Goal: Task Accomplishment & Management: Manage account settings

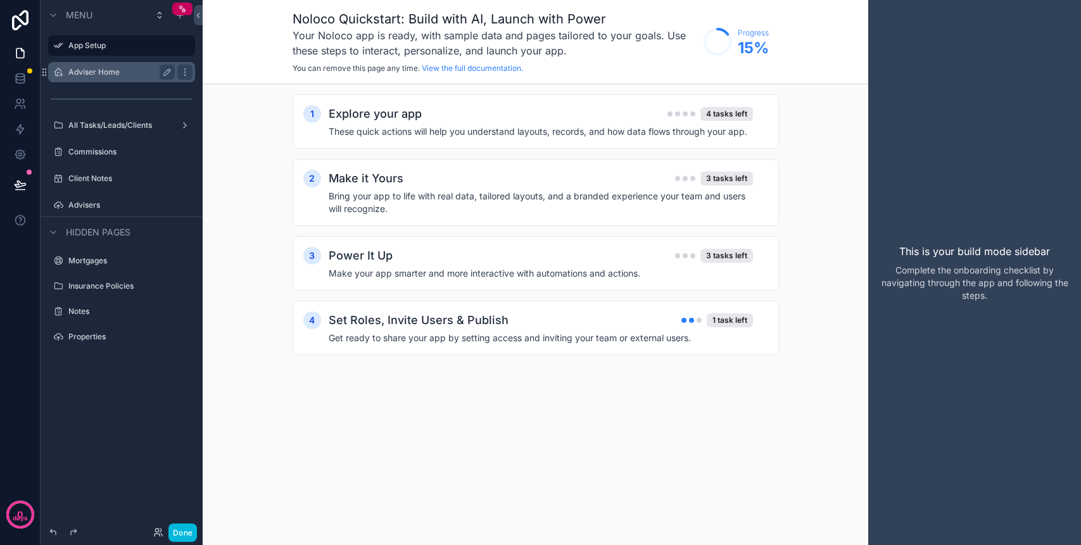
drag, startPoint x: 0, startPoint y: 0, endPoint x: 82, endPoint y: 70, distance: 107.7
click at [82, 70] on label "Adviser Home" at bounding box center [118, 72] width 101 height 10
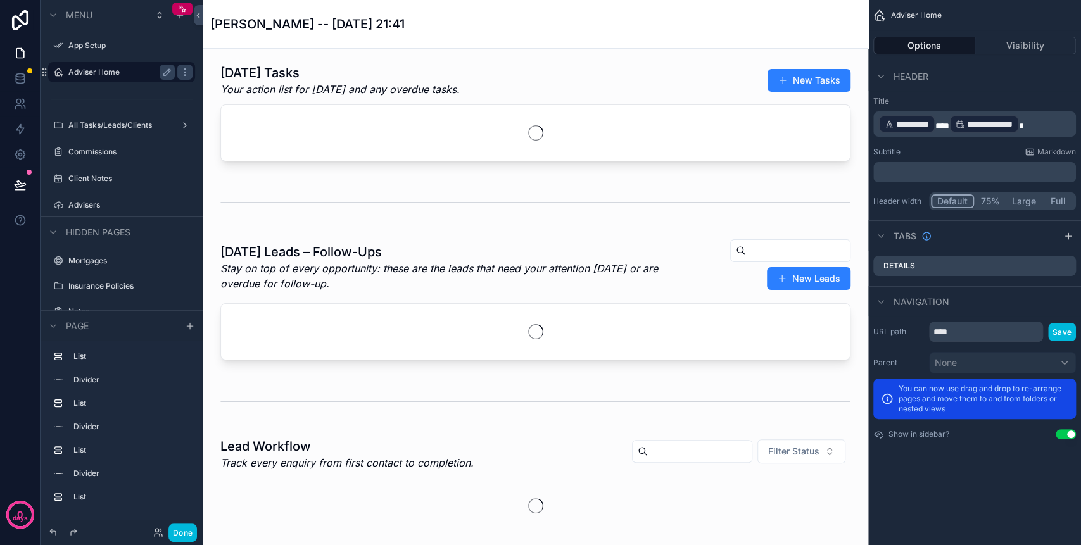
click at [189, 529] on button "Done" at bounding box center [182, 532] width 28 height 18
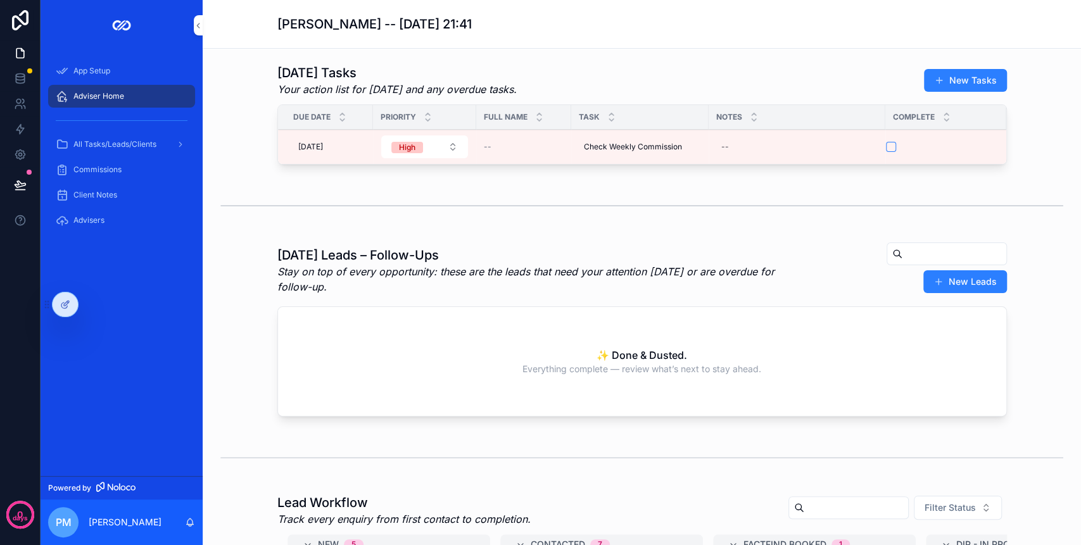
click at [177, 529] on div "PM [PERSON_NAME]" at bounding box center [122, 522] width 162 height 46
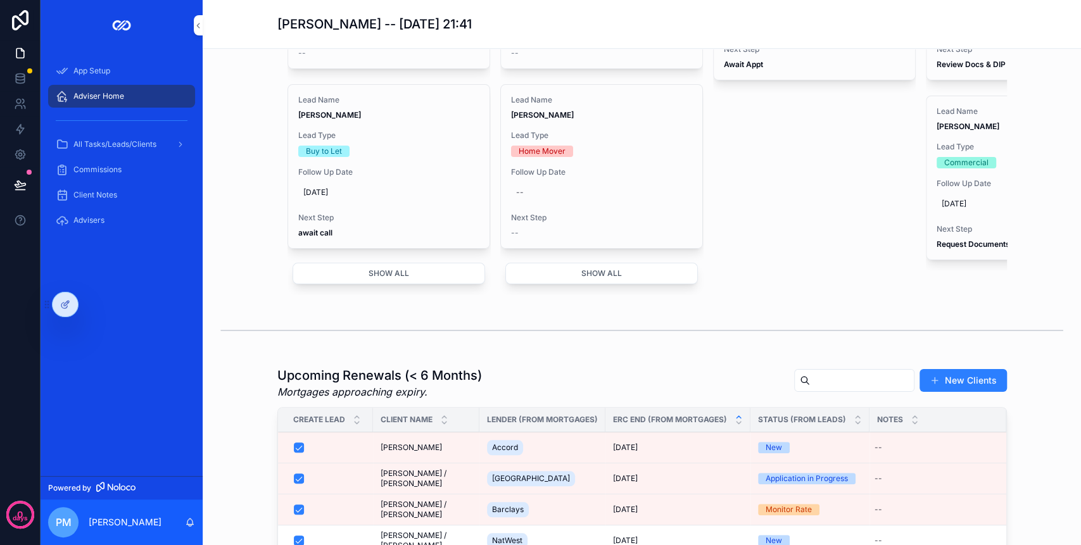
scroll to position [675, 0]
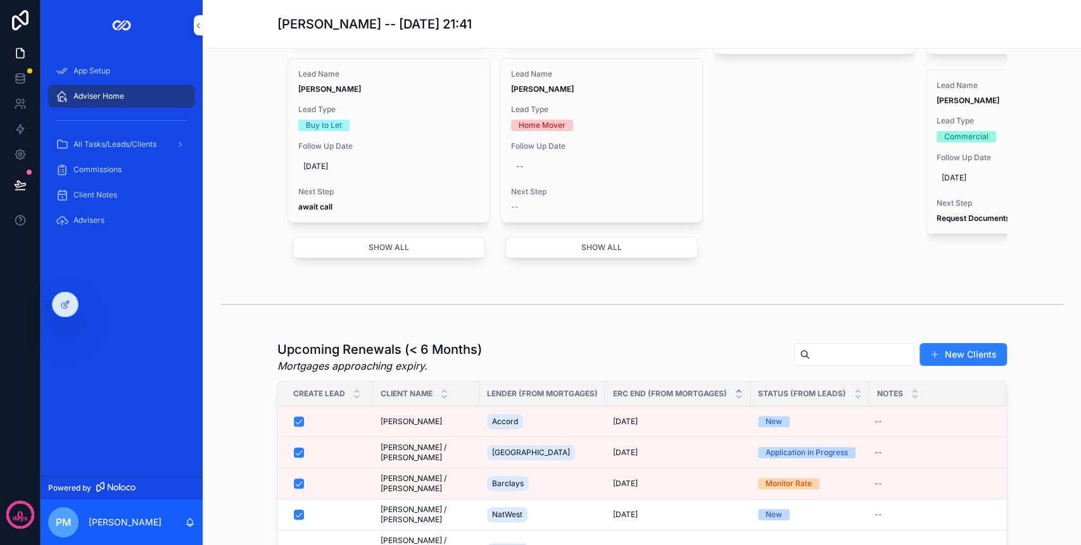
click at [553, 430] on div "Accord" at bounding box center [542, 421] width 111 height 20
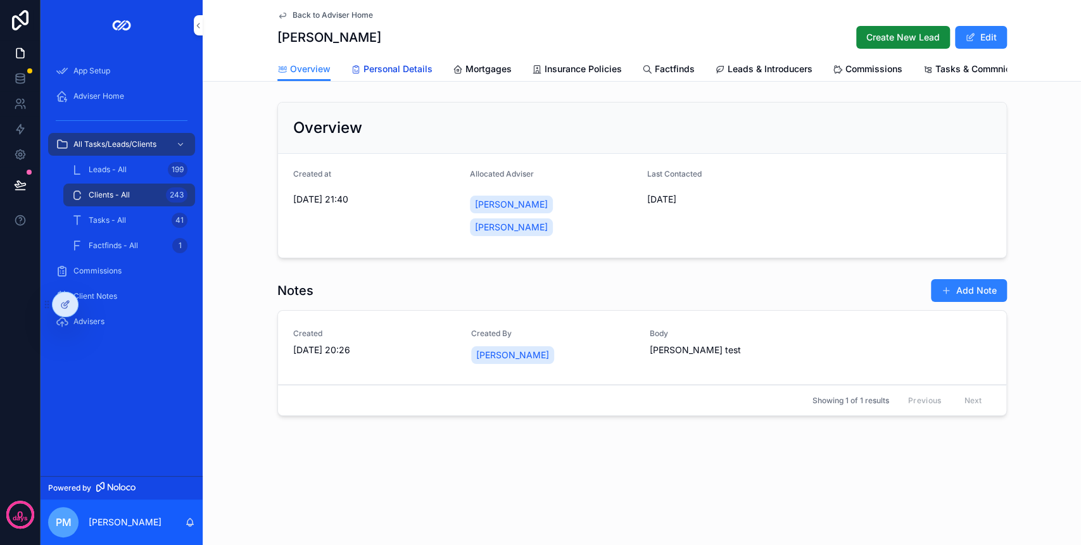
click at [401, 69] on span "Personal Details" at bounding box center [397, 69] width 69 height 13
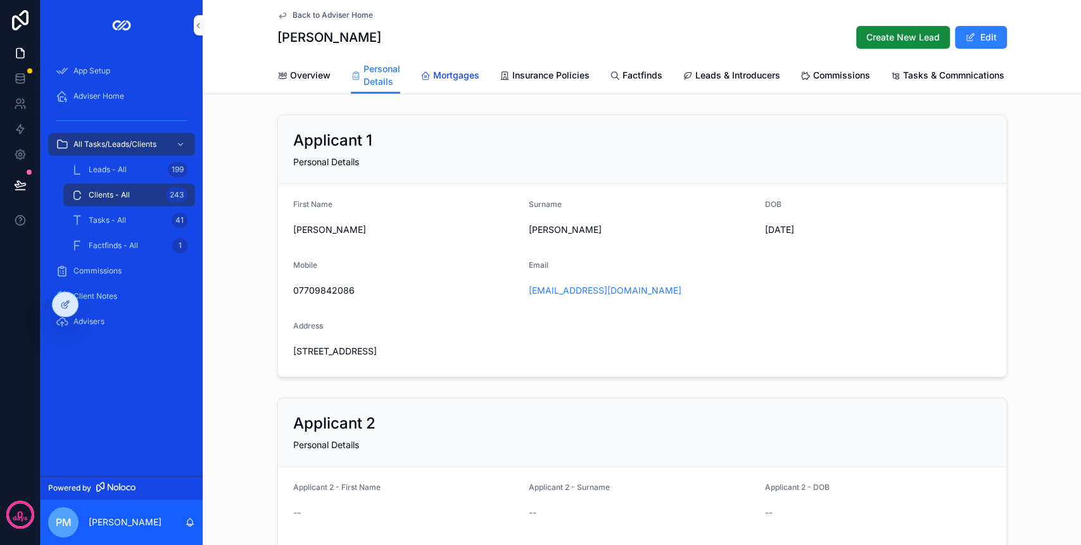
click at [451, 73] on span "Mortgages" at bounding box center [456, 75] width 46 height 13
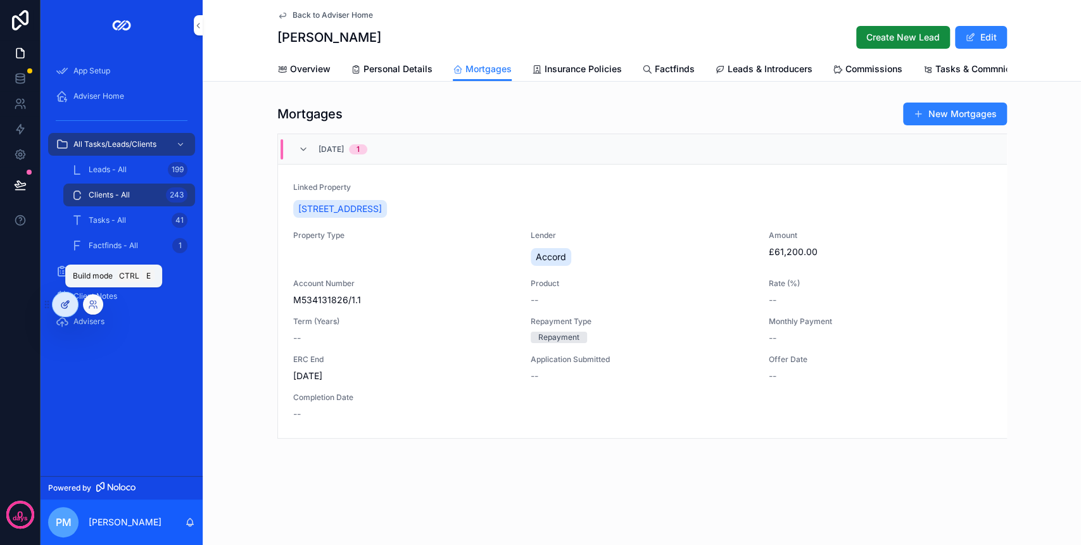
click at [70, 304] on icon at bounding box center [65, 304] width 10 height 10
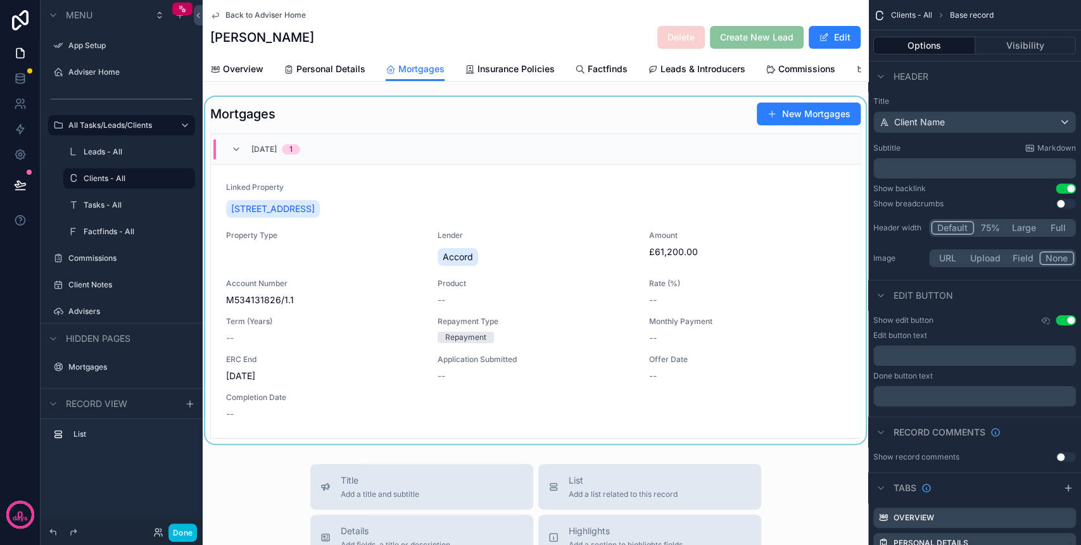
click at [644, 135] on div "scrollable content" at bounding box center [535, 270] width 665 height 347
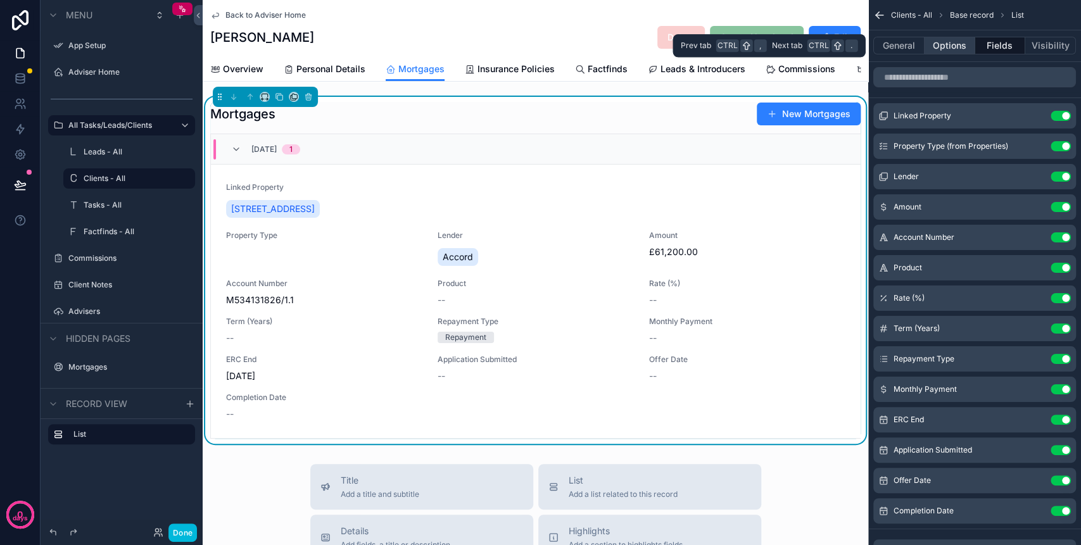
click at [948, 51] on button "Options" at bounding box center [949, 46] width 51 height 18
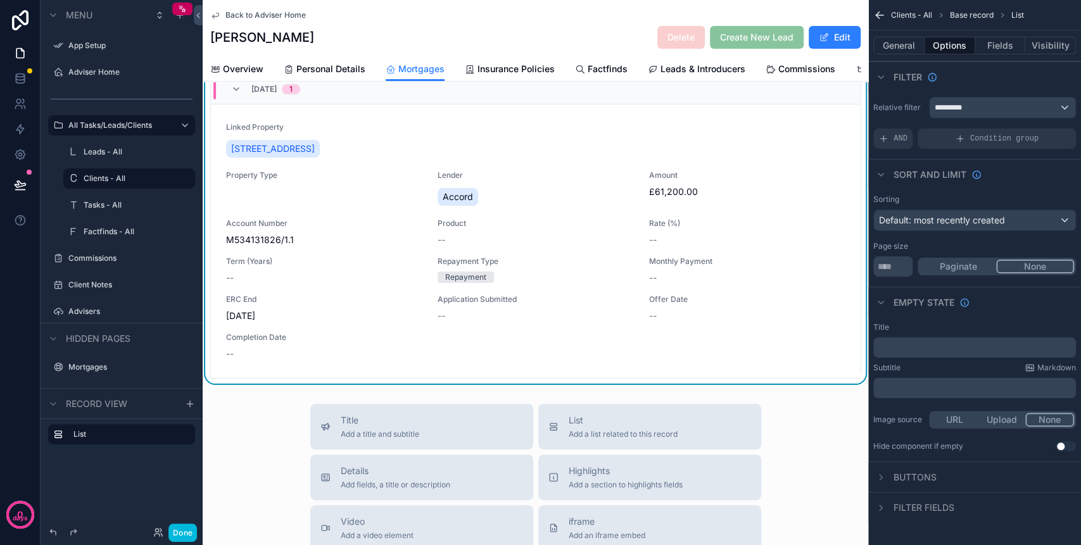
scroll to position [84, 0]
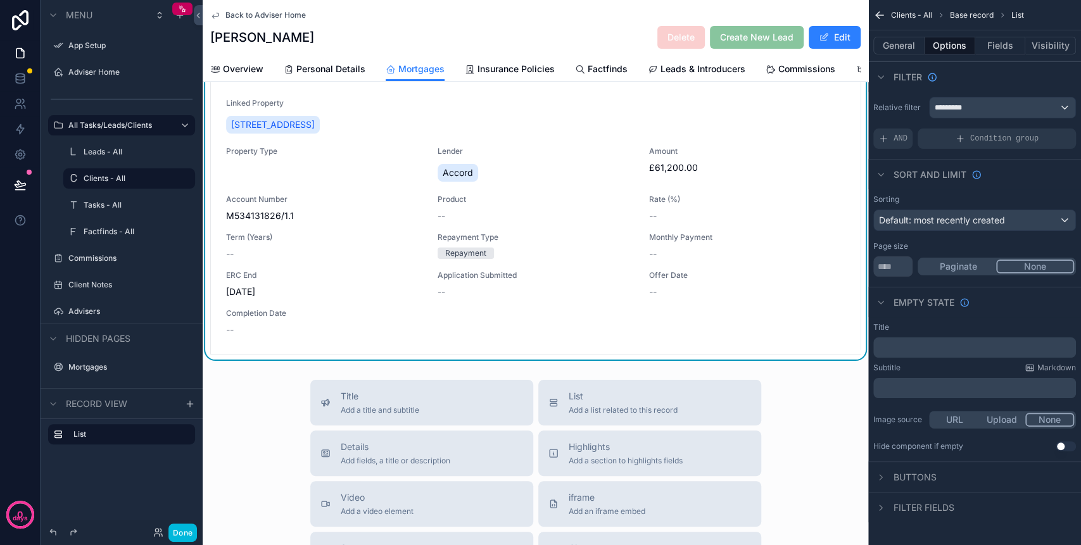
click at [580, 242] on span "Repayment Type" at bounding box center [535, 237] width 196 height 10
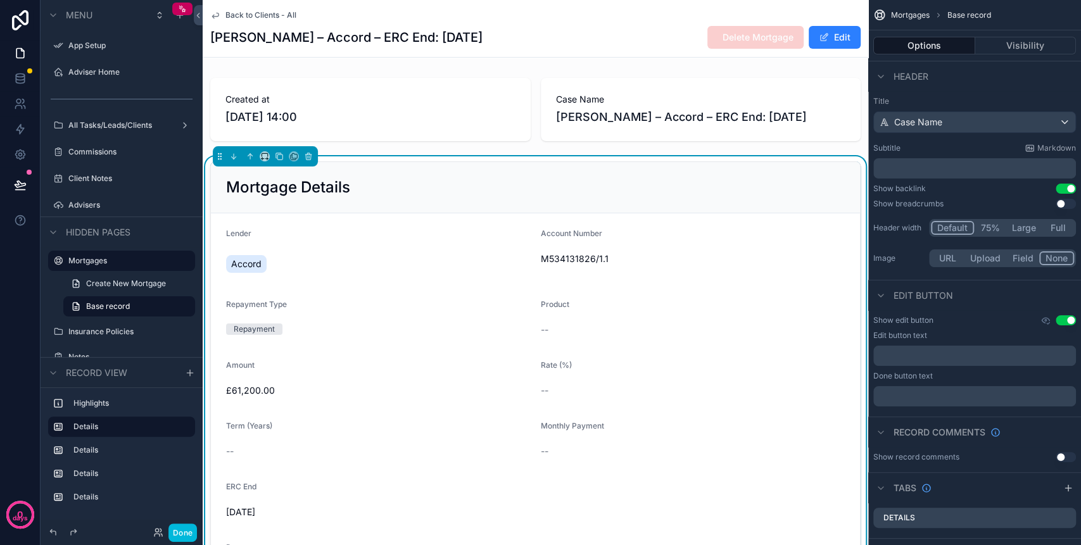
click at [220, 18] on icon "scrollable content" at bounding box center [215, 15] width 10 height 10
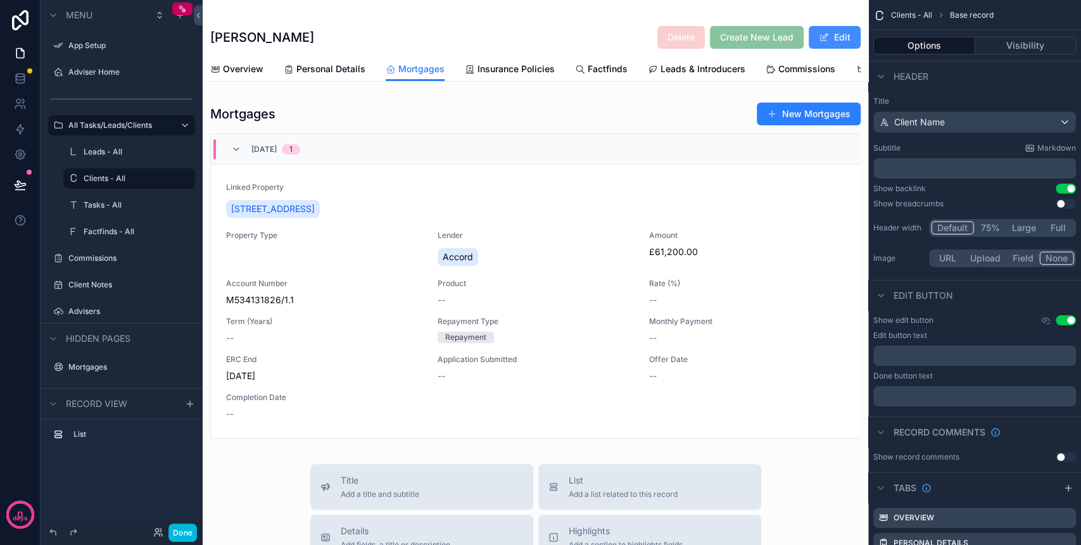
click at [827, 44] on button "Edit" at bounding box center [834, 37] width 52 height 23
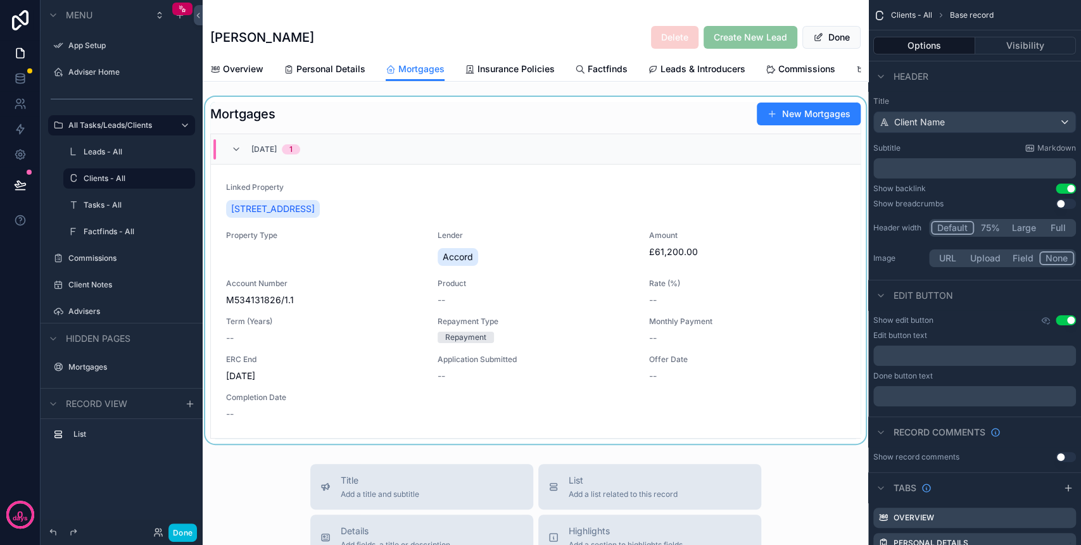
click at [253, 262] on div "scrollable content" at bounding box center [535, 270] width 665 height 347
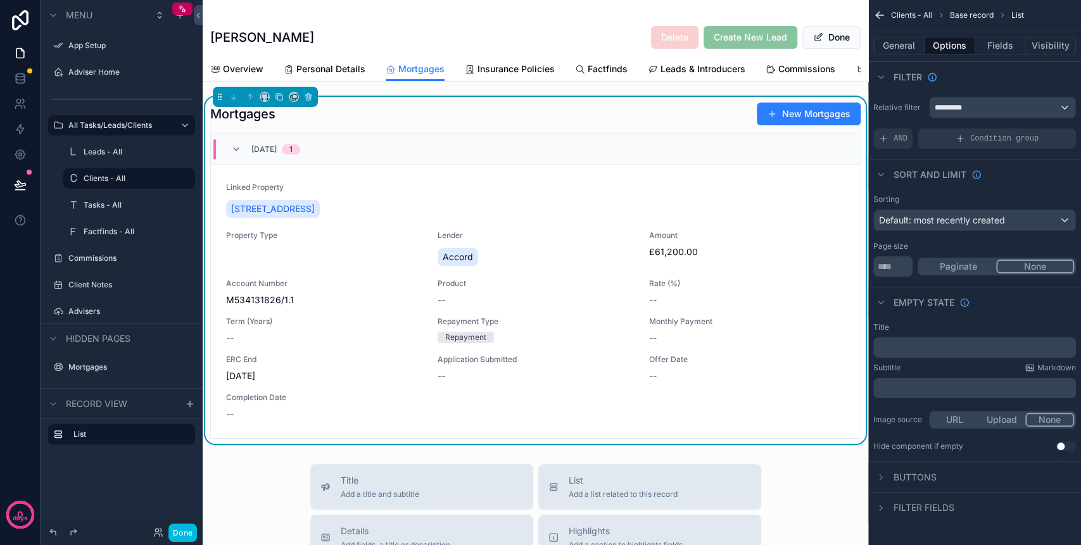
click at [252, 263] on div "Property Type" at bounding box center [324, 249] width 196 height 38
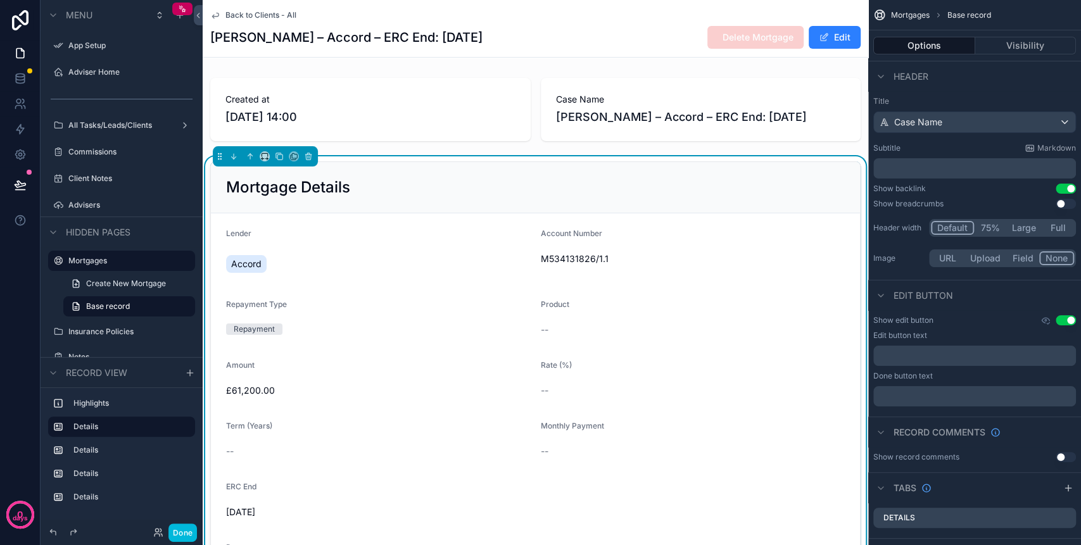
click at [255, 16] on span "Back to Clients - All" at bounding box center [260, 15] width 71 height 10
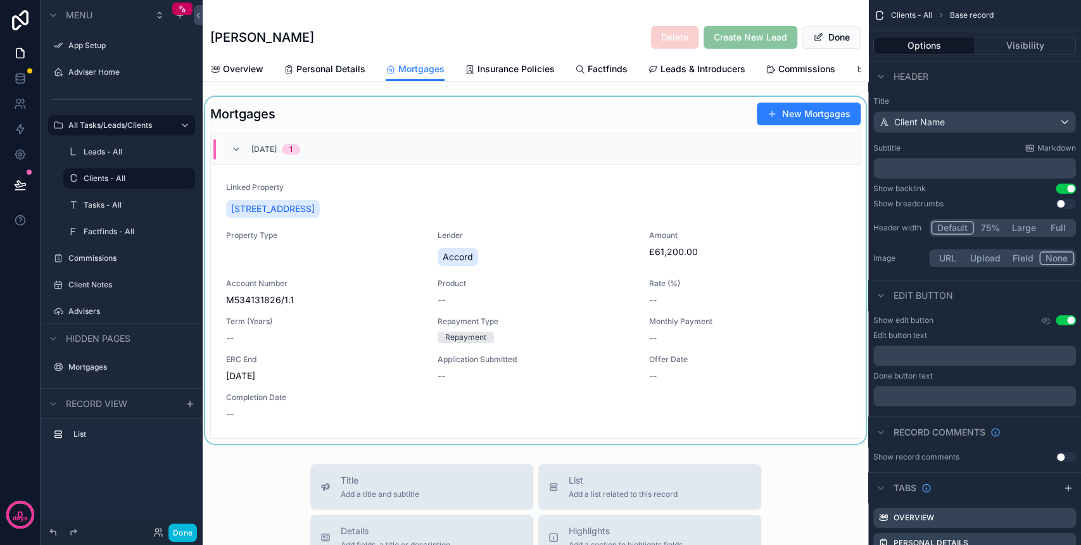
click at [690, 128] on div "scrollable content" at bounding box center [535, 270] width 665 height 347
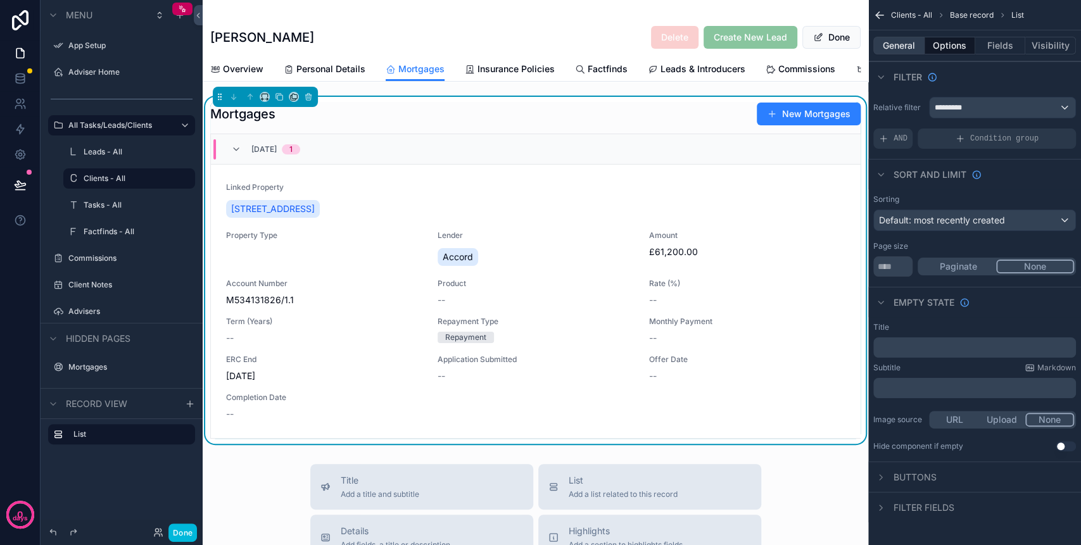
click at [912, 46] on button "General" at bounding box center [898, 46] width 51 height 18
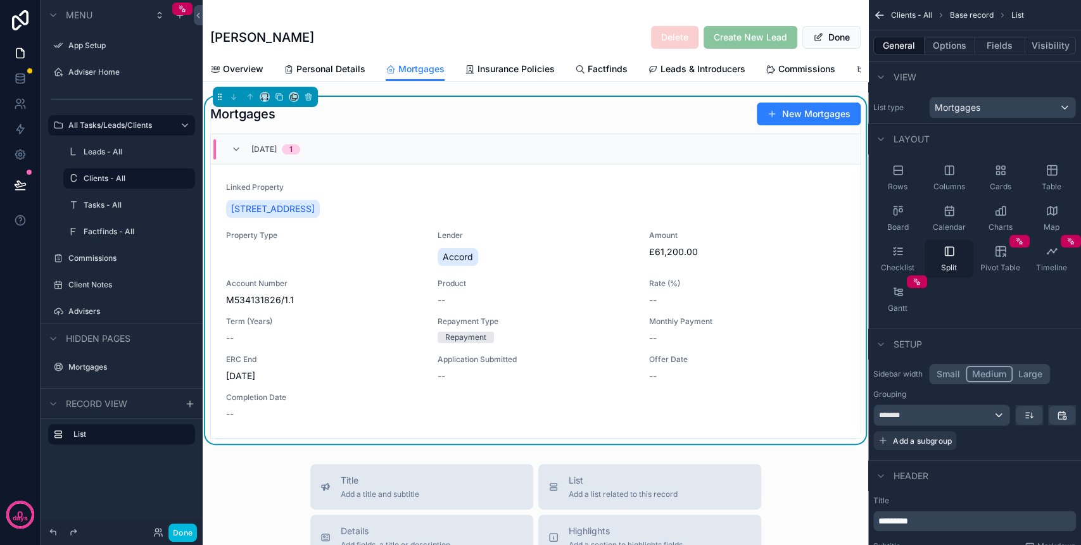
click at [955, 253] on div "Split" at bounding box center [948, 259] width 49 height 38
click at [951, 368] on button "Small" at bounding box center [947, 374] width 35 height 16
click at [991, 370] on button "Medium" at bounding box center [990, 374] width 46 height 16
click at [952, 267] on span "Split" at bounding box center [949, 268] width 16 height 10
click at [903, 216] on div "Board" at bounding box center [897, 218] width 49 height 38
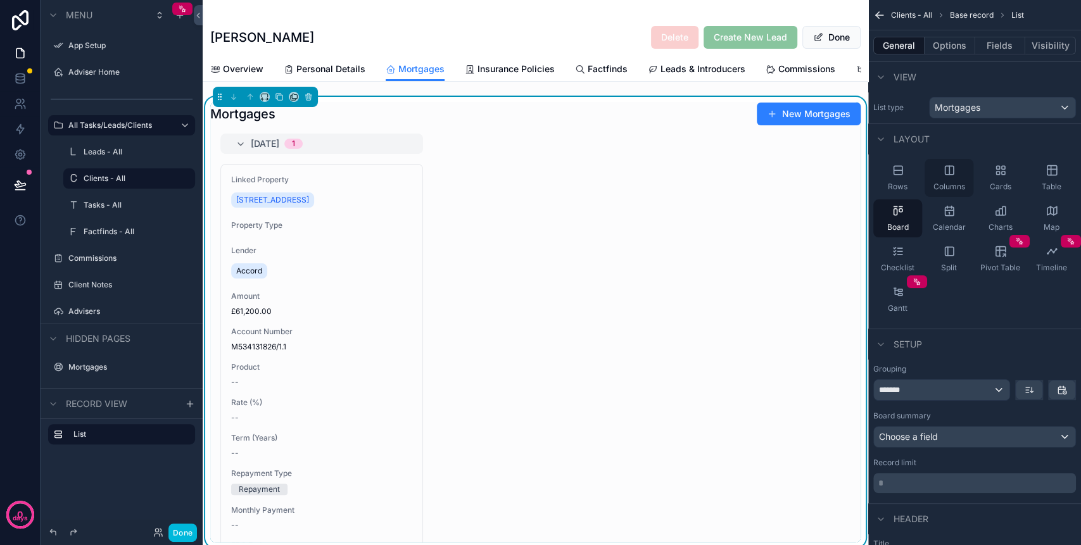
click at [954, 179] on div "Columns" at bounding box center [948, 178] width 49 height 38
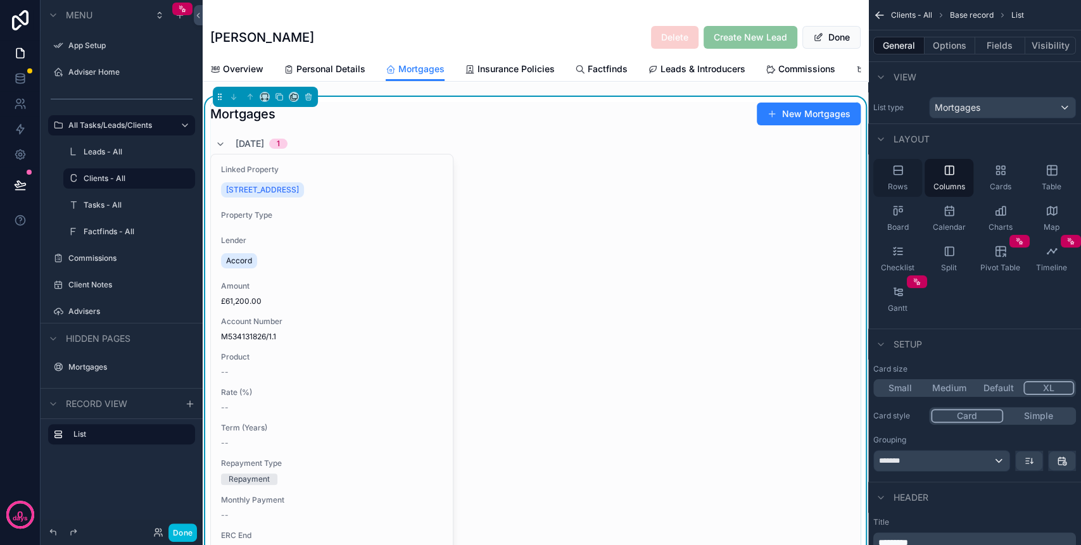
click at [909, 179] on div "Rows" at bounding box center [897, 178] width 49 height 38
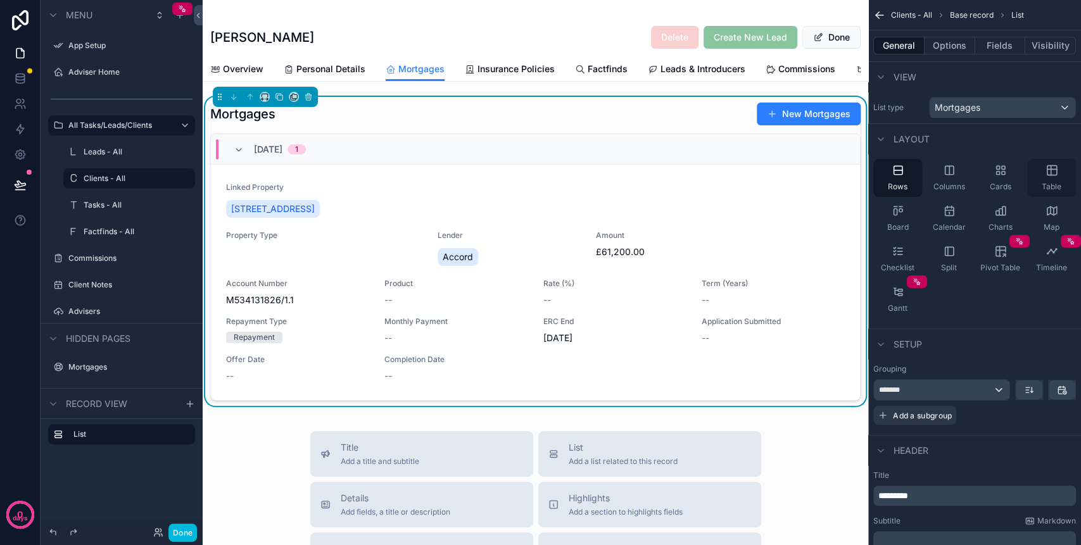
click at [1043, 176] on div "Table" at bounding box center [1051, 178] width 49 height 38
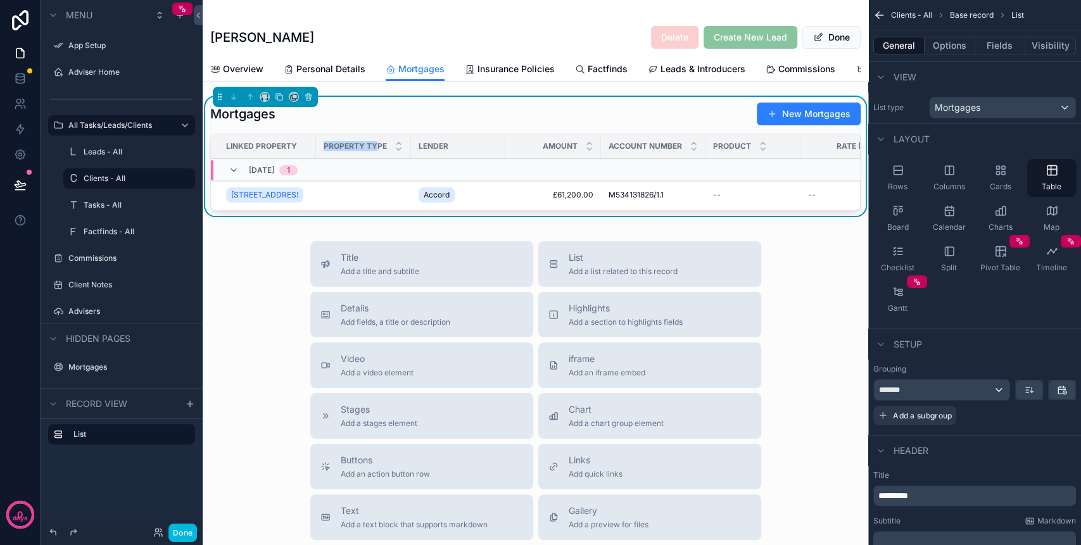
drag, startPoint x: 304, startPoint y: 160, endPoint x: 365, endPoint y: 162, distance: 60.8
click at [365, 159] on tr "Linked Property Property Type Lender Amount Account Number Product Rate (%) Ter…" at bounding box center [912, 146] width 1402 height 25
drag, startPoint x: 356, startPoint y: 161, endPoint x: 299, endPoint y: 160, distance: 57.0
click at [299, 156] on div "Linked Property" at bounding box center [263, 146] width 105 height 20
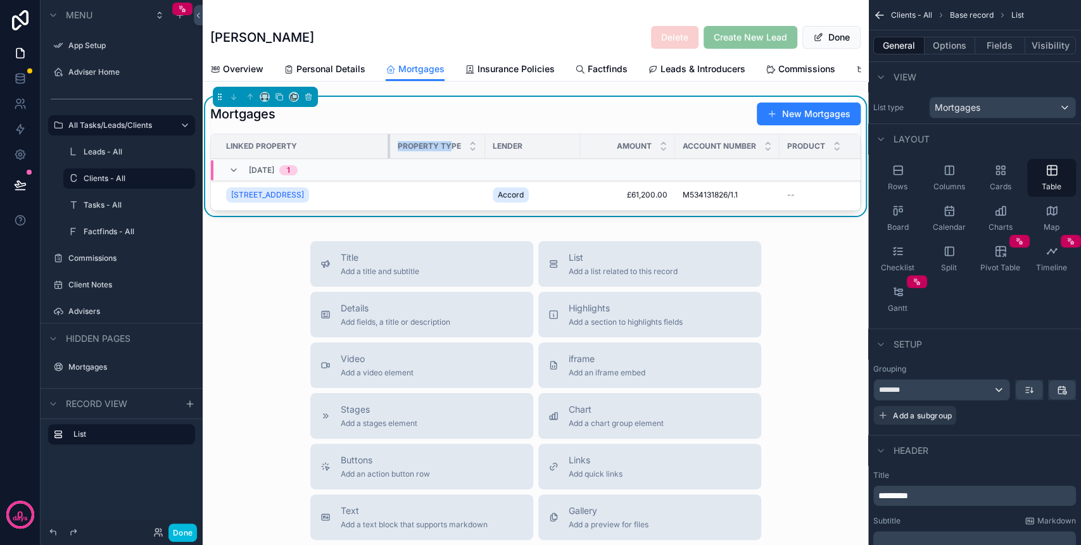
drag, startPoint x: 304, startPoint y: 165, endPoint x: 388, endPoint y: 165, distance: 84.2
click at [388, 158] on div "scrollable content" at bounding box center [389, 146] width 5 height 24
click at [422, 208] on td "scrollable content" at bounding box center [437, 195] width 95 height 31
click at [1008, 53] on button "Fields" at bounding box center [1000, 46] width 51 height 18
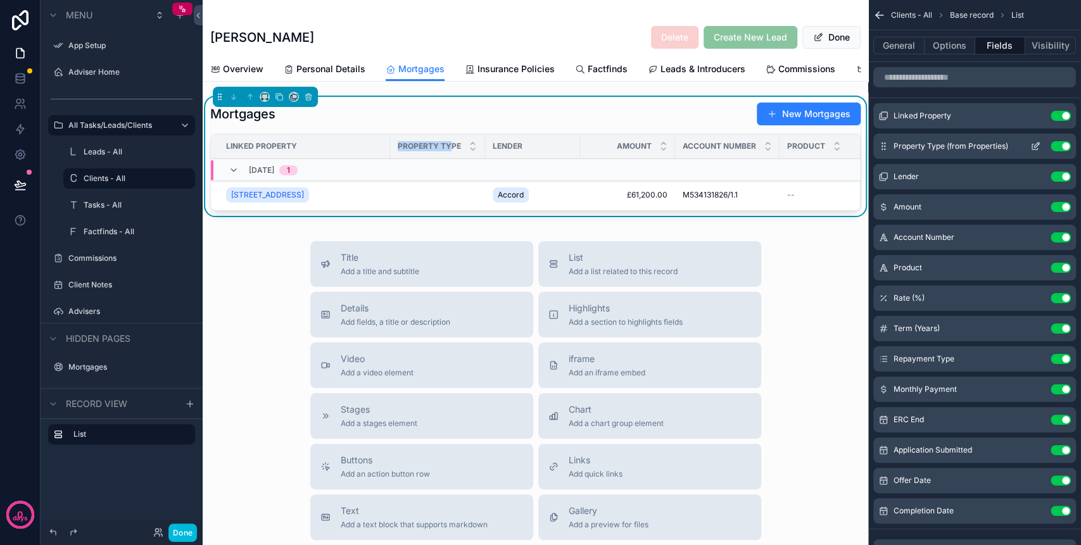
click at [1034, 148] on icon "scrollable content" at bounding box center [1035, 146] width 10 height 10
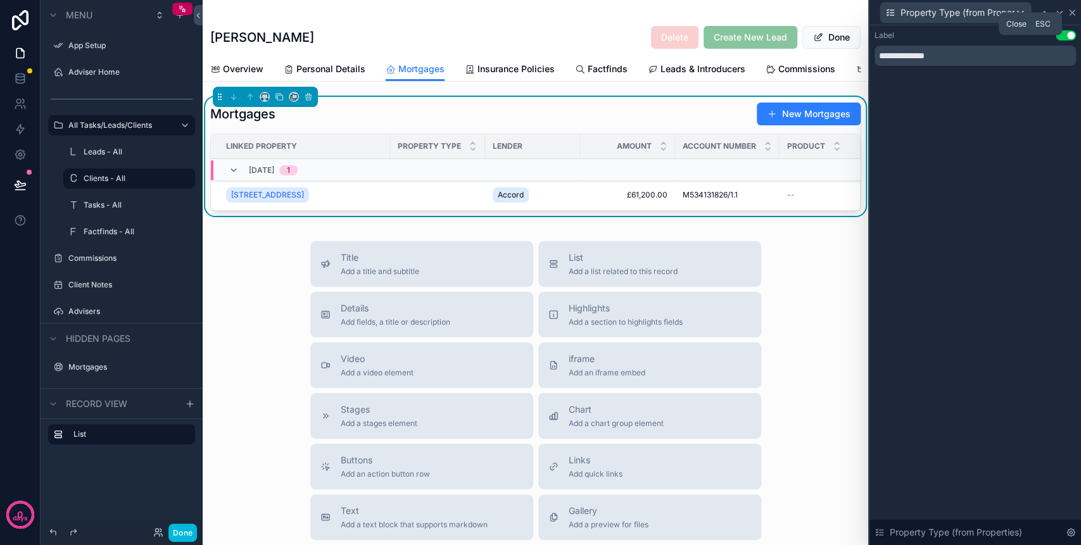
click at [1074, 16] on icon at bounding box center [1072, 13] width 10 height 10
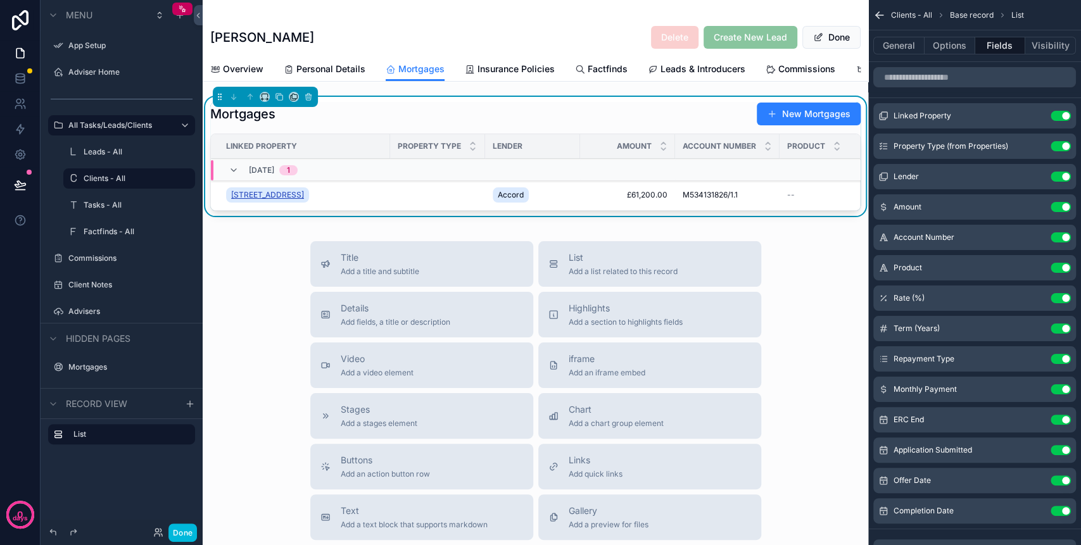
click at [304, 200] on span "[STREET_ADDRESS]" at bounding box center [267, 195] width 73 height 10
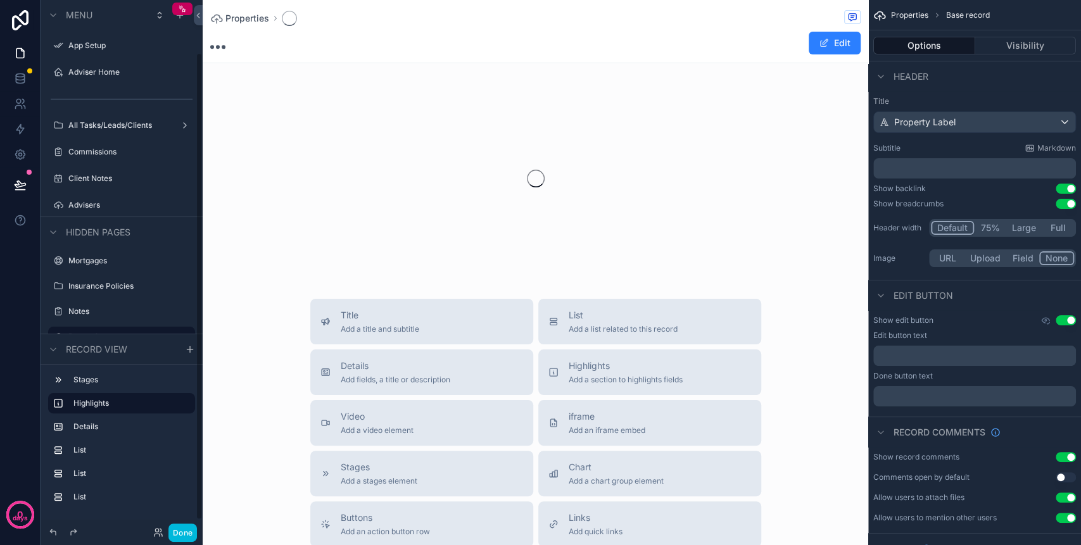
scroll to position [59, 0]
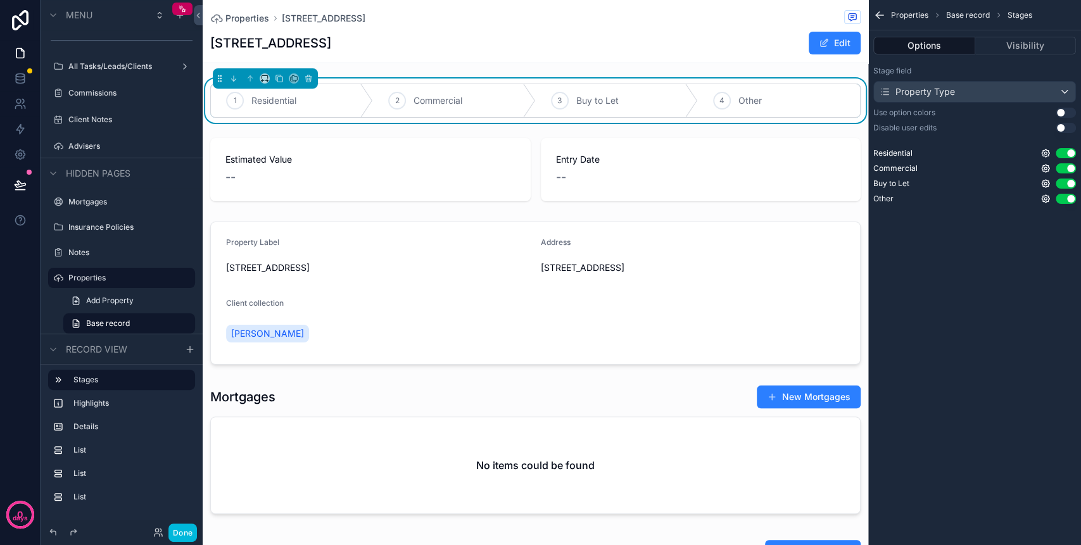
drag, startPoint x: 341, startPoint y: 73, endPoint x: 306, endPoint y: 127, distance: 64.1
click at [309, 79] on icon "scrollable content" at bounding box center [308, 78] width 9 height 9
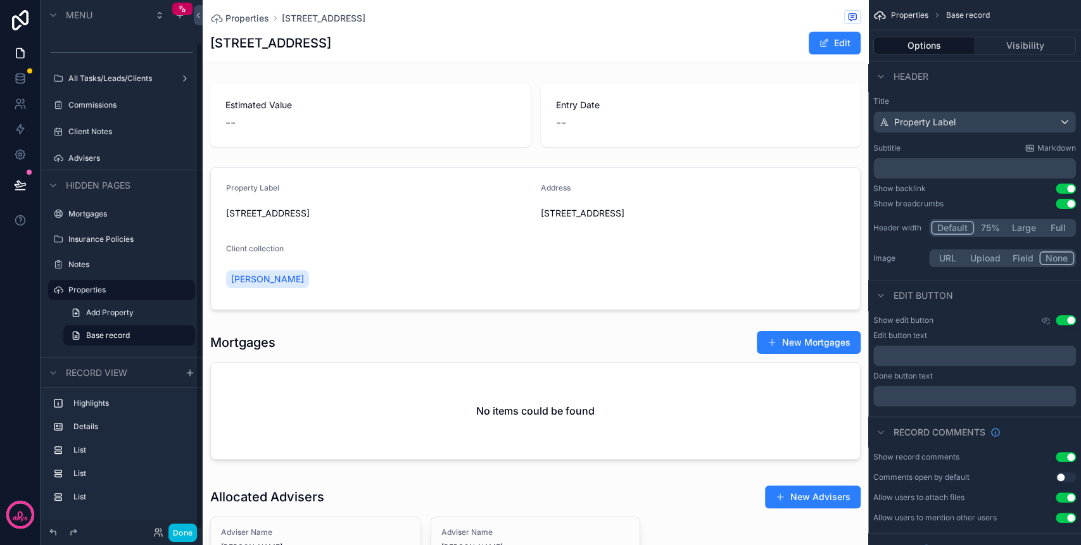
click at [331, 103] on div "scrollable content" at bounding box center [535, 114] width 665 height 73
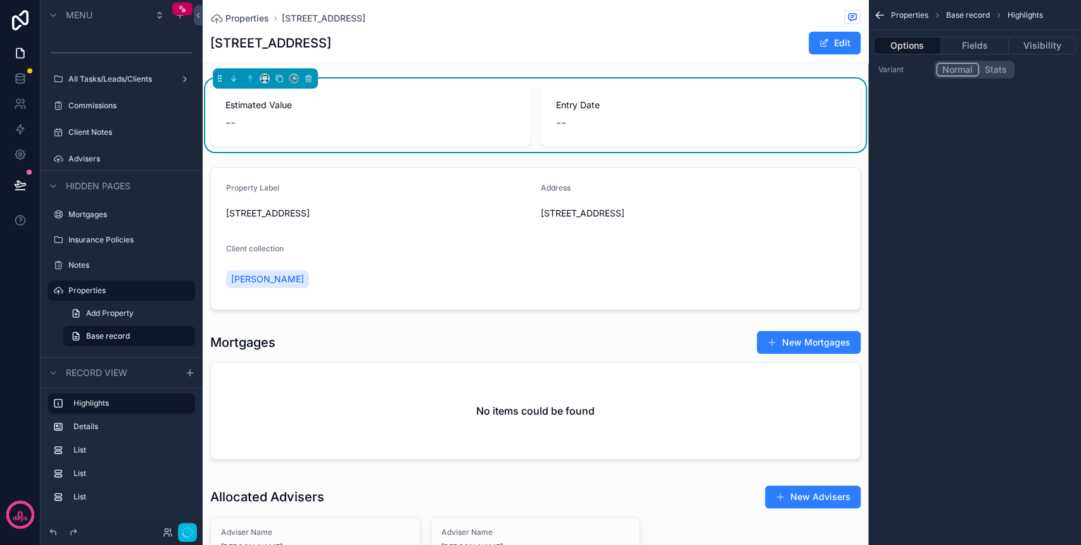
click at [310, 77] on icon "scrollable content" at bounding box center [308, 78] width 9 height 9
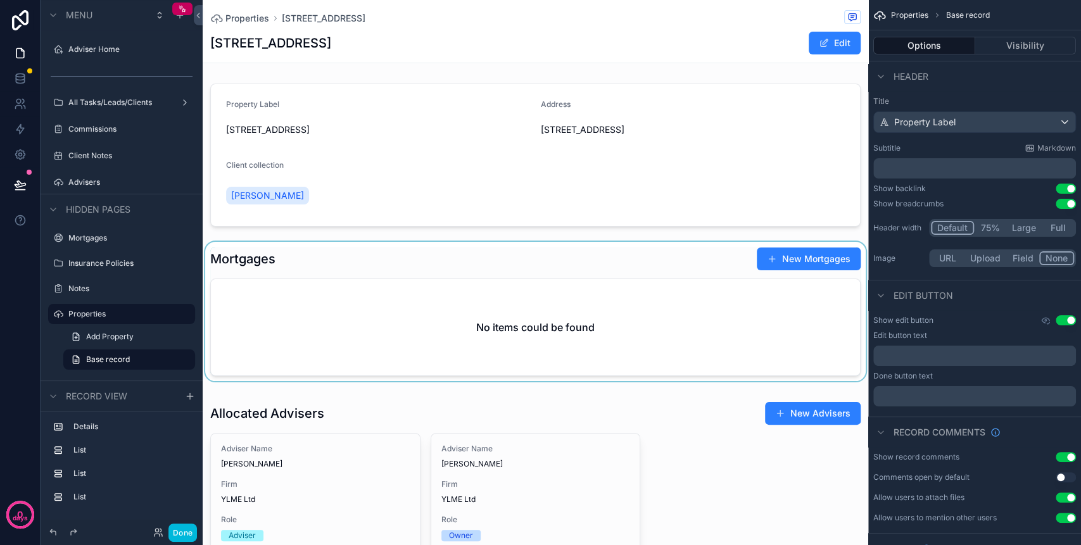
scroll to position [84, 0]
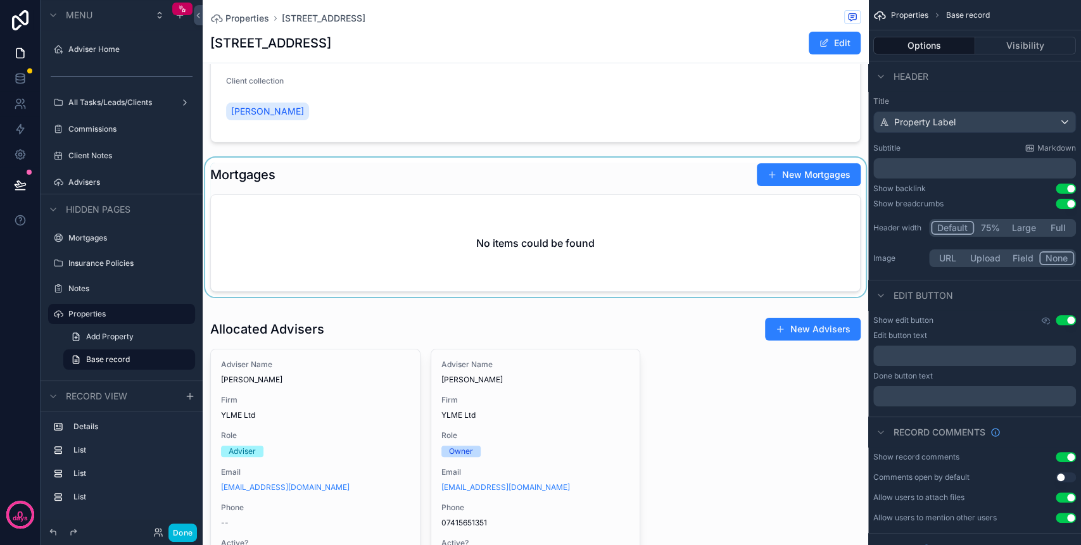
click at [430, 197] on div "scrollable content" at bounding box center [535, 230] width 665 height 144
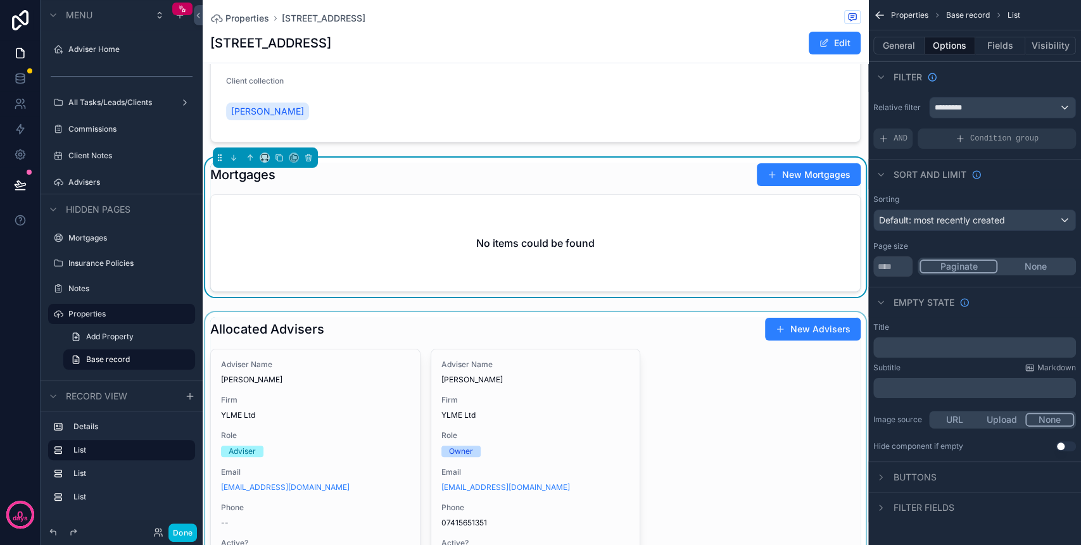
scroll to position [168, 0]
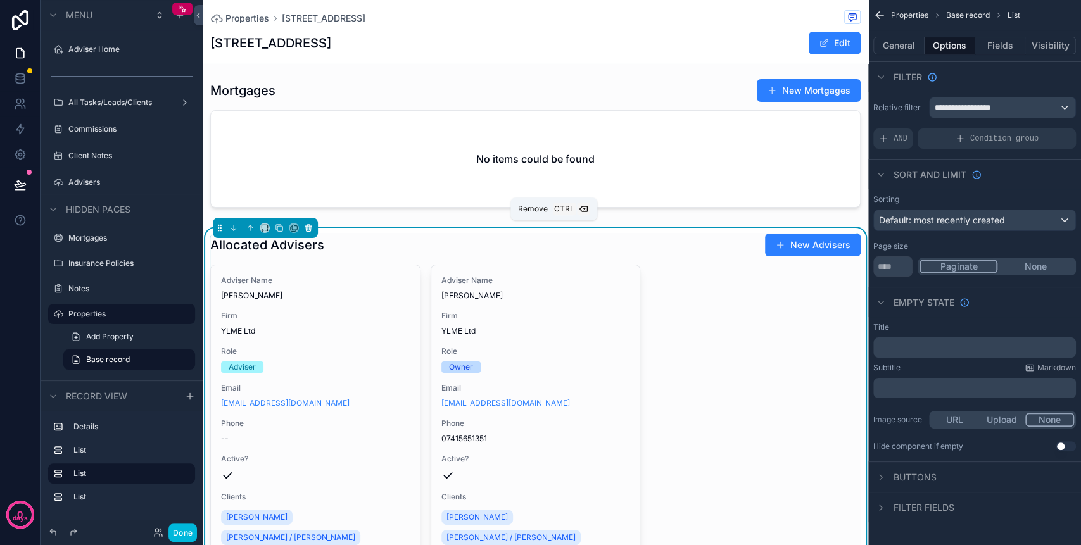
click at [308, 228] on icon "scrollable content" at bounding box center [308, 227] width 9 height 9
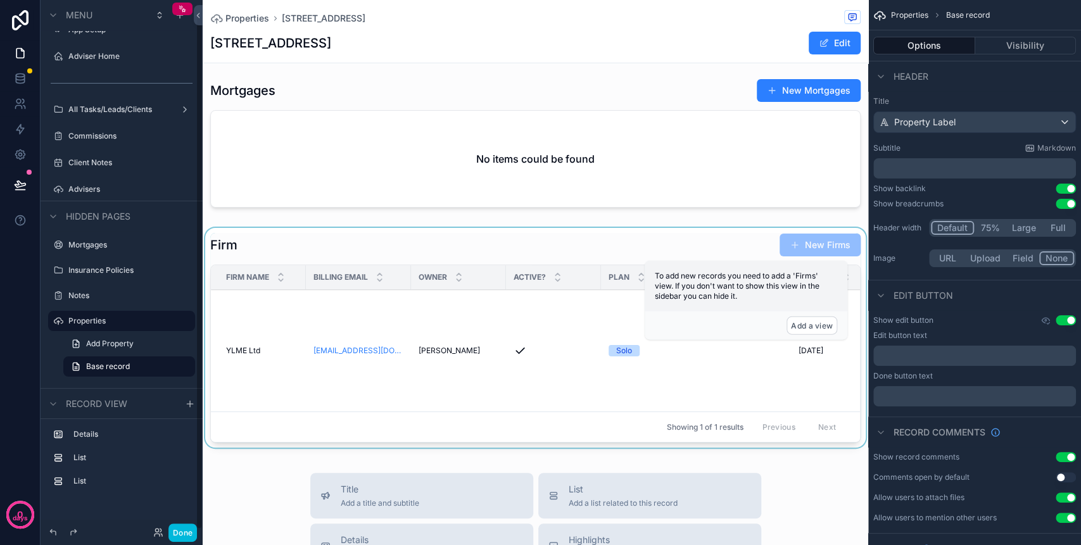
scroll to position [15, 0]
click at [344, 246] on div "scrollable content" at bounding box center [535, 340] width 665 height 225
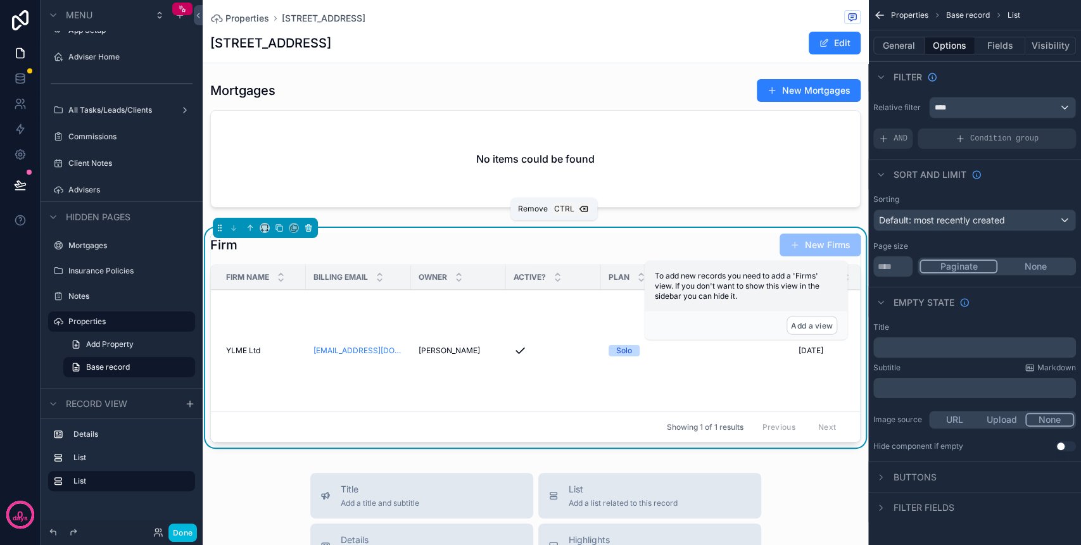
click at [309, 230] on icon "scrollable content" at bounding box center [308, 228] width 5 height 5
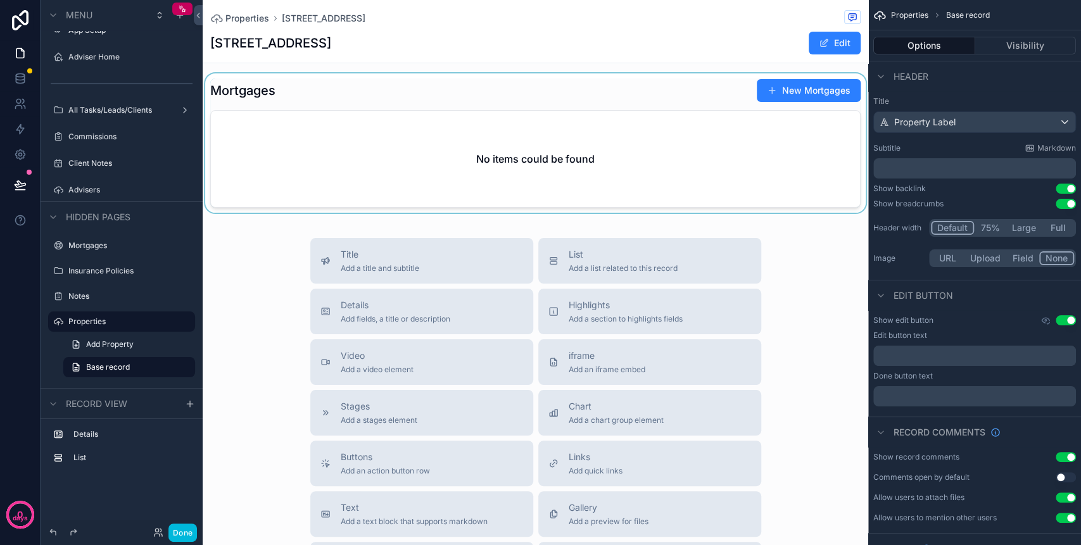
click at [434, 103] on div "scrollable content" at bounding box center [535, 145] width 665 height 144
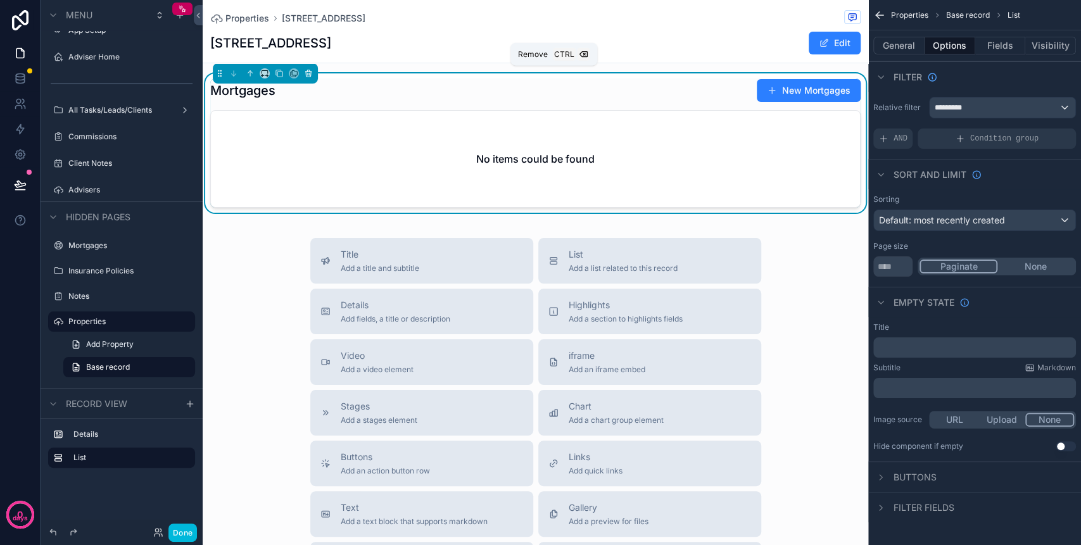
click at [312, 74] on icon "scrollable content" at bounding box center [308, 73] width 9 height 9
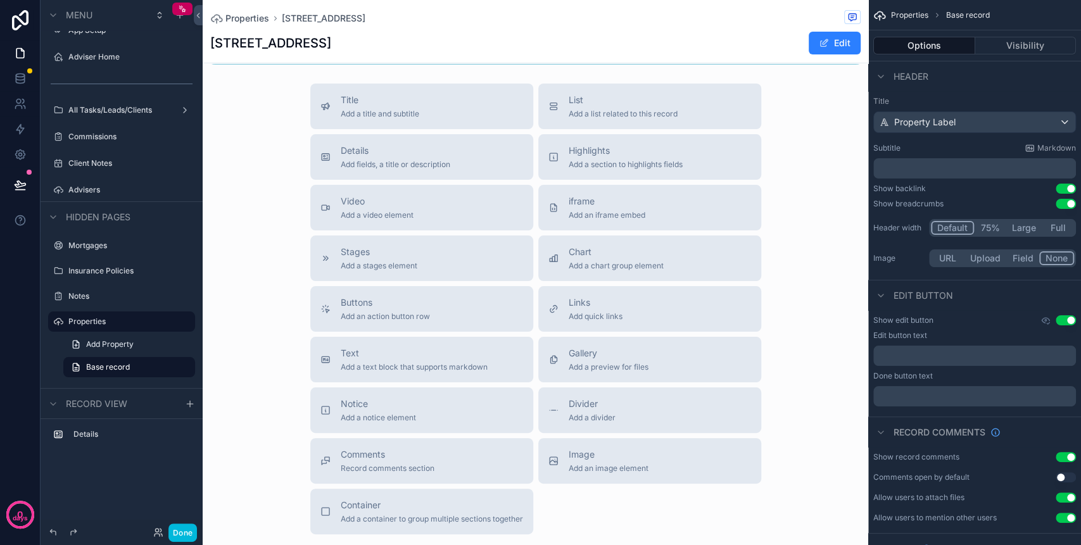
scroll to position [0, 0]
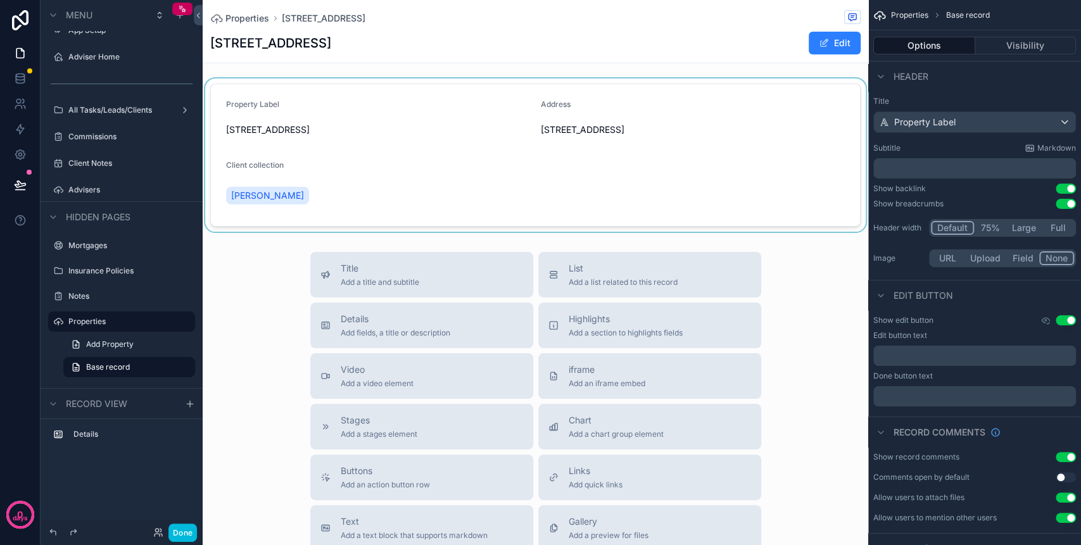
click at [387, 162] on div "scrollable content" at bounding box center [535, 154] width 665 height 153
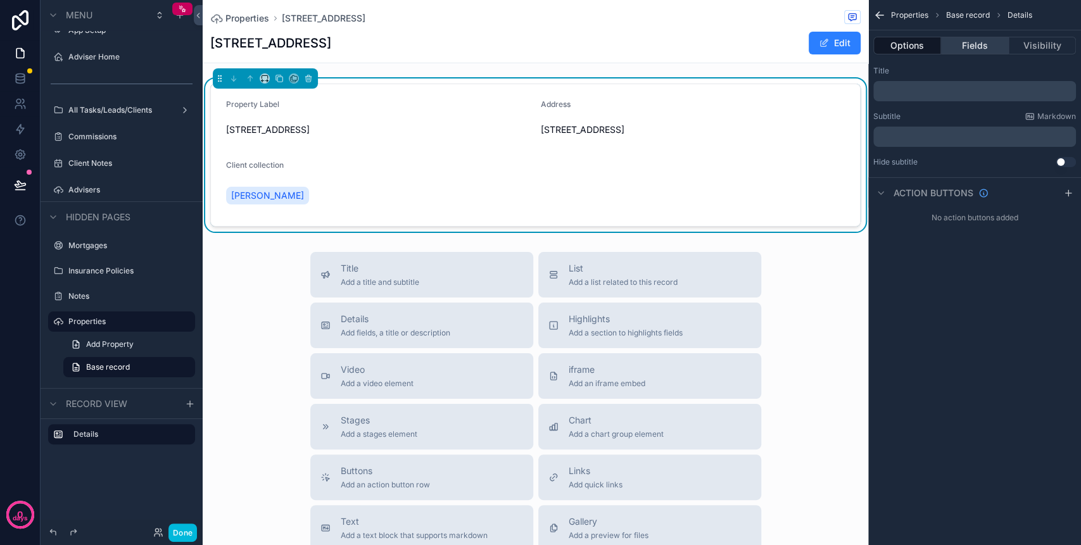
click at [975, 49] on button "Fields" at bounding box center [974, 46] width 67 height 18
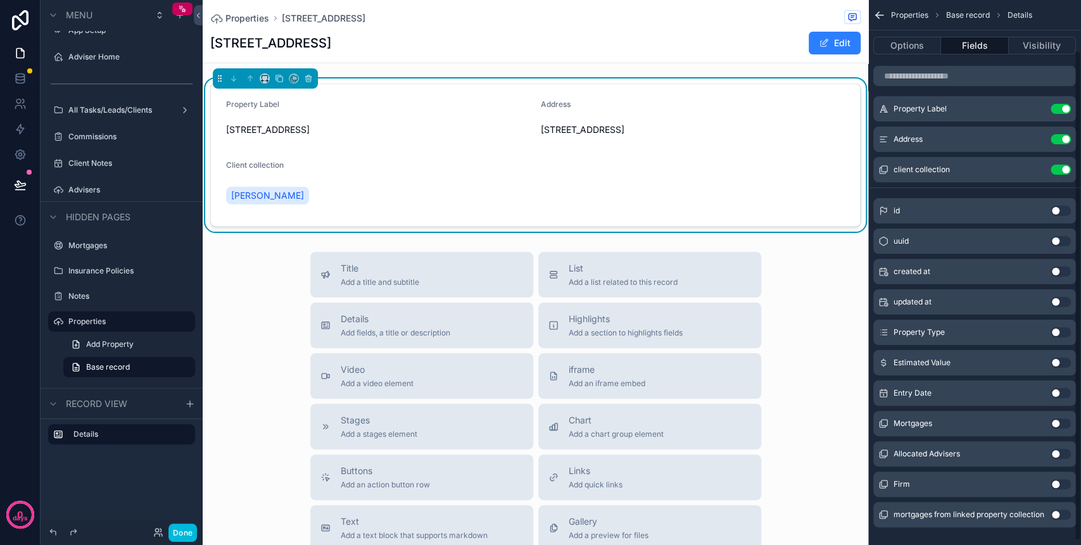
scroll to position [60, 0]
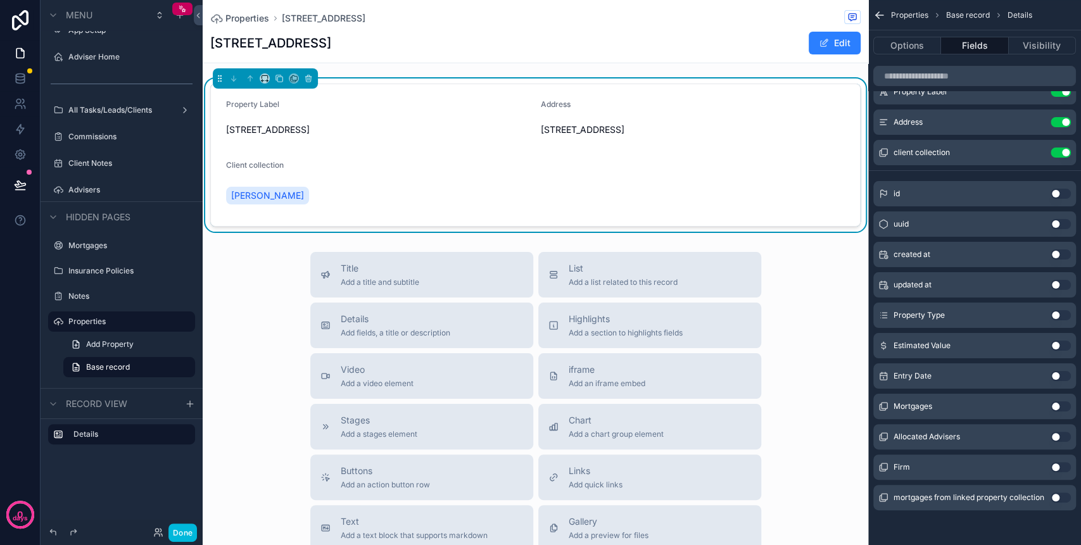
click at [1058, 316] on button "Use setting" at bounding box center [1060, 315] width 20 height 10
click at [1058, 346] on button "Use setting" at bounding box center [1060, 346] width 20 height 10
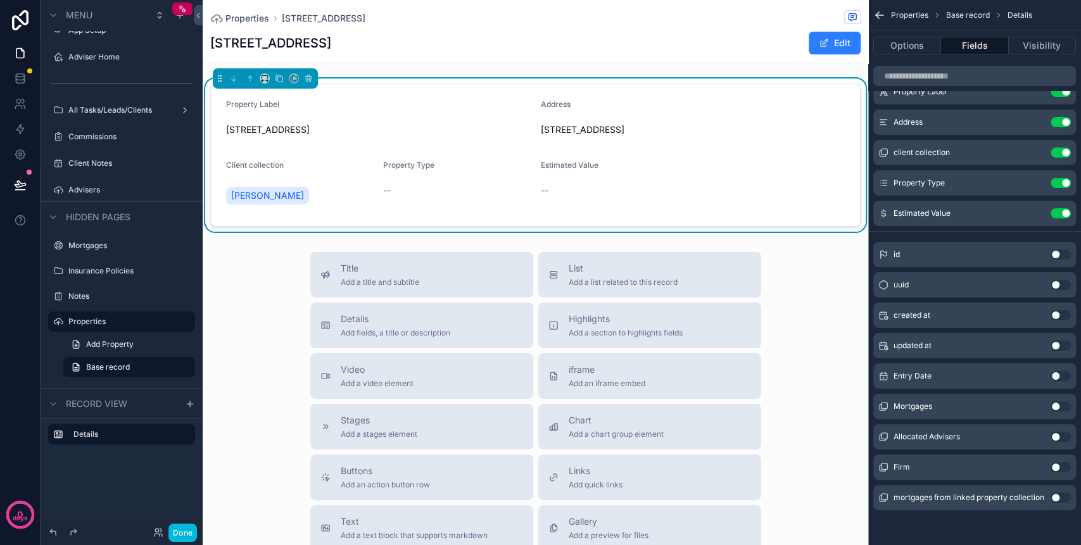
click at [1058, 498] on button "Use setting" at bounding box center [1060, 497] width 20 height 10
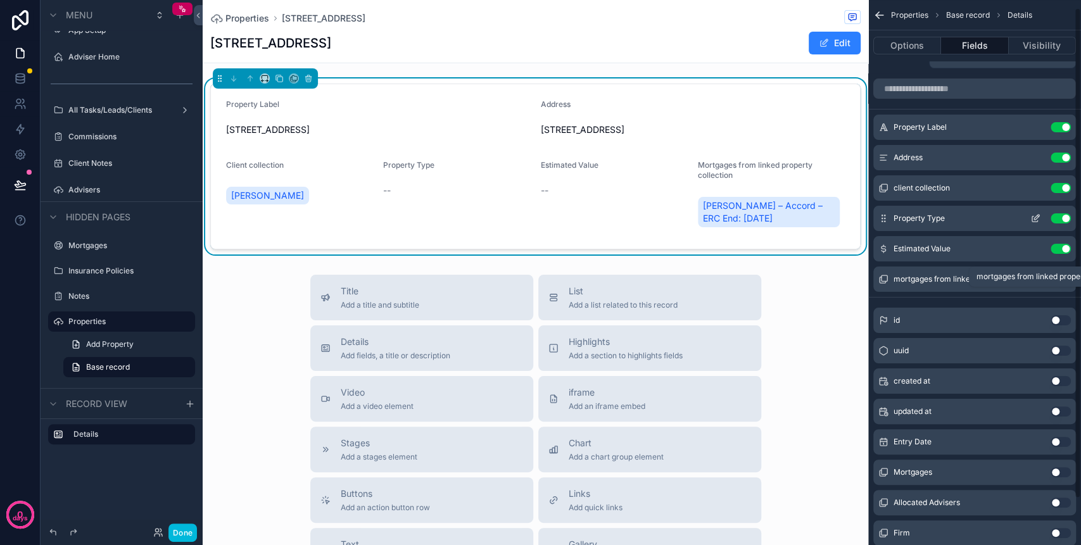
scroll to position [0, 0]
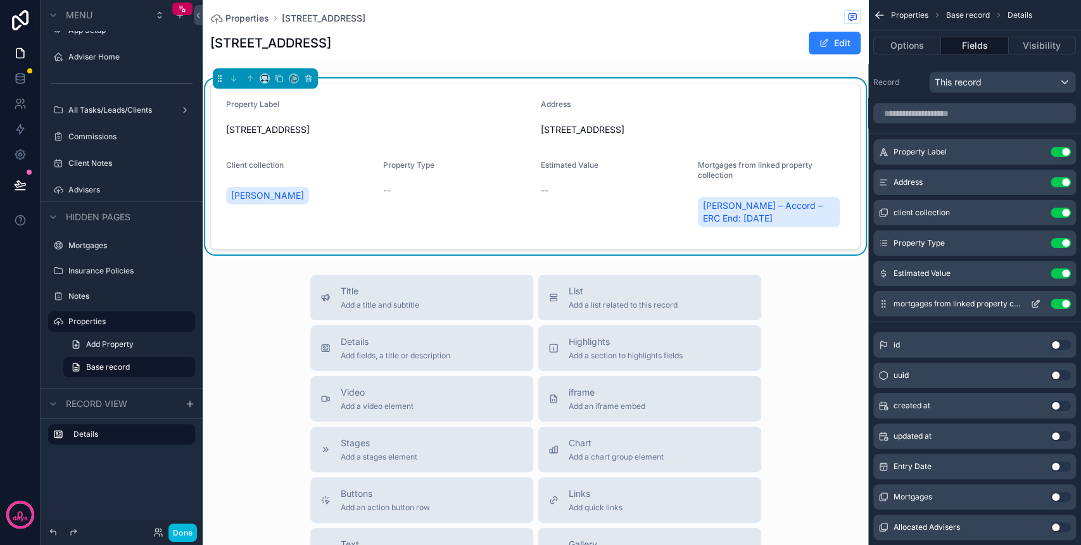
click at [1032, 304] on icon "scrollable content" at bounding box center [1035, 304] width 10 height 10
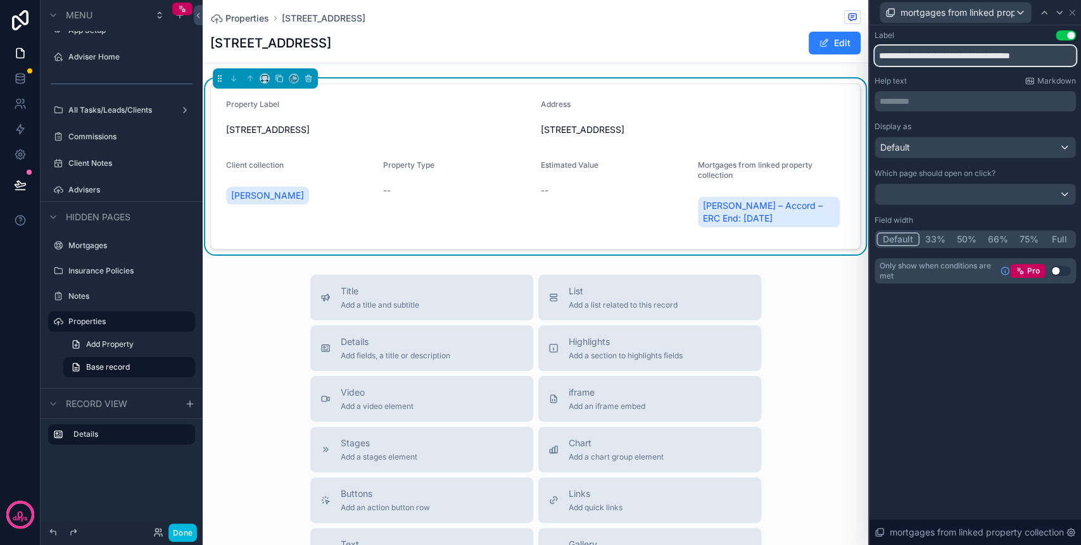
click at [942, 58] on input "**********" at bounding box center [974, 56] width 201 height 20
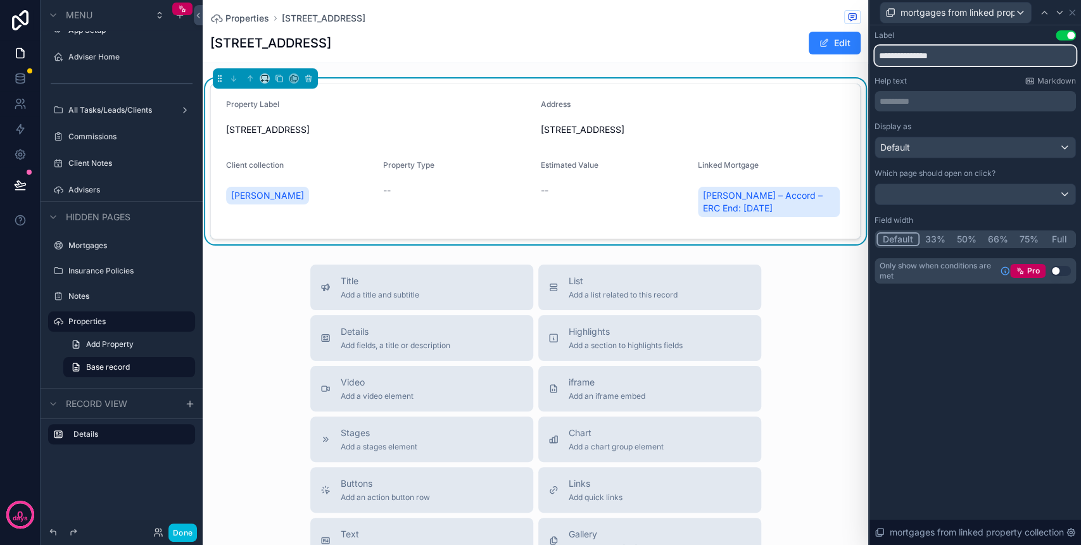
type input "**********"
click at [958, 394] on div "**********" at bounding box center [974, 285] width 211 height 520
click at [477, 125] on span "[STREET_ADDRESS]" at bounding box center [378, 129] width 304 height 13
click at [1074, 15] on icon at bounding box center [1071, 12] width 5 height 5
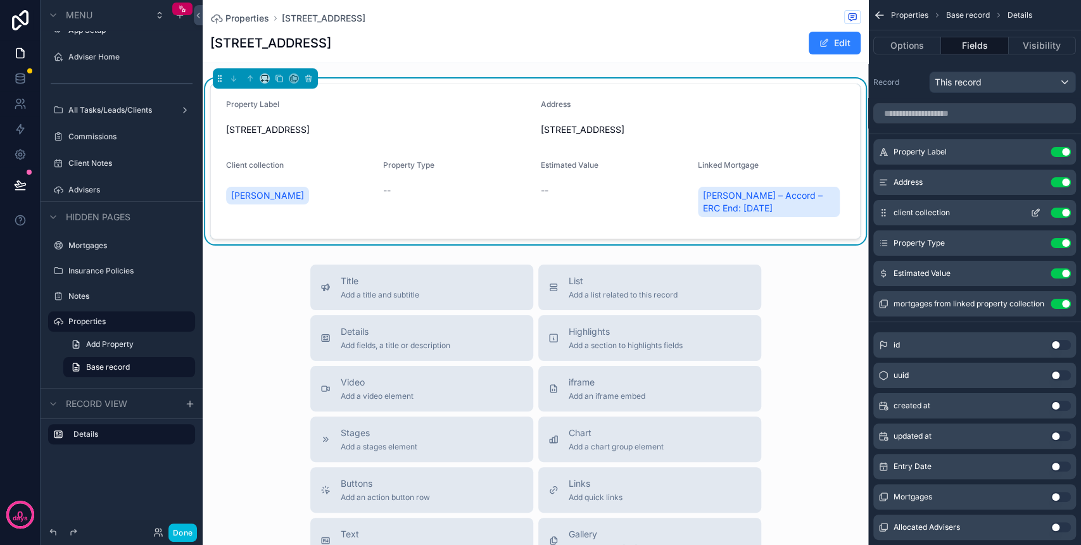
click at [1034, 213] on icon "scrollable content" at bounding box center [1035, 213] width 10 height 10
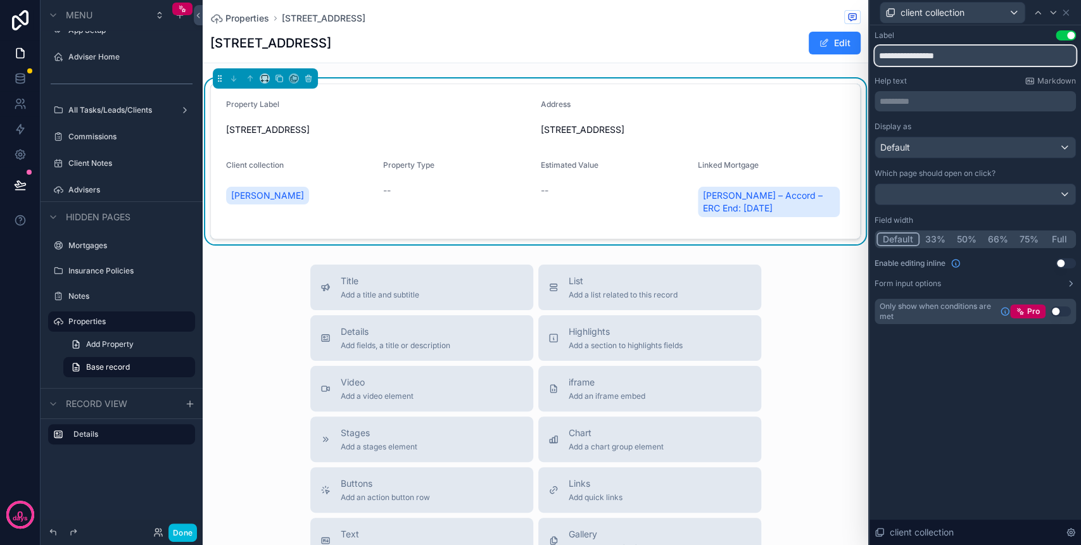
drag, startPoint x: 906, startPoint y: 56, endPoint x: 984, endPoint y: 56, distance: 78.5
click at [984, 56] on input "**********" at bounding box center [974, 56] width 201 height 20
type input "******"
click at [990, 367] on div "Label Use setting ****** Help text Markdown ********* ﻿ Display as Default Whic…" at bounding box center [974, 285] width 211 height 520
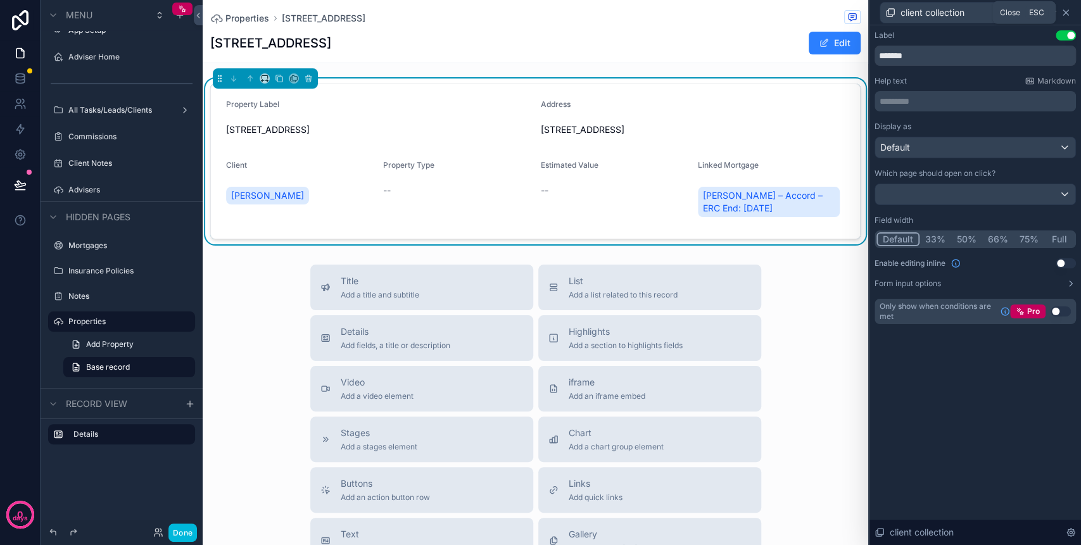
click at [1063, 11] on icon at bounding box center [1065, 12] width 5 height 5
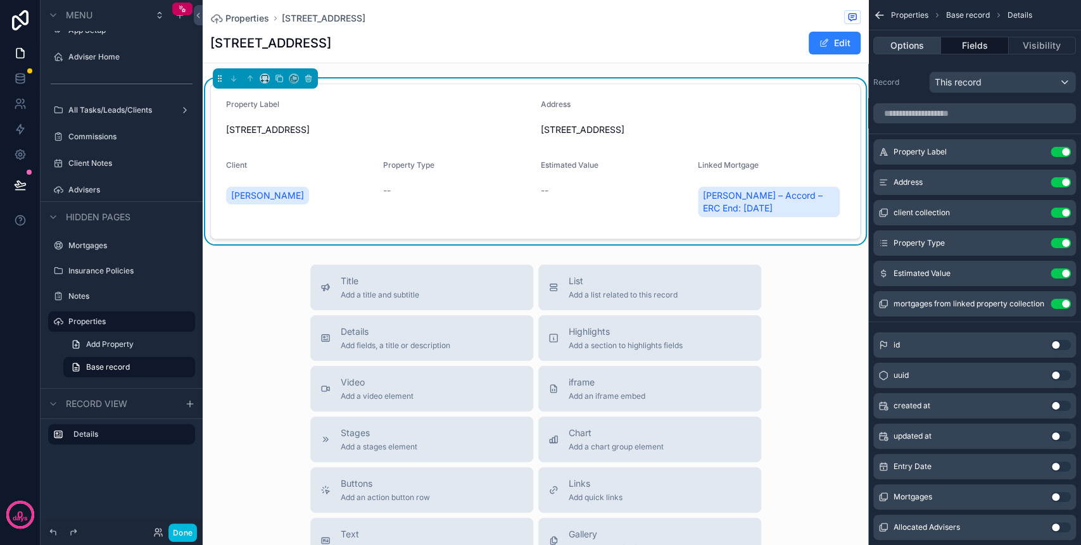
click at [911, 41] on button "Options" at bounding box center [907, 46] width 68 height 18
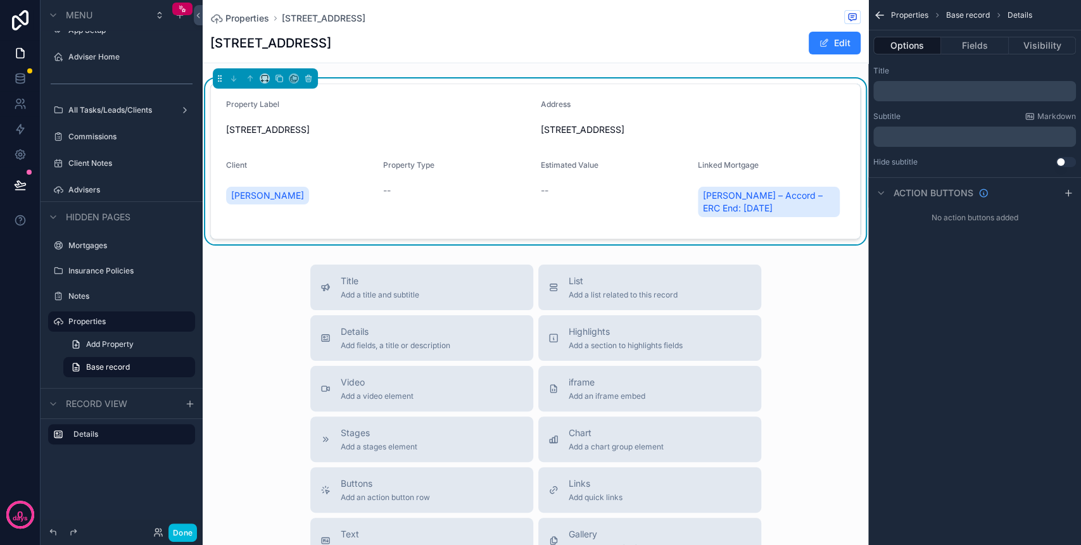
click at [901, 96] on div "﻿" at bounding box center [974, 91] width 203 height 20
click at [901, 91] on p "﻿" at bounding box center [975, 91] width 195 height 10
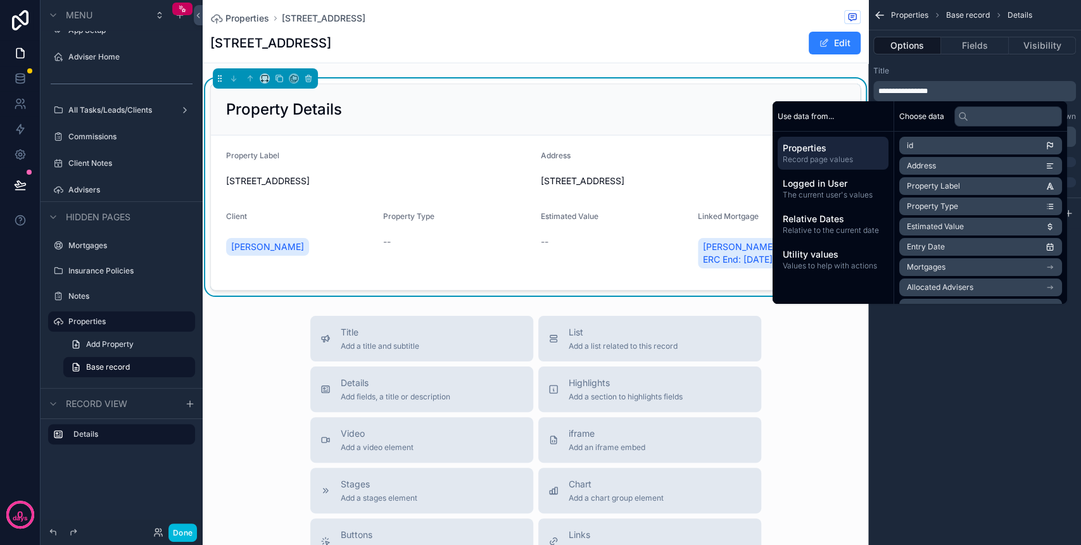
click at [476, 147] on form "Property Label 74 Strathaven Road, Lesmahagow Address 74 Strathaven Road, Lesma…" at bounding box center [535, 212] width 649 height 154
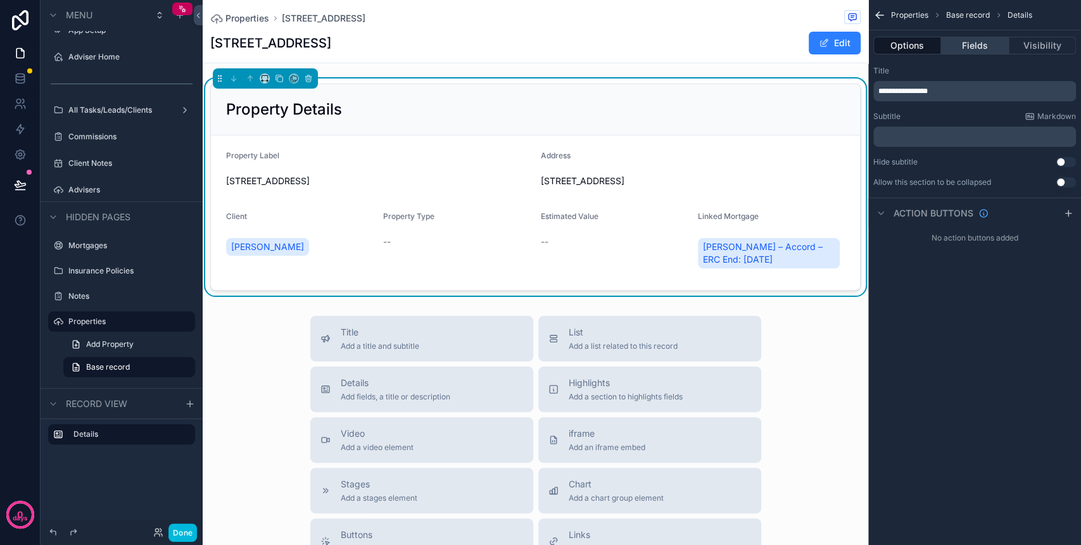
click at [965, 51] on button "Fields" at bounding box center [974, 46] width 67 height 18
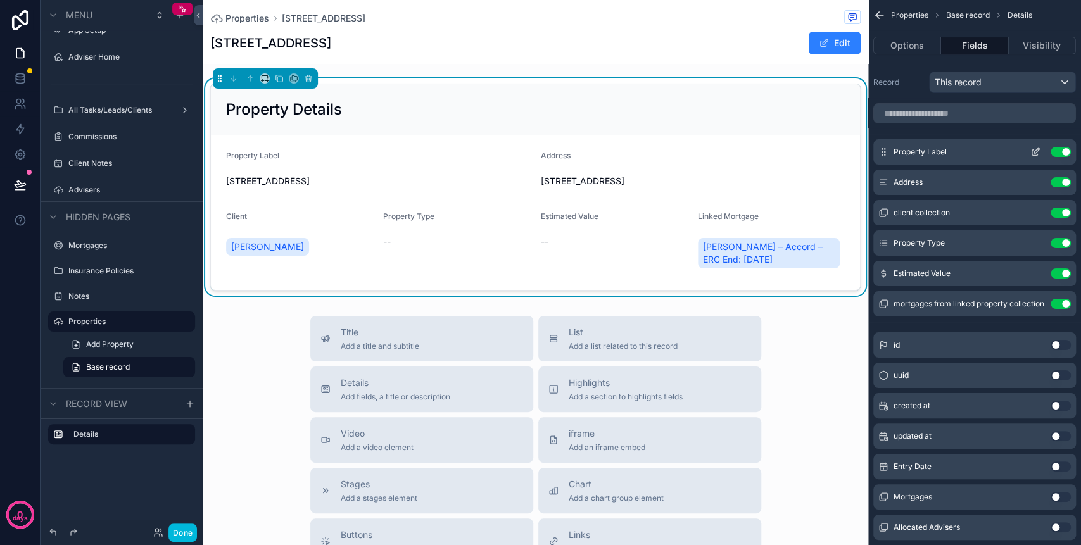
click at [1062, 153] on button "Use setting" at bounding box center [1060, 152] width 20 height 10
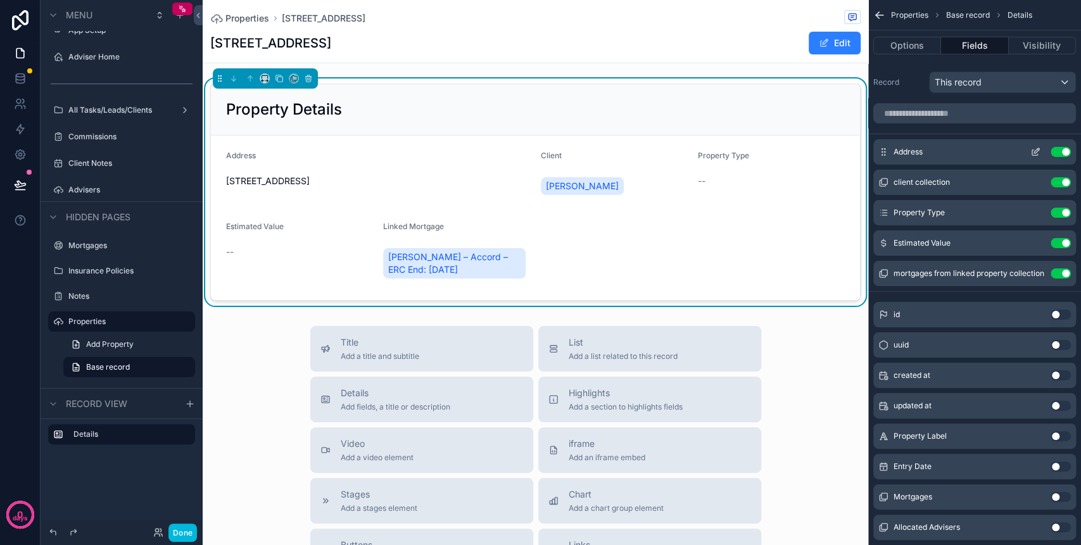
click at [1032, 154] on icon "scrollable content" at bounding box center [1035, 152] width 10 height 10
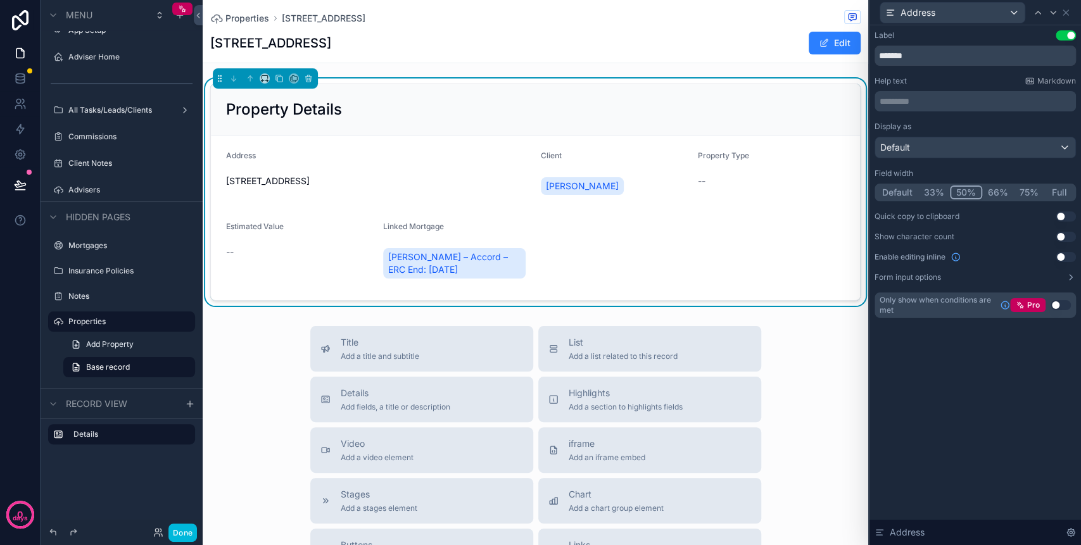
click at [903, 187] on button "Default" at bounding box center [897, 192] width 42 height 14
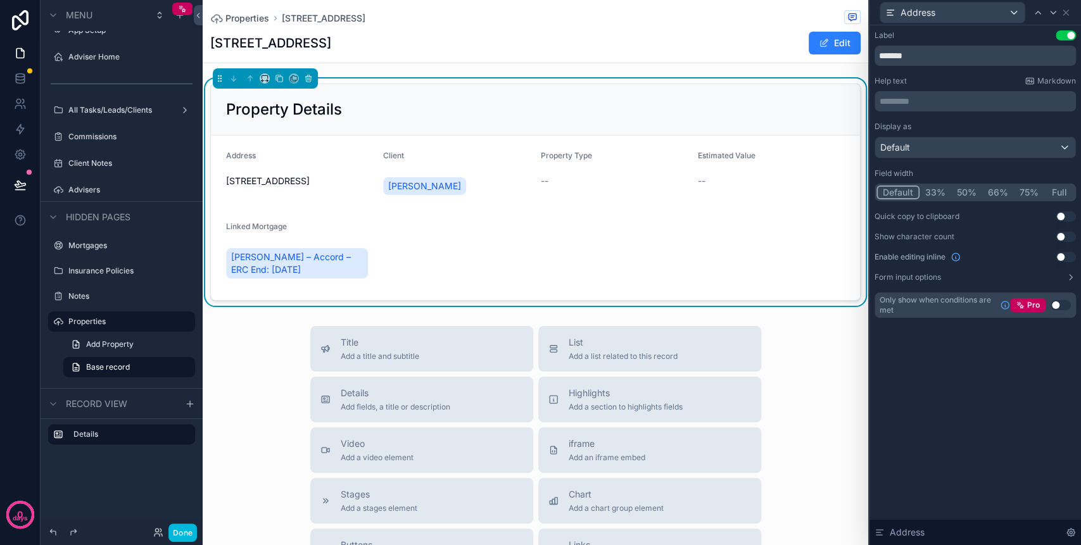
click at [568, 172] on div "--" at bounding box center [614, 181] width 147 height 20
click at [575, 180] on div "--" at bounding box center [614, 181] width 147 height 13
click at [822, 36] on button "Edit" at bounding box center [834, 43] width 52 height 23
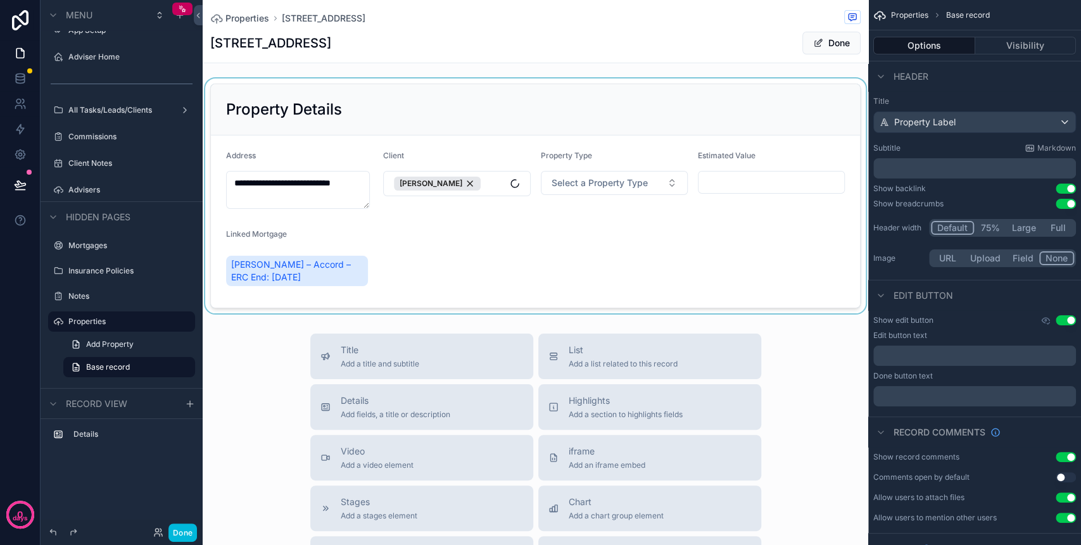
click at [567, 180] on div "scrollable content" at bounding box center [535, 195] width 665 height 235
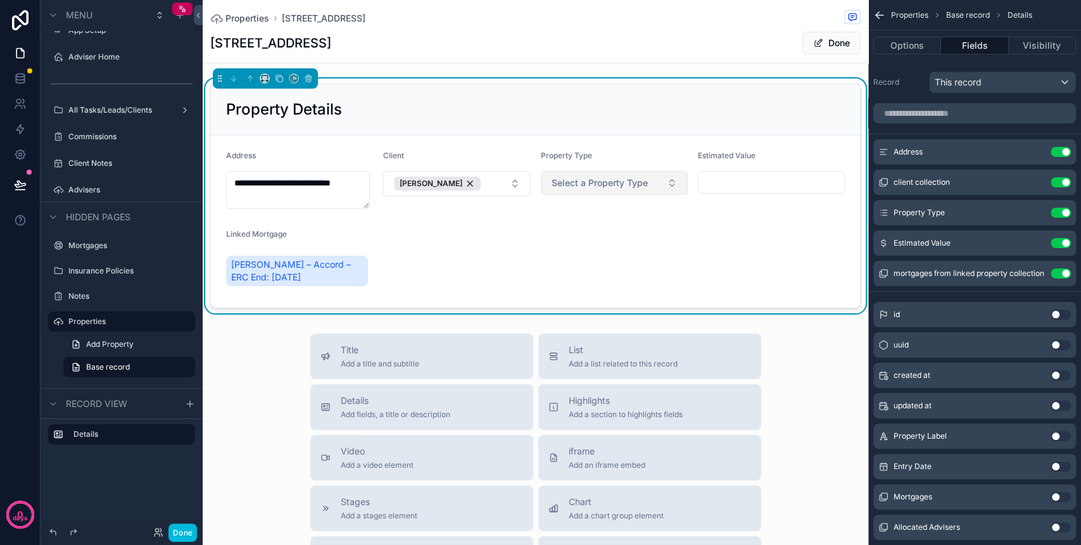
click at [610, 182] on span "Select a Property Type" at bounding box center [599, 183] width 96 height 13
click at [651, 184] on button "Select a Property Type" at bounding box center [614, 183] width 147 height 24
drag, startPoint x: 189, startPoint y: 529, endPoint x: 329, endPoint y: 457, distance: 157.7
click at [190, 528] on button "Done" at bounding box center [182, 532] width 28 height 18
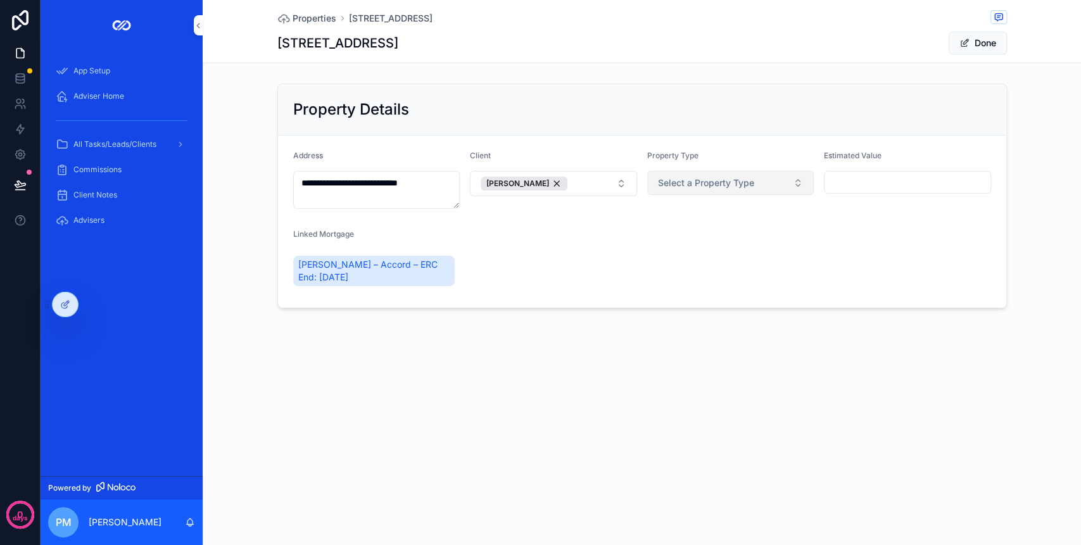
click at [694, 175] on button "Select a Property Type" at bounding box center [730, 183] width 167 height 24
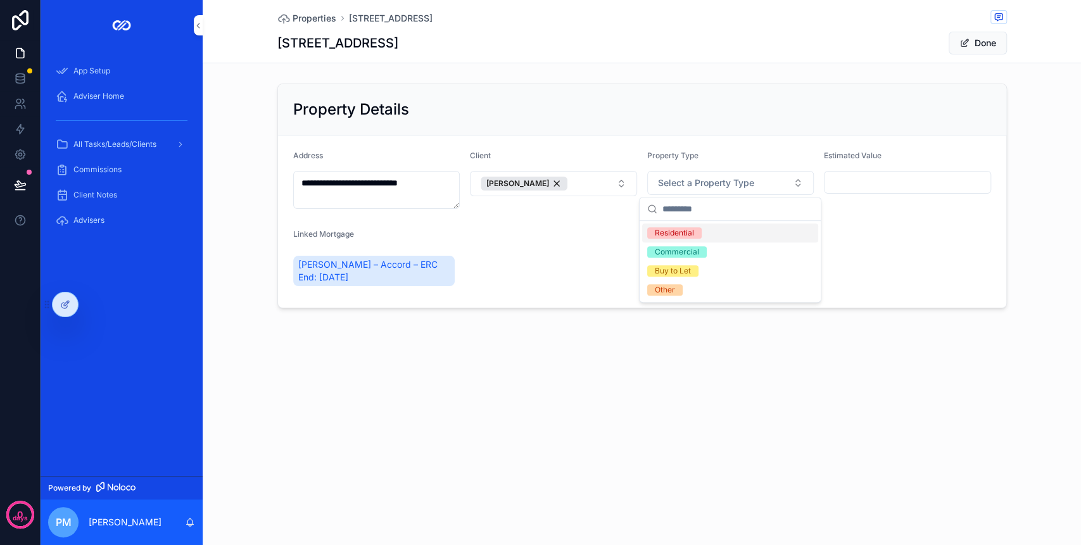
click at [685, 237] on div "Residential" at bounding box center [674, 232] width 39 height 11
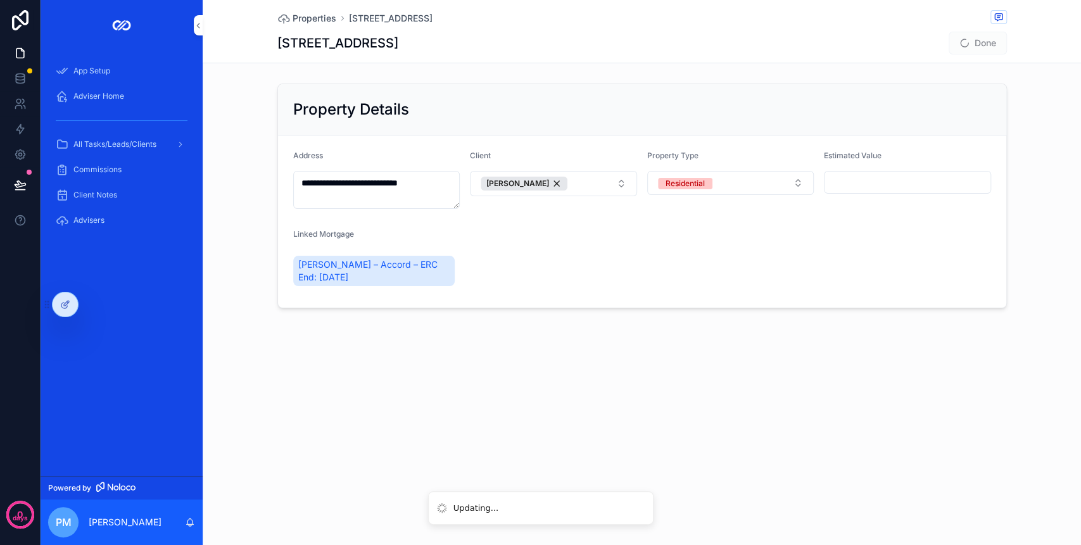
click at [862, 185] on input "scrollable content" at bounding box center [907, 182] width 166 height 18
type input "**********"
click at [718, 256] on form "**********" at bounding box center [642, 221] width 728 height 172
click at [994, 41] on button "Done" at bounding box center [977, 43] width 58 height 23
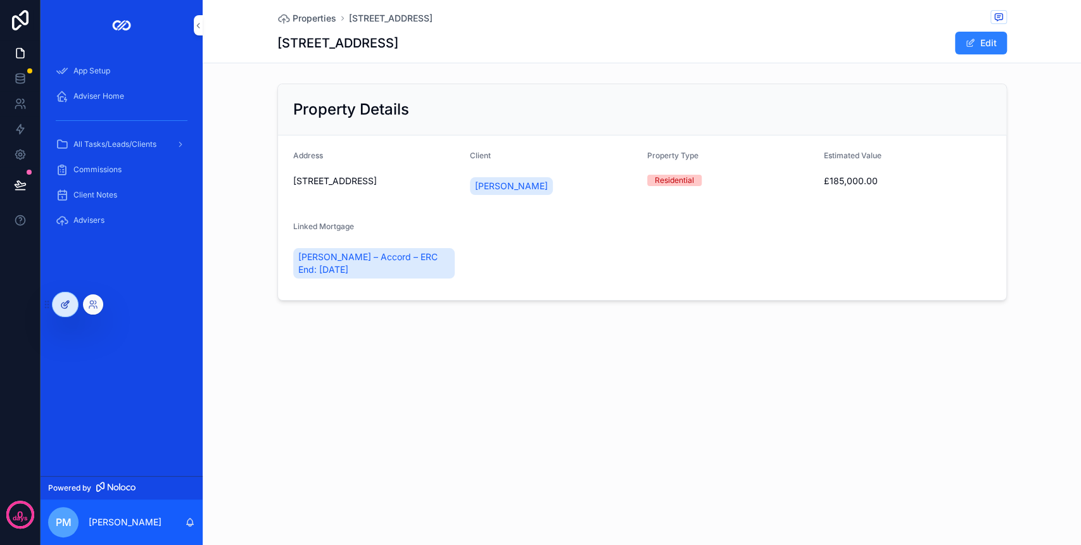
click at [70, 313] on div at bounding box center [65, 304] width 25 height 24
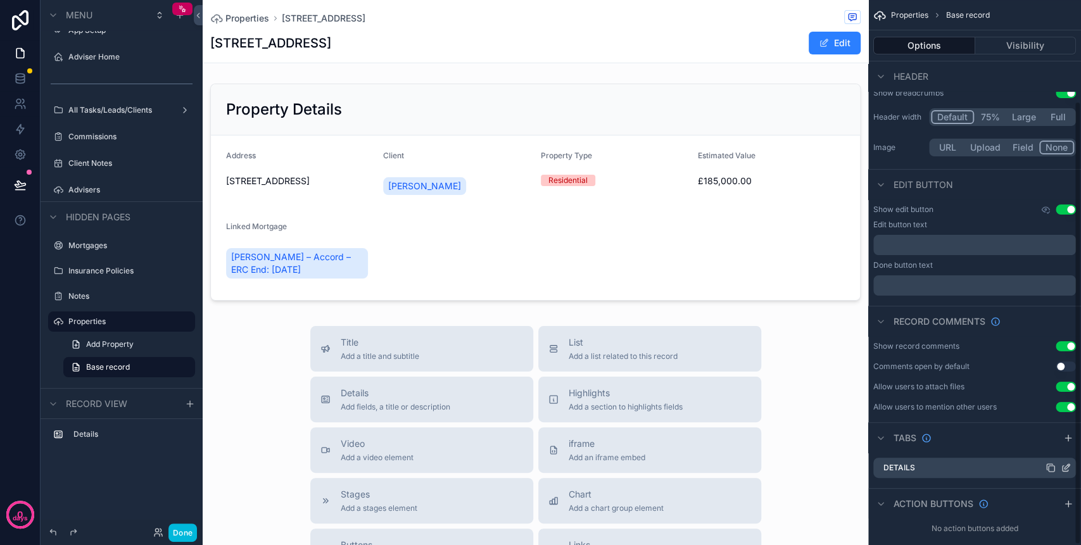
scroll to position [124, 0]
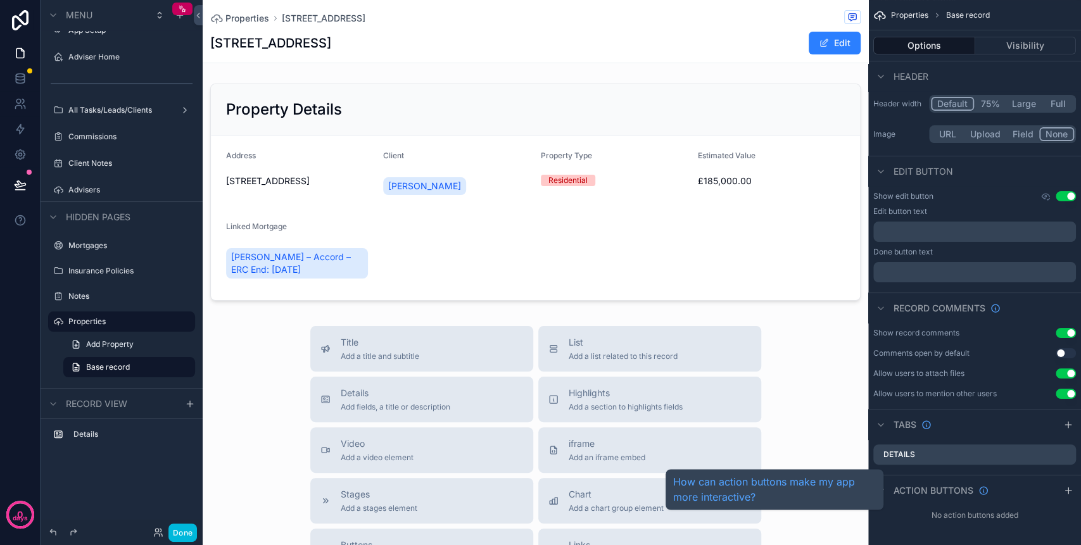
click at [917, 488] on span "Action buttons" at bounding box center [933, 490] width 80 height 13
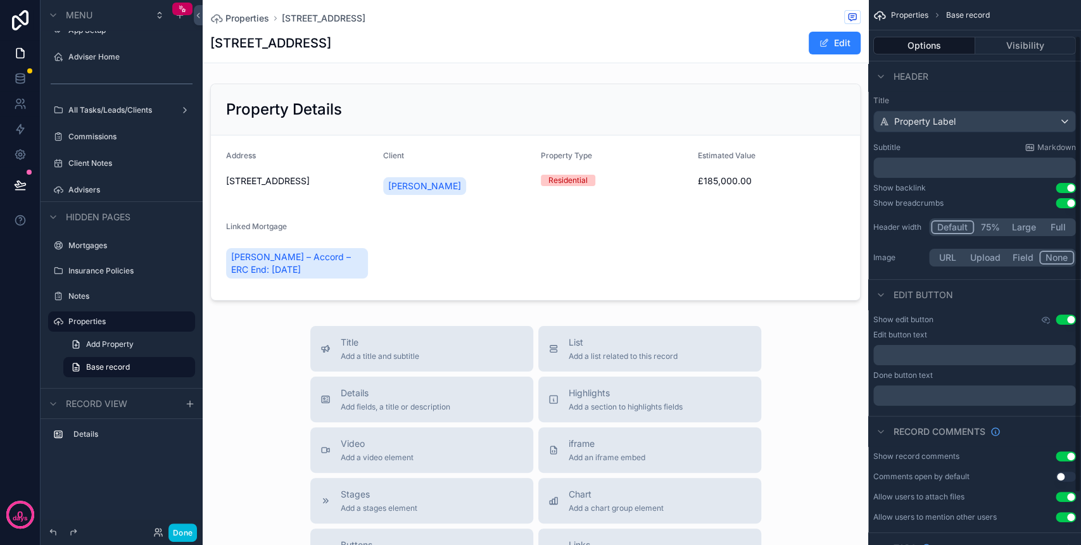
scroll to position [0, 0]
click at [677, 134] on div "scrollable content" at bounding box center [535, 191] width 665 height 227
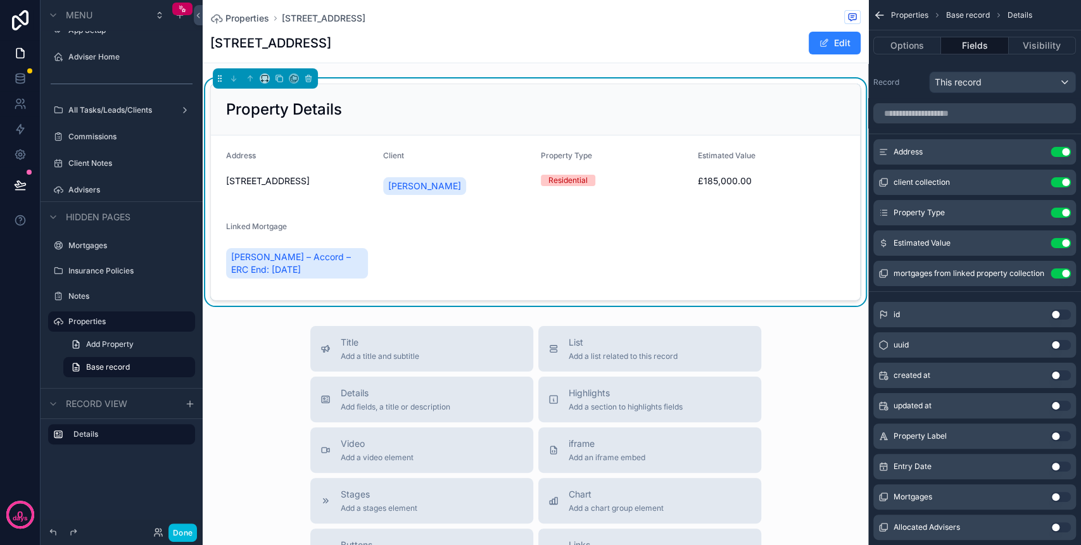
drag, startPoint x: 710, startPoint y: 129, endPoint x: 857, endPoint y: 62, distance: 161.5
click at [711, 129] on div "Property Details" at bounding box center [535, 109] width 649 height 51
click at [899, 44] on button "Options" at bounding box center [907, 46] width 68 height 18
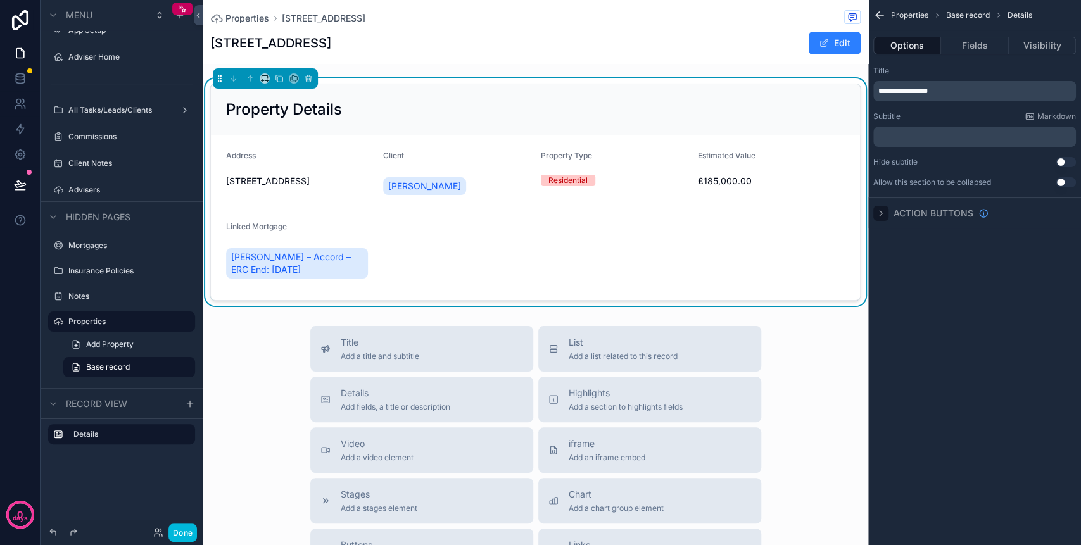
click at [879, 216] on icon "scrollable content" at bounding box center [880, 213] width 10 height 10
click at [966, 50] on button "Fields" at bounding box center [974, 46] width 67 height 18
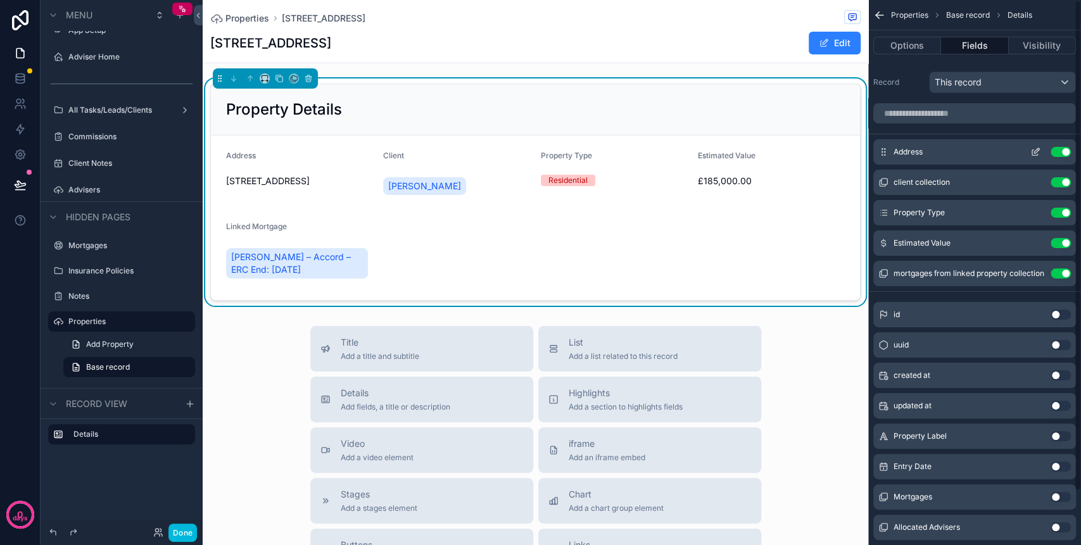
click at [1030, 154] on icon "scrollable content" at bounding box center [1035, 152] width 10 height 10
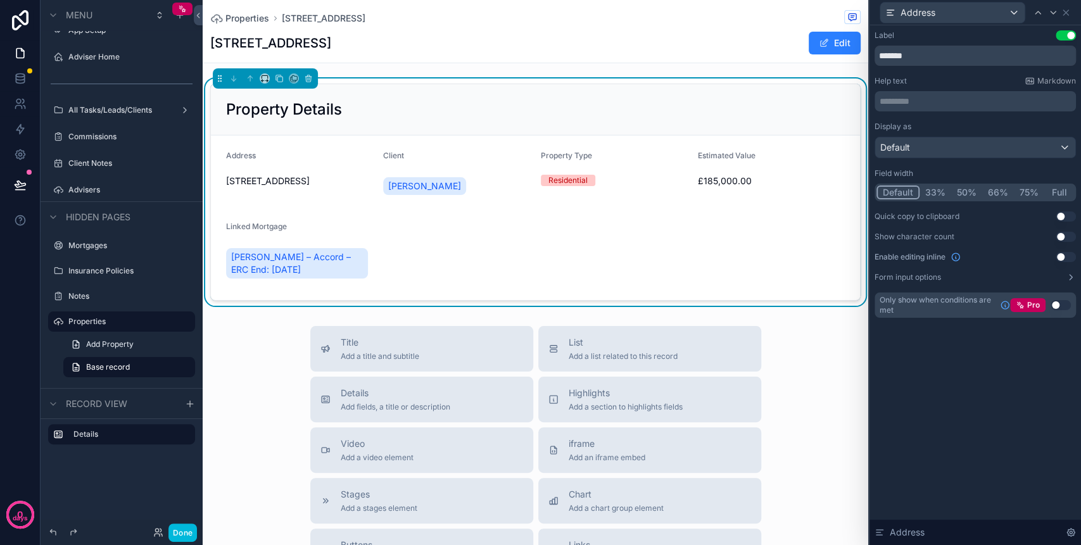
click at [1067, 191] on button "Full" at bounding box center [1059, 192] width 30 height 14
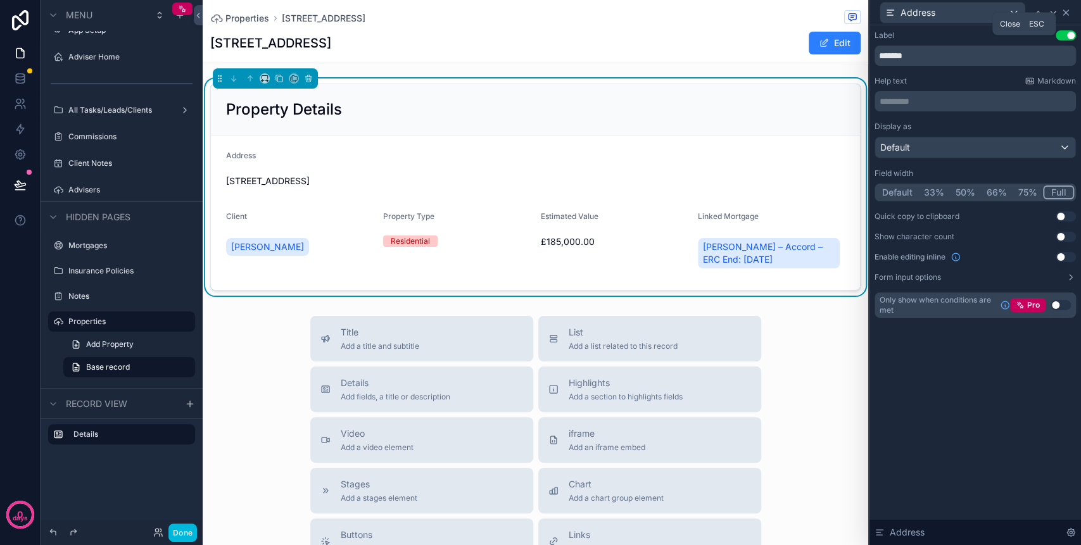
click at [1063, 14] on icon at bounding box center [1065, 12] width 5 height 5
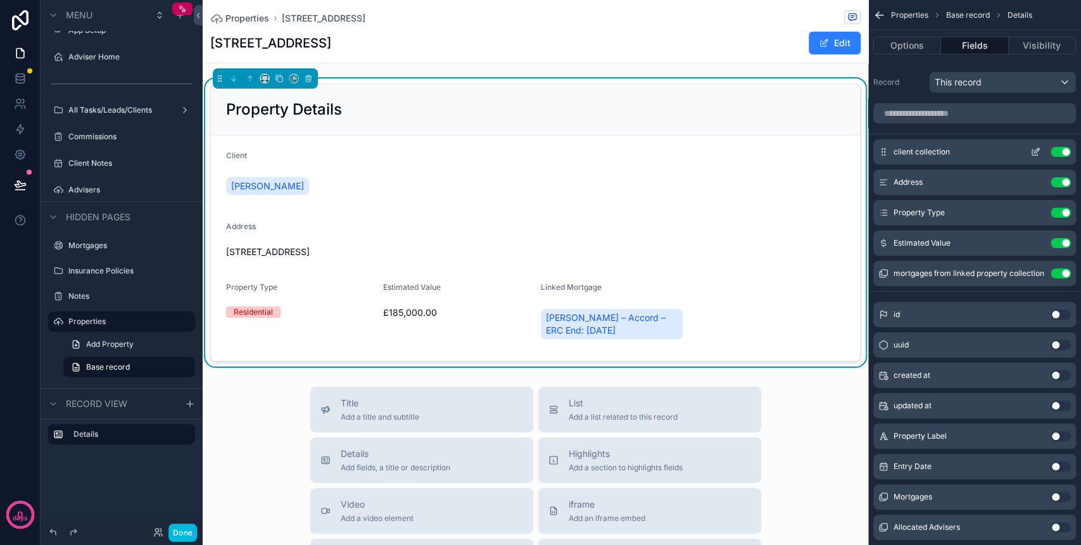
click at [1031, 149] on icon "scrollable content" at bounding box center [1035, 152] width 10 height 10
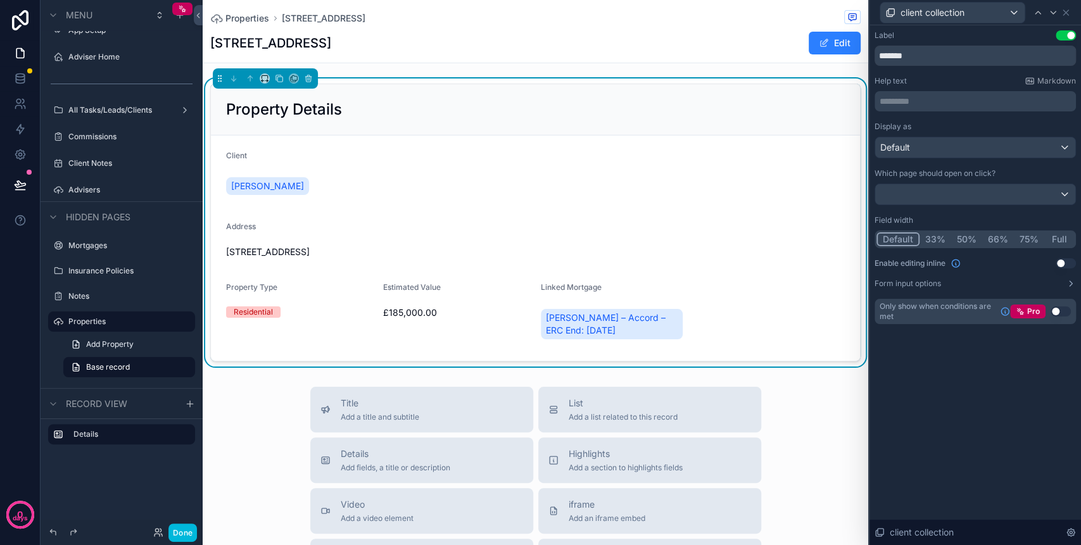
click at [963, 235] on button "50%" at bounding box center [966, 239] width 31 height 14
click at [997, 21] on div "client collection" at bounding box center [952, 13] width 144 height 20
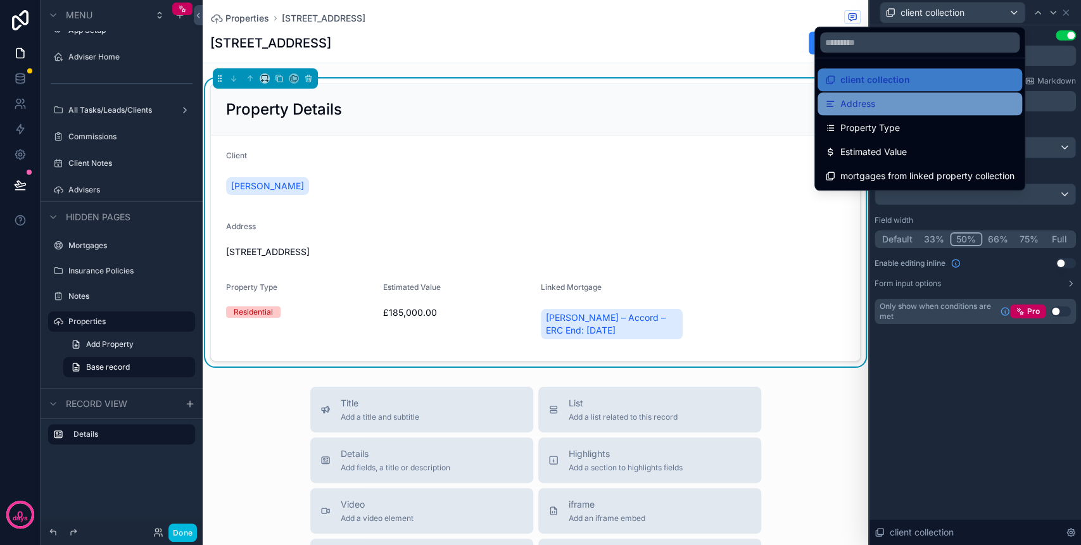
click at [904, 99] on div "Address" at bounding box center [919, 103] width 189 height 15
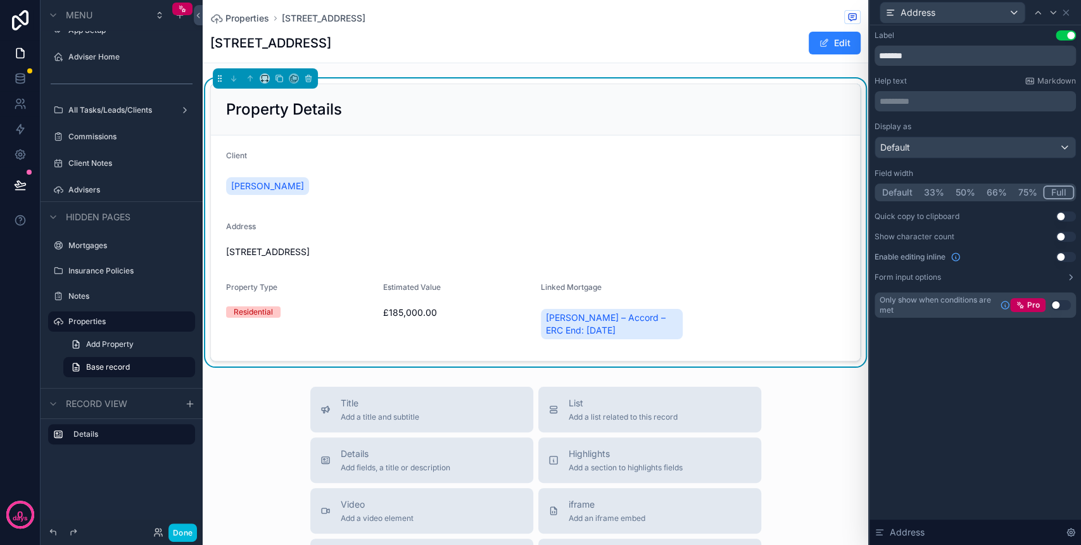
click at [972, 193] on button "50%" at bounding box center [964, 192] width 31 height 14
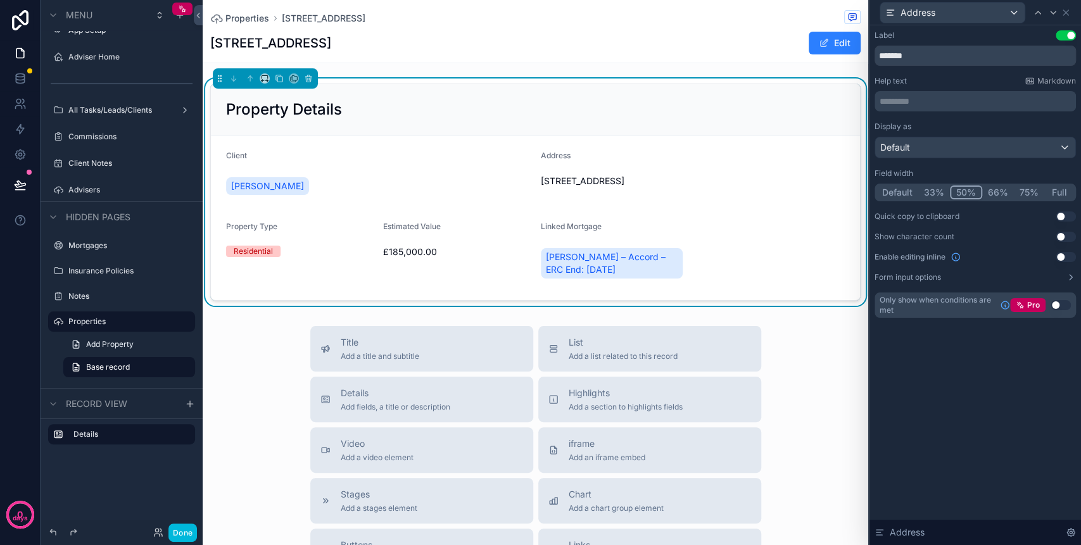
click at [901, 191] on button "Default" at bounding box center [897, 192] width 42 height 14
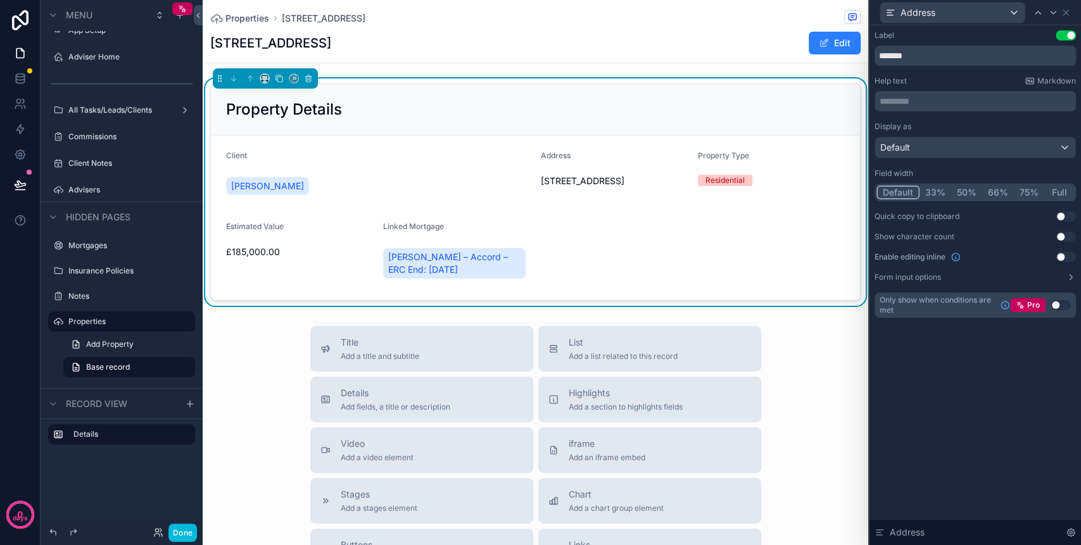
click at [962, 187] on button "50%" at bounding box center [966, 192] width 31 height 14
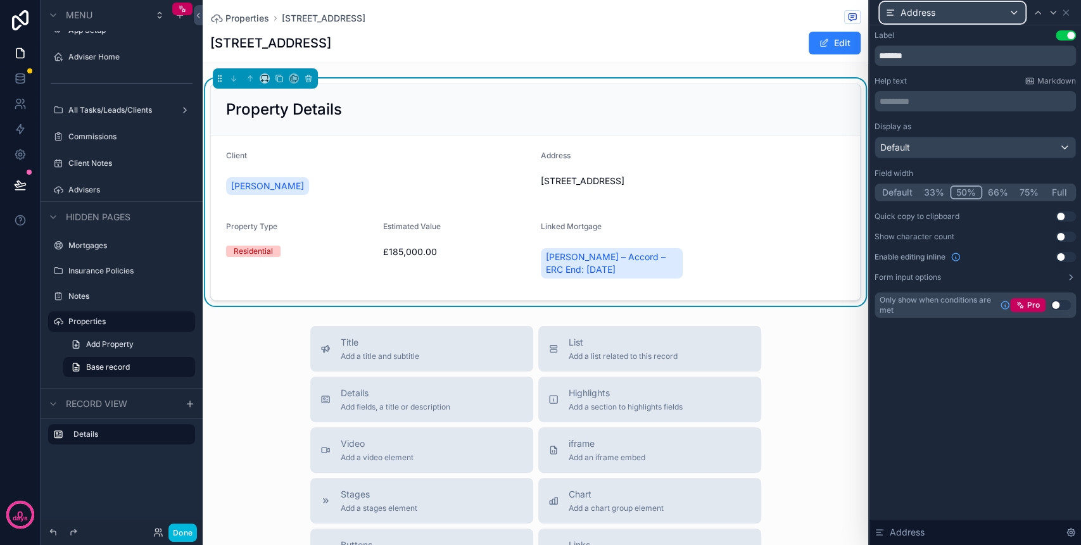
click at [931, 13] on span "Address" at bounding box center [917, 12] width 35 height 13
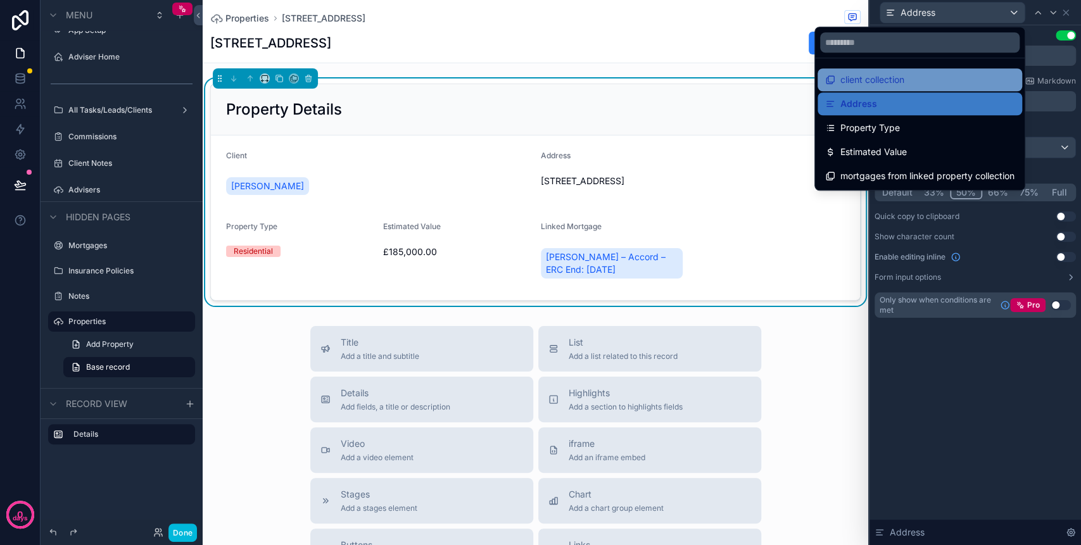
click at [891, 75] on span "client collection" at bounding box center [872, 79] width 64 height 15
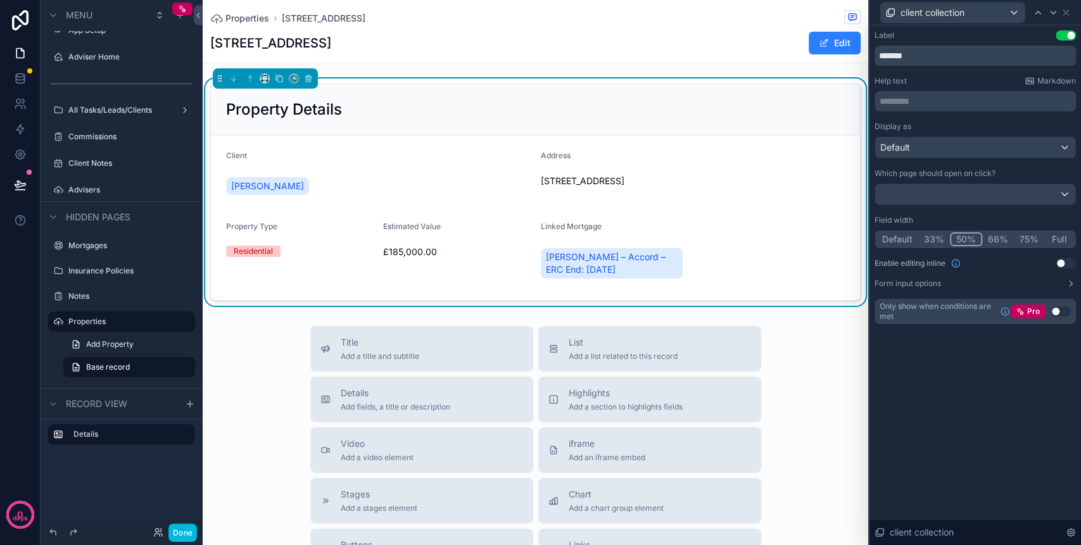
click at [906, 243] on button "Default" at bounding box center [897, 239] width 42 height 14
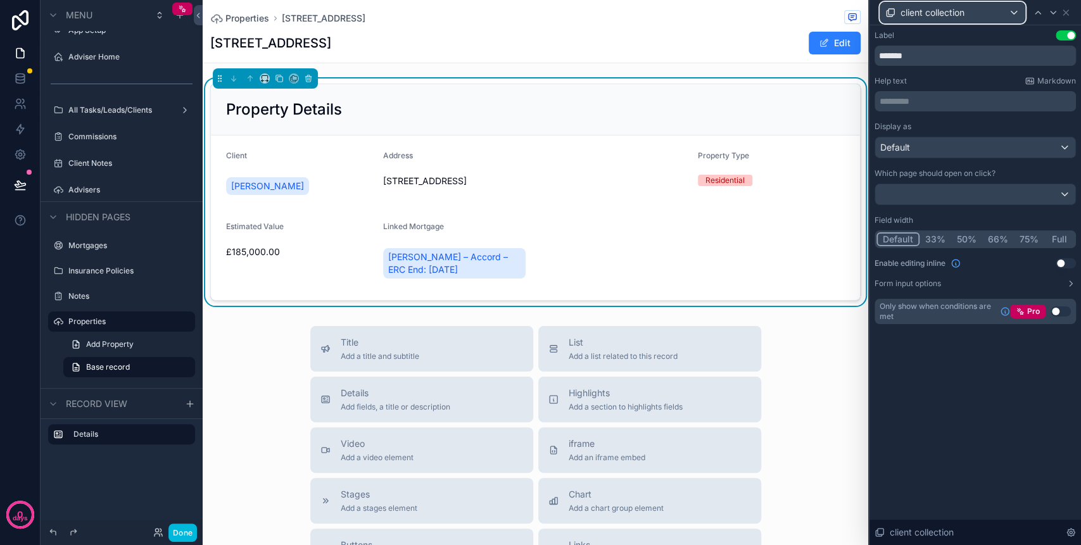
click at [966, 19] on div "client collection" at bounding box center [952, 13] width 144 height 20
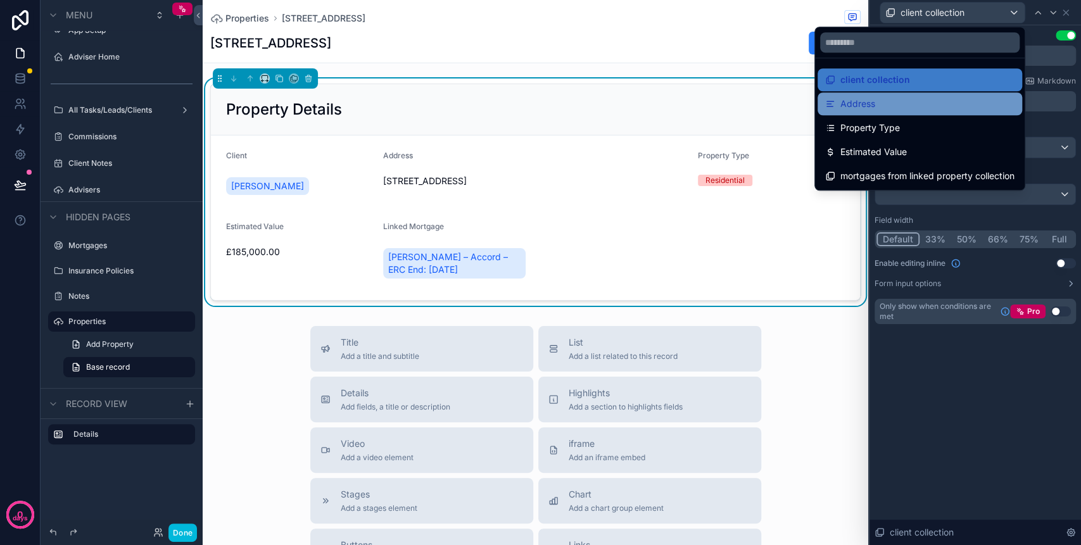
click at [930, 101] on div "Address" at bounding box center [919, 103] width 189 height 15
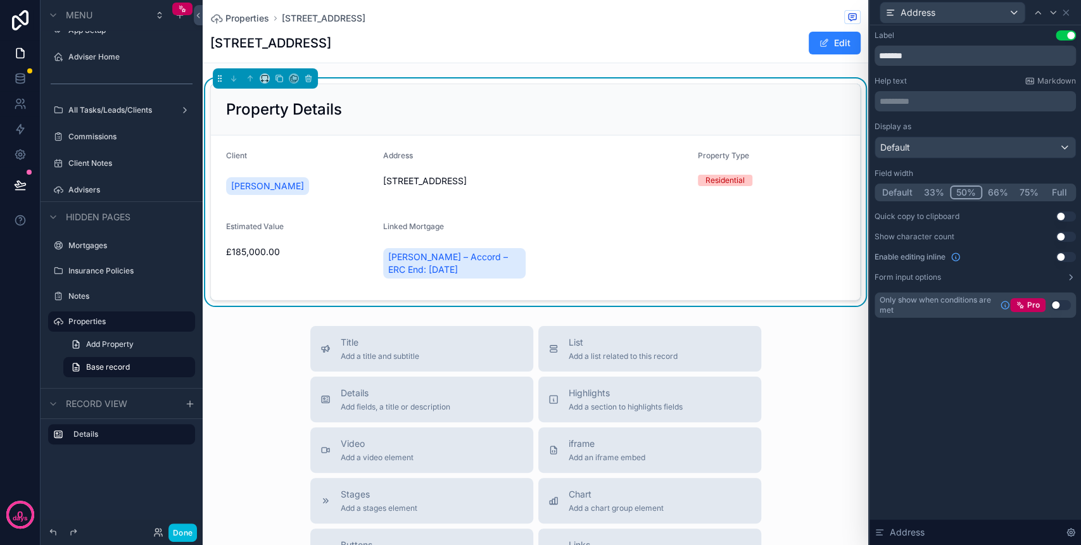
click at [1025, 188] on button "75%" at bounding box center [1028, 192] width 30 height 14
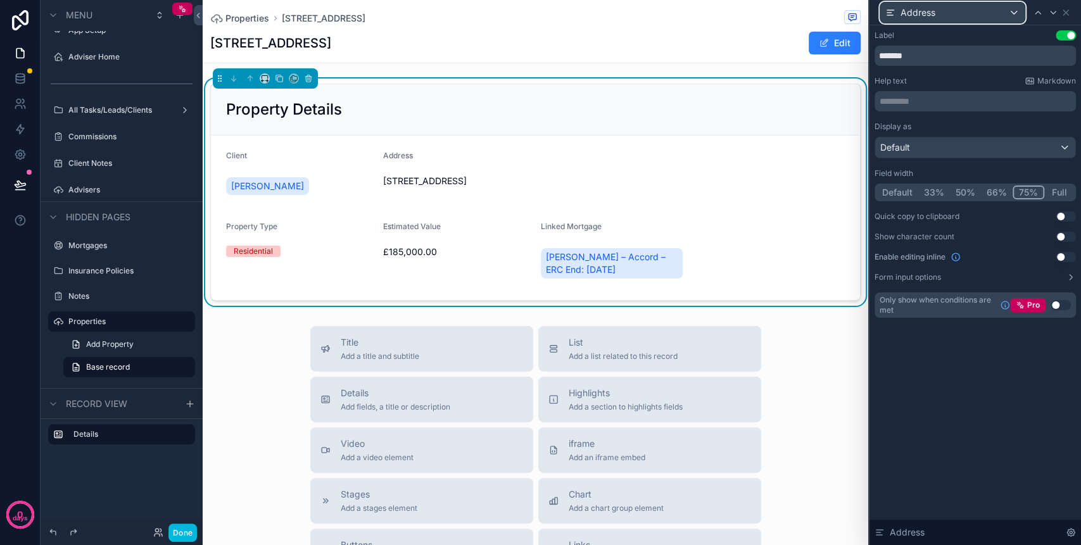
click at [946, 18] on div "Address" at bounding box center [952, 13] width 144 height 20
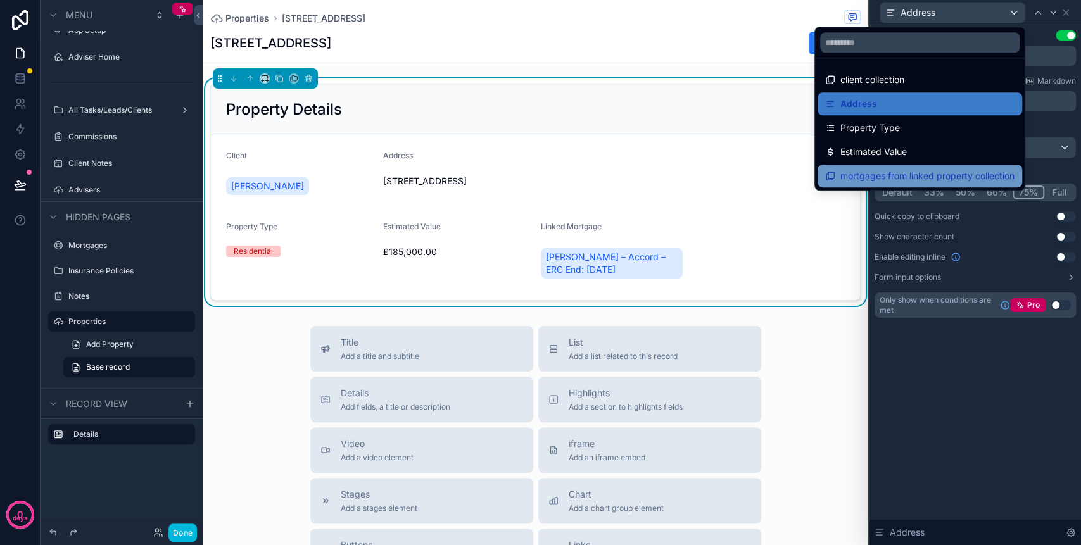
click at [903, 175] on span "mortgages from linked property collection" at bounding box center [927, 175] width 174 height 15
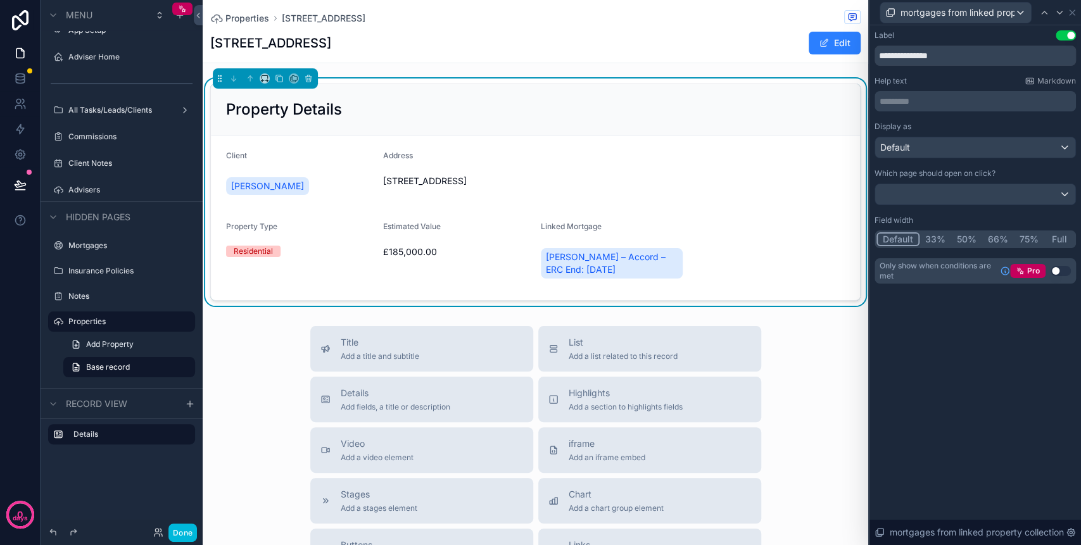
click at [1060, 234] on button "Full" at bounding box center [1059, 239] width 30 height 14
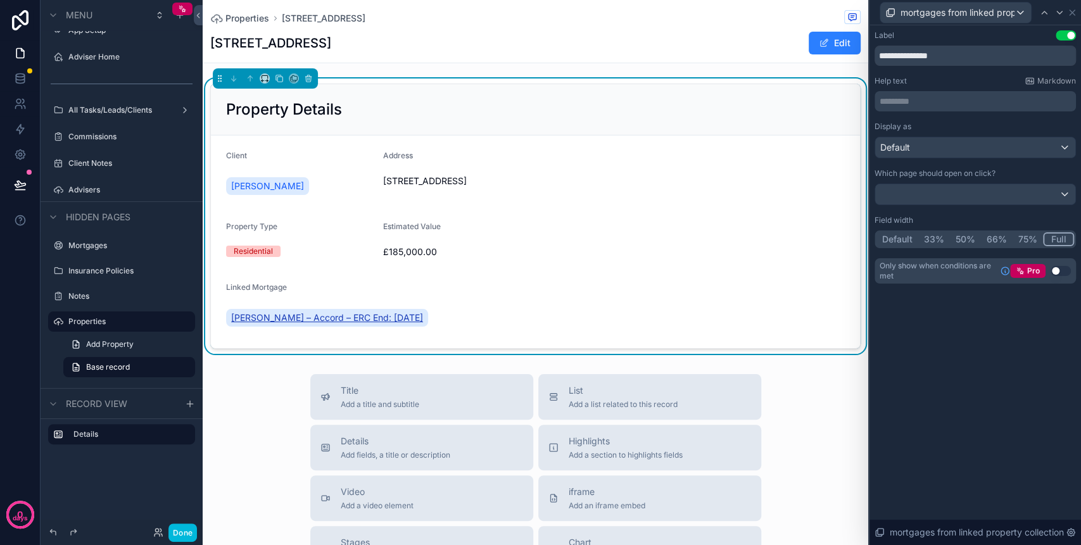
click at [315, 315] on span "[PERSON_NAME] – Accord – ERC End: [DATE]" at bounding box center [327, 317] width 192 height 13
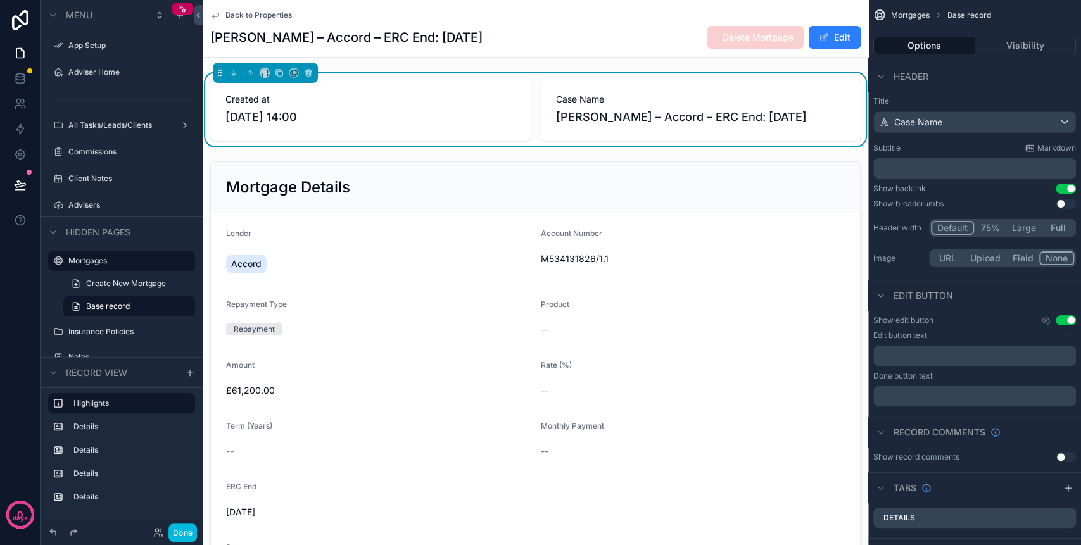
click at [262, 16] on span "Back to Properties" at bounding box center [258, 15] width 66 height 10
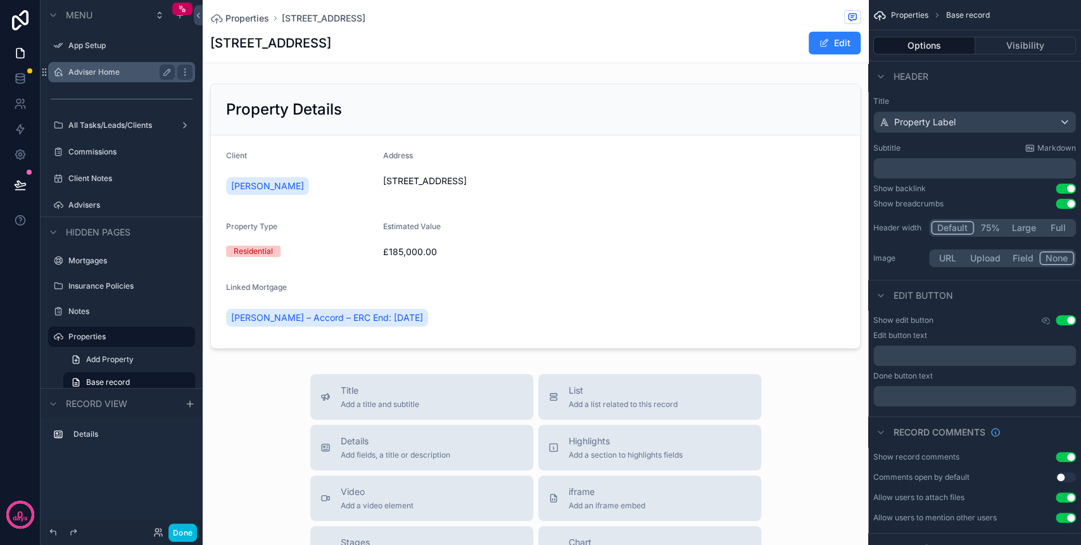
click at [103, 73] on label "Adviser Home" at bounding box center [118, 72] width 101 height 10
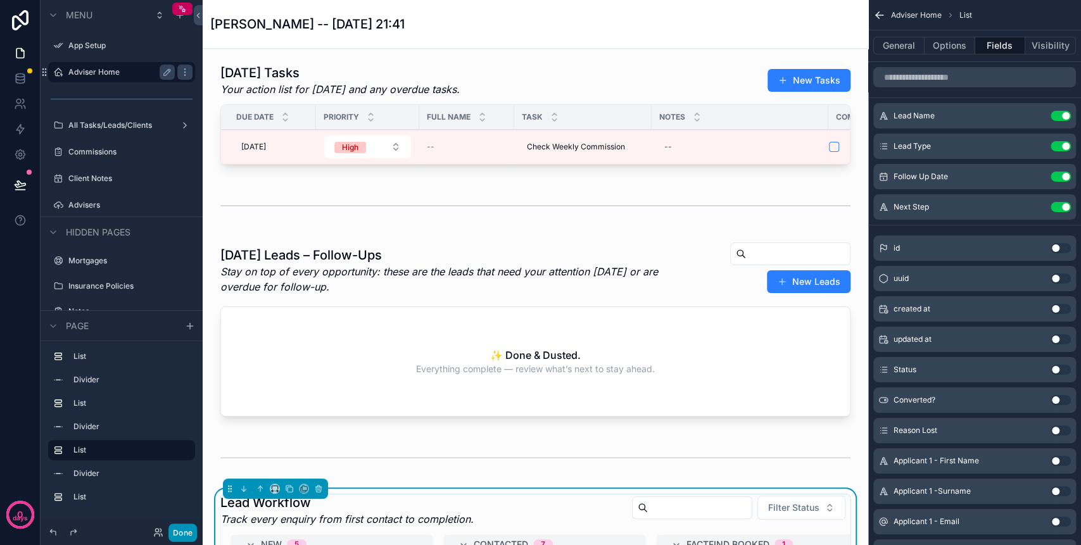
click at [178, 534] on button "Done" at bounding box center [182, 532] width 28 height 18
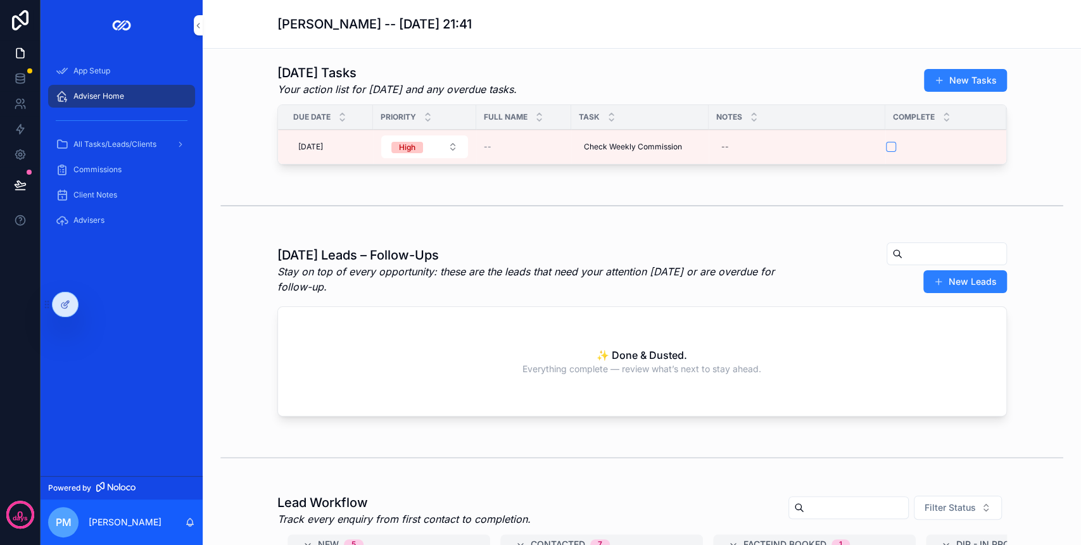
scroll to position [999, 0]
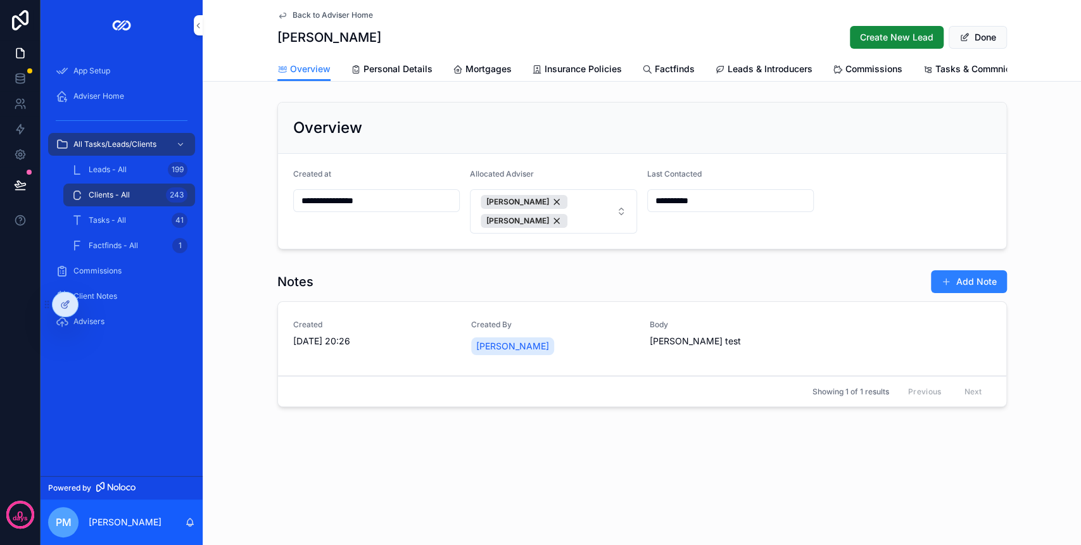
click at [636, 336] on div "Created 08/10/2025 20:26 Created By Philip McLeod Body kay test" at bounding box center [642, 339] width 698 height 38
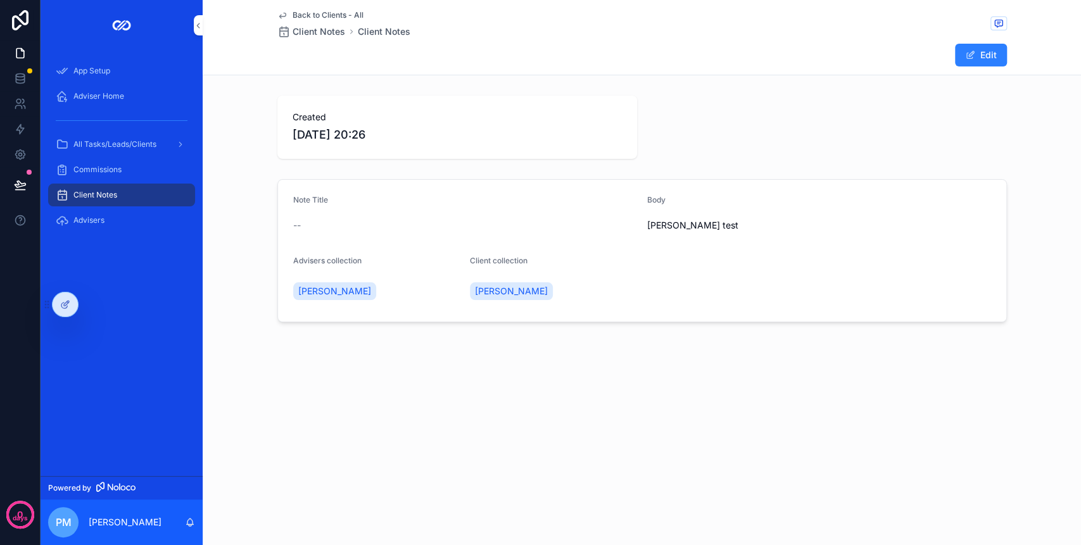
click at [289, 9] on div "Back to Clients - All Client Notes Client Notes Edit" at bounding box center [641, 37] width 729 height 75
click at [287, 12] on link "Back to Clients - All" at bounding box center [320, 15] width 86 height 10
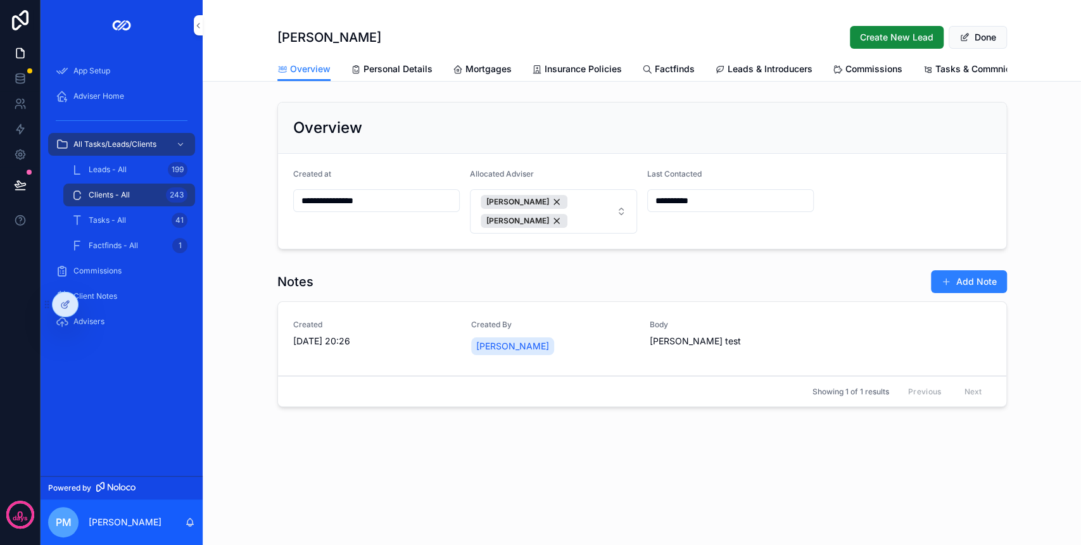
click at [409, 200] on div "**********" at bounding box center [376, 201] width 167 height 65
click at [411, 210] on input "**********" at bounding box center [377, 201] width 166 height 18
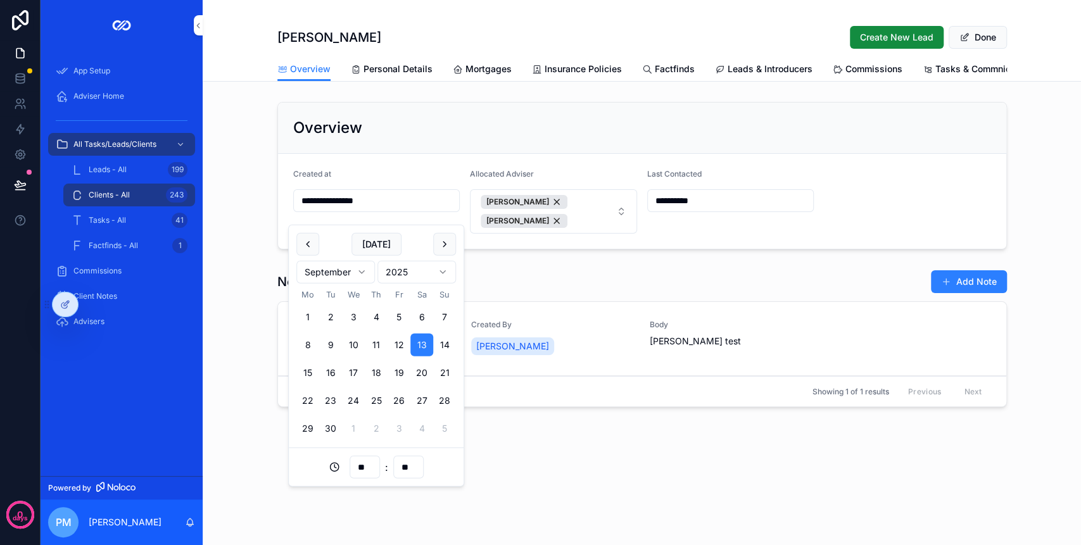
click at [354, 210] on input "**********" at bounding box center [377, 201] width 166 height 18
click at [410, 176] on form "**********" at bounding box center [642, 201] width 728 height 95
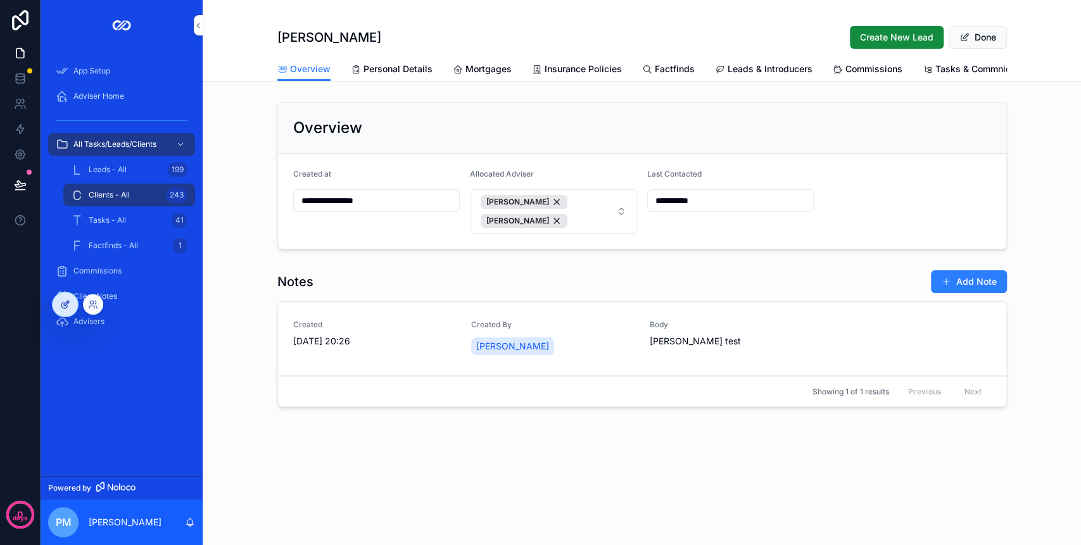
click at [63, 299] on icon at bounding box center [65, 304] width 10 height 10
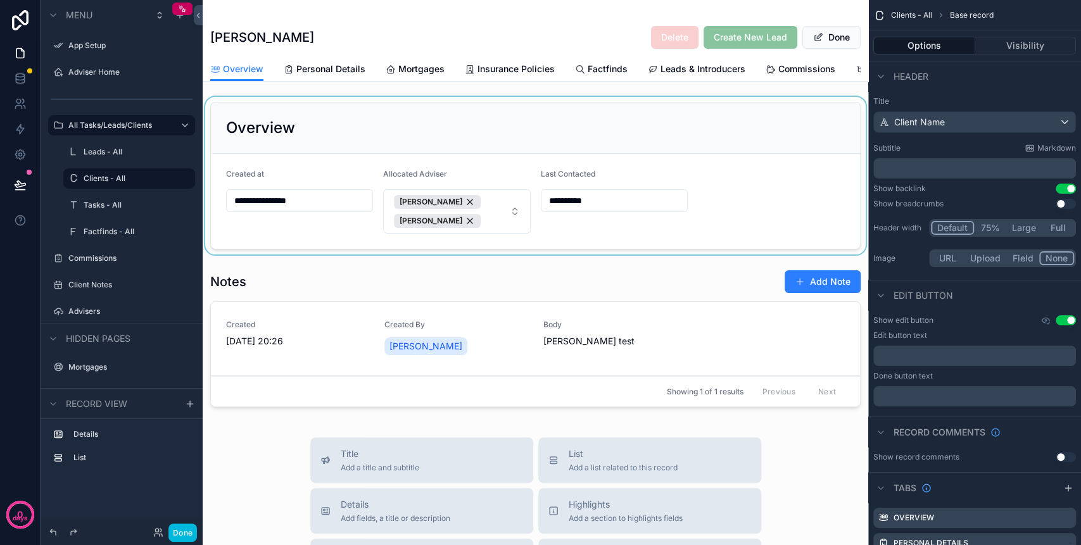
click at [336, 213] on div "scrollable content" at bounding box center [535, 176] width 665 height 158
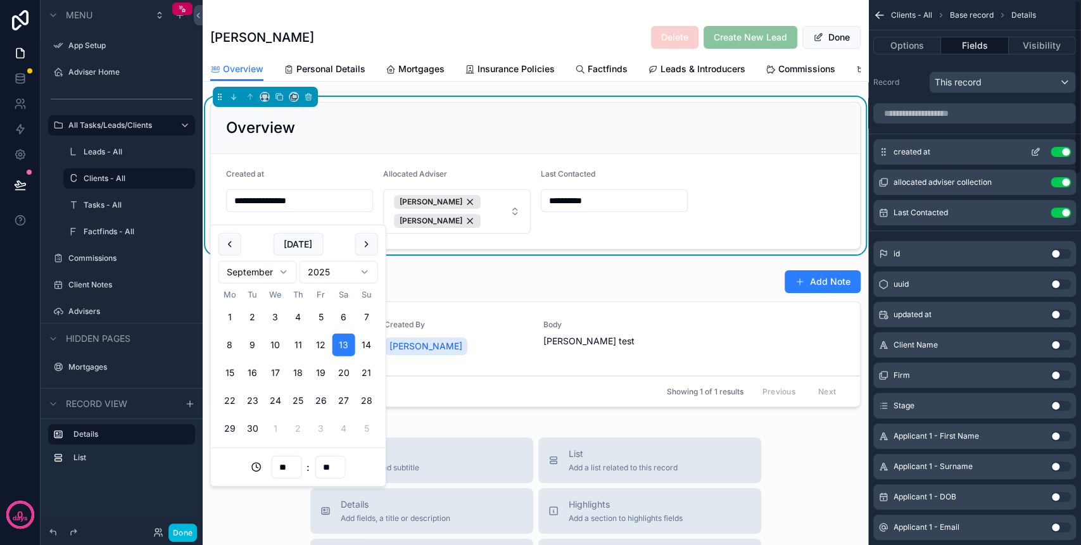
click at [1034, 151] on icon "scrollable content" at bounding box center [1036, 150] width 5 height 5
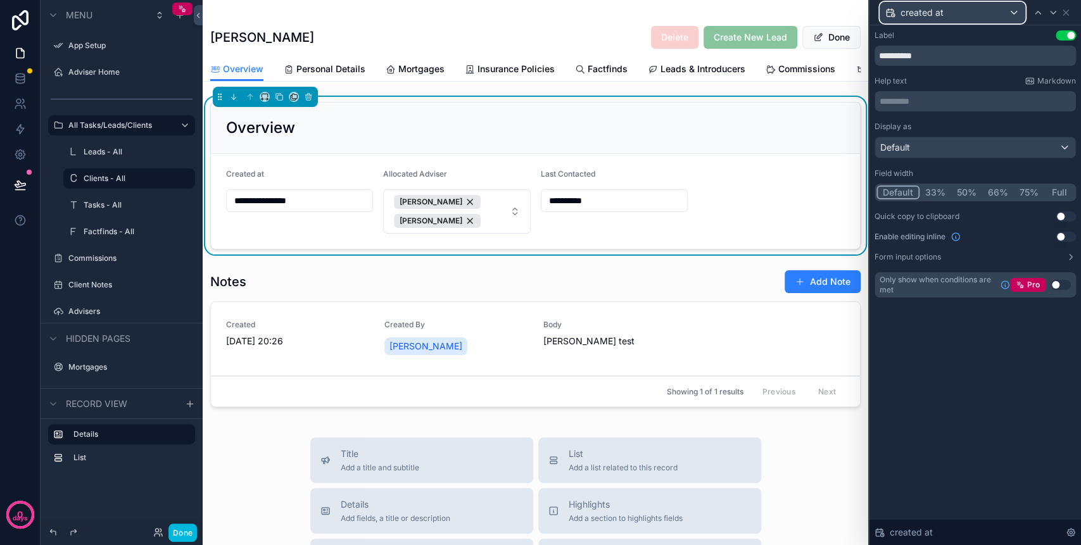
click at [1003, 18] on div "created at" at bounding box center [952, 13] width 144 height 20
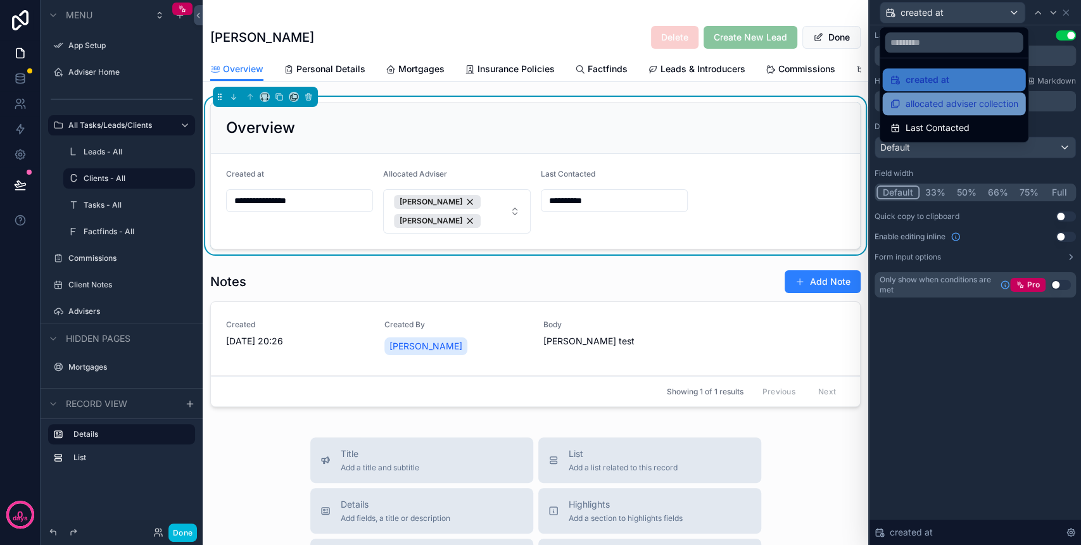
click at [955, 102] on span "allocated adviser collection" at bounding box center [961, 103] width 113 height 15
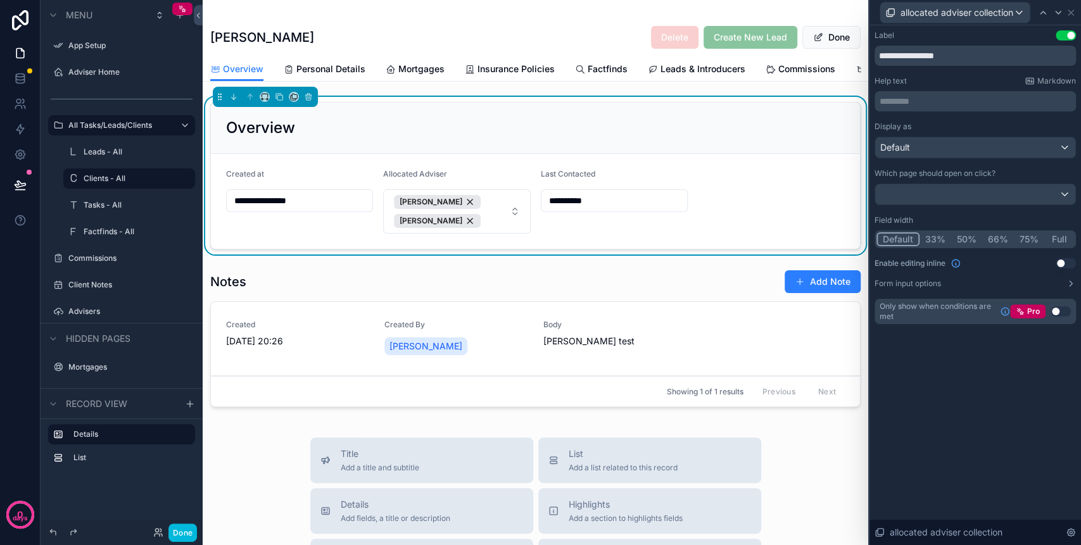
click at [740, 191] on form "**********" at bounding box center [535, 201] width 649 height 95
click at [642, 210] on input "**********" at bounding box center [614, 201] width 146 height 18
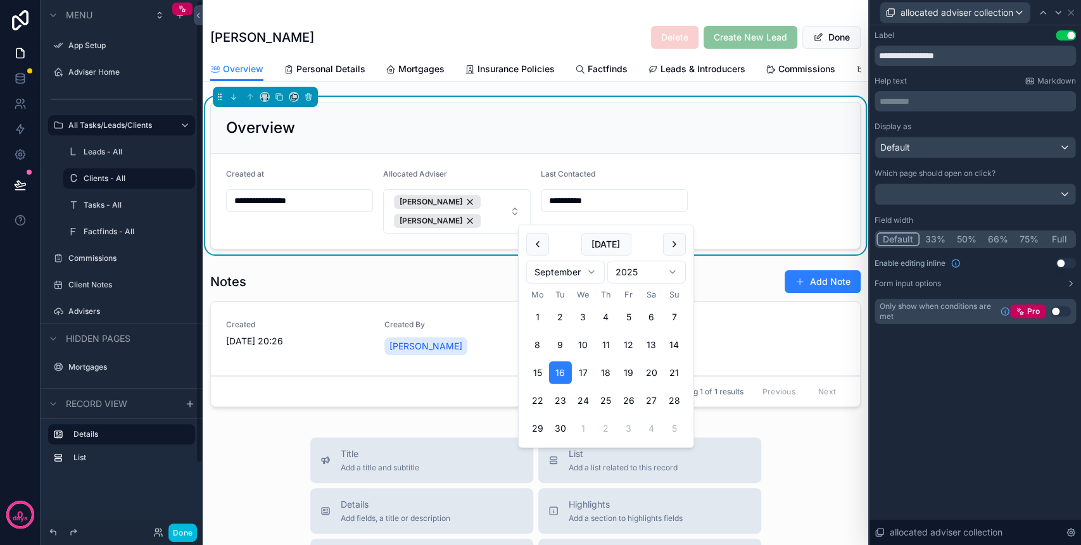
click at [194, 532] on button "Done" at bounding box center [182, 532] width 28 height 18
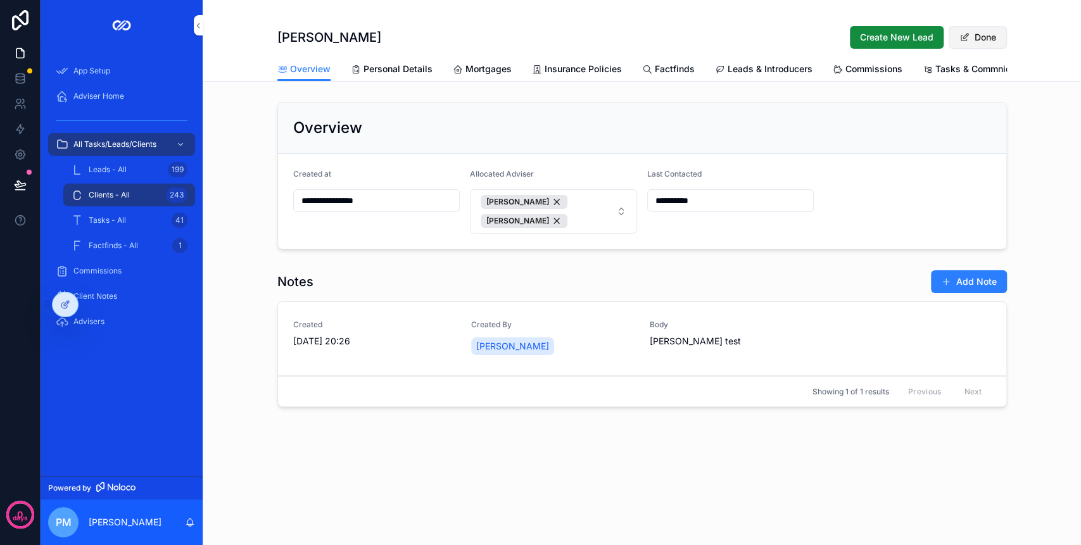
click at [987, 44] on button "Done" at bounding box center [977, 37] width 58 height 23
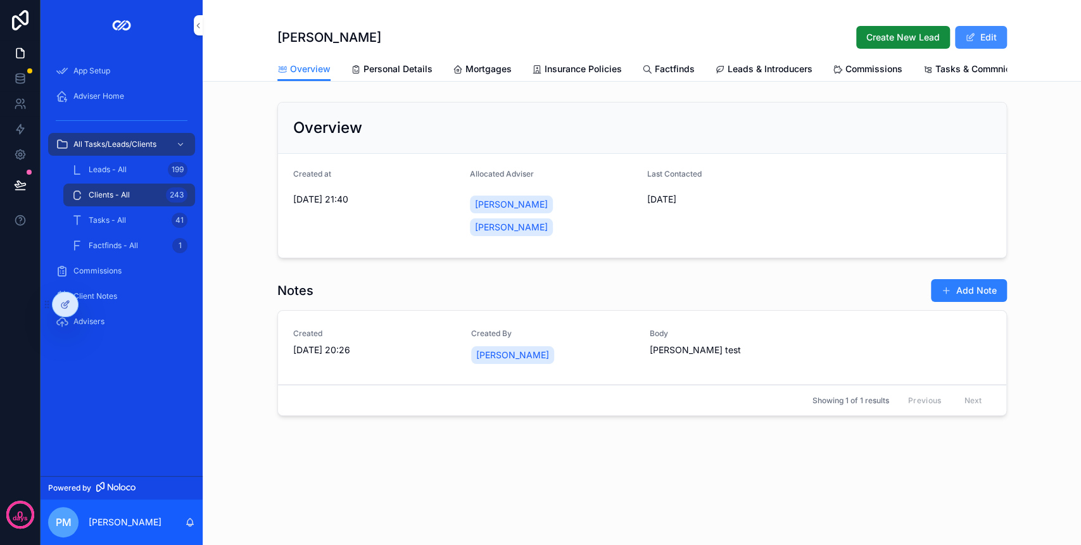
click at [980, 42] on button "Edit" at bounding box center [981, 37] width 52 height 23
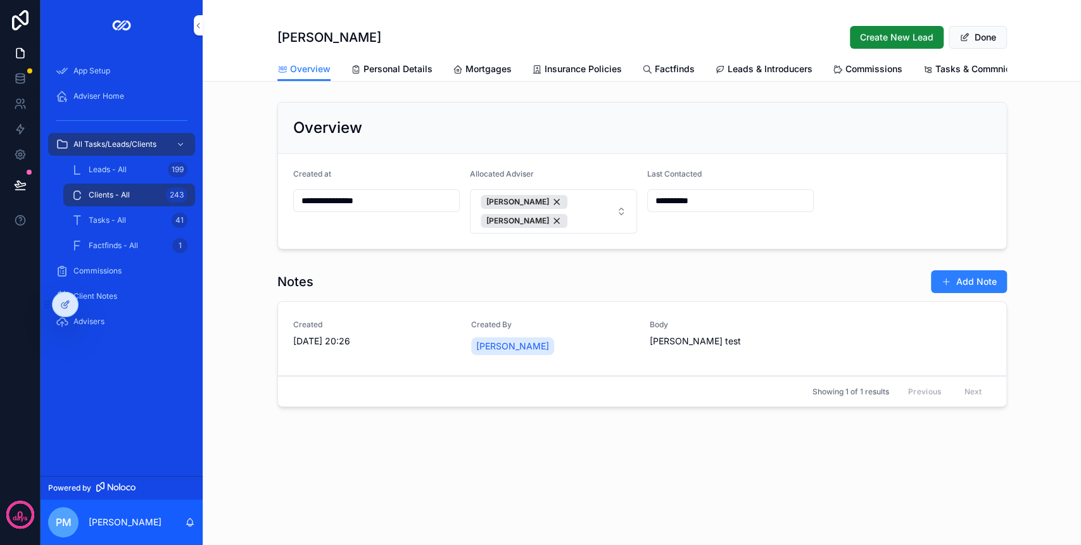
click at [983, 22] on div "Kay Gorman Create New Lead Done" at bounding box center [641, 28] width 729 height 57
click at [980, 32] on button "Done" at bounding box center [977, 37] width 58 height 23
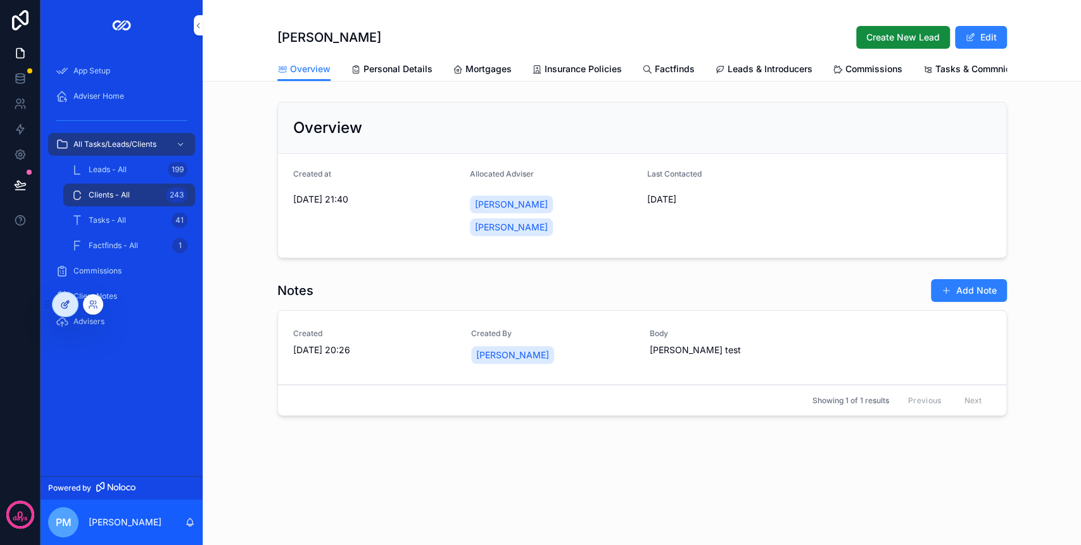
click at [69, 303] on icon at bounding box center [65, 304] width 10 height 10
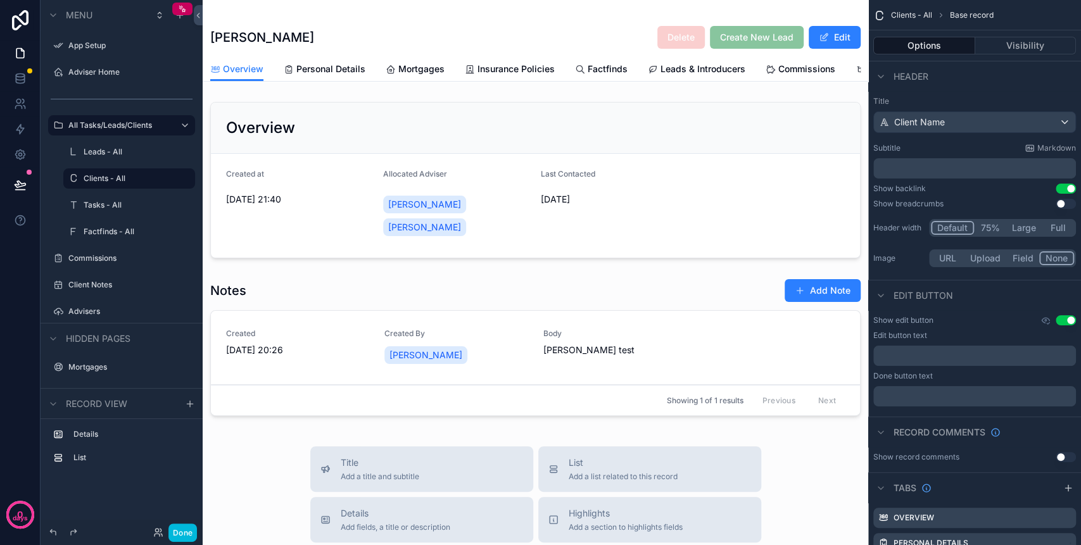
click at [331, 315] on div "scrollable content" at bounding box center [535, 349] width 665 height 153
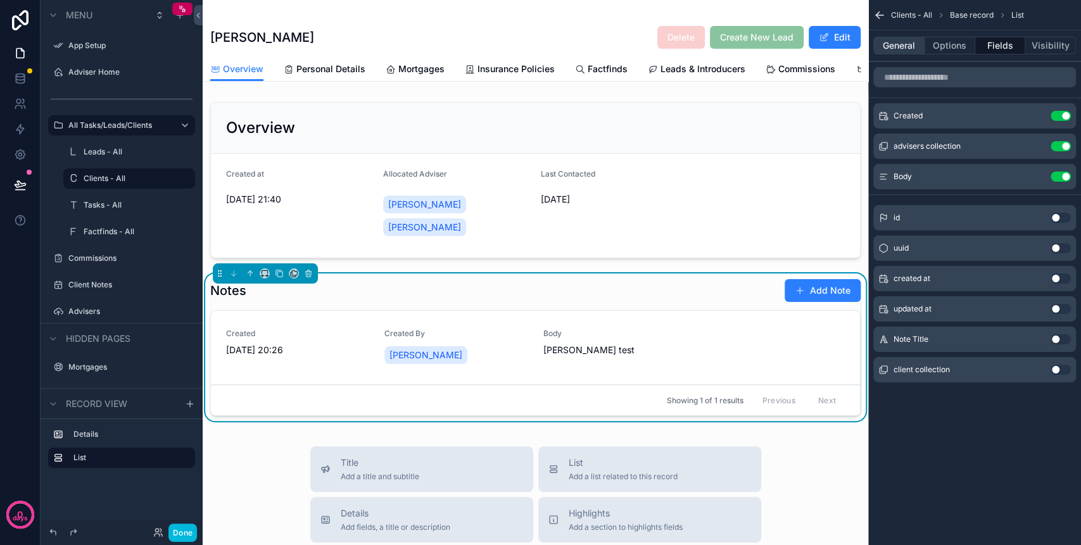
click at [917, 46] on button "General" at bounding box center [898, 46] width 51 height 18
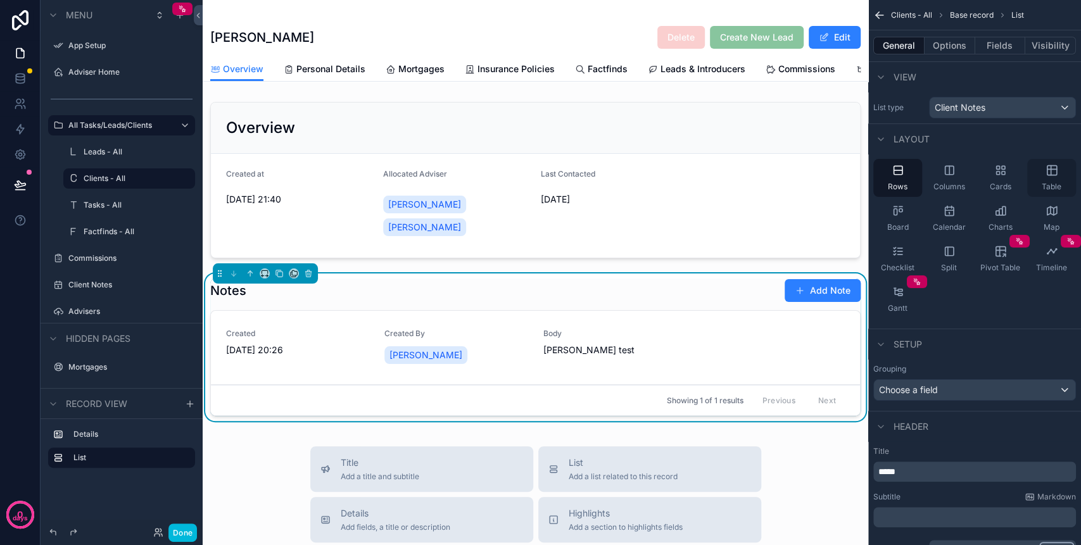
click at [1065, 177] on div "Table" at bounding box center [1051, 178] width 49 height 38
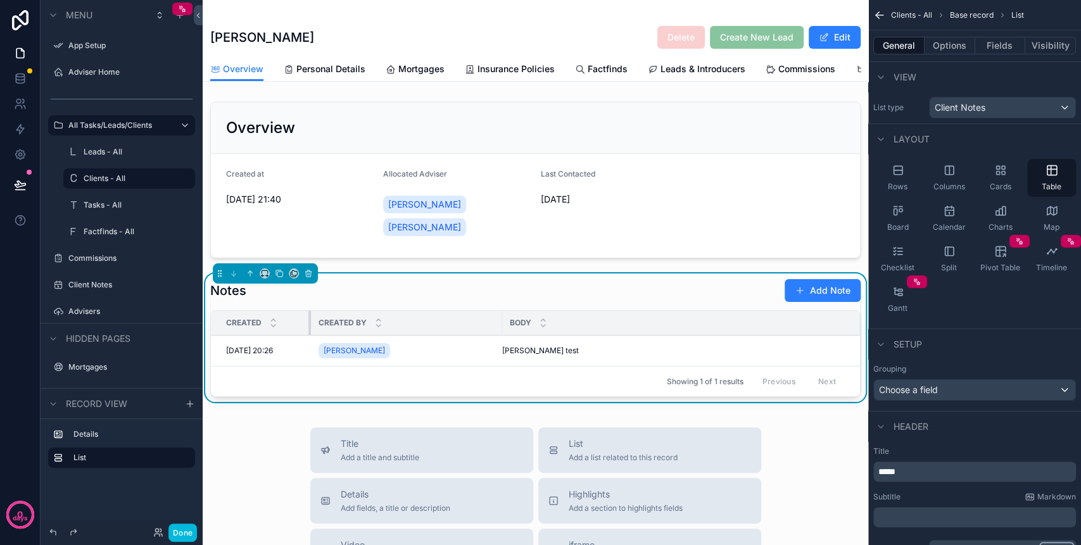
drag, startPoint x: 422, startPoint y: 338, endPoint x: 309, endPoint y: 342, distance: 113.4
click at [309, 335] on div "scrollable content" at bounding box center [310, 323] width 5 height 24
drag, startPoint x: 501, startPoint y: 329, endPoint x: 438, endPoint y: 334, distance: 63.5
click at [439, 334] on div "scrollable content" at bounding box center [441, 323] width 5 height 24
click at [537, 303] on div "Notes Add Note" at bounding box center [535, 291] width 650 height 24
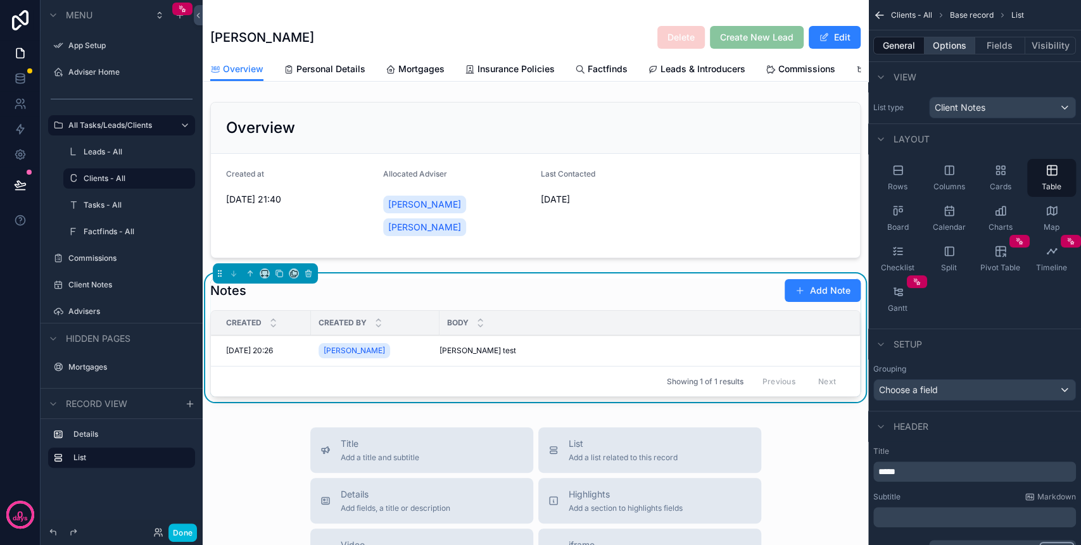
click at [963, 51] on button "Options" at bounding box center [949, 46] width 51 height 18
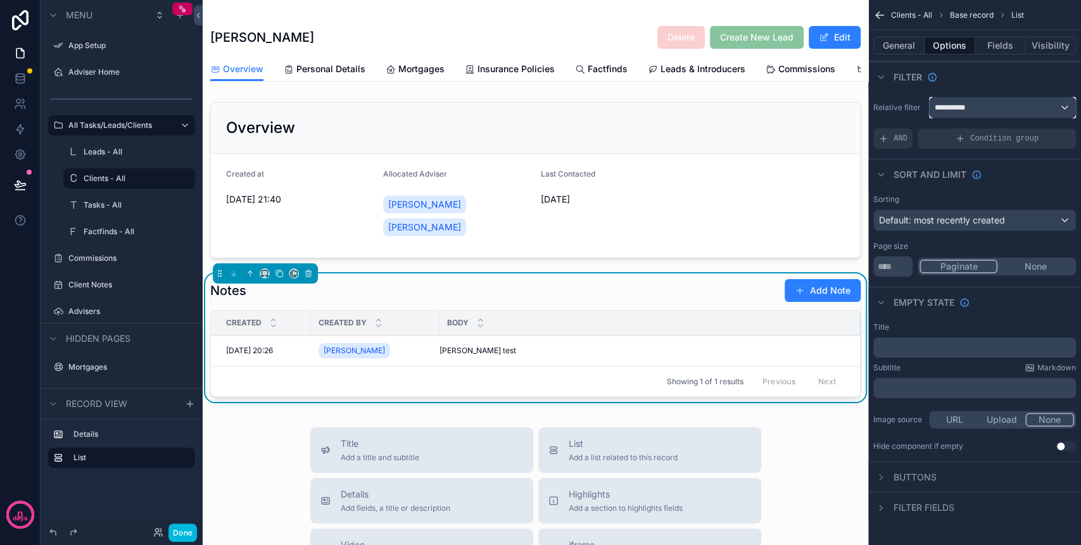
click at [1036, 103] on div "**********" at bounding box center [1002, 107] width 146 height 20
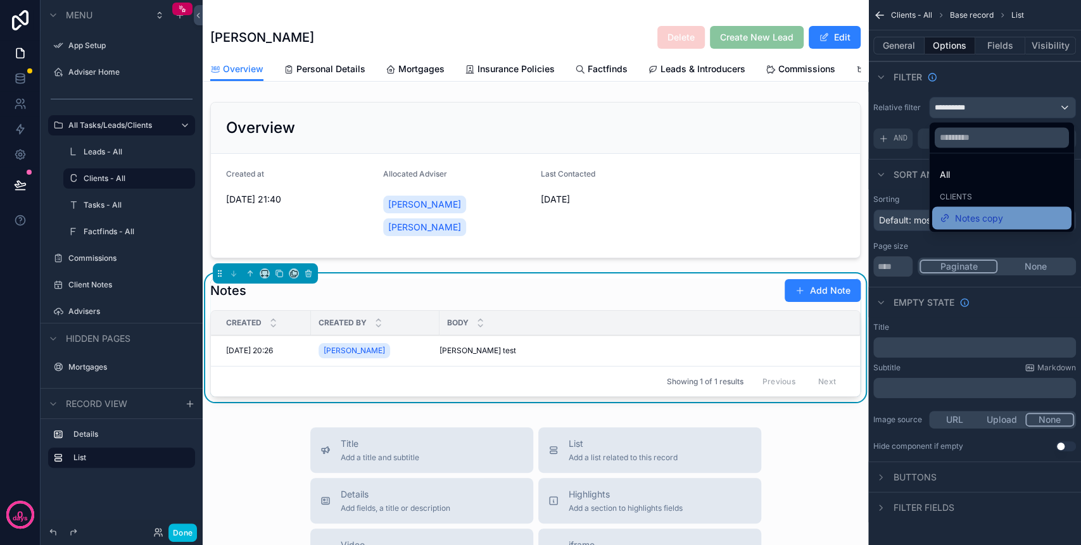
click at [1015, 211] on div "Notes copy" at bounding box center [1001, 217] width 124 height 15
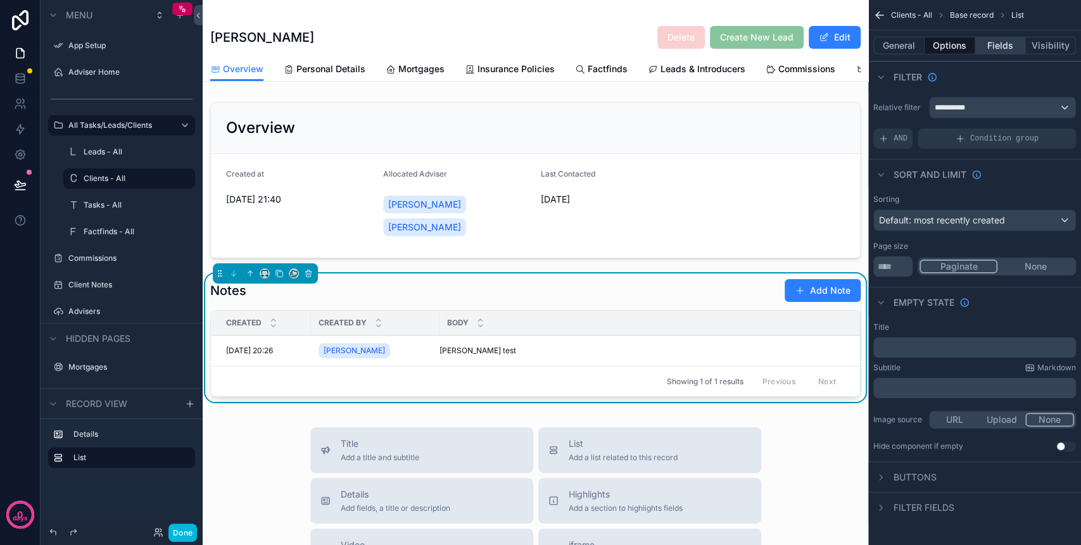
click at [1017, 49] on button "Fields" at bounding box center [1000, 46] width 51 height 18
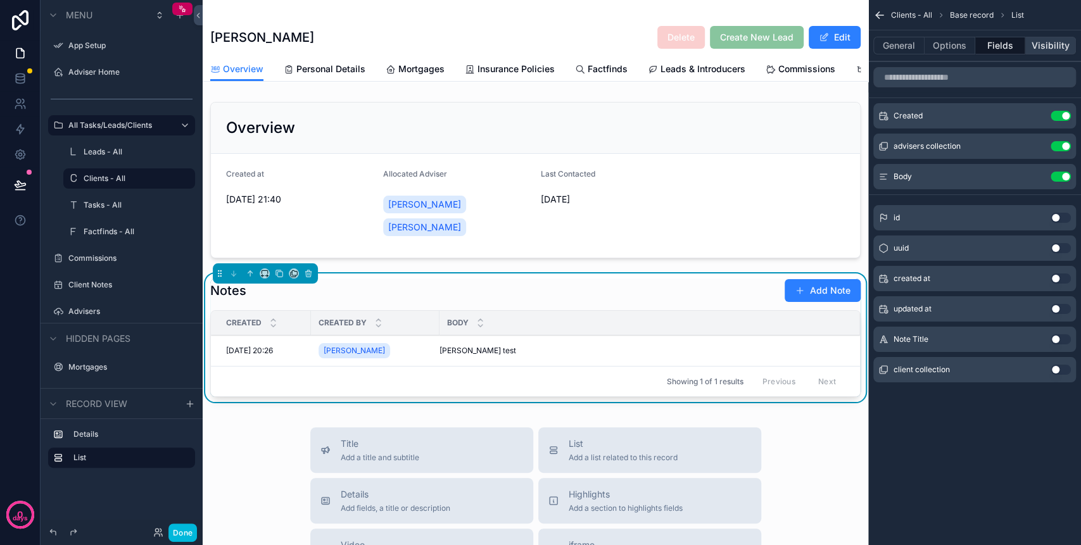
click at [1049, 47] on button "Visibility" at bounding box center [1050, 46] width 51 height 18
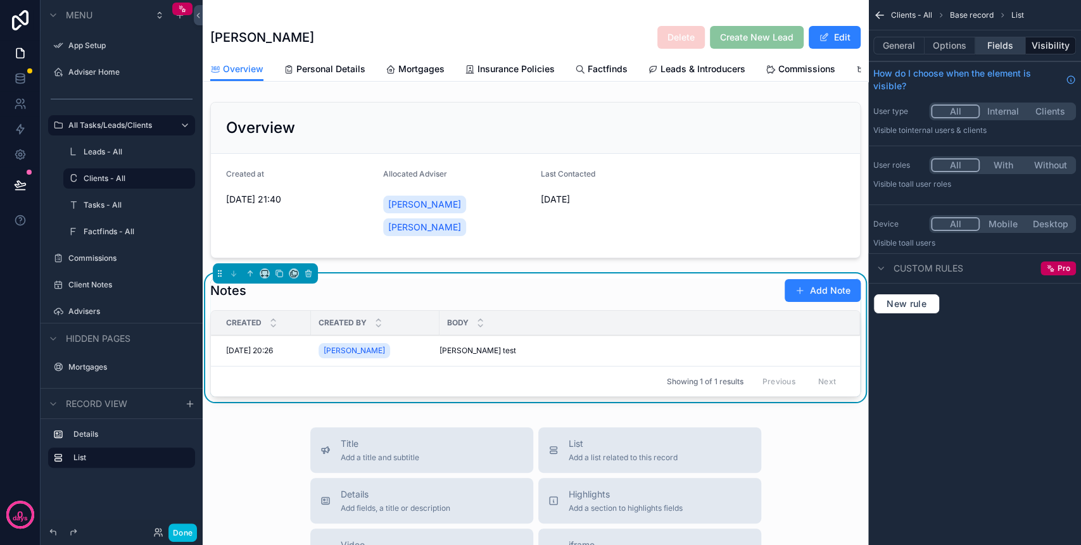
click at [1000, 37] on button "Fields" at bounding box center [1000, 46] width 51 height 18
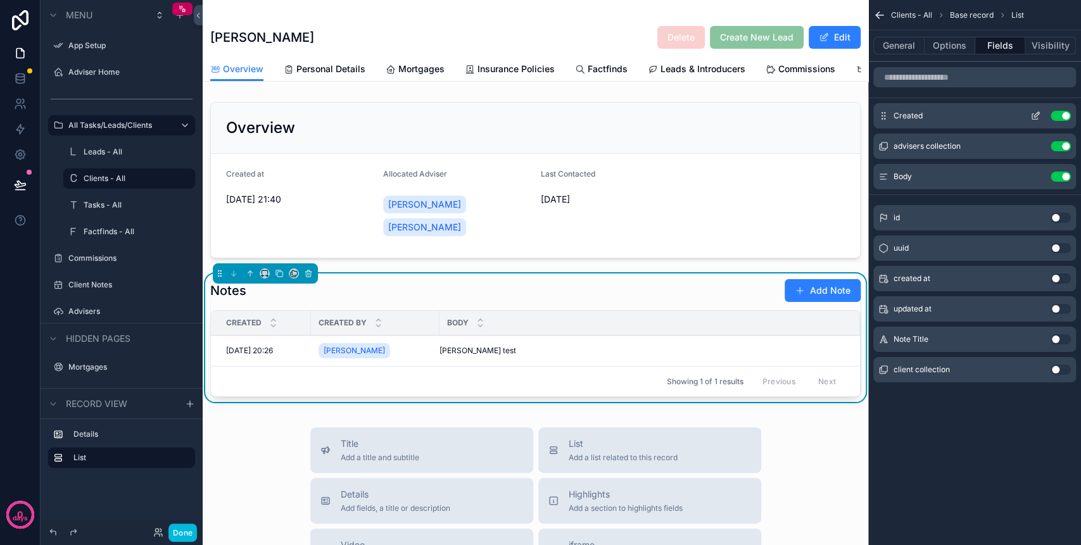
click at [1028, 116] on button "scrollable content" at bounding box center [1035, 116] width 20 height 10
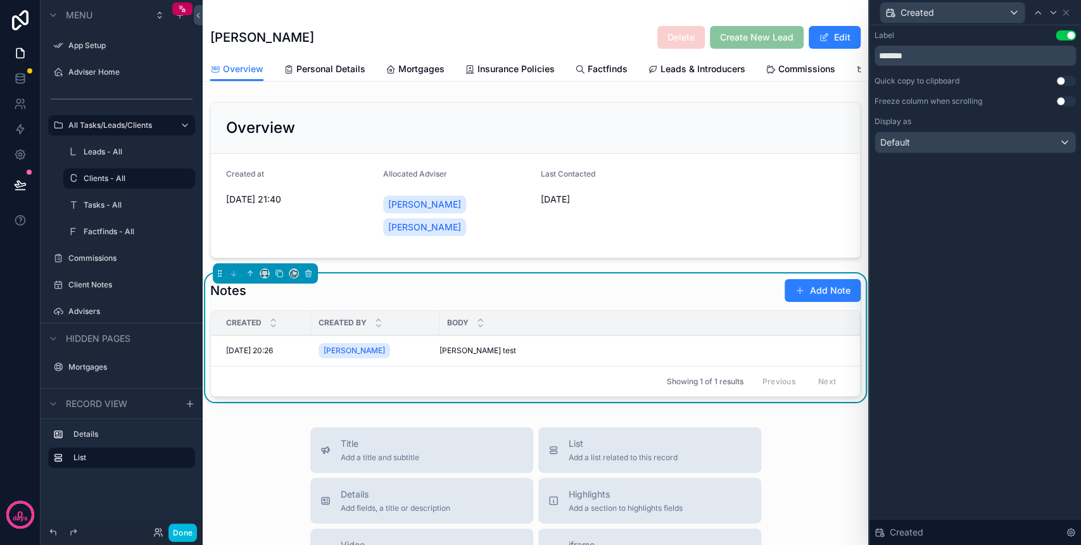
click at [1063, 35] on button "Use setting" at bounding box center [1065, 35] width 20 height 10
click at [1012, 13] on div "Created" at bounding box center [952, 13] width 144 height 20
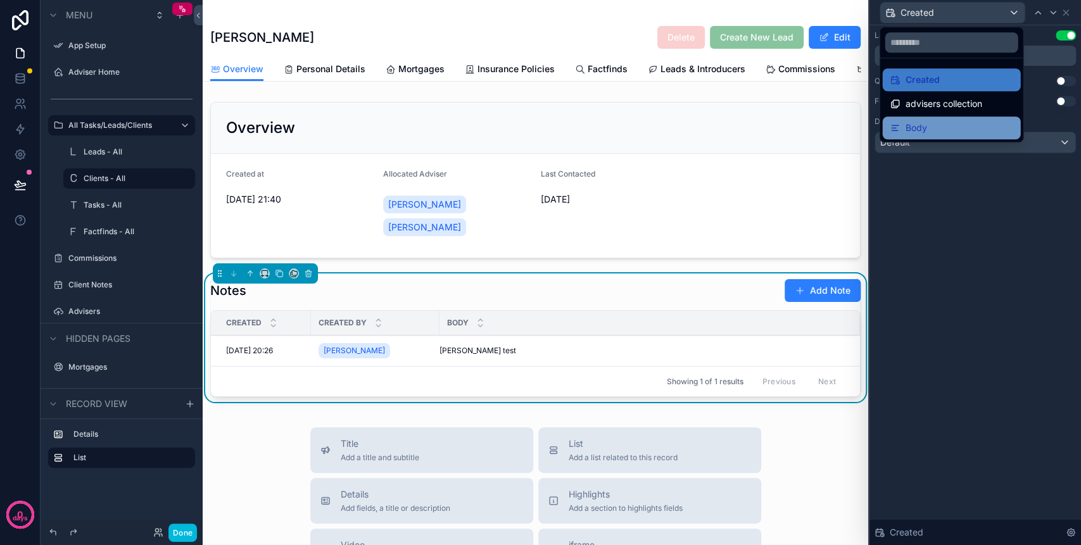
click at [967, 120] on div "Body" at bounding box center [950, 127] width 123 height 15
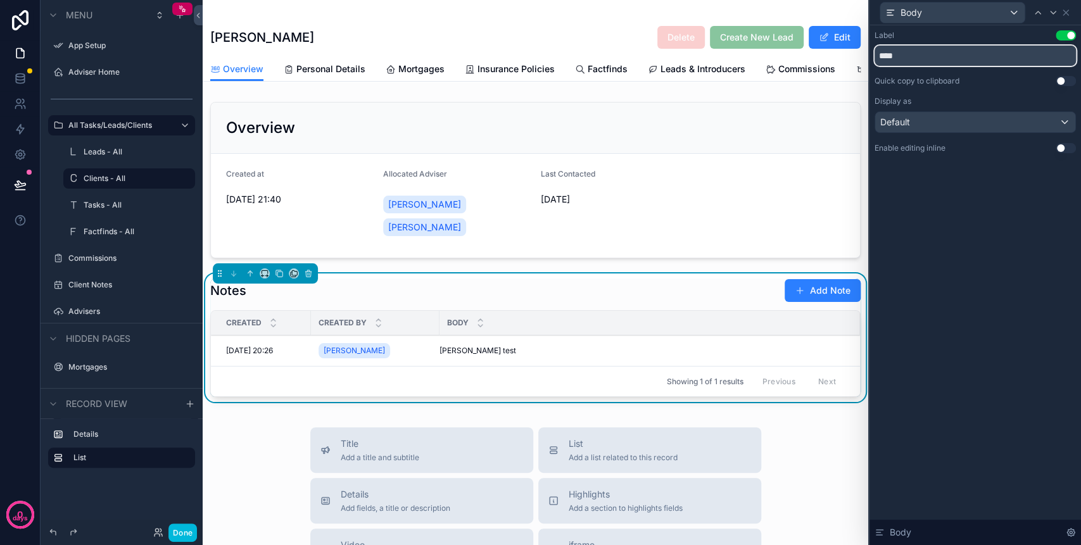
drag, startPoint x: 929, startPoint y: 53, endPoint x: 851, endPoint y: 54, distance: 77.9
click at [852, 54] on div "Body Label Use setting **** Quick copy to clipboard Use setting Display as Defa…" at bounding box center [540, 272] width 1081 height 545
type input "*****"
click at [1063, 152] on button "Use setting" at bounding box center [1065, 148] width 20 height 10
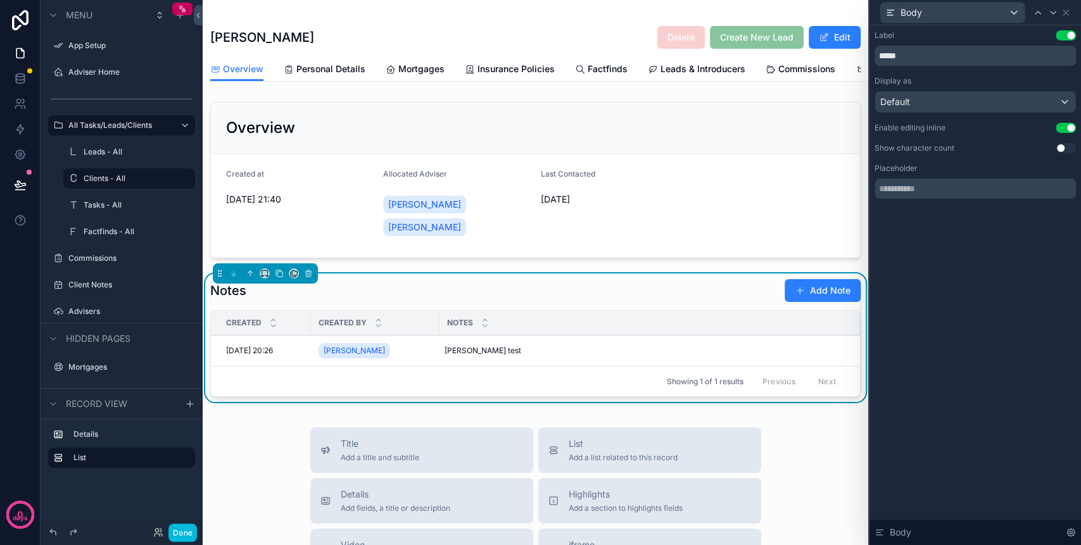
click at [1064, 123] on button "Use setting" at bounding box center [1065, 128] width 20 height 10
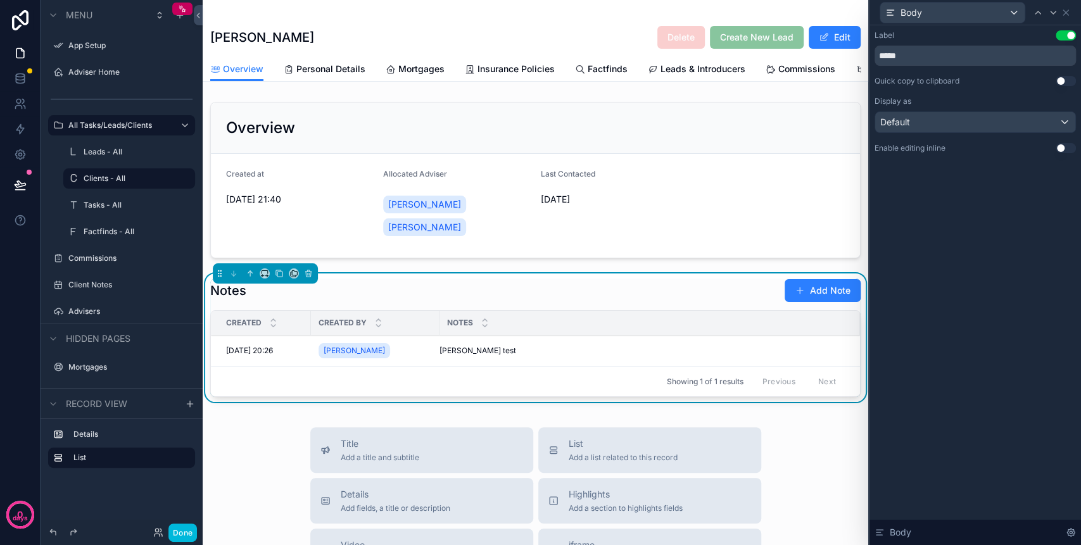
click at [800, 302] on button "Add Note" at bounding box center [822, 290] width 76 height 23
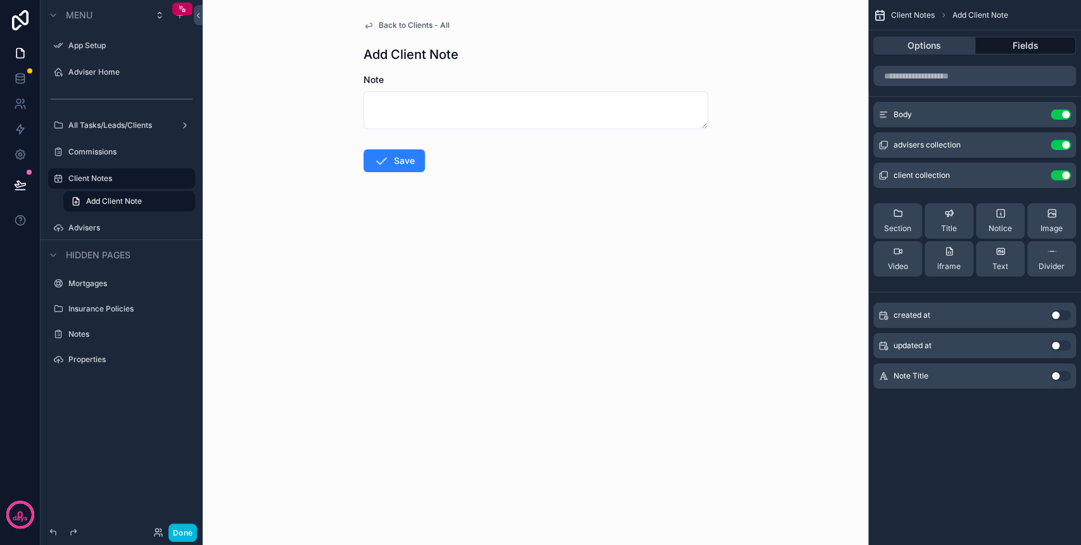
click at [936, 43] on button "Options" at bounding box center [924, 46] width 102 height 18
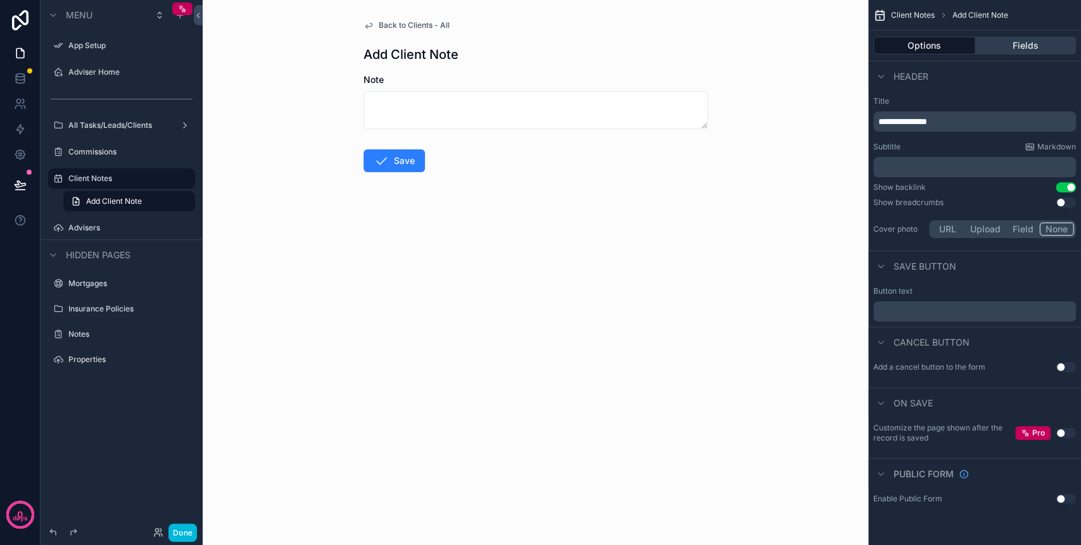
click at [1009, 39] on button "Fields" at bounding box center [1025, 46] width 101 height 18
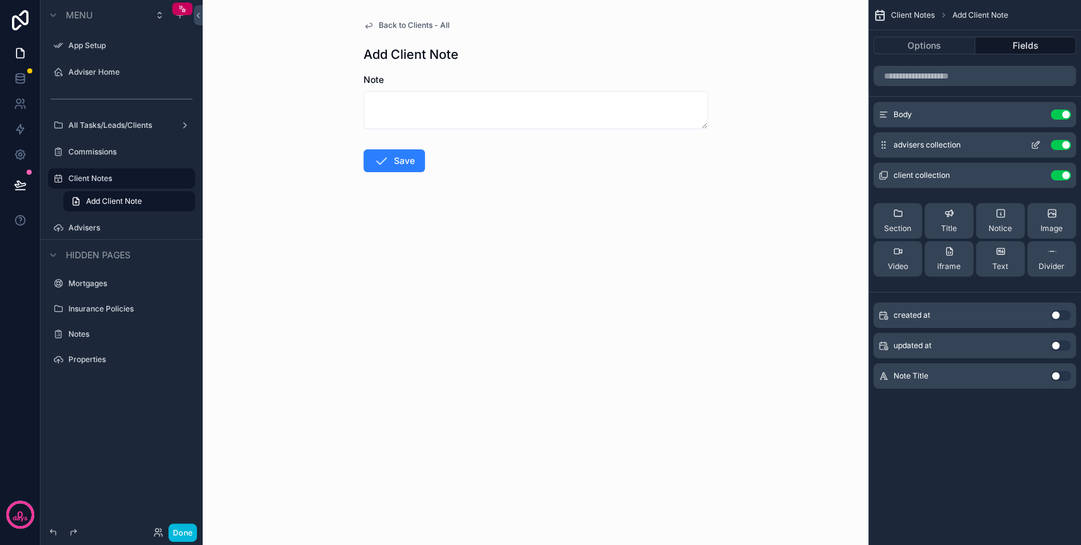
click at [1027, 147] on button "scrollable content" at bounding box center [1035, 145] width 20 height 10
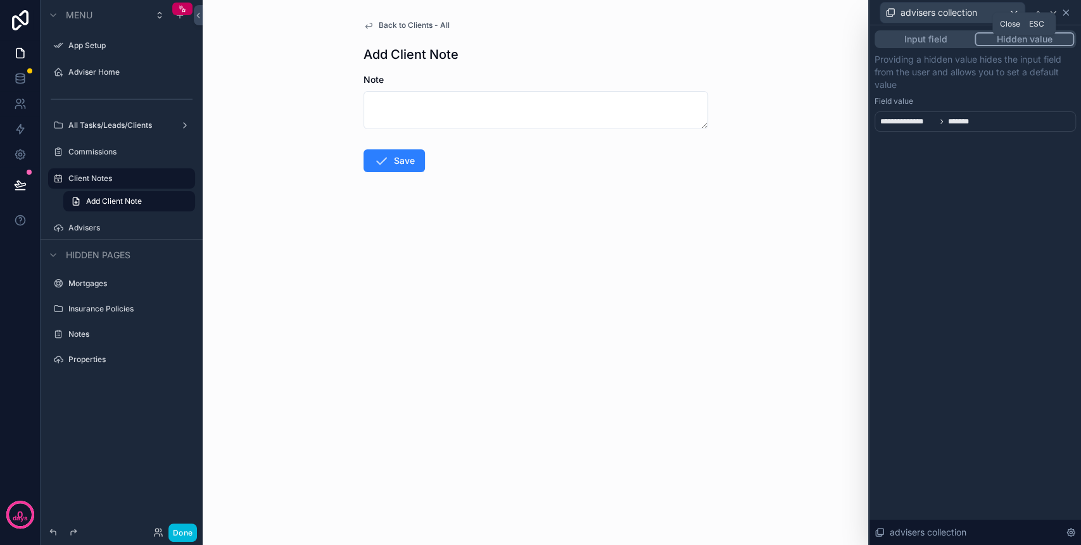
click at [1064, 11] on icon at bounding box center [1065, 12] width 5 height 5
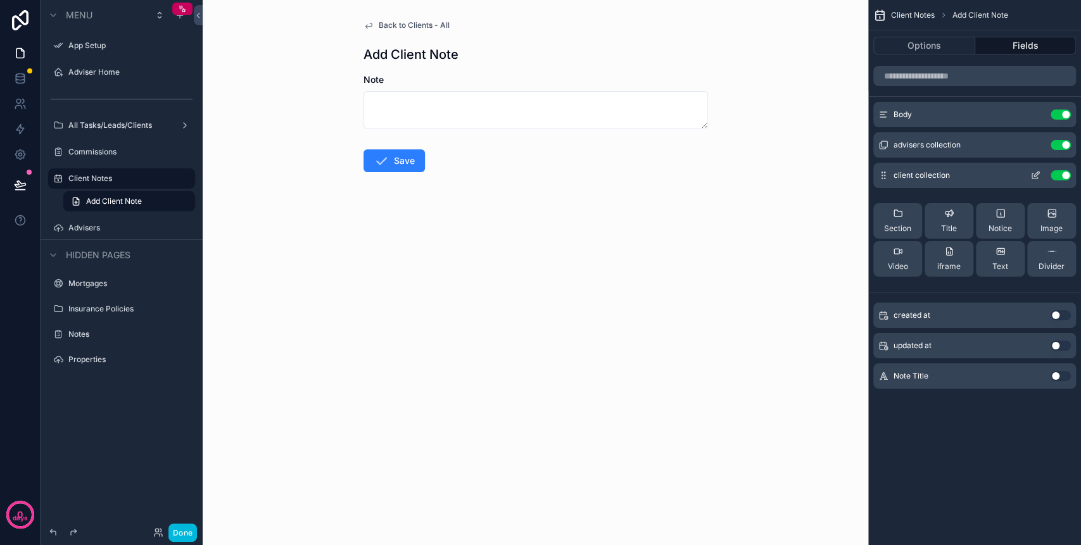
click at [1033, 173] on icon "scrollable content" at bounding box center [1035, 175] width 10 height 10
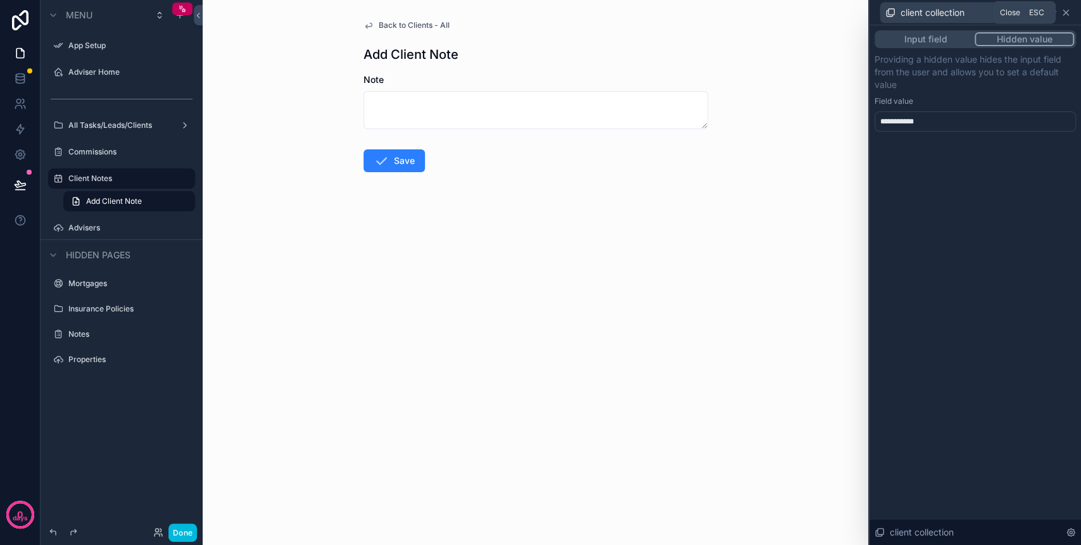
click at [1064, 12] on icon at bounding box center [1065, 12] width 5 height 5
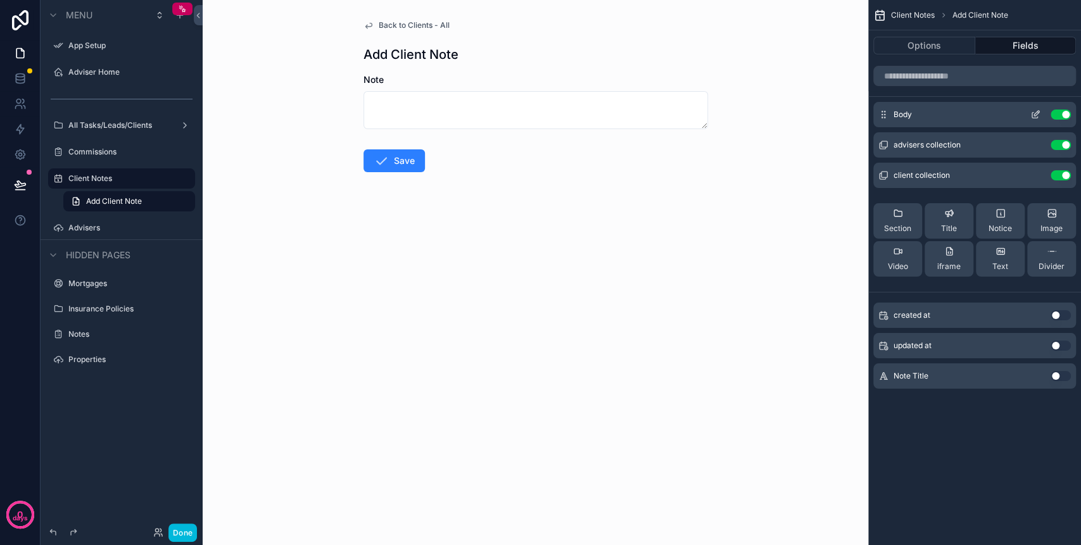
click at [1037, 111] on icon "scrollable content" at bounding box center [1037, 111] width 1 height 1
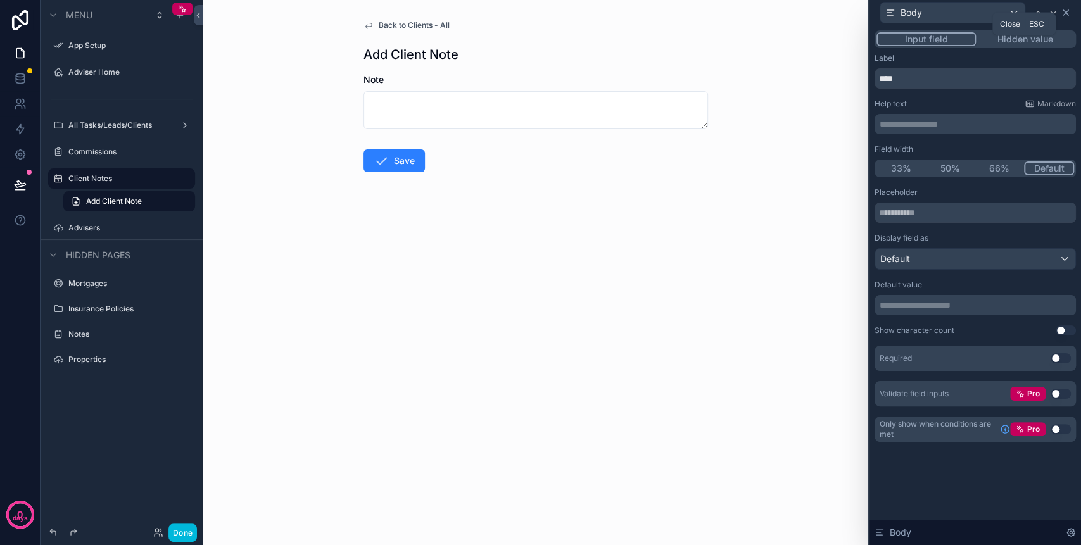
click at [1066, 11] on icon at bounding box center [1065, 12] width 5 height 5
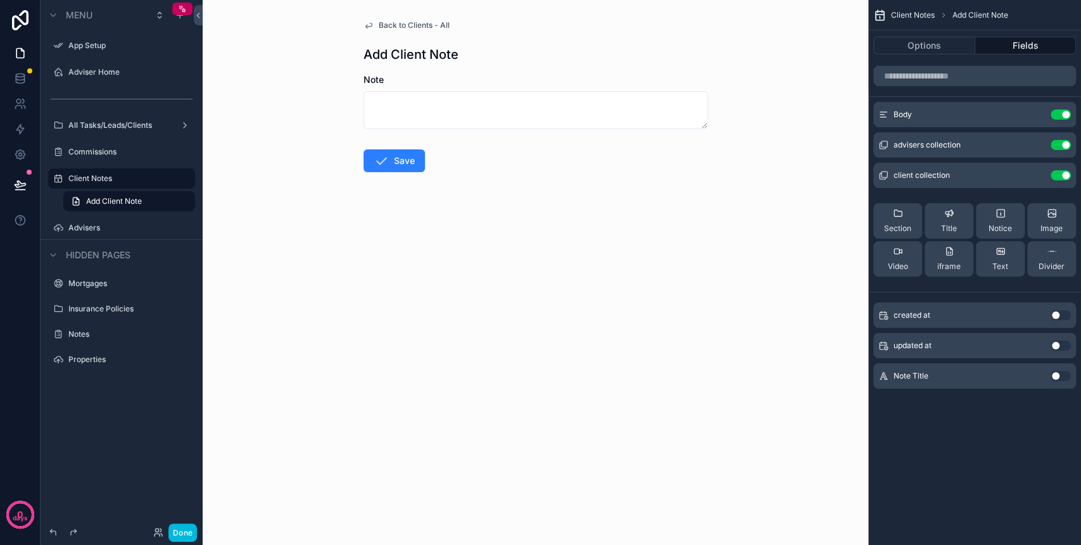
drag, startPoint x: 394, startPoint y: 225, endPoint x: 325, endPoint y: 205, distance: 71.9
click at [392, 227] on form "Note Save" at bounding box center [535, 163] width 344 height 180
click at [395, 18] on div "Back to Clients - All Add Client Note Note Save" at bounding box center [535, 126] width 365 height 253
click at [390, 24] on span "Back to Clients - All" at bounding box center [414, 25] width 71 height 10
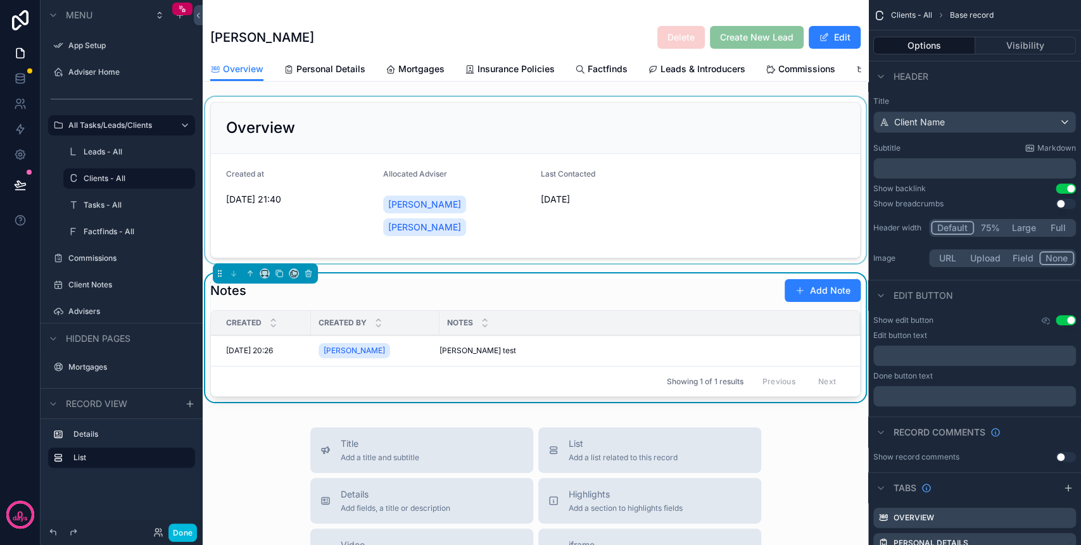
click at [584, 128] on div "scrollable content" at bounding box center [535, 180] width 665 height 166
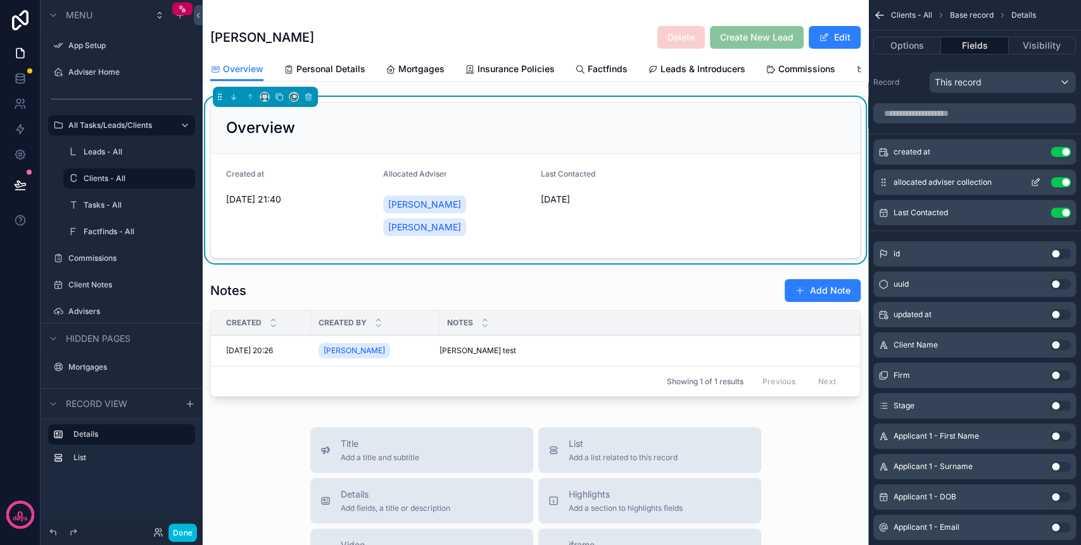
click at [1032, 181] on icon "scrollable content" at bounding box center [1035, 182] width 10 height 10
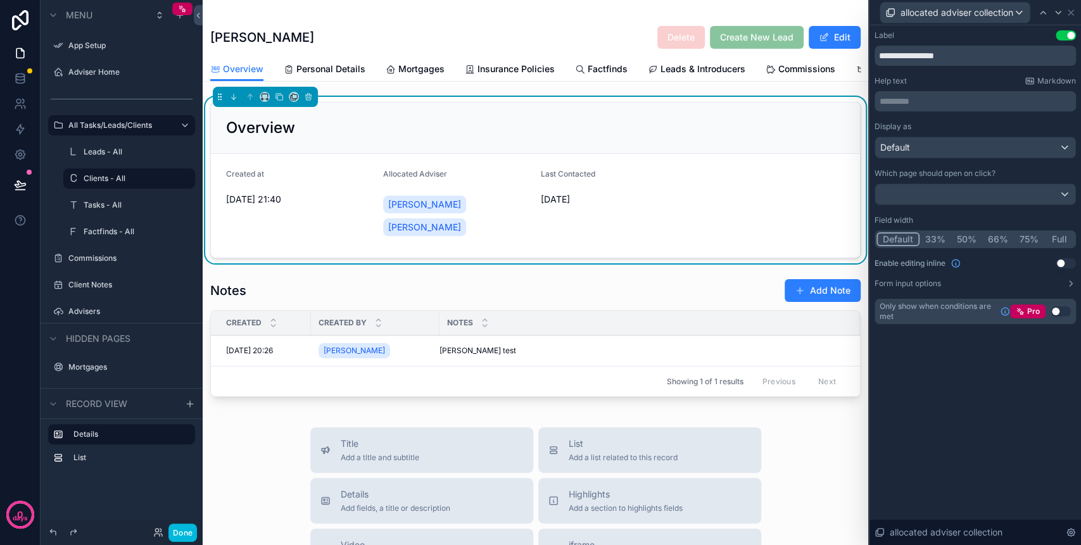
click at [969, 237] on button "50%" at bounding box center [966, 239] width 31 height 14
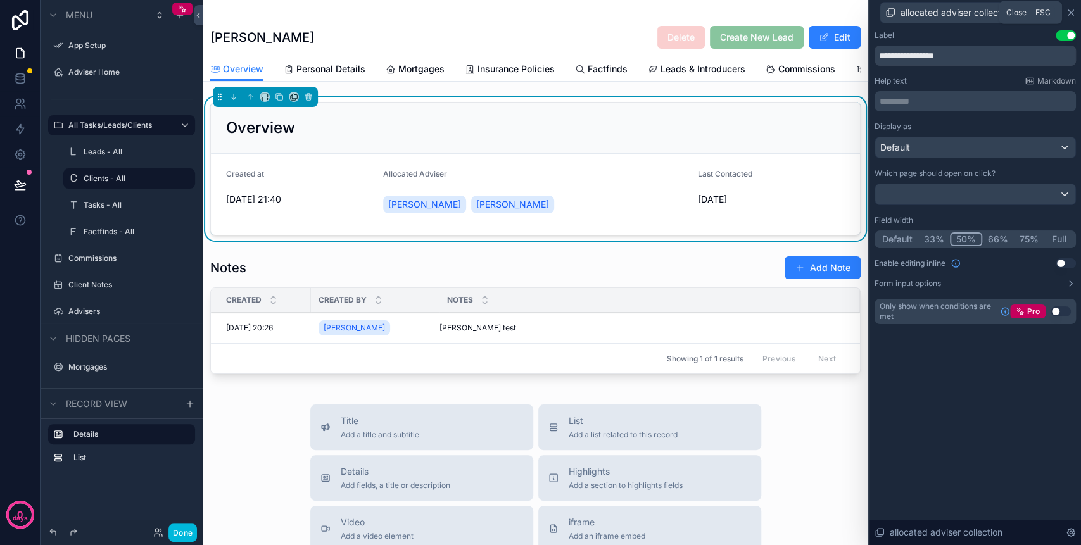
click at [1073, 12] on icon at bounding box center [1070, 13] width 10 height 10
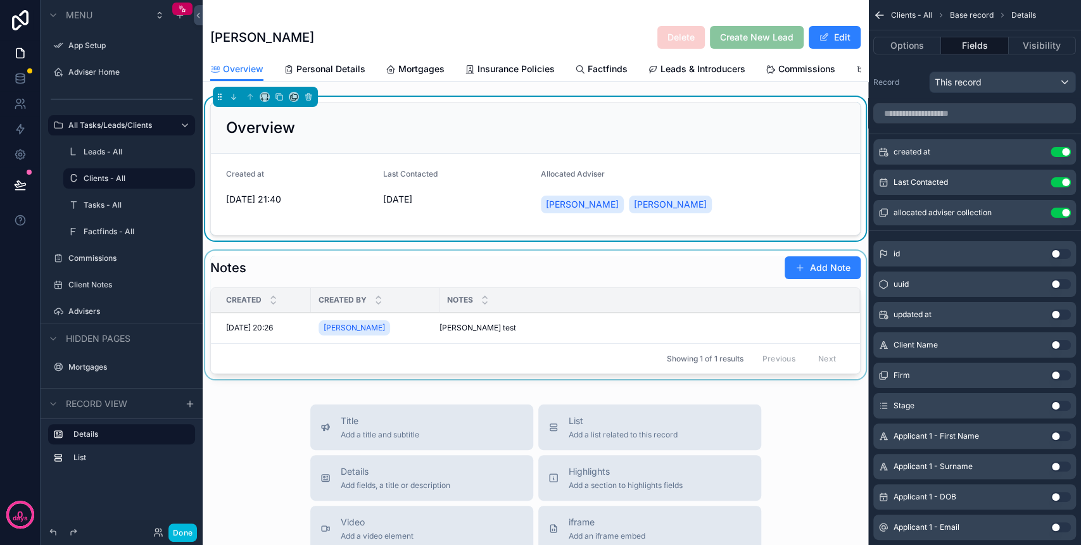
scroll to position [84, 0]
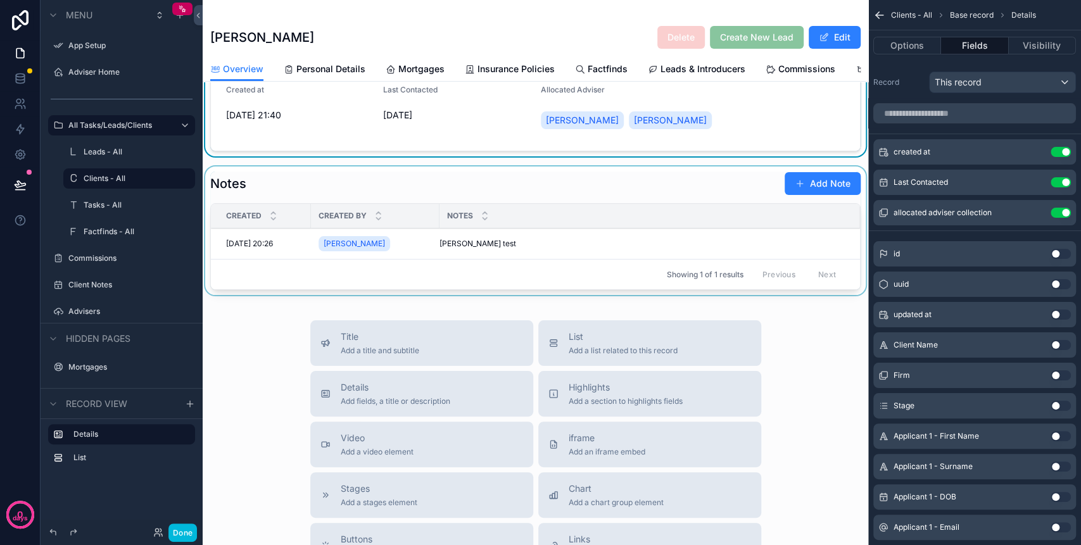
click at [592, 212] on div "scrollable content" at bounding box center [535, 233] width 665 height 134
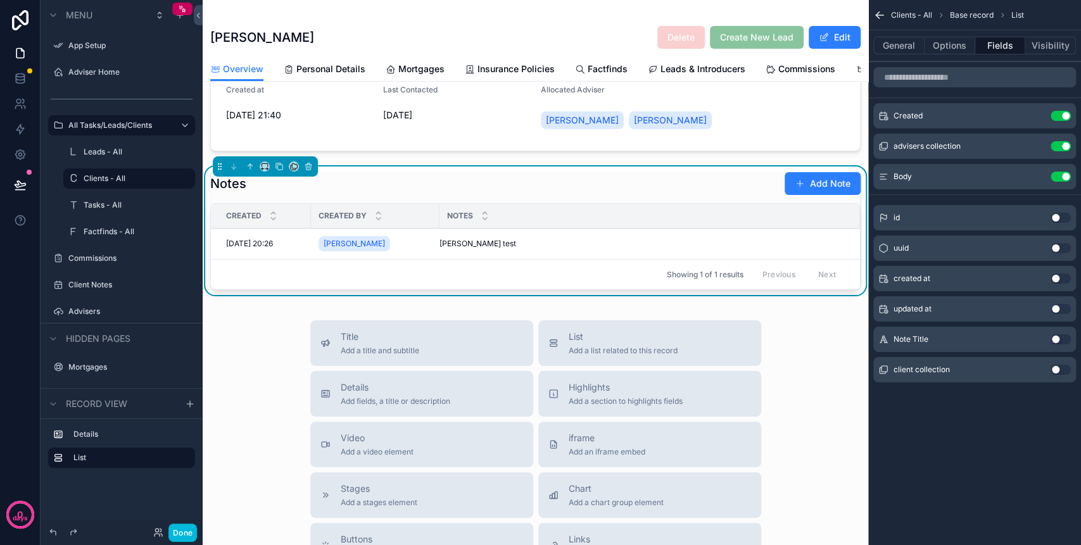
click at [596, 212] on div "Notes Add Note Created Created By Notes 08/10/2025 20:26 08/10/2025 20:26 Phili…" at bounding box center [535, 231] width 650 height 118
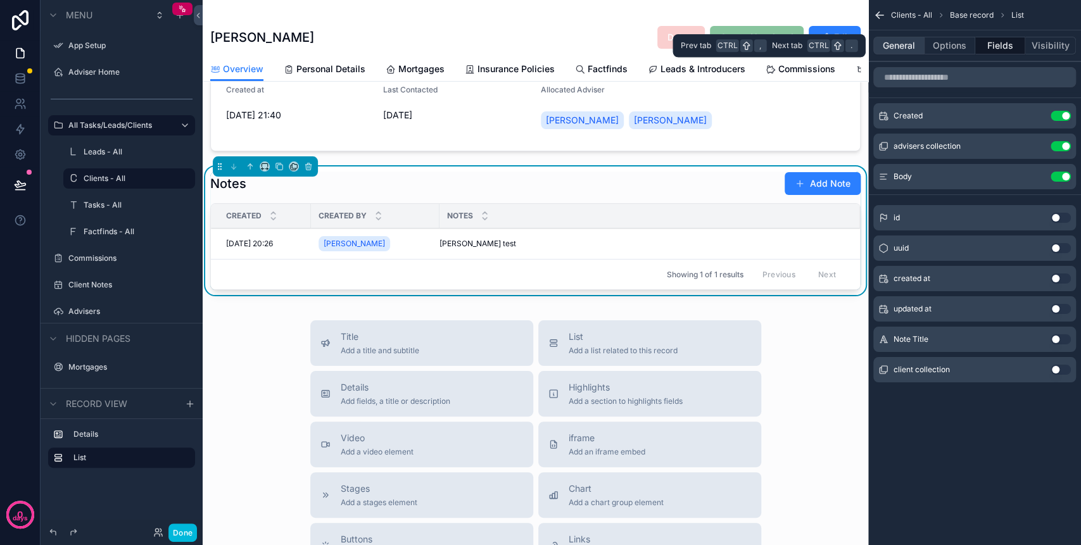
click at [912, 49] on button "General" at bounding box center [898, 46] width 51 height 18
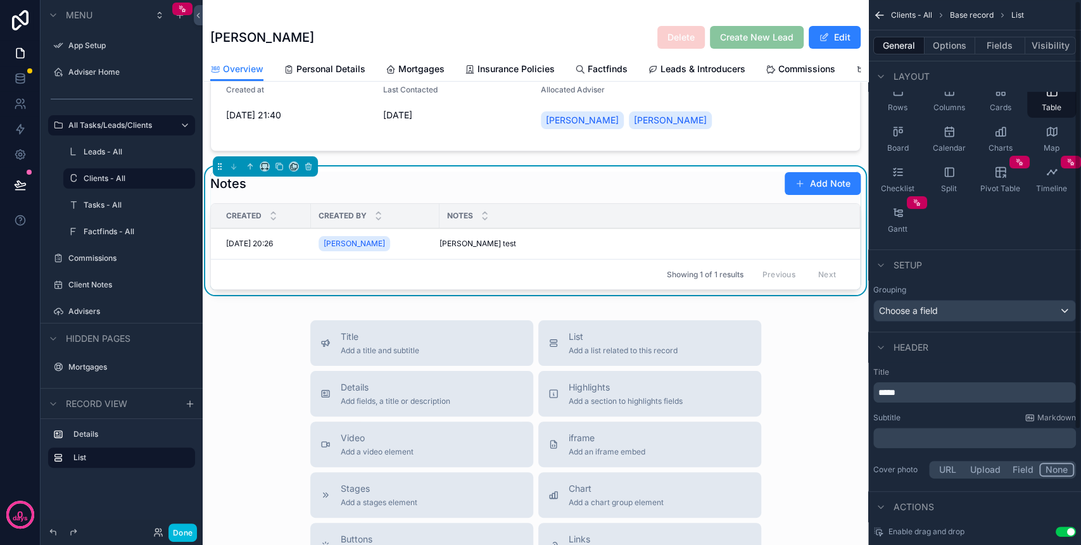
scroll to position [147, 0]
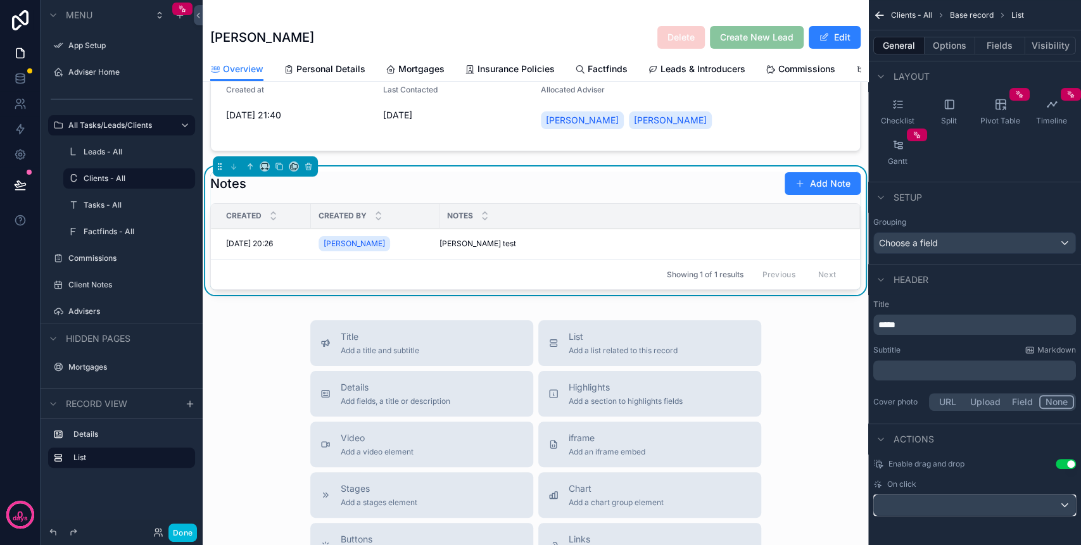
click at [1038, 506] on div "scrollable content" at bounding box center [974, 505] width 201 height 20
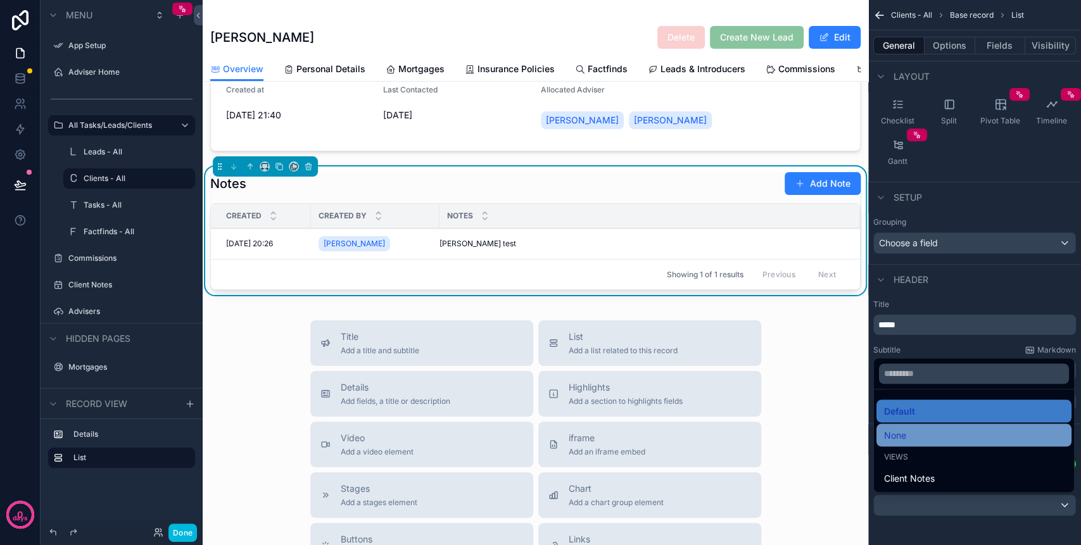
click at [927, 436] on div "None" at bounding box center [974, 434] width 180 height 15
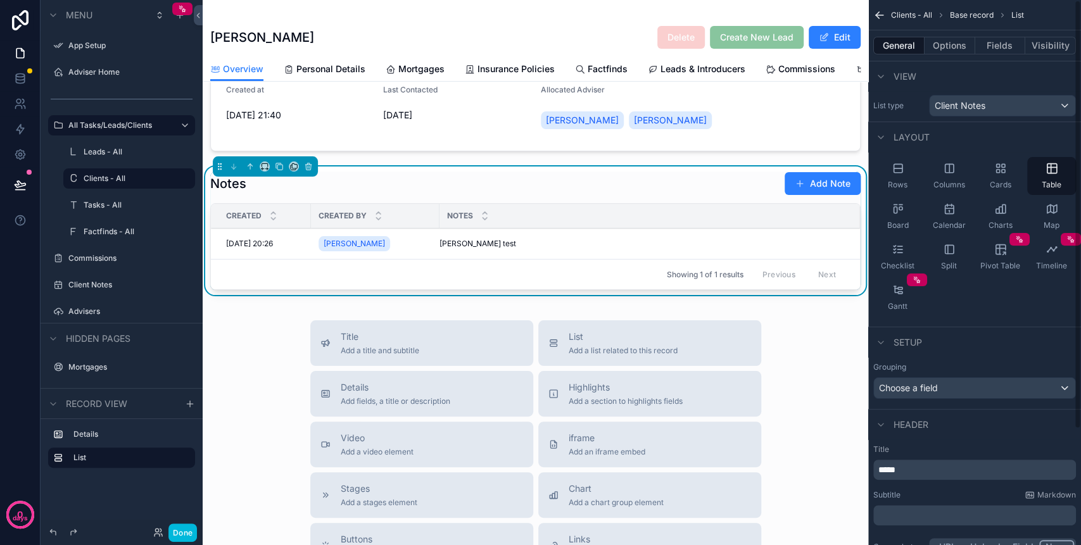
scroll to position [0, 0]
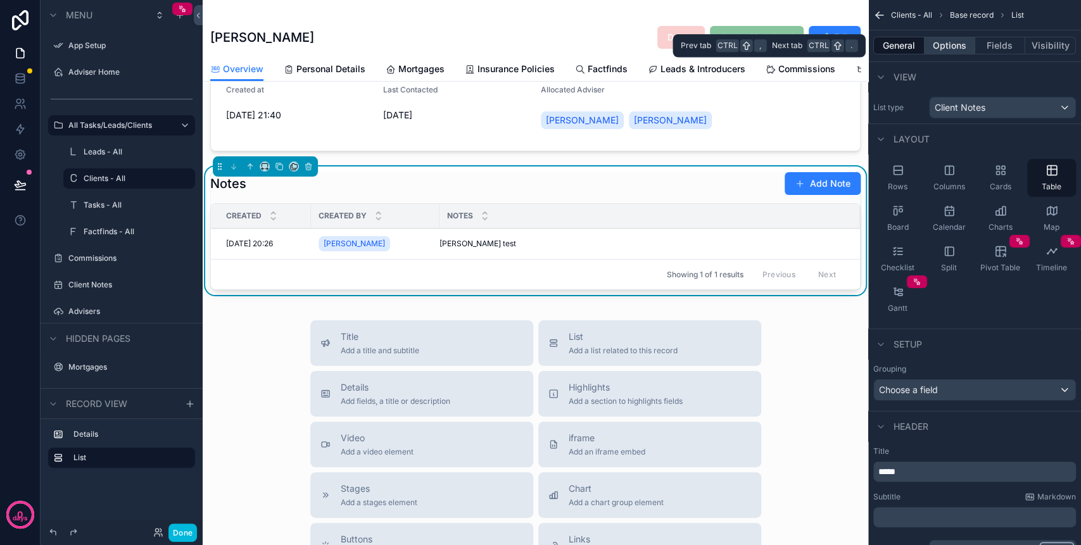
click at [953, 44] on button "Options" at bounding box center [949, 46] width 51 height 18
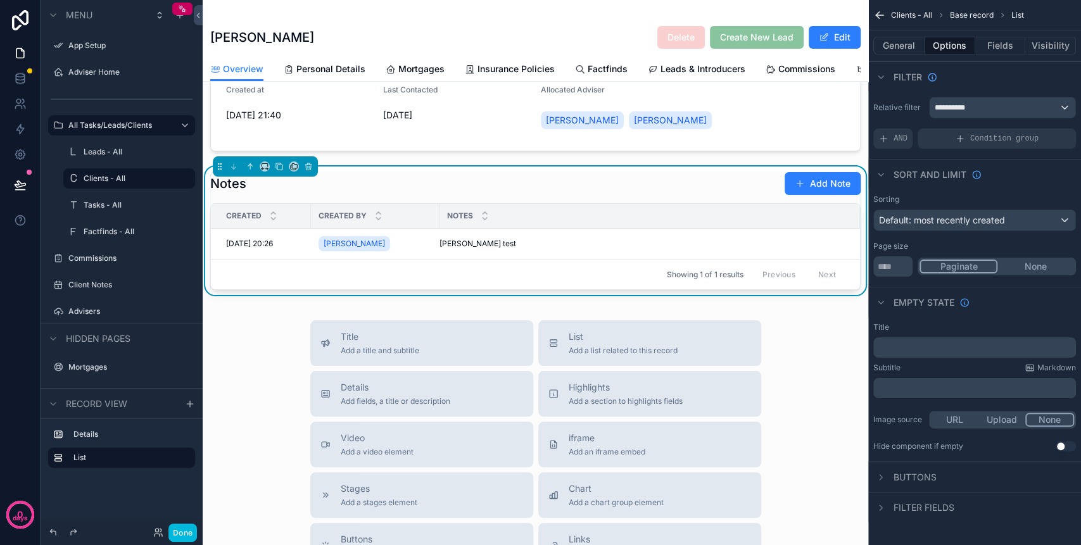
click at [636, 208] on div "Notes Add Note Created Created By Notes 08/10/2025 20:26 08/10/2025 20:26 Phili…" at bounding box center [535, 231] width 650 height 118
click at [884, 482] on div "scrollable content" at bounding box center [880, 477] width 15 height 15
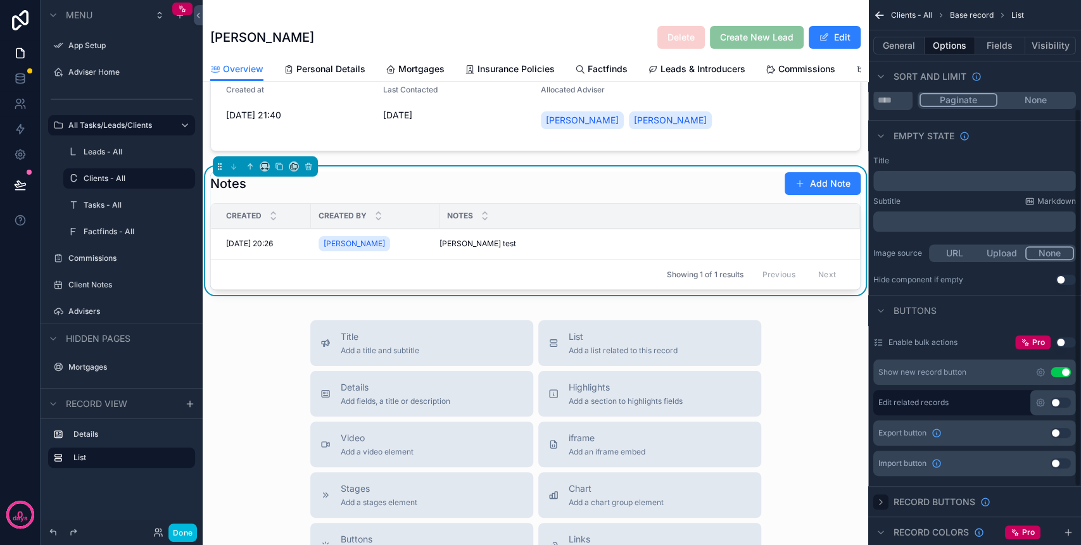
scroll to position [187, 0]
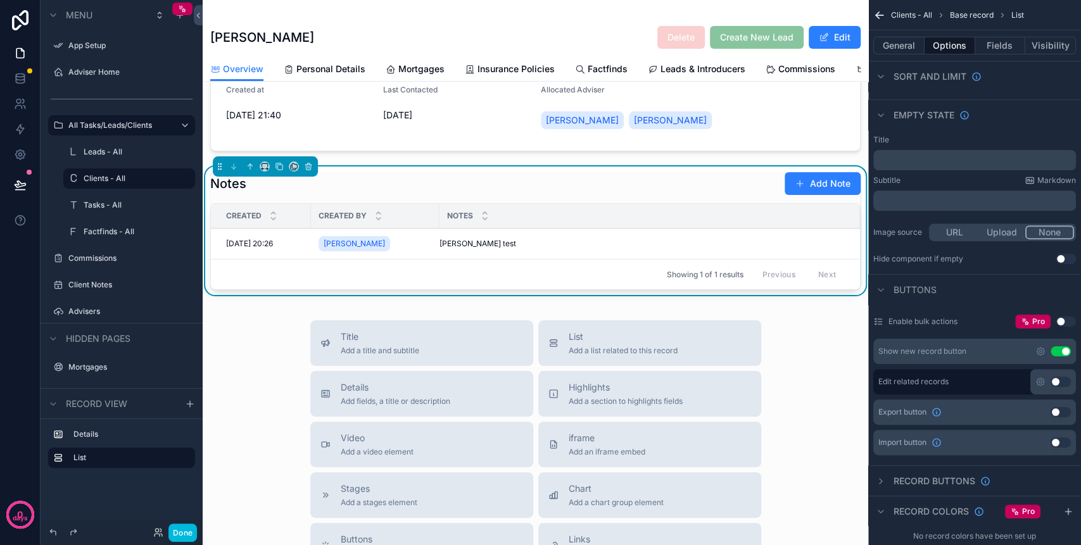
click at [1053, 382] on button "Use setting" at bounding box center [1060, 382] width 20 height 10
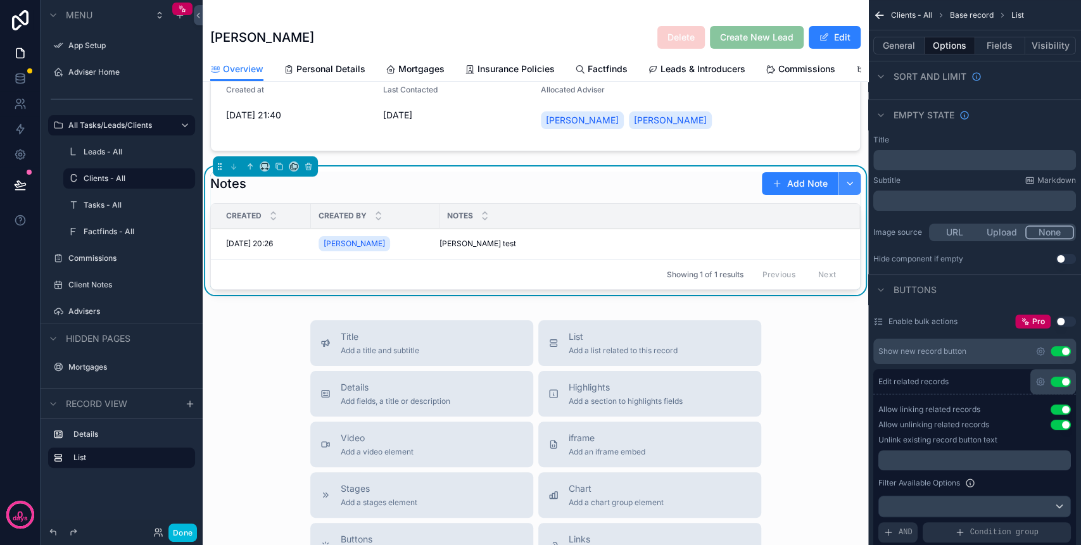
click at [838, 194] on button "scrollable content" at bounding box center [848, 183] width 23 height 23
click at [1065, 377] on button "Use setting" at bounding box center [1060, 382] width 20 height 10
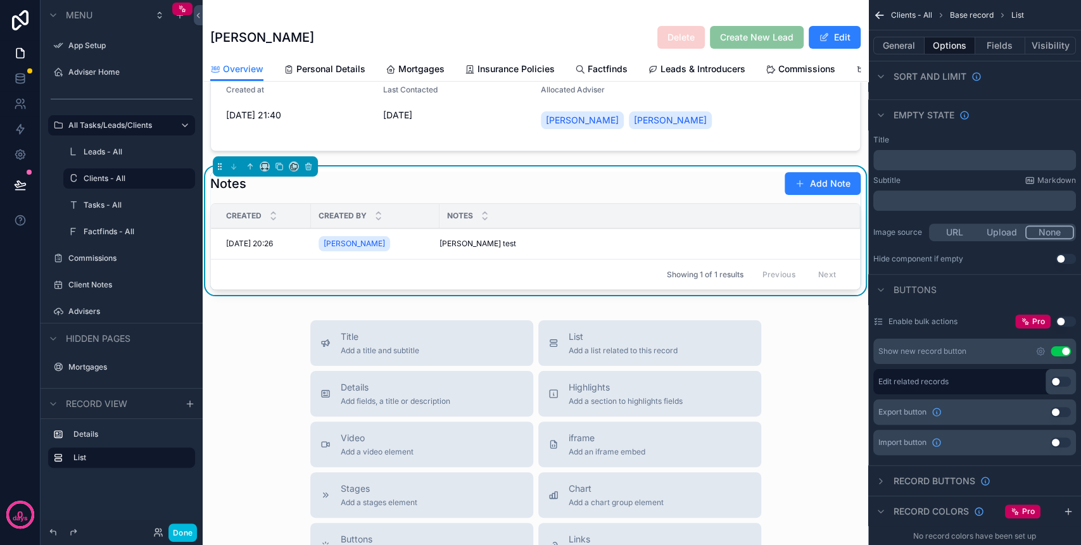
click at [1058, 378] on button "Use setting" at bounding box center [1060, 382] width 20 height 10
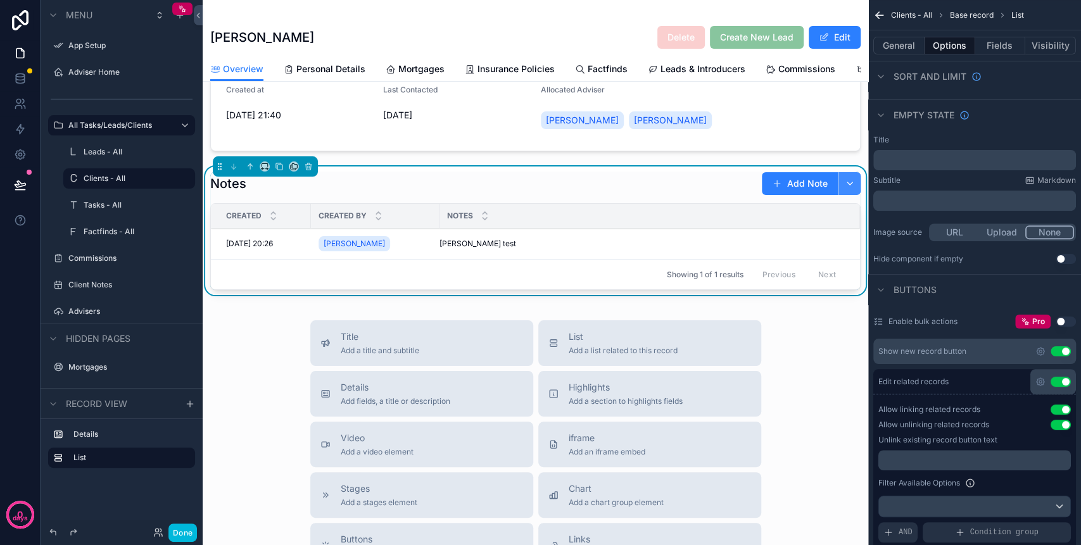
click at [837, 192] on button "scrollable content" at bounding box center [848, 183] width 23 height 23
click at [1068, 379] on button "Use setting" at bounding box center [1060, 382] width 20 height 10
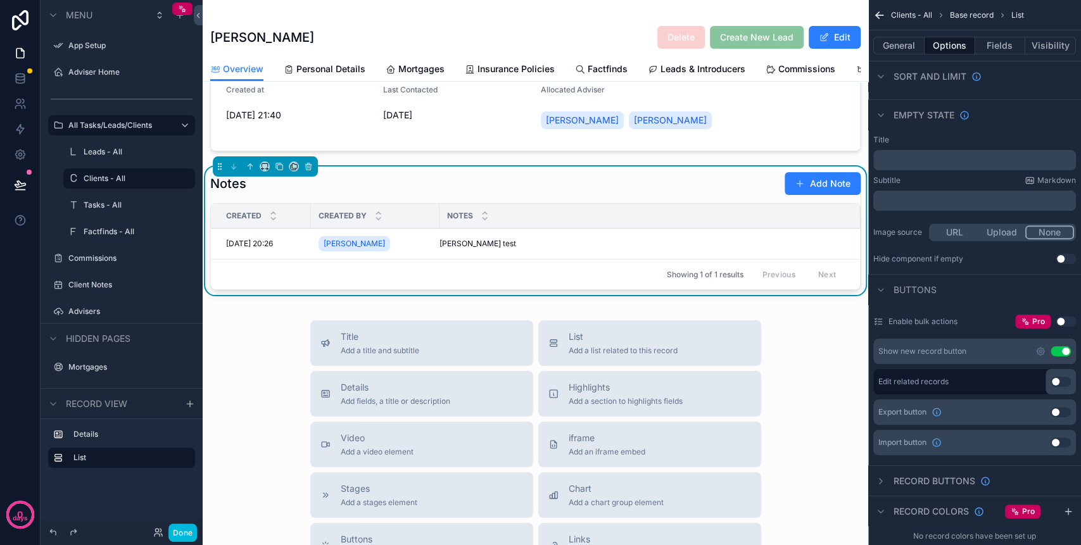
scroll to position [0, 0]
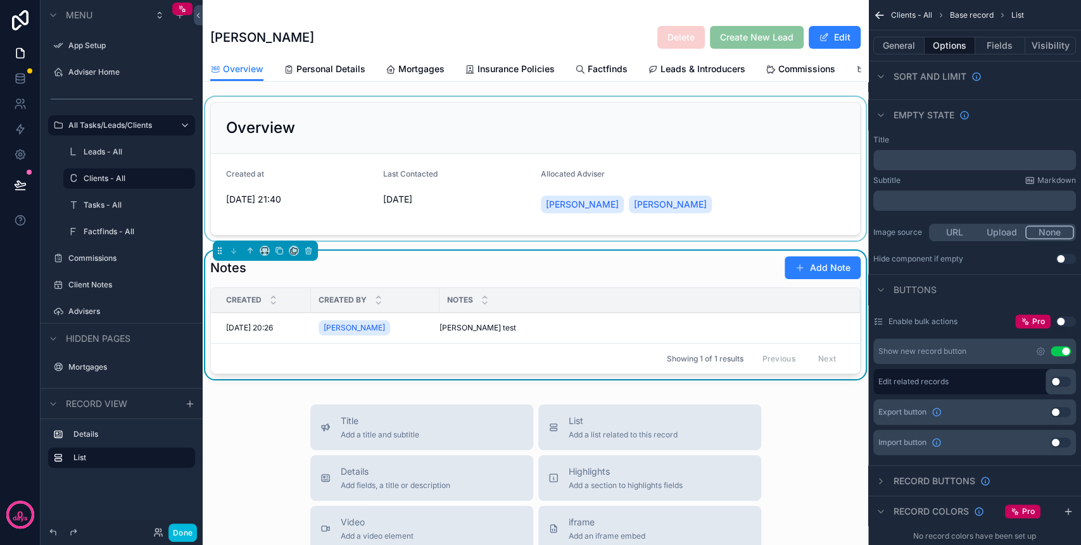
click at [825, 201] on div "scrollable content" at bounding box center [535, 169] width 665 height 144
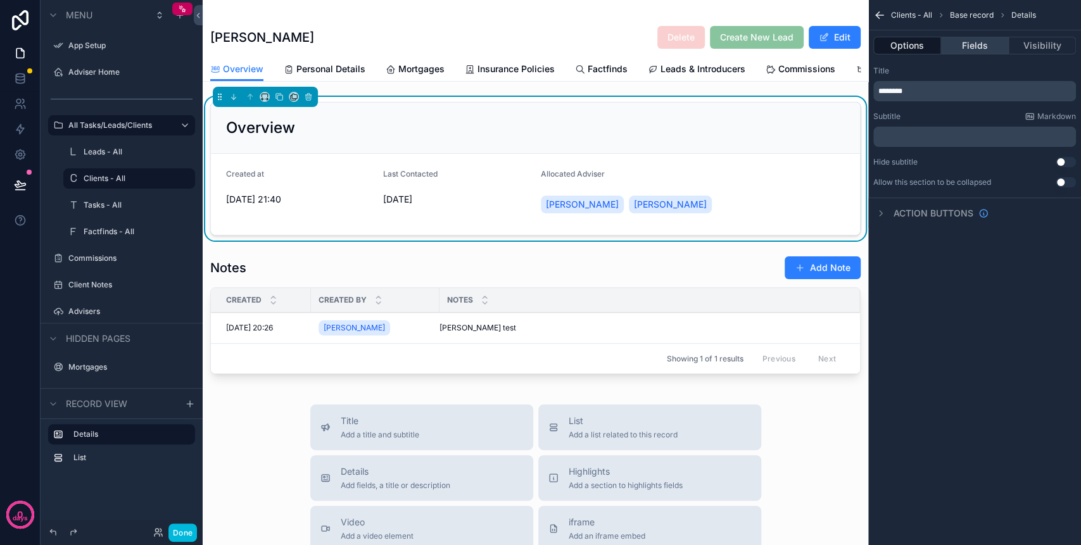
click at [962, 45] on button "Fields" at bounding box center [974, 46] width 67 height 18
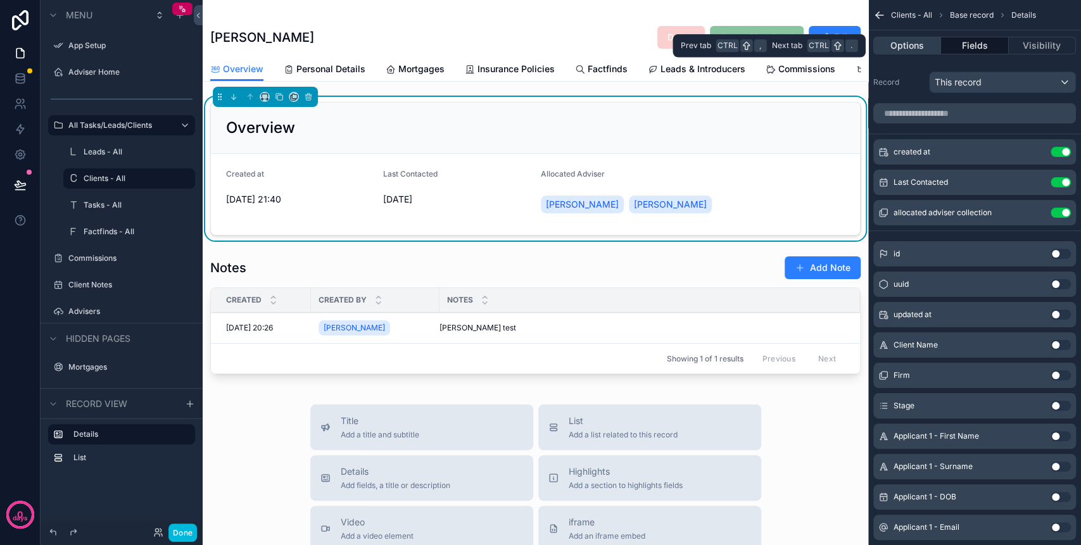
click at [918, 41] on button "Options" at bounding box center [907, 46] width 68 height 18
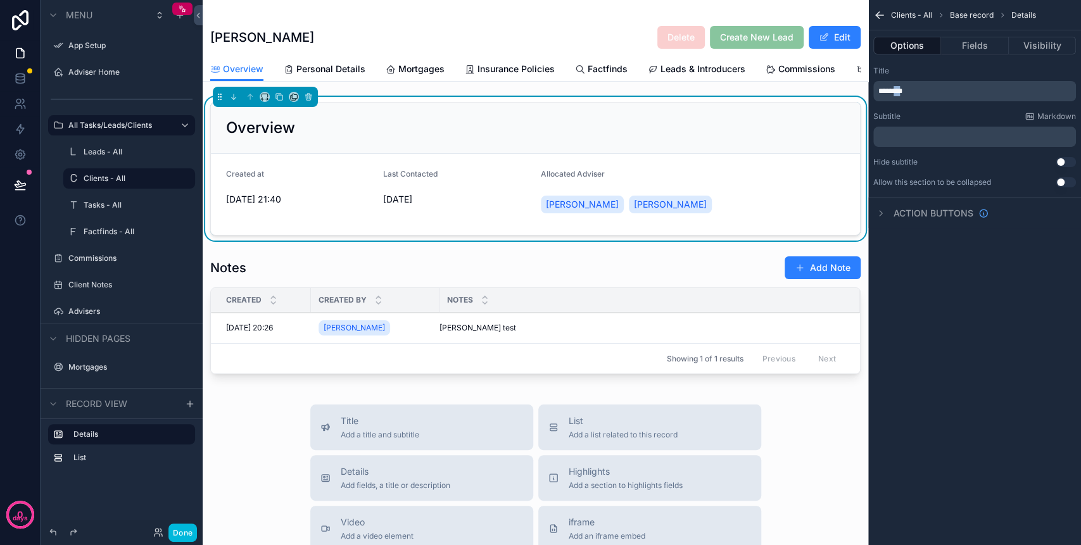
click at [896, 94] on span "********" at bounding box center [890, 91] width 24 height 8
drag, startPoint x: 927, startPoint y: 91, endPoint x: 862, endPoint y: 91, distance: 65.2
click at [863, 91] on div "App Setup Adviser Home All Tasks/Leads/Clients Leads - All 199 Clients - All 24…" at bounding box center [642, 272] width 878 height 545
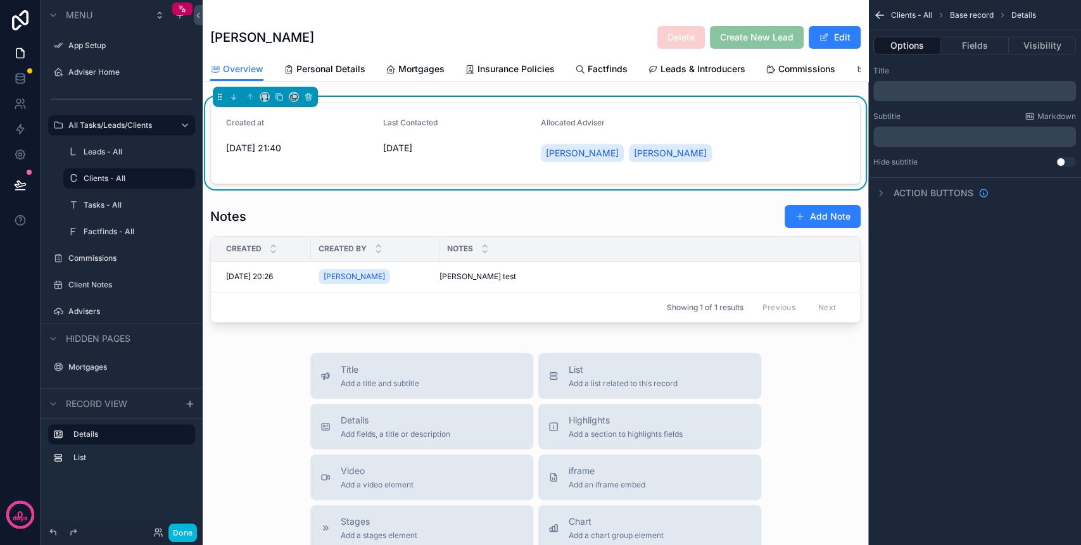
click at [987, 270] on div "Clients - All Base record Details Options Fields Visibility Title ﻿ Subtitle Ma…" at bounding box center [974, 272] width 213 height 545
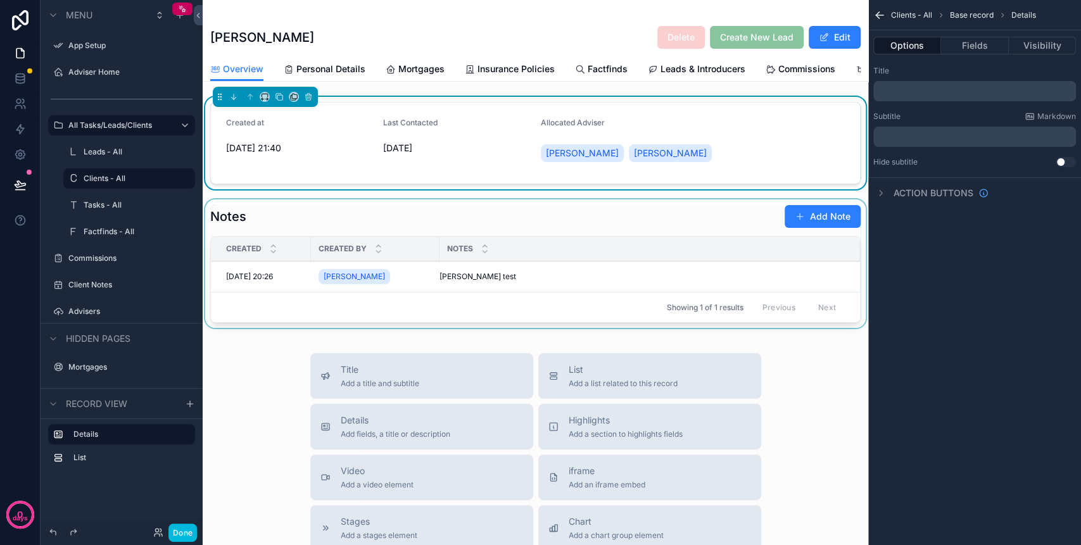
click at [499, 213] on div "scrollable content" at bounding box center [535, 266] width 665 height 134
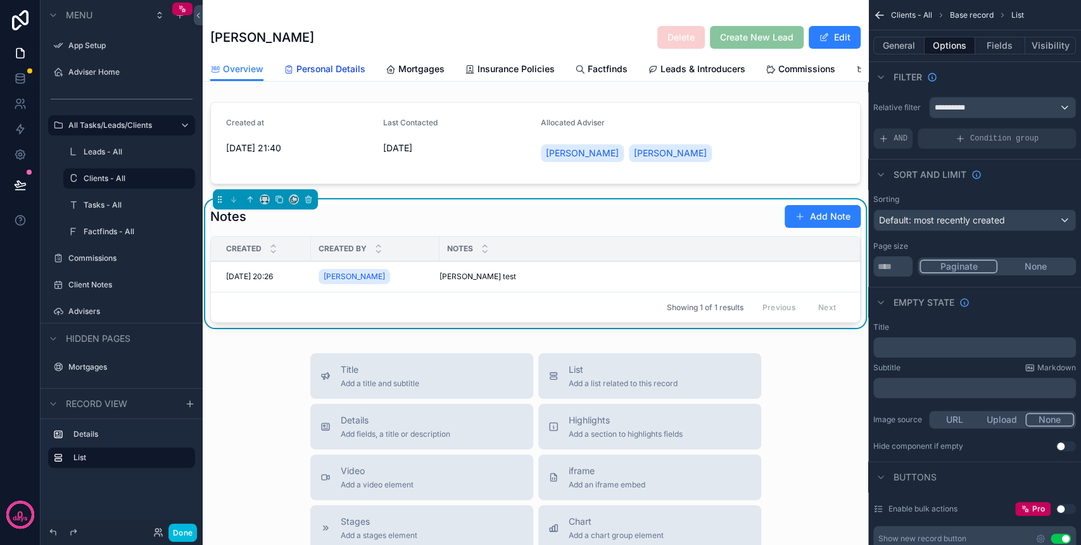
click at [339, 74] on span "Personal Details" at bounding box center [330, 69] width 69 height 13
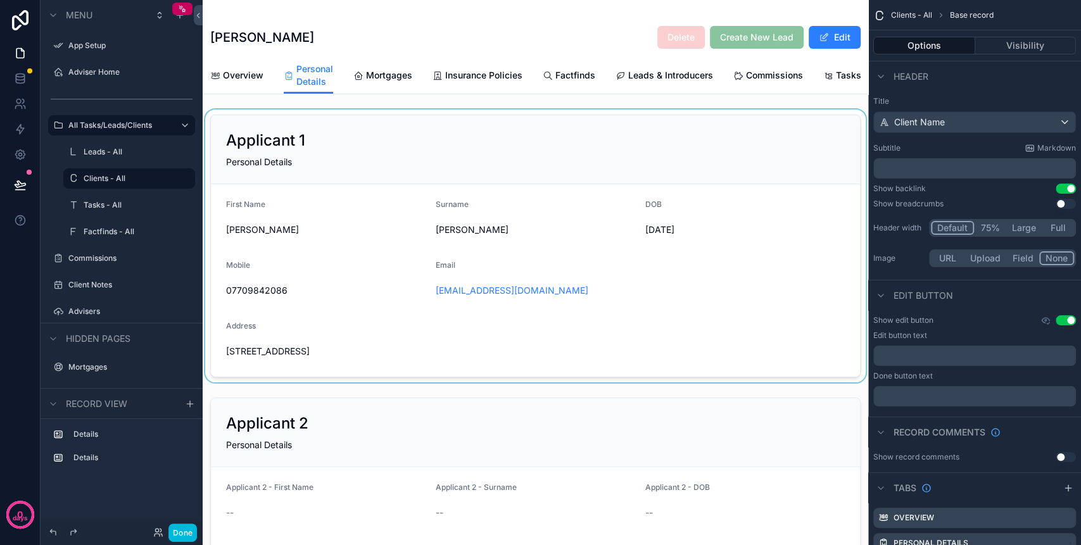
scroll to position [84, 0]
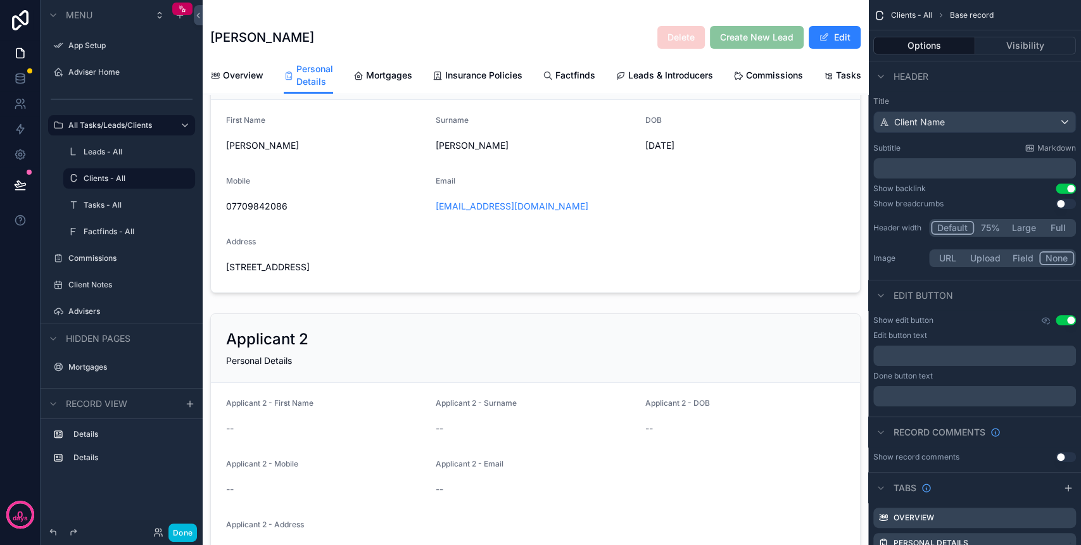
drag, startPoint x: 395, startPoint y: 79, endPoint x: 370, endPoint y: 83, distance: 25.6
click at [395, 79] on span "Mortgages" at bounding box center [389, 75] width 46 height 13
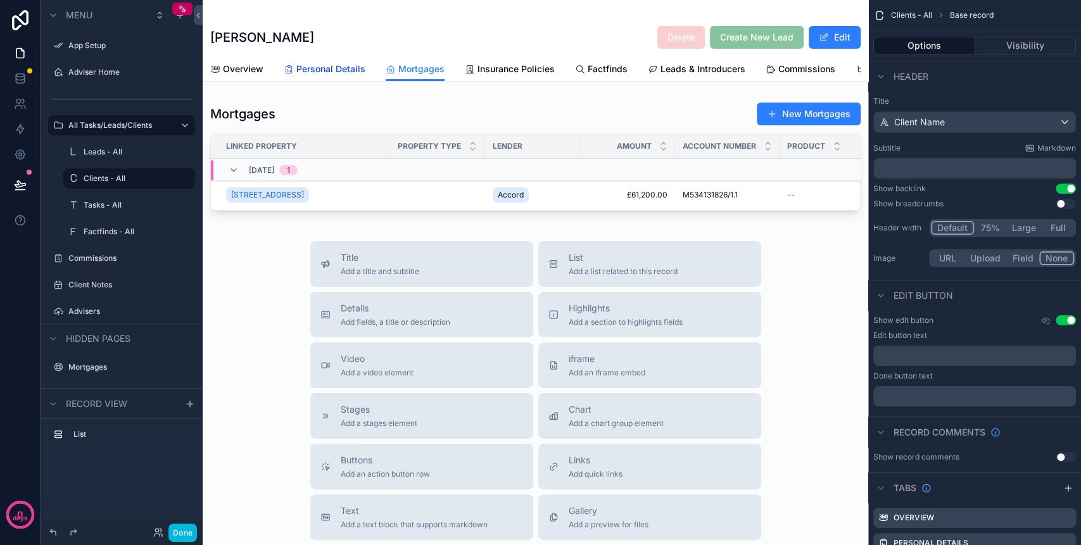
drag, startPoint x: 323, startPoint y: 70, endPoint x: 370, endPoint y: 108, distance: 59.8
click at [323, 70] on span "Personal Details" at bounding box center [330, 69] width 69 height 13
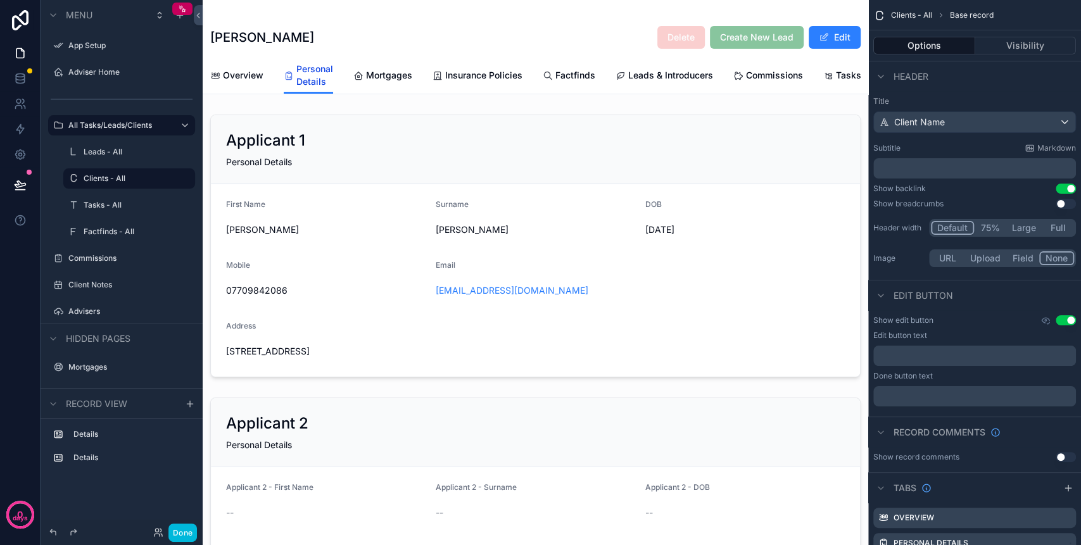
click at [322, 74] on span "Personal Details" at bounding box center [314, 75] width 37 height 25
click at [372, 21] on div "[PERSON_NAME] Delete Create New Lead Edit" at bounding box center [535, 28] width 650 height 57
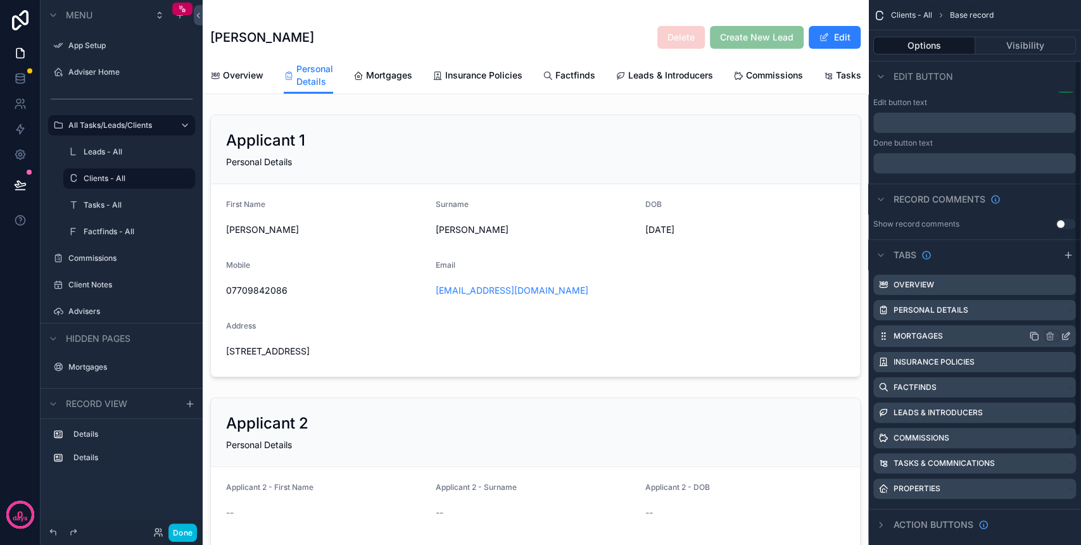
scroll to position [246, 0]
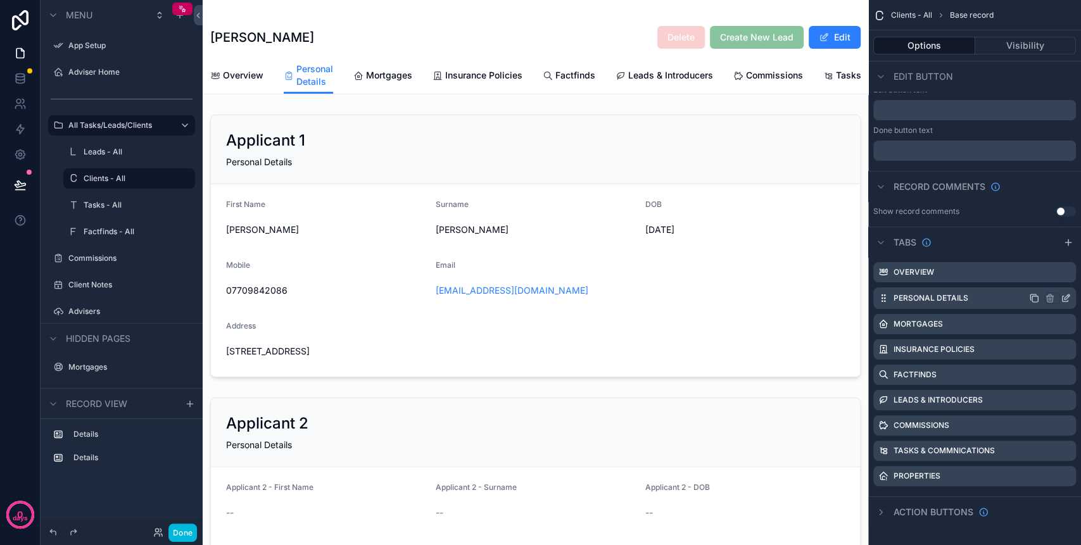
click at [1065, 299] on icon "scrollable content" at bounding box center [1065, 298] width 10 height 10
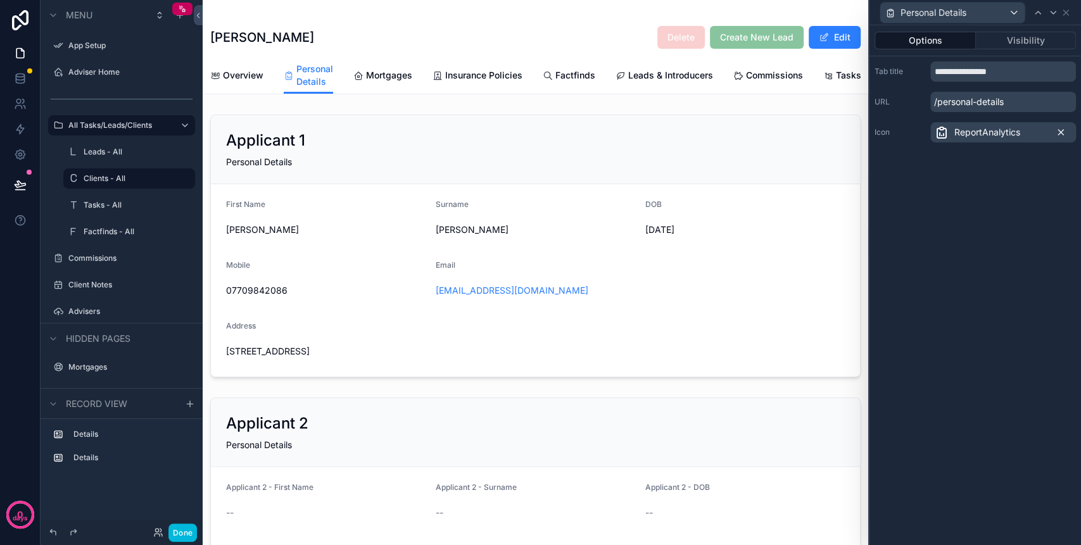
click at [1062, 130] on icon at bounding box center [1060, 132] width 5 height 5
click at [1023, 130] on div "Select an icon" at bounding box center [1003, 132] width 146 height 20
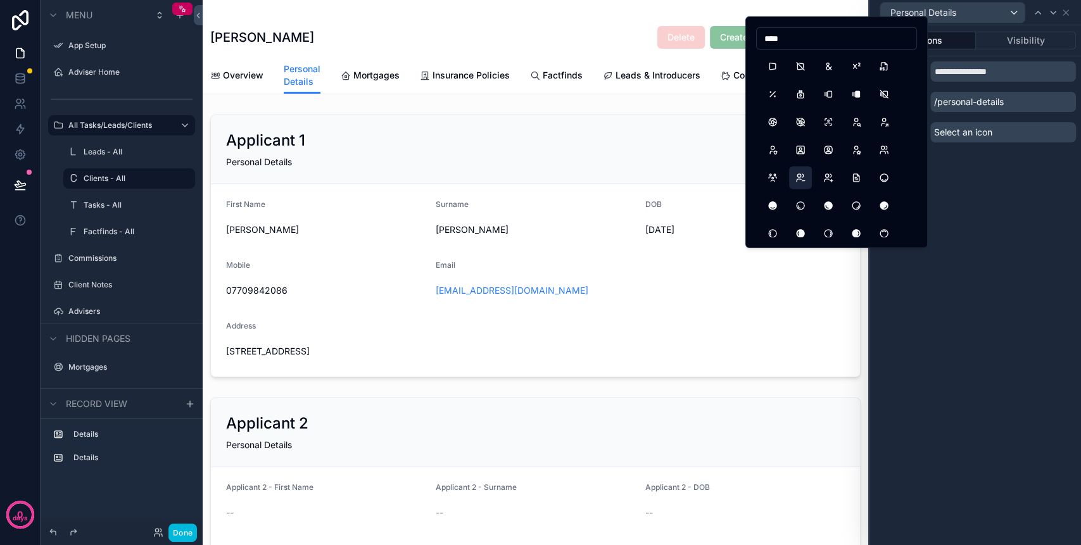
type input "****"
click at [805, 179] on button "UsersMinus" at bounding box center [800, 177] width 23 height 23
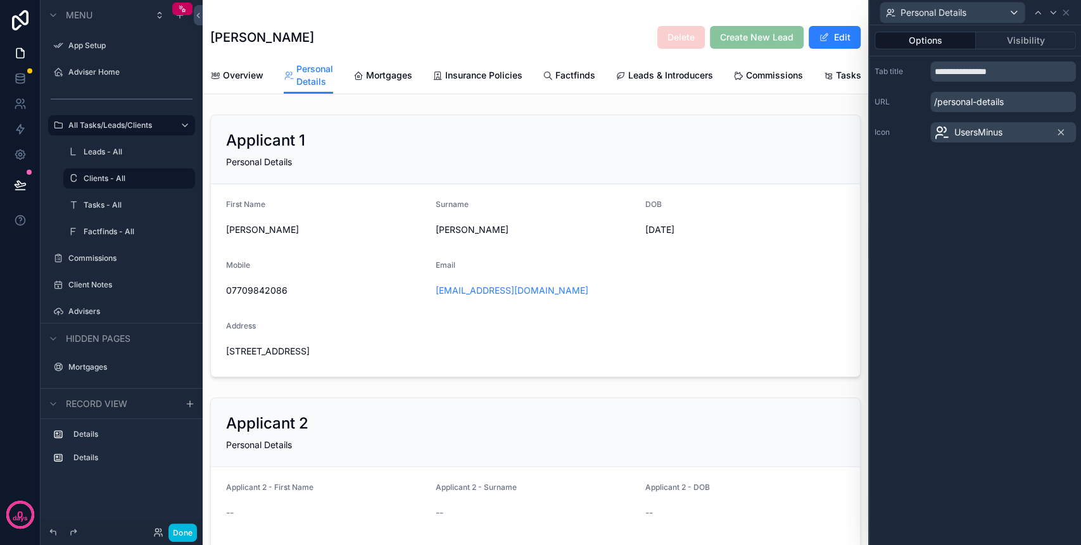
click at [448, 51] on div "[PERSON_NAME] Delete Create New Lead Edit" at bounding box center [535, 28] width 650 height 57
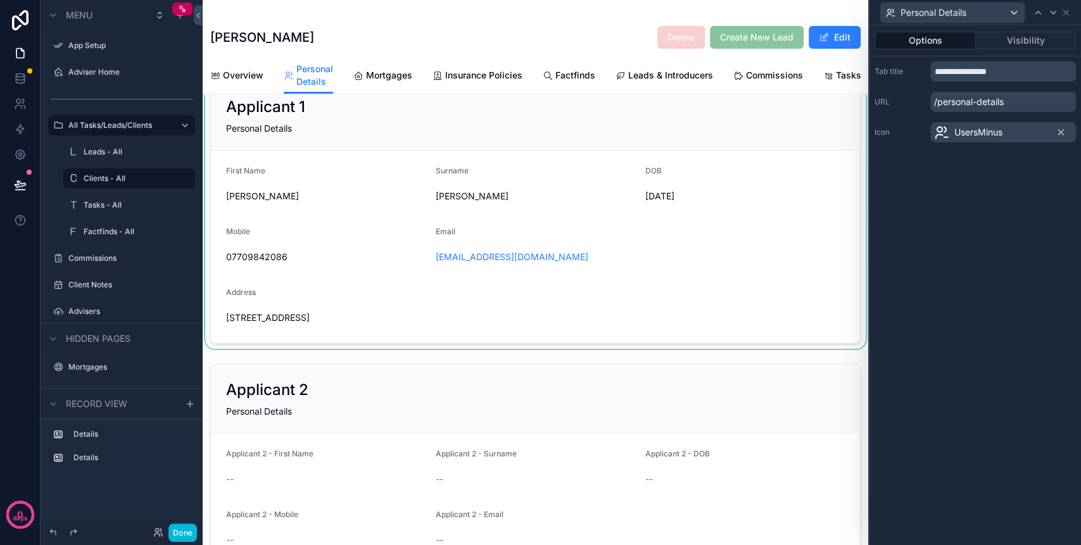
scroll to position [0, 0]
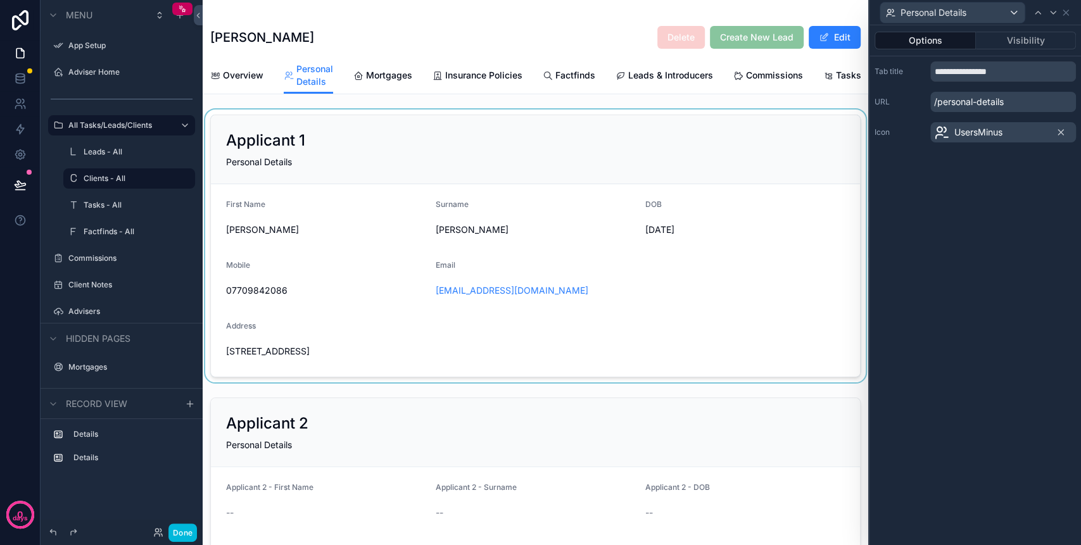
click at [441, 160] on div "scrollable content" at bounding box center [535, 246] width 665 height 273
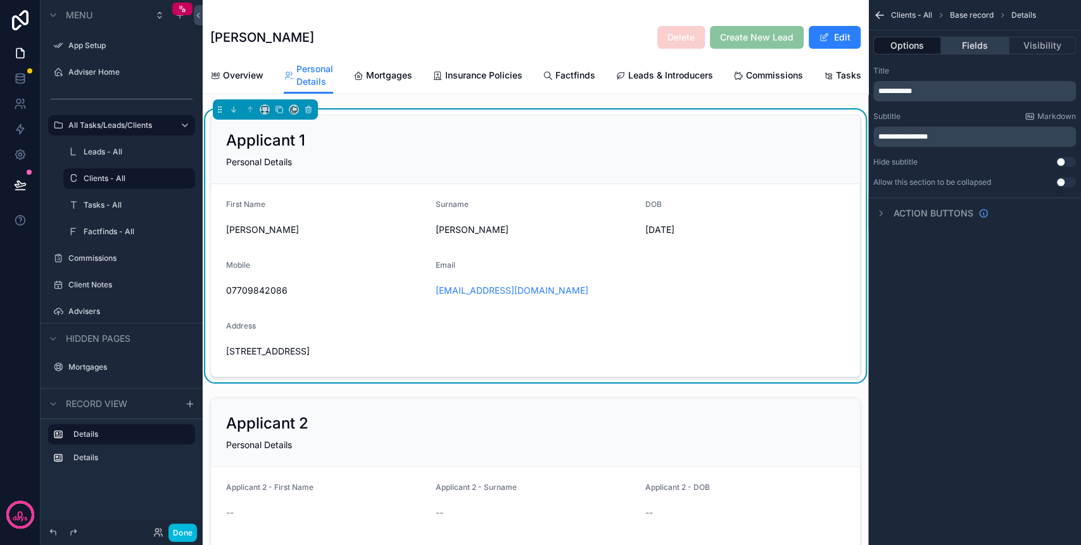
click at [984, 46] on button "Fields" at bounding box center [974, 46] width 67 height 18
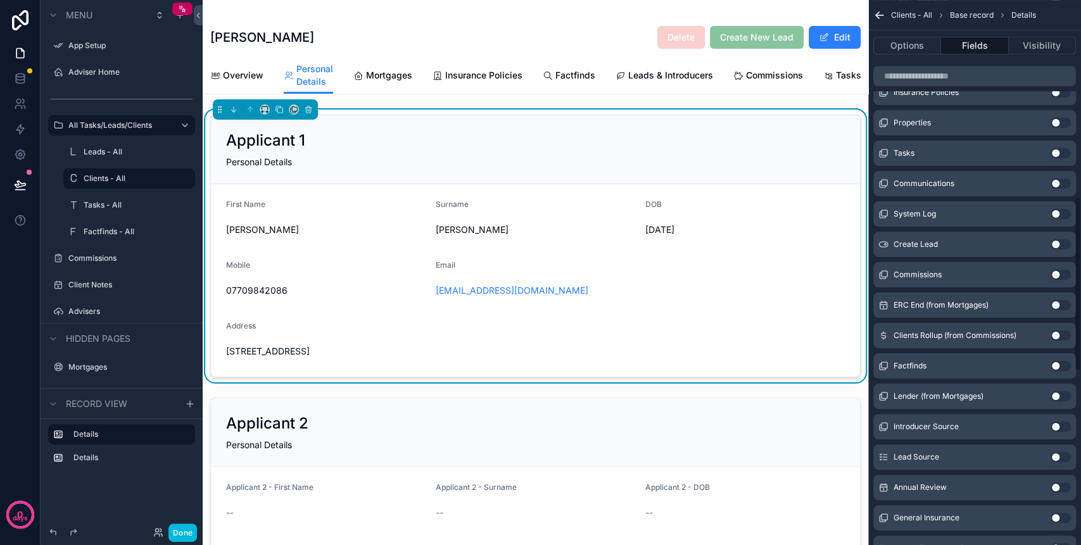
scroll to position [563, 0]
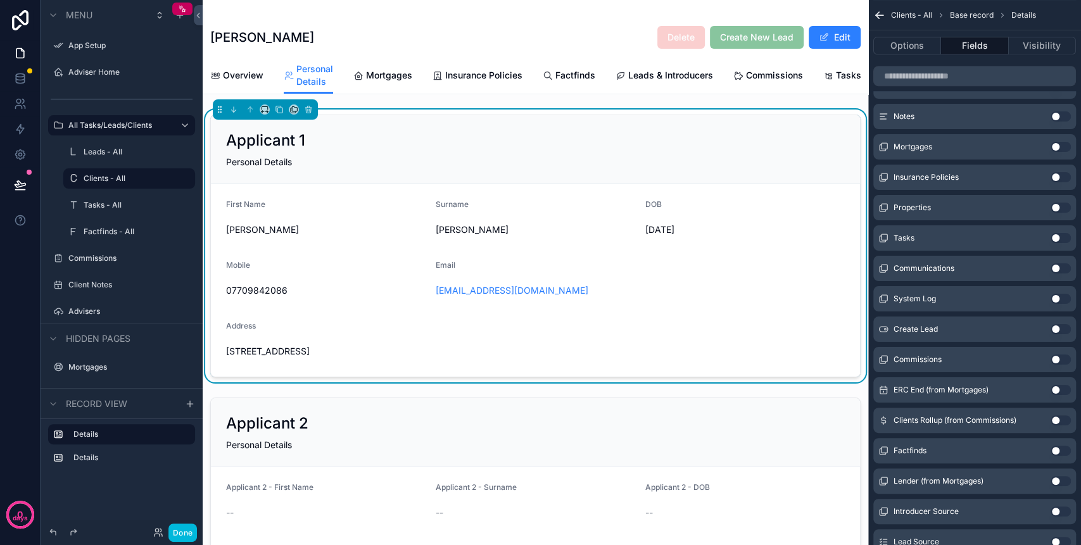
click at [1051, 206] on button "Use setting" at bounding box center [1060, 208] width 20 height 10
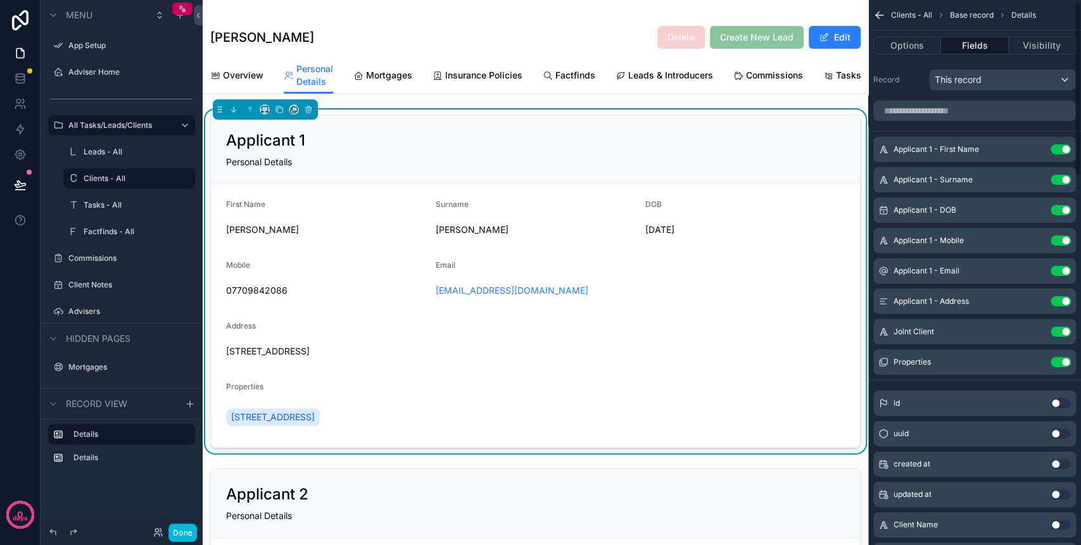
scroll to position [0, 0]
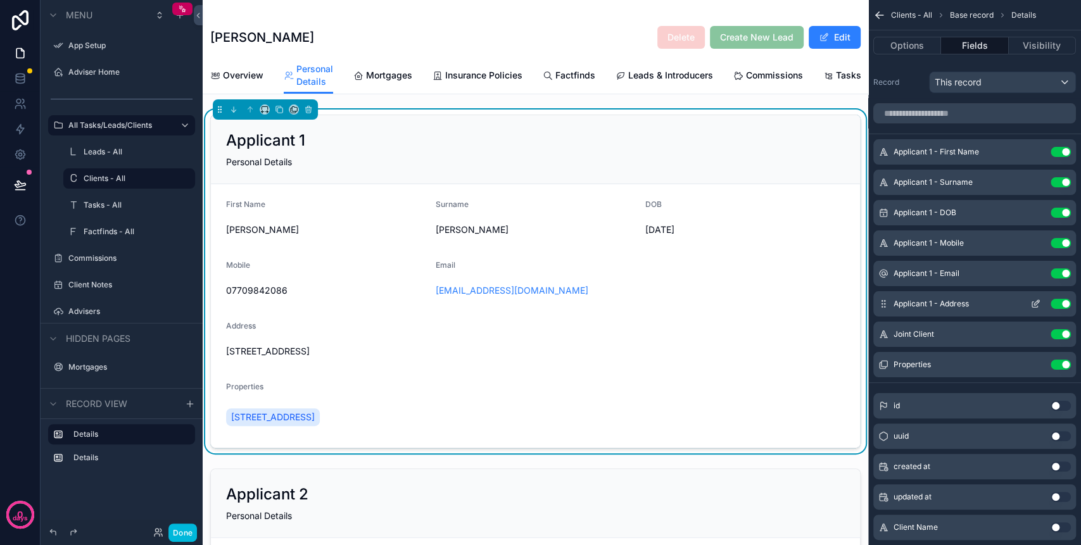
click at [1063, 303] on button "Use setting" at bounding box center [1060, 304] width 20 height 10
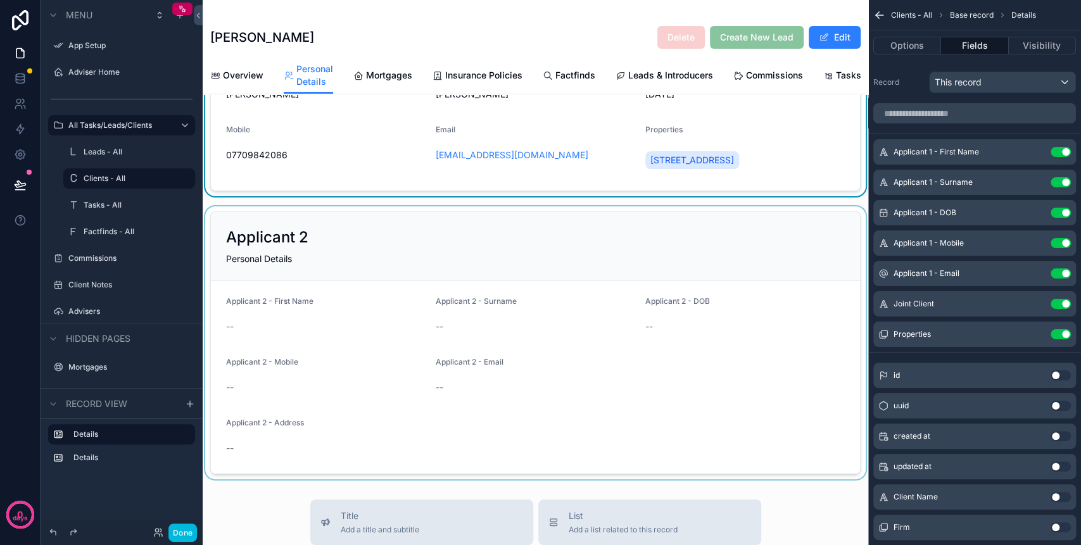
scroll to position [168, 0]
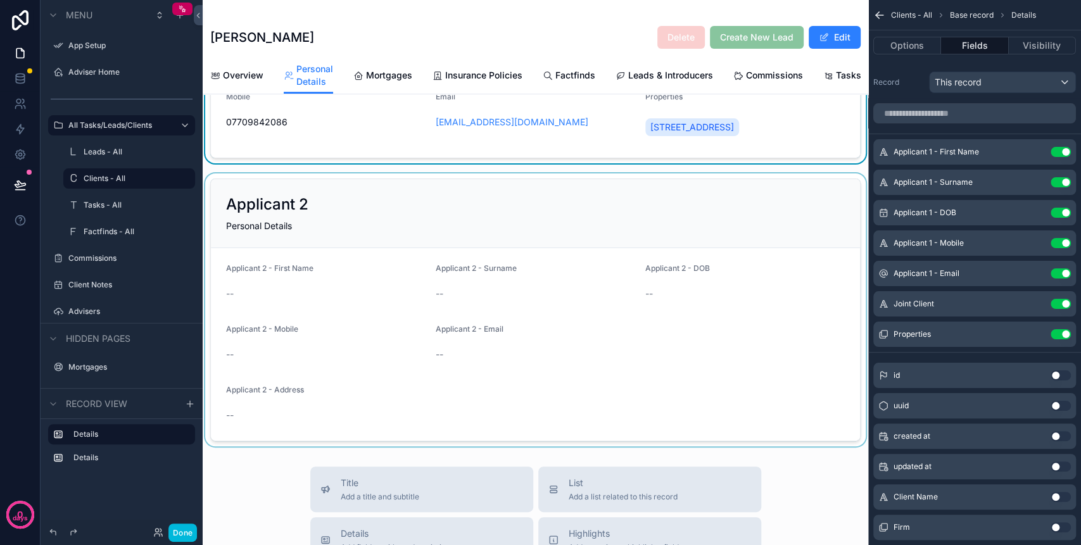
click at [502, 239] on div "scrollable content" at bounding box center [535, 309] width 665 height 273
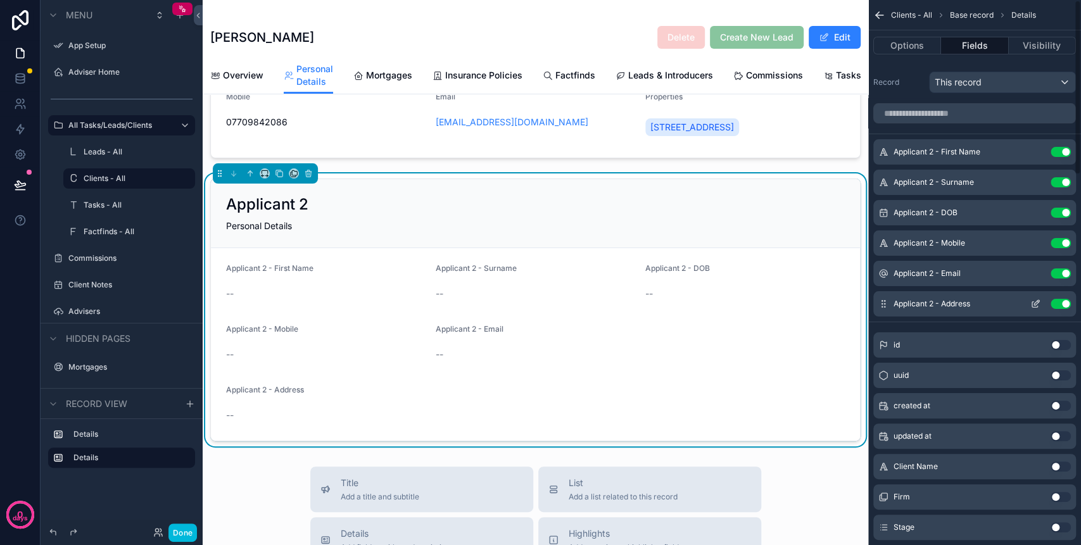
click at [1058, 304] on button "Use setting" at bounding box center [1060, 304] width 20 height 10
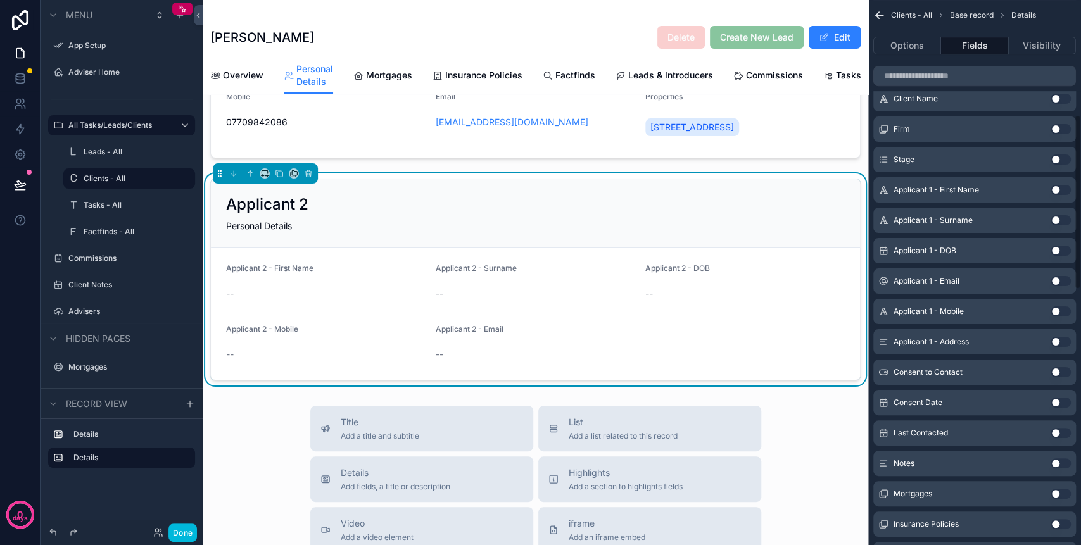
scroll to position [422, 0]
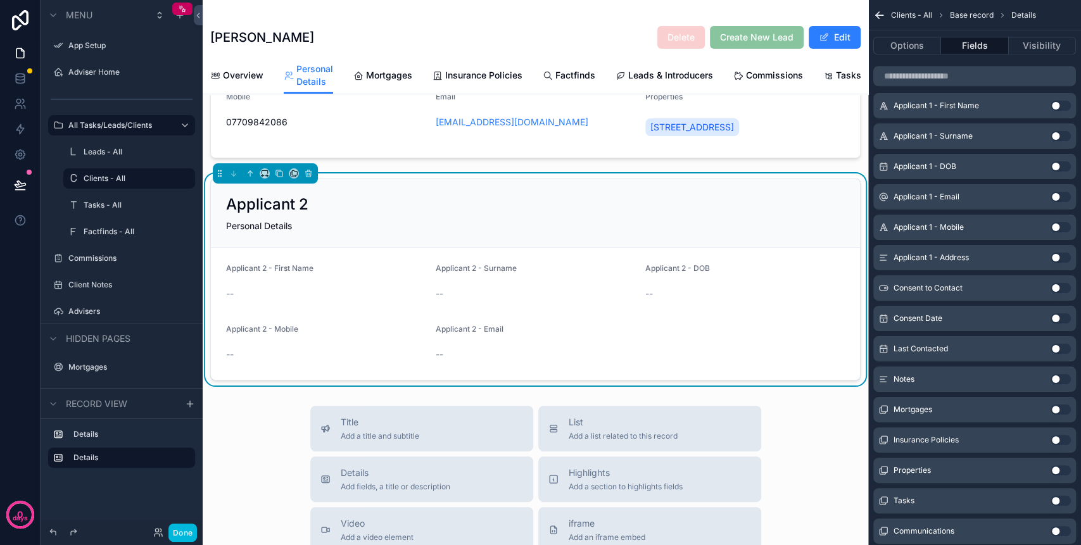
click at [1053, 467] on button "Use setting" at bounding box center [1060, 470] width 20 height 10
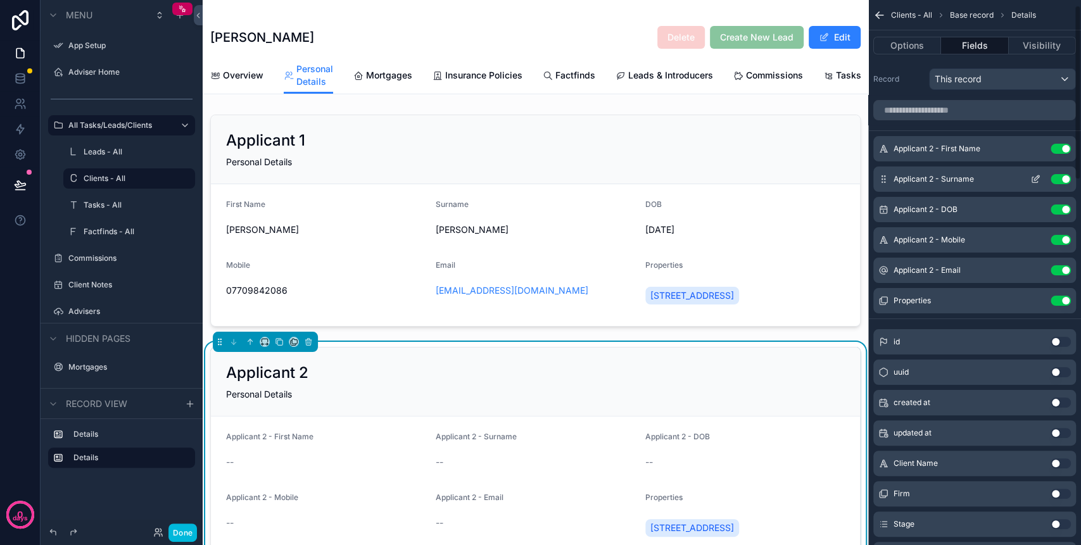
scroll to position [0, 0]
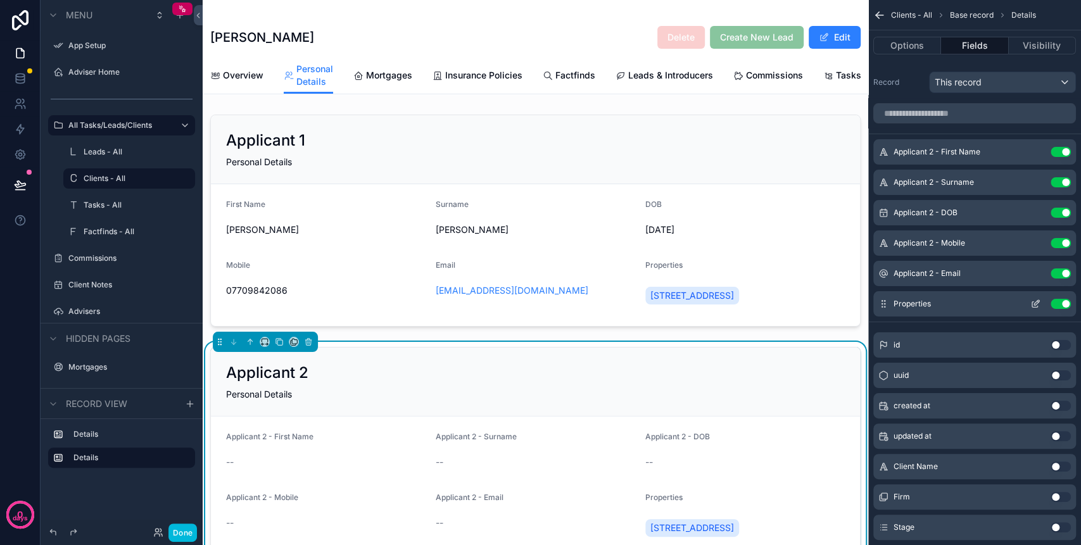
click at [1037, 301] on icon "scrollable content" at bounding box center [1037, 301] width 1 height 1
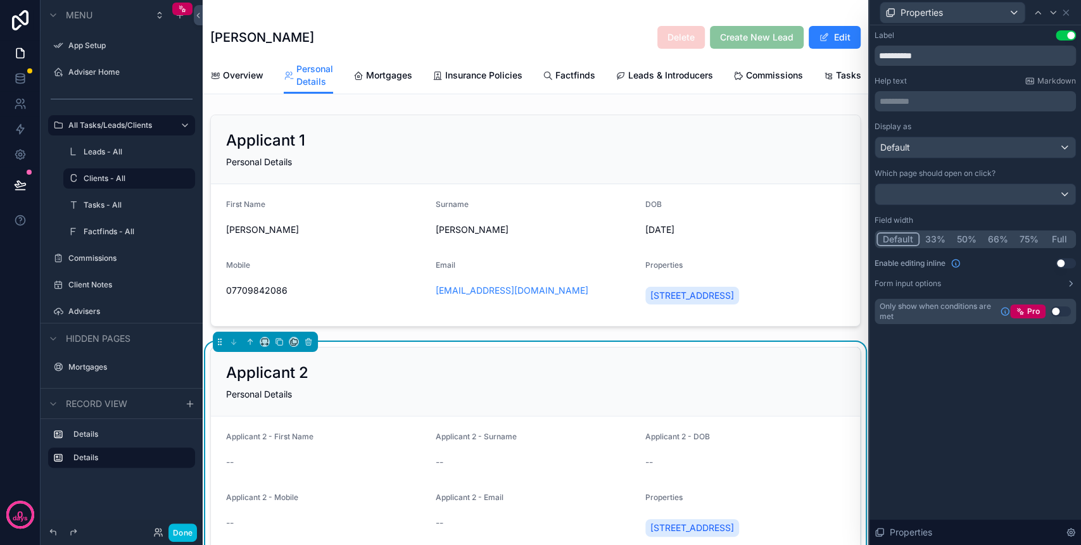
click at [1061, 236] on button "Full" at bounding box center [1059, 239] width 30 height 14
click at [1061, 236] on button "Full" at bounding box center [1058, 239] width 31 height 14
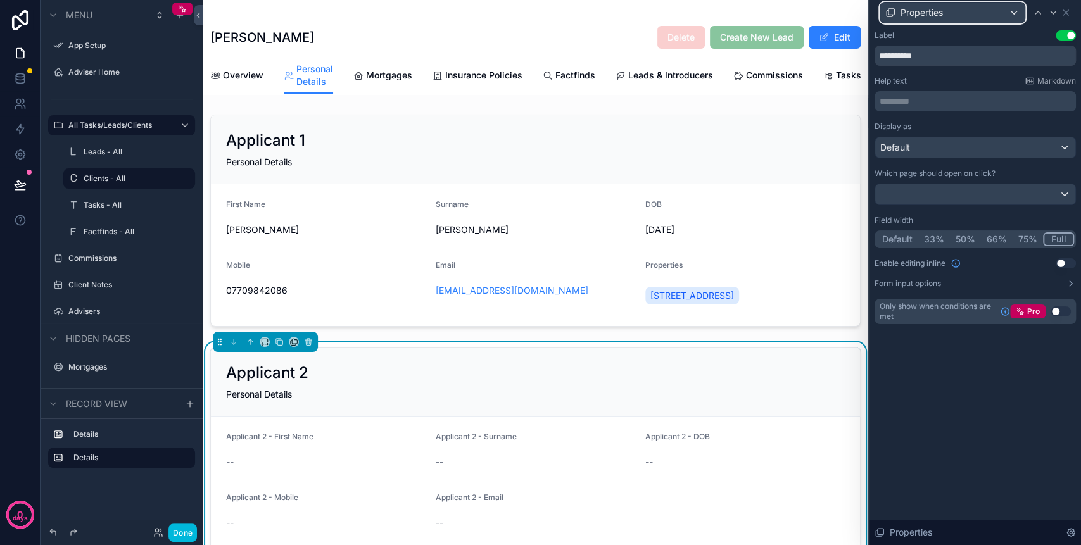
click at [1007, 11] on div "Properties" at bounding box center [952, 13] width 144 height 20
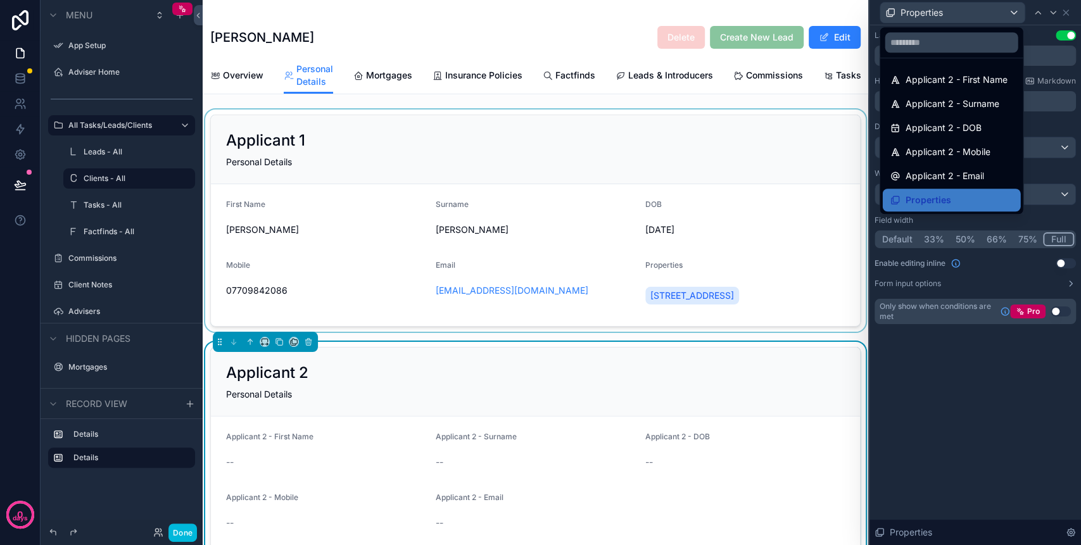
click at [764, 143] on div "scrollable content" at bounding box center [535, 221] width 665 height 222
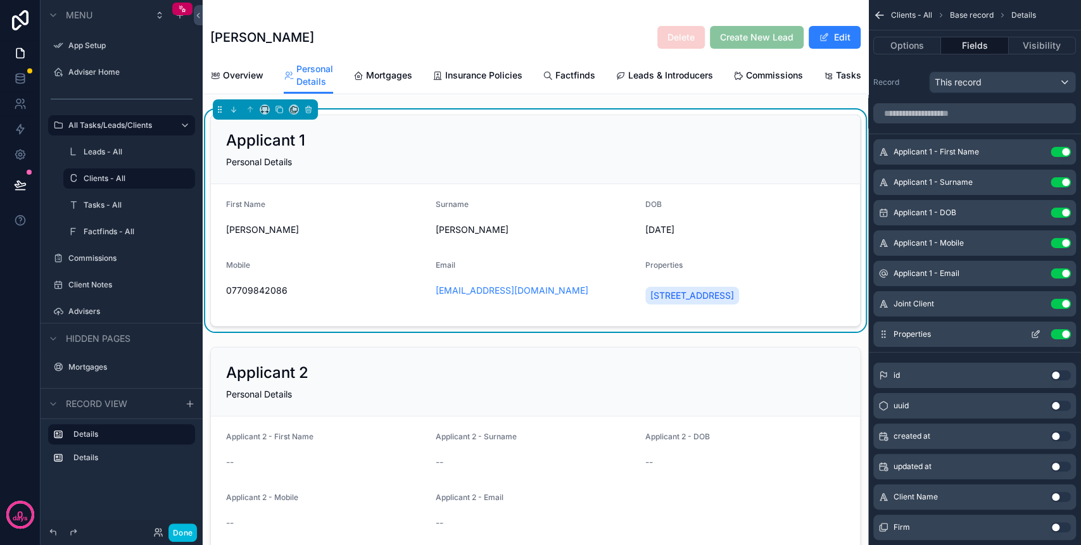
click at [1032, 334] on icon "scrollable content" at bounding box center [1035, 334] width 10 height 10
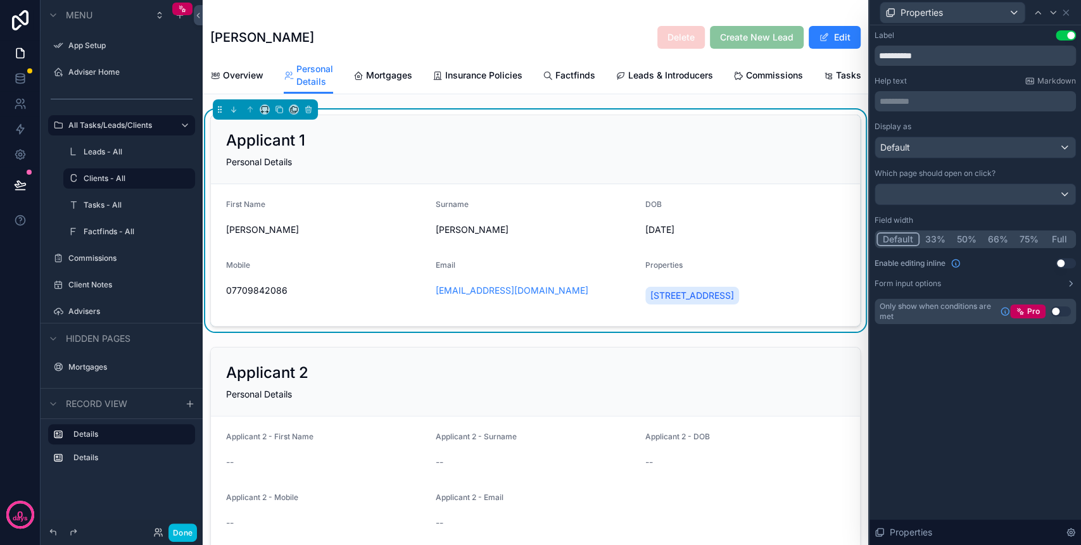
click at [1058, 237] on button "Full" at bounding box center [1059, 239] width 30 height 14
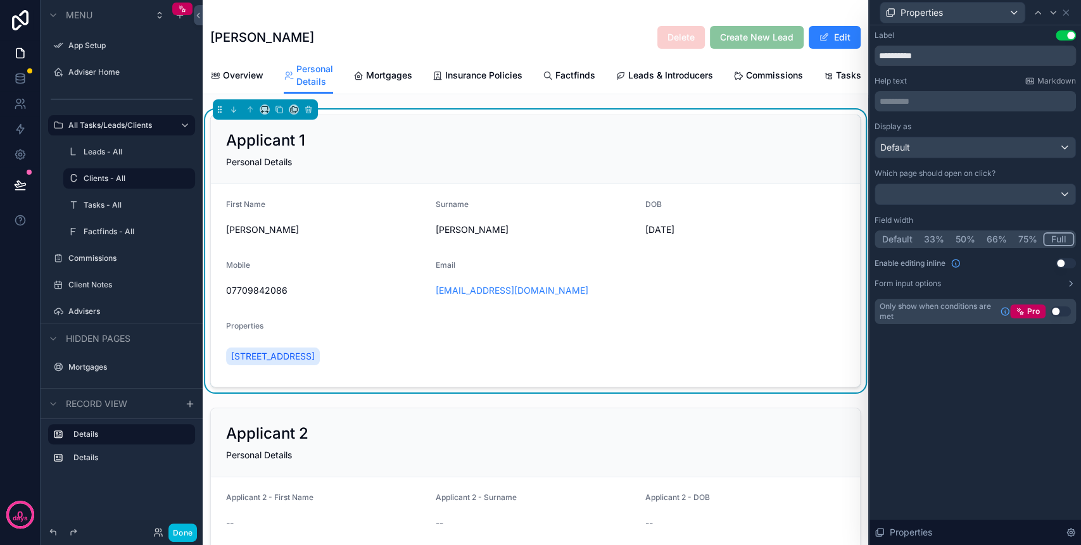
click at [287, 336] on div "Properties" at bounding box center [535, 328] width 618 height 15
click at [179, 529] on button "Done" at bounding box center [182, 532] width 28 height 18
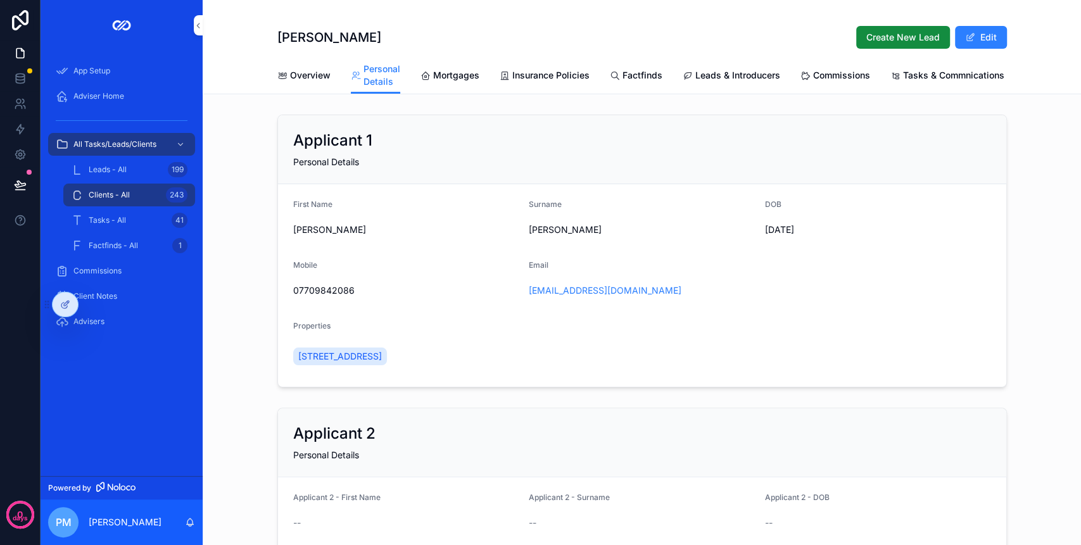
click at [1003, 30] on div "Kay Gorman Create New Lead Edit Personal Details Overview Personal Details Mort…" at bounding box center [642, 47] width 878 height 94
click at [998, 31] on button "Edit" at bounding box center [981, 37] width 52 height 23
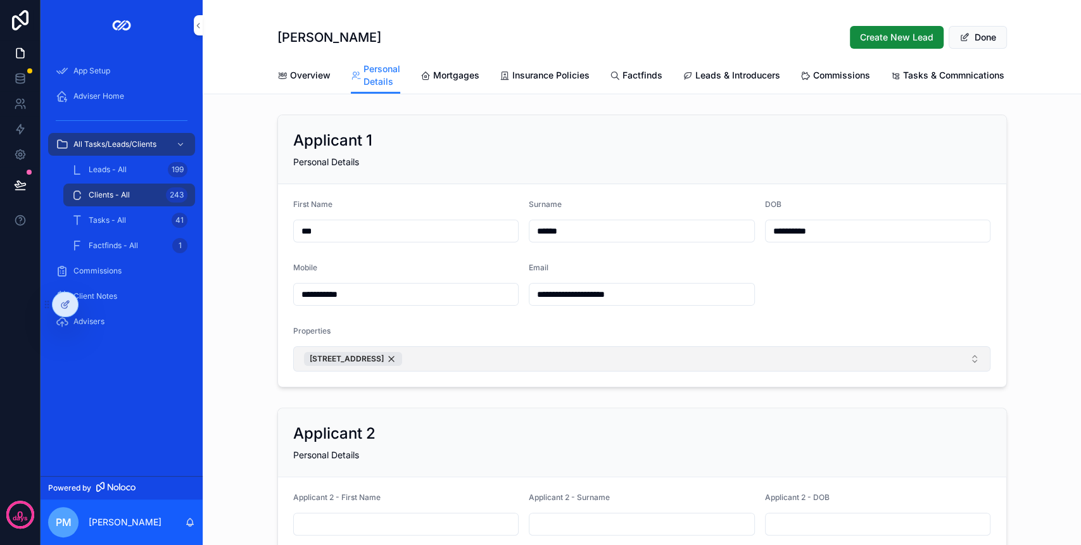
click at [820, 363] on button "[STREET_ADDRESS]" at bounding box center [642, 358] width 698 height 25
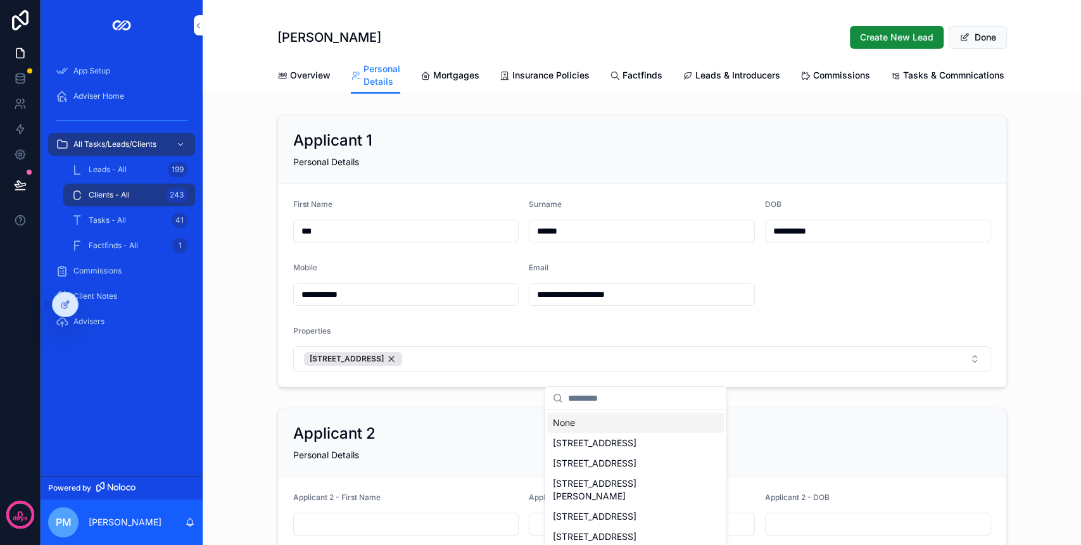
click at [486, 336] on form "**********" at bounding box center [642, 285] width 728 height 203
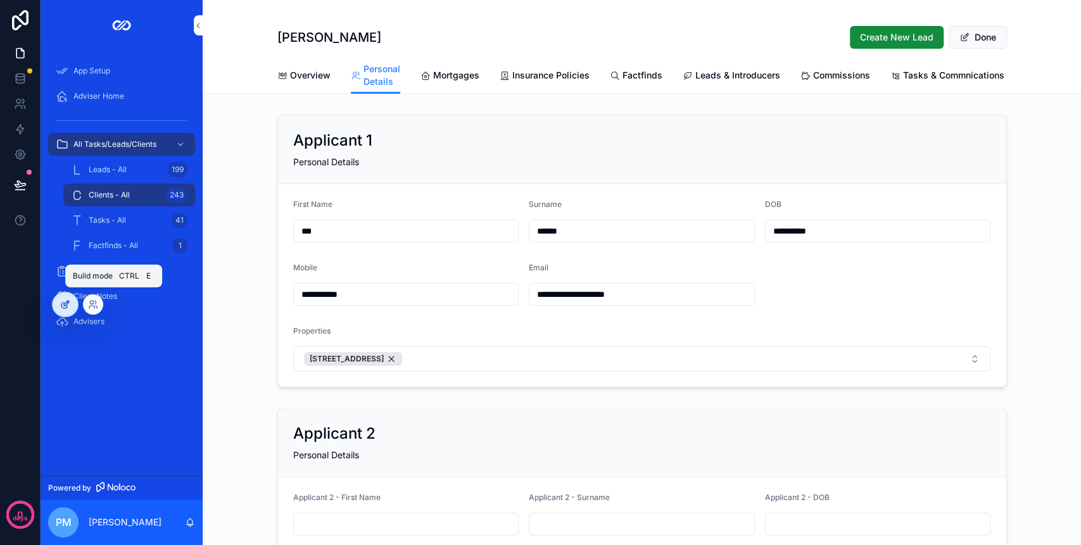
click at [67, 301] on icon at bounding box center [65, 304] width 10 height 10
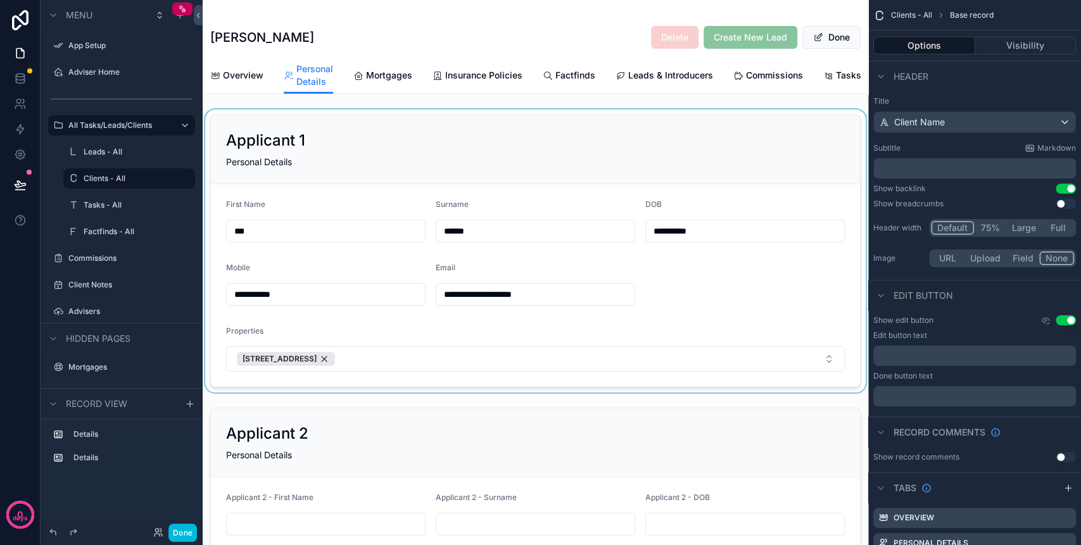
click at [612, 358] on div "scrollable content" at bounding box center [535, 251] width 665 height 283
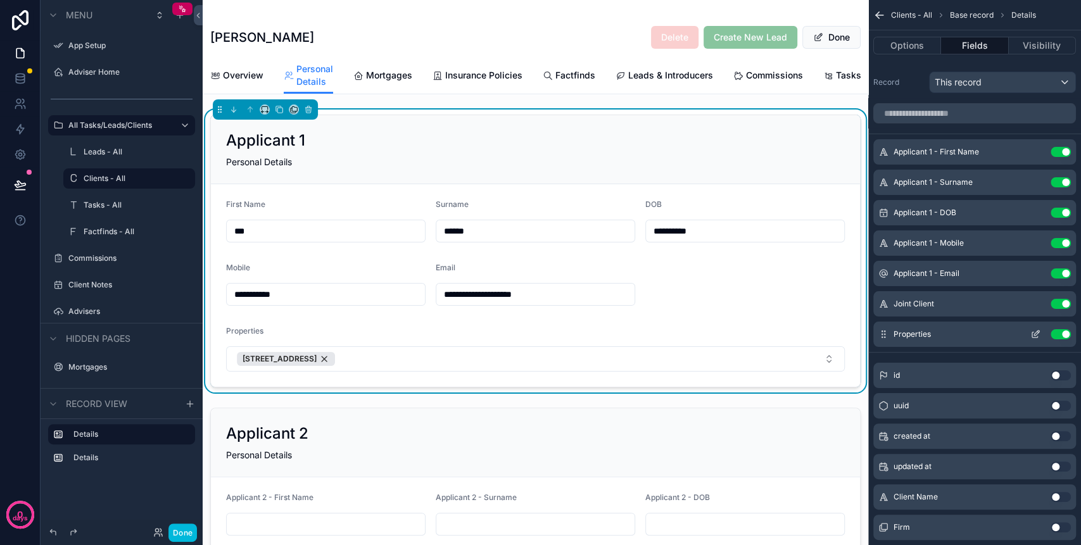
click at [1033, 336] on icon "scrollable content" at bounding box center [1035, 334] width 10 height 10
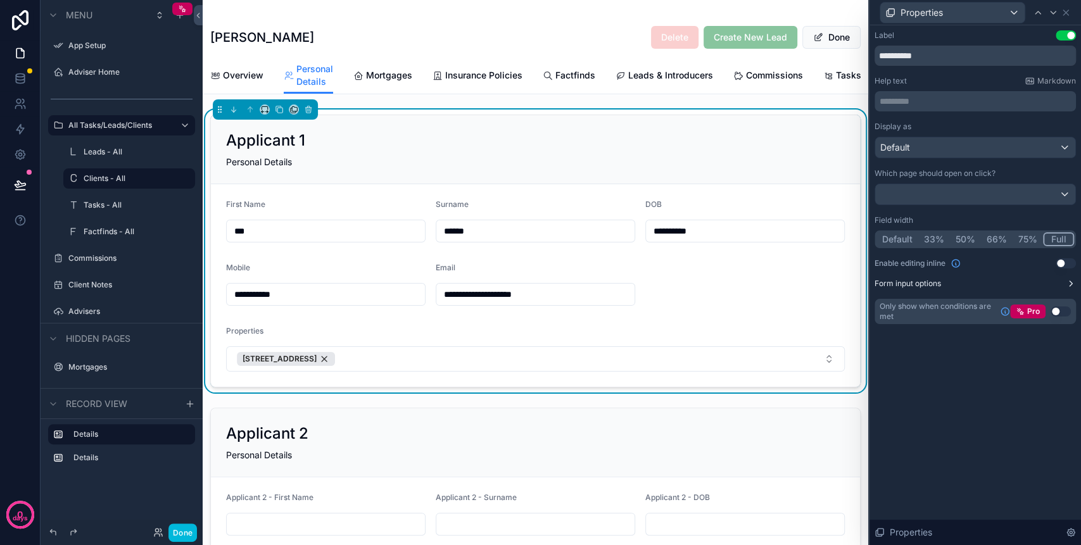
click at [1063, 284] on button "Form input options" at bounding box center [974, 284] width 201 height 10
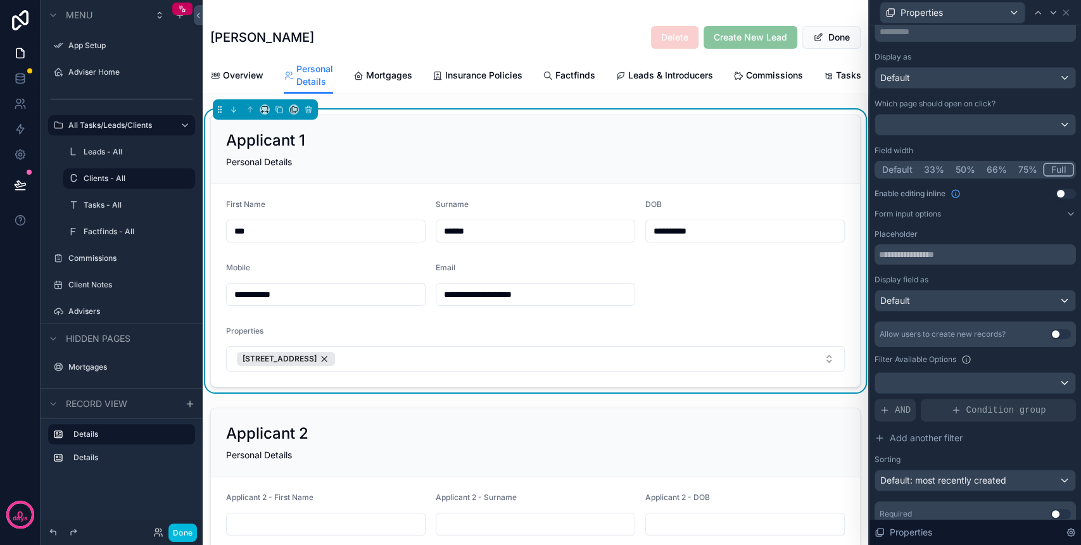
scroll to position [84, 0]
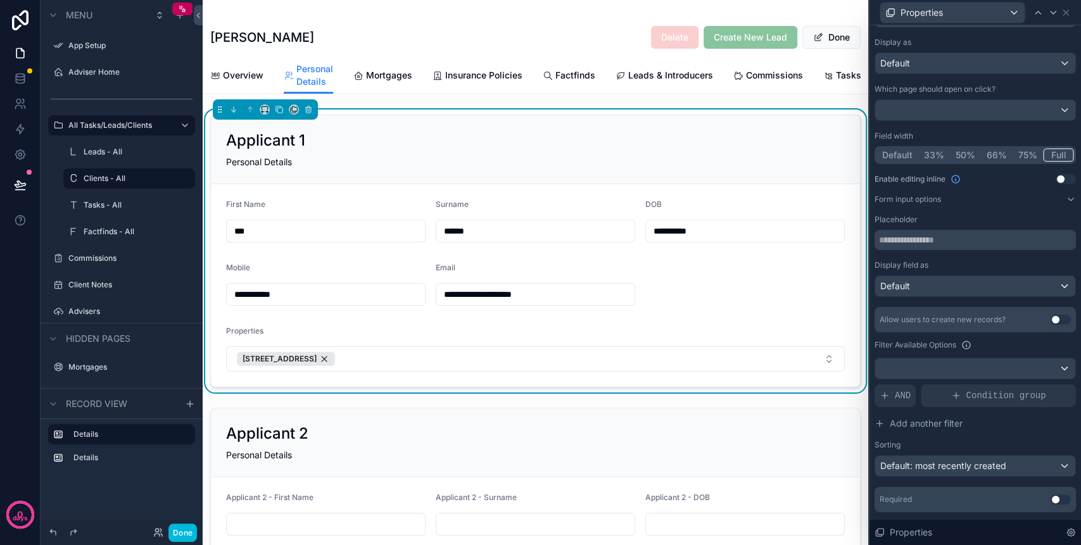
click at [1050, 319] on button "Use setting" at bounding box center [1060, 320] width 20 height 10
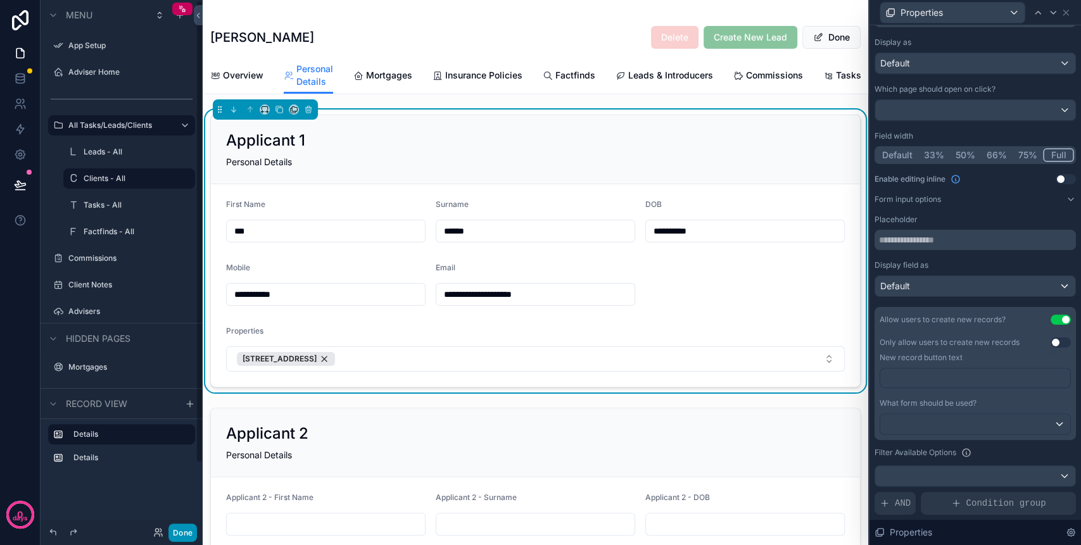
click at [176, 536] on button "Done" at bounding box center [182, 532] width 28 height 18
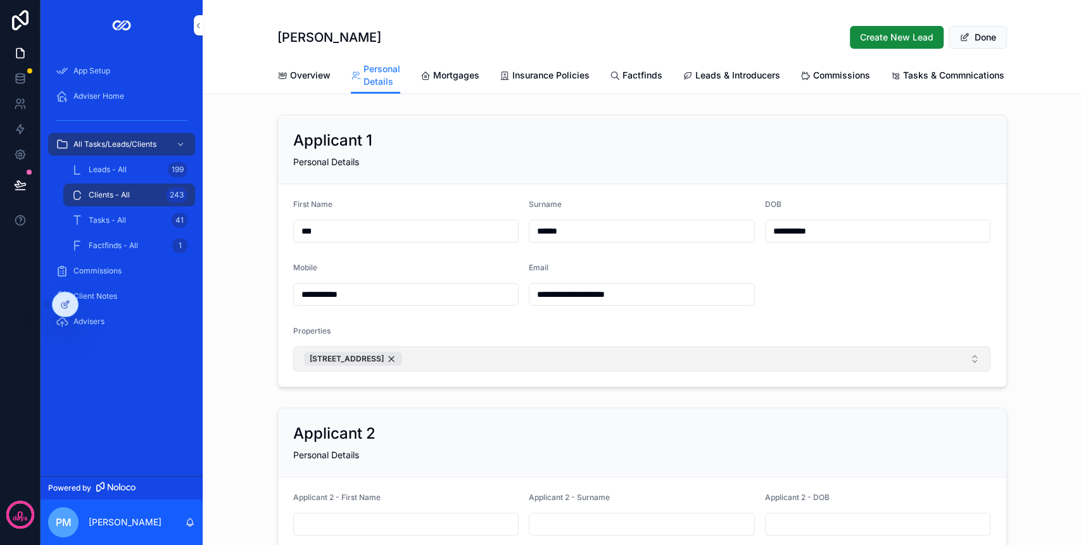
click at [709, 369] on button "[STREET_ADDRESS]" at bounding box center [642, 358] width 698 height 25
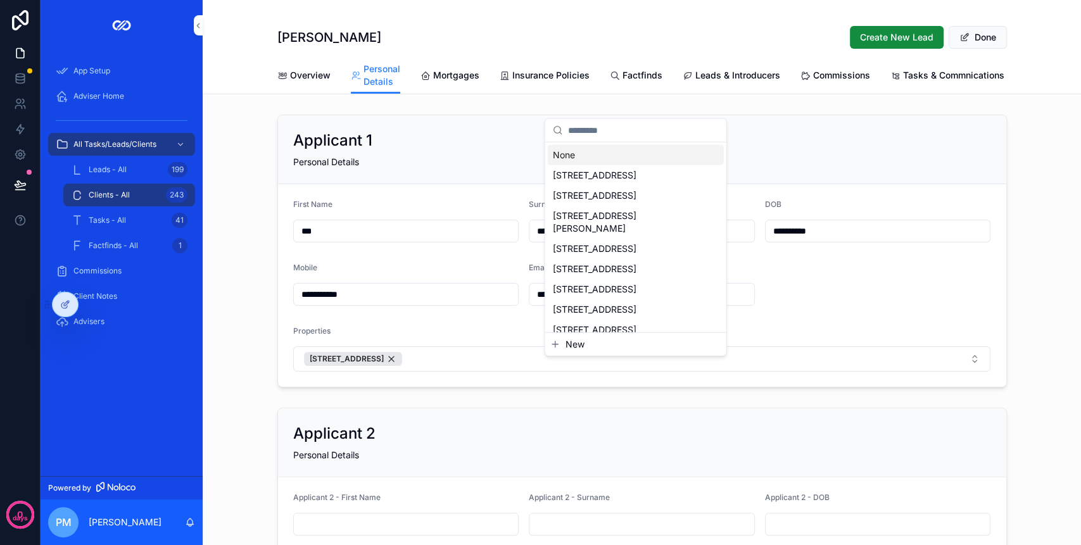
click at [580, 340] on span "New" at bounding box center [574, 344] width 19 height 13
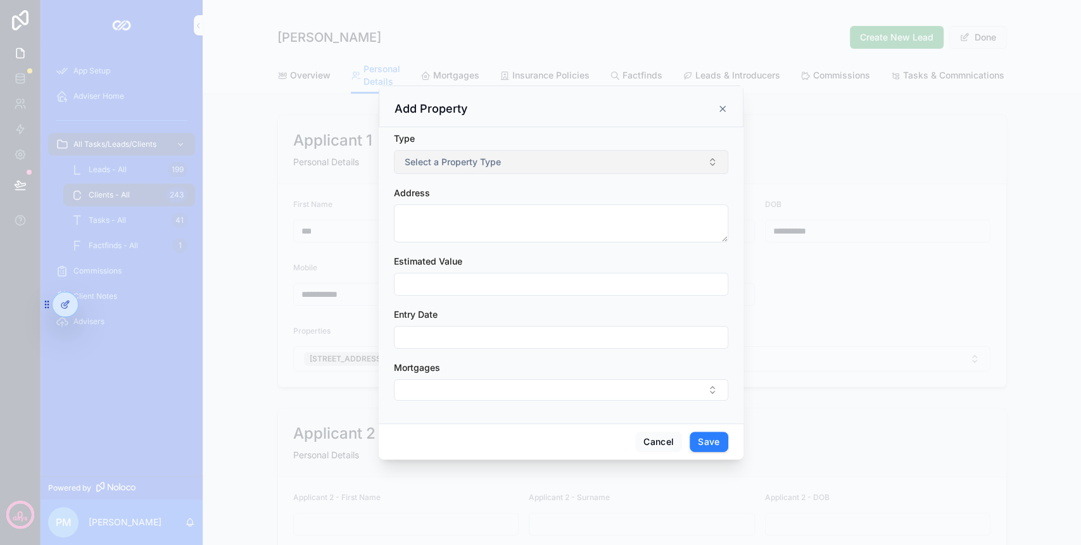
click at [458, 164] on span "Select a Property Type" at bounding box center [452, 162] width 96 height 13
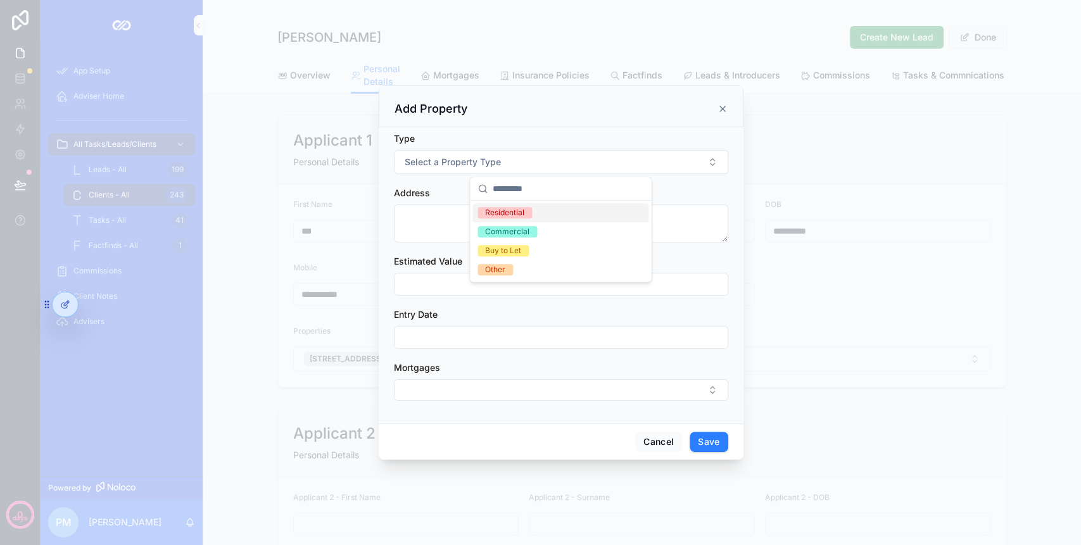
click at [504, 213] on div "Residential" at bounding box center [504, 212] width 39 height 11
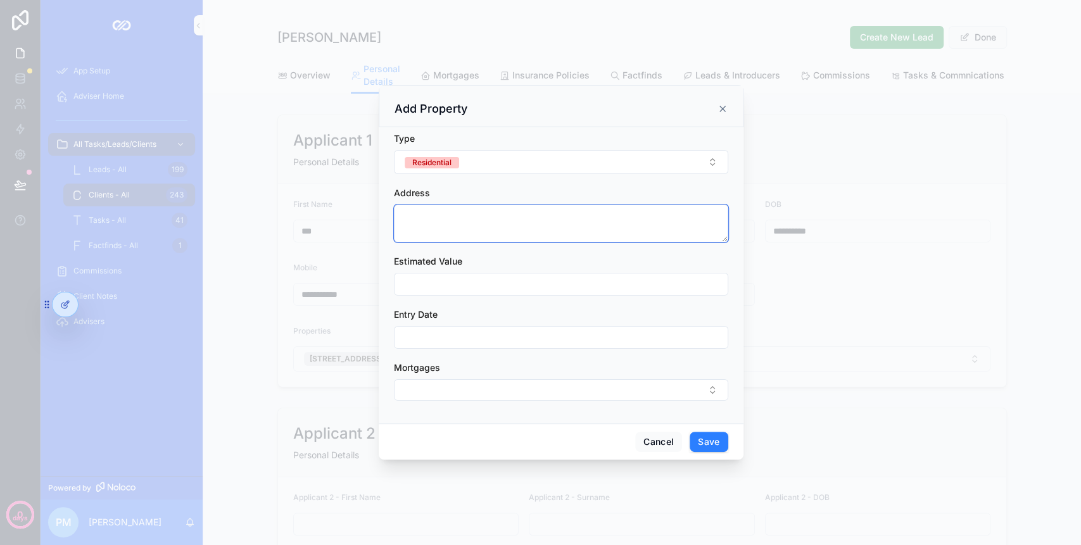
click at [455, 221] on textarea "scrollable content" at bounding box center [561, 223] width 334 height 38
click at [454, 222] on textarea "scrollable content" at bounding box center [561, 223] width 334 height 38
click at [61, 301] on icon at bounding box center [65, 304] width 10 height 10
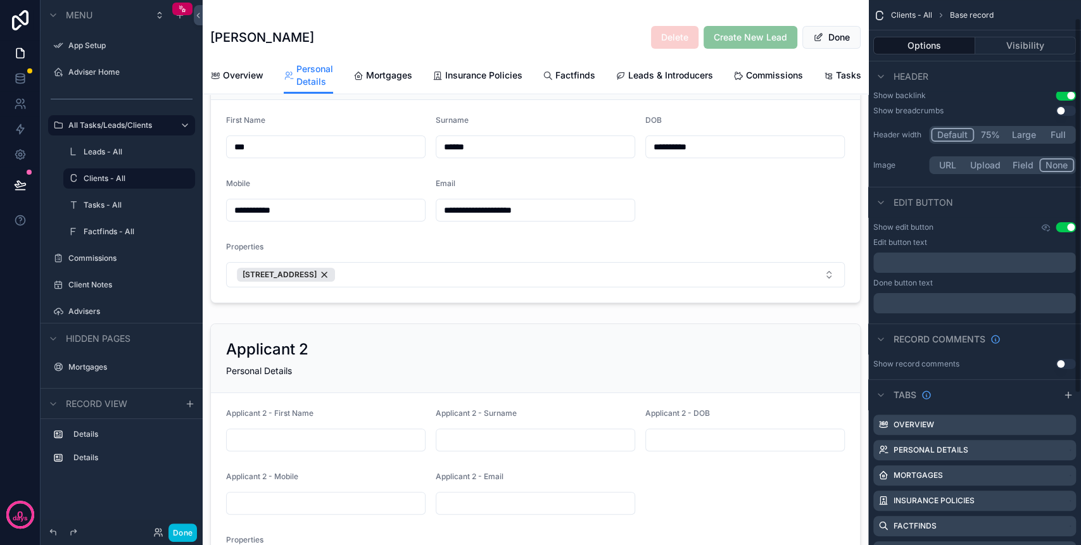
scroll to position [0, 0]
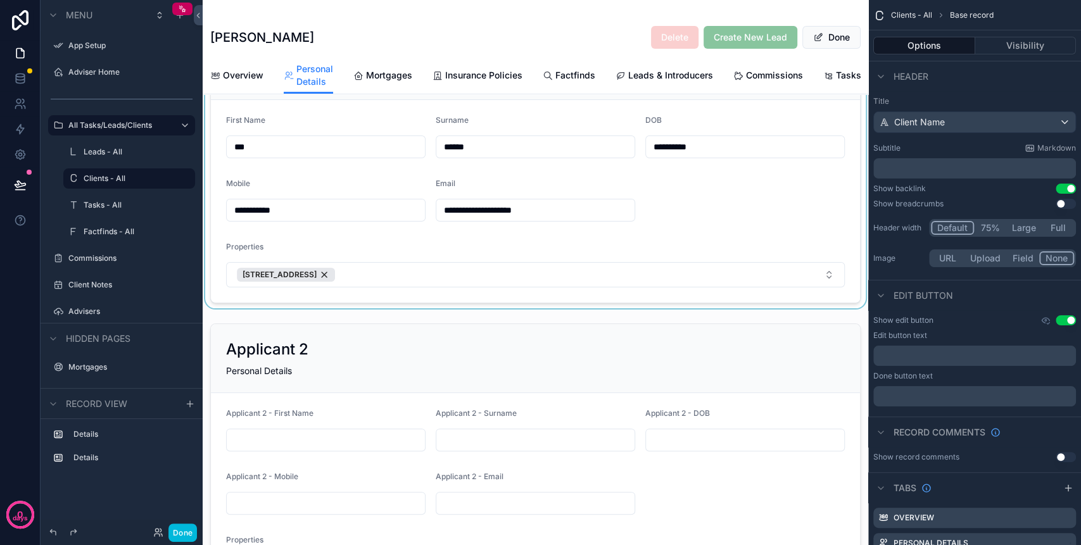
click at [620, 275] on div "scrollable content" at bounding box center [535, 166] width 665 height 283
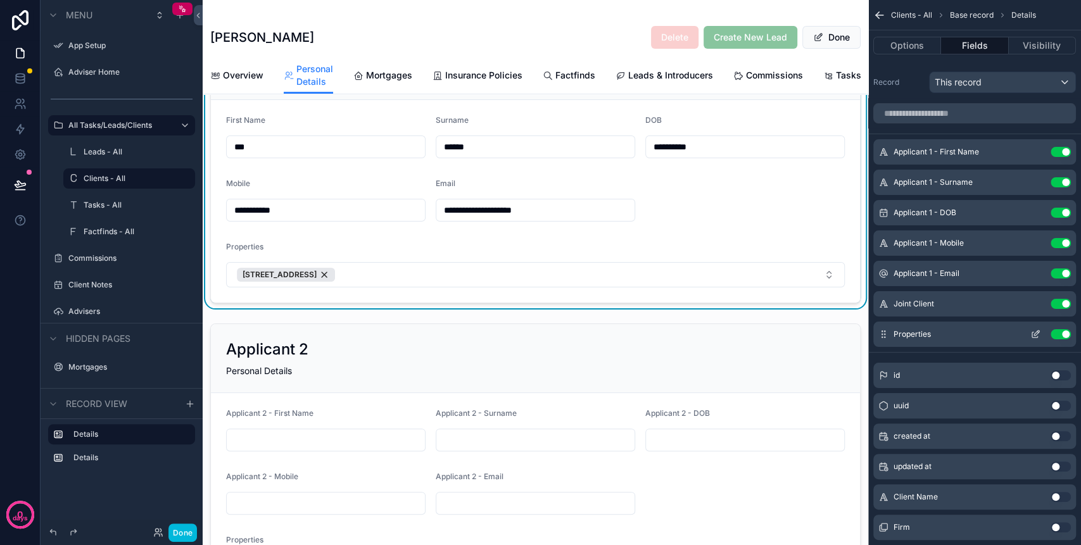
click at [1038, 334] on icon "scrollable content" at bounding box center [1035, 334] width 10 height 10
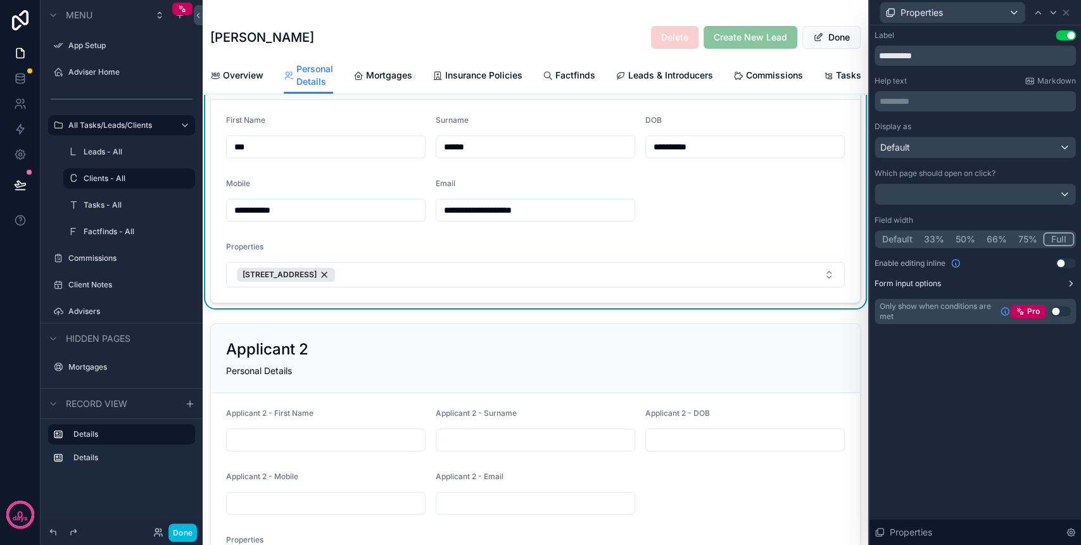
click at [1022, 279] on button "Form input options" at bounding box center [974, 284] width 201 height 10
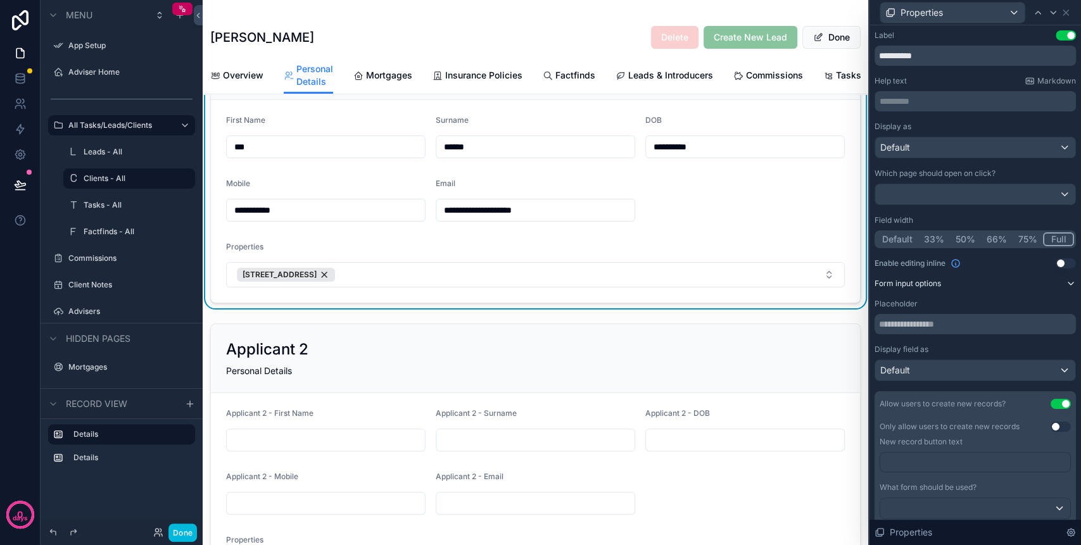
click at [938, 285] on label "Form input options" at bounding box center [907, 284] width 66 height 10
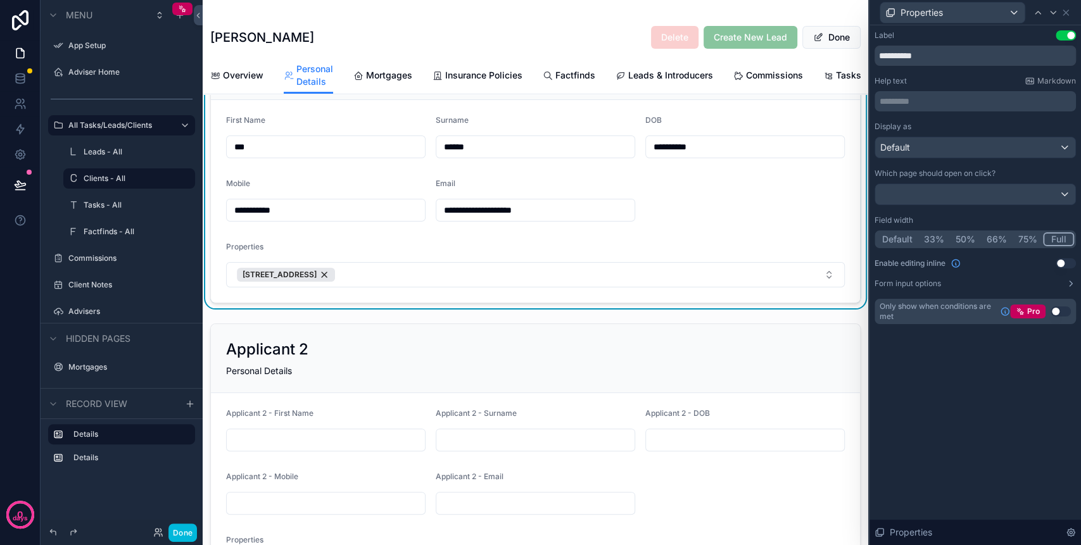
click at [949, 277] on div "Display as Default Which page should open on click? Field width Default 33% 50%…" at bounding box center [974, 205] width 201 height 167
click at [927, 280] on label "Form input options" at bounding box center [907, 284] width 66 height 10
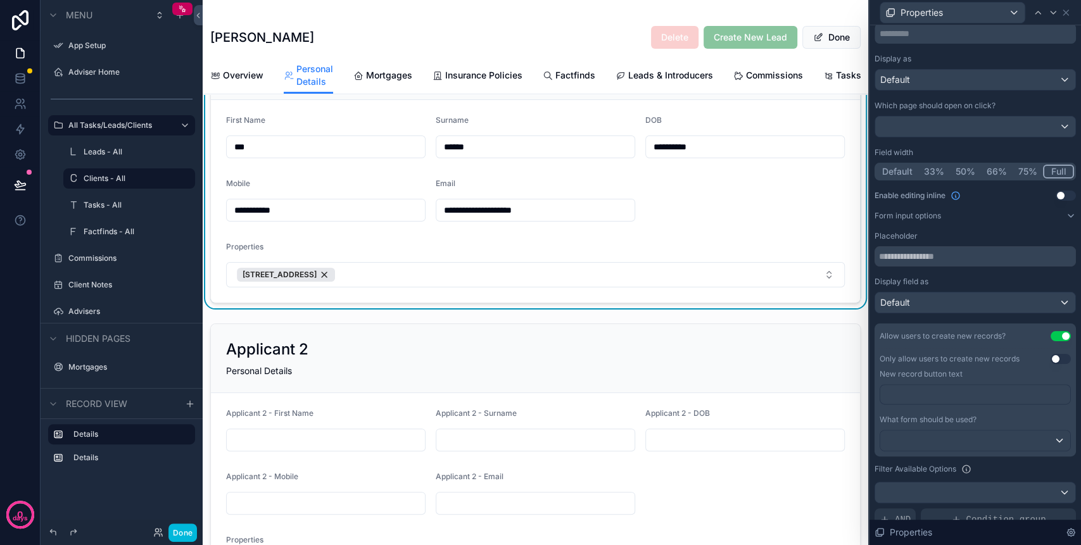
scroll to position [54, 0]
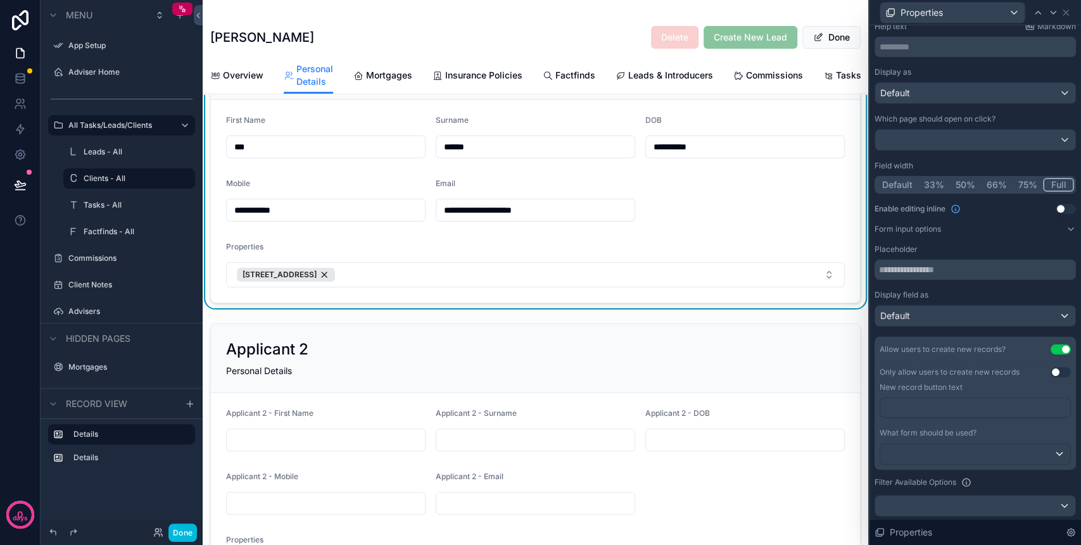
click at [754, 257] on div "Properties" at bounding box center [535, 249] width 618 height 15
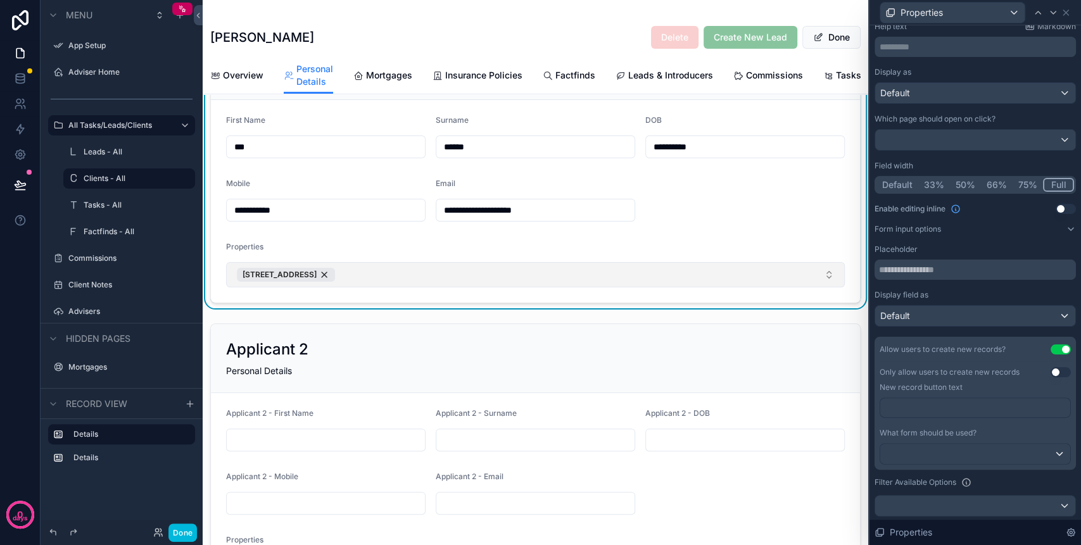
click at [574, 284] on button "[STREET_ADDRESS]" at bounding box center [535, 274] width 618 height 25
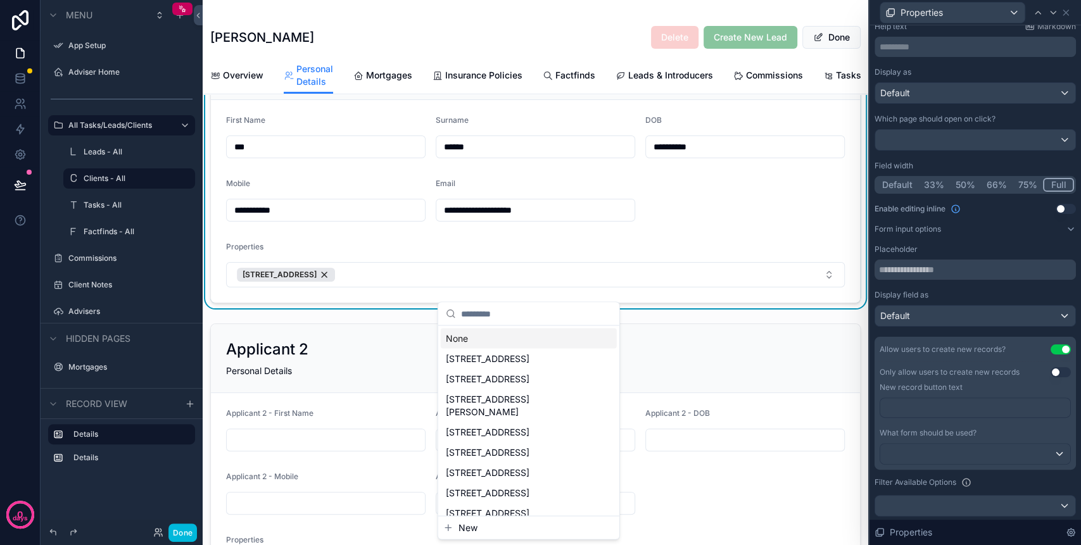
click at [469, 255] on div "Properties" at bounding box center [535, 249] width 618 height 15
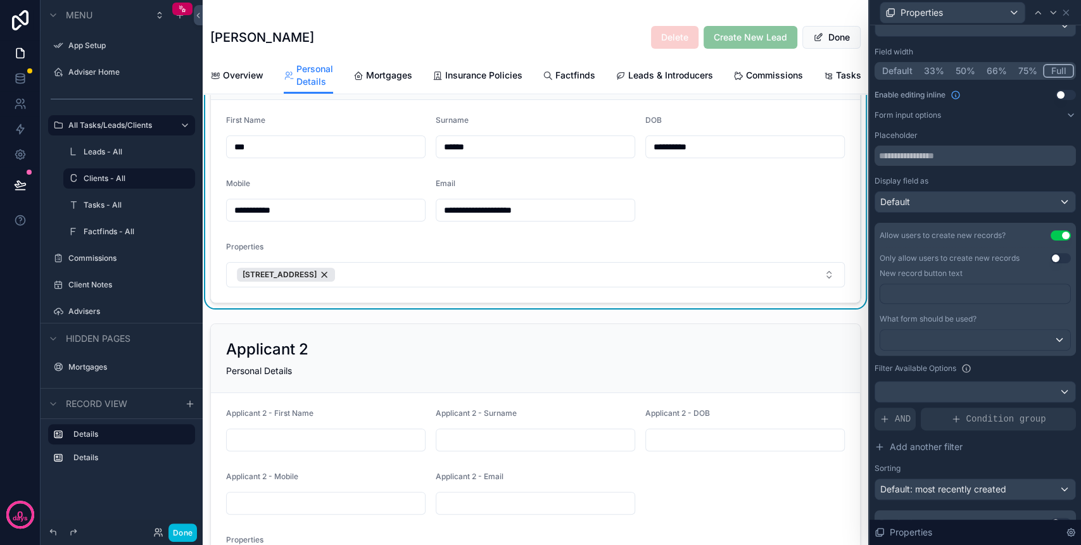
scroll to position [0, 0]
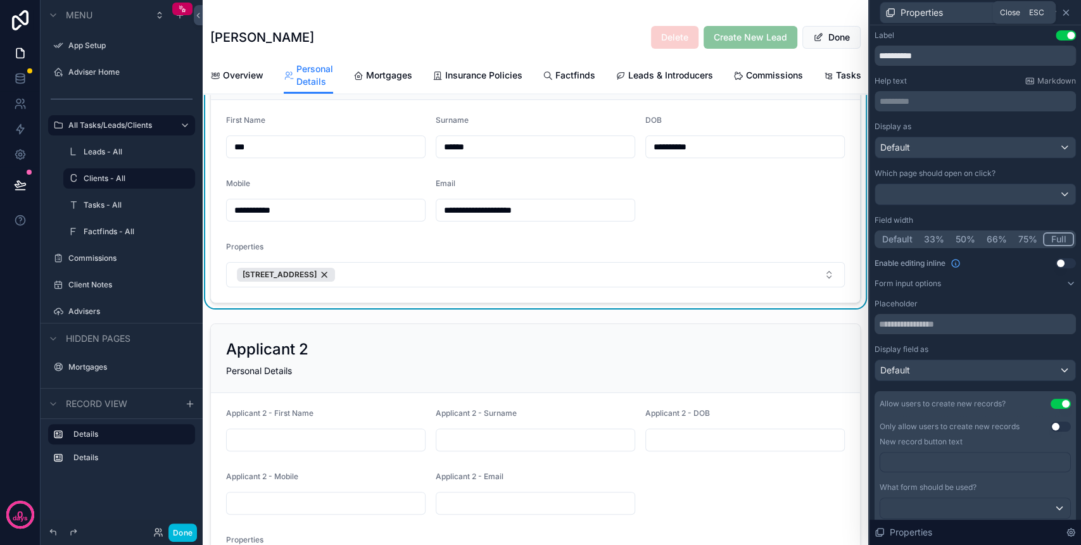
click at [1068, 15] on icon at bounding box center [1065, 12] width 5 height 5
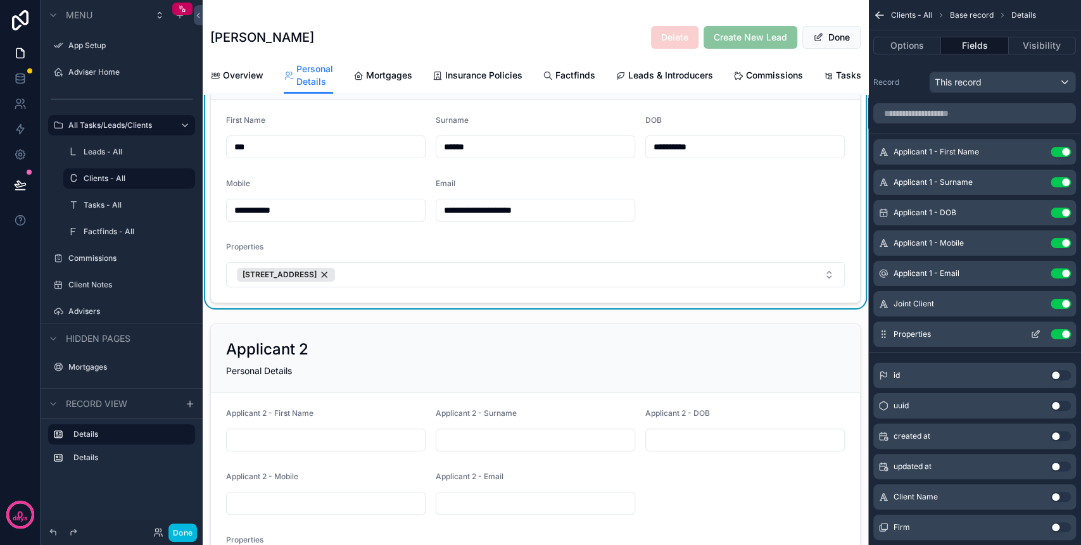
click at [1036, 329] on icon "scrollable content" at bounding box center [1035, 334] width 10 height 10
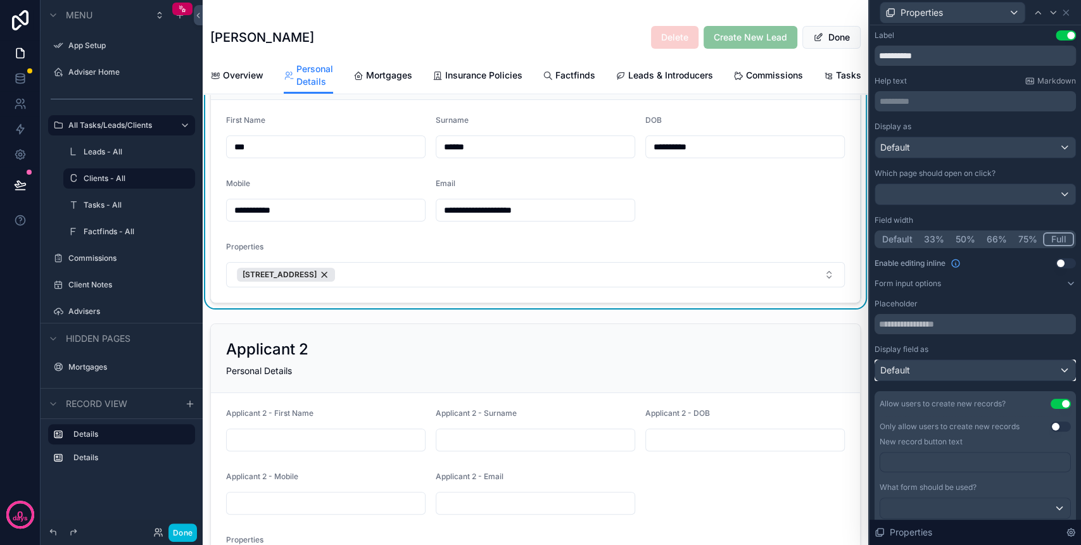
click at [968, 370] on div "Default" at bounding box center [975, 370] width 200 height 20
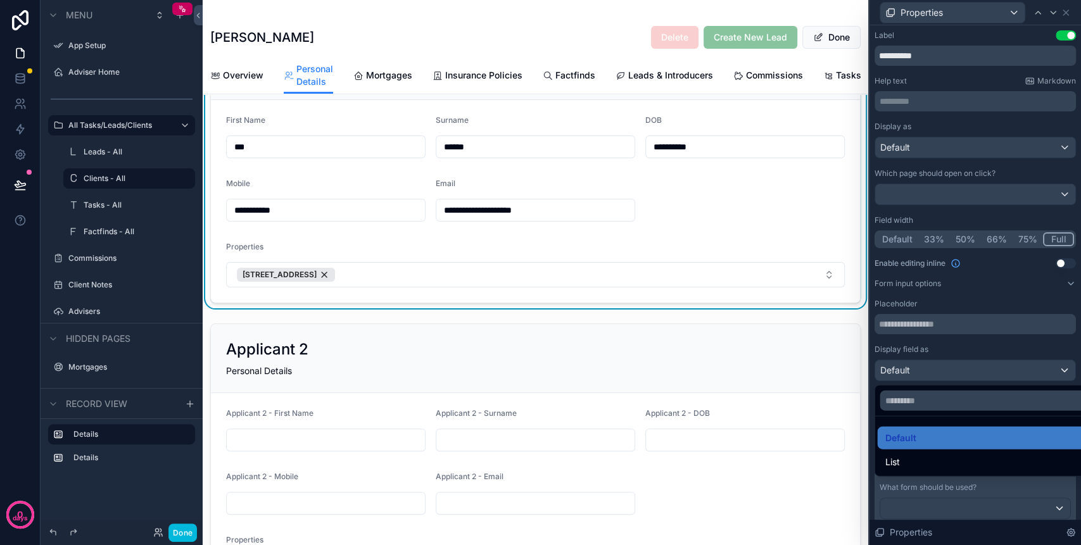
click at [968, 346] on div at bounding box center [974, 272] width 211 height 545
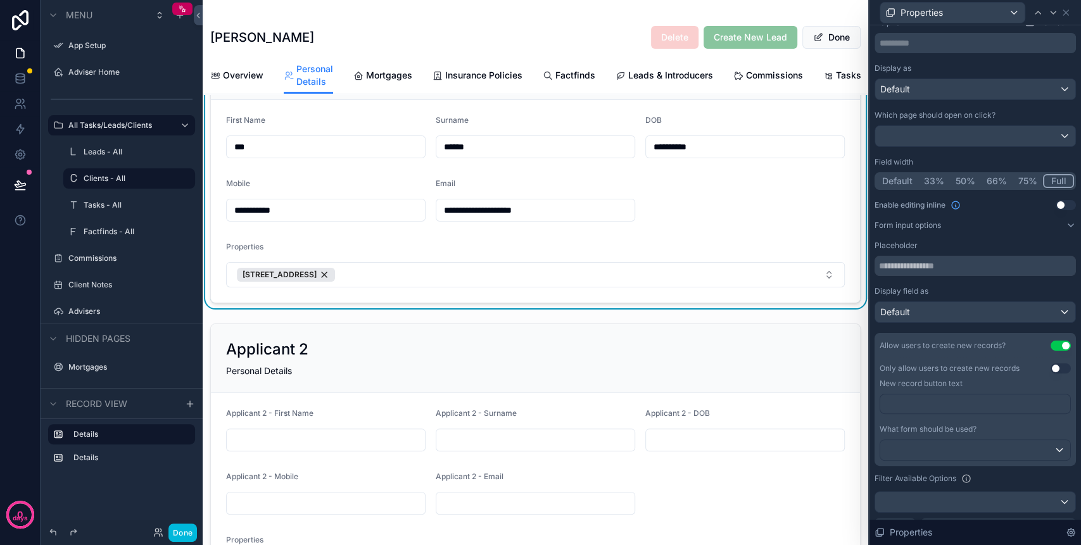
scroll to position [84, 0]
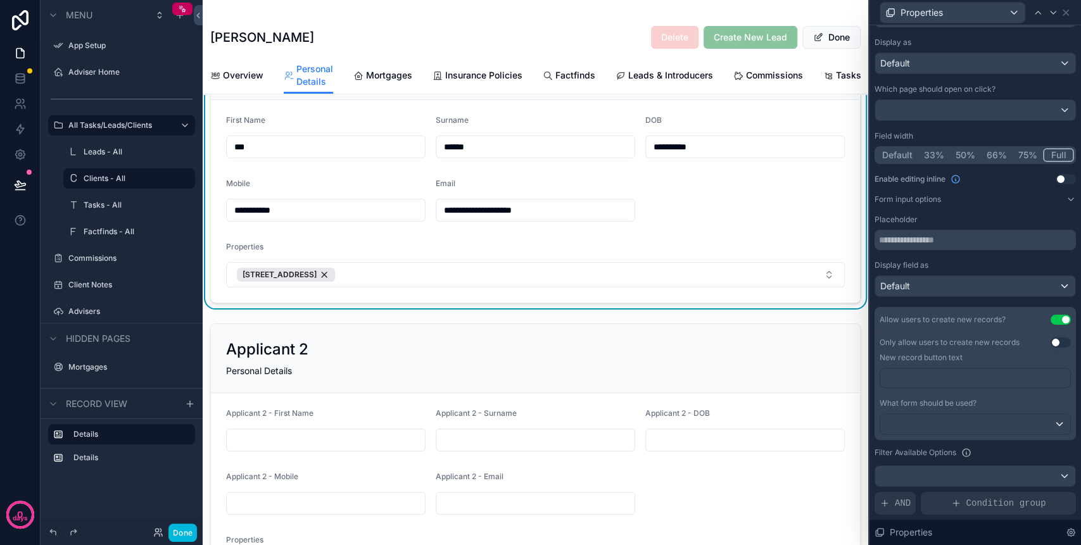
click at [967, 372] on p "﻿" at bounding box center [976, 378] width 182 height 13
click at [999, 395] on div "﻿" at bounding box center [974, 383] width 191 height 30
click at [937, 378] on p "﻿" at bounding box center [976, 378] width 182 height 13
click at [937, 376] on p "﻿" at bounding box center [976, 378] width 182 height 13
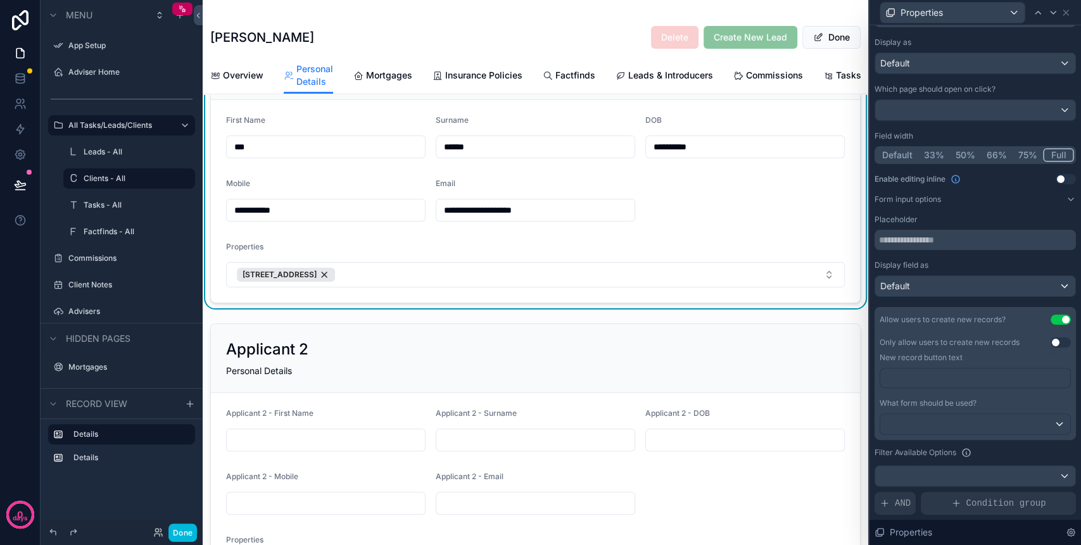
click at [937, 393] on div "﻿" at bounding box center [974, 383] width 191 height 30
click at [931, 374] on p "﻿" at bounding box center [976, 378] width 182 height 13
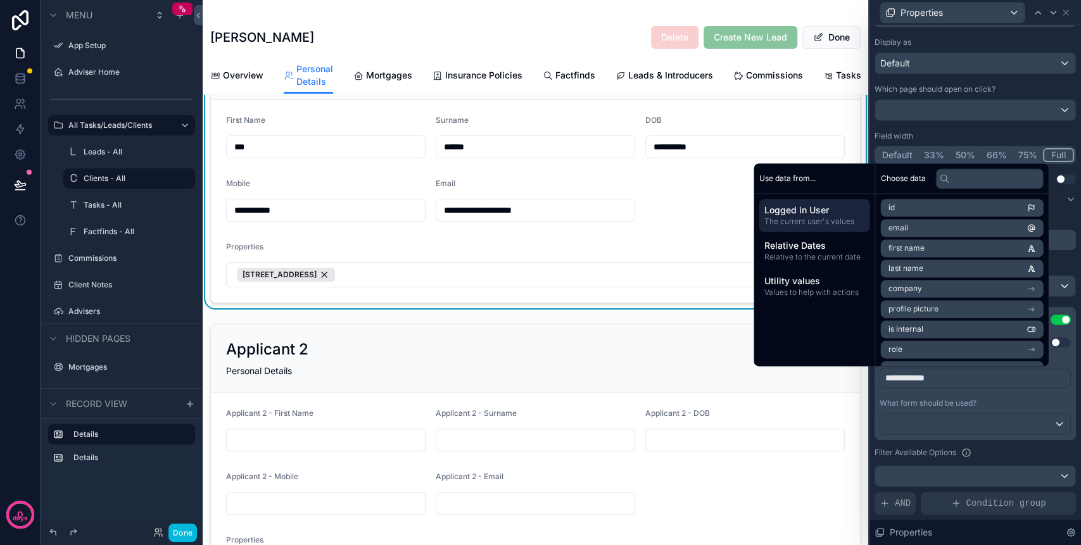
click at [905, 374] on span "**********" at bounding box center [904, 377] width 39 height 9
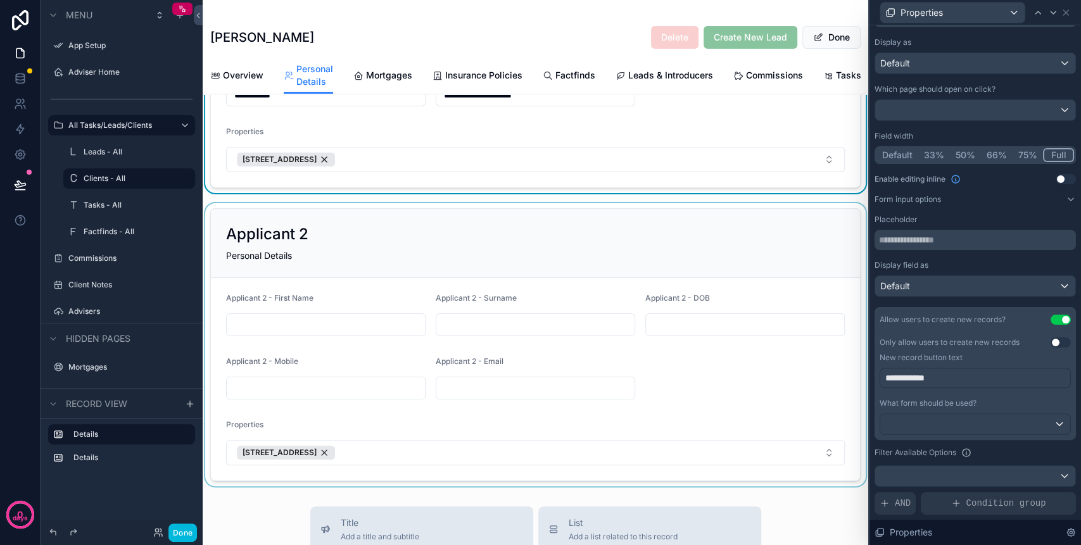
scroll to position [223, 0]
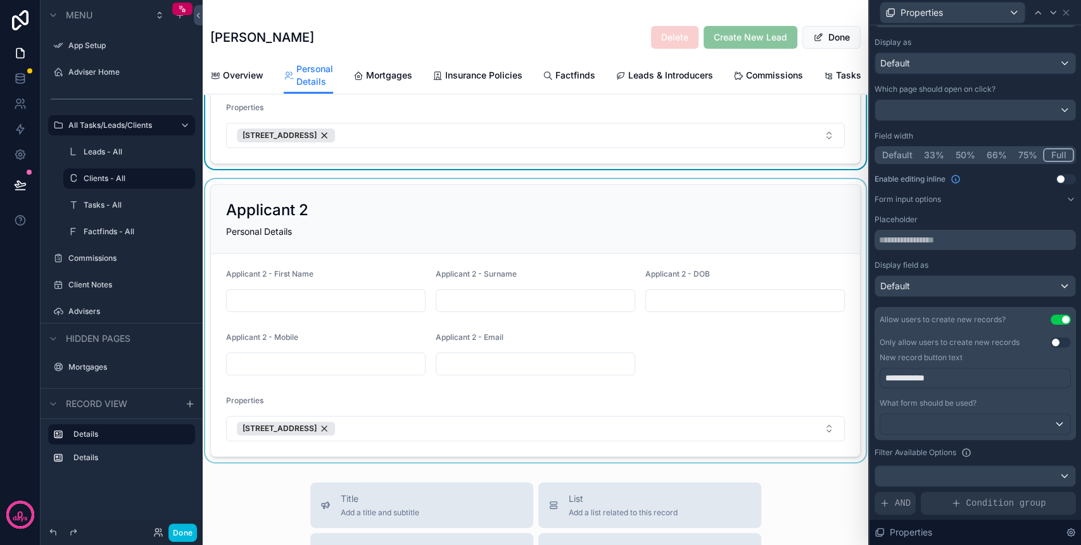
click at [561, 442] on div "scrollable content" at bounding box center [535, 320] width 665 height 283
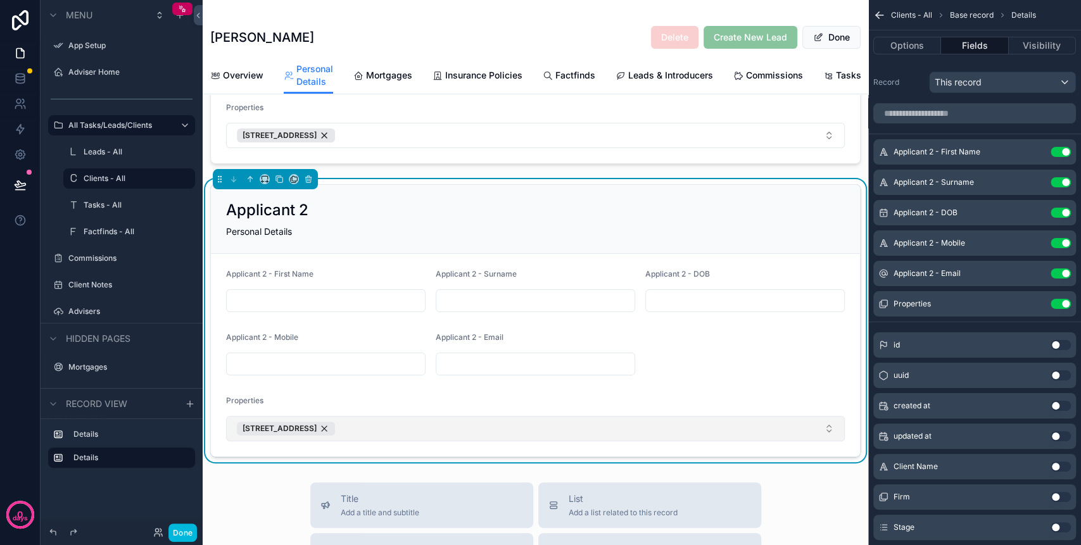
click at [594, 441] on button "[STREET_ADDRESS]" at bounding box center [535, 428] width 618 height 25
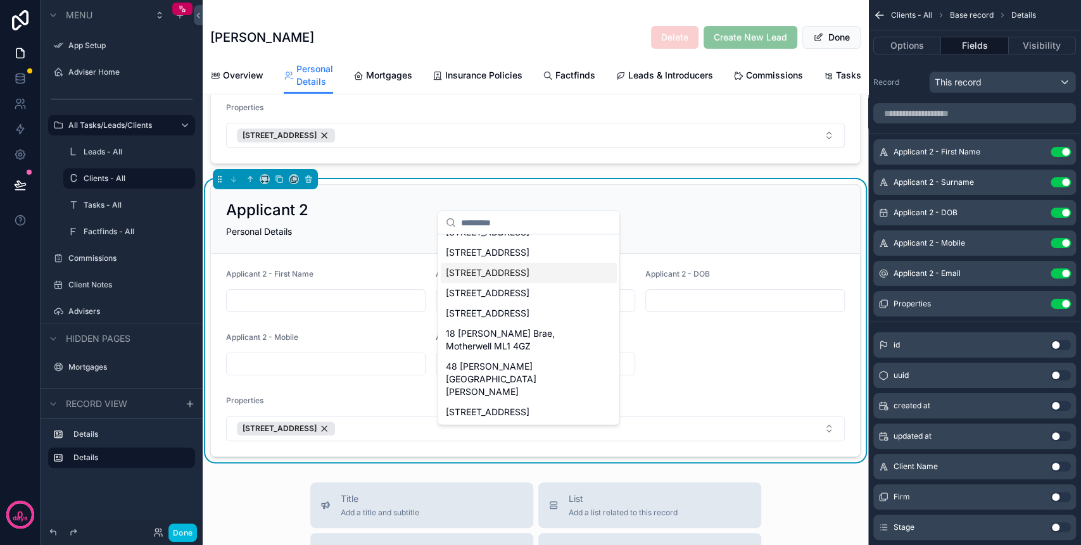
scroll to position [84, 0]
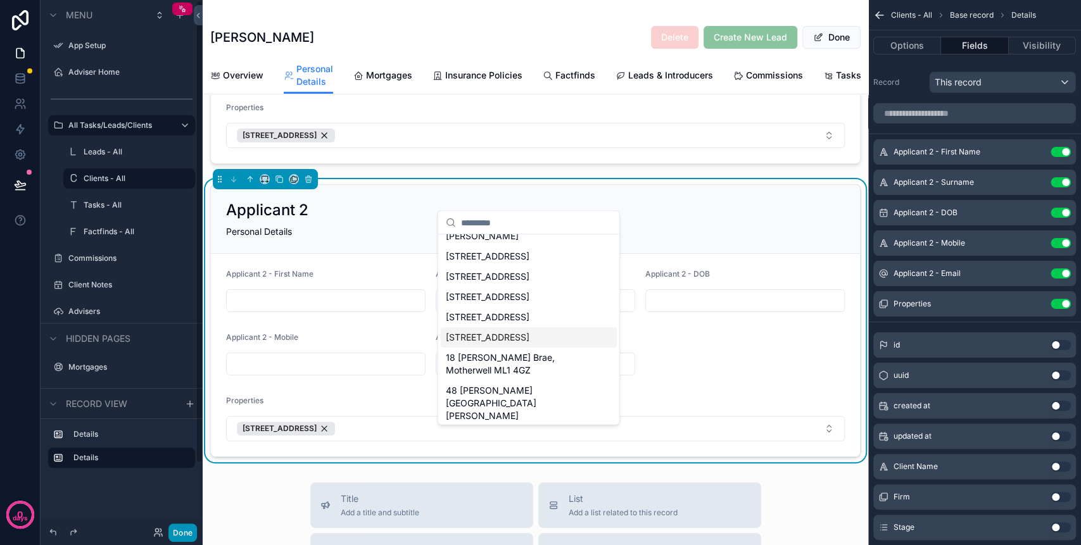
click at [177, 532] on button "Done" at bounding box center [182, 532] width 28 height 18
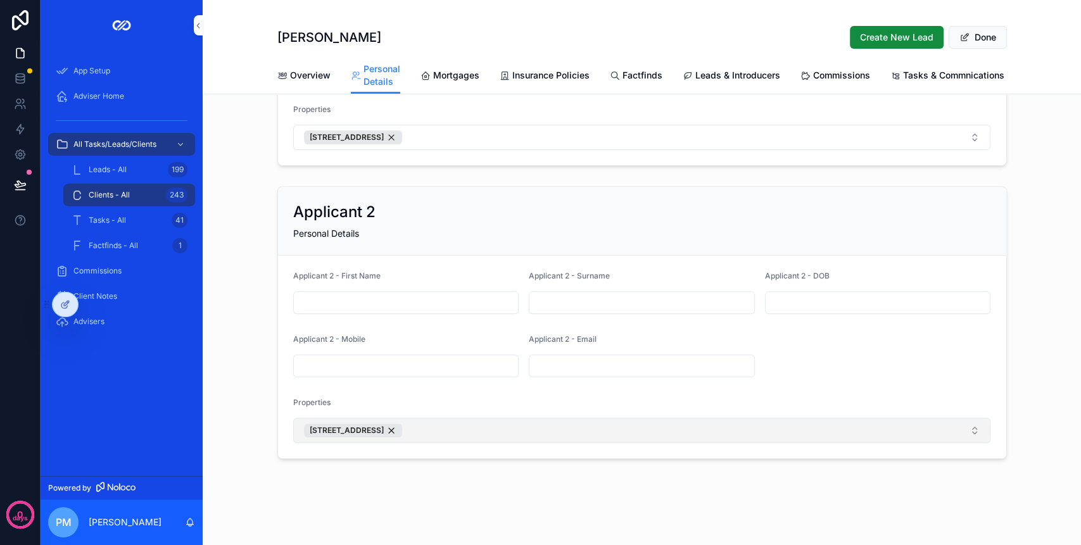
click at [570, 441] on button "[STREET_ADDRESS]" at bounding box center [642, 430] width 698 height 25
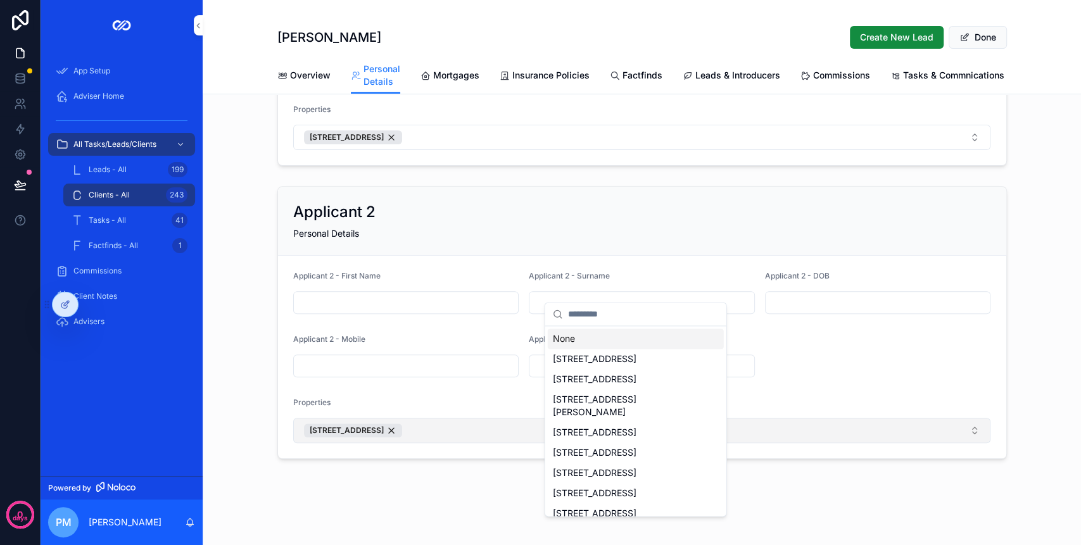
scroll to position [233, 0]
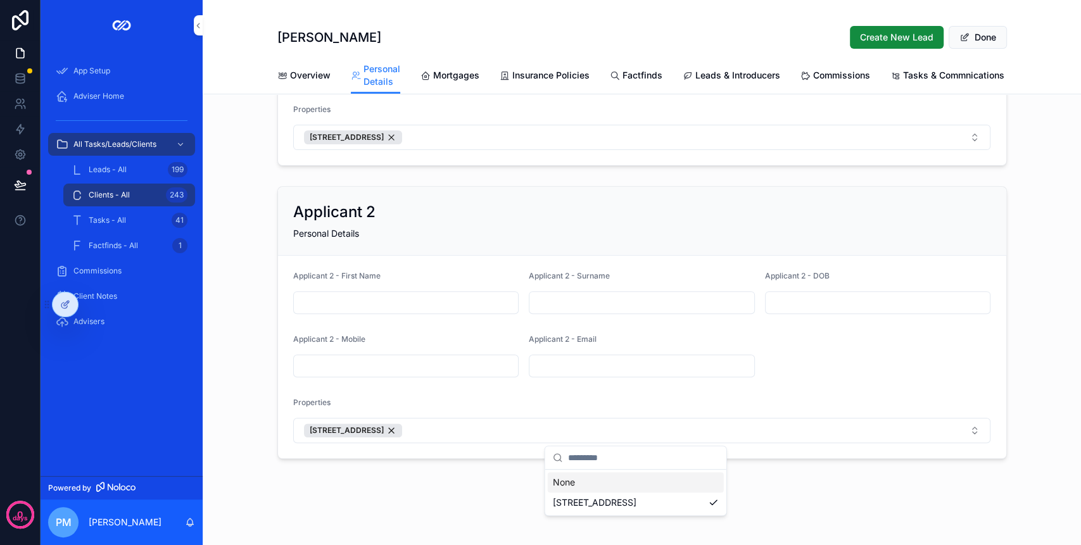
click at [832, 386] on form "Applicant 2 - First Name Applicant 2 - Surname Applicant 2 - DOB Applicant 2 - …" at bounding box center [642, 357] width 728 height 203
click at [67, 303] on icon at bounding box center [67, 301] width 1 height 1
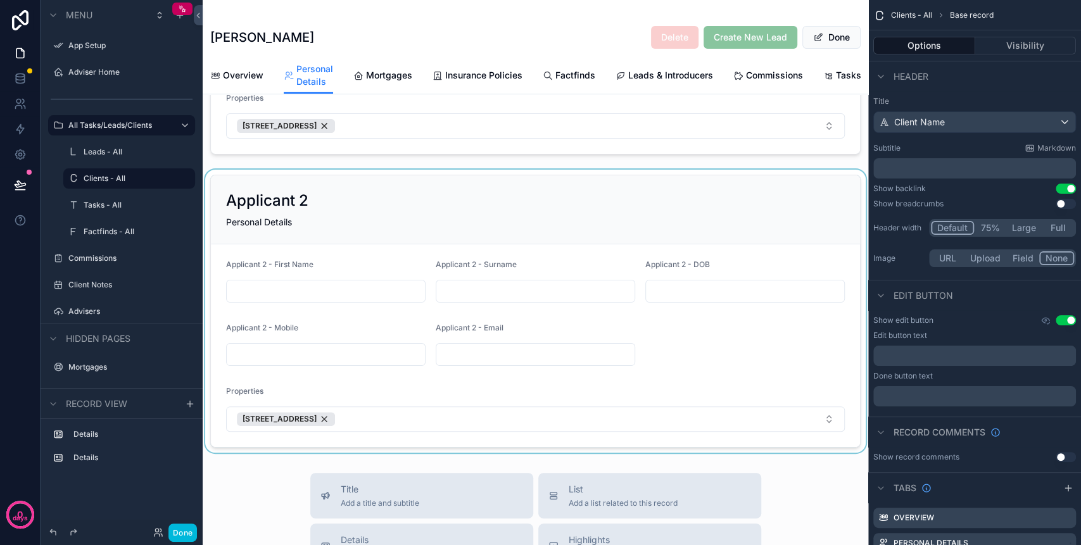
click at [668, 430] on div "scrollable content" at bounding box center [535, 311] width 665 height 283
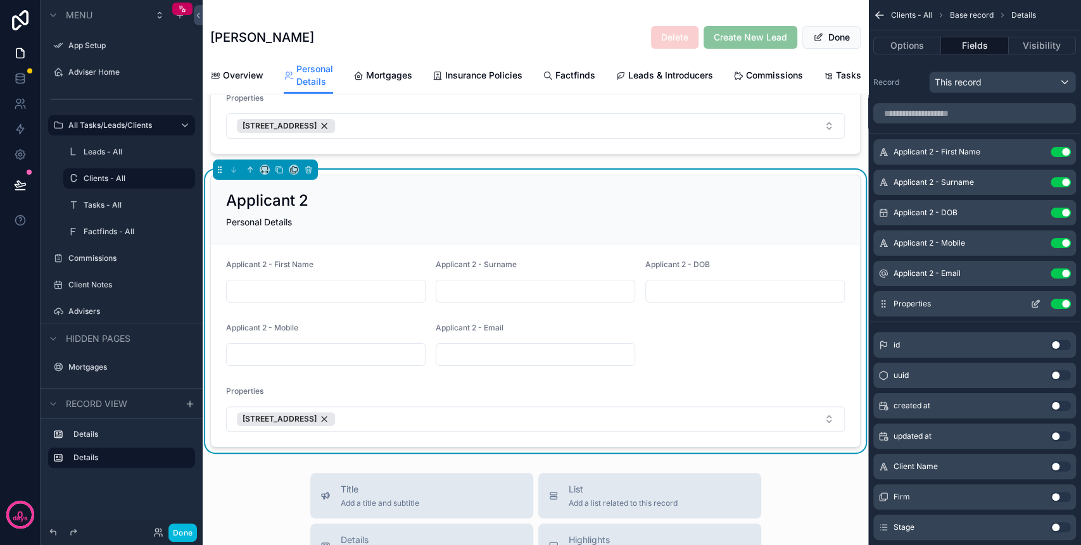
click at [1037, 304] on icon "scrollable content" at bounding box center [1035, 304] width 10 height 10
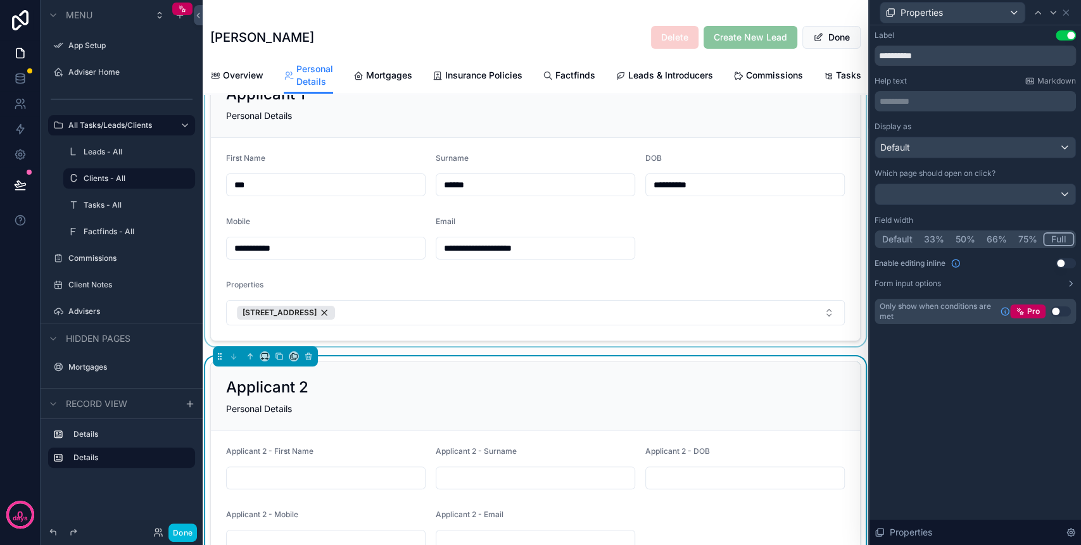
scroll to position [84, 0]
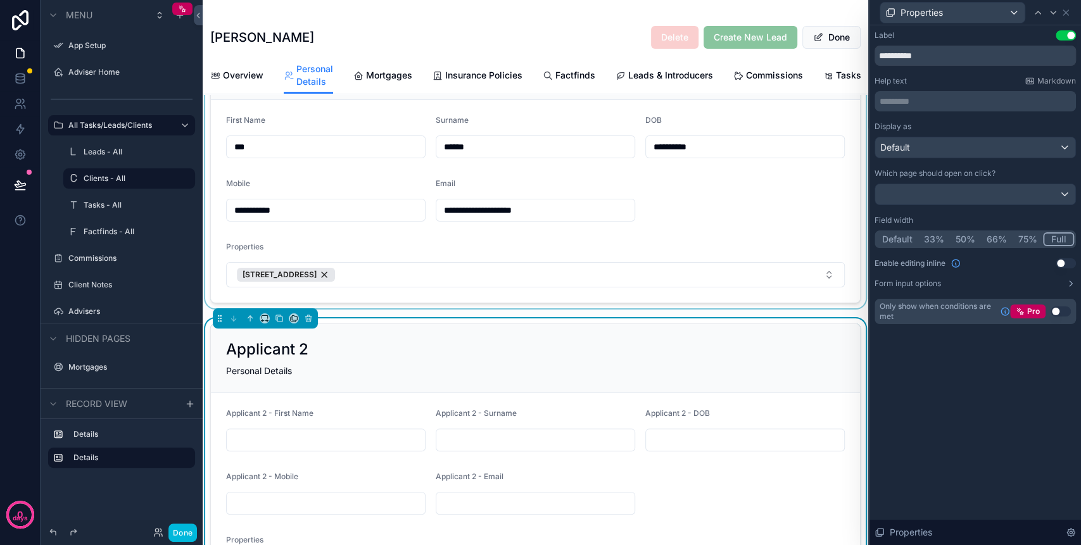
click at [772, 229] on div "scrollable content" at bounding box center [535, 166] width 665 height 283
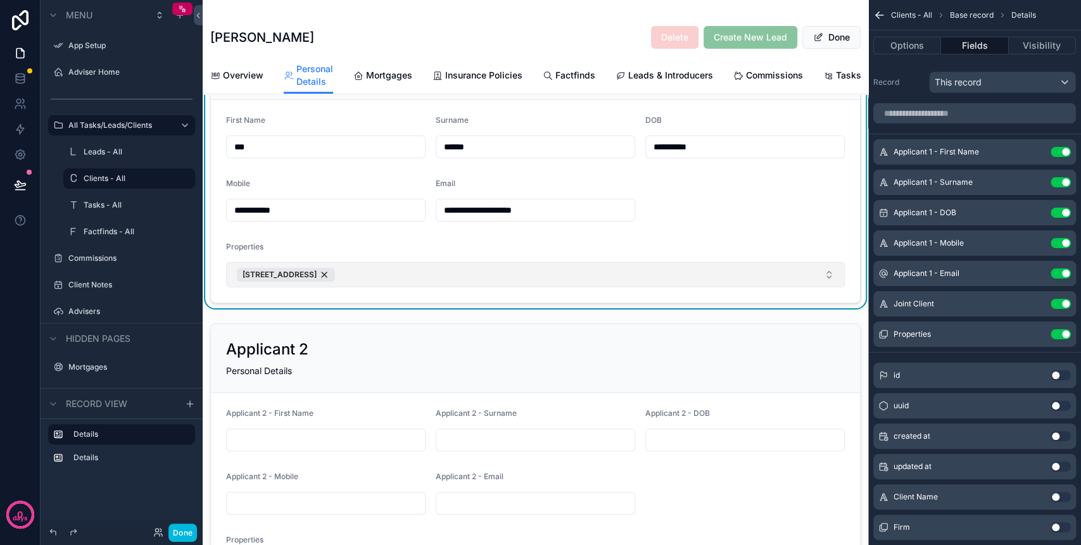
click at [649, 284] on button "[STREET_ADDRESS]" at bounding box center [535, 274] width 618 height 25
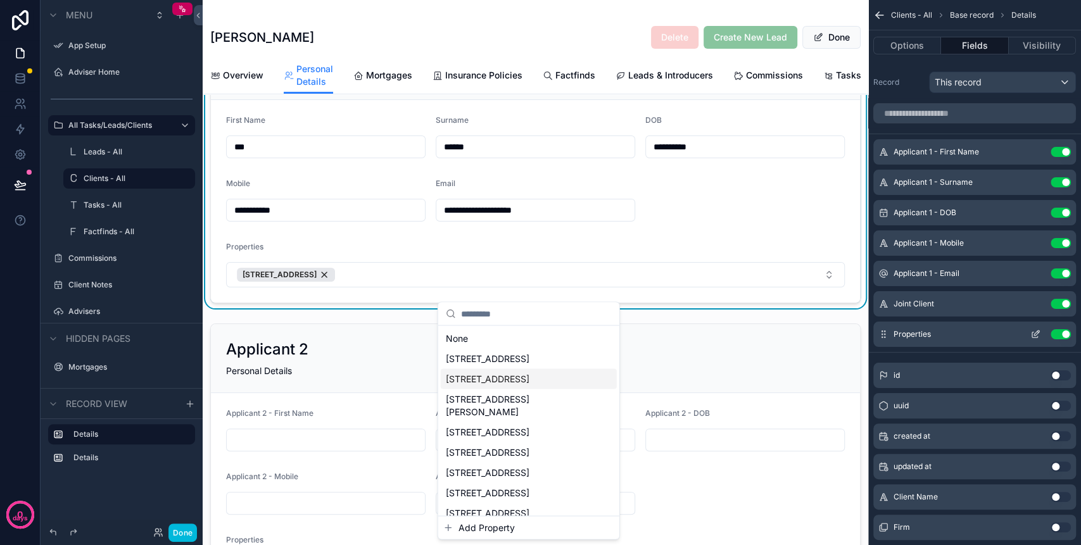
click at [1036, 336] on icon "scrollable content" at bounding box center [1035, 334] width 10 height 10
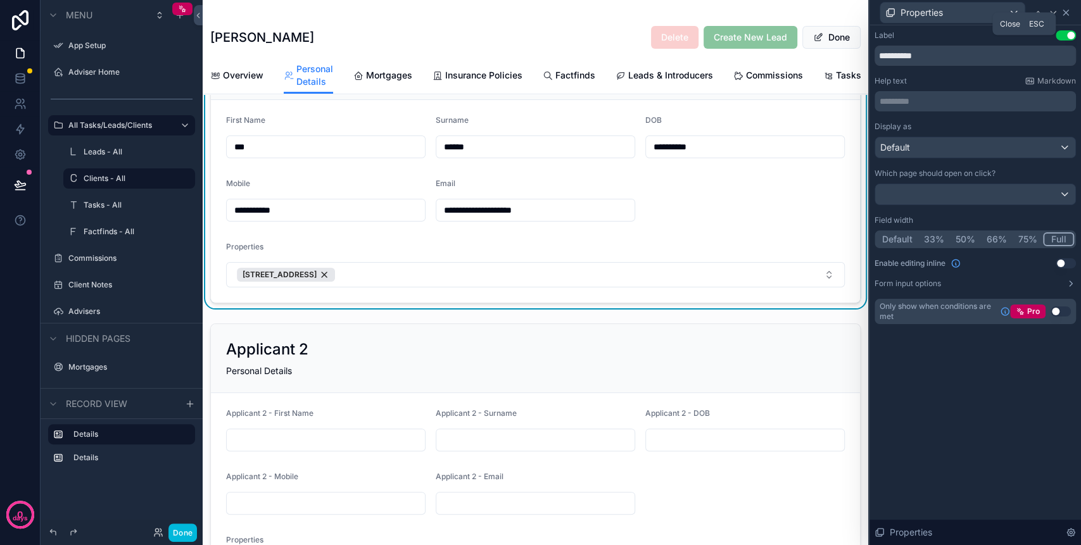
click at [1064, 11] on icon at bounding box center [1065, 12] width 5 height 5
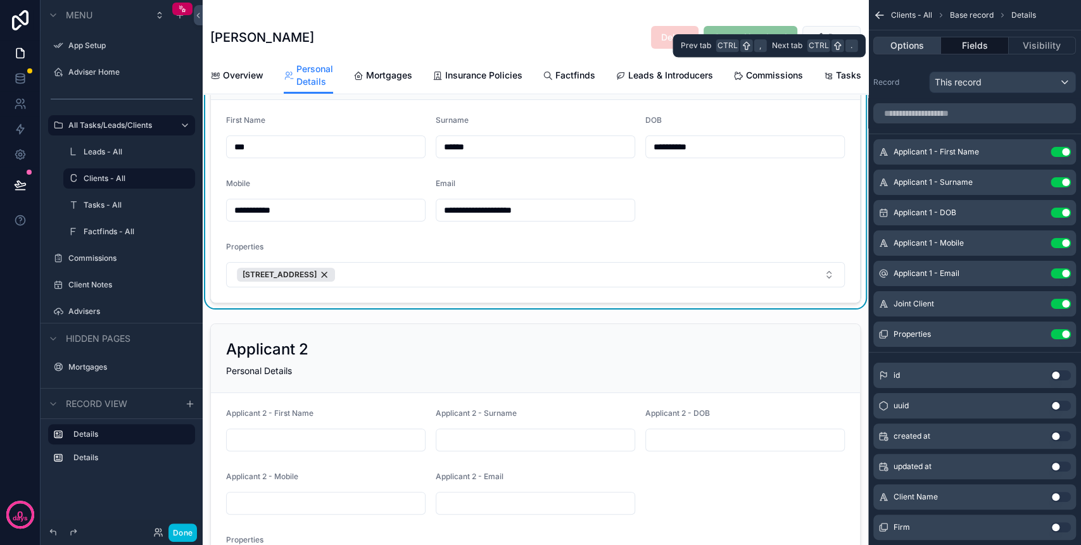
click at [915, 50] on button "Options" at bounding box center [907, 46] width 68 height 18
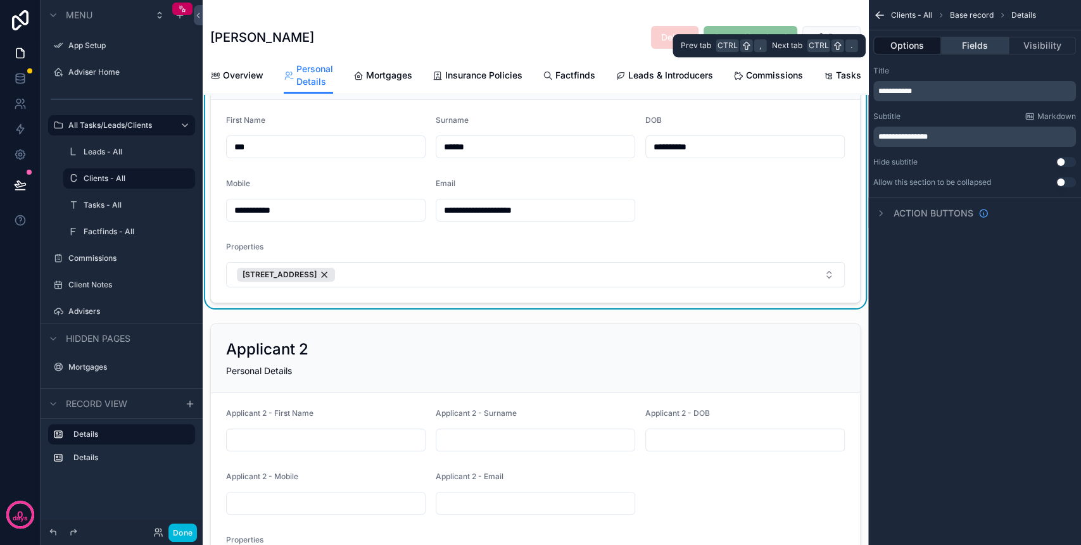
click at [960, 47] on button "Fields" at bounding box center [974, 46] width 67 height 18
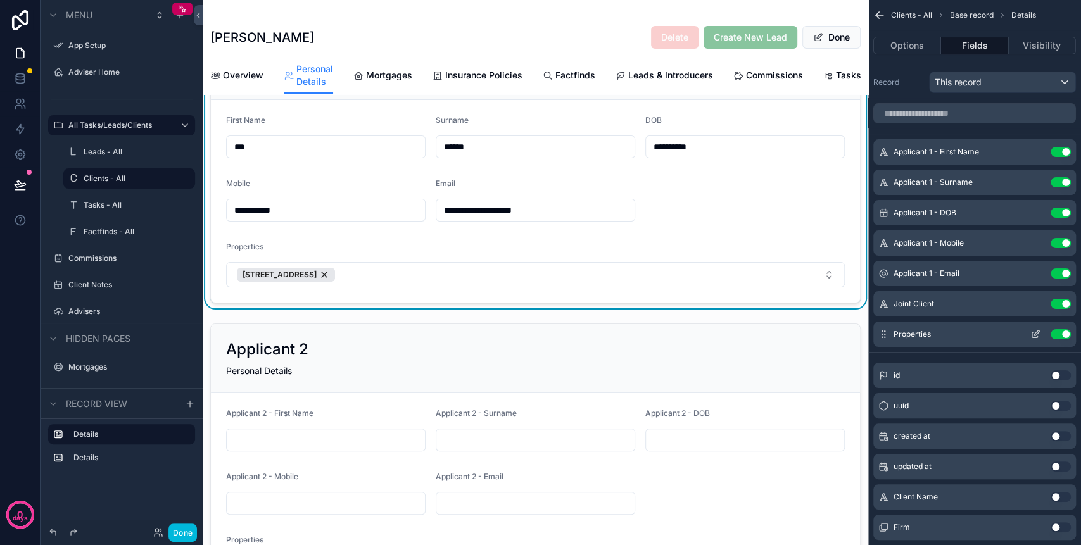
click at [1032, 339] on div "Properties Use setting" at bounding box center [974, 334] width 203 height 25
click at [1033, 334] on icon "scrollable content" at bounding box center [1035, 334] width 10 height 10
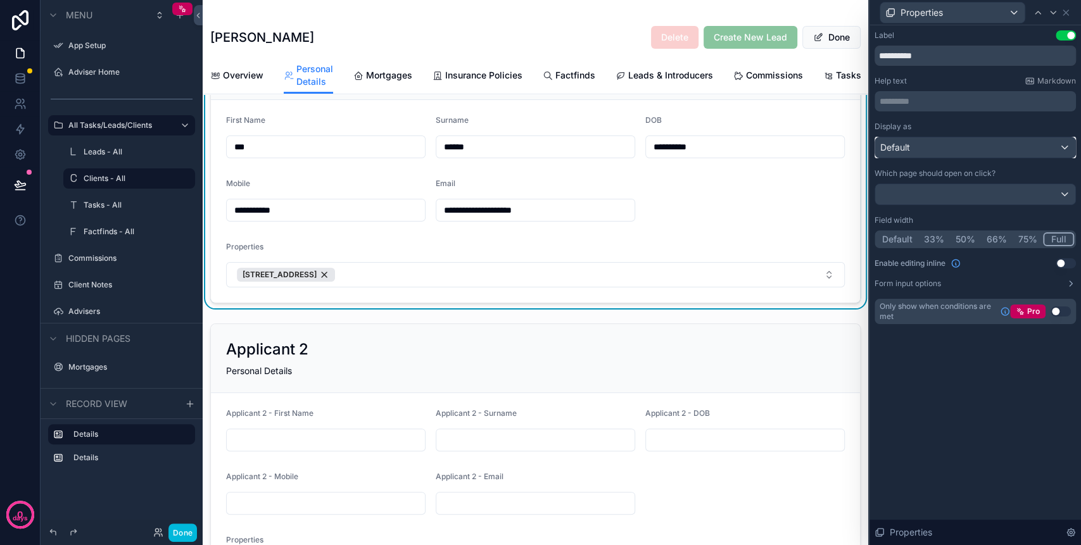
click at [937, 141] on div "Default" at bounding box center [975, 147] width 200 height 20
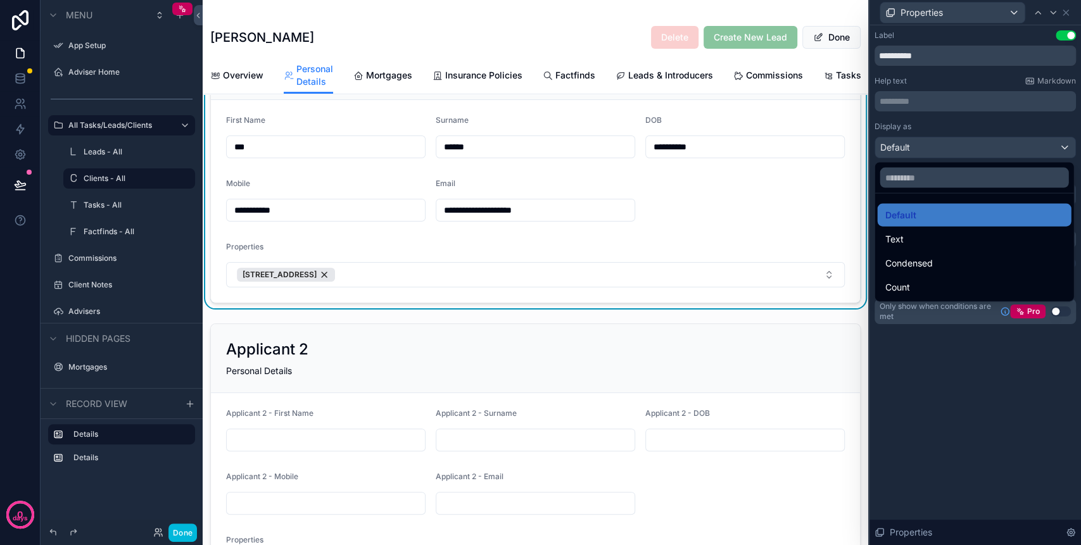
click at [937, 141] on div at bounding box center [974, 272] width 211 height 545
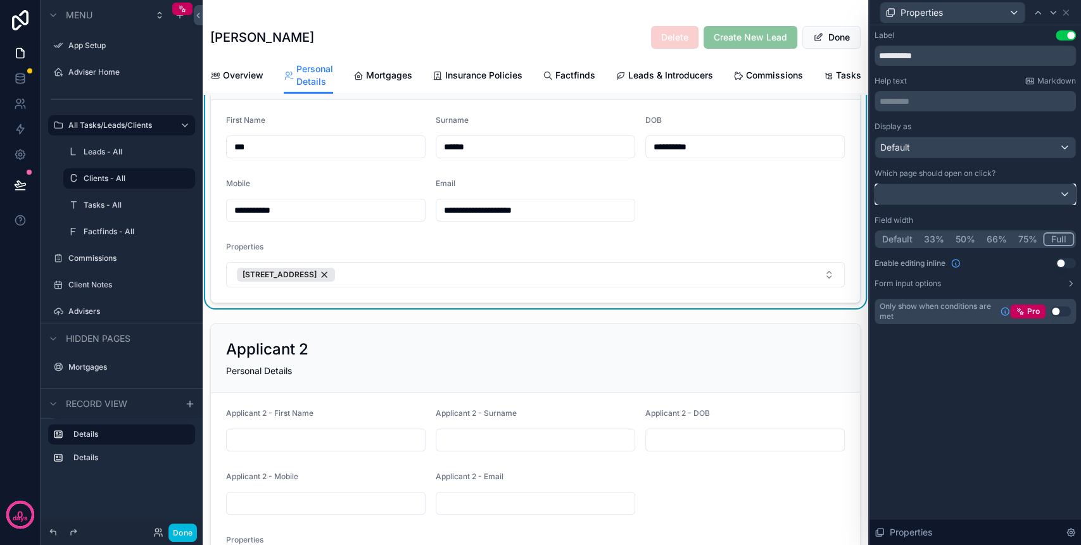
click at [953, 191] on div at bounding box center [975, 194] width 200 height 20
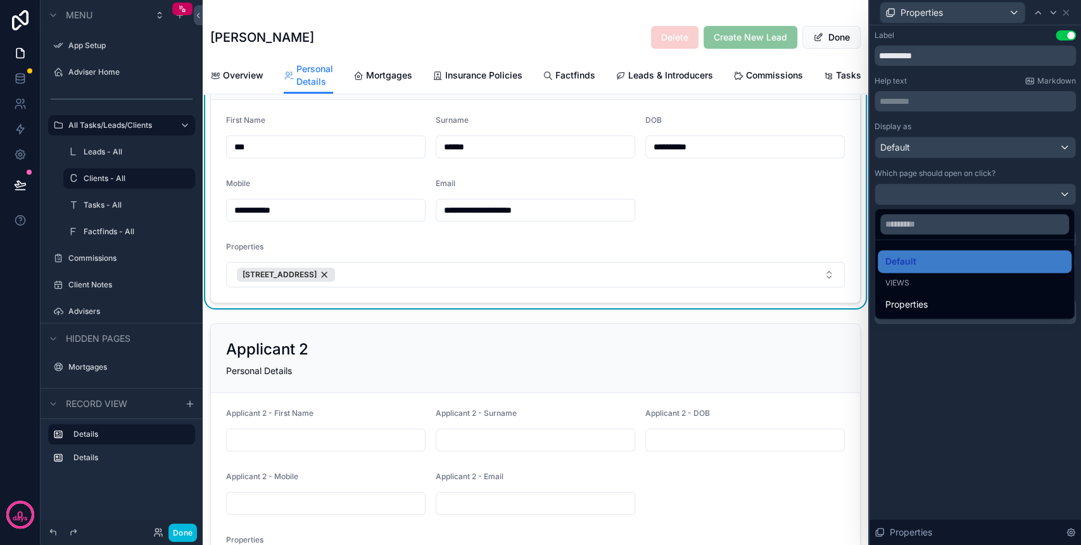
drag, startPoint x: 918, startPoint y: 258, endPoint x: 916, endPoint y: 233, distance: 24.8
click at [918, 257] on div "Default" at bounding box center [974, 261] width 179 height 15
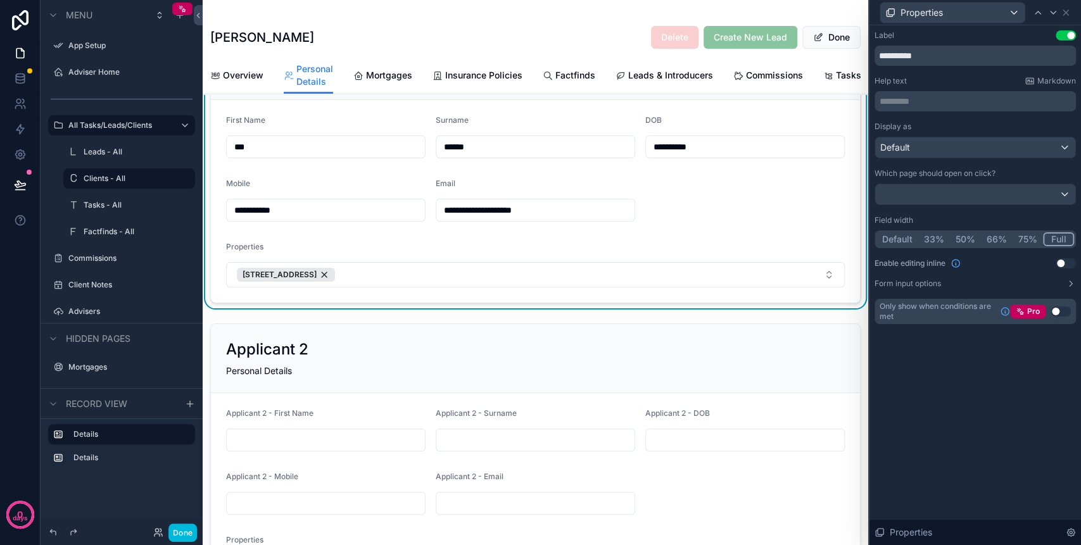
click at [910, 175] on label "Which page should open on click?" at bounding box center [934, 173] width 121 height 10
click at [935, 283] on label "Form input options" at bounding box center [907, 284] width 66 height 10
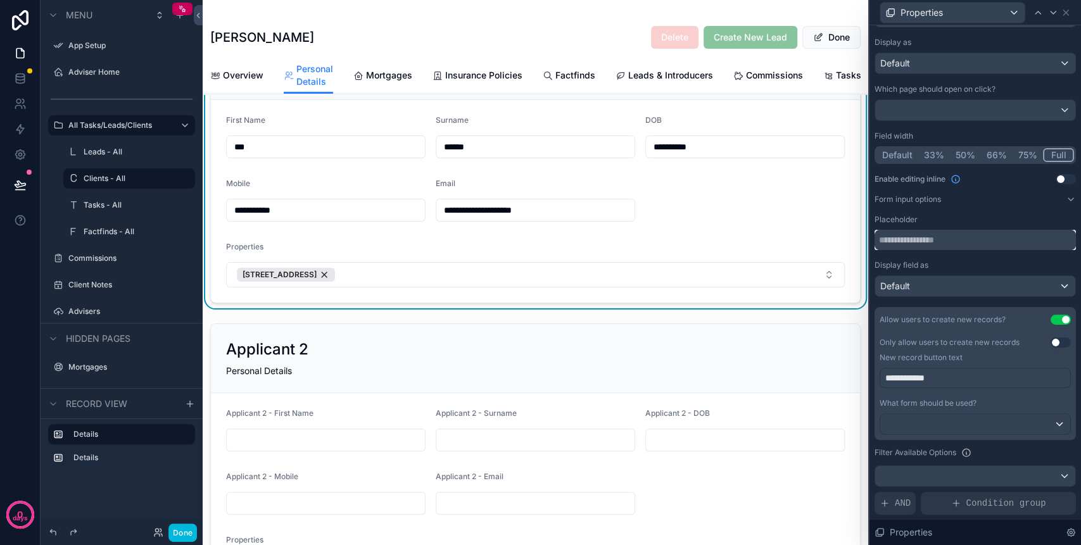
click at [953, 240] on input "text" at bounding box center [974, 240] width 201 height 20
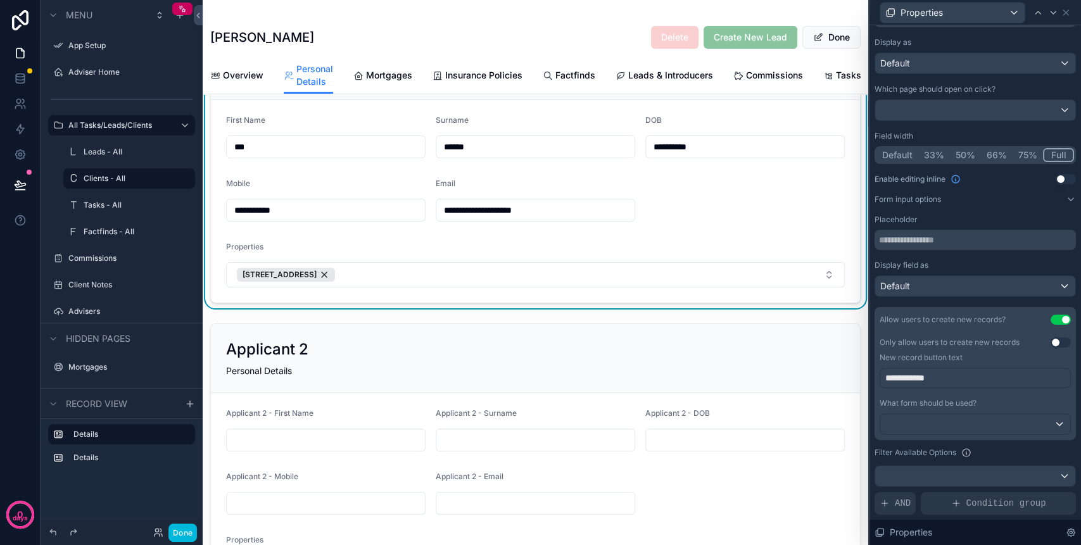
click at [949, 265] on div "Display field as" at bounding box center [974, 265] width 201 height 10
click at [952, 242] on input "text" at bounding box center [974, 240] width 201 height 20
click at [1037, 237] on input "text" at bounding box center [974, 240] width 201 height 20
click at [1014, 264] on div "Display field as" at bounding box center [974, 265] width 201 height 10
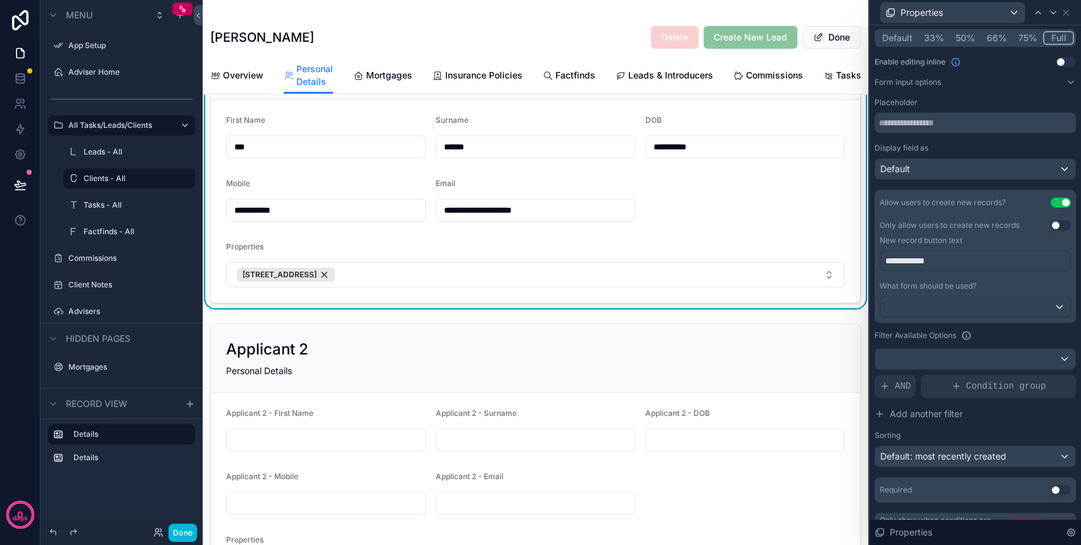
scroll to position [223, 0]
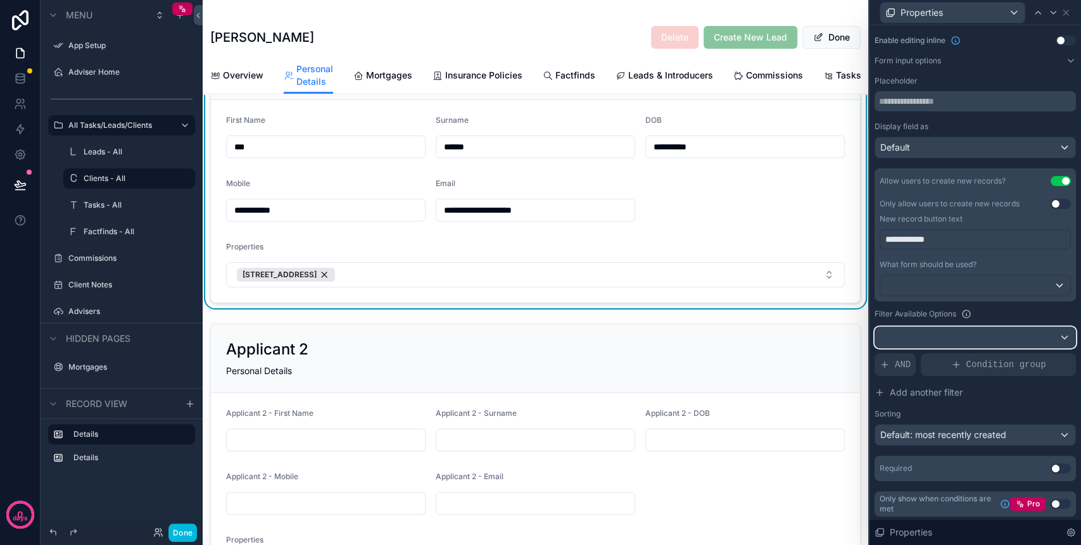
click at [968, 336] on div at bounding box center [975, 337] width 200 height 20
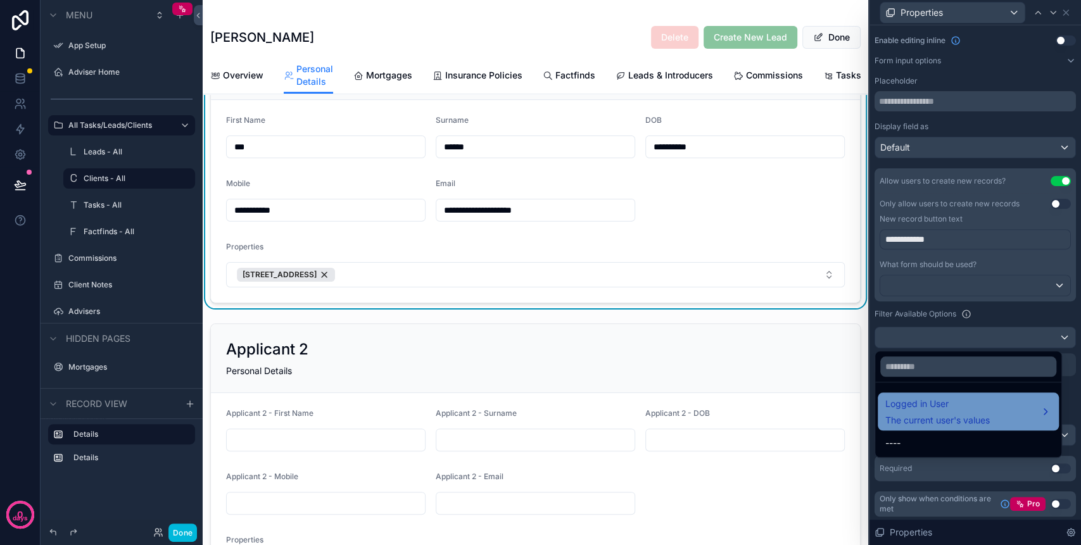
click at [962, 401] on span "Logged in User" at bounding box center [937, 403] width 104 height 15
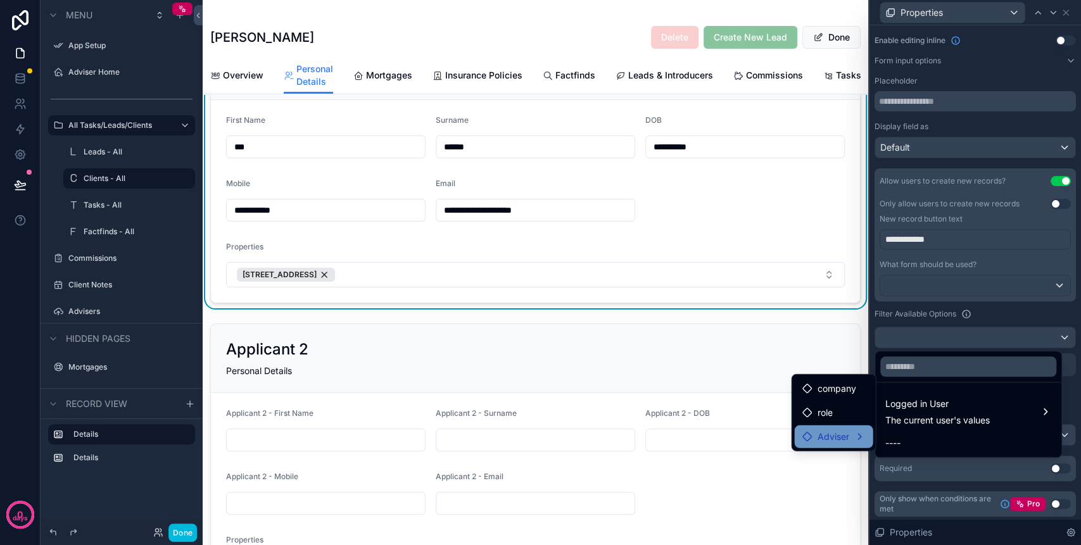
click at [841, 430] on span "Adviser" at bounding box center [833, 436] width 32 height 15
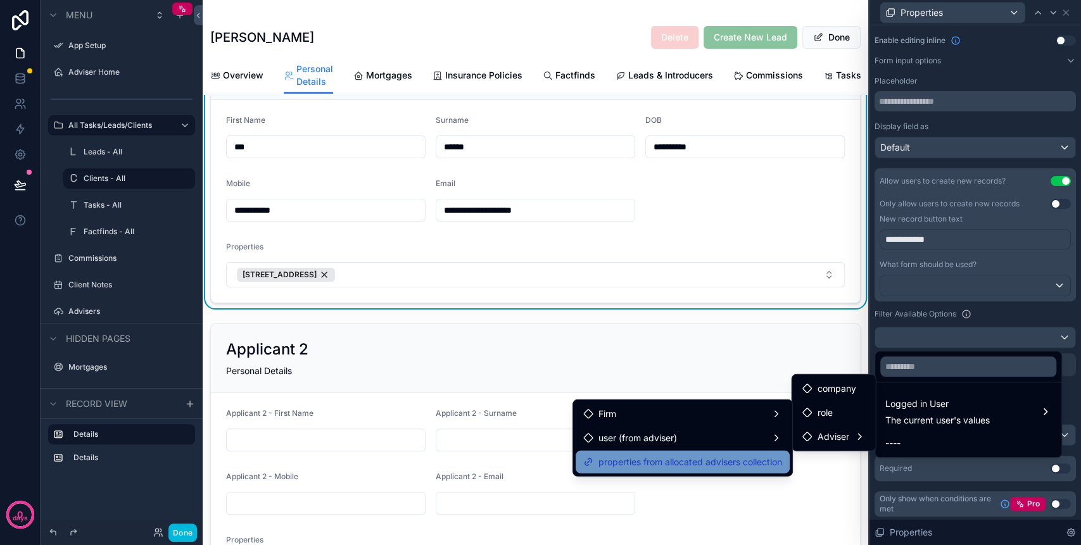
click at [722, 458] on span "properties from allocated advisers collection" at bounding box center [690, 461] width 184 height 15
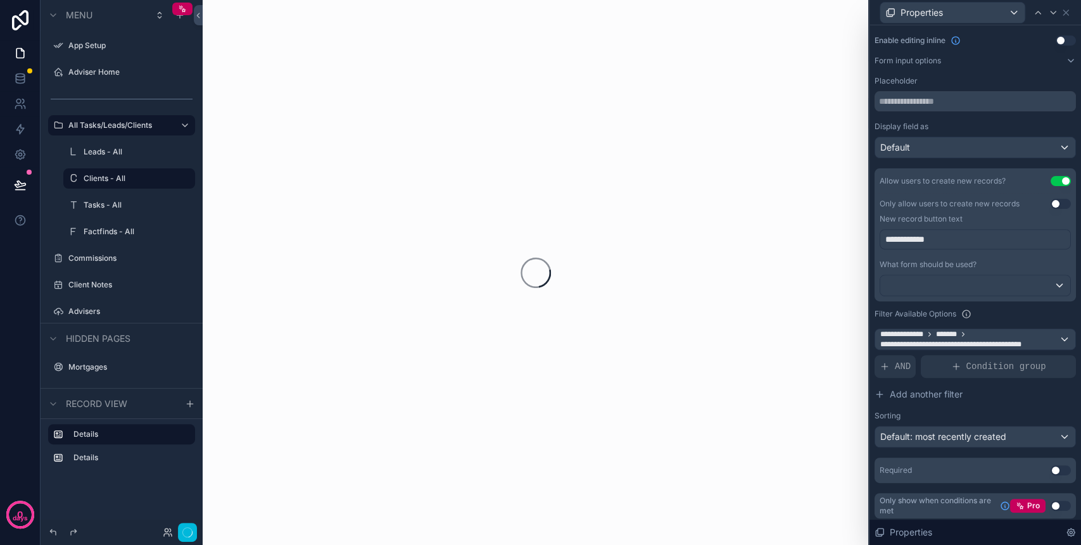
scroll to position [0, 0]
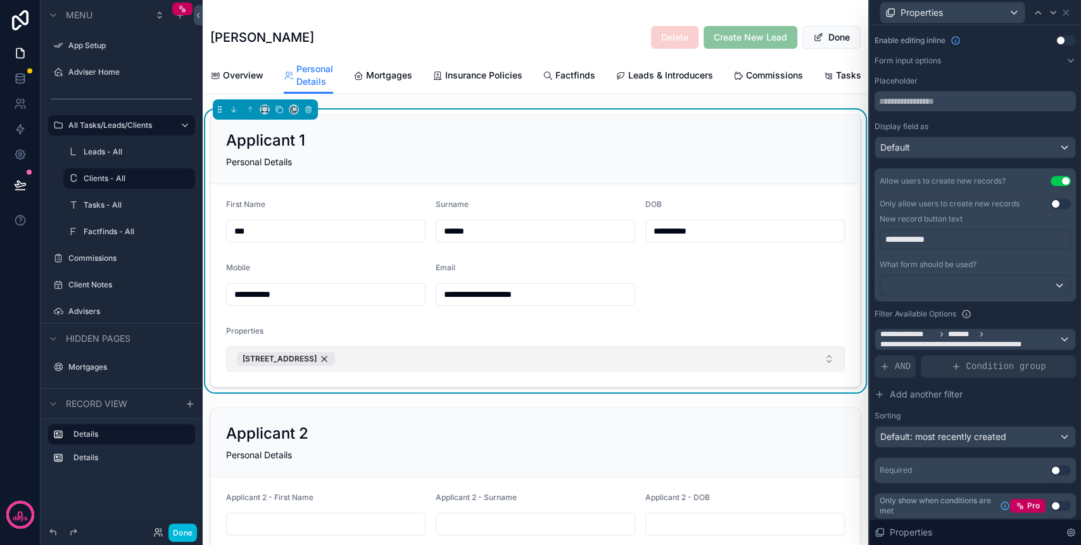
click at [587, 372] on button "[STREET_ADDRESS]" at bounding box center [535, 358] width 618 height 25
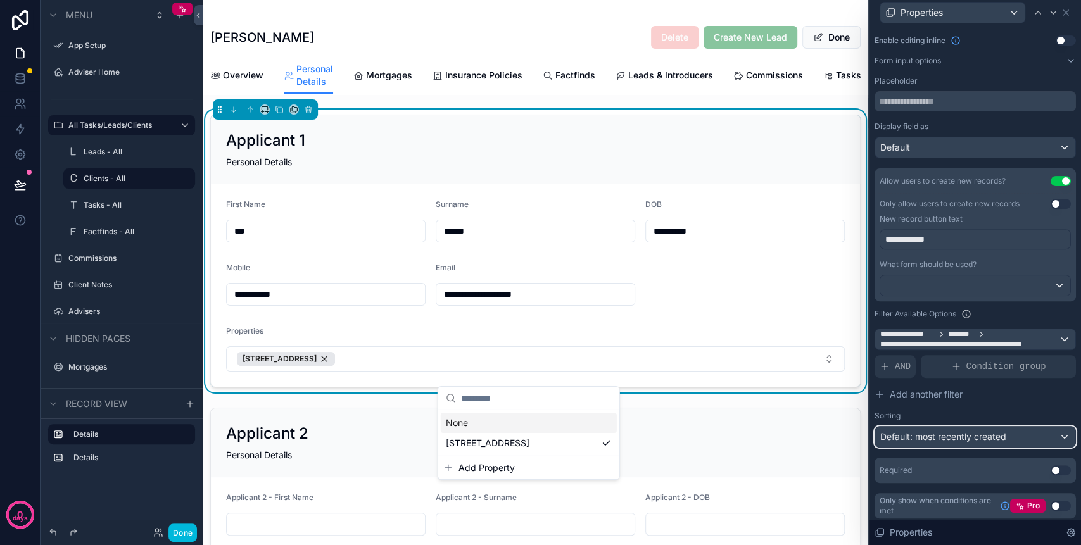
click at [931, 435] on span "Default: most recently created" at bounding box center [943, 436] width 126 height 11
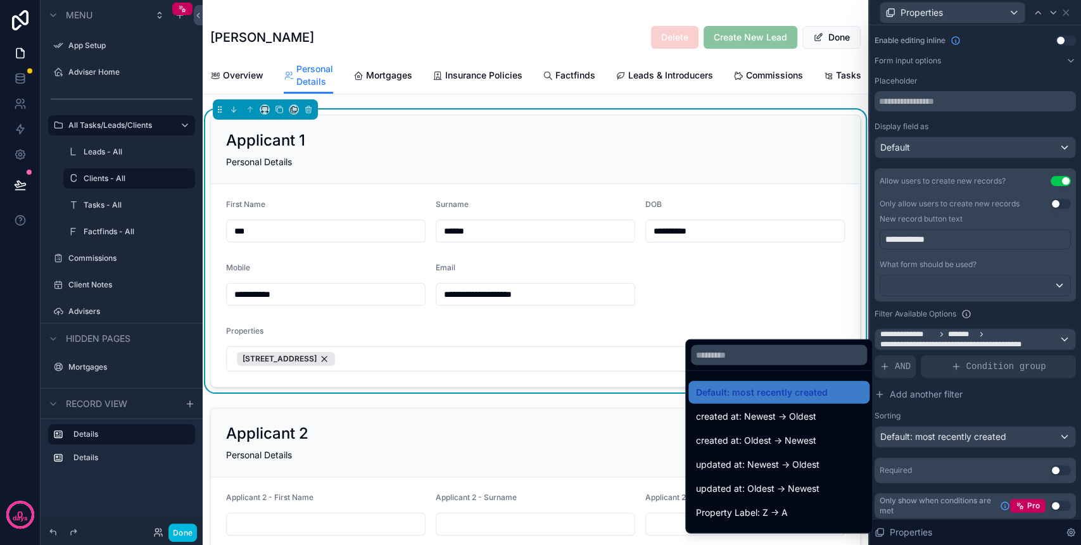
click at [963, 406] on div at bounding box center [974, 272] width 211 height 545
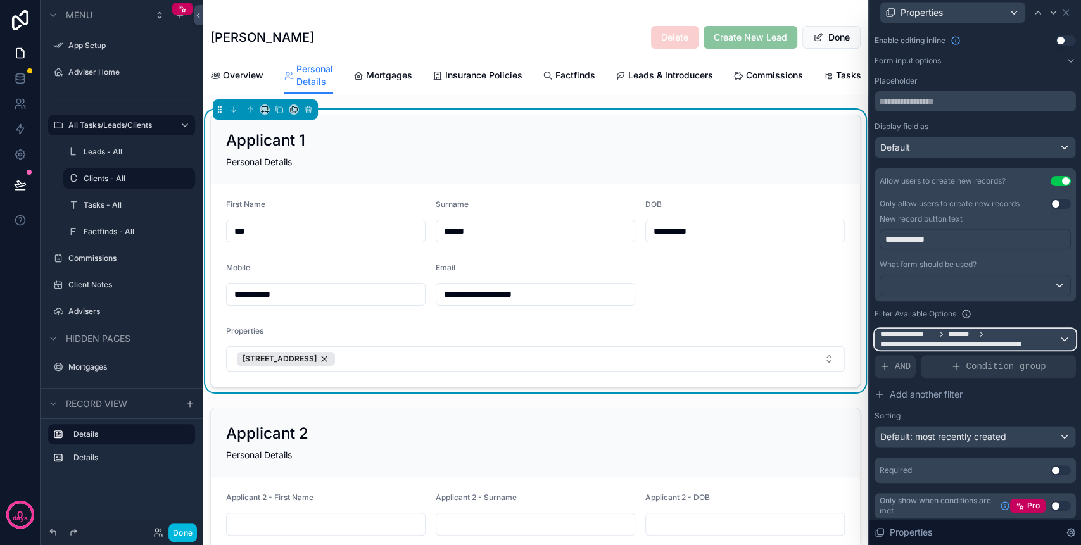
click at [967, 334] on span "*******" at bounding box center [961, 334] width 27 height 10
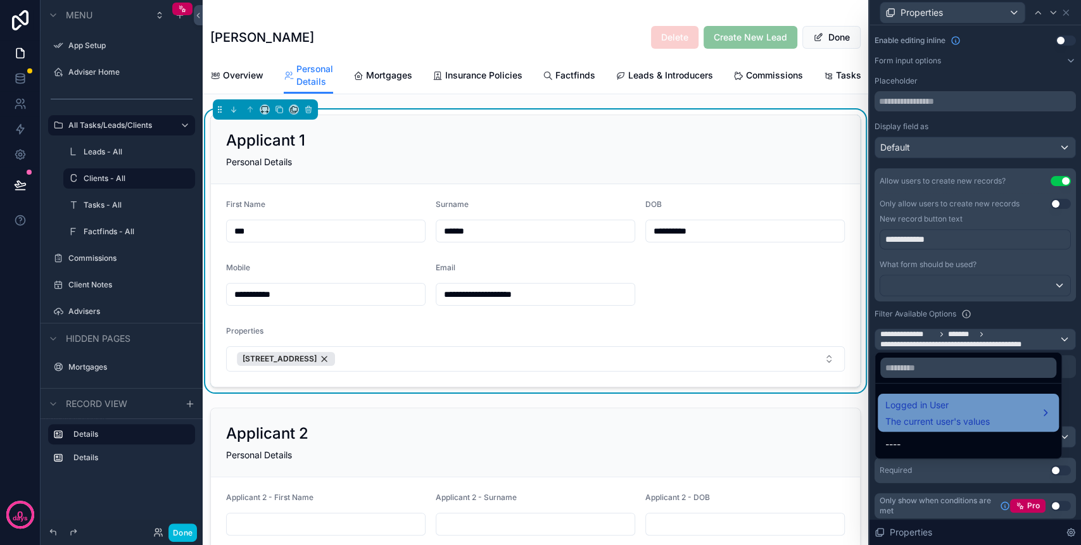
click at [986, 409] on span "Logged in User" at bounding box center [937, 405] width 104 height 15
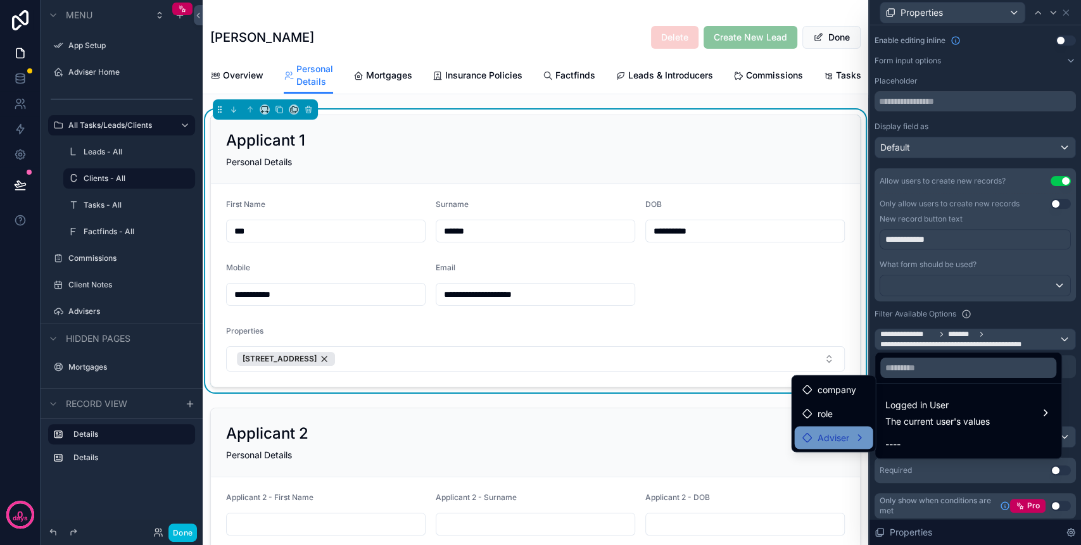
click at [838, 446] on div "Adviser" at bounding box center [833, 437] width 78 height 23
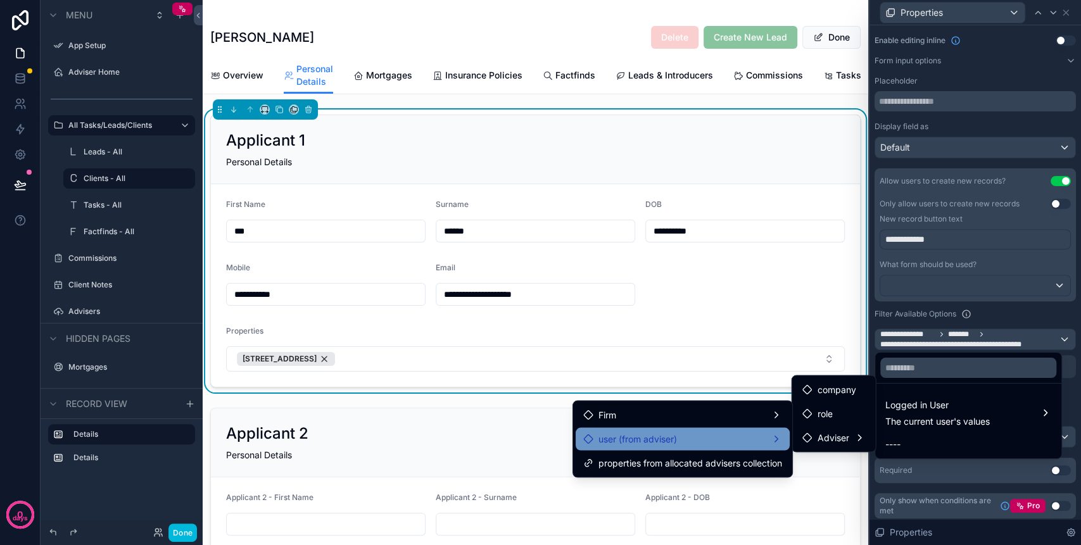
click at [742, 431] on div "user (from adviser)" at bounding box center [682, 438] width 199 height 15
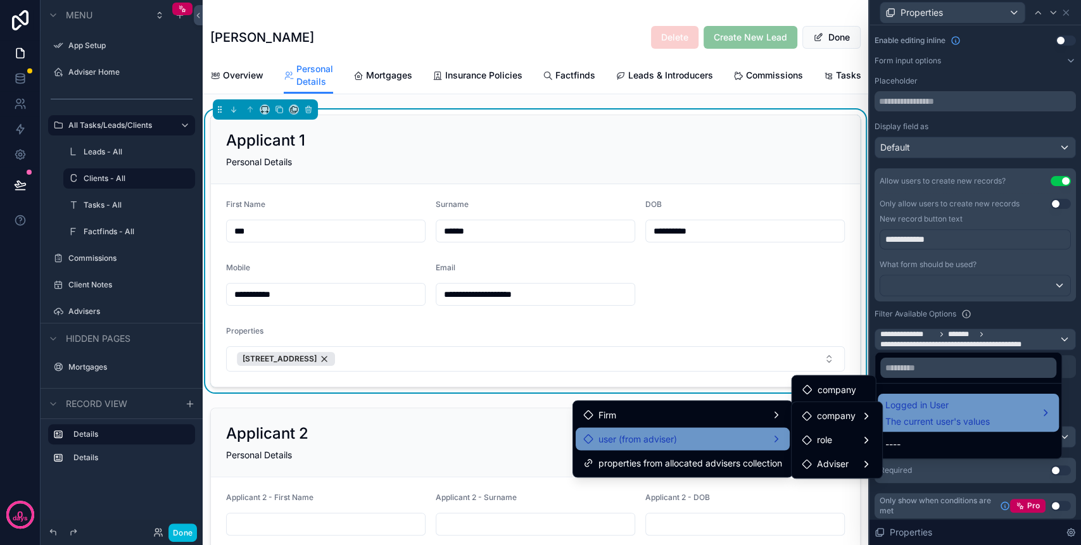
click at [931, 414] on div "Logged in User The current user's values" at bounding box center [937, 413] width 104 height 30
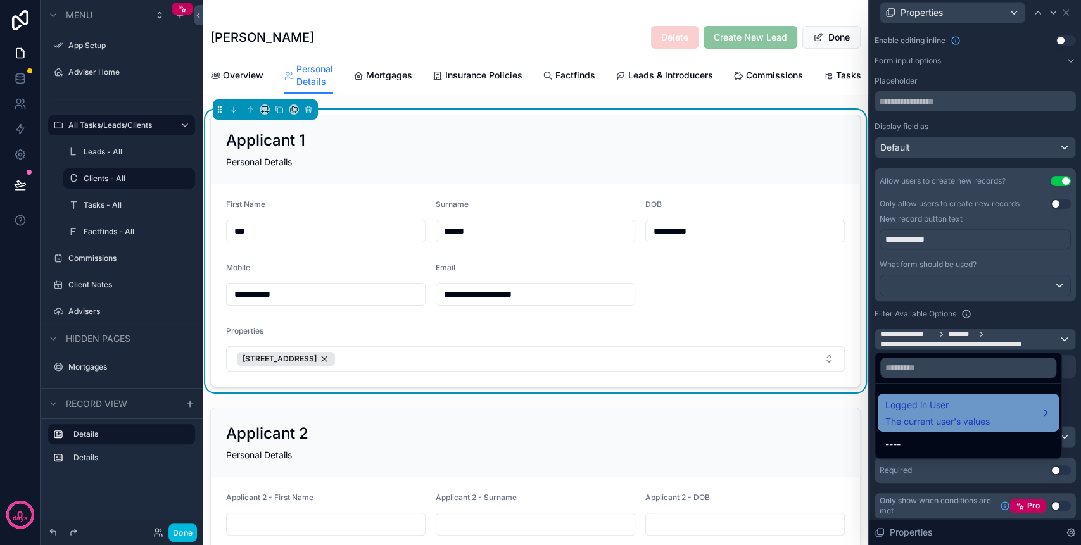
click at [931, 414] on div "Logged in User The current user's values" at bounding box center [937, 413] width 104 height 30
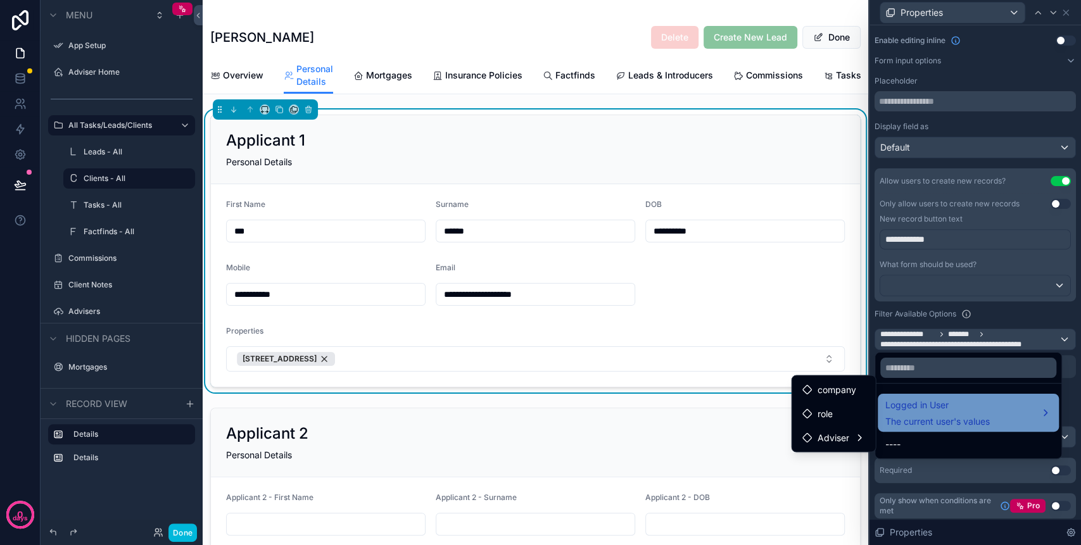
click at [931, 414] on div "Logged in User The current user's values" at bounding box center [937, 413] width 104 height 30
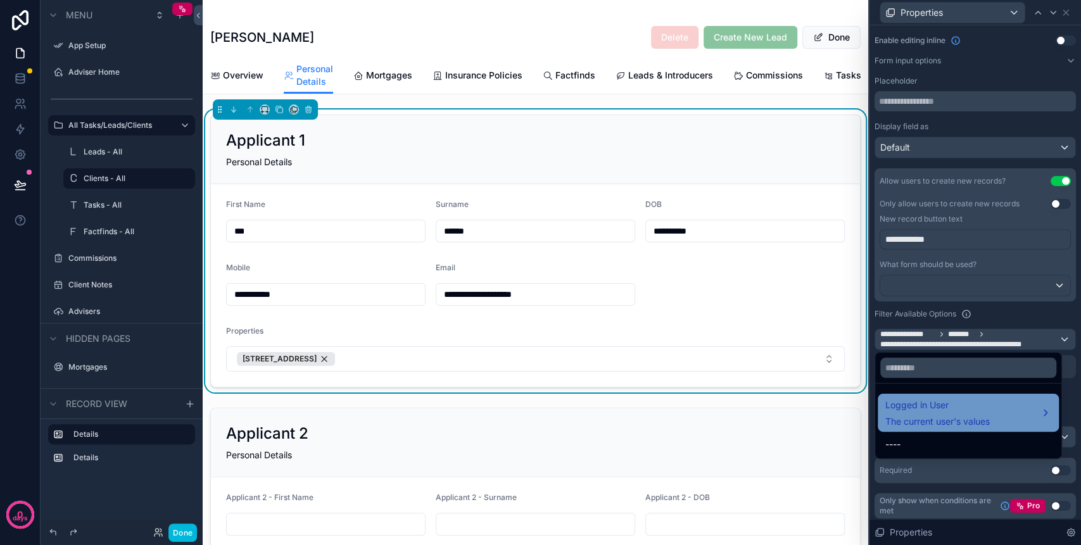
click at [1048, 407] on div "Logged in User The current user's values" at bounding box center [968, 413] width 166 height 30
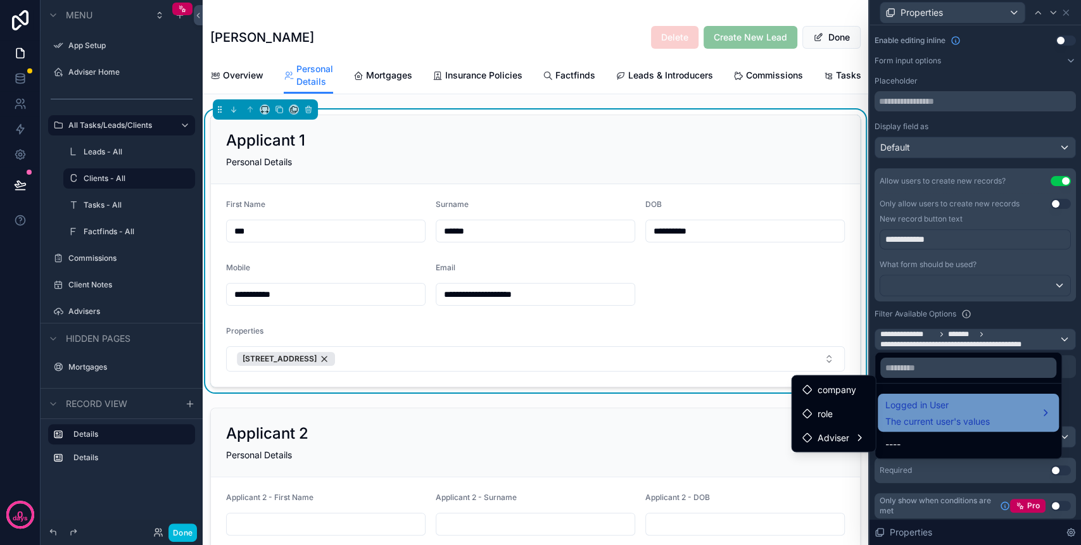
drag, startPoint x: 1048, startPoint y: 407, endPoint x: 1043, endPoint y: 417, distance: 10.8
click at [1048, 408] on div "Logged in User The current user's values" at bounding box center [968, 413] width 166 height 30
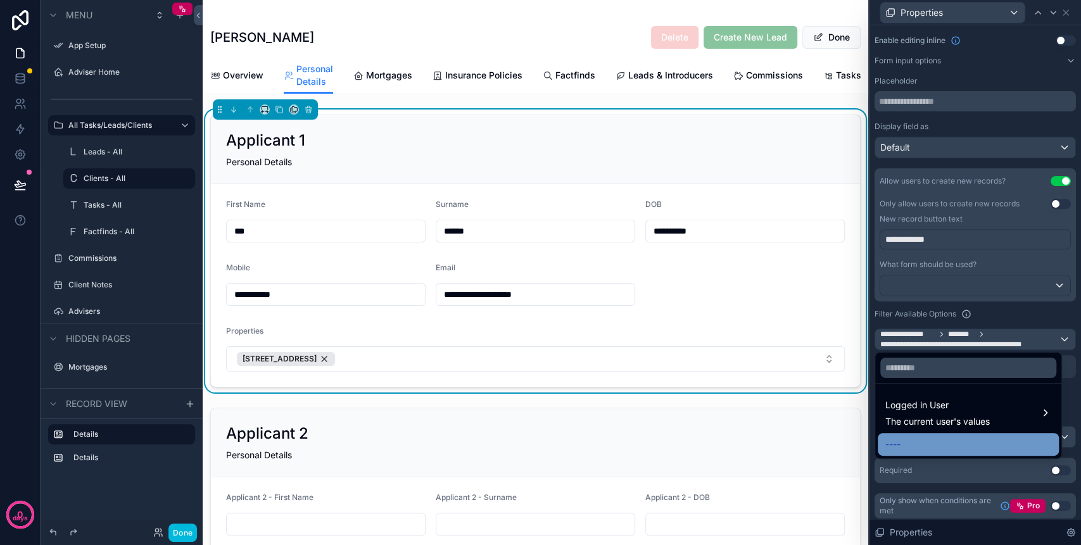
click at [1019, 442] on div "----" at bounding box center [968, 444] width 166 height 15
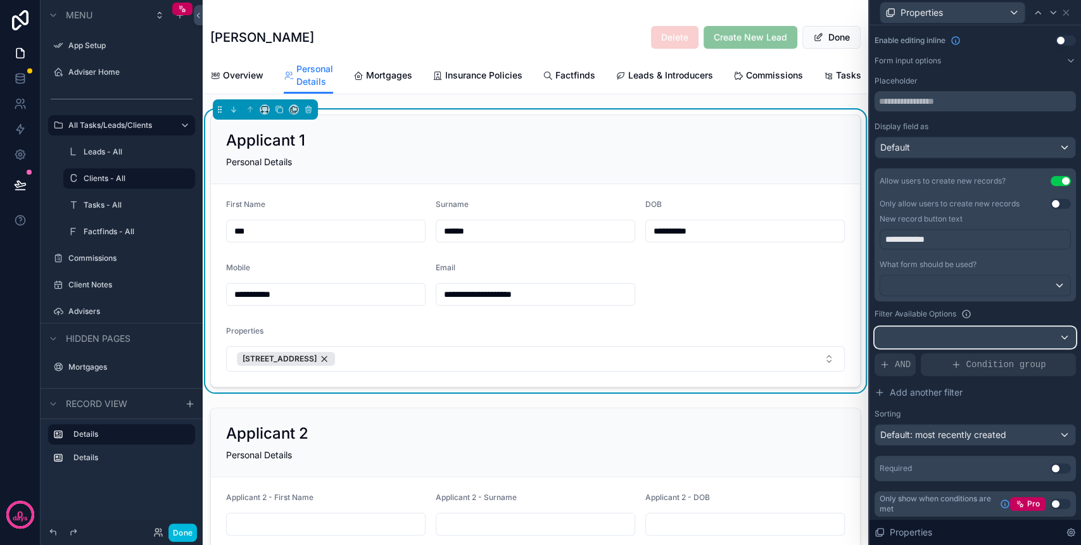
click at [978, 337] on div at bounding box center [975, 337] width 200 height 20
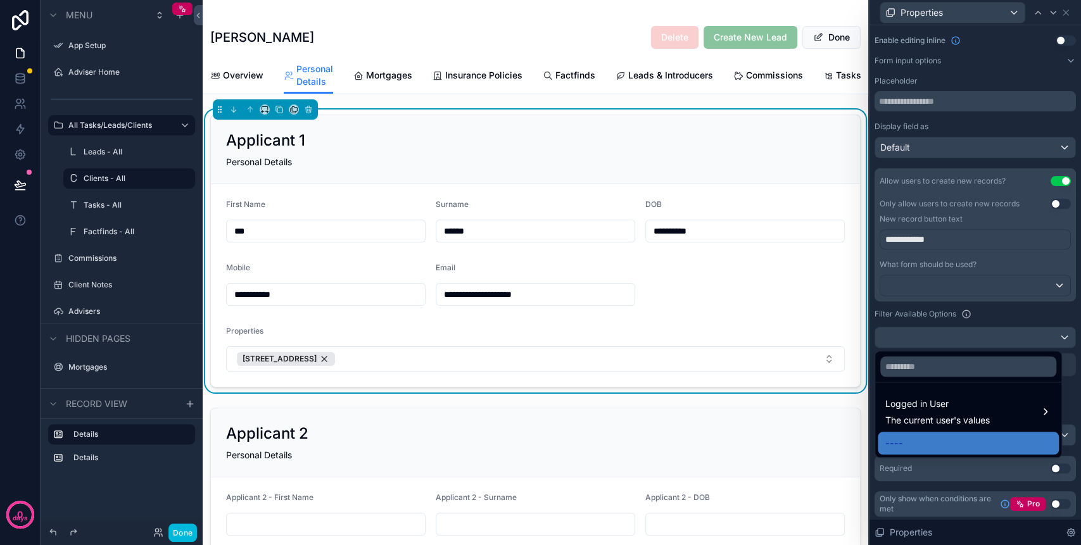
click at [1049, 338] on div at bounding box center [974, 272] width 211 height 545
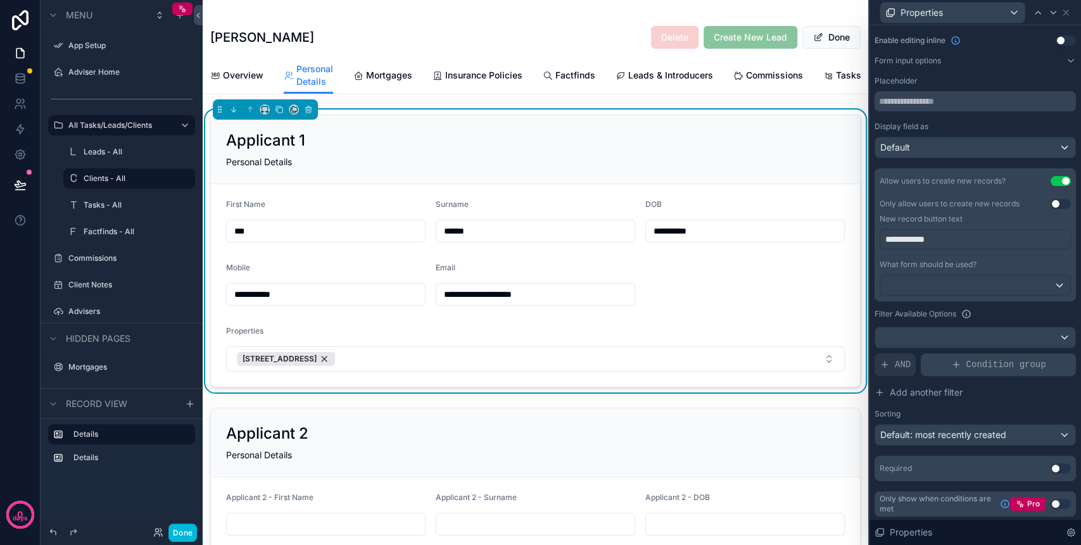
click at [976, 358] on span "Condition group" at bounding box center [1006, 364] width 80 height 13
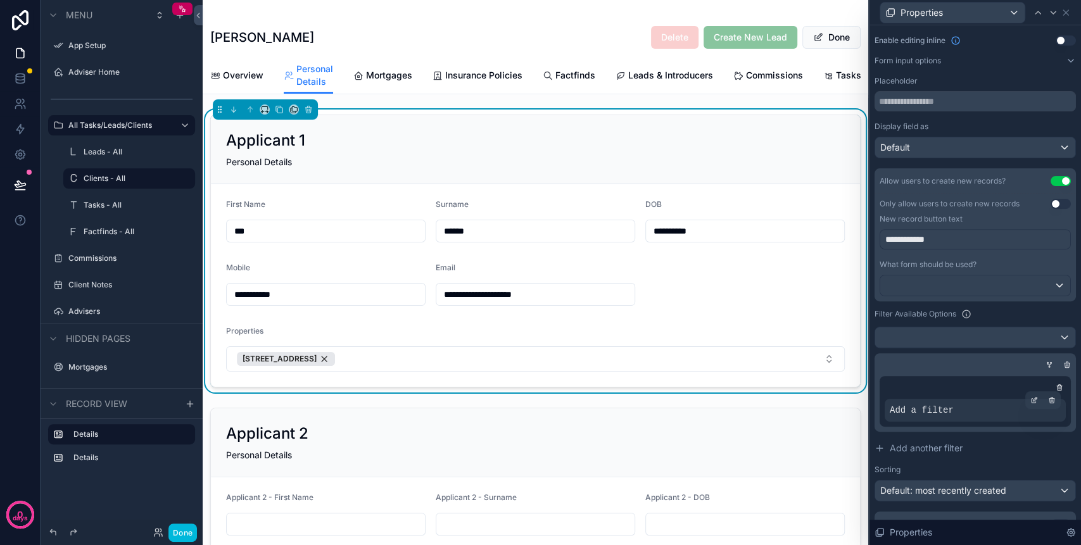
click at [956, 408] on div "Add a filter" at bounding box center [974, 410] width 181 height 23
click at [1030, 399] on icon at bounding box center [1034, 400] width 8 height 8
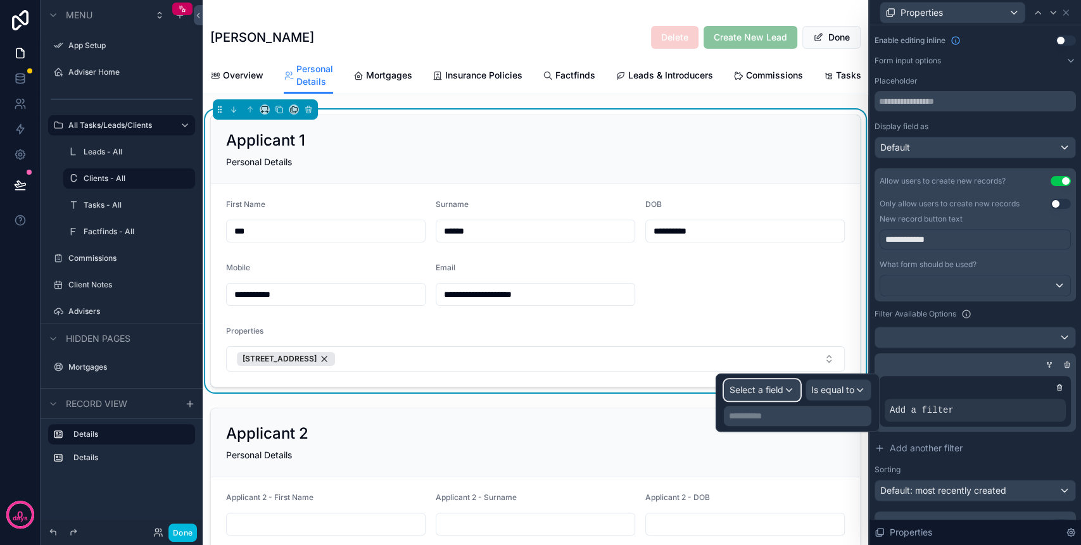
click at [792, 393] on div "Select a field" at bounding box center [761, 390] width 75 height 20
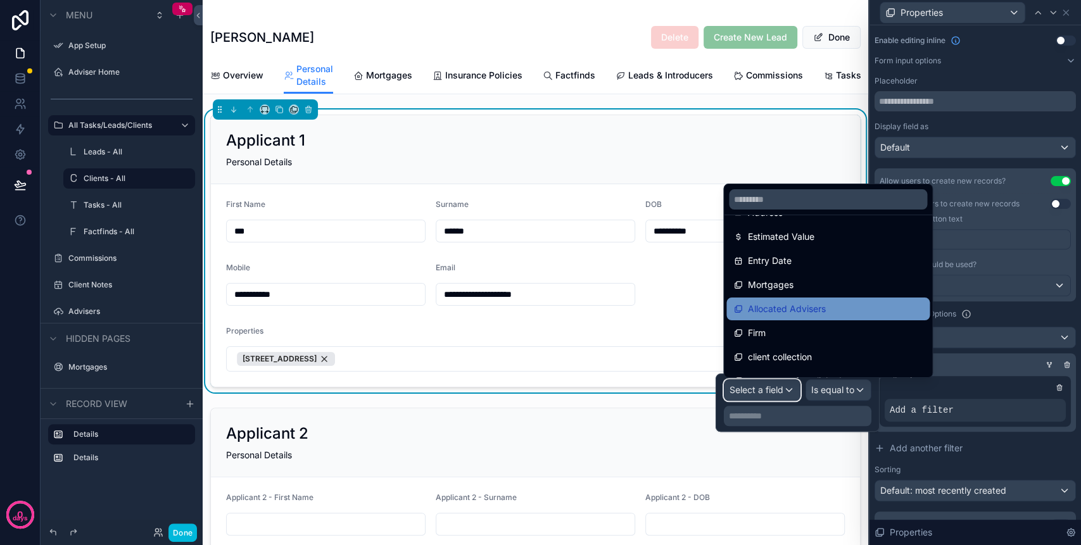
scroll to position [186, 0]
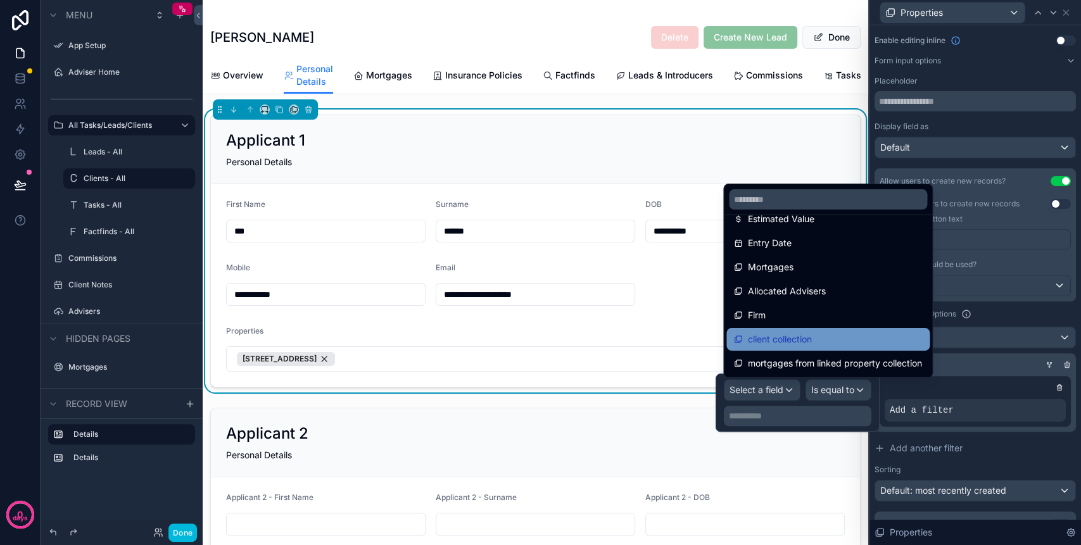
click at [801, 341] on span "client collection" at bounding box center [780, 339] width 64 height 15
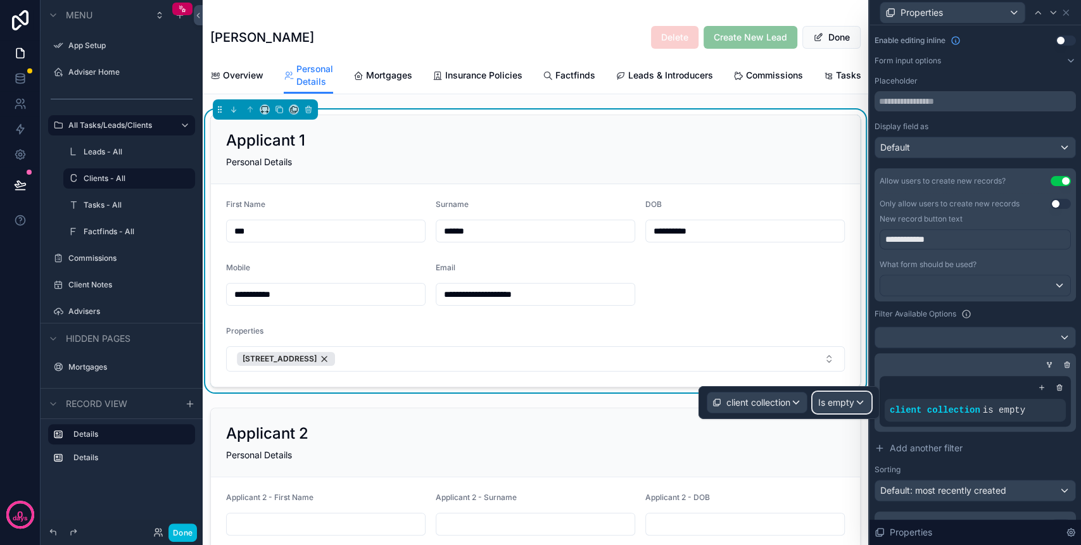
click at [846, 399] on span "Is empty" at bounding box center [836, 402] width 36 height 13
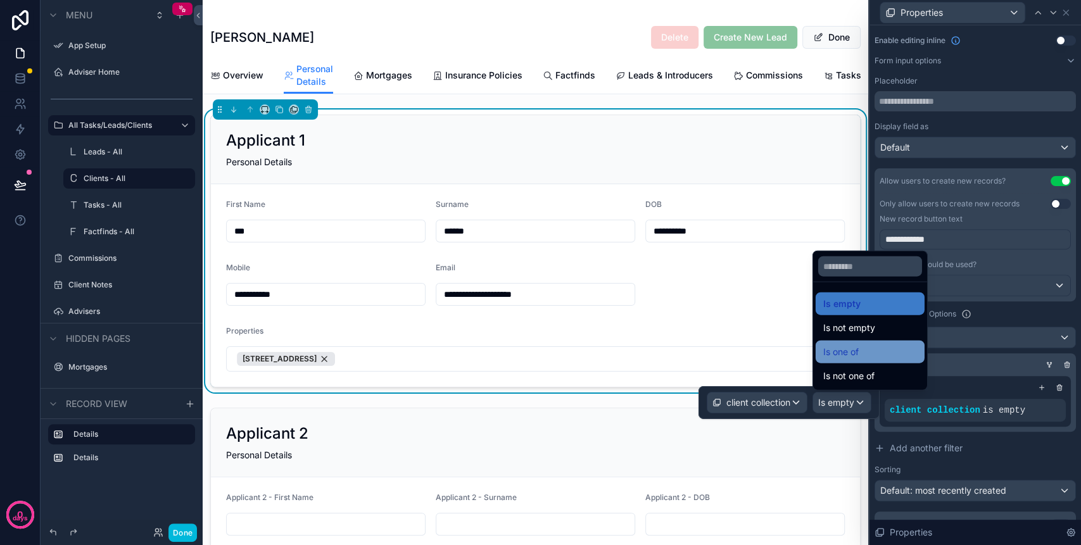
click at [841, 353] on span "Is one of" at bounding box center [840, 351] width 35 height 15
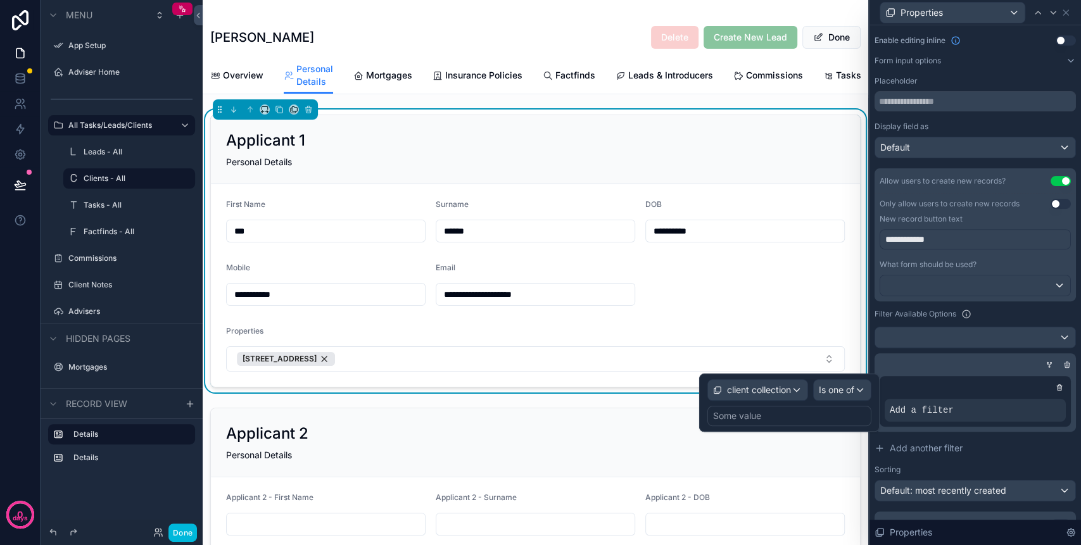
click at [739, 418] on div "Some value" at bounding box center [737, 416] width 48 height 13
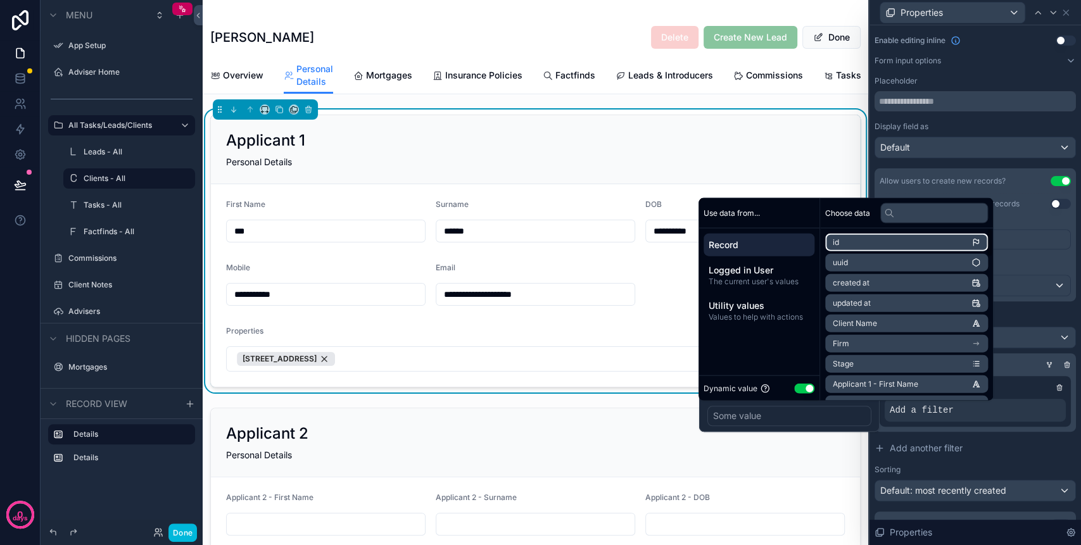
click at [853, 242] on li "id" at bounding box center [906, 243] width 163 height 18
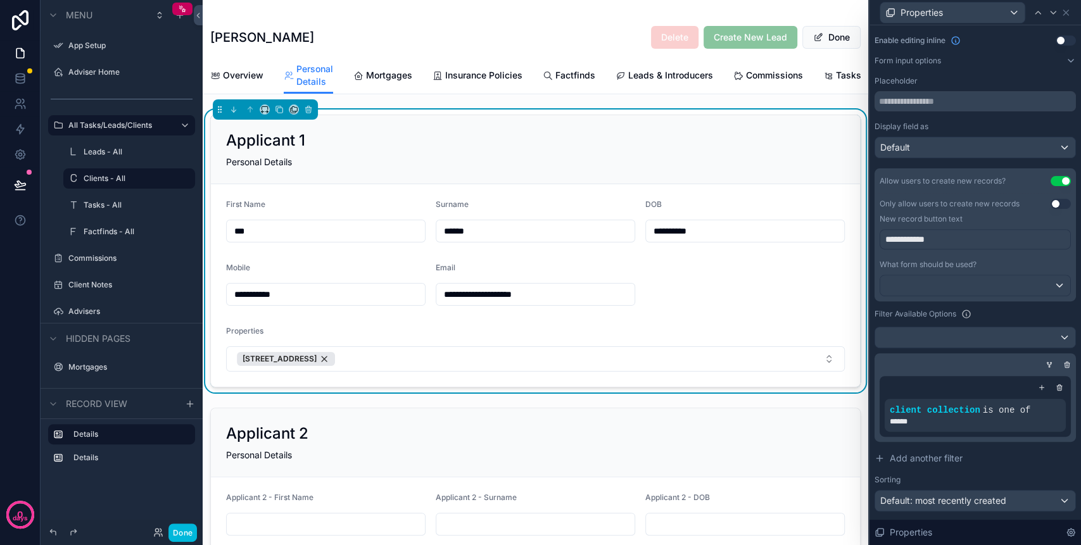
click at [672, 334] on form "**********" at bounding box center [535, 285] width 649 height 203
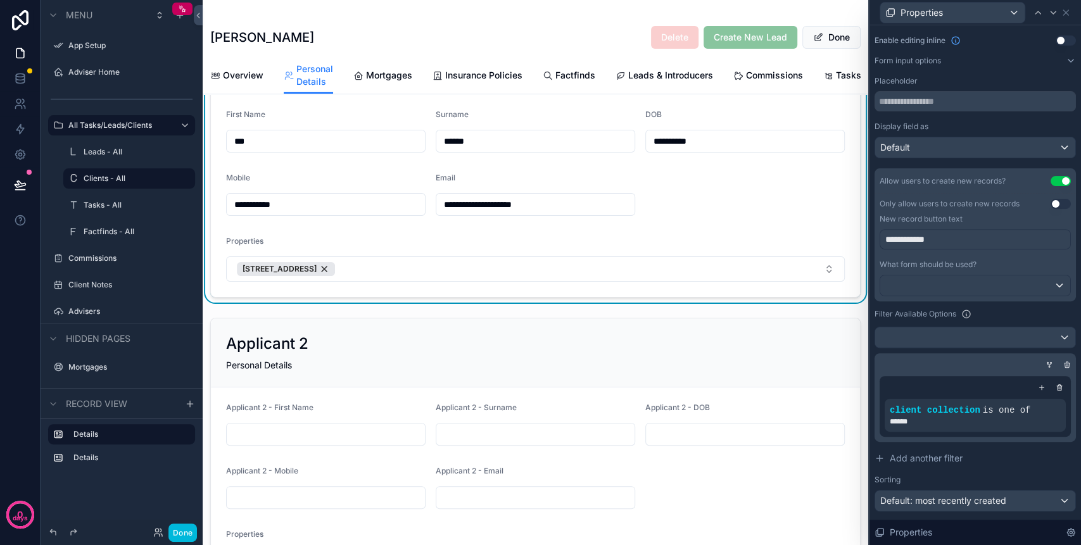
scroll to position [0, 0]
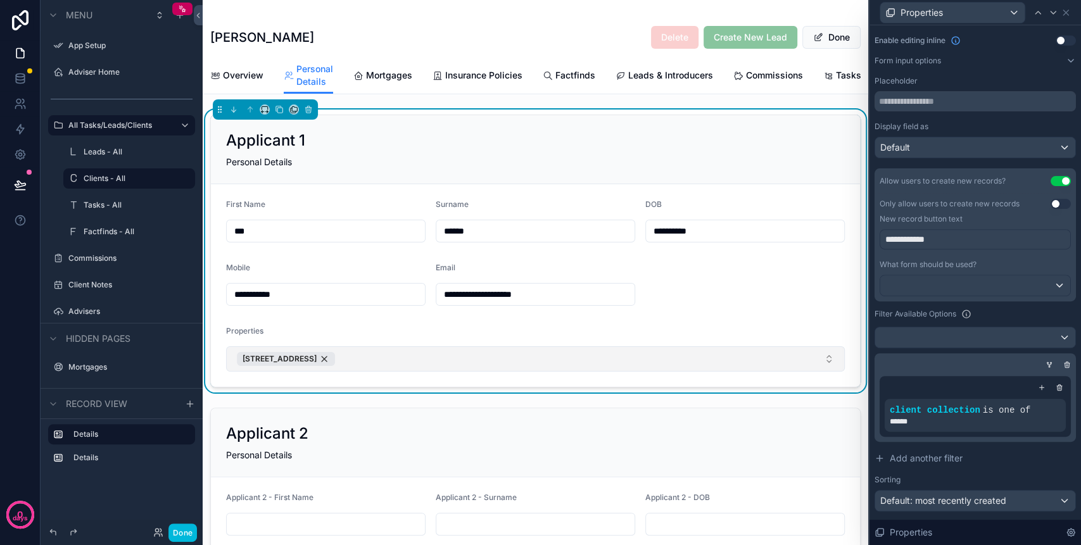
click at [601, 368] on button "[STREET_ADDRESS]" at bounding box center [535, 358] width 618 height 25
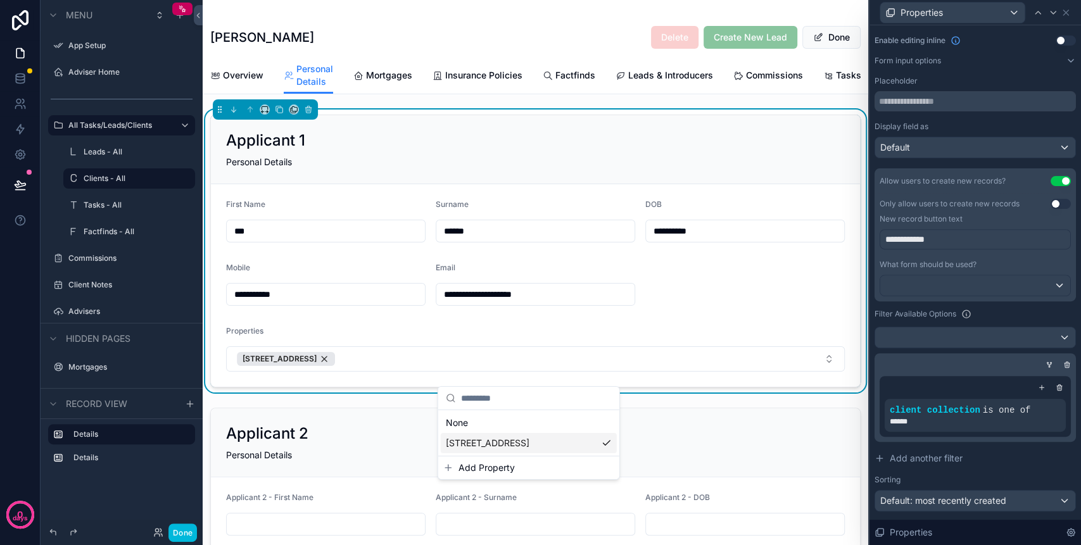
click at [495, 466] on span "Add Property" at bounding box center [486, 467] width 56 height 13
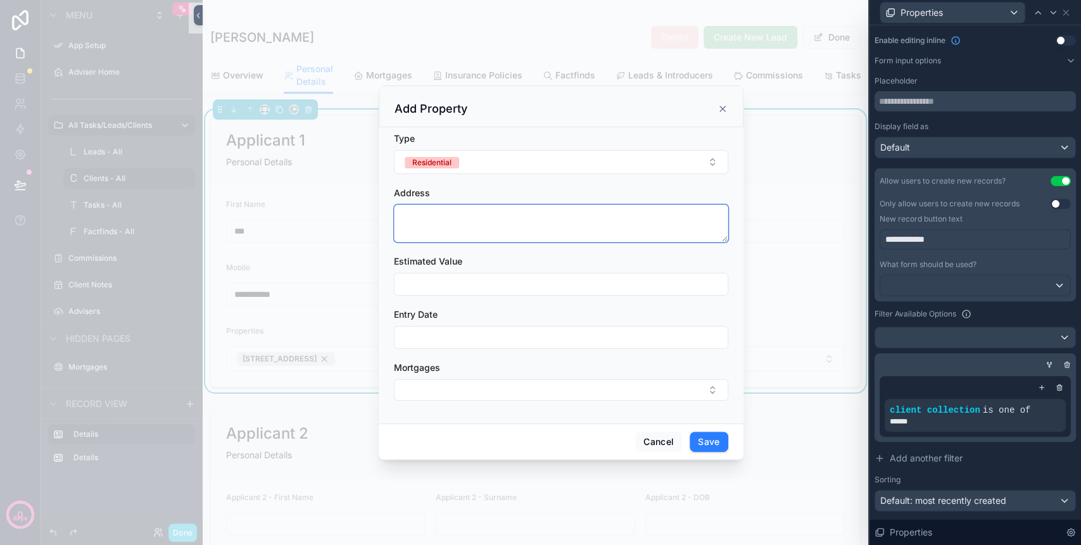
click at [470, 210] on textarea "scrollable content" at bounding box center [561, 223] width 334 height 38
type textarea "******"
click at [456, 279] on input "scrollable content" at bounding box center [560, 284] width 333 height 18
type input "*********"
drag, startPoint x: 581, startPoint y: 91, endPoint x: 572, endPoint y: 108, distance: 19.3
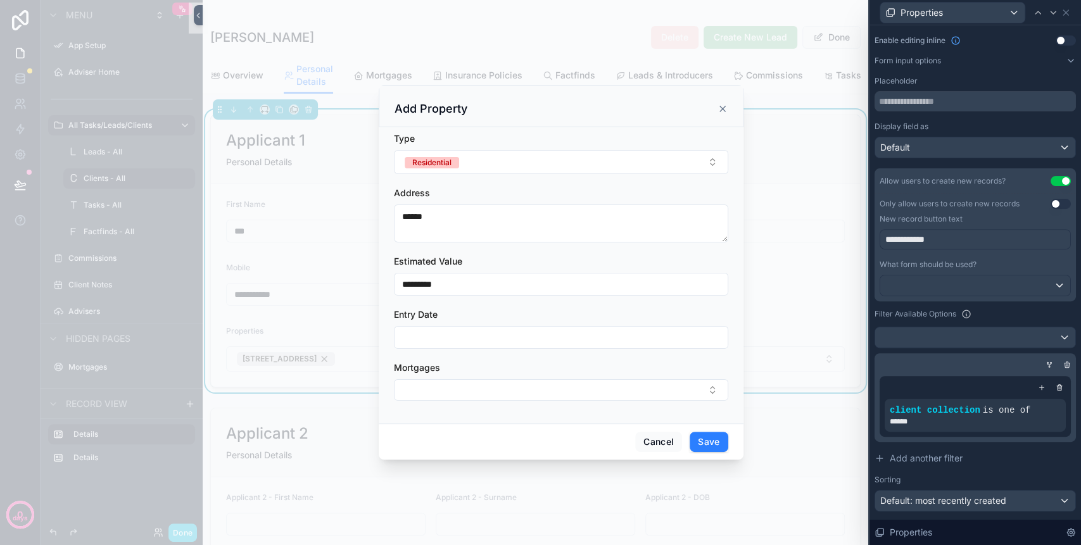
click at [577, 96] on div "Add Property" at bounding box center [561, 106] width 365 height 42
click at [571, 111] on div "Add Property" at bounding box center [560, 108] width 333 height 15
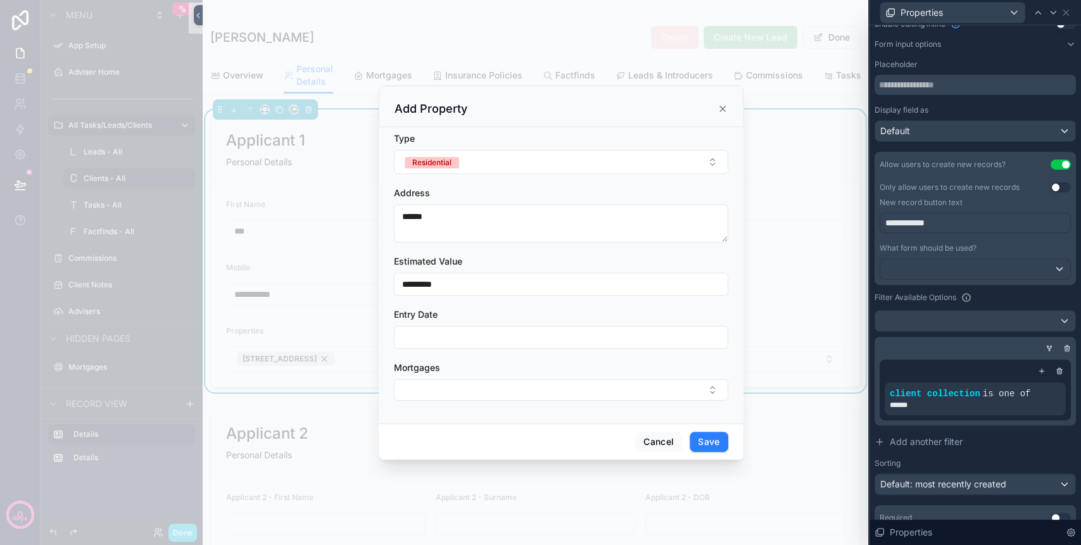
scroll to position [120, 0]
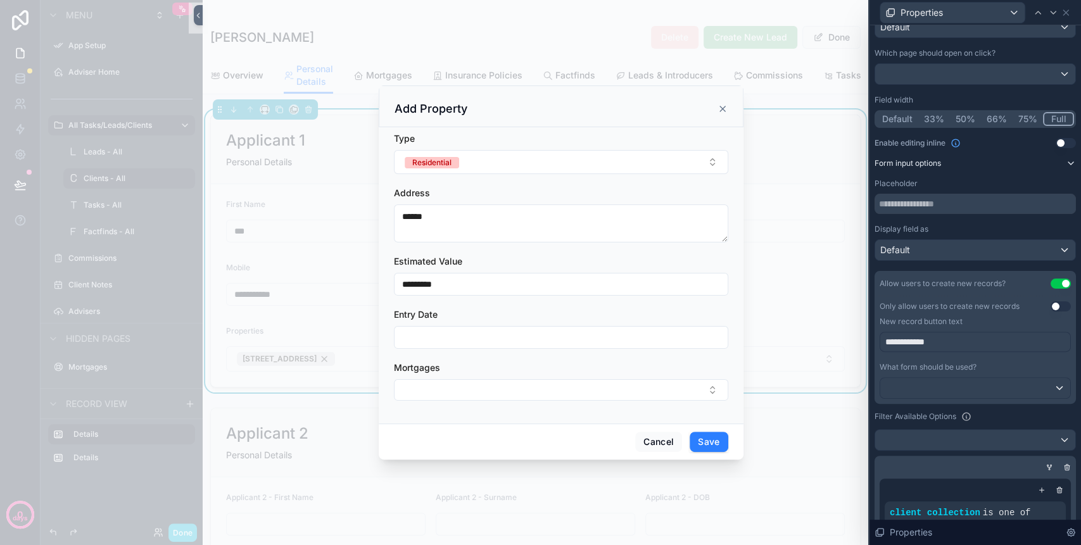
click at [1065, 163] on icon at bounding box center [1070, 163] width 10 height 10
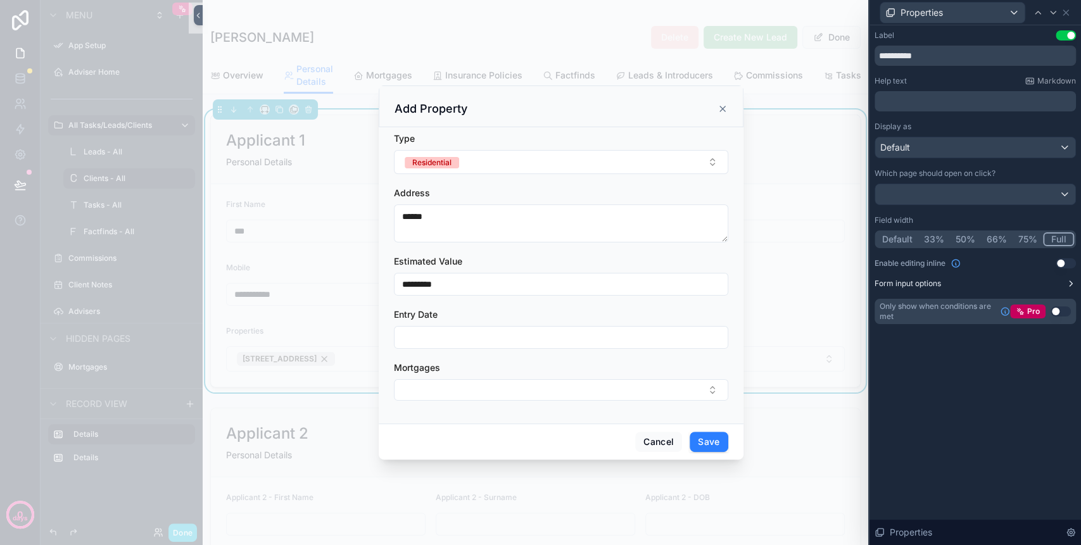
scroll to position [0, 0]
click at [1063, 284] on button "Form input options" at bounding box center [974, 284] width 201 height 10
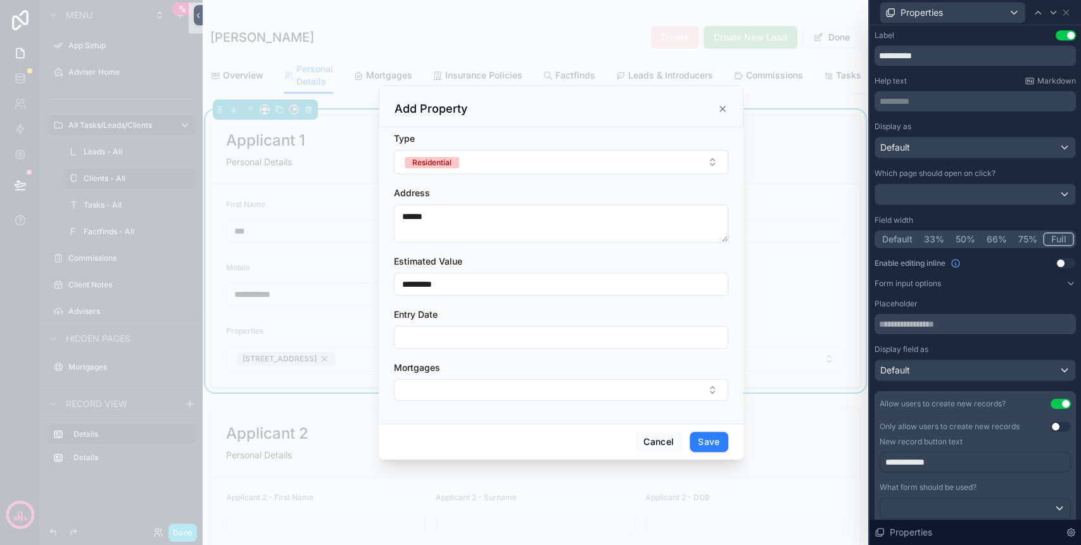
scroll to position [84, 0]
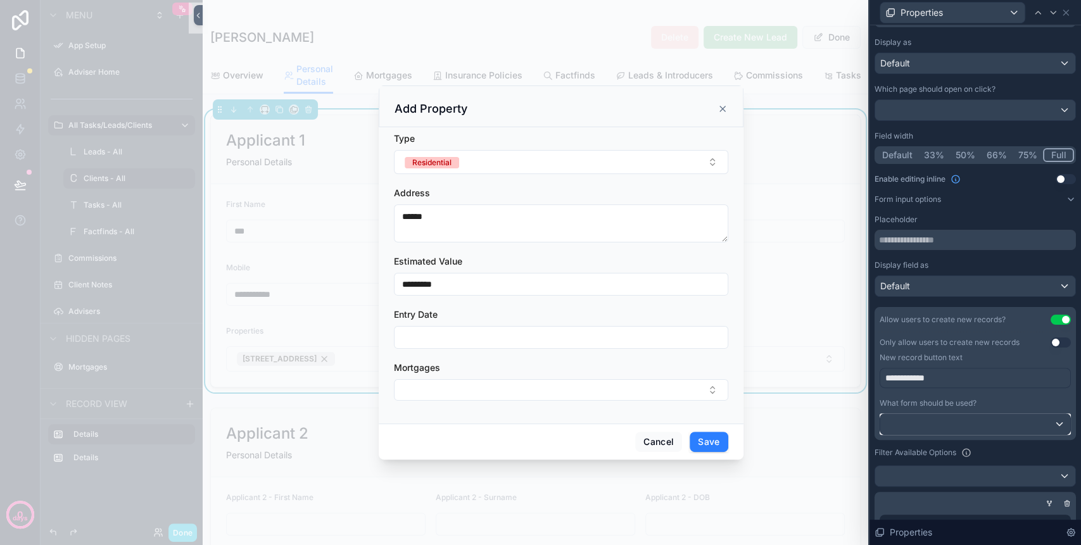
click at [1000, 415] on div at bounding box center [975, 424] width 190 height 20
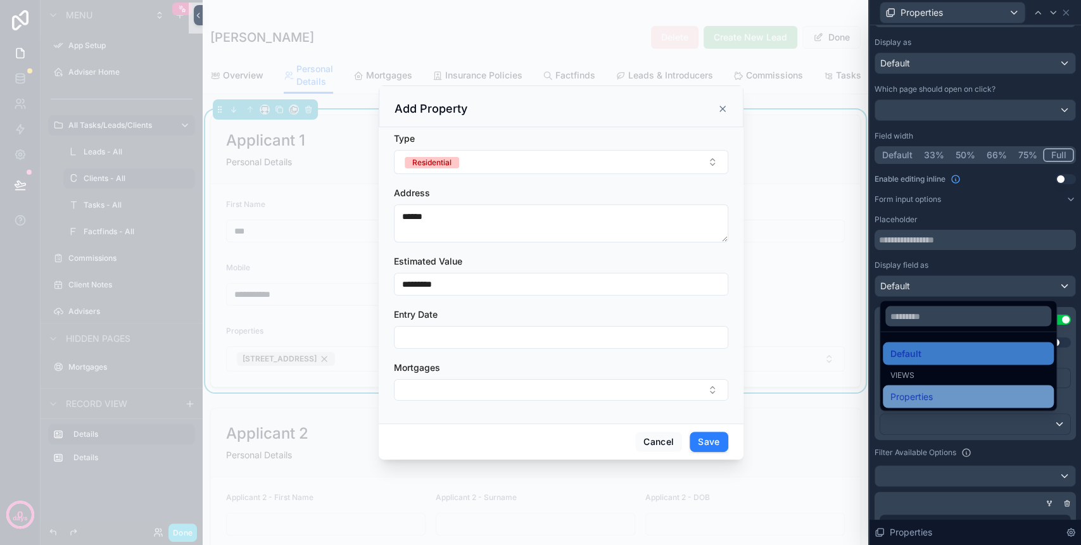
click at [977, 398] on div "Properties" at bounding box center [968, 396] width 156 height 15
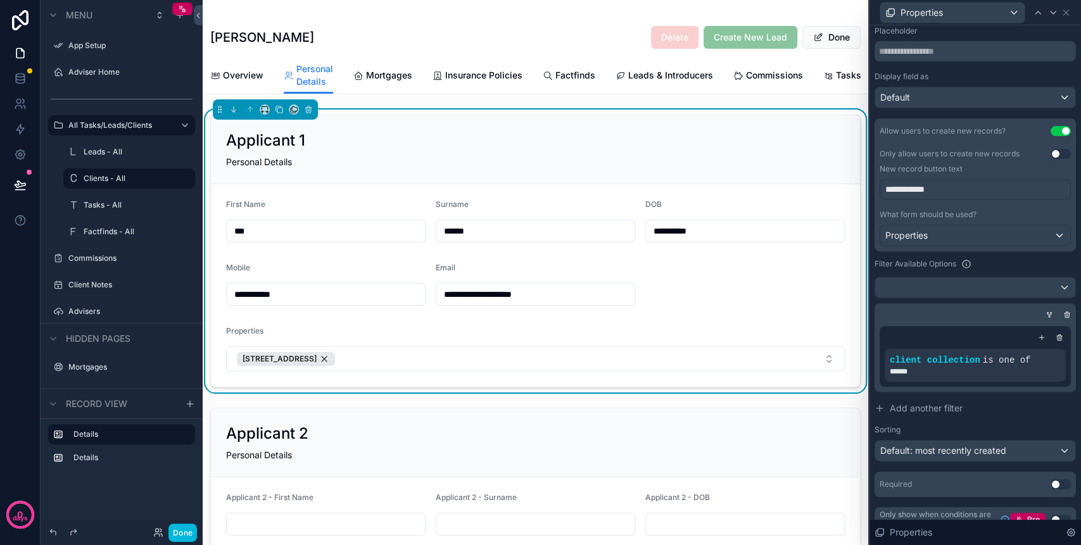
scroll to position [289, 0]
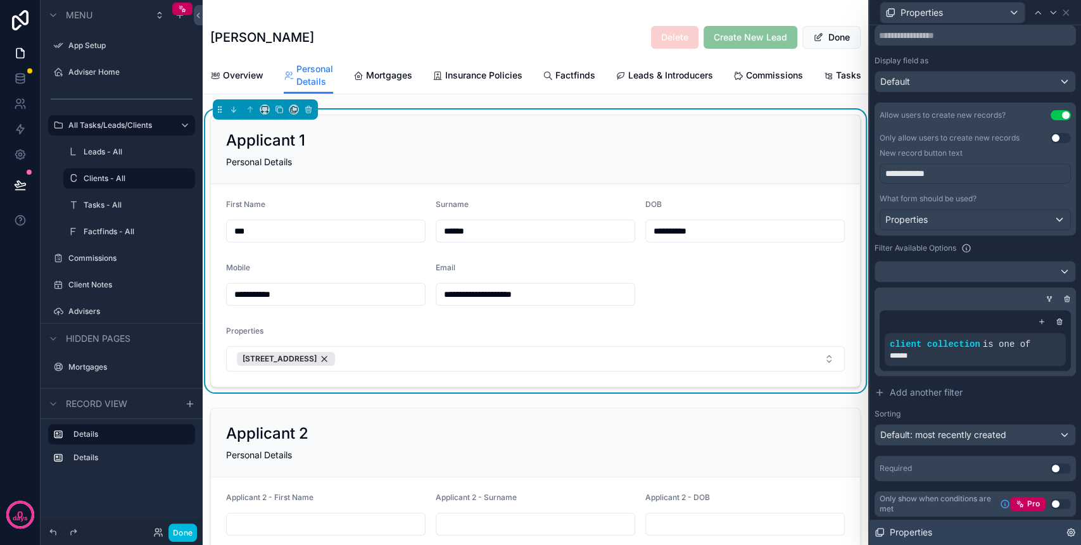
click at [1068, 536] on icon at bounding box center [1071, 533] width 8 height 8
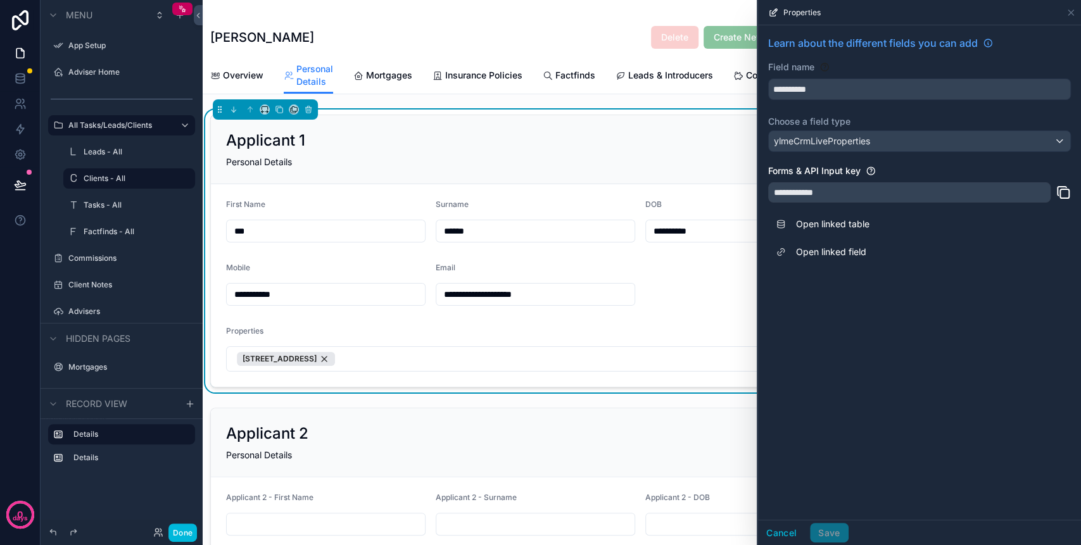
click at [705, 332] on form "**********" at bounding box center [535, 285] width 649 height 203
click at [186, 530] on button "Done" at bounding box center [182, 532] width 28 height 18
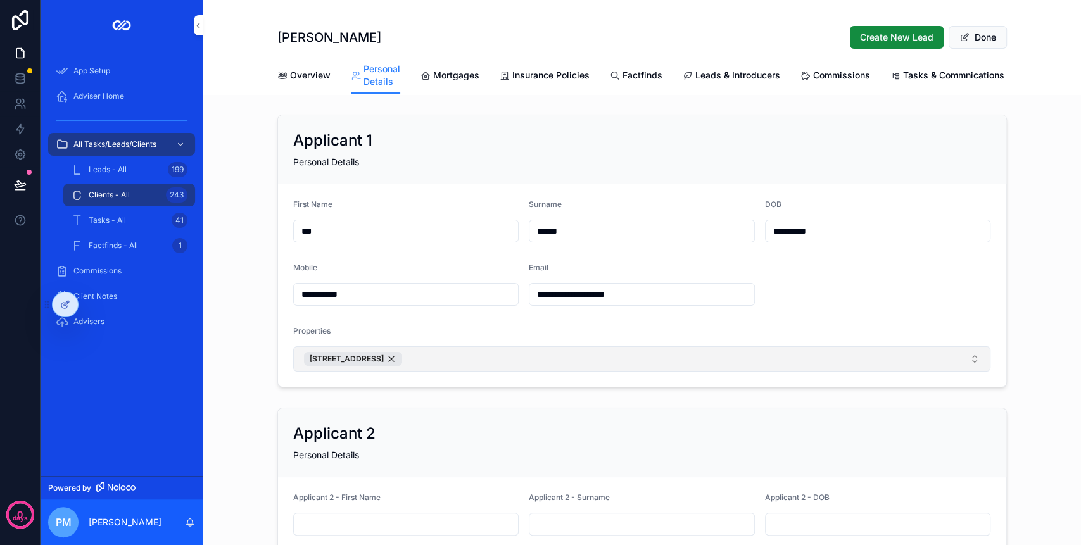
click at [551, 372] on button "[STREET_ADDRESS]" at bounding box center [642, 358] width 698 height 25
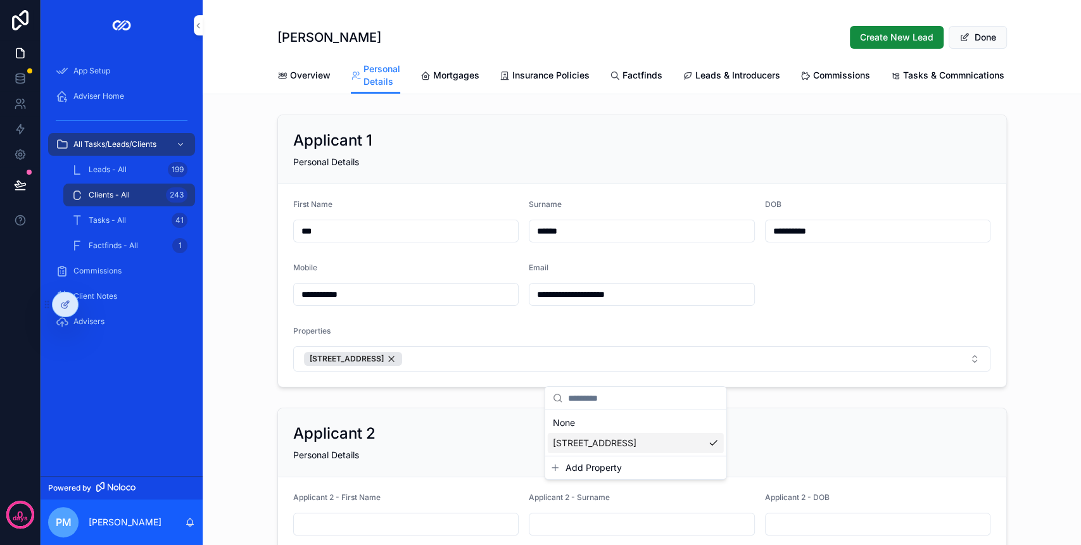
click at [596, 470] on span "Add Property" at bounding box center [593, 467] width 56 height 13
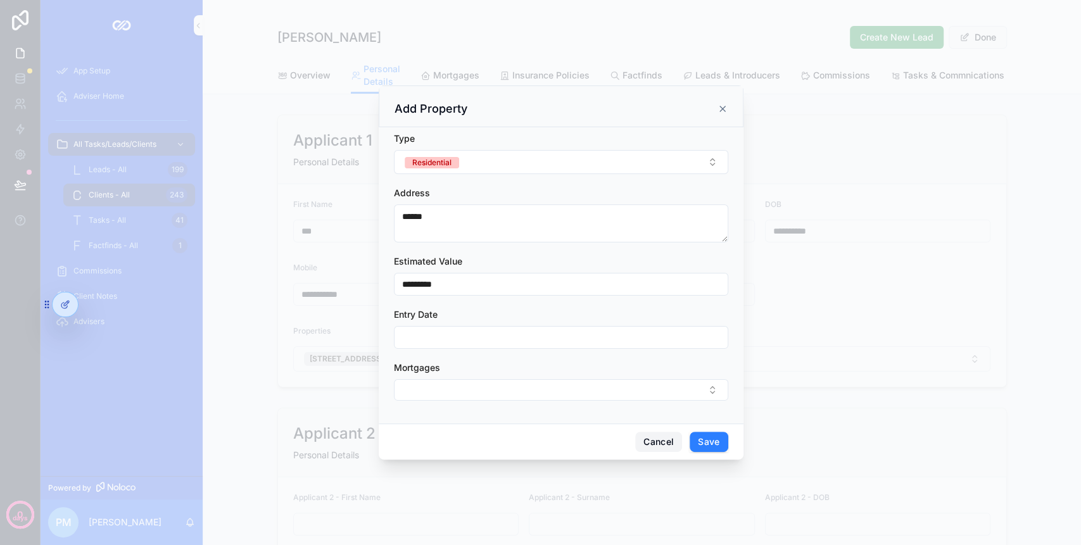
click at [655, 449] on button "Cancel" at bounding box center [658, 442] width 47 height 20
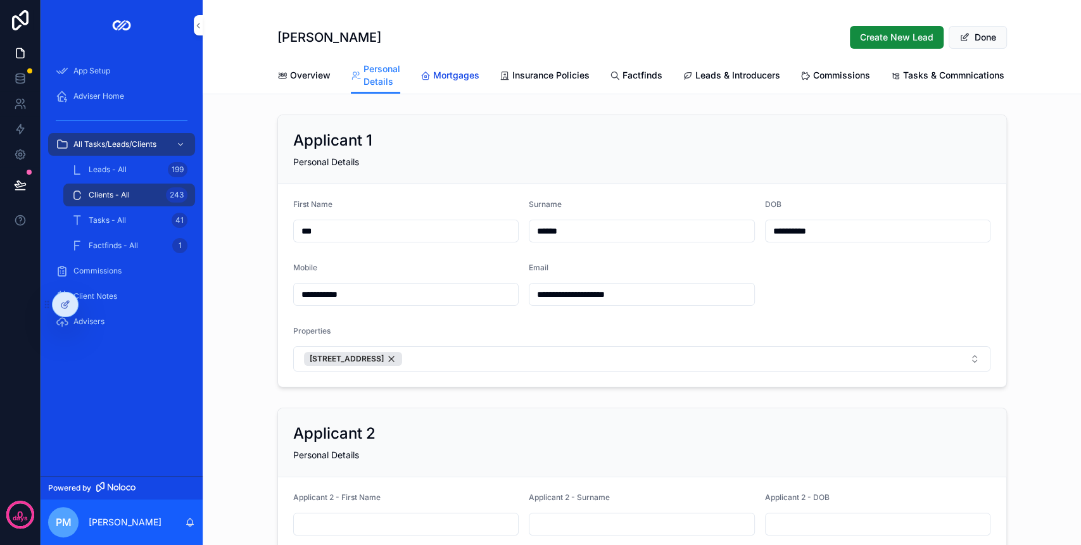
click at [441, 81] on link "Mortgages" at bounding box center [449, 76] width 59 height 25
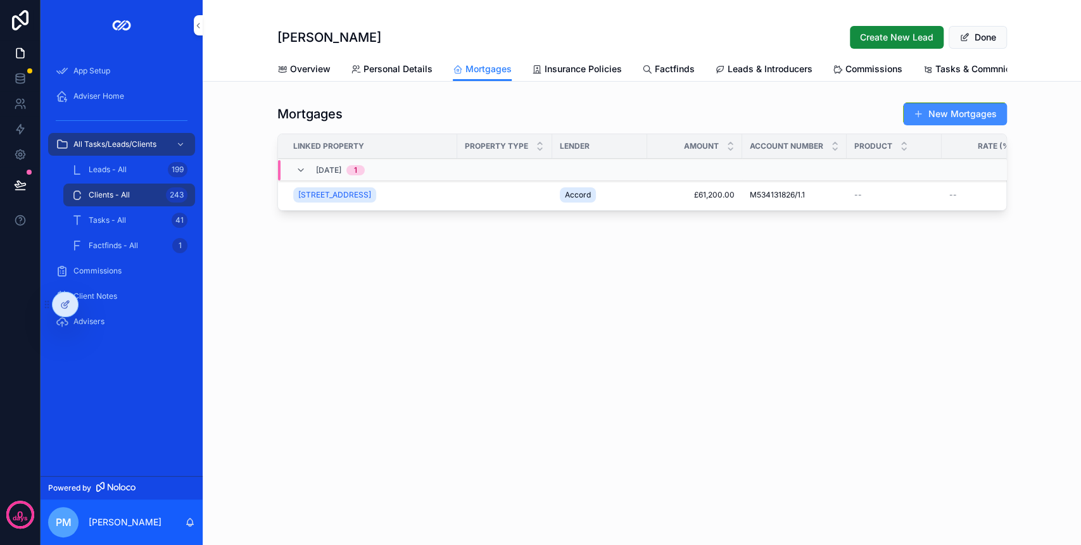
click at [957, 119] on button "New Mortgages" at bounding box center [955, 114] width 104 height 23
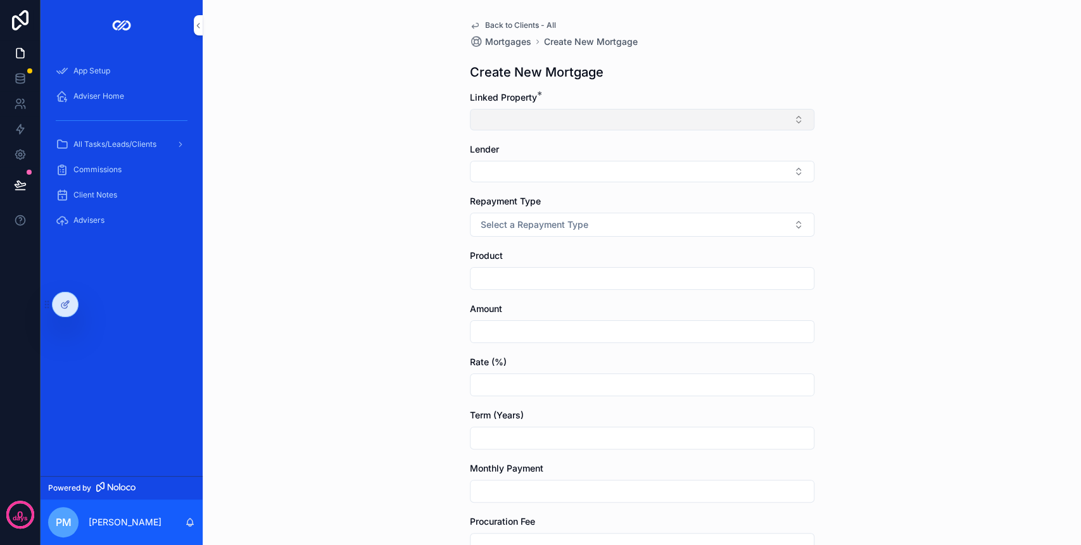
click at [567, 118] on button "Select Button" at bounding box center [642, 120] width 344 height 22
click at [477, 25] on link "Back to Clients - All" at bounding box center [513, 25] width 86 height 10
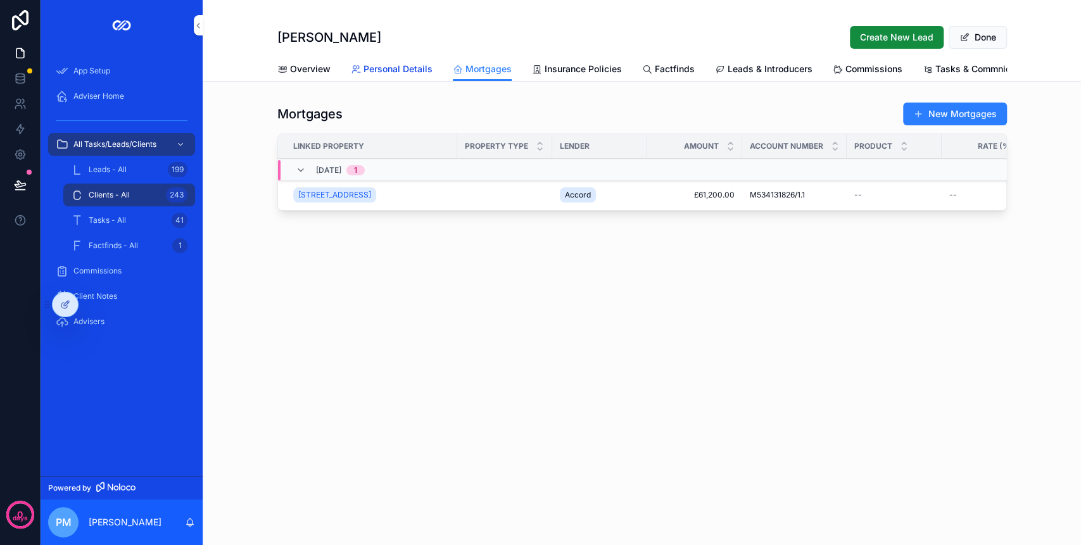
click at [391, 73] on span "Personal Details" at bounding box center [397, 69] width 69 height 13
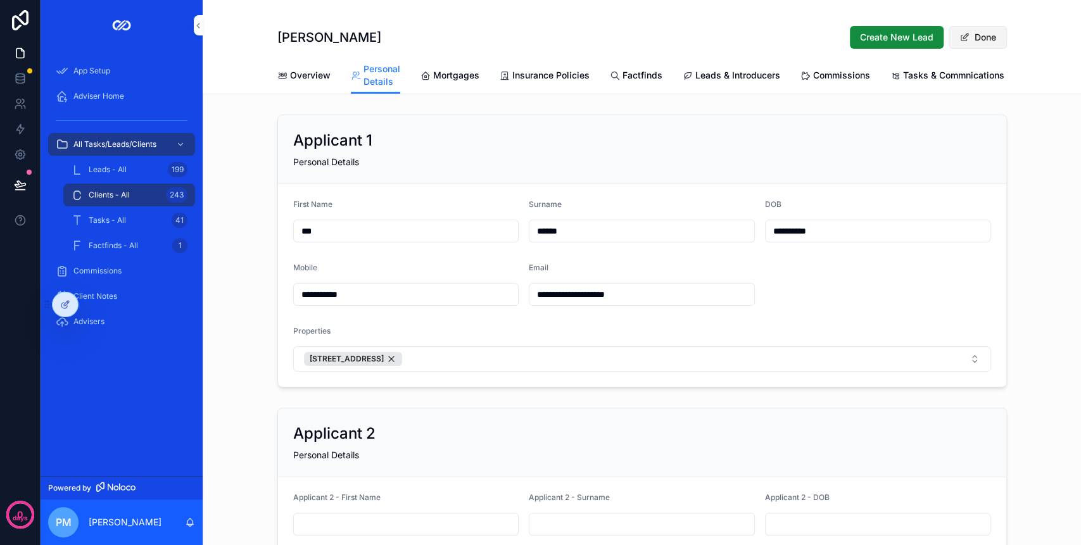
click at [982, 31] on button "Done" at bounding box center [977, 37] width 58 height 23
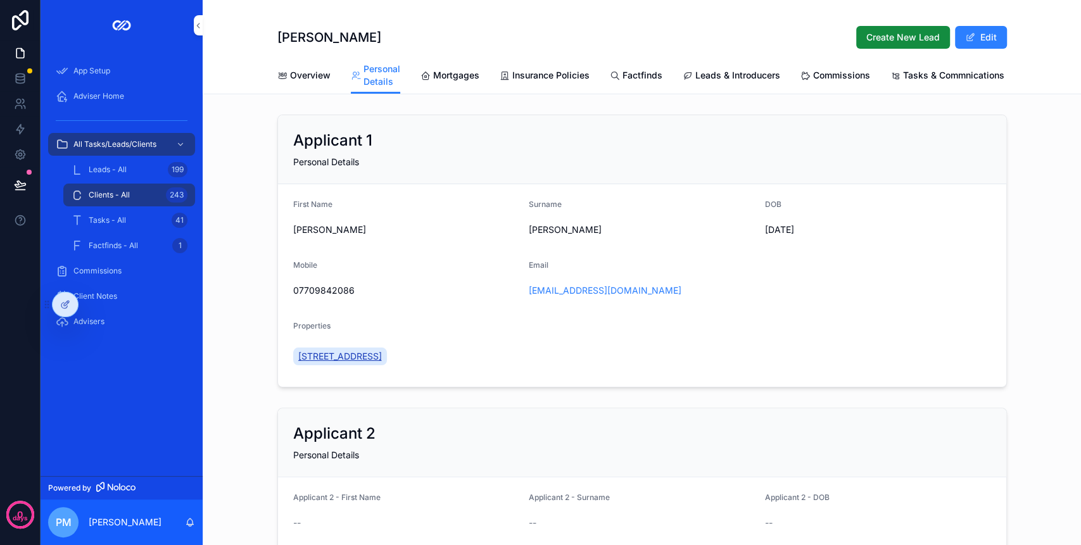
click at [368, 363] on span "[STREET_ADDRESS]" at bounding box center [340, 356] width 84 height 13
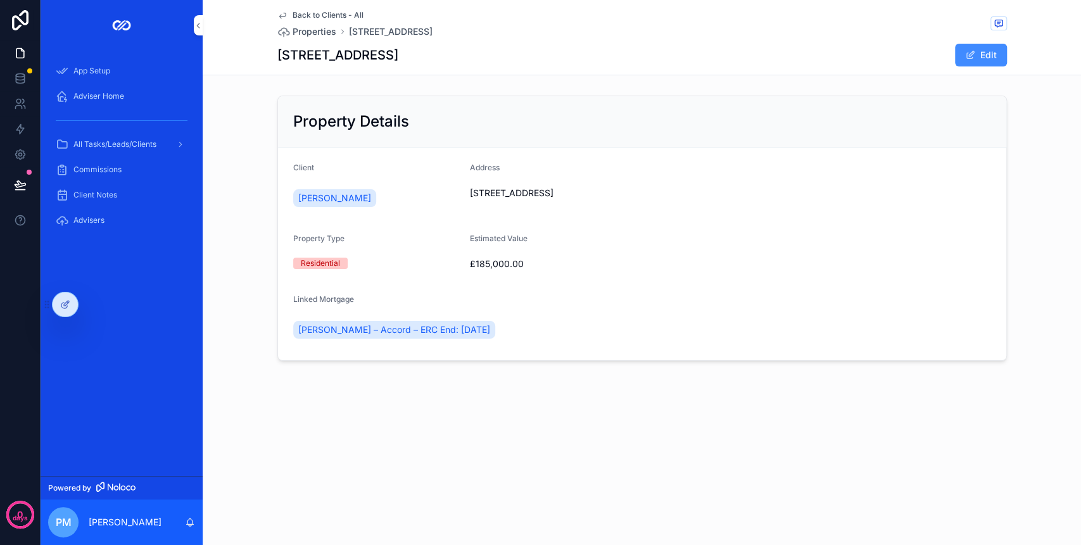
click at [972, 61] on button "Edit" at bounding box center [981, 55] width 52 height 23
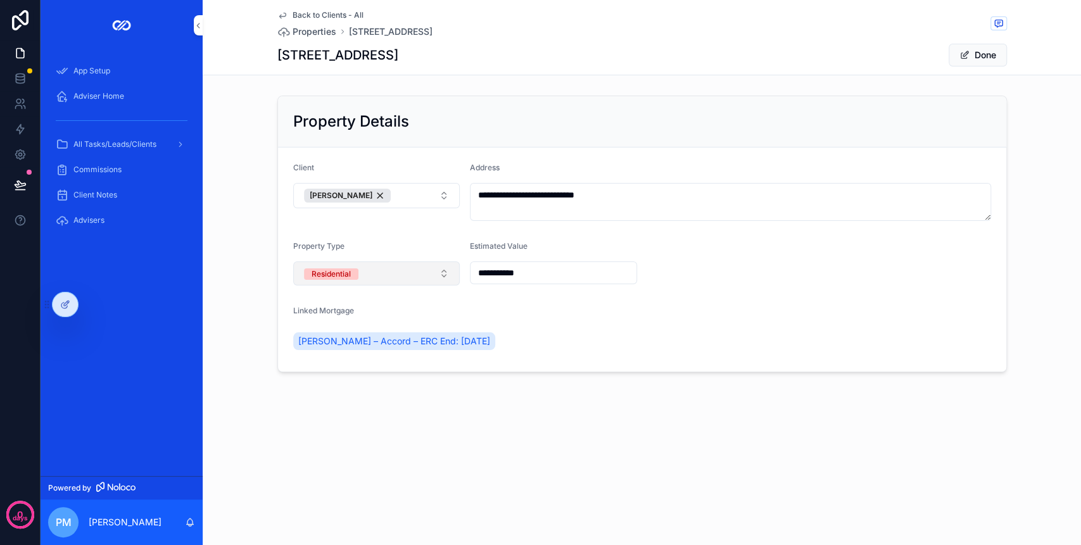
click at [393, 268] on button "Residential" at bounding box center [376, 273] width 167 height 24
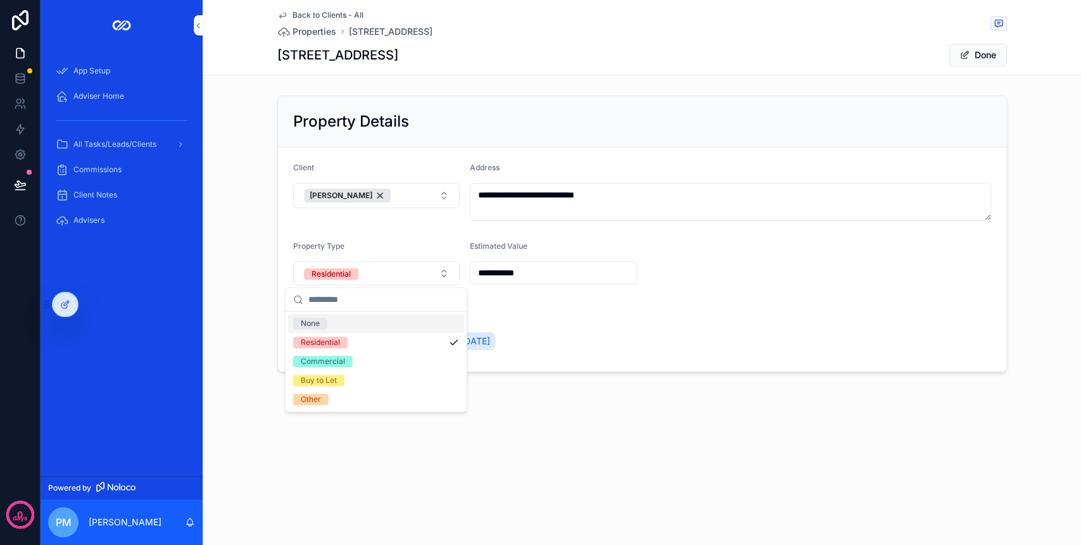
click at [619, 320] on div "Linked Mortgage" at bounding box center [642, 313] width 698 height 15
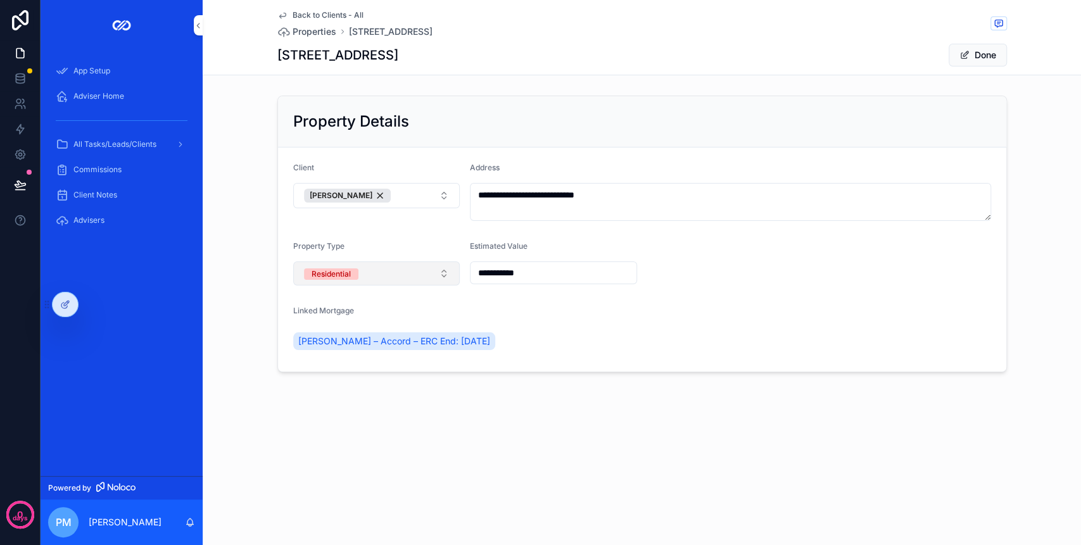
click at [392, 272] on button "Residential" at bounding box center [376, 273] width 167 height 24
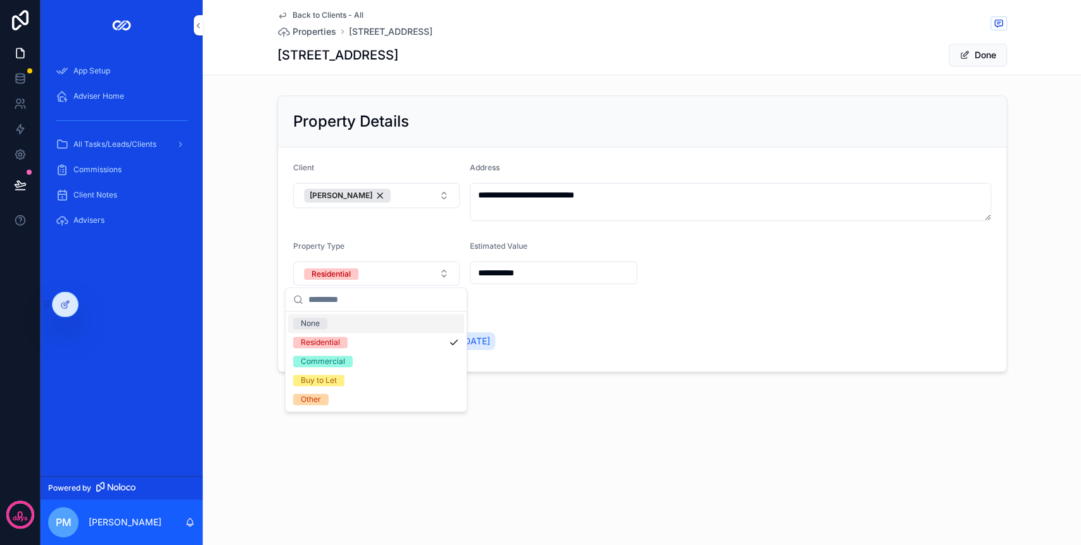
click at [574, 298] on form "**********" at bounding box center [642, 259] width 728 height 224
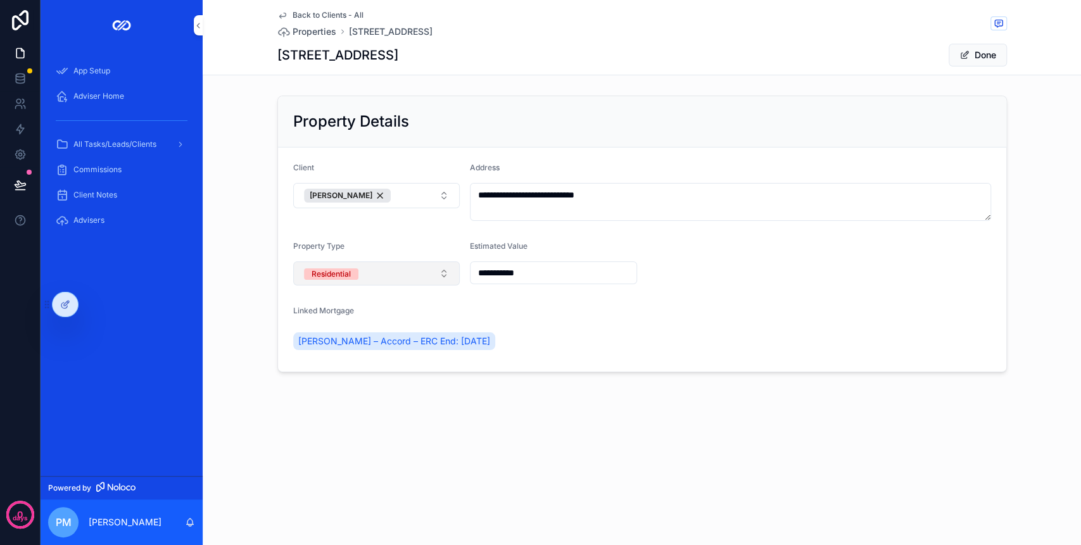
click at [413, 265] on button "Residential" at bounding box center [376, 273] width 167 height 24
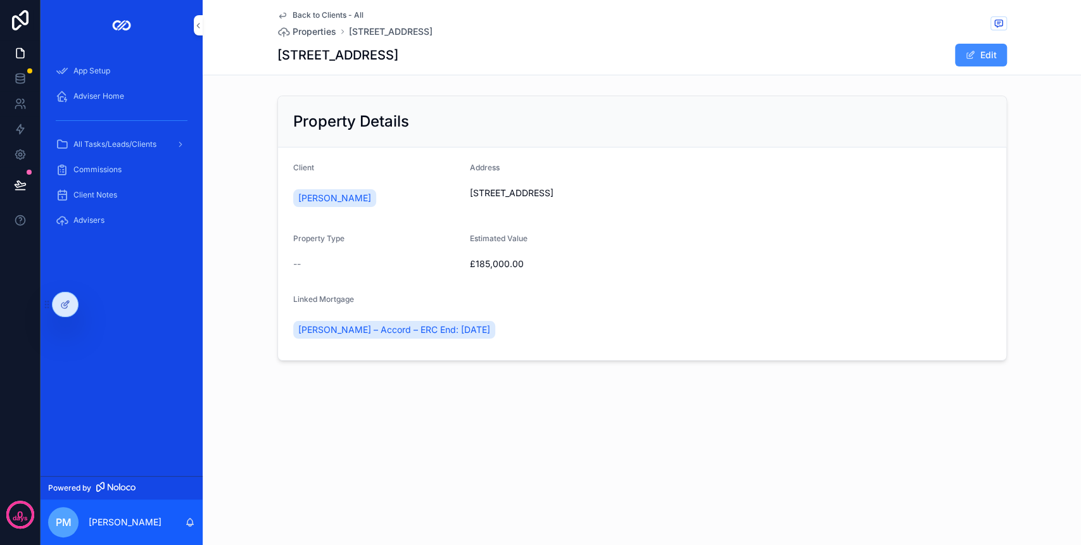
click at [972, 54] on span "scrollable content" at bounding box center [970, 55] width 10 height 10
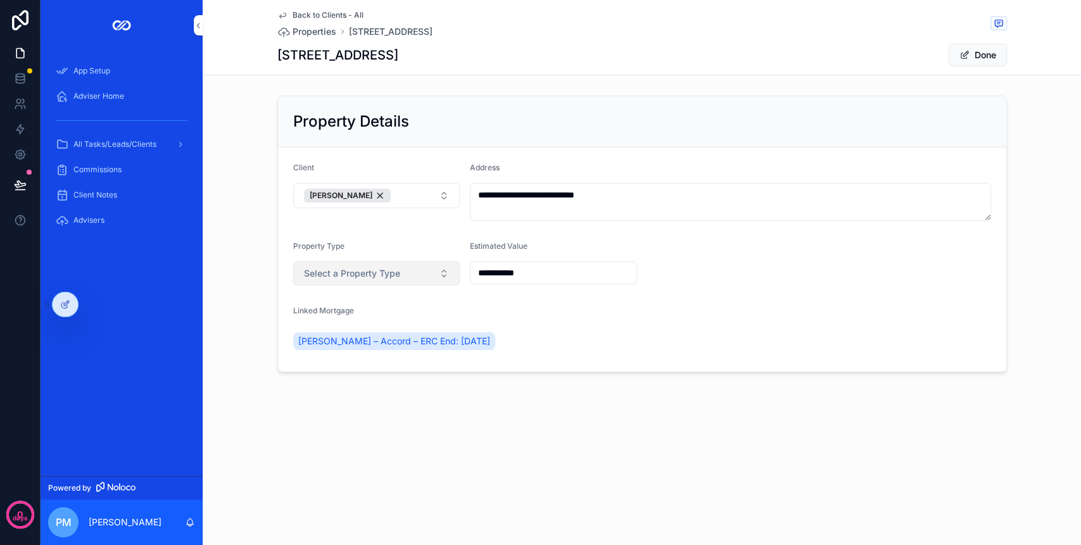
click at [401, 265] on button "Select a Property Type" at bounding box center [376, 273] width 167 height 24
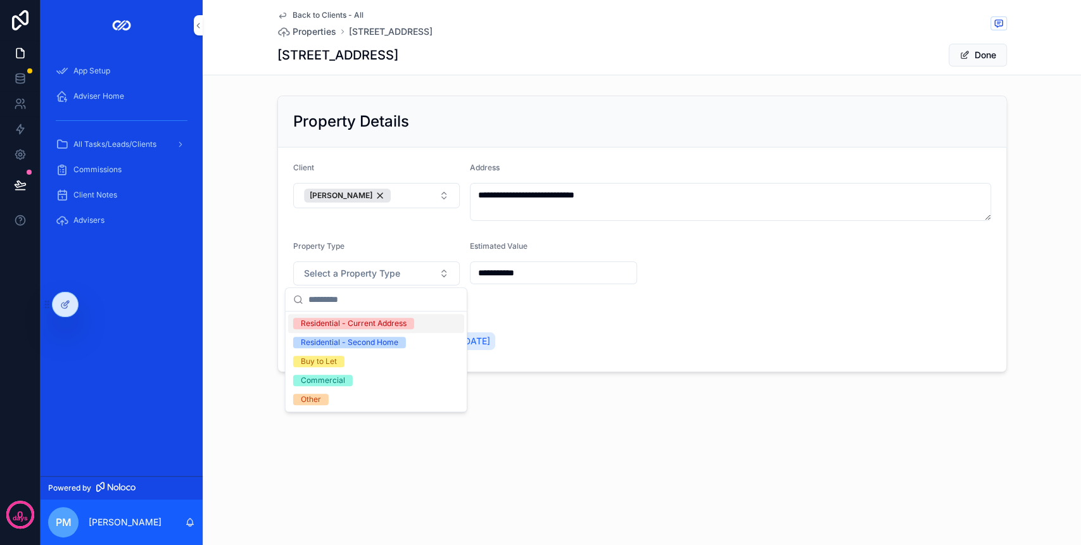
click at [392, 322] on div "Residential - Current Address" at bounding box center [354, 323] width 106 height 11
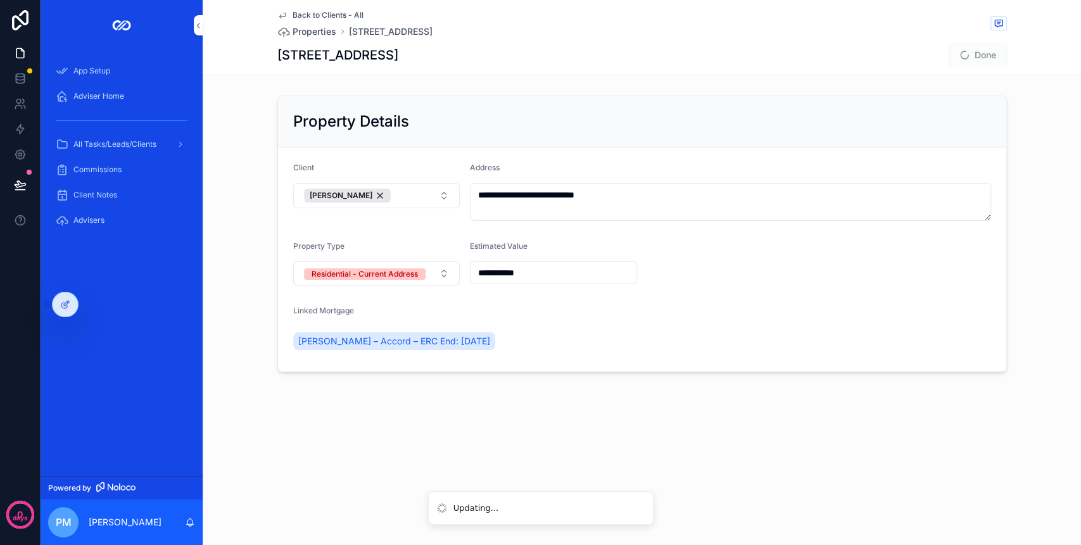
click at [619, 329] on div "[PERSON_NAME] – Accord – ERC End: [DATE]" at bounding box center [642, 341] width 698 height 30
click at [956, 54] on button "Done" at bounding box center [977, 55] width 58 height 23
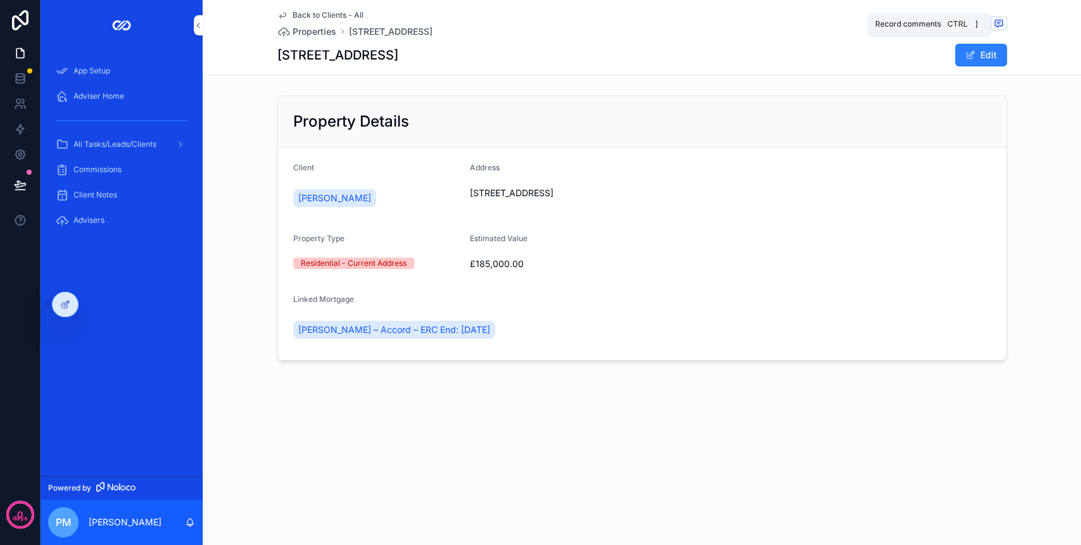
click at [1002, 20] on icon "scrollable content" at bounding box center [998, 23] width 10 height 10
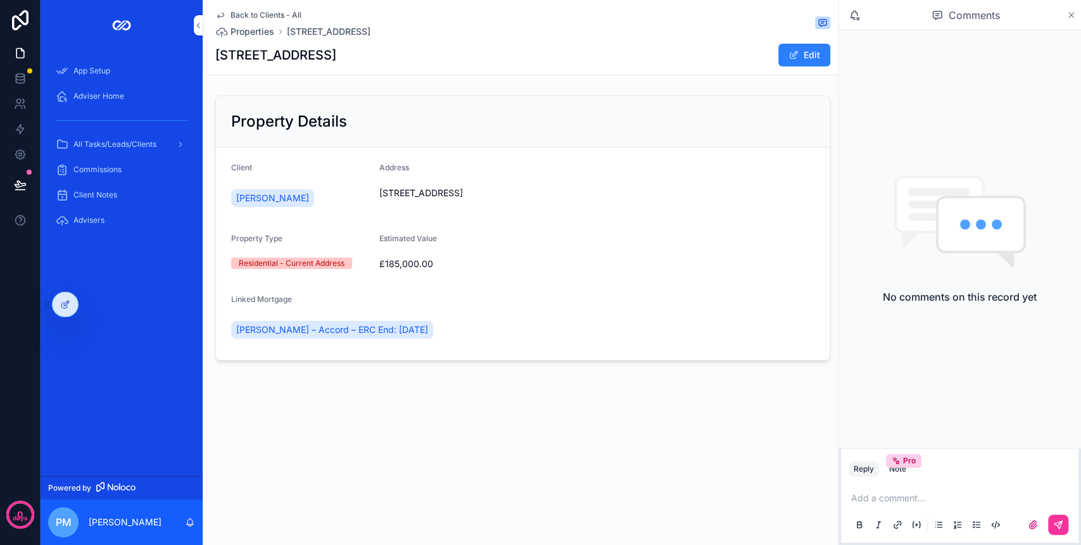
click at [1068, 15] on icon "scrollable content" at bounding box center [1070, 15] width 9 height 10
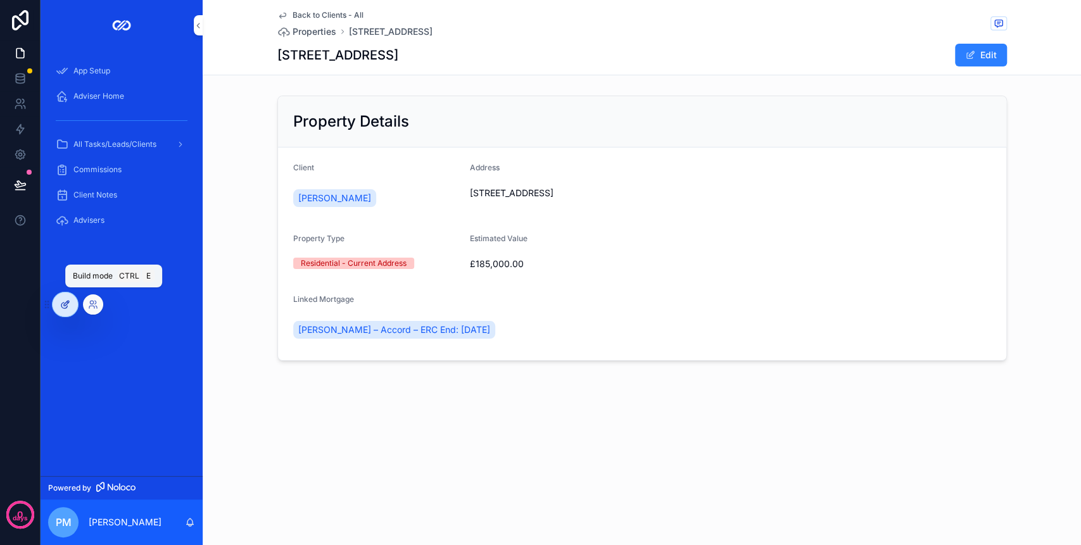
click at [64, 304] on icon at bounding box center [66, 303] width 5 height 5
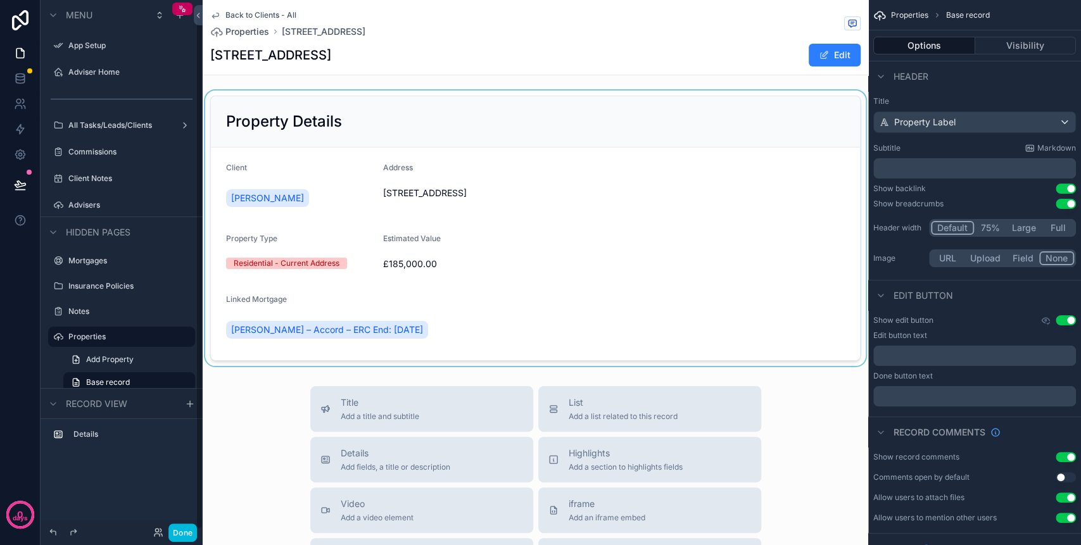
scroll to position [15, 0]
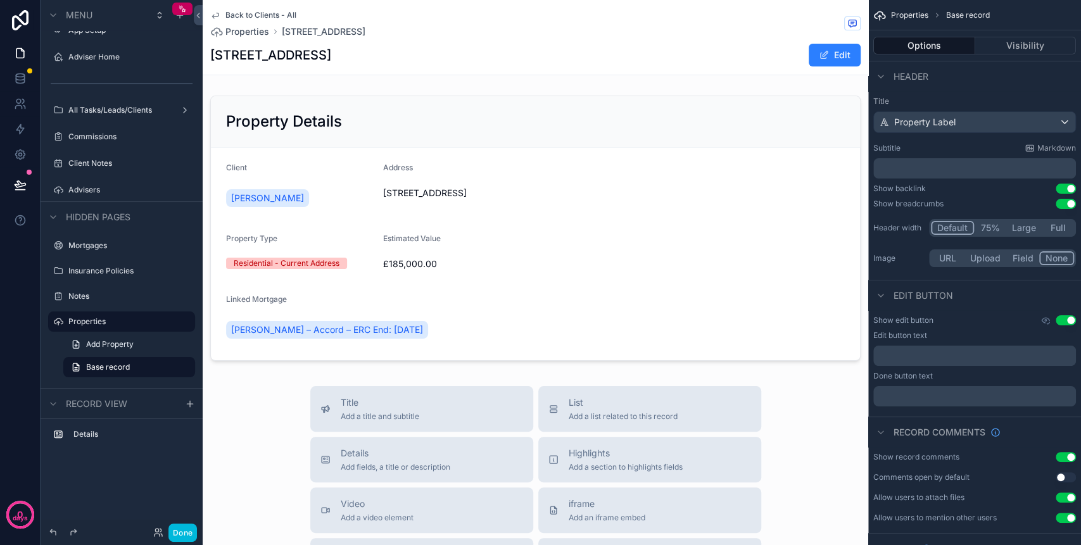
click at [1070, 203] on button "Use setting" at bounding box center [1065, 204] width 20 height 10
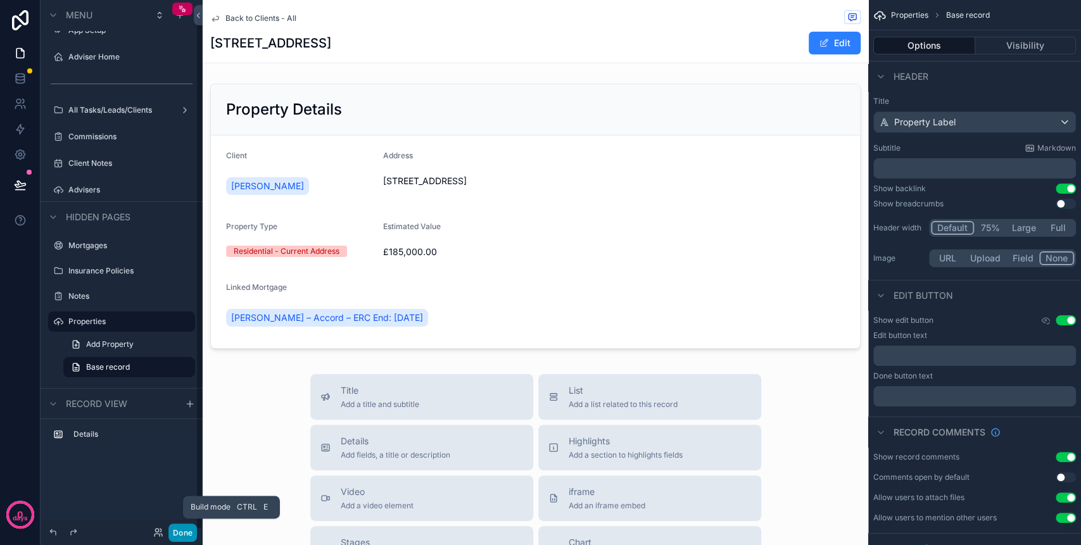
click at [185, 532] on button "Done" at bounding box center [182, 532] width 28 height 18
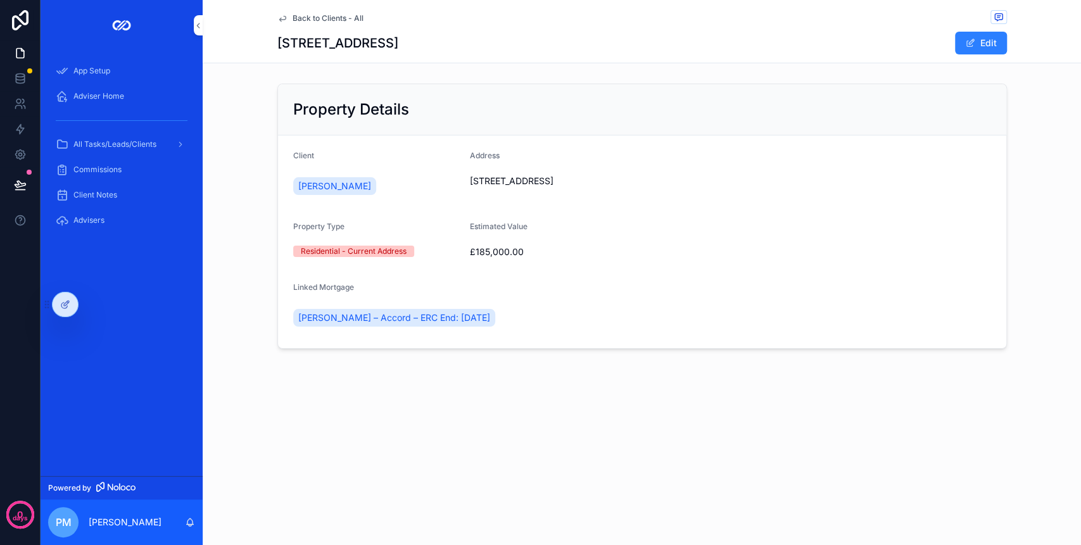
click at [336, 16] on span "Back to Clients - All" at bounding box center [327, 18] width 71 height 10
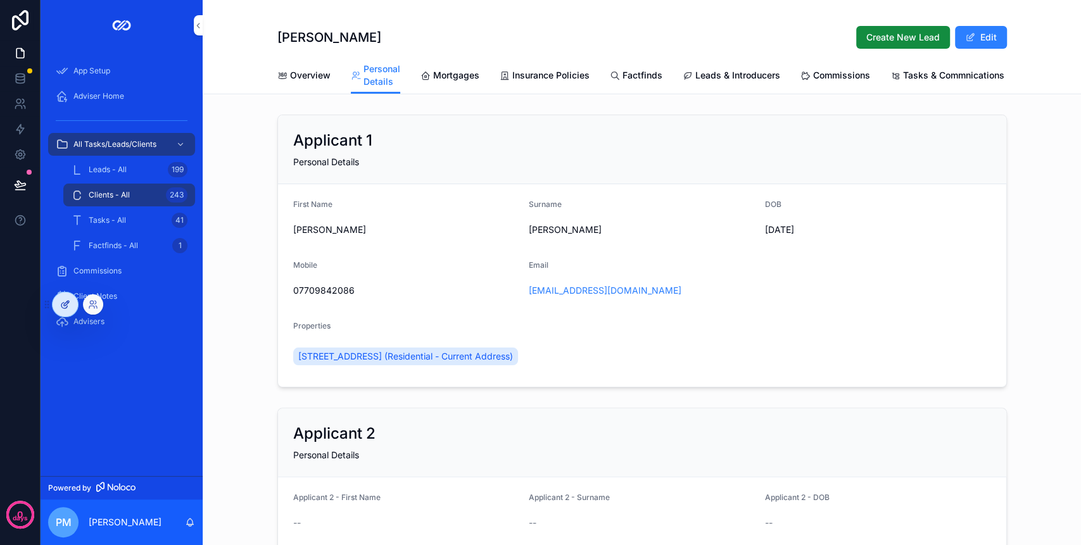
click at [62, 295] on div at bounding box center [65, 304] width 25 height 24
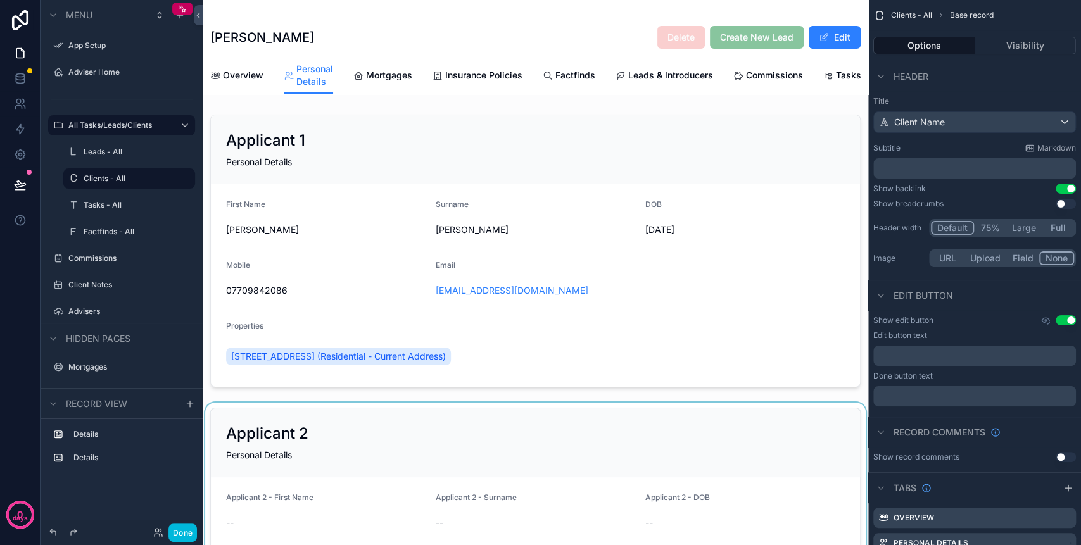
scroll to position [168, 0]
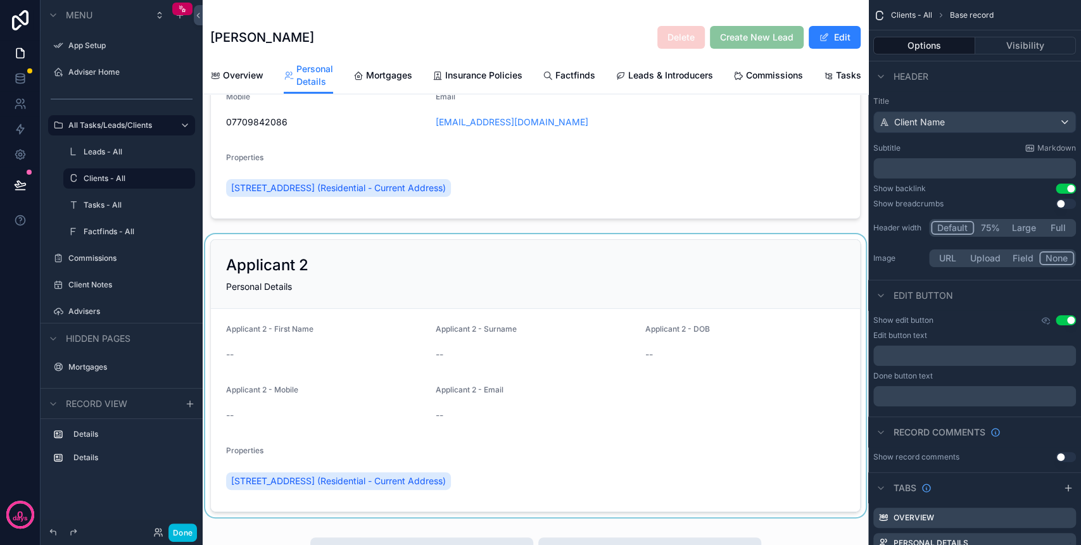
click at [529, 295] on div "scrollable content" at bounding box center [535, 375] width 665 height 283
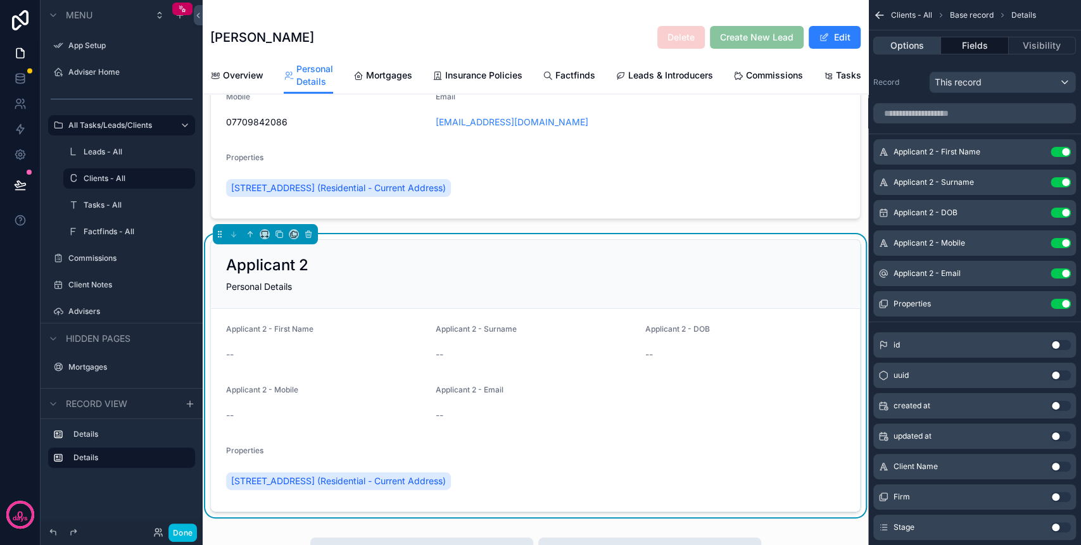
click at [918, 46] on button "Options" at bounding box center [907, 46] width 68 height 18
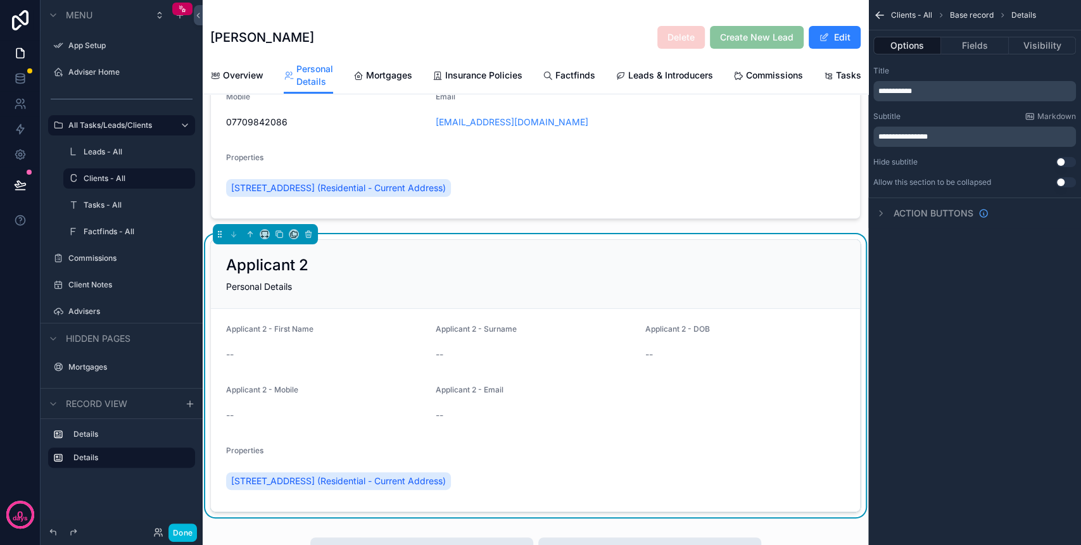
click at [1063, 182] on button "Use setting" at bounding box center [1065, 182] width 20 height 10
click at [179, 529] on button "Done" at bounding box center [182, 532] width 28 height 18
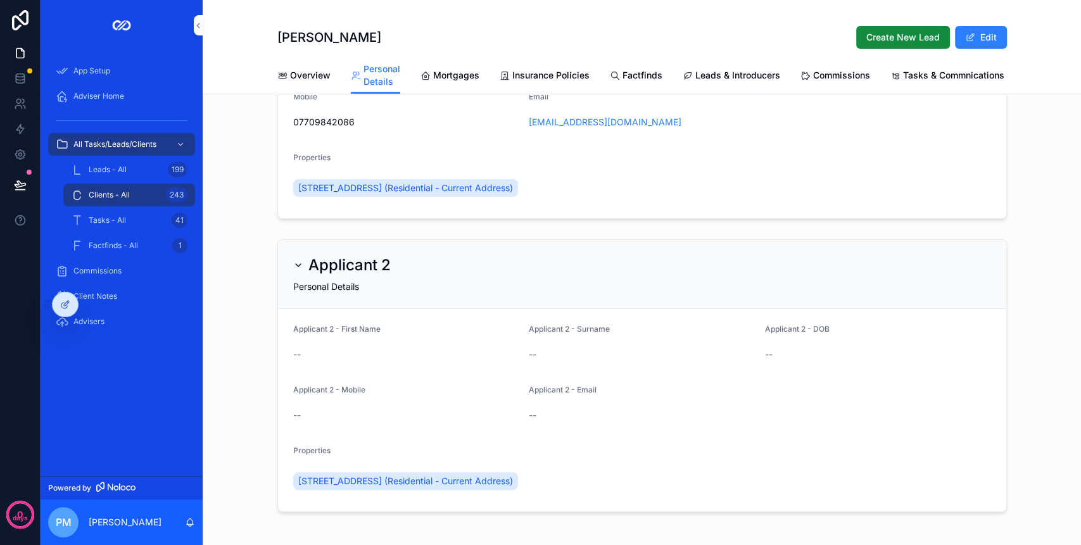
click at [293, 270] on icon "scrollable content" at bounding box center [298, 265] width 10 height 10
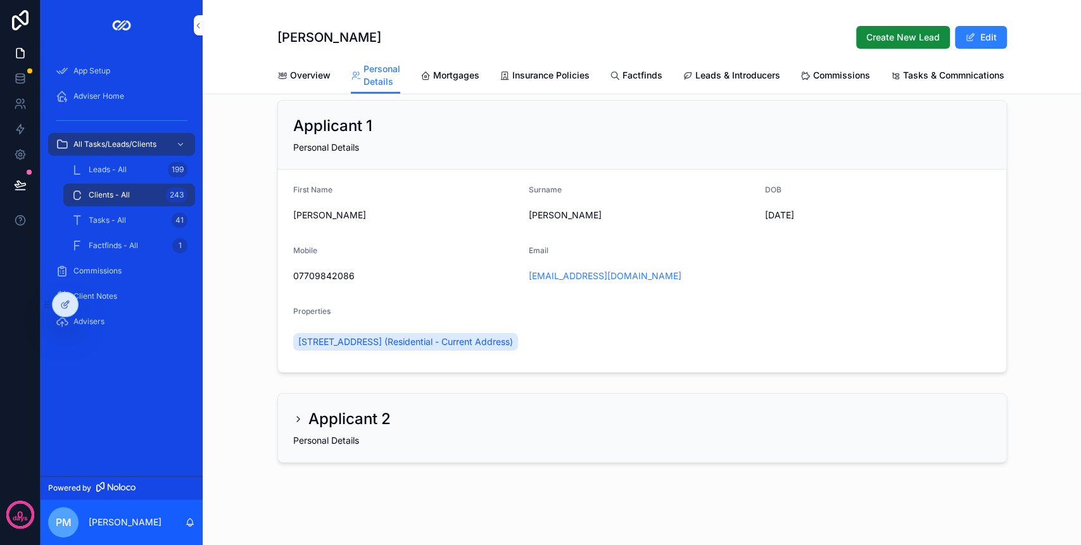
scroll to position [0, 0]
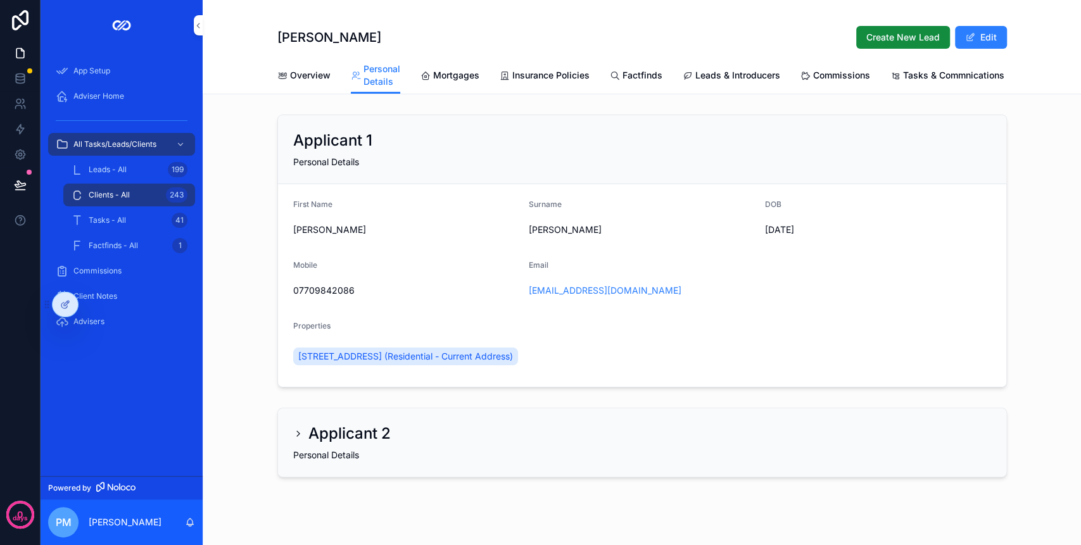
drag, startPoint x: 299, startPoint y: 79, endPoint x: 318, endPoint y: 82, distance: 19.2
click at [300, 78] on span "Overview" at bounding box center [310, 75] width 41 height 13
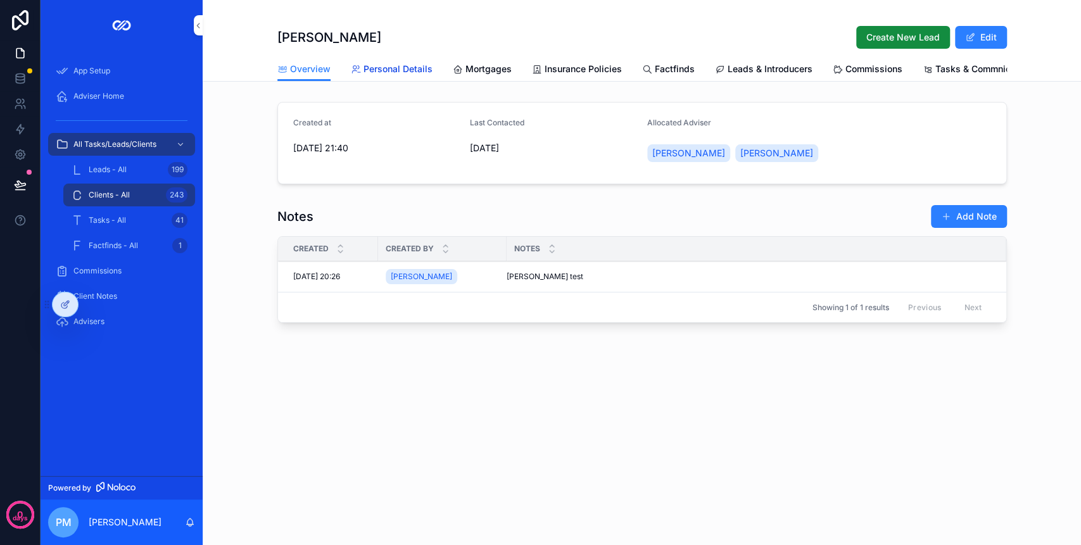
click at [385, 65] on span "Personal Details" at bounding box center [397, 69] width 69 height 13
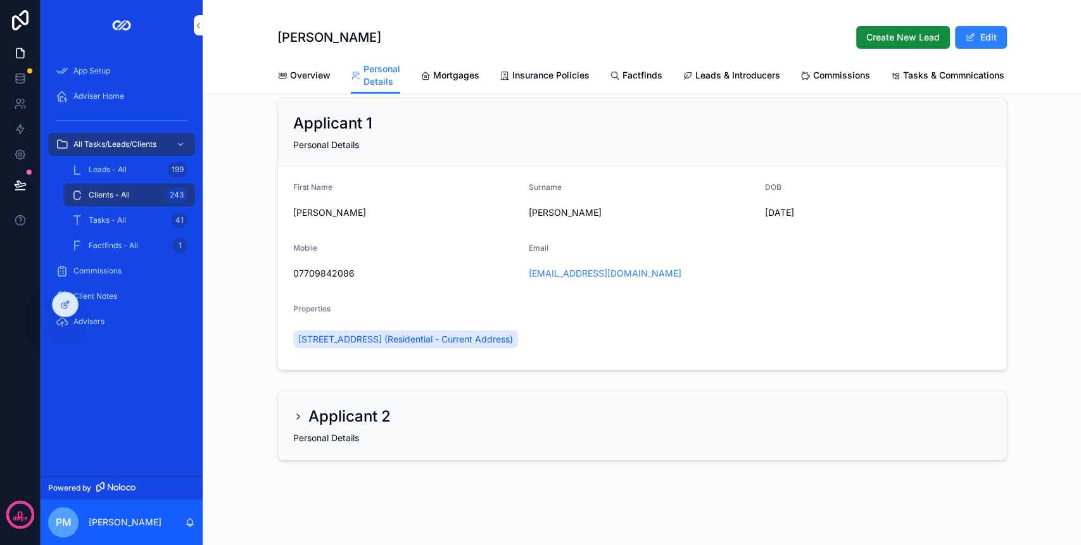
scroll to position [30, 0]
click at [342, 406] on h2 "Applicant 2" at bounding box center [349, 415] width 82 height 20
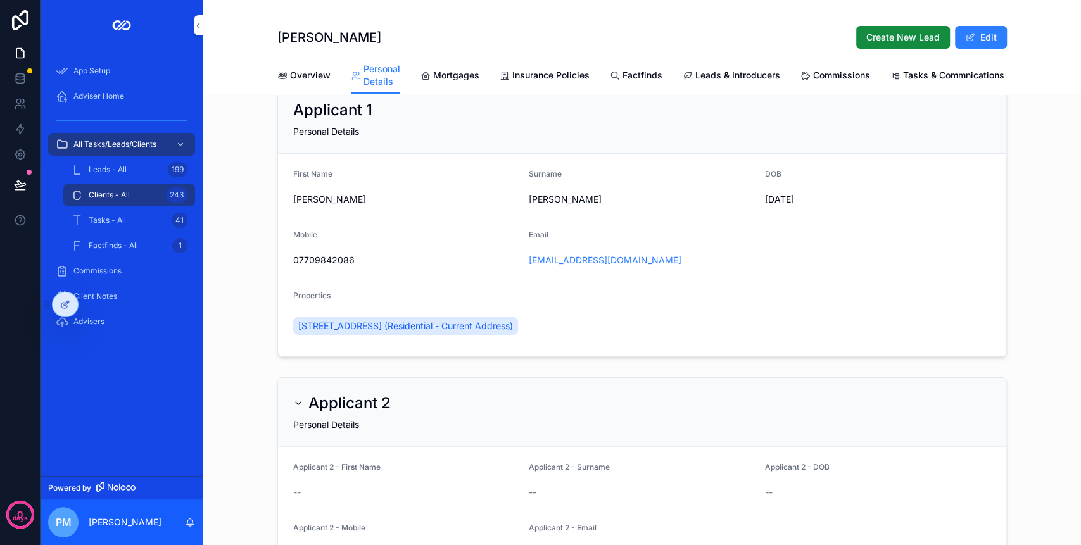
click at [342, 406] on h2 "Applicant 2" at bounding box center [349, 403] width 82 height 20
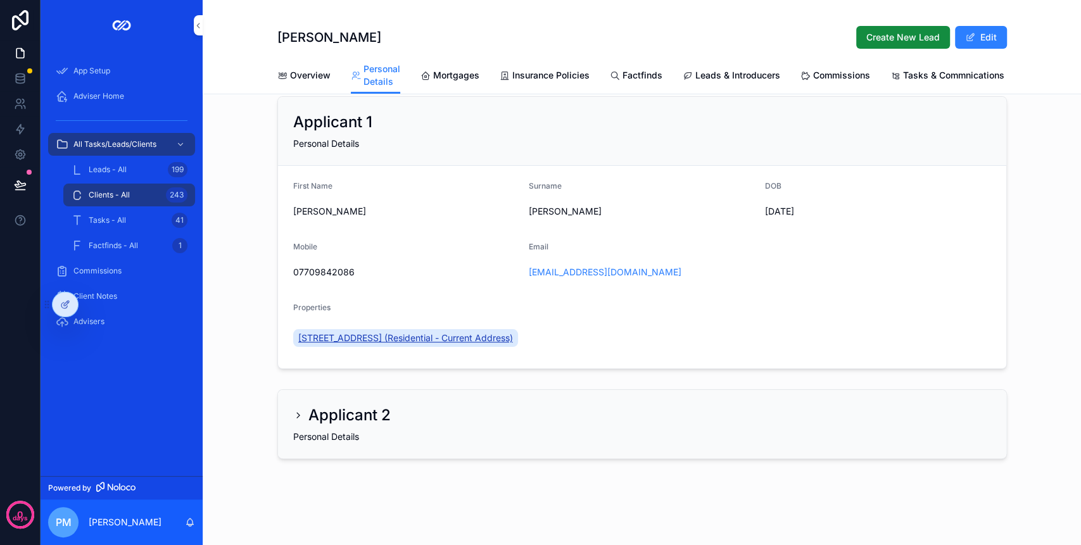
click at [375, 334] on span "74 Strathaven Road, Lesmahagow (Residential - Current Address)" at bounding box center [405, 338] width 215 height 13
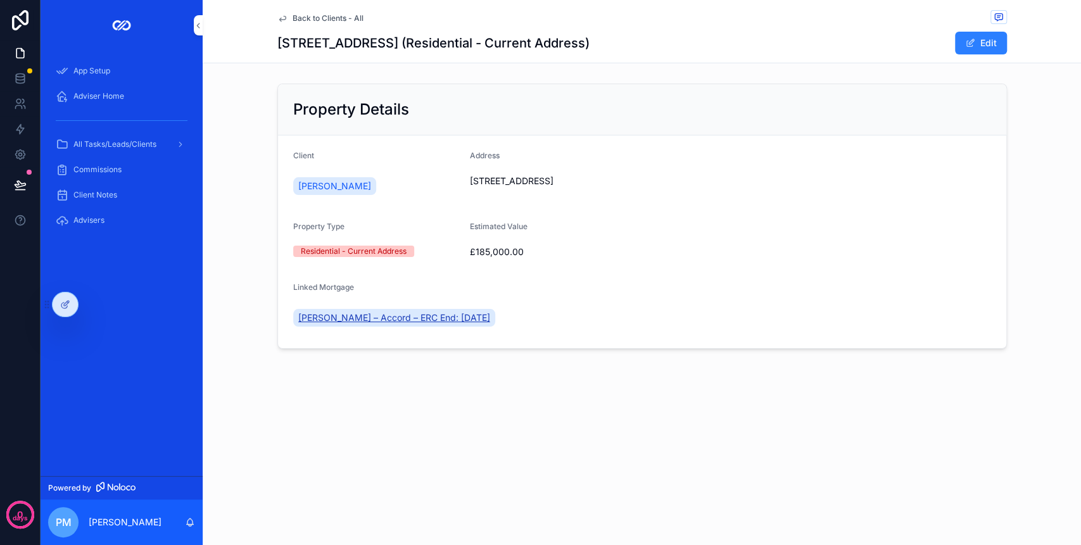
click at [393, 314] on span "[PERSON_NAME] – Accord – ERC End: [DATE]" at bounding box center [394, 317] width 192 height 13
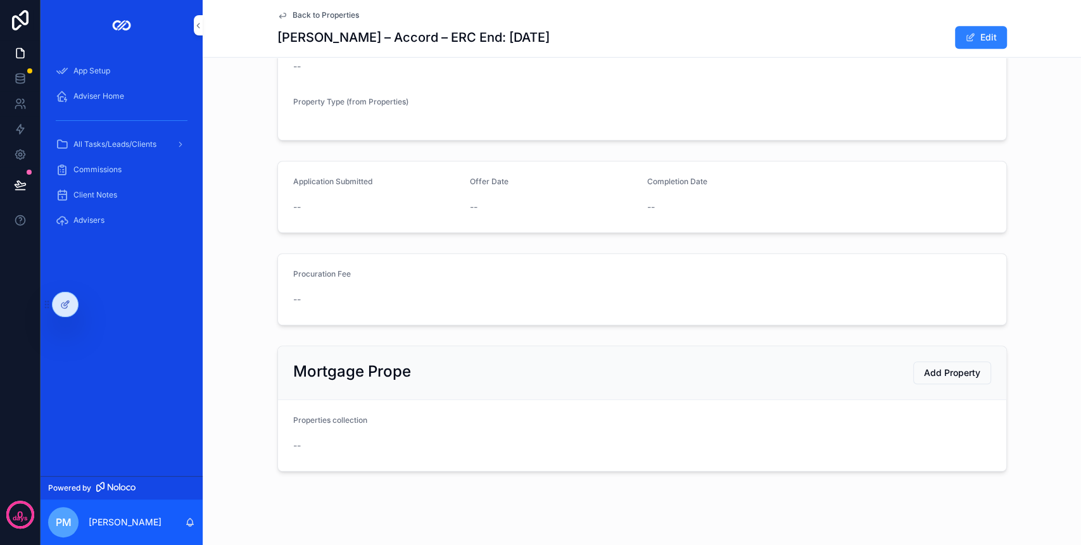
scroll to position [518, 0]
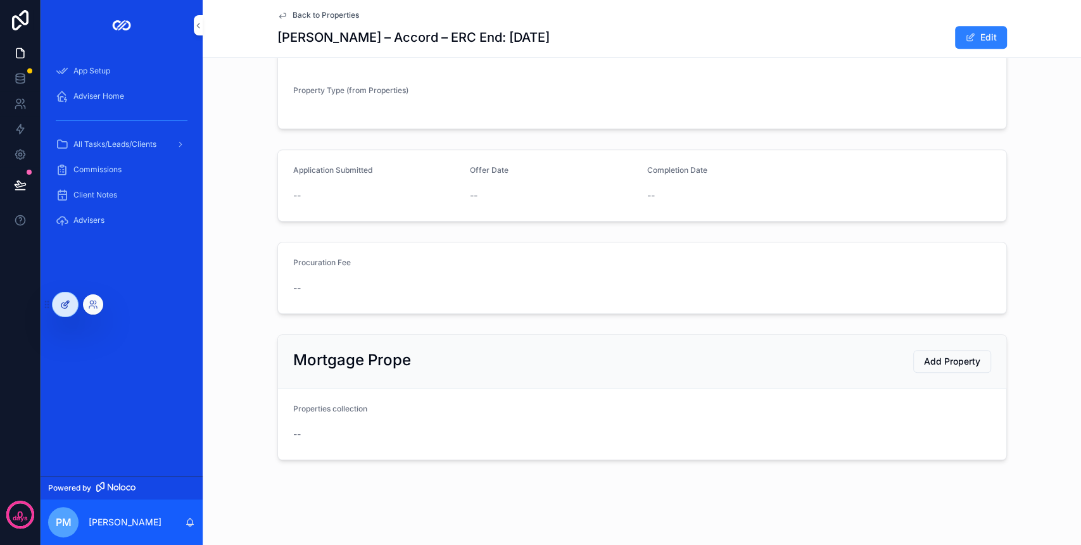
click at [66, 305] on icon at bounding box center [66, 303] width 5 height 5
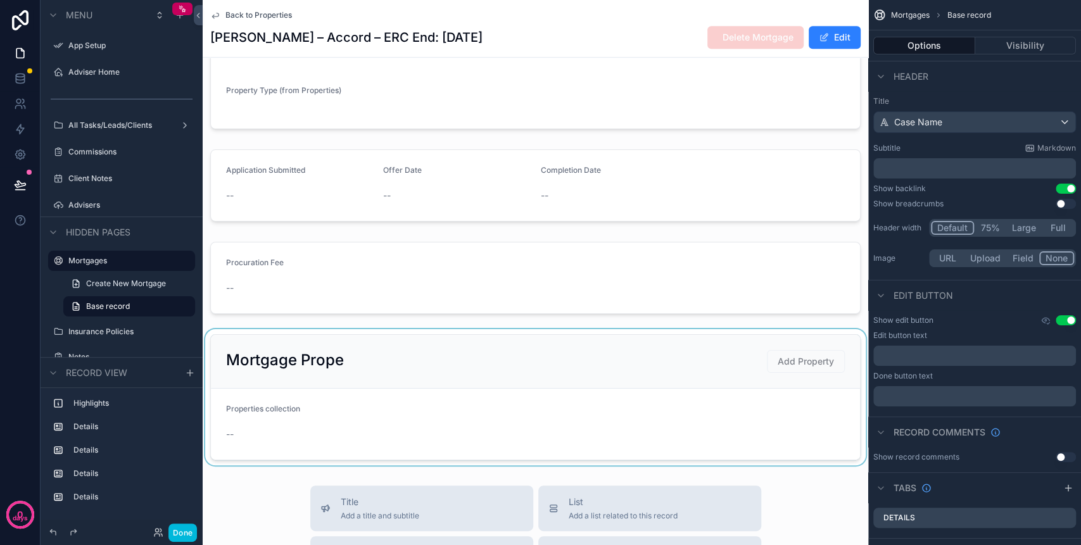
click at [481, 346] on div "scrollable content" at bounding box center [535, 397] width 665 height 136
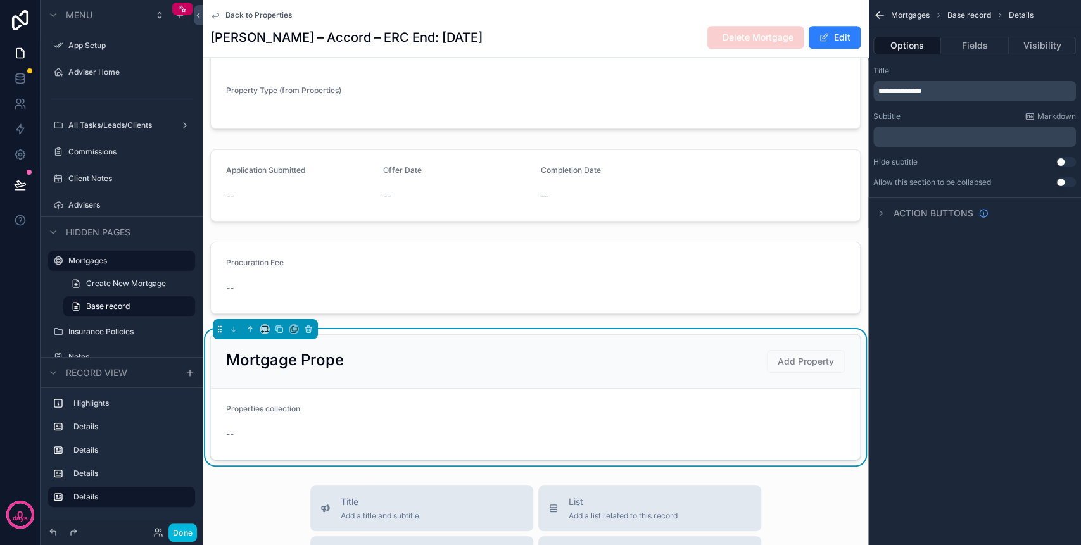
click at [549, 348] on div "Mortgage Prope Add Property" at bounding box center [535, 362] width 649 height 54
click at [313, 331] on button "scrollable content" at bounding box center [308, 329] width 14 height 14
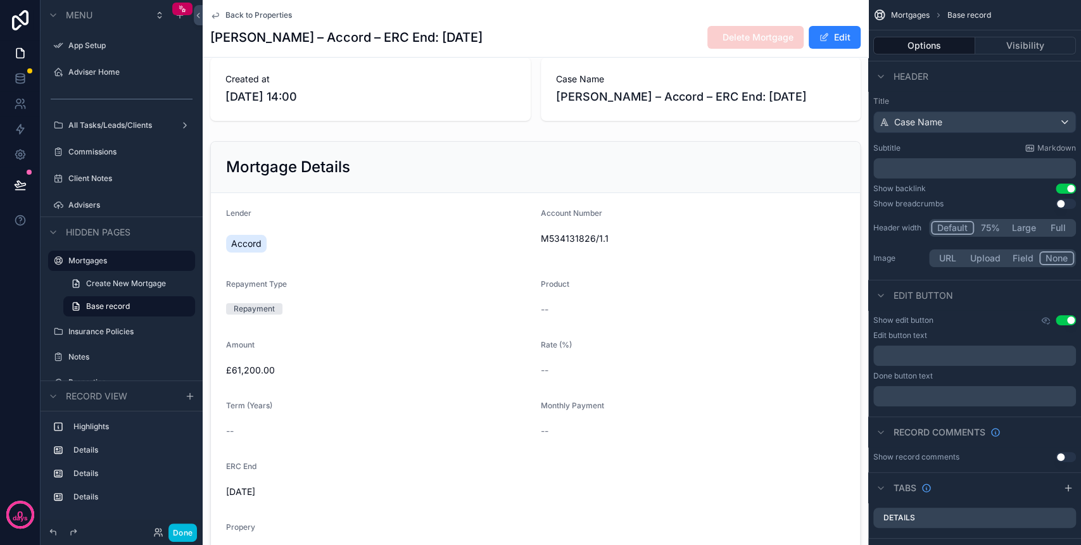
scroll to position [0, 0]
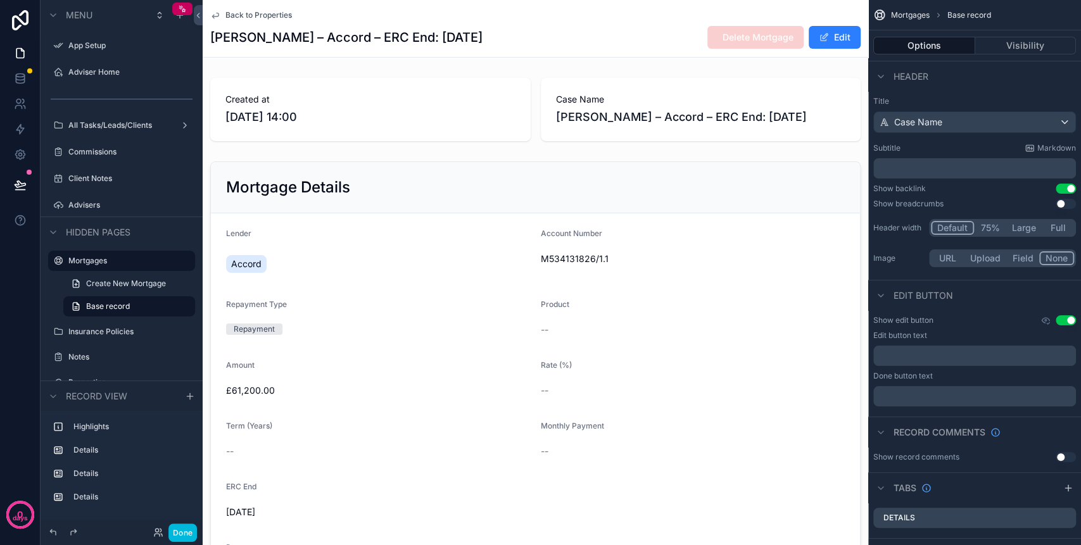
click at [251, 11] on span "Back to Properties" at bounding box center [258, 15] width 66 height 10
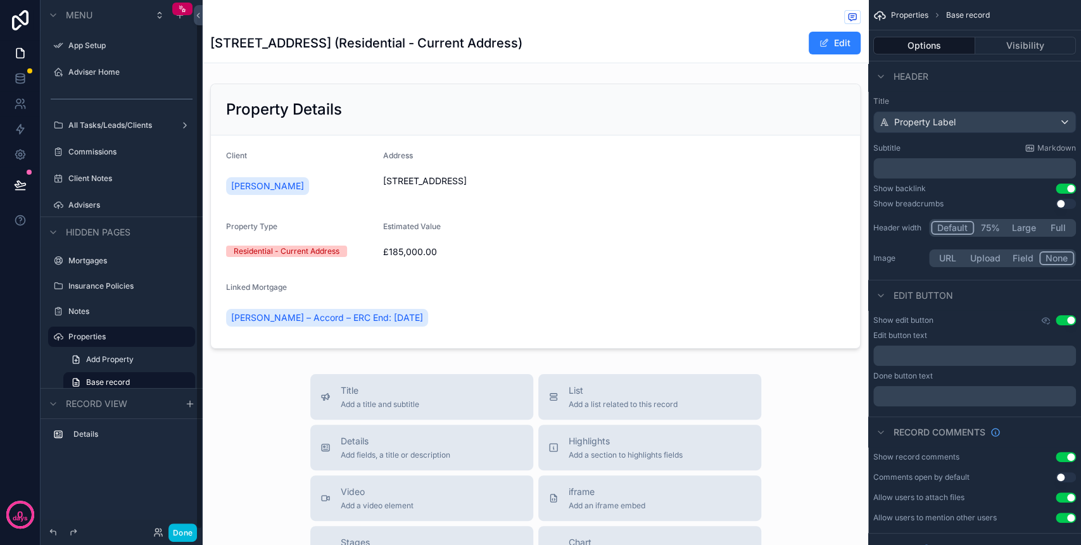
scroll to position [15, 0]
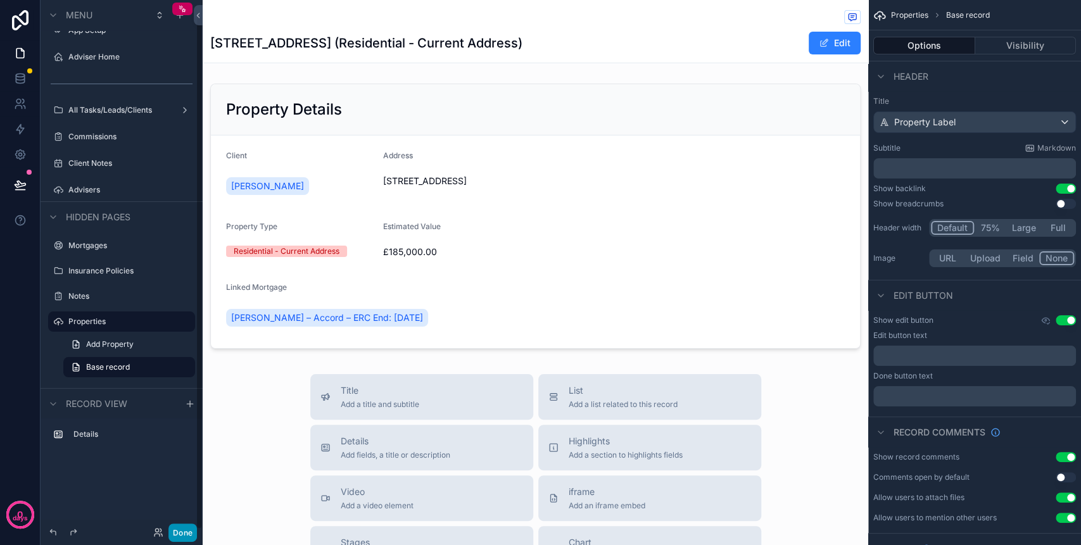
click at [190, 524] on button "Done" at bounding box center [182, 532] width 28 height 18
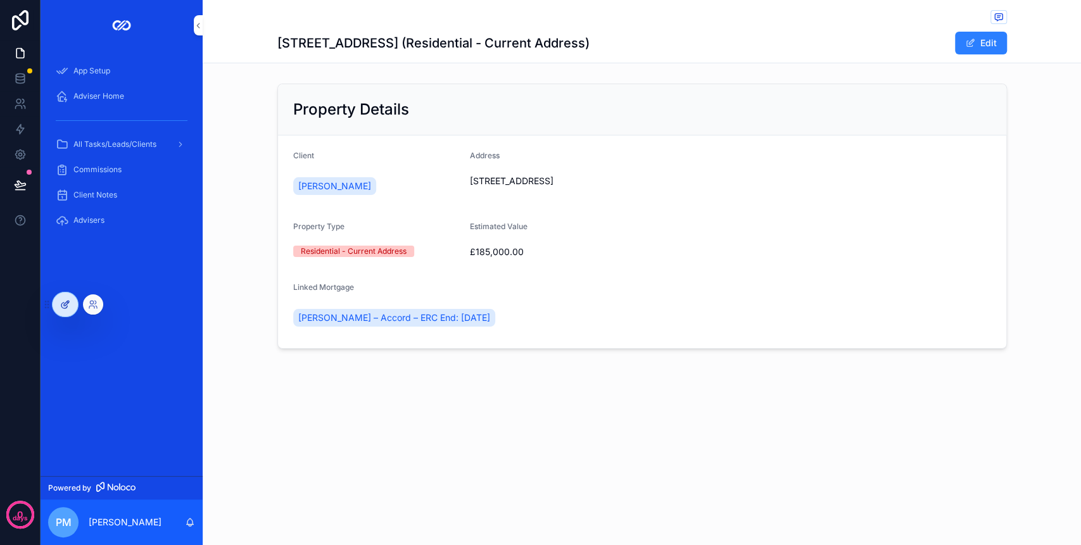
click at [63, 299] on icon at bounding box center [65, 304] width 10 height 10
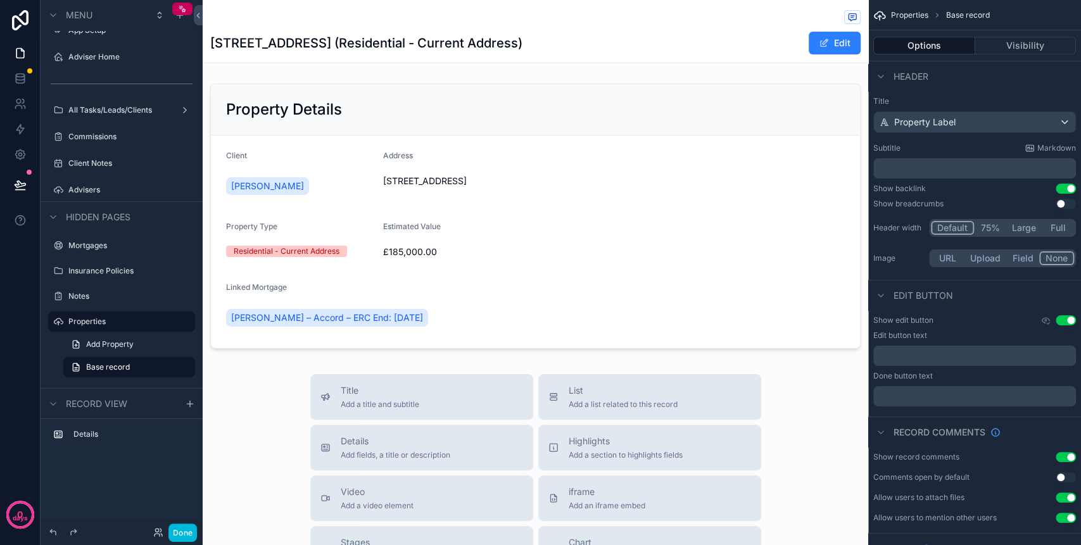
click at [1065, 187] on button "Use setting" at bounding box center [1065, 189] width 20 height 10
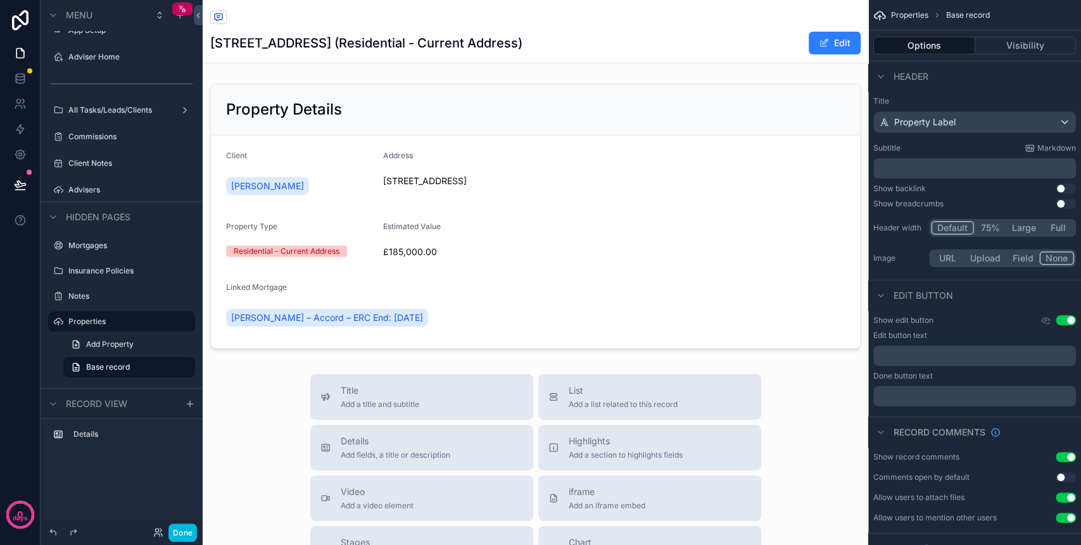
click at [1065, 187] on button "Use setting" at bounding box center [1065, 189] width 20 height 10
click at [1058, 203] on button "Use setting" at bounding box center [1065, 204] width 20 height 10
click at [1067, 201] on button "Use setting" at bounding box center [1065, 204] width 20 height 10
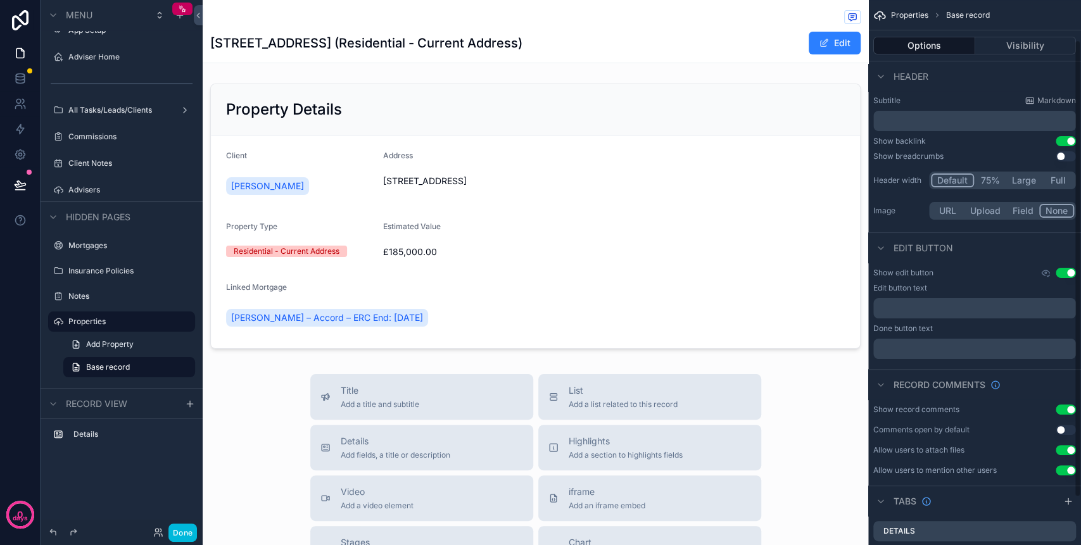
scroll to position [84, 0]
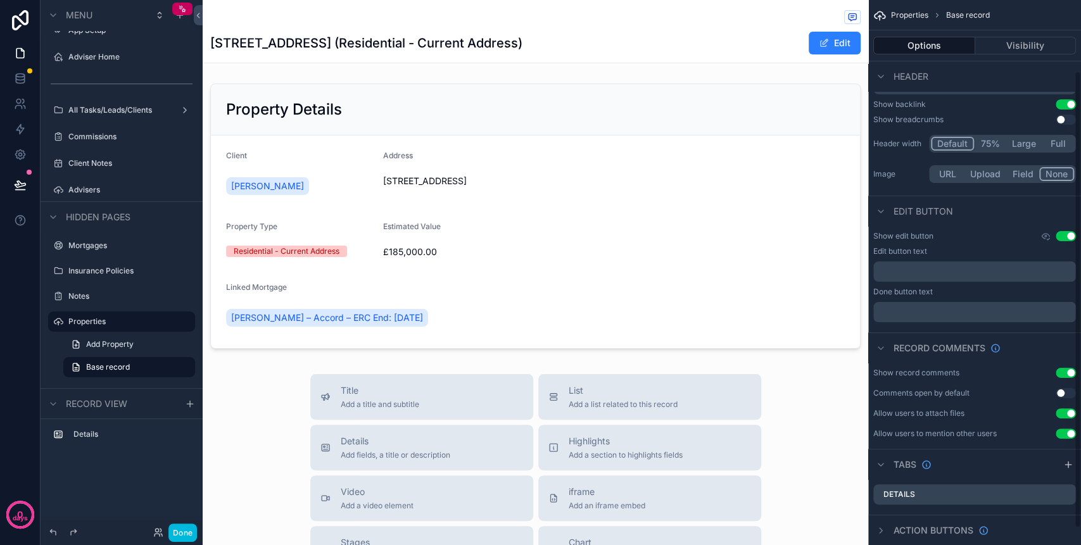
click at [1068, 368] on button "Use setting" at bounding box center [1065, 373] width 20 height 10
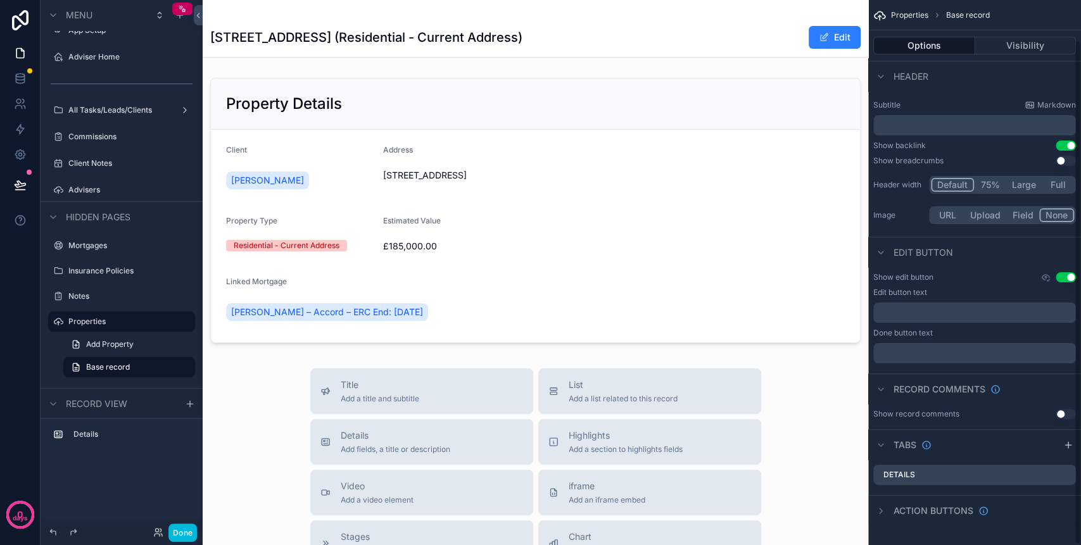
scroll to position [0, 0]
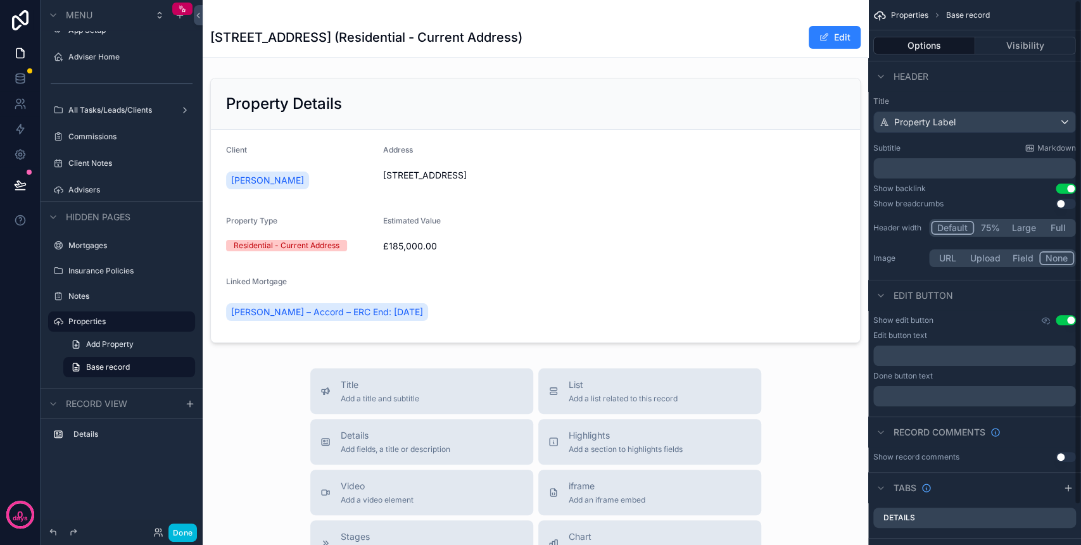
click at [1063, 184] on button "Use setting" at bounding box center [1065, 189] width 20 height 10
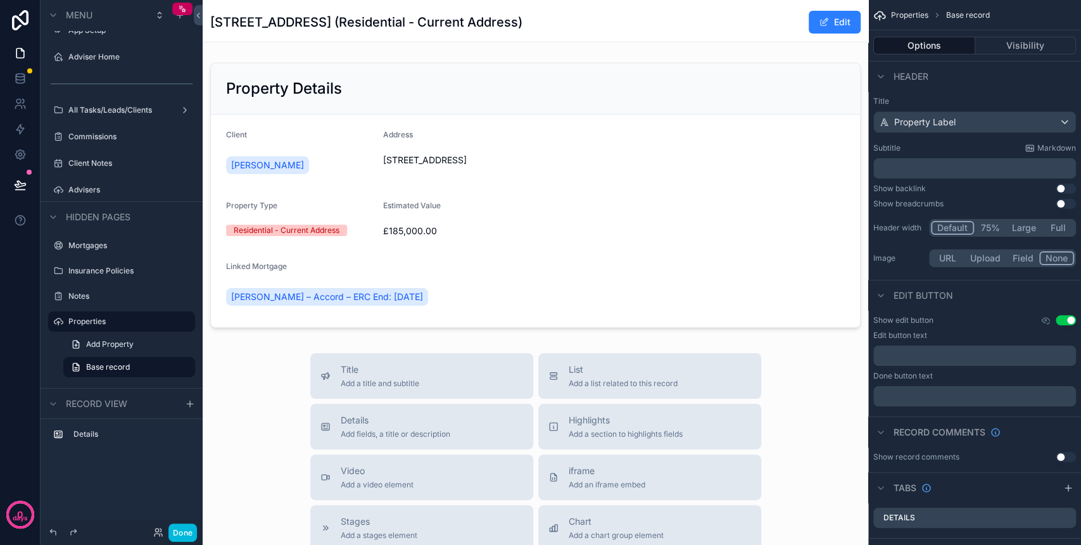
click at [1063, 184] on button "Use setting" at bounding box center [1065, 189] width 20 height 10
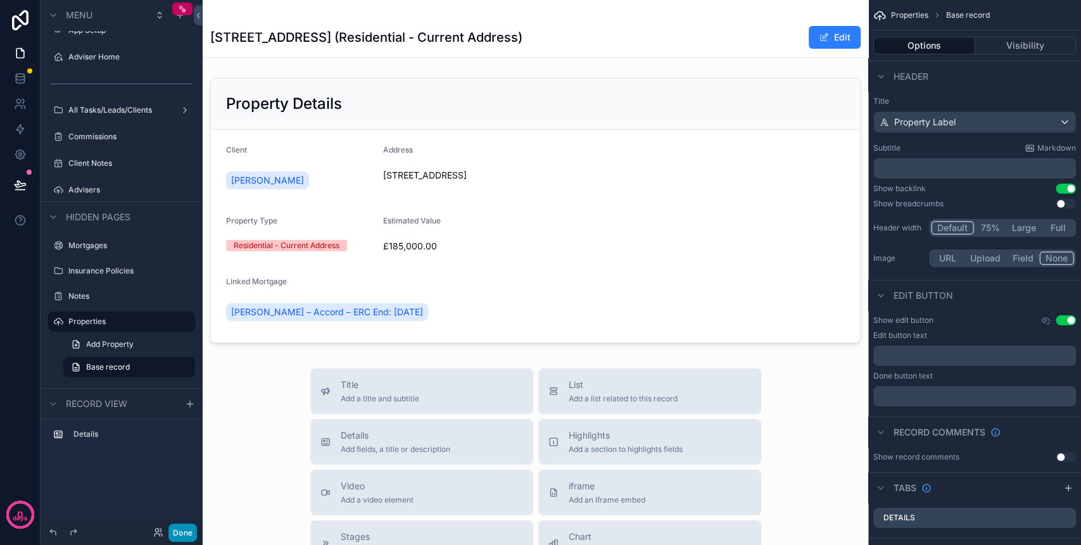
click at [172, 530] on button "Done" at bounding box center [182, 532] width 28 height 18
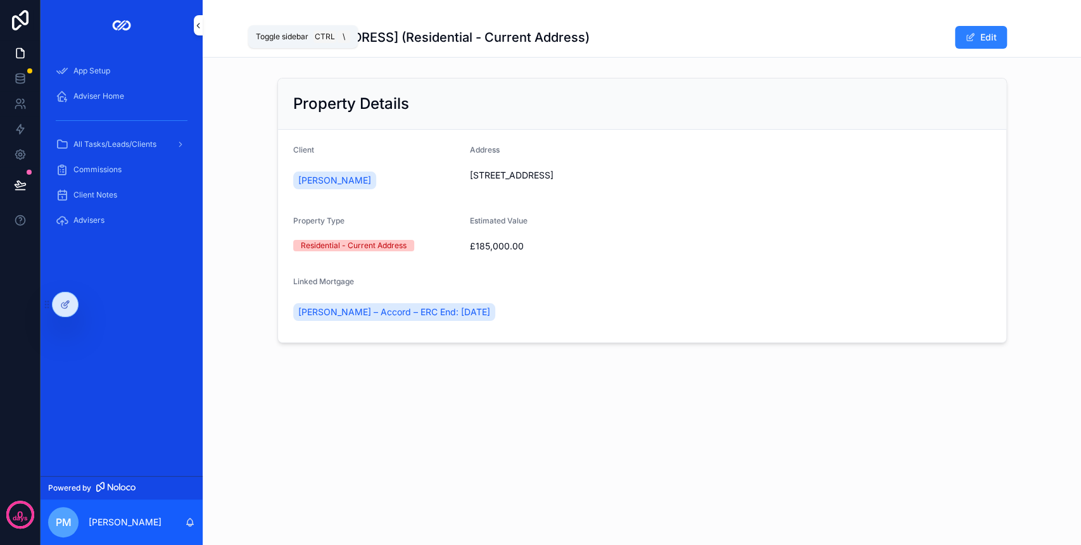
click at [200, 28] on icon "scrollable content" at bounding box center [198, 25] width 9 height 9
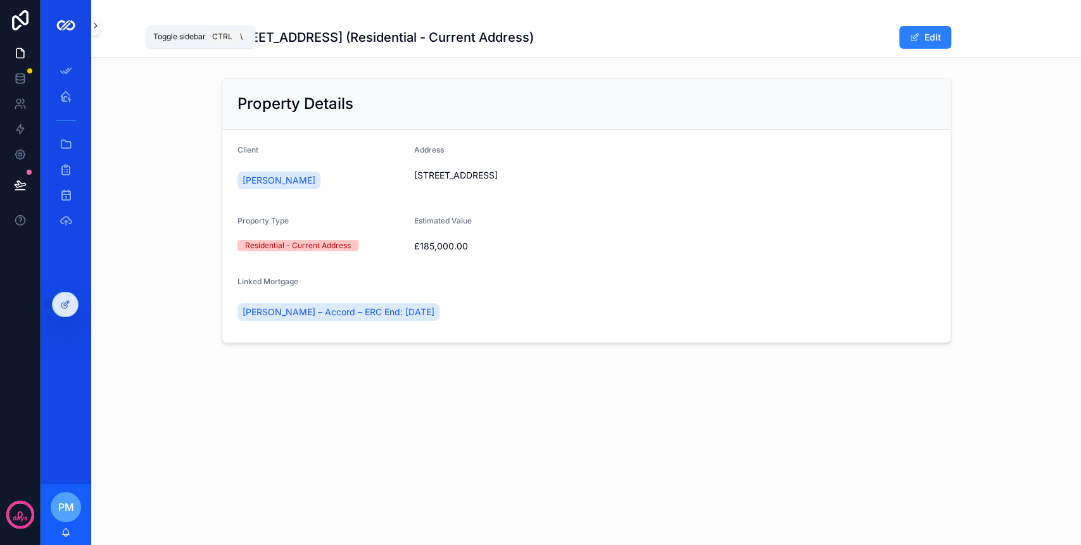
click at [92, 33] on button "scrollable content" at bounding box center [95, 25] width 9 height 20
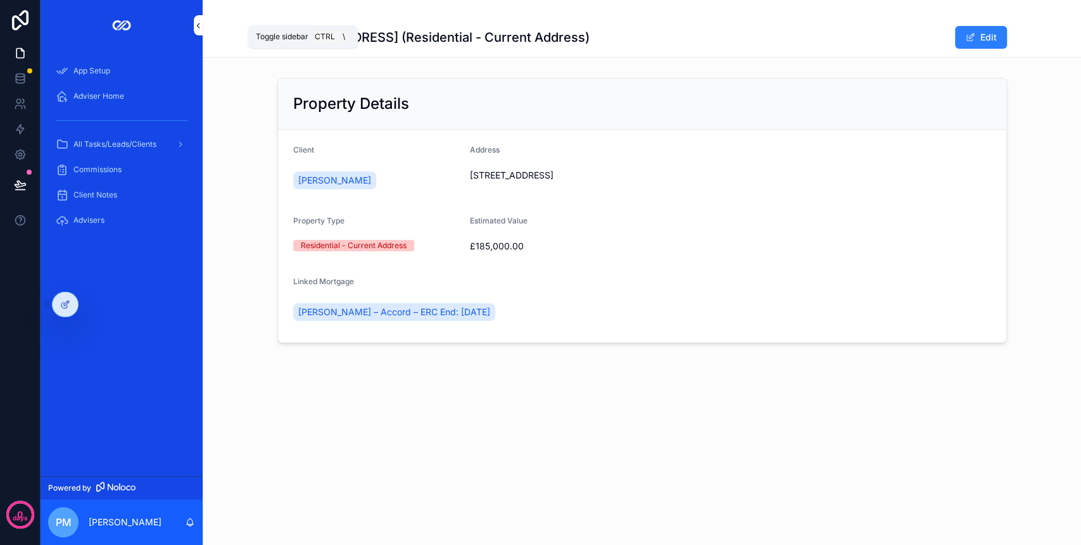
click at [199, 23] on icon "scrollable content" at bounding box center [198, 25] width 9 height 9
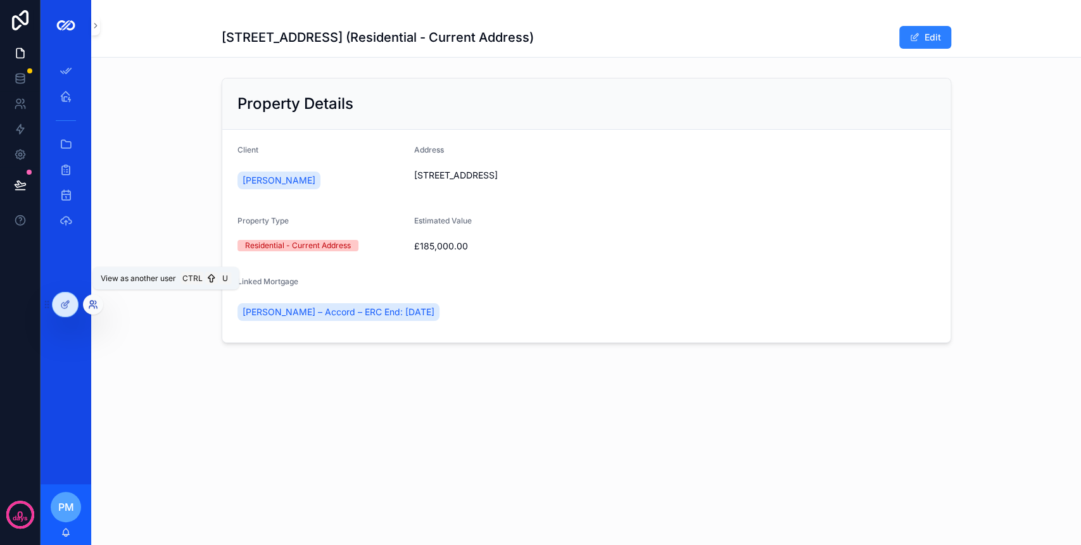
click at [93, 301] on icon at bounding box center [91, 302] width 3 height 3
click at [64, 301] on icon at bounding box center [65, 304] width 10 height 10
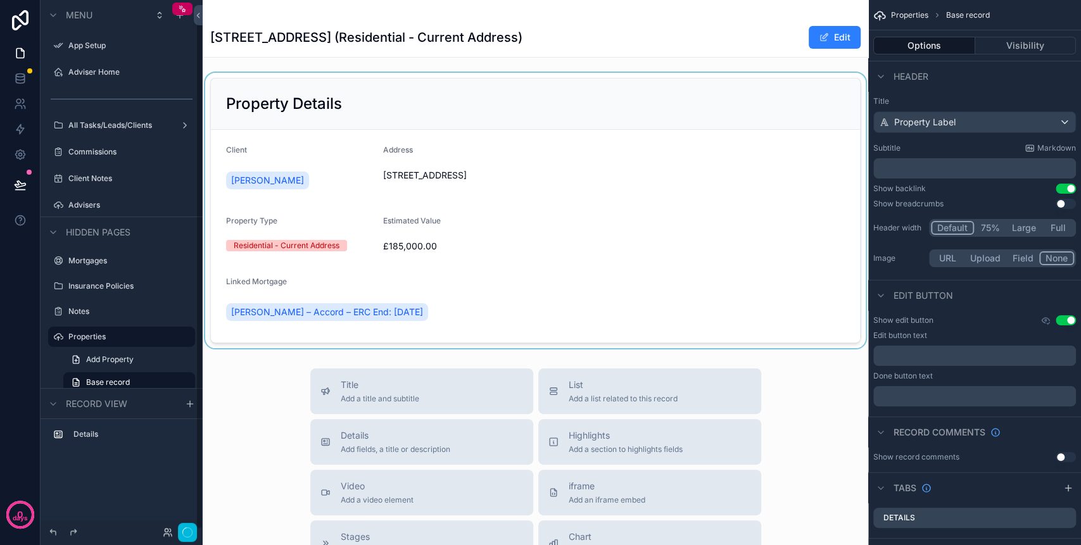
scroll to position [15, 0]
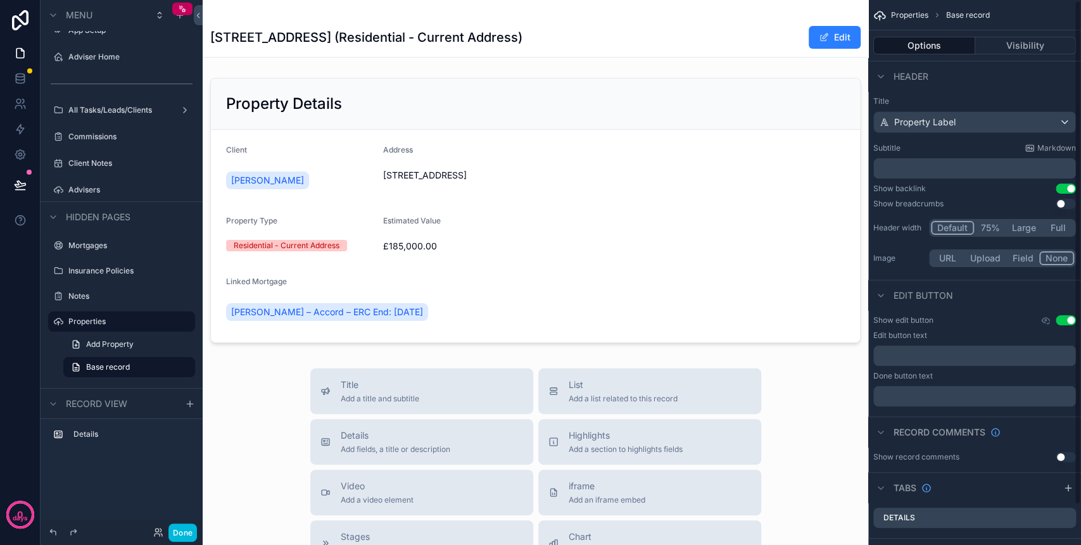
click at [1062, 199] on div "Show breadcrumbs Use setting" at bounding box center [974, 204] width 203 height 10
click at [1056, 206] on button "Use setting" at bounding box center [1065, 204] width 20 height 10
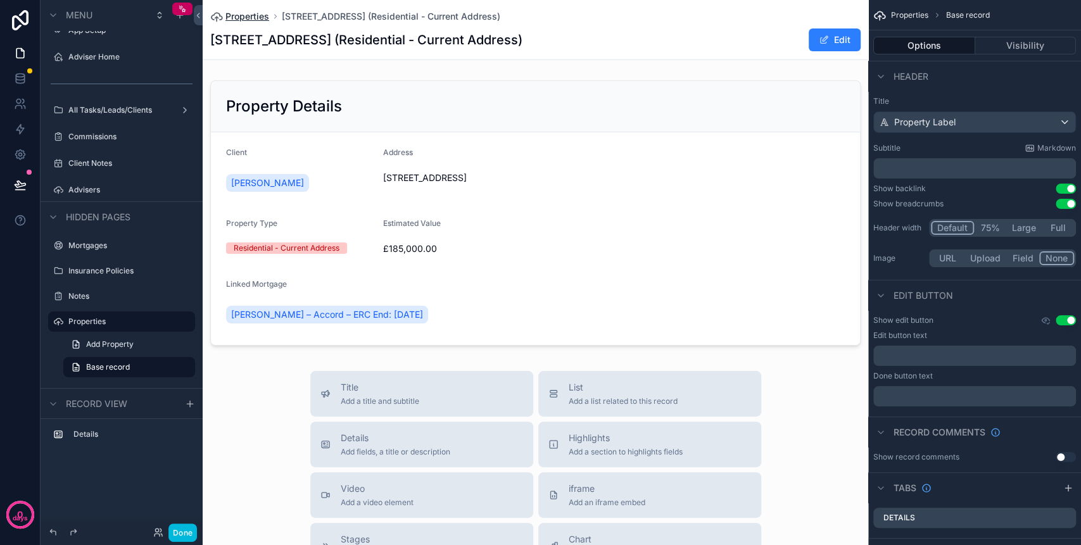
click at [245, 19] on span "Properties" at bounding box center [247, 16] width 44 height 13
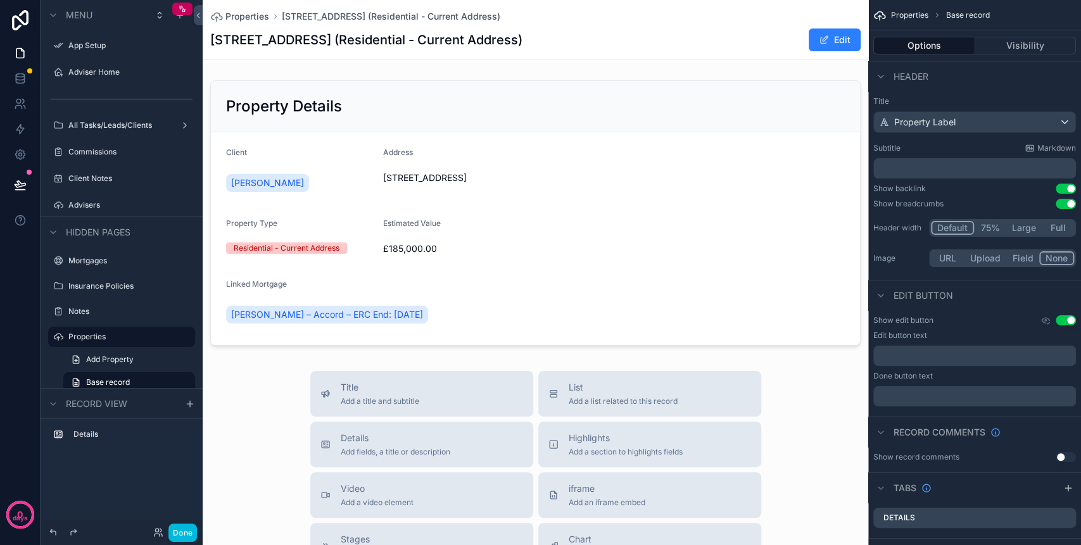
click at [1064, 203] on button "Use setting" at bounding box center [1065, 204] width 20 height 10
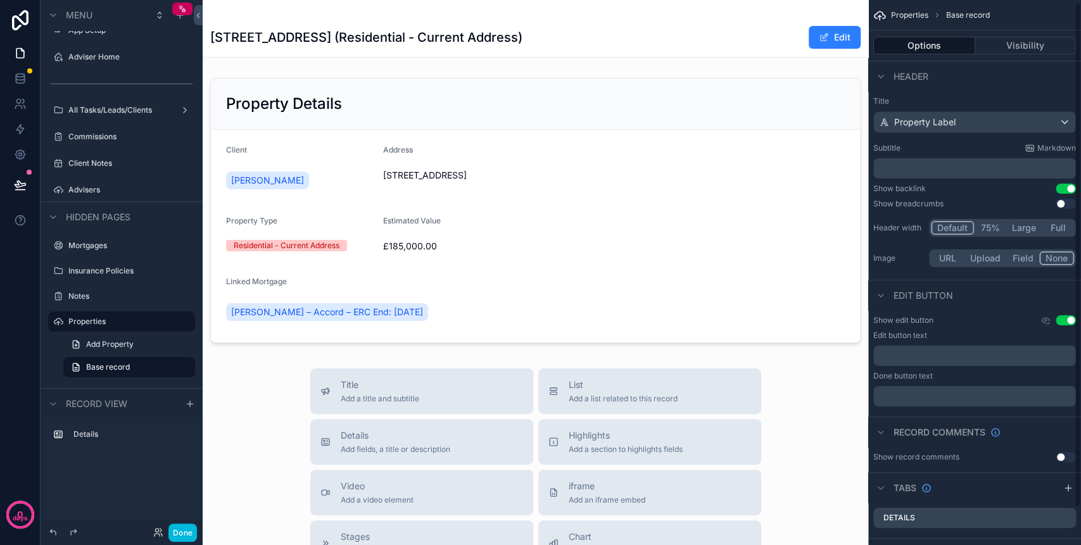
scroll to position [43, 0]
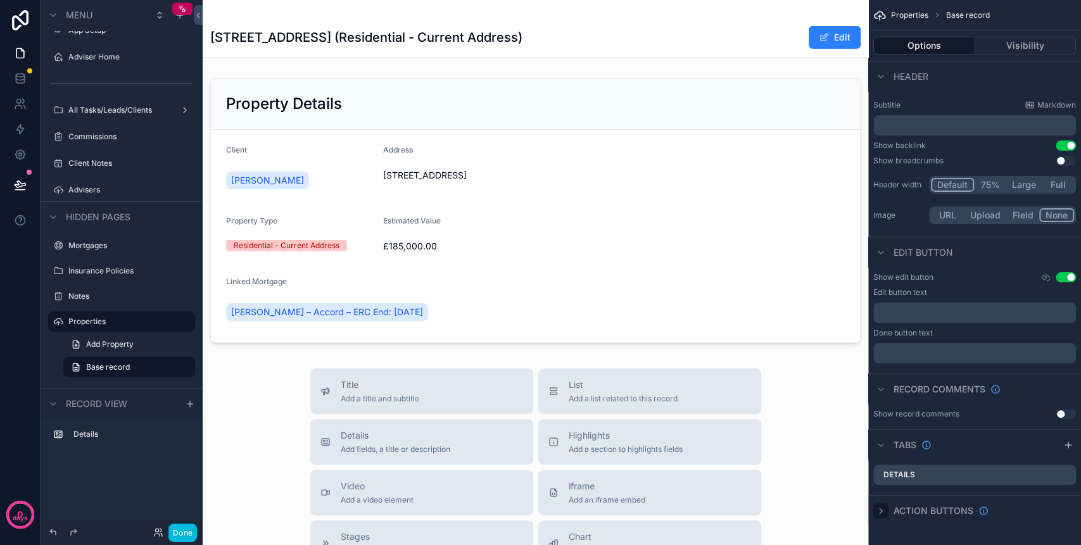
click at [886, 511] on div "scrollable content" at bounding box center [880, 510] width 15 height 15
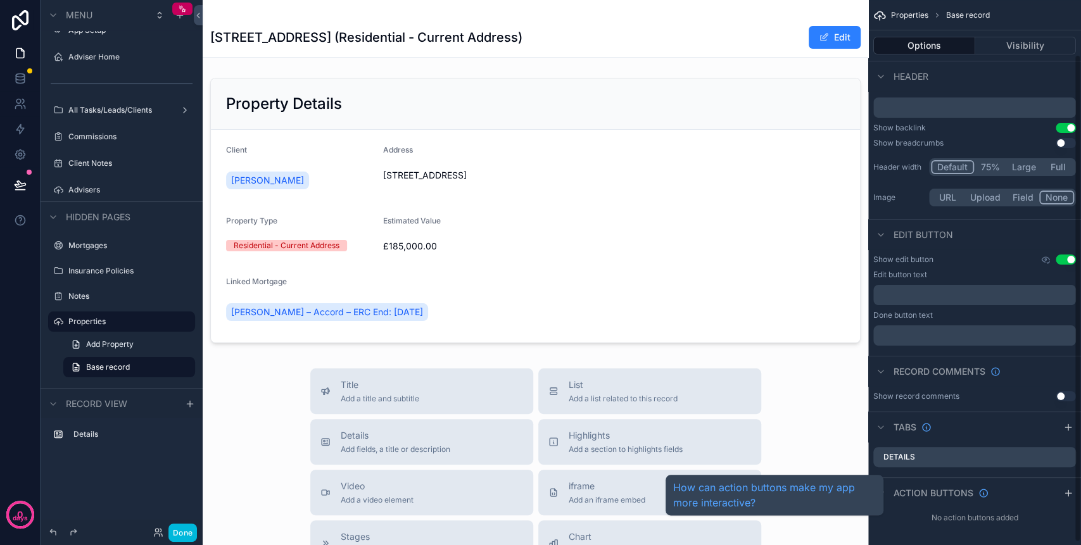
scroll to position [63, 0]
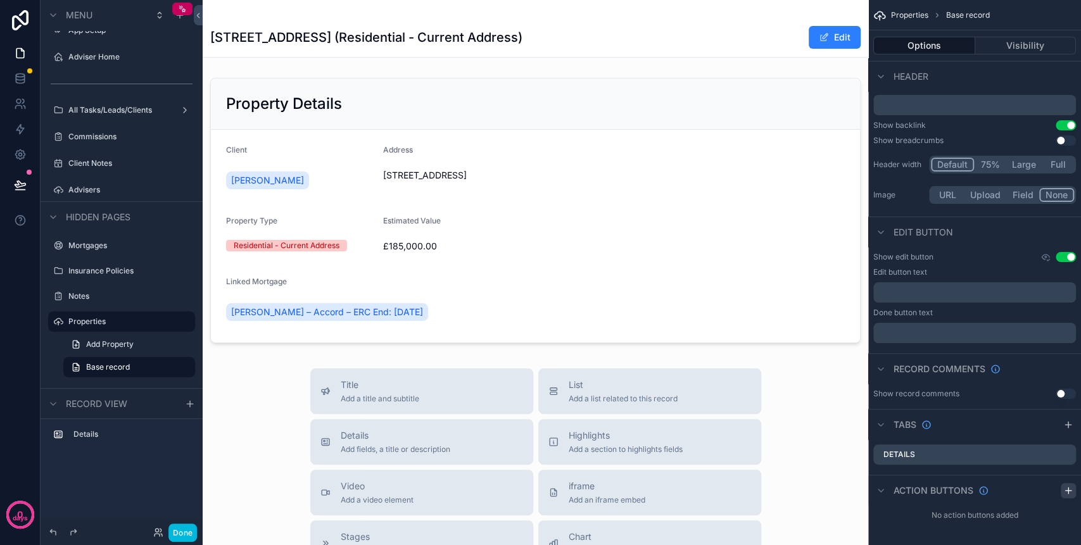
click at [1069, 489] on icon "scrollable content" at bounding box center [1068, 491] width 10 height 10
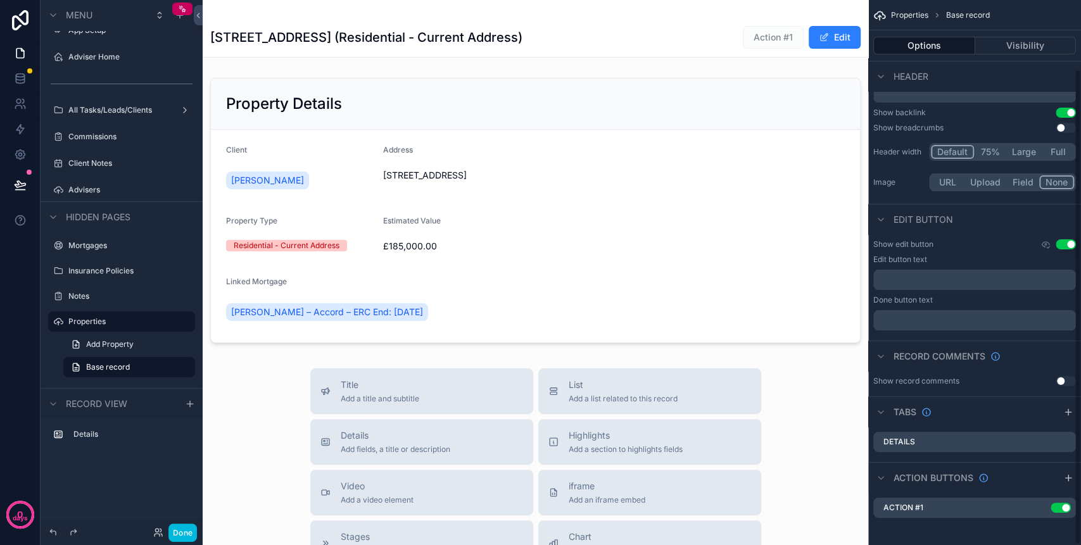
scroll to position [78, 0]
click at [1039, 505] on icon "scrollable content" at bounding box center [1041, 503] width 5 height 5
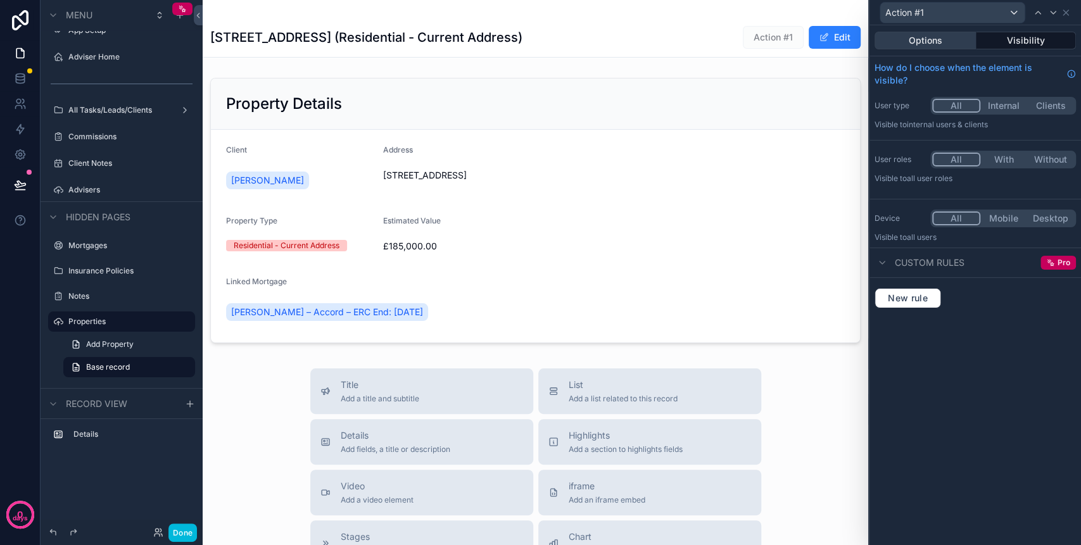
click at [941, 35] on button "Options" at bounding box center [924, 41] width 101 height 18
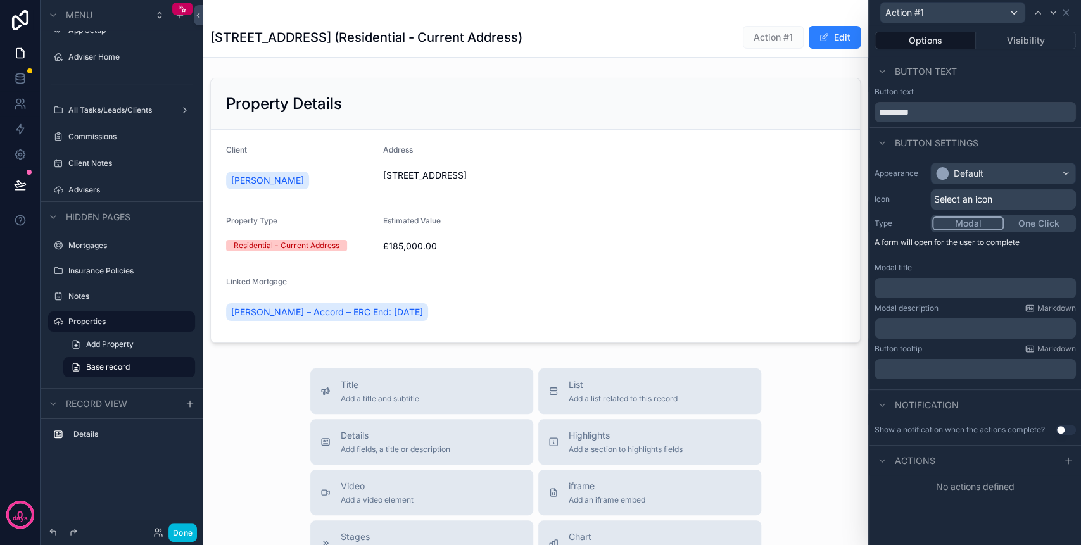
drag, startPoint x: 1071, startPoint y: 458, endPoint x: 1013, endPoint y: 410, distance: 75.5
click at [1072, 459] on icon at bounding box center [1068, 461] width 10 height 10
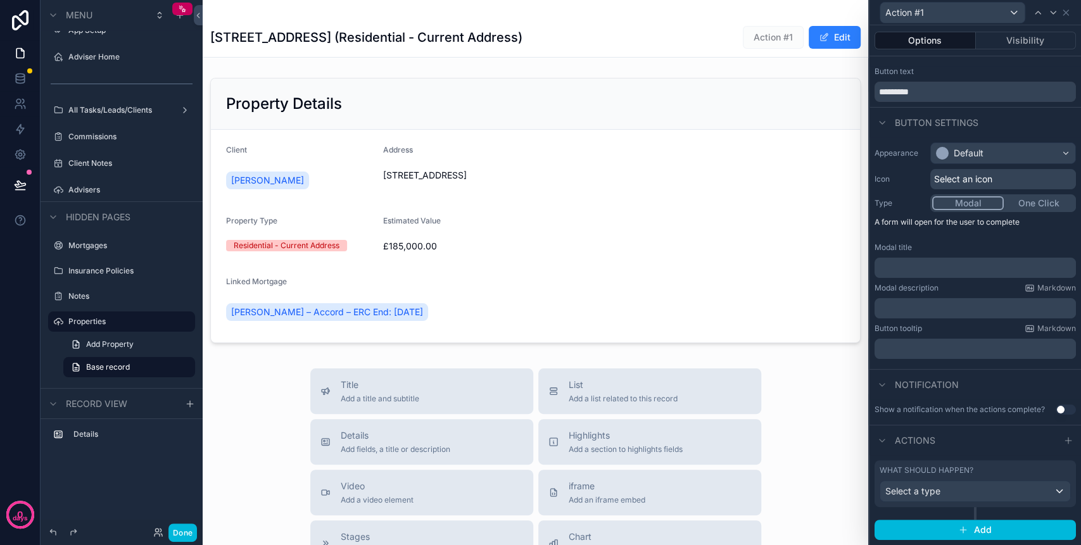
scroll to position [29, 0]
click at [972, 498] on div "Select a type" at bounding box center [975, 491] width 190 height 20
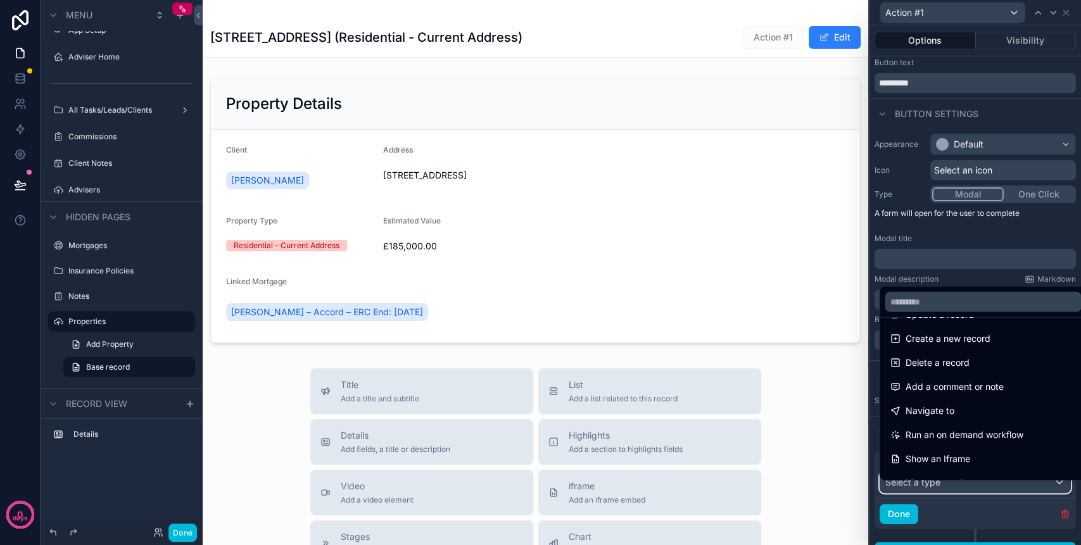
scroll to position [0, 0]
click at [1055, 518] on div at bounding box center [974, 272] width 211 height 545
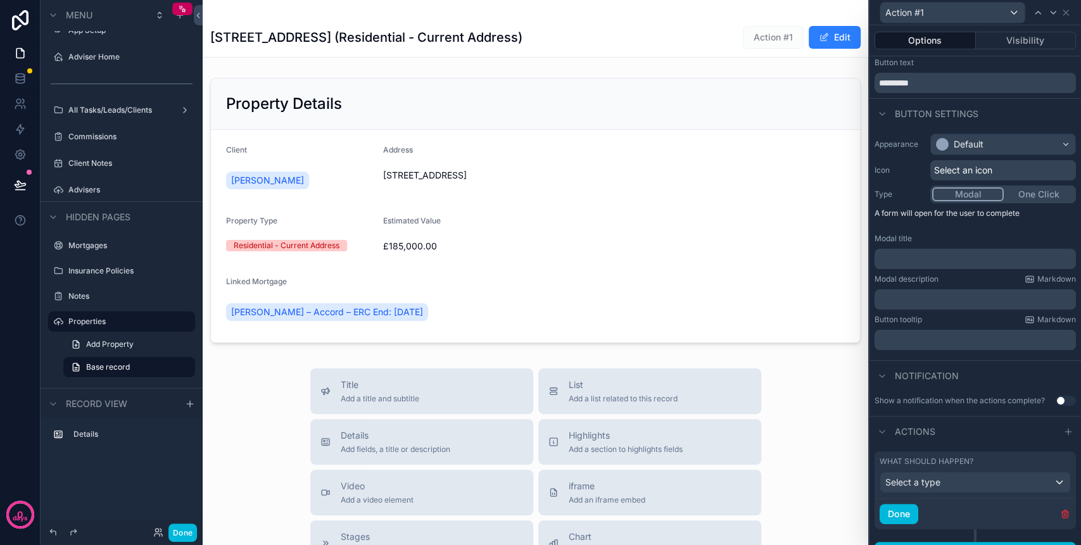
click at [1060, 519] on icon "button" at bounding box center [1065, 514] width 10 height 10
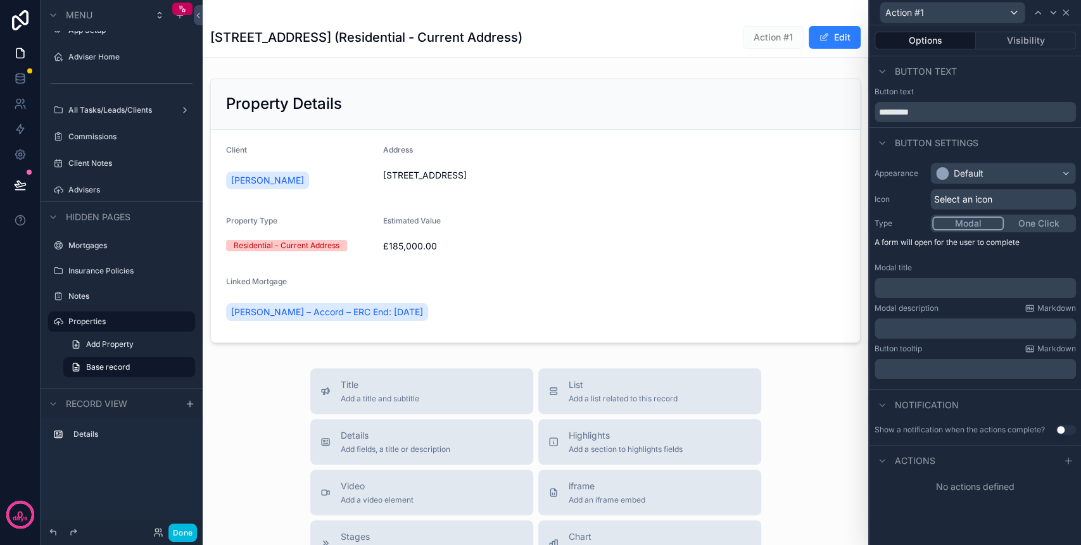
click at [1063, 7] on div "Action #1" at bounding box center [974, 12] width 201 height 25
click at [1065, 11] on icon at bounding box center [1065, 12] width 5 height 5
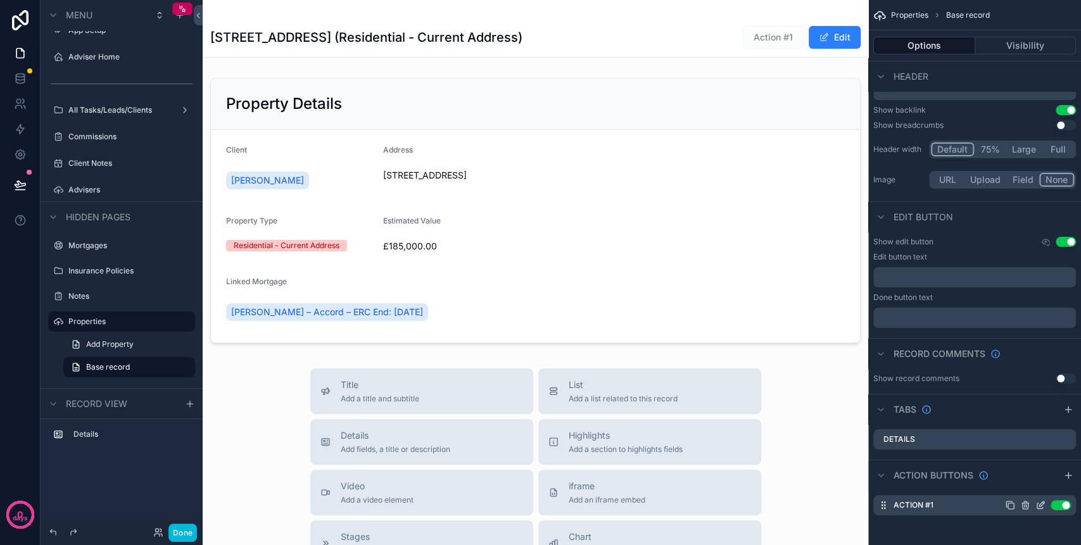
click at [1026, 503] on icon "scrollable content" at bounding box center [1025, 505] width 10 height 10
click at [1049, 484] on icon at bounding box center [1045, 484] width 10 height 10
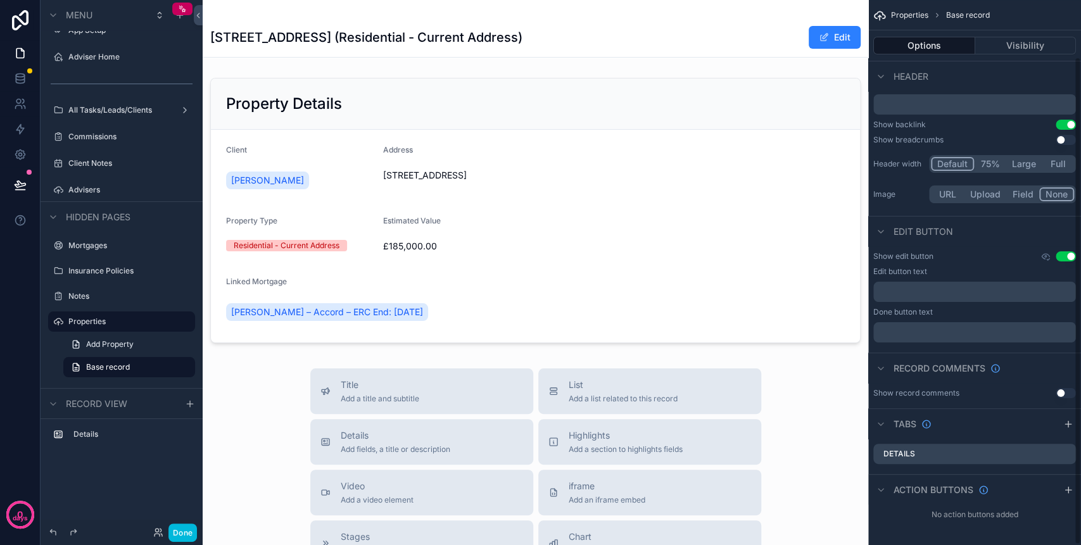
scroll to position [63, 0]
click at [984, 162] on button "75%" at bounding box center [990, 165] width 32 height 14
click at [958, 161] on button "Default" at bounding box center [951, 165] width 42 height 14
click at [1016, 188] on button "Field" at bounding box center [1023, 195] width 34 height 14
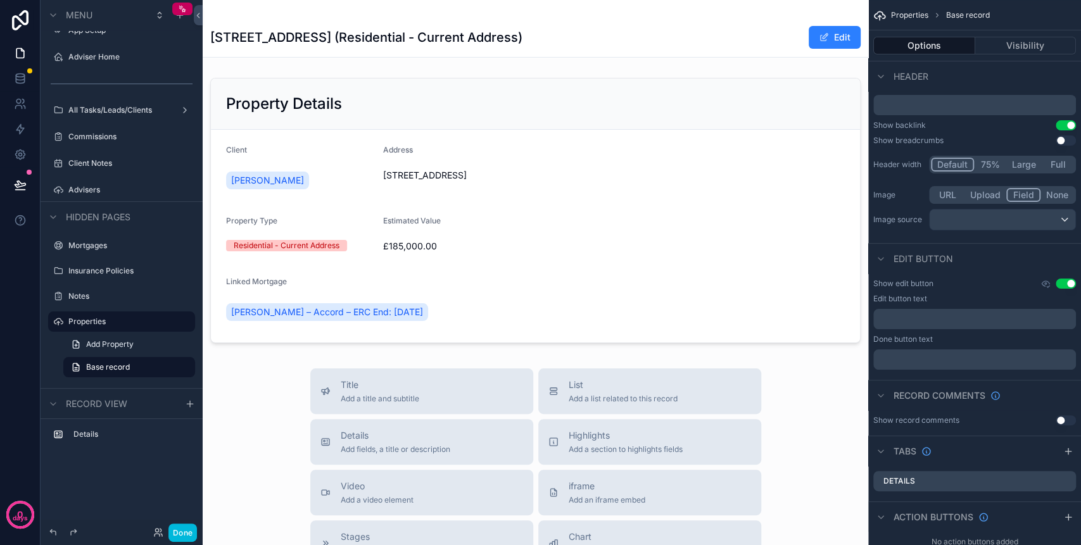
click at [1058, 192] on button "None" at bounding box center [1057, 195] width 34 height 14
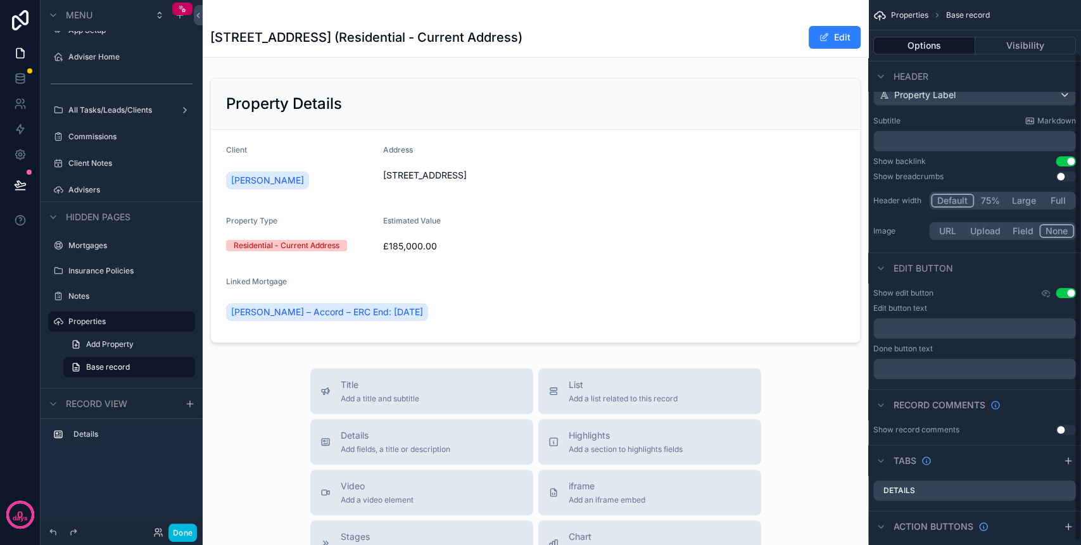
scroll to position [0, 0]
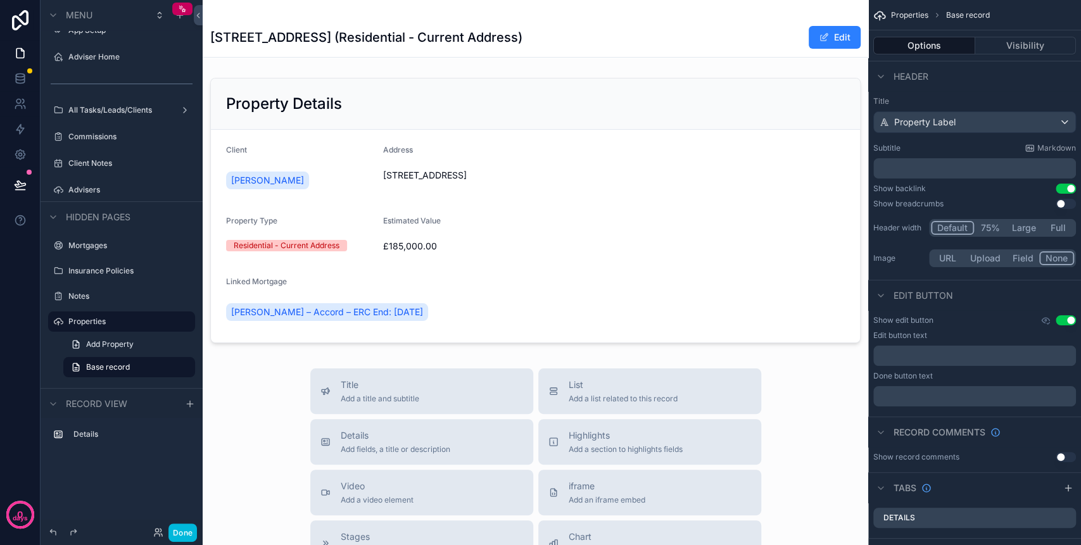
click at [906, 14] on span "Properties" at bounding box center [909, 15] width 37 height 10
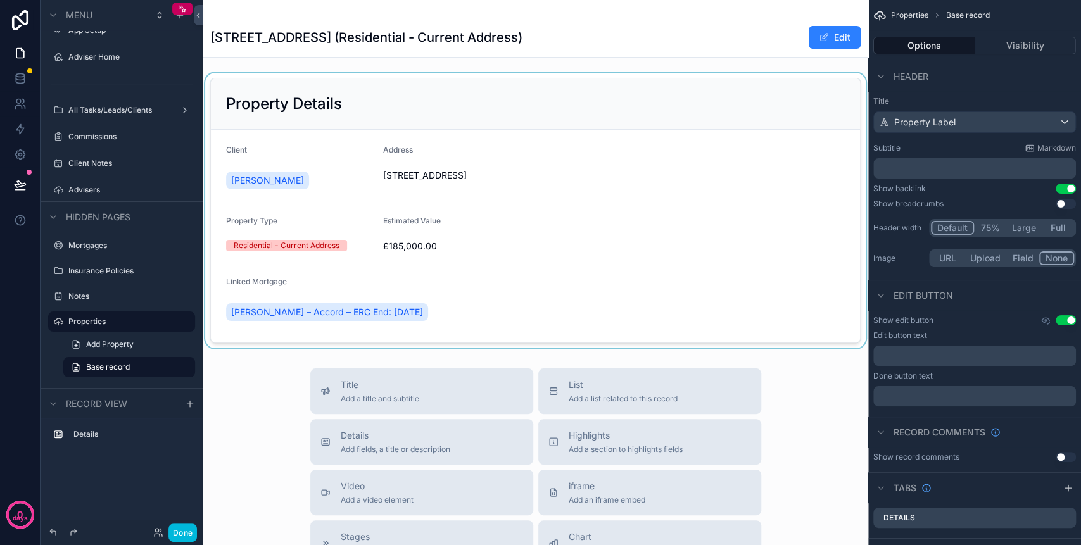
drag, startPoint x: 470, startPoint y: 104, endPoint x: 460, endPoint y: 108, distance: 11.4
click at [466, 104] on div "scrollable content" at bounding box center [535, 210] width 665 height 275
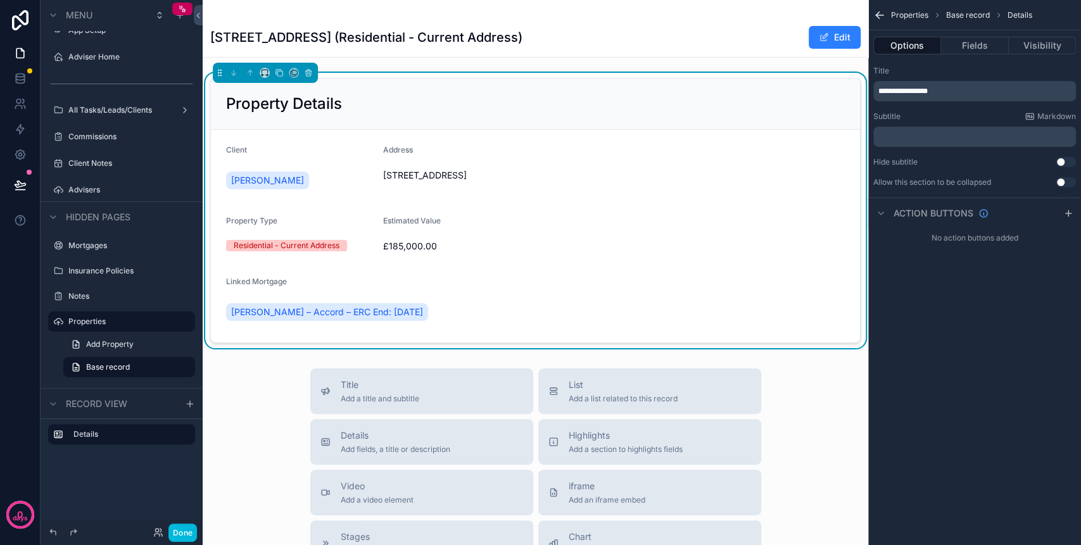
click at [385, 38] on h1 "74 Strathaven Road, Lesmahagow (Residential - Current Address)" at bounding box center [366, 37] width 312 height 18
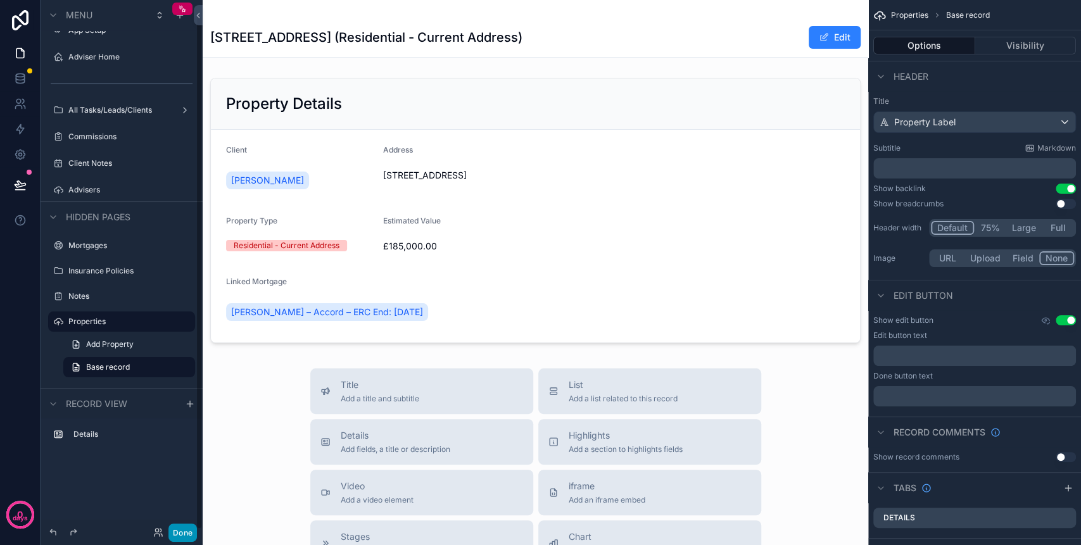
click at [185, 527] on button "Done" at bounding box center [182, 532] width 28 height 18
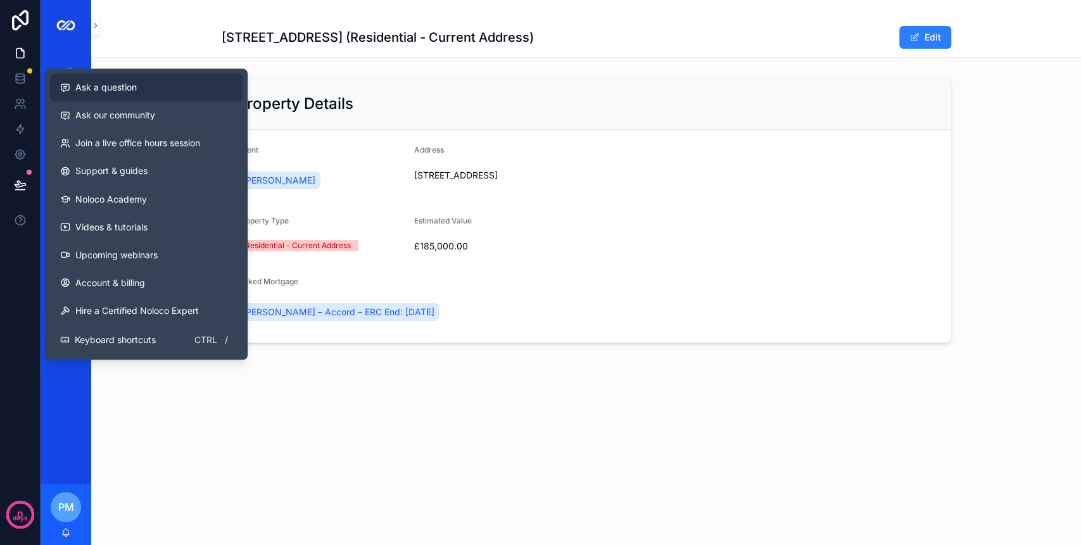
click at [103, 91] on span "Ask a question" at bounding box center [105, 87] width 61 height 13
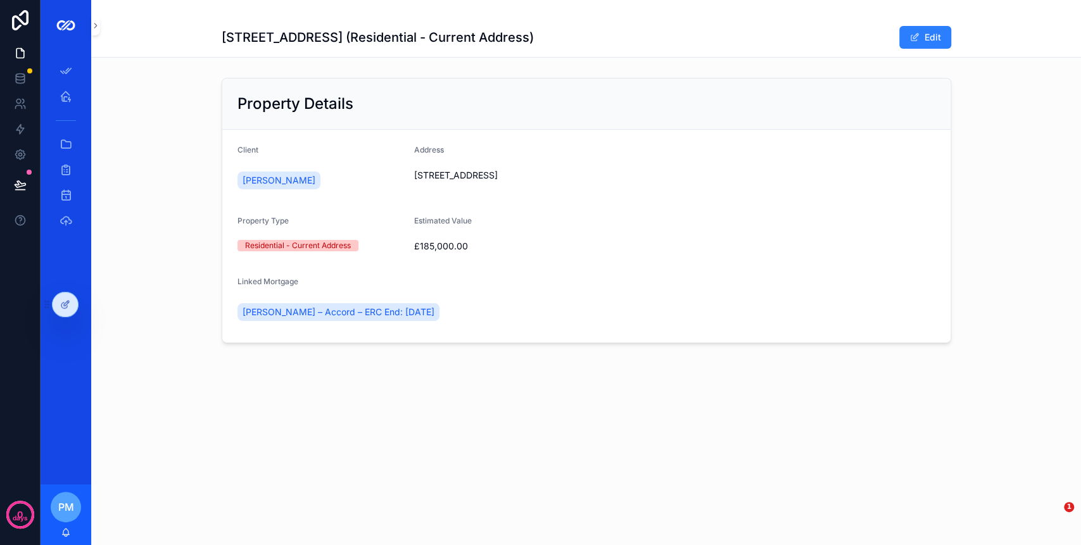
click at [1062, 452] on div "74 Strathaven Road, Lesmahagow (Residential - Current Address) Edit Property De…" at bounding box center [585, 272] width 989 height 545
click at [1079, 332] on div "Property Details Client Kay Gorman Address 74 Strathaven Road, Lesmahagow Prope…" at bounding box center [585, 210] width 989 height 275
click at [66, 304] on icon at bounding box center [65, 304] width 10 height 10
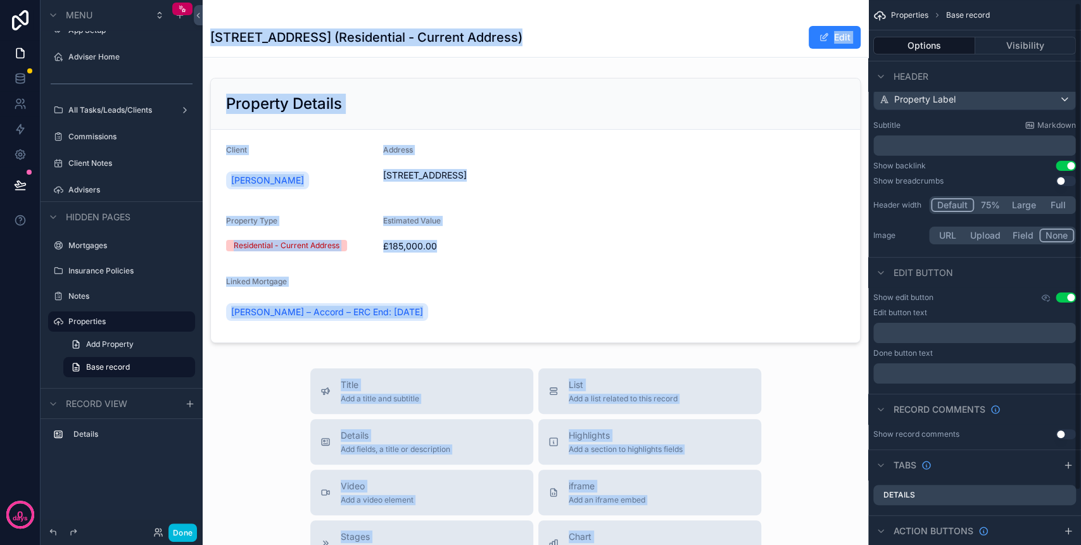
scroll to position [63, 0]
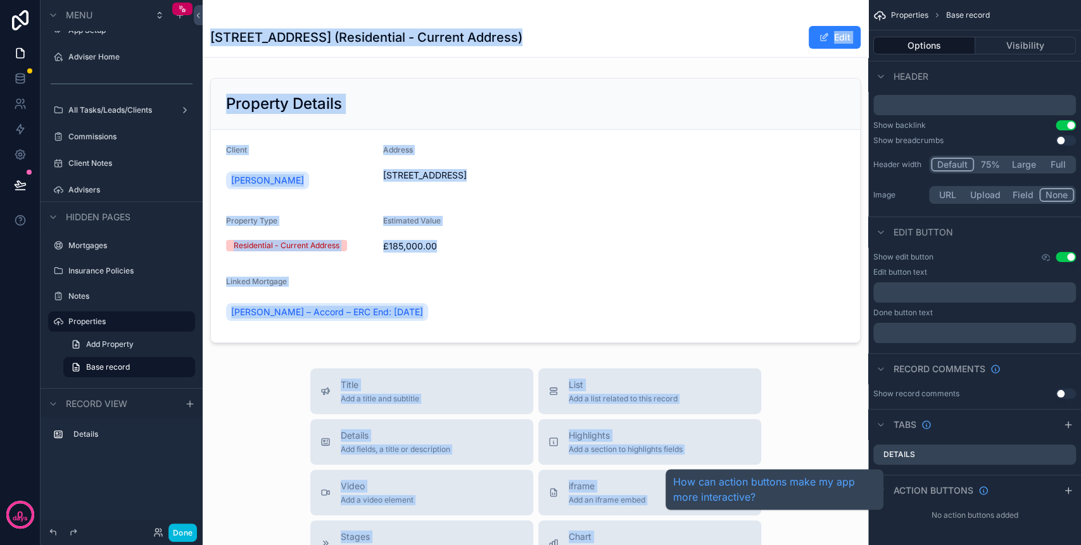
click at [903, 492] on span "Action buttons" at bounding box center [933, 490] width 80 height 13
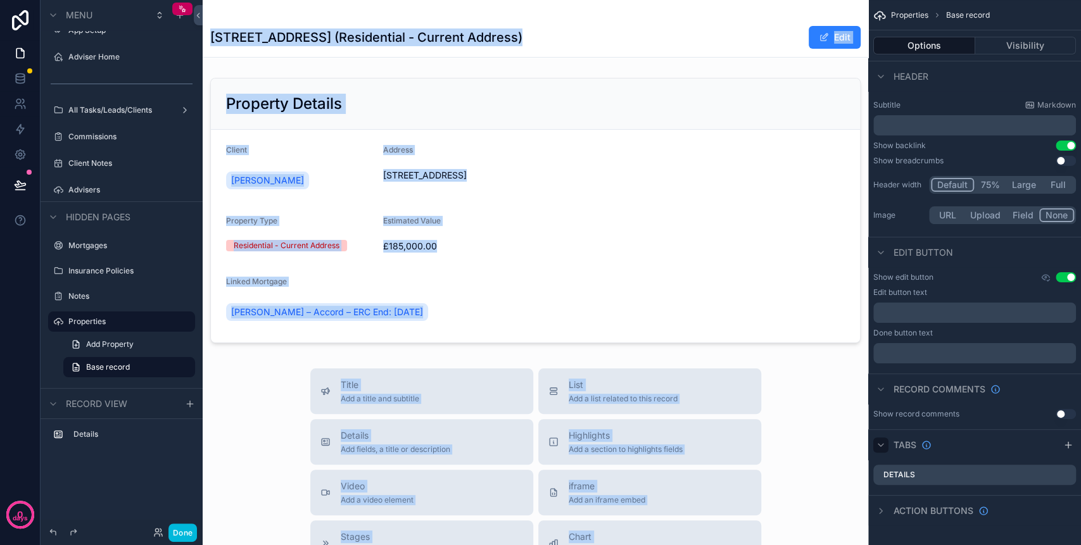
click at [887, 442] on div "scrollable content" at bounding box center [880, 444] width 15 height 15
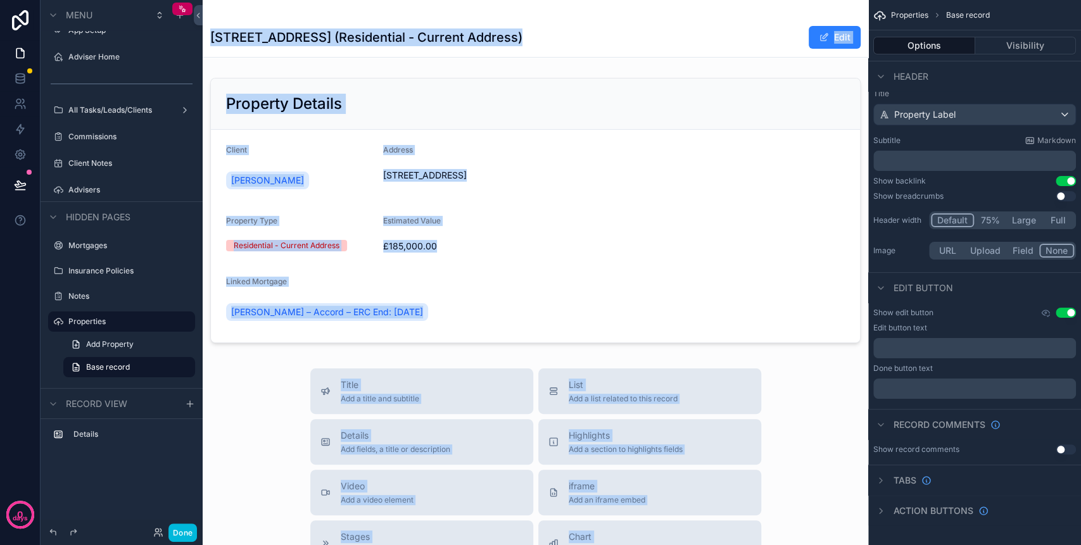
click at [1032, 506] on div "Action buttons" at bounding box center [974, 510] width 213 height 30
click at [887, 510] on div "scrollable content" at bounding box center [880, 510] width 15 height 15
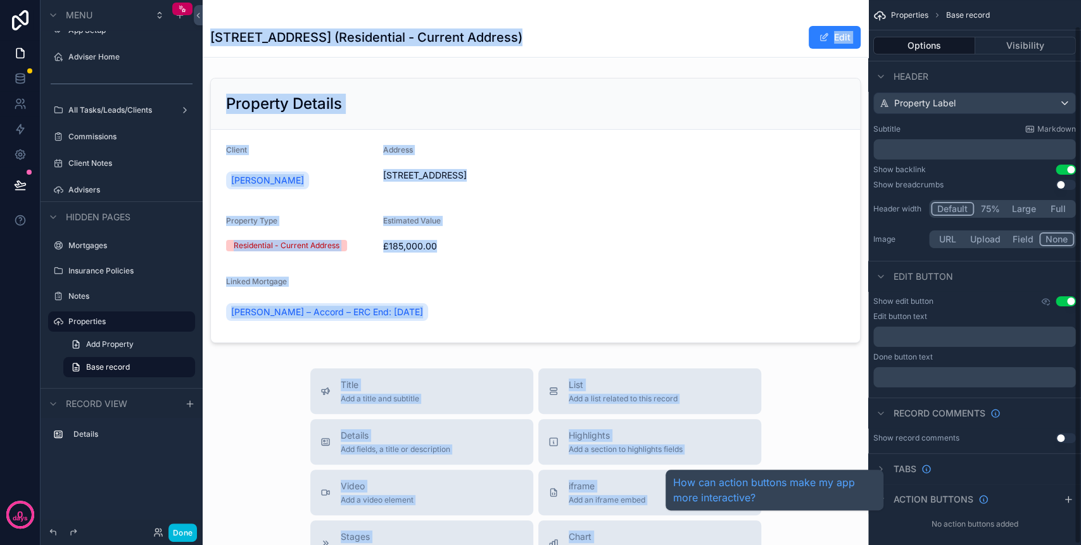
scroll to position [28, 0]
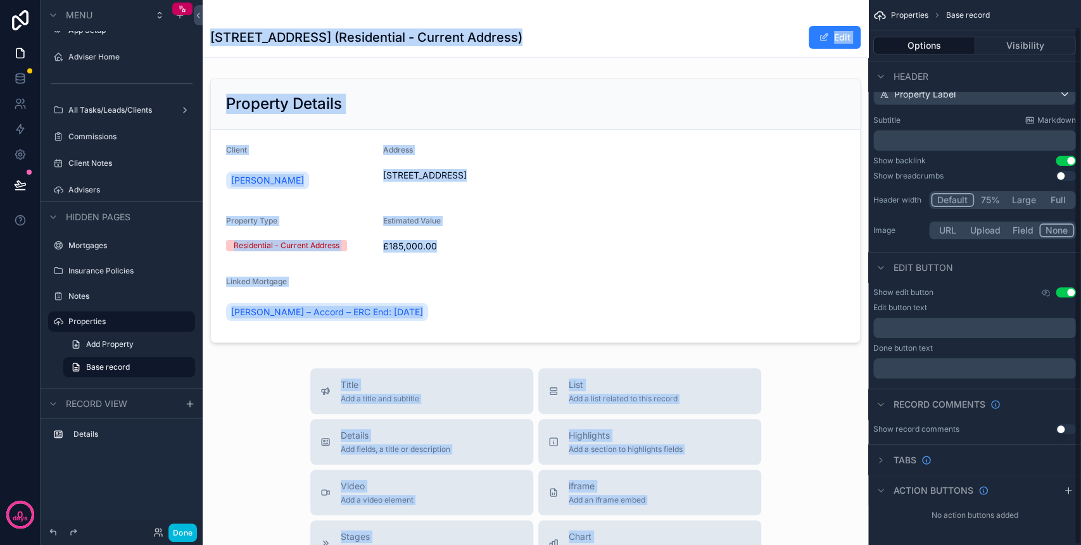
click at [1063, 488] on icon "scrollable content" at bounding box center [1068, 491] width 10 height 10
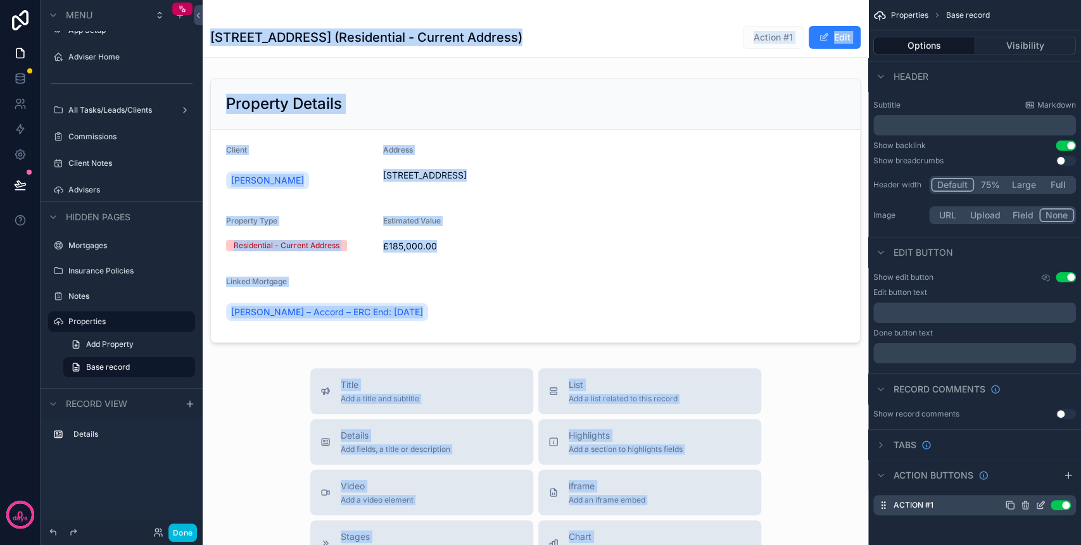
click at [1010, 503] on icon "scrollable content" at bounding box center [1011, 506] width 6 height 6
click at [1025, 529] on icon "scrollable content" at bounding box center [1025, 530] width 10 height 10
click at [1042, 511] on icon at bounding box center [1045, 509] width 10 height 10
click at [1037, 506] on icon "scrollable content" at bounding box center [1040, 505] width 10 height 10
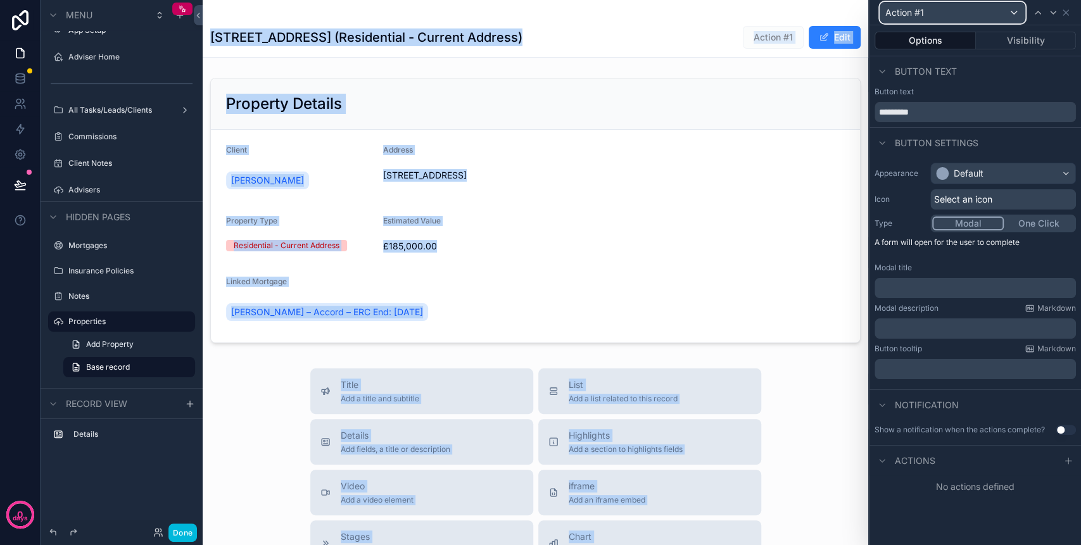
click at [930, 12] on div "Action #1" at bounding box center [952, 13] width 144 height 20
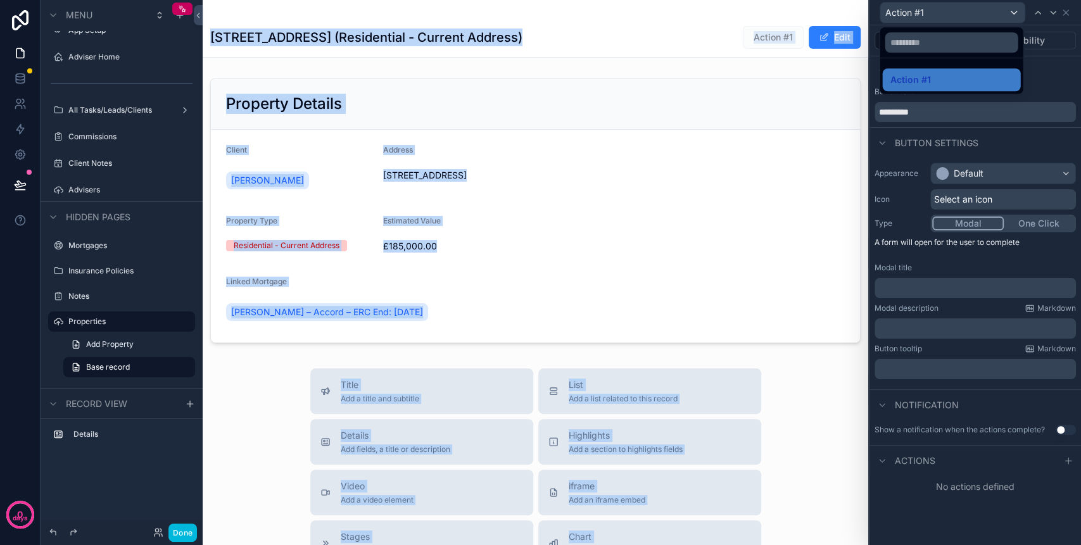
click at [1058, 84] on div at bounding box center [974, 272] width 211 height 545
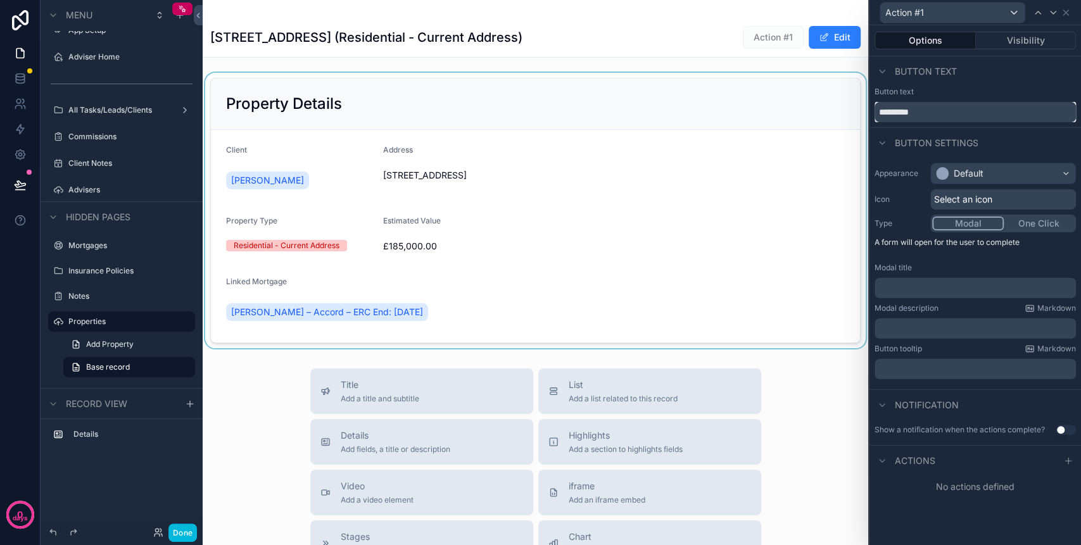
drag, startPoint x: 960, startPoint y: 115, endPoint x: 844, endPoint y: 109, distance: 115.3
click at [844, 109] on div "Action #1 Options Visibility Button text Button text ********* Button settings …" at bounding box center [540, 272] width 1081 height 545
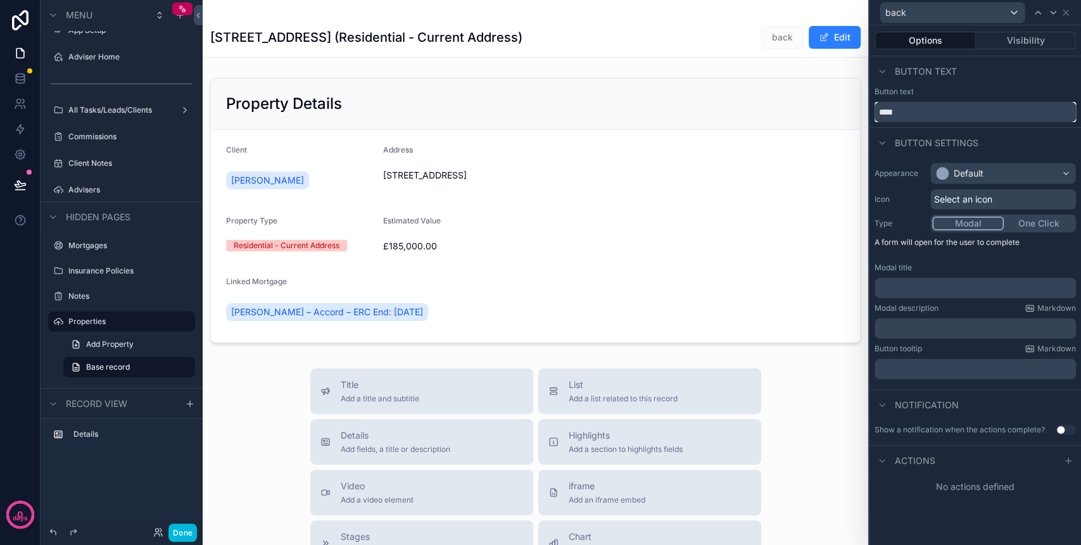
click at [882, 111] on input "****" at bounding box center [974, 112] width 201 height 20
type input "****"
click at [986, 199] on span "Select an icon" at bounding box center [963, 199] width 58 height 13
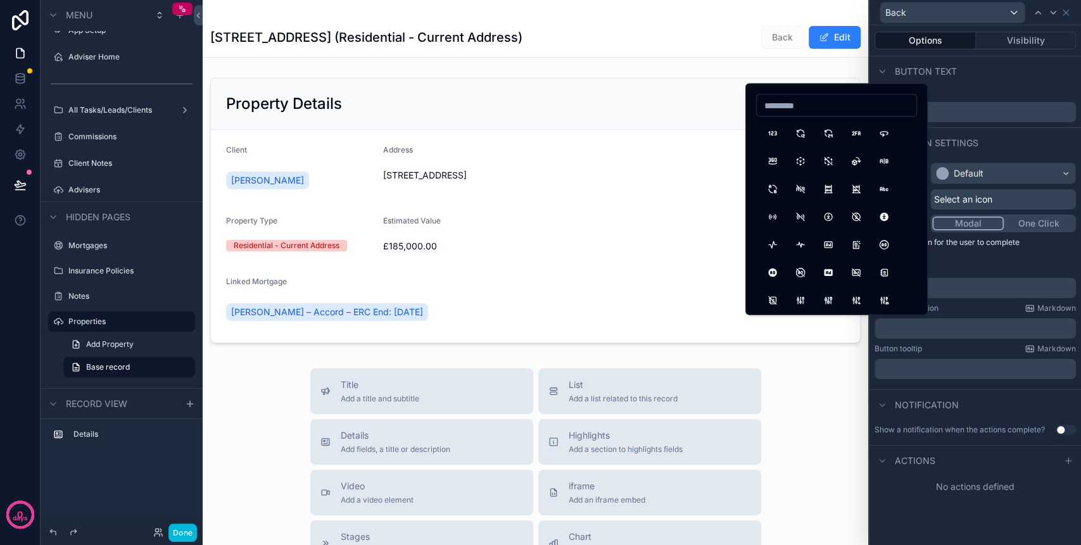
click at [797, 104] on input at bounding box center [836, 106] width 160 height 18
type input "****"
click at [851, 160] on button "ArrowBackUp" at bounding box center [855, 161] width 23 height 23
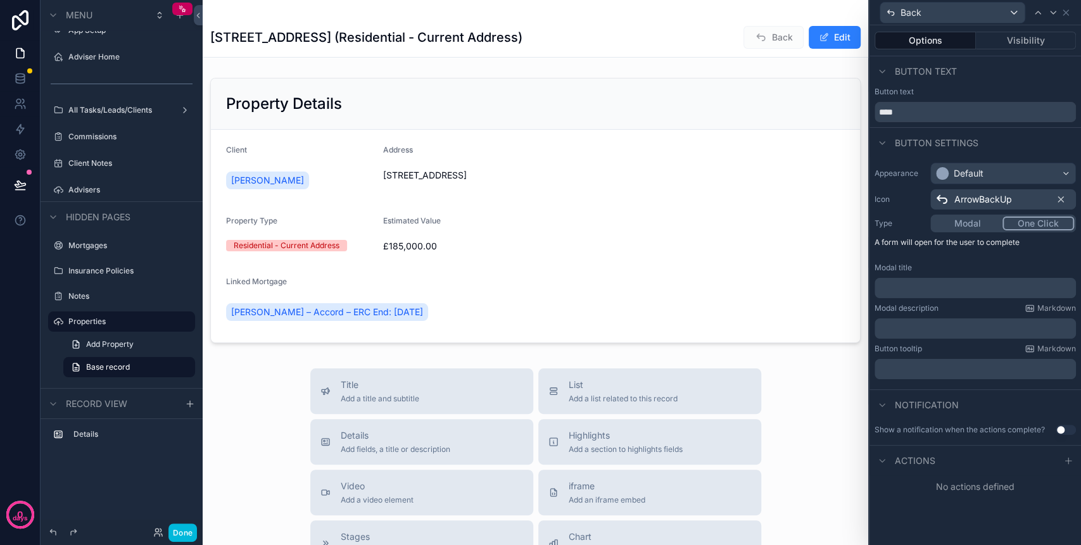
click at [1024, 222] on button "One Click" at bounding box center [1038, 223] width 72 height 14
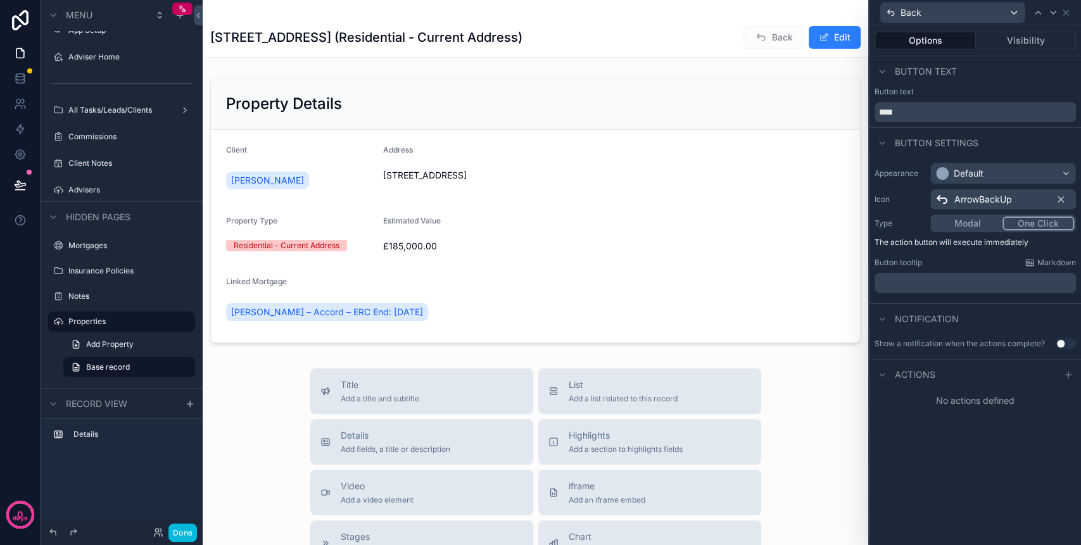
click at [1063, 374] on icon at bounding box center [1068, 375] width 10 height 10
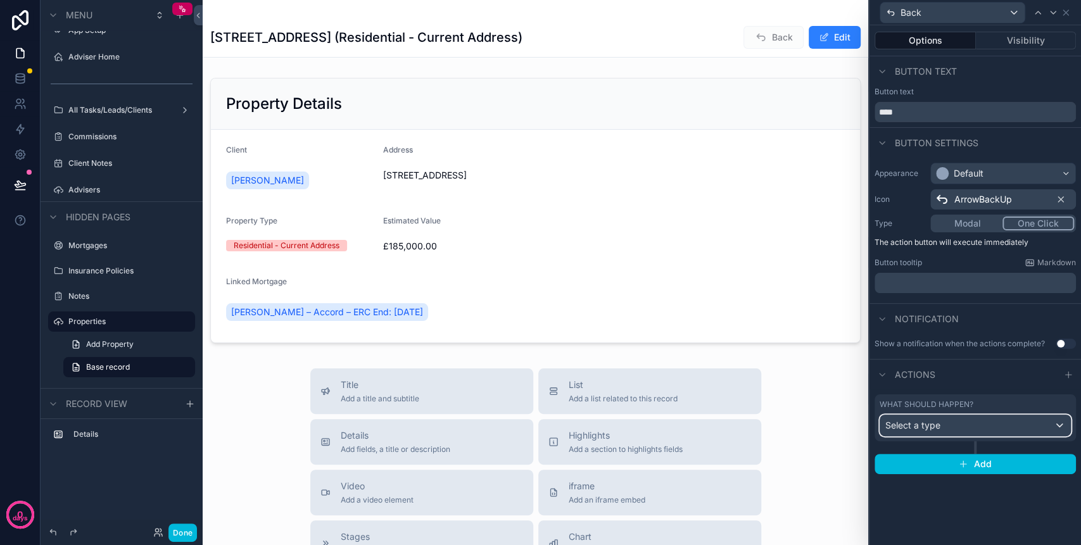
click at [958, 423] on div "Select a type" at bounding box center [975, 425] width 190 height 20
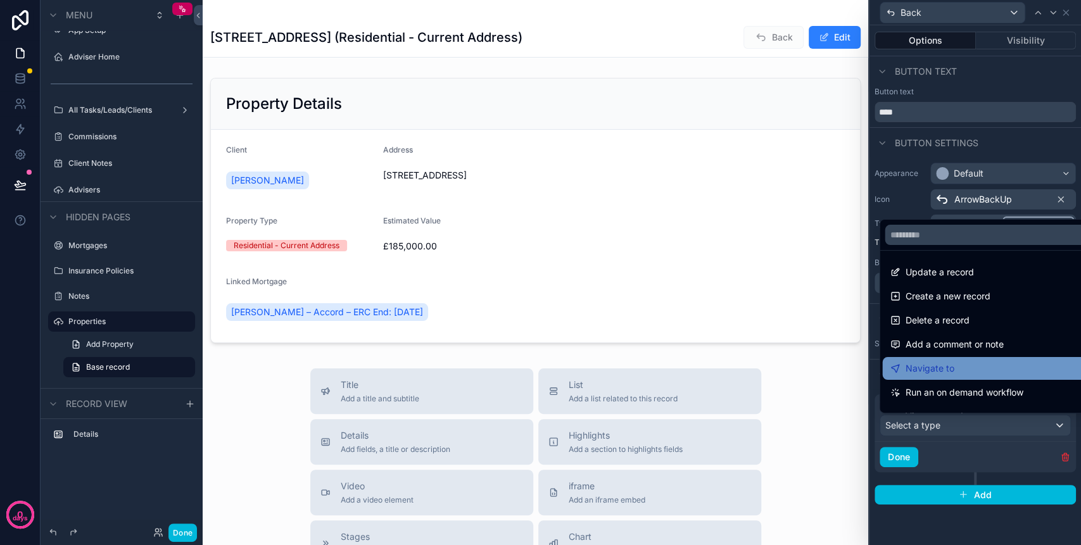
click at [943, 368] on span "Navigate to" at bounding box center [929, 368] width 49 height 15
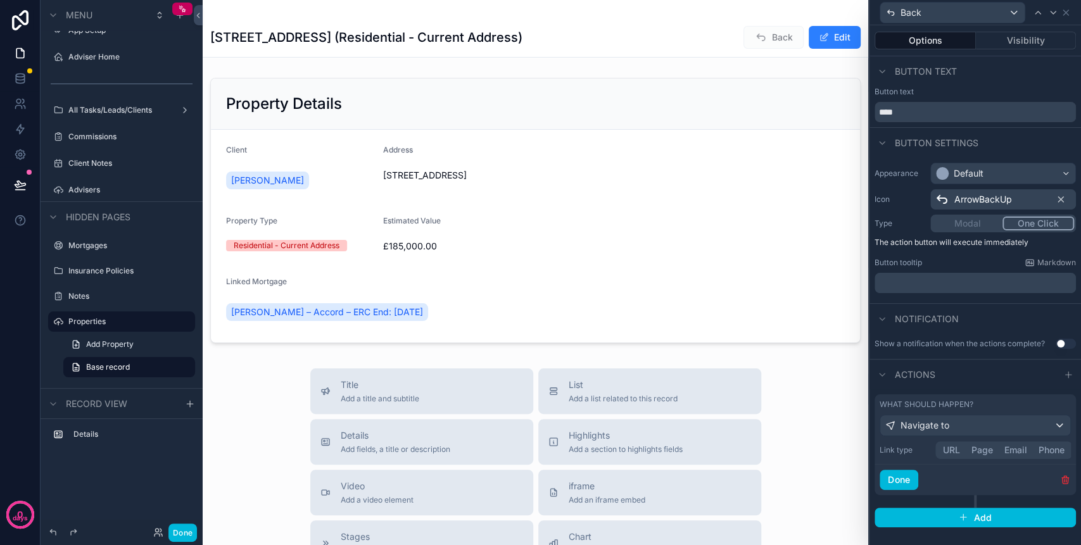
click at [977, 446] on div "What should happen? Navigate to Link type URL Page Email Phone Done" at bounding box center [974, 444] width 201 height 101
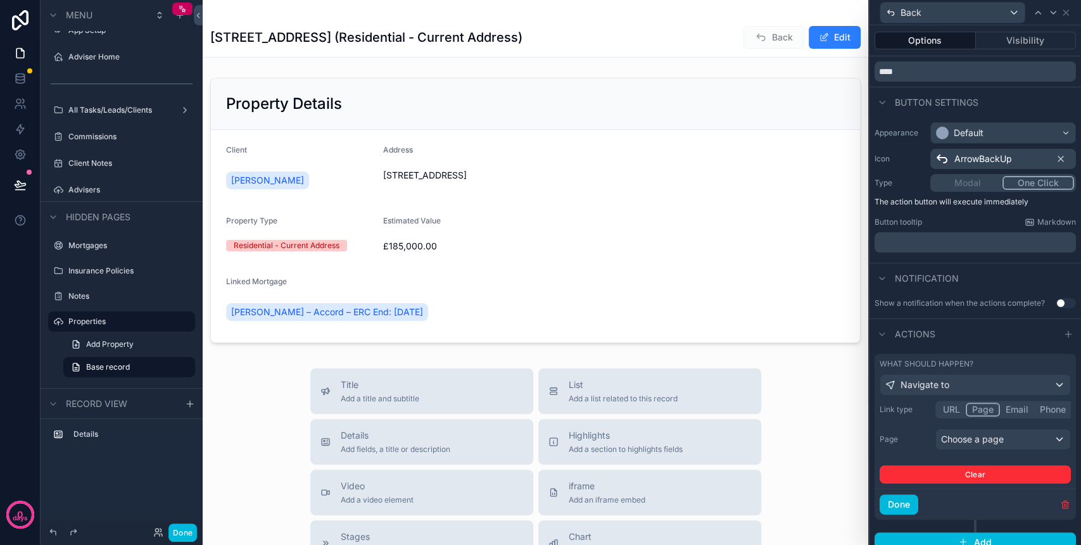
scroll to position [61, 0]
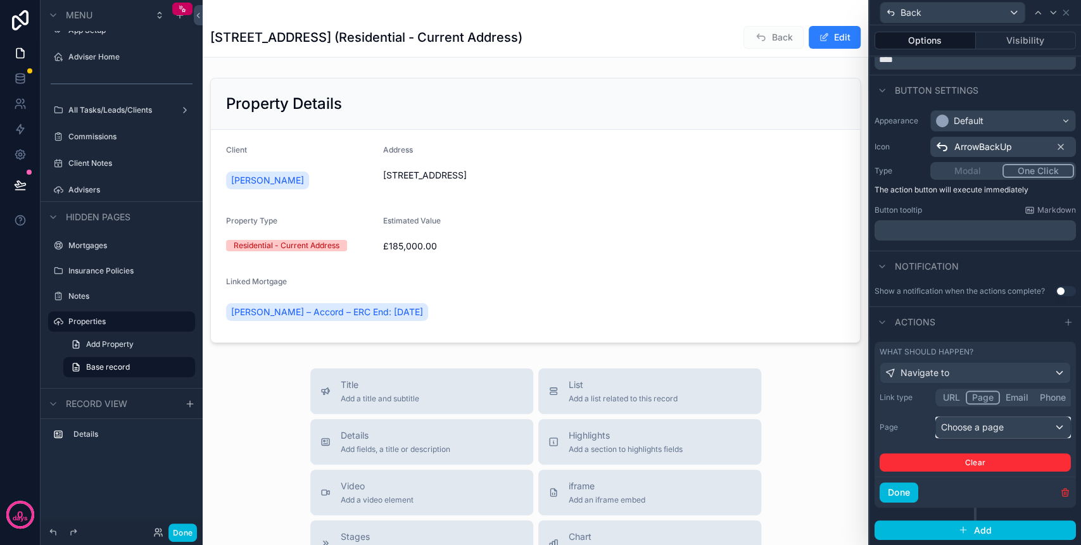
click at [973, 430] on div "Choose a page" at bounding box center [1003, 427] width 134 height 20
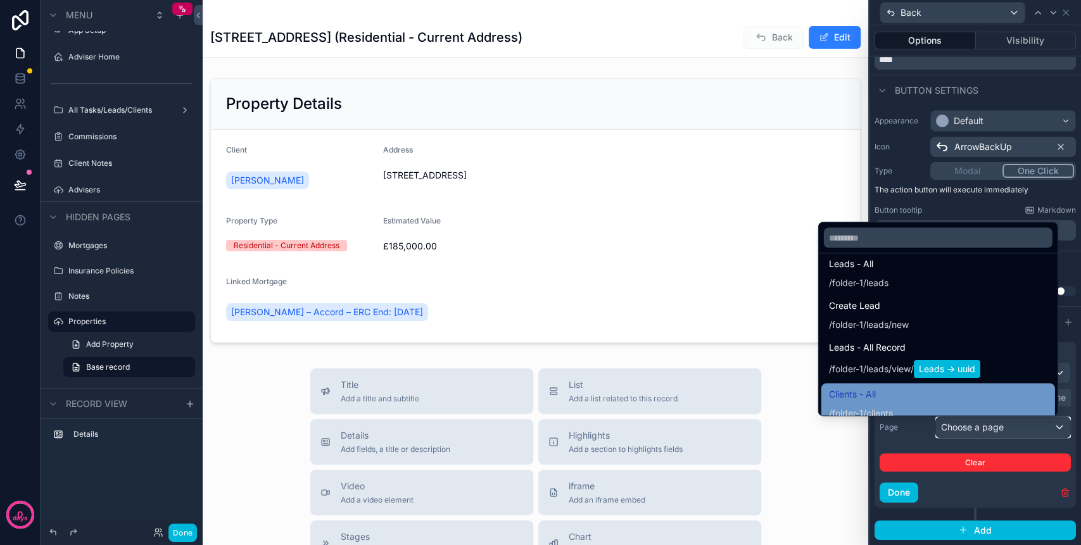
scroll to position [0, 0]
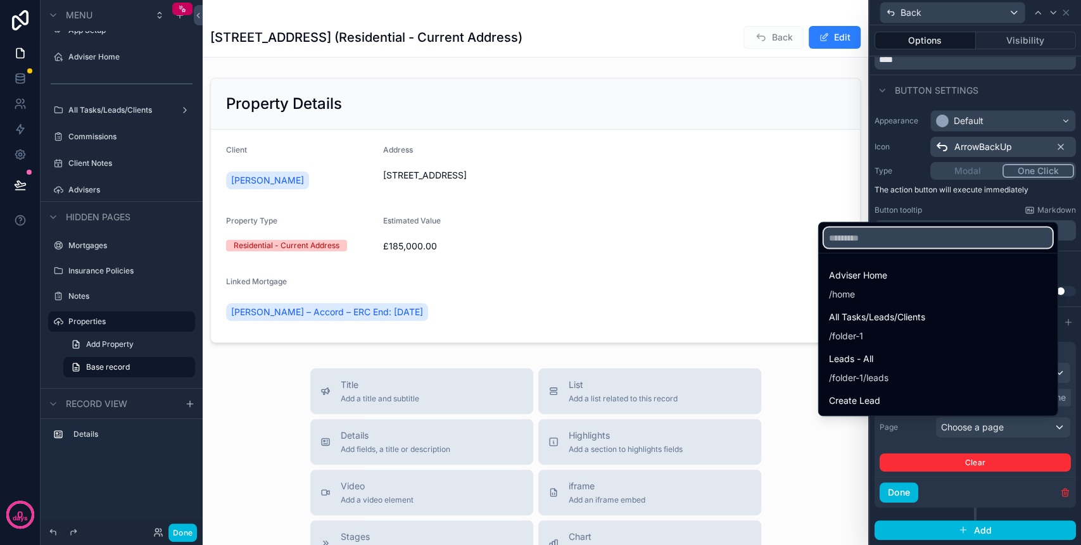
click at [846, 239] on input "text" at bounding box center [938, 237] width 229 height 20
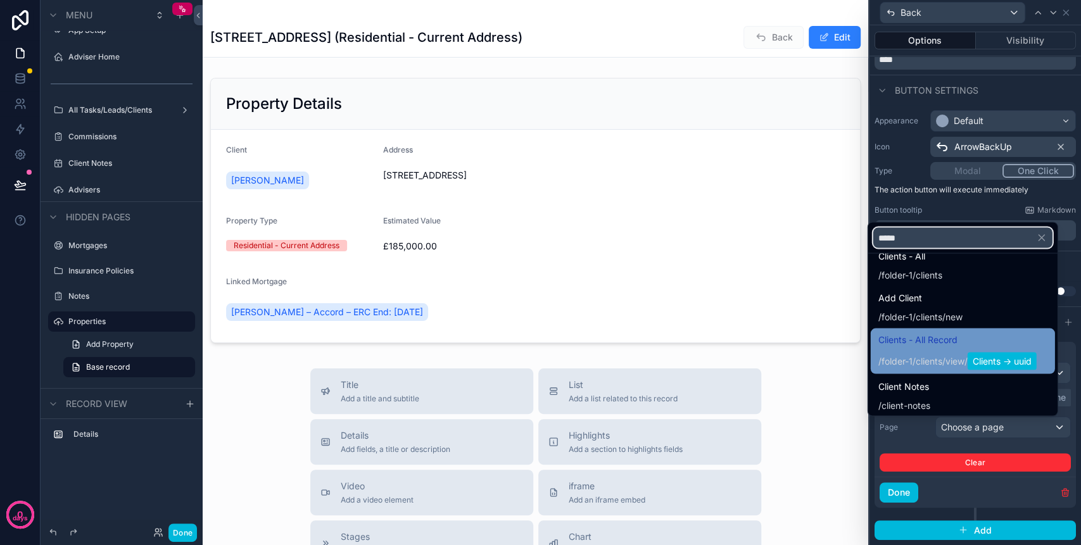
scroll to position [84, 0]
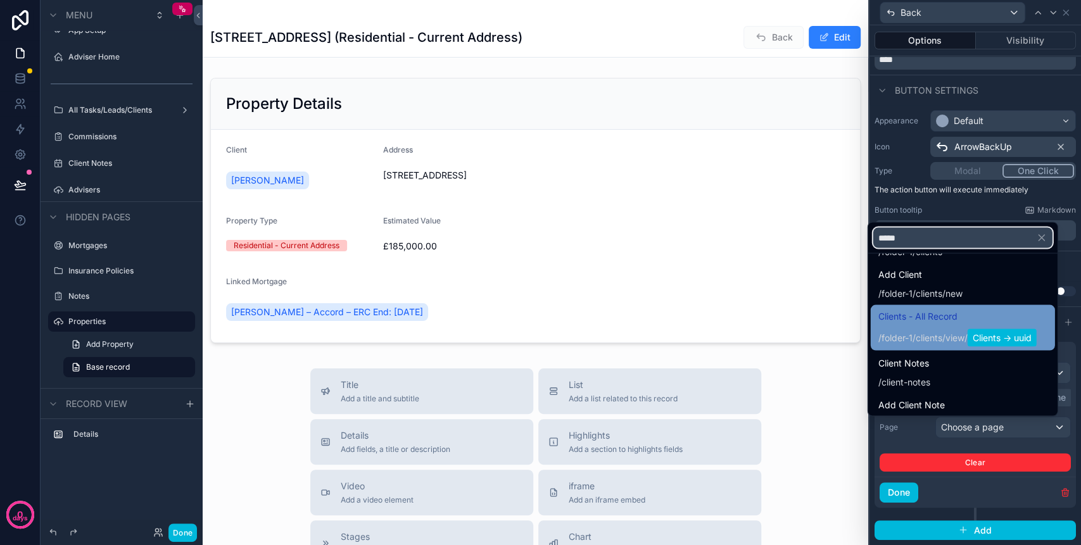
type input "*****"
click at [918, 328] on span "/folder-1/clients / view / Clients -> uuid" at bounding box center [957, 336] width 158 height 20
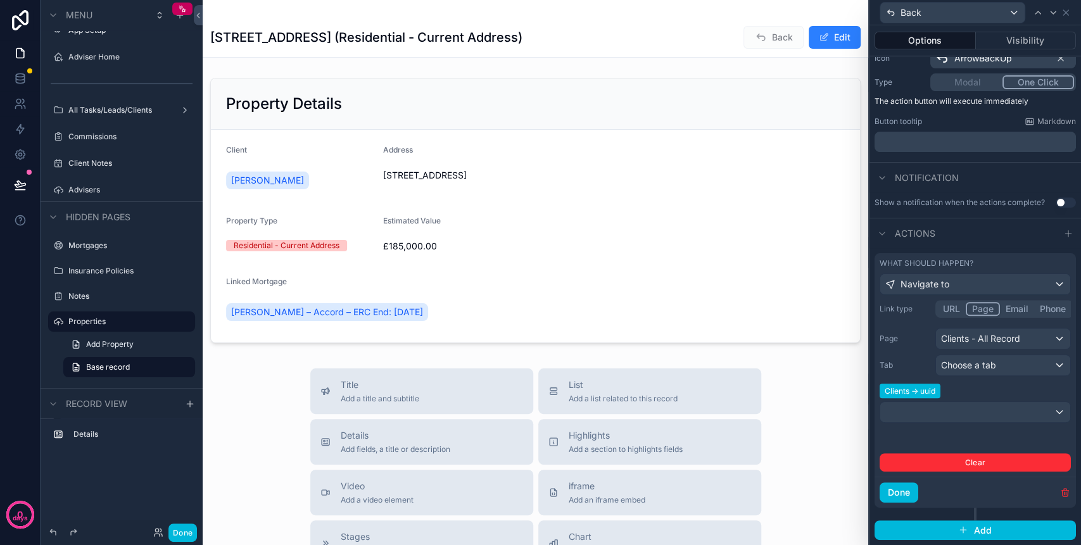
scroll to position [149, 0]
click at [909, 487] on button "Done" at bounding box center [898, 492] width 39 height 20
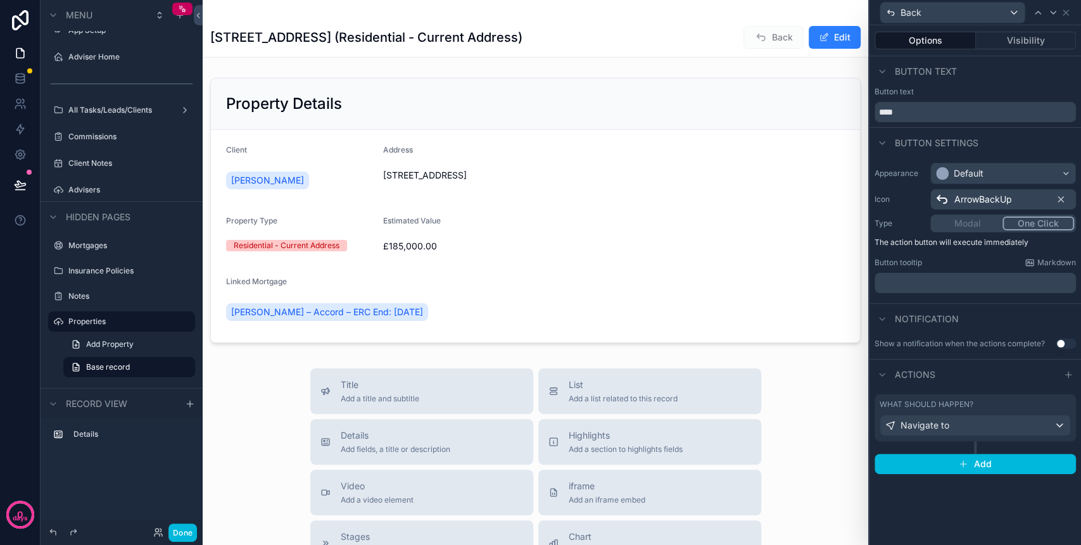
scroll to position [0, 0]
drag, startPoint x: 178, startPoint y: 523, endPoint x: 204, endPoint y: 501, distance: 34.5
click at [178, 523] on button "Done" at bounding box center [182, 532] width 28 height 18
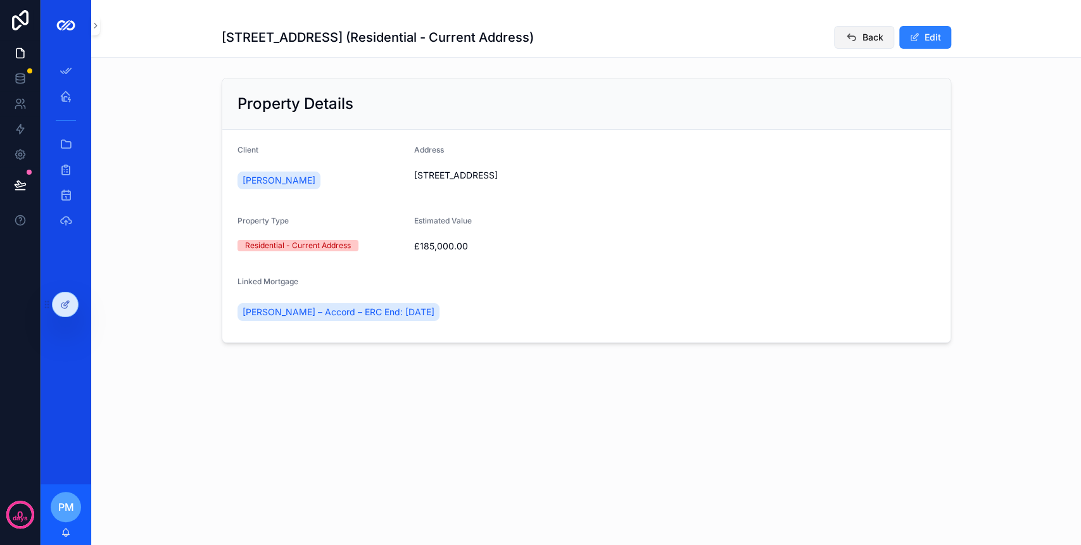
click at [847, 32] on icon "scrollable content" at bounding box center [850, 37] width 13 height 13
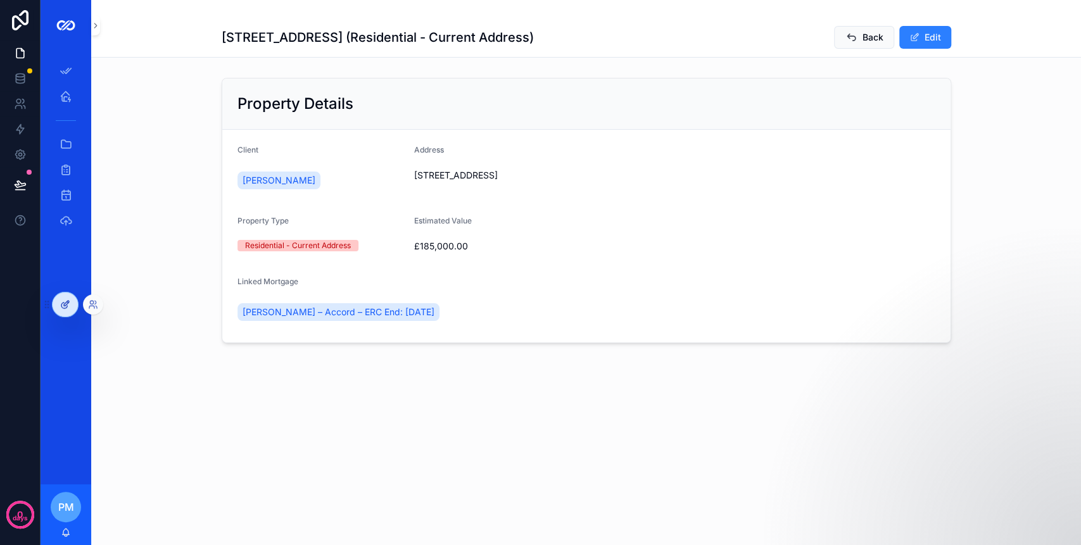
click at [58, 297] on div at bounding box center [65, 304] width 25 height 24
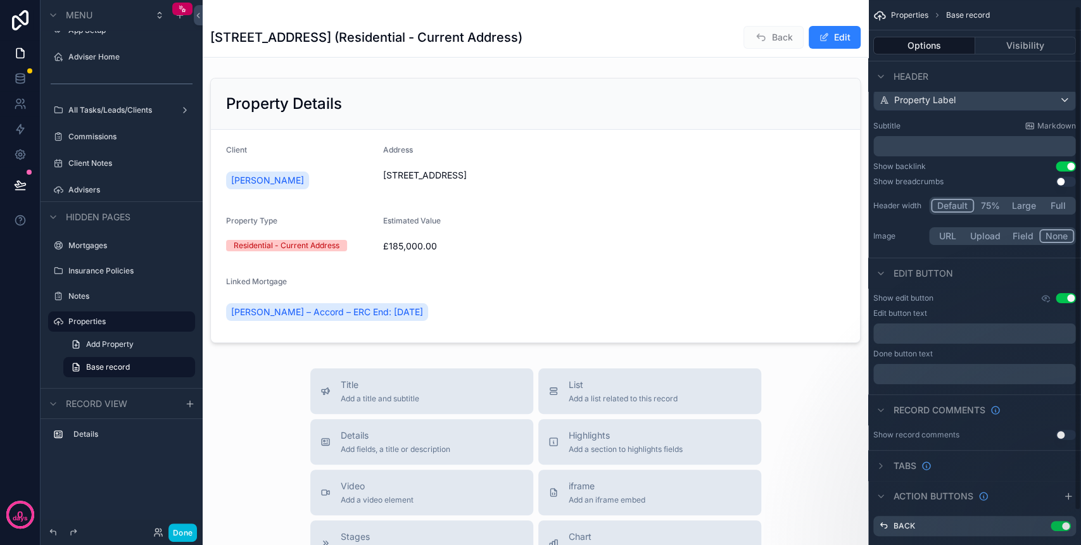
scroll to position [43, 0]
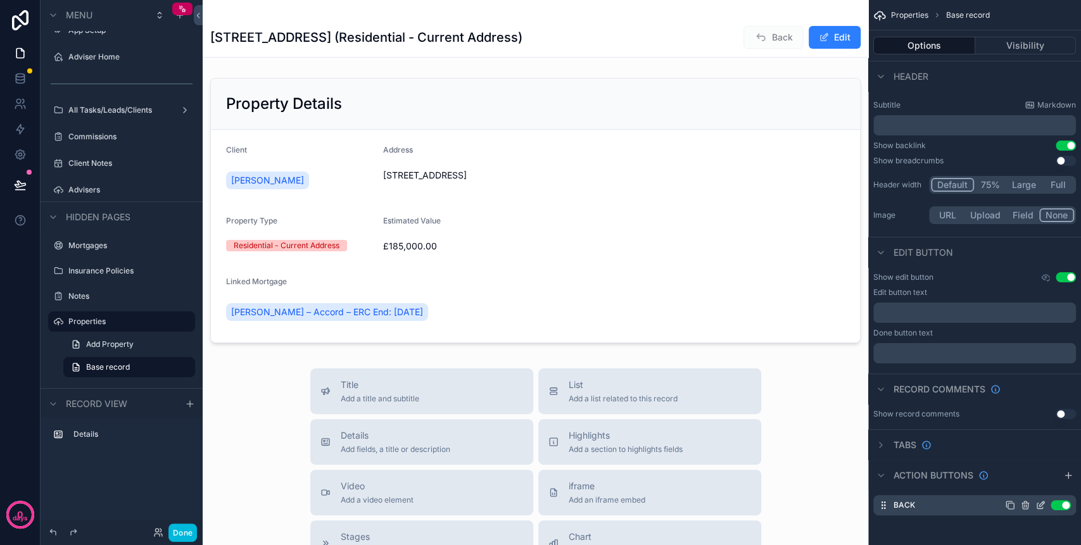
click at [1038, 506] on icon "scrollable content" at bounding box center [1040, 505] width 10 height 10
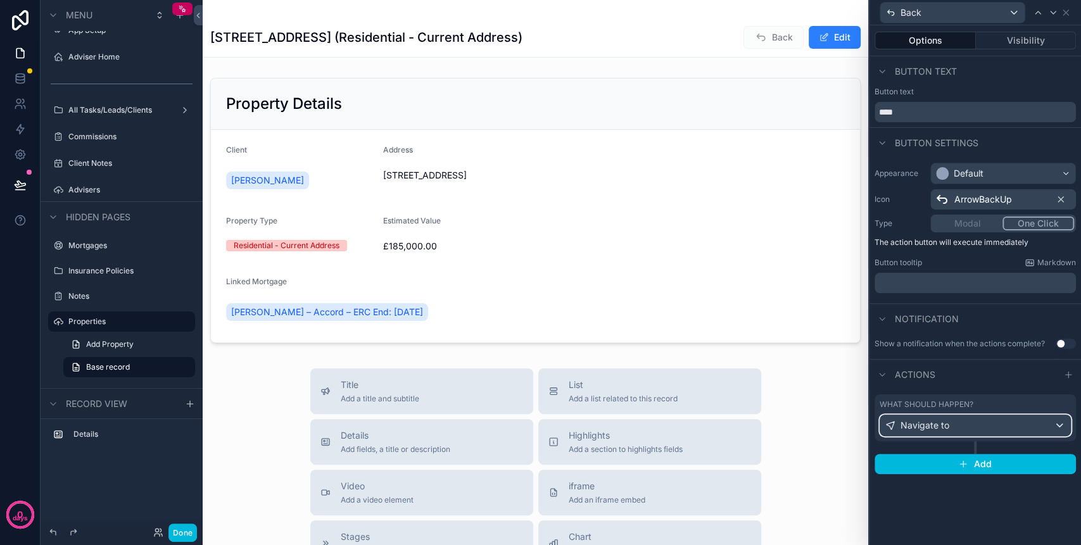
click at [996, 427] on div "Navigate to" at bounding box center [975, 425] width 190 height 20
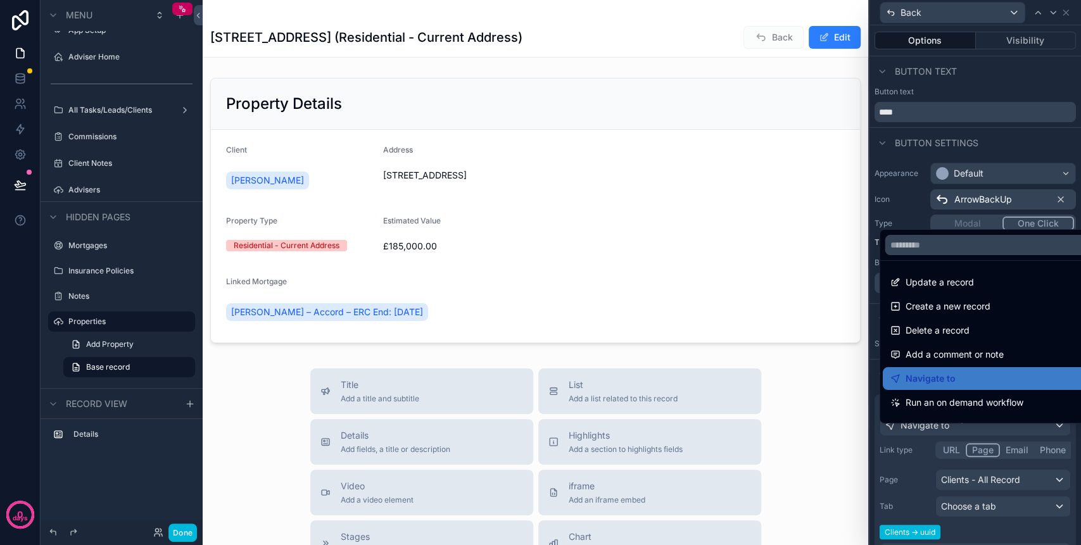
click at [909, 506] on div at bounding box center [974, 272] width 211 height 545
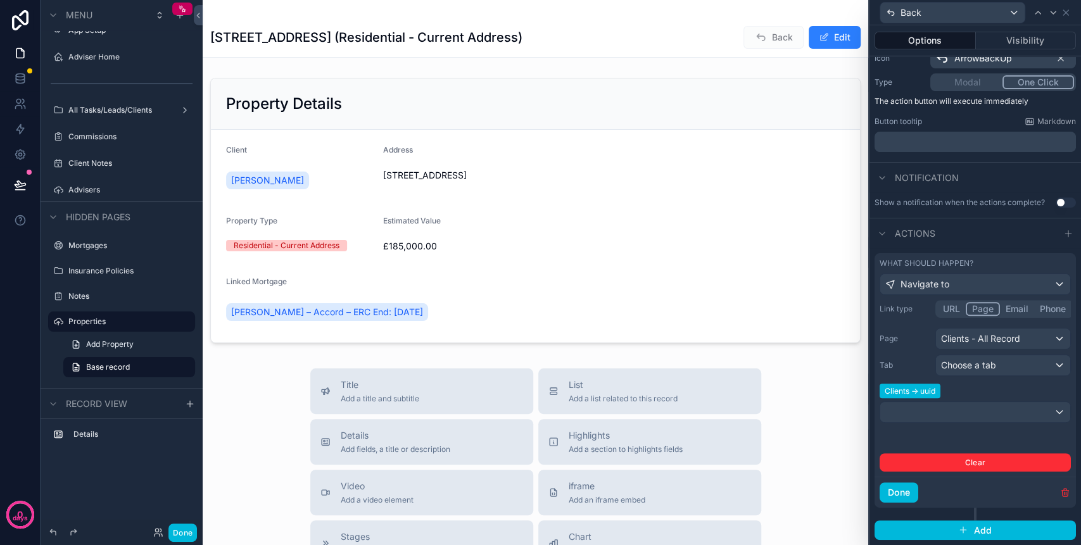
scroll to position [149, 0]
click at [990, 360] on span "Choose a tab" at bounding box center [968, 365] width 55 height 11
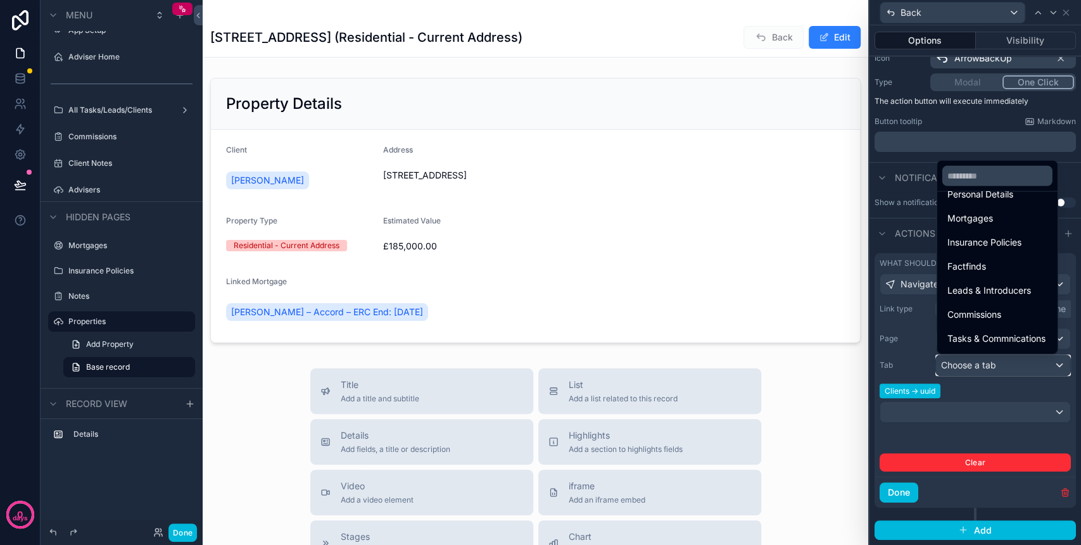
scroll to position [66, 0]
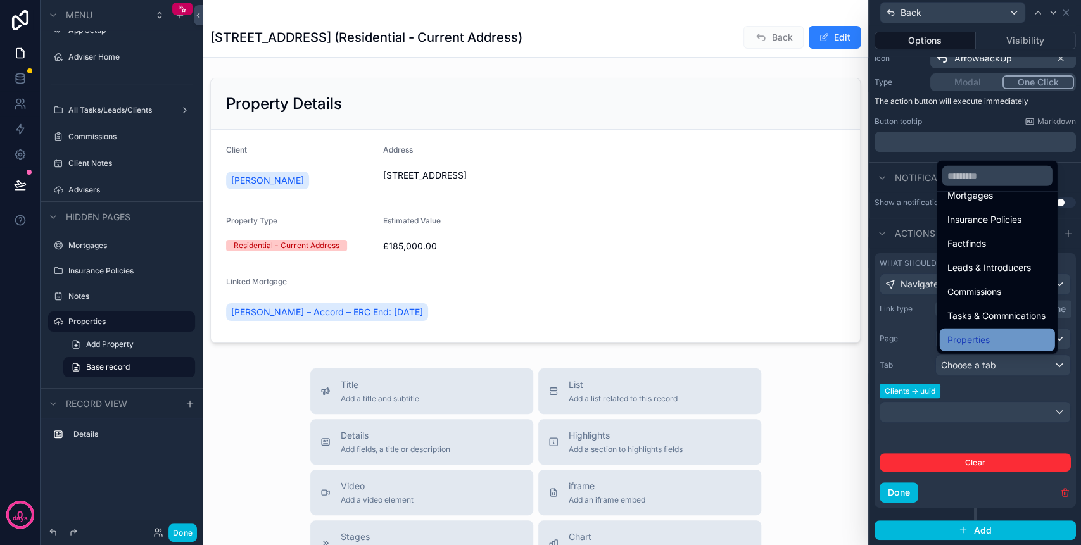
click at [951, 334] on span "Properties" at bounding box center [968, 339] width 42 height 15
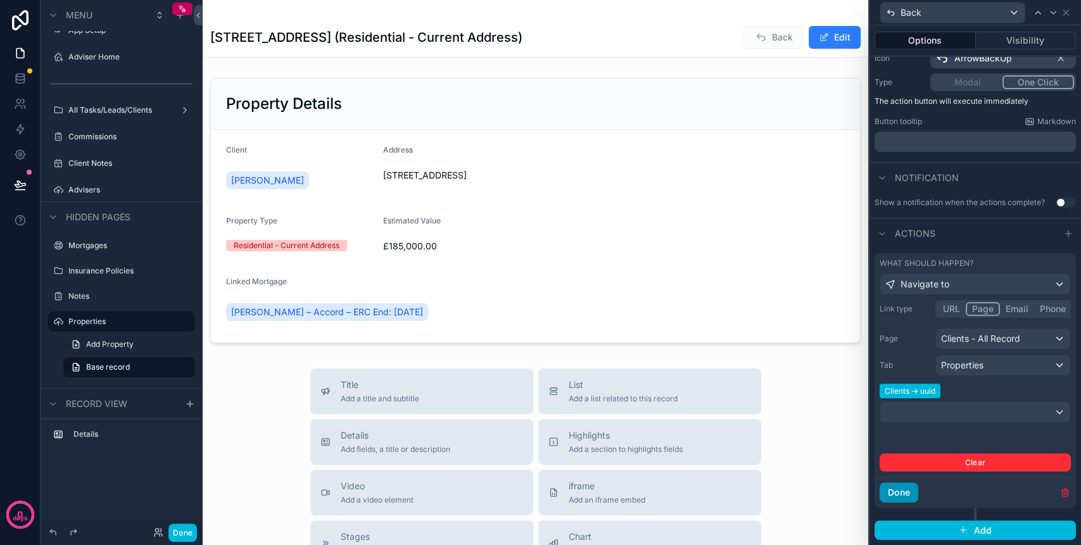
click at [904, 496] on button "Done" at bounding box center [898, 492] width 39 height 20
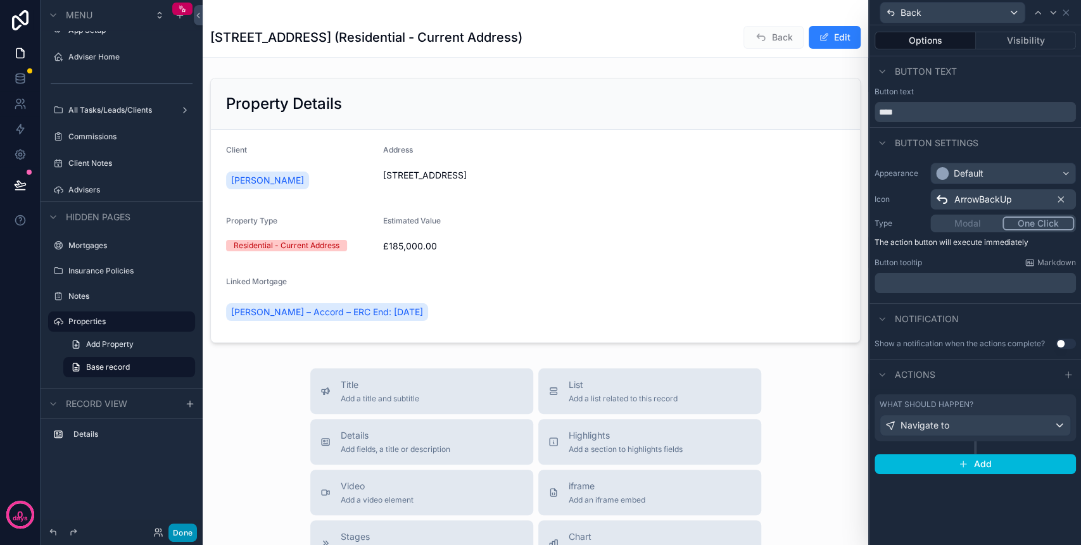
click at [178, 533] on button "Done" at bounding box center [182, 532] width 28 height 18
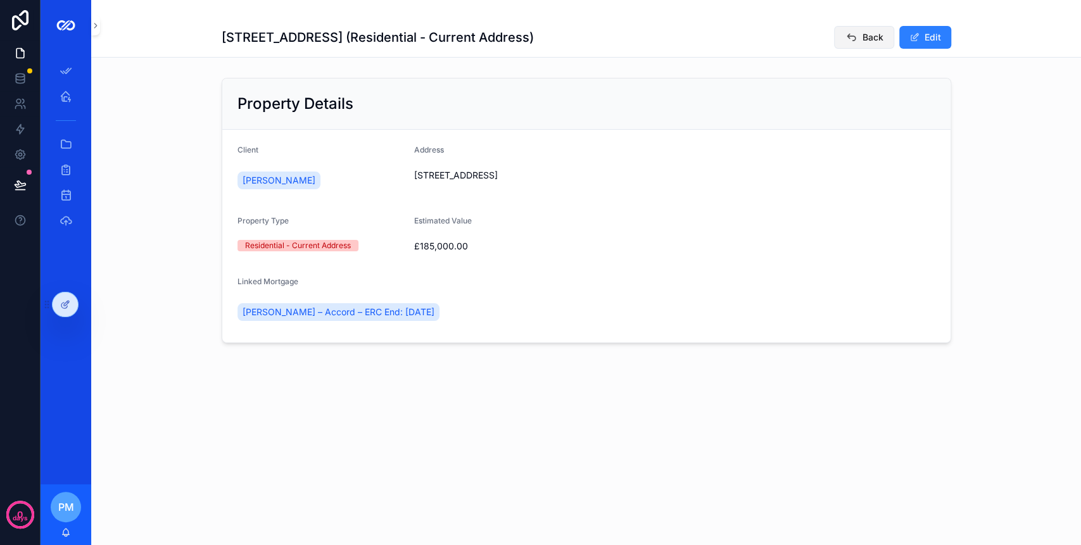
click at [879, 31] on button "Back" at bounding box center [864, 37] width 60 height 23
click at [71, 300] on div at bounding box center [65, 304] width 25 height 24
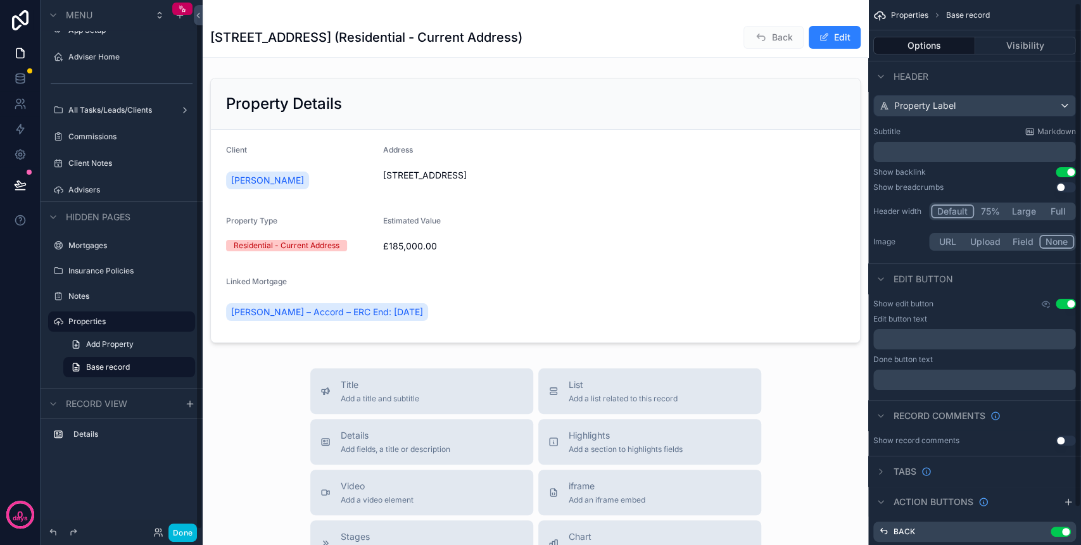
scroll to position [43, 0]
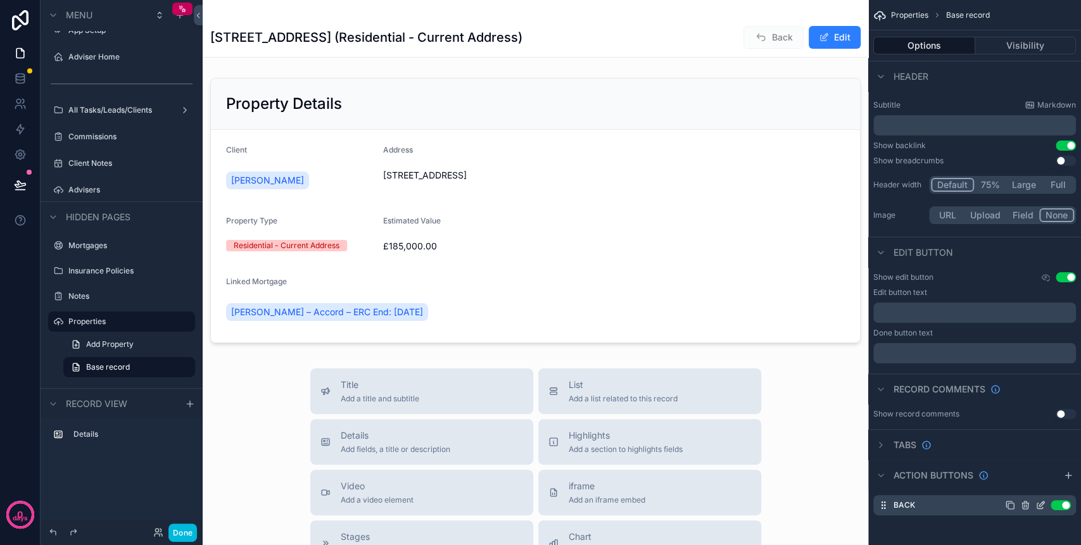
click at [1042, 502] on icon "scrollable content" at bounding box center [1042, 502] width 1 height 1
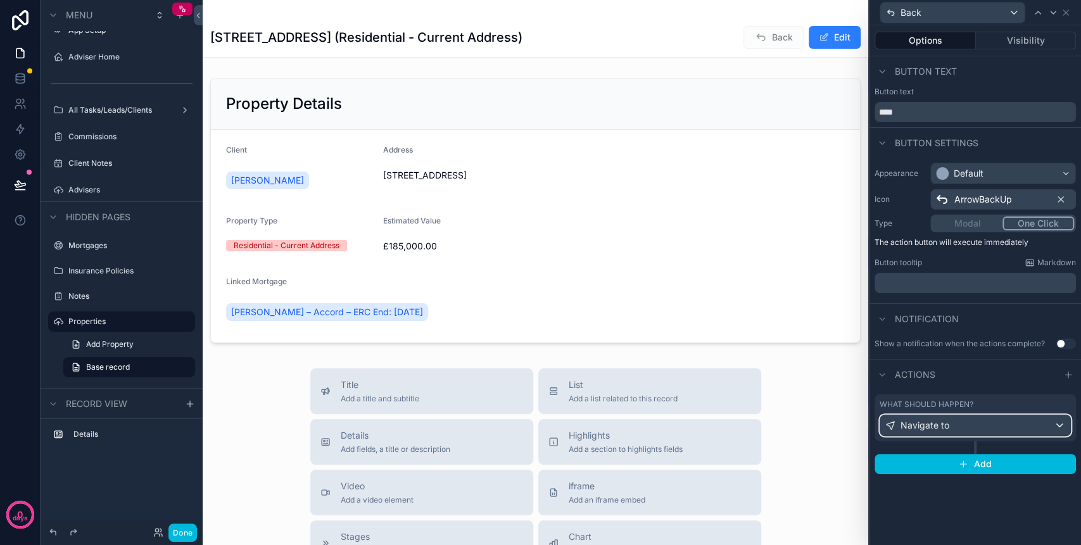
click at [1030, 427] on div "Navigate to" at bounding box center [975, 425] width 190 height 20
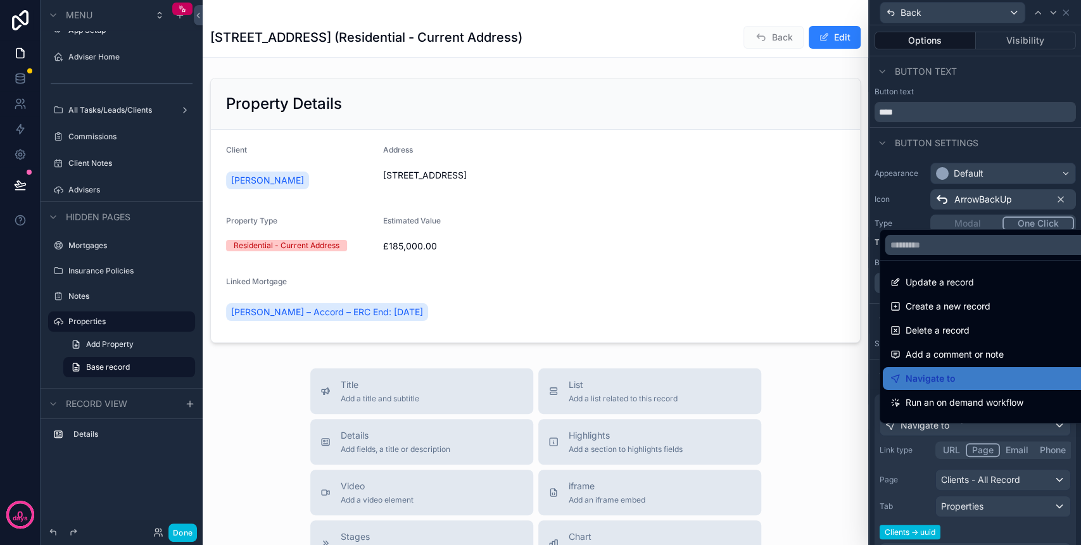
click at [963, 539] on div at bounding box center [974, 272] width 211 height 545
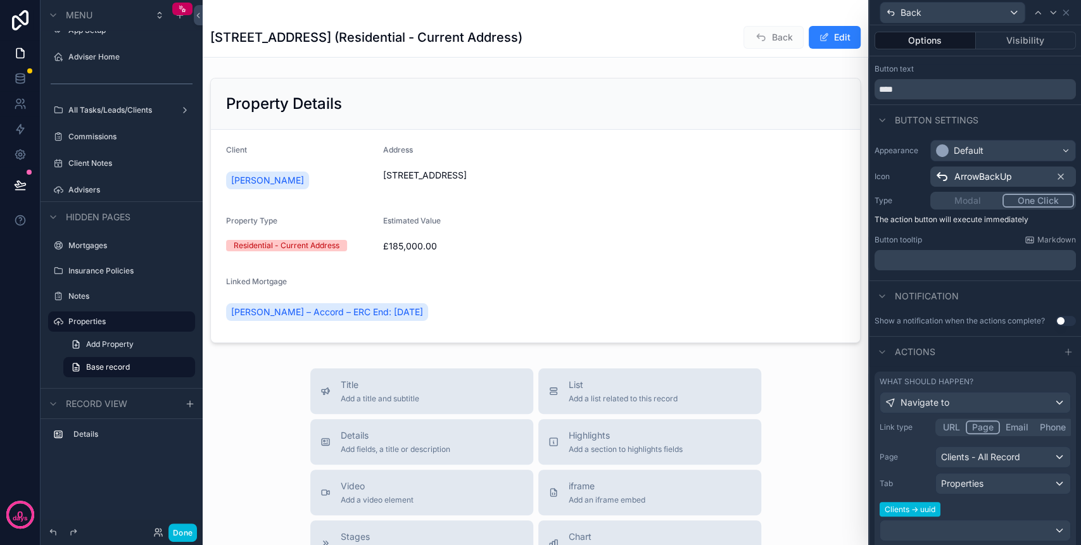
scroll to position [84, 0]
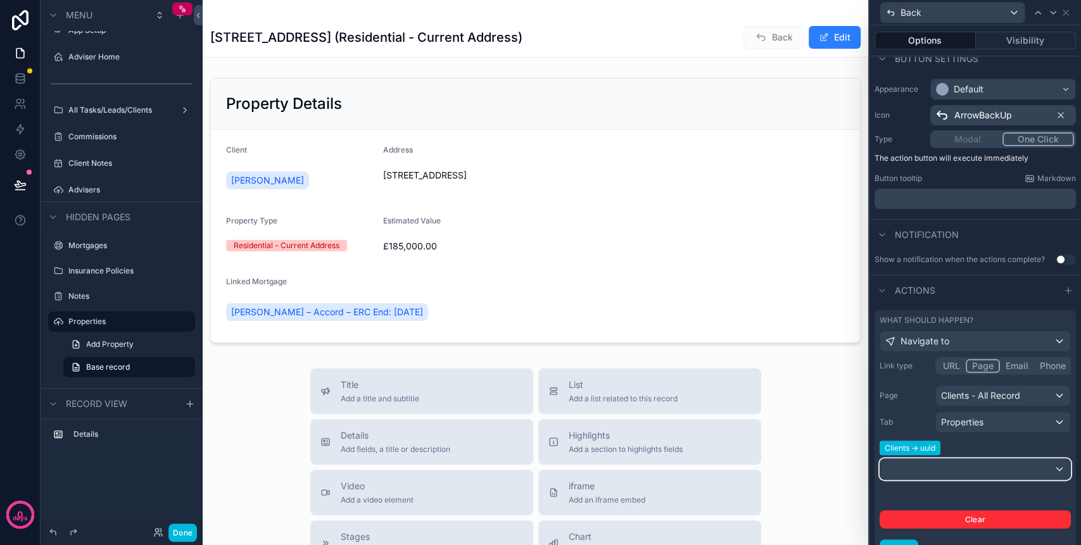
click at [952, 478] on div at bounding box center [975, 469] width 190 height 20
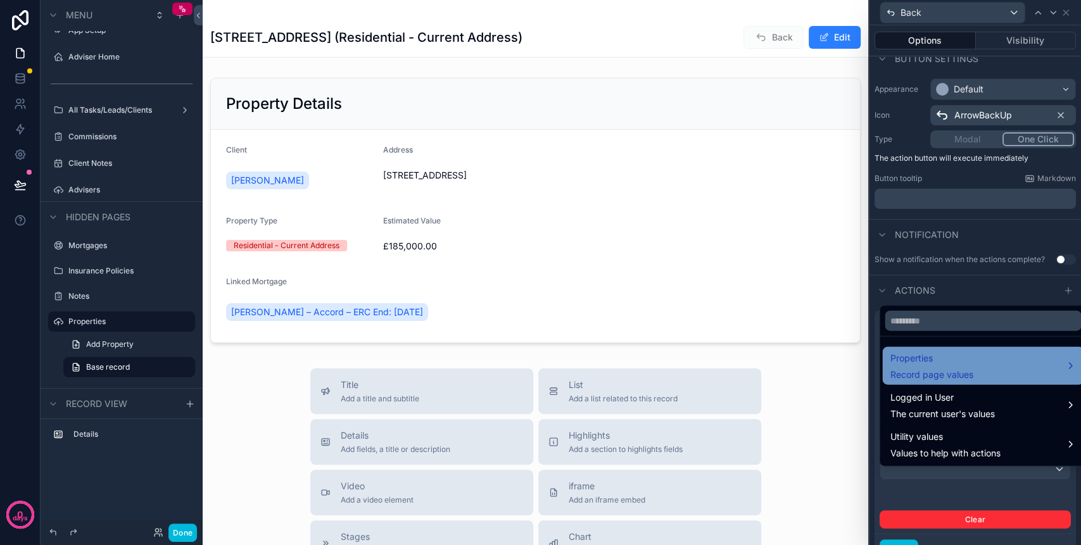
click at [953, 363] on span "Properties" at bounding box center [930, 358] width 83 height 15
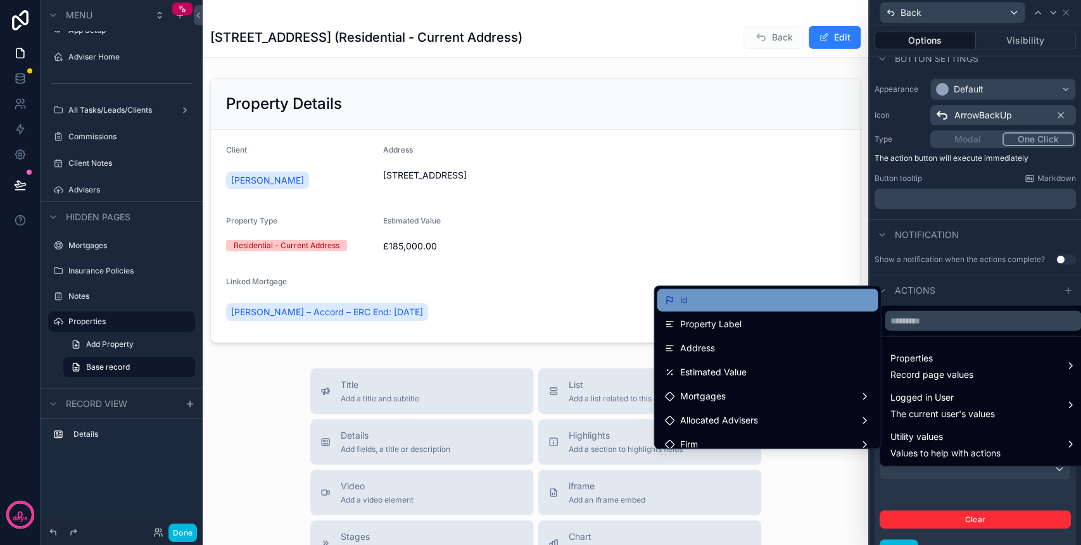
click at [713, 299] on div "id" at bounding box center [767, 299] width 206 height 15
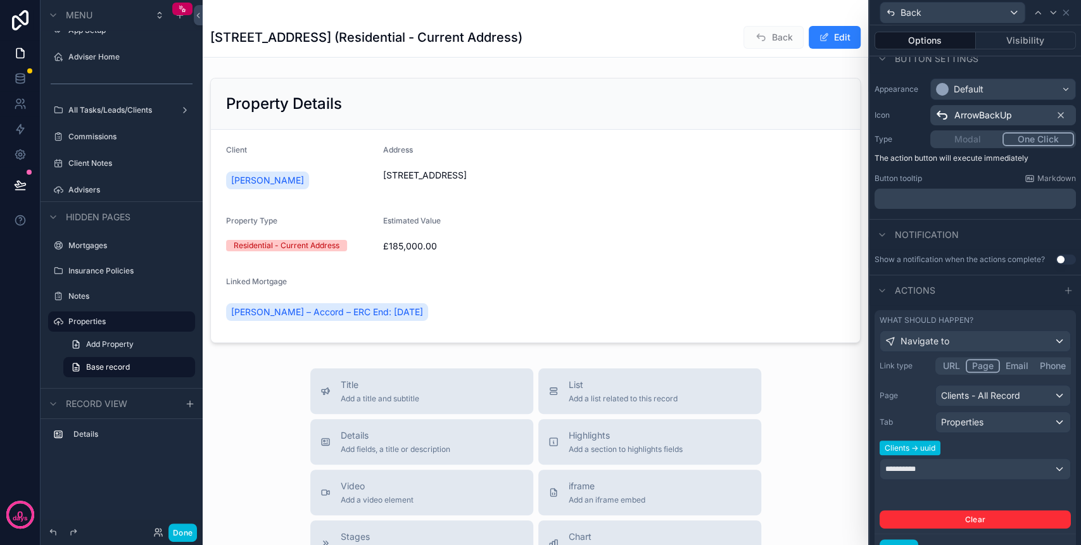
click at [939, 522] on button "Clear" at bounding box center [974, 519] width 191 height 18
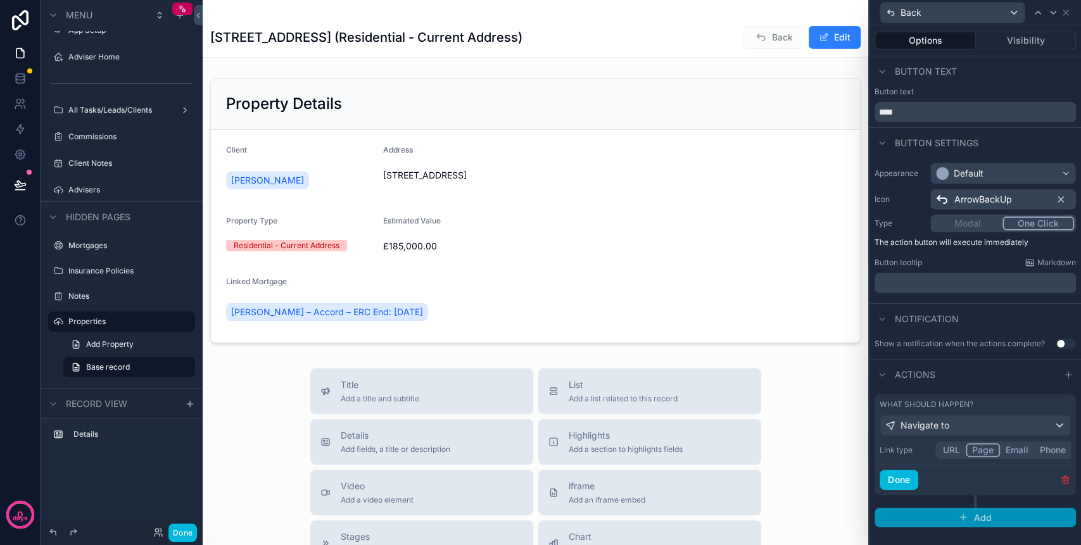
scroll to position [0, 0]
click at [975, 514] on span "Add" at bounding box center [982, 517] width 18 height 11
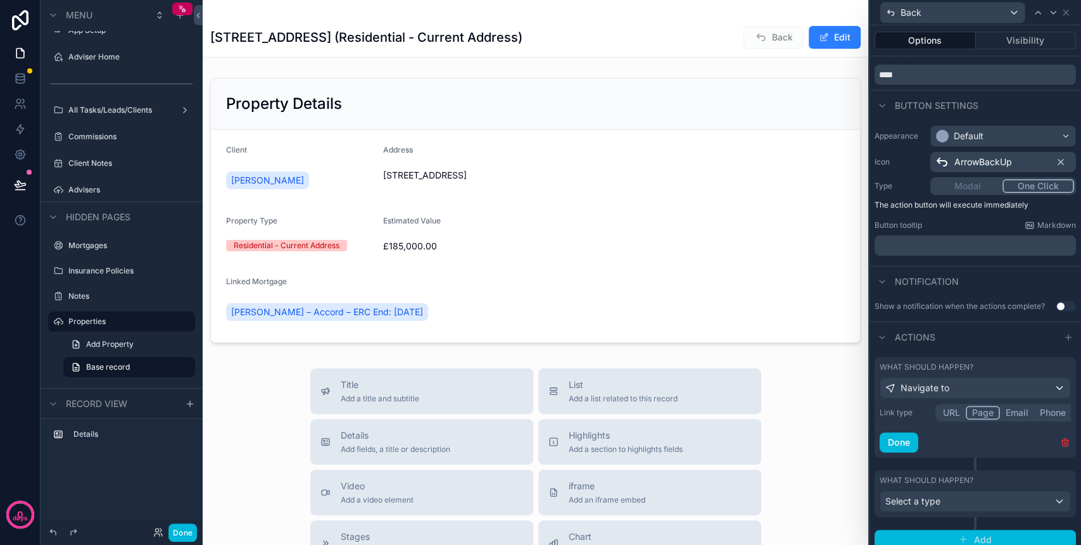
scroll to position [56, 0]
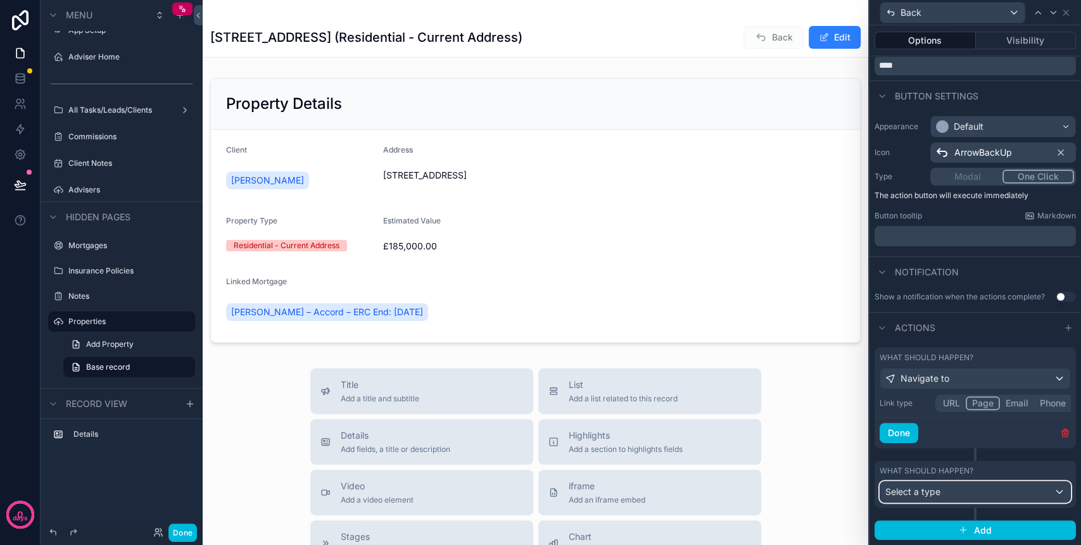
click at [953, 492] on div "Select a type" at bounding box center [975, 492] width 190 height 20
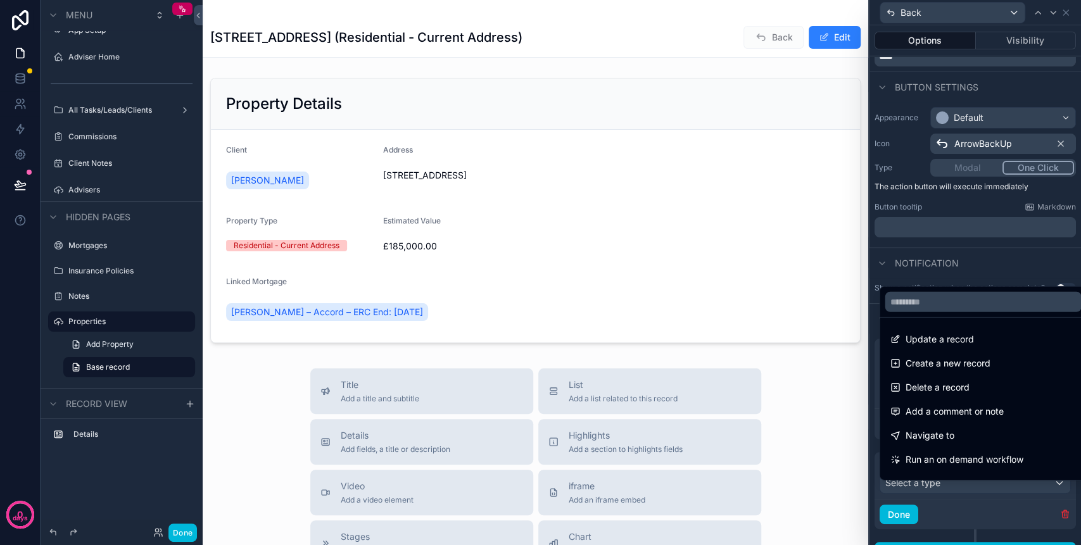
click at [950, 272] on div at bounding box center [974, 272] width 211 height 545
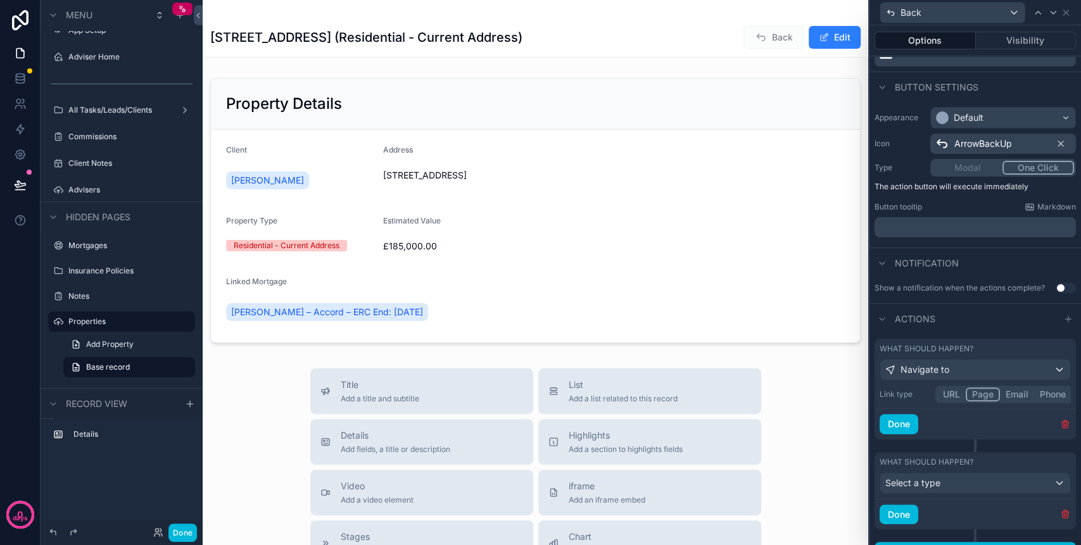
click at [978, 400] on button "Page" at bounding box center [982, 394] width 34 height 14
click at [1060, 429] on icon "button" at bounding box center [1065, 424] width 10 height 10
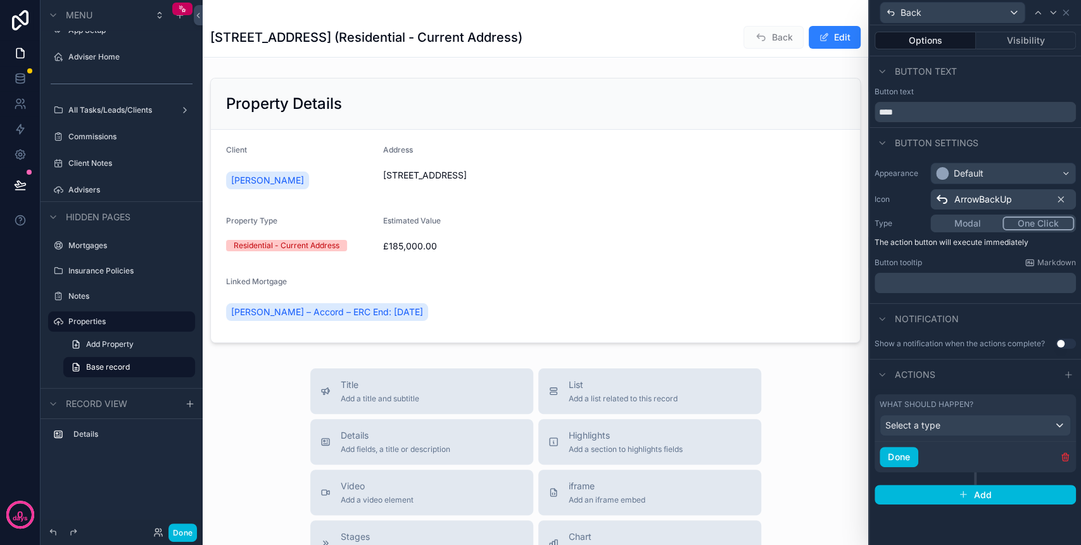
scroll to position [0, 0]
click at [1035, 415] on div "Select a type" at bounding box center [975, 425] width 190 height 20
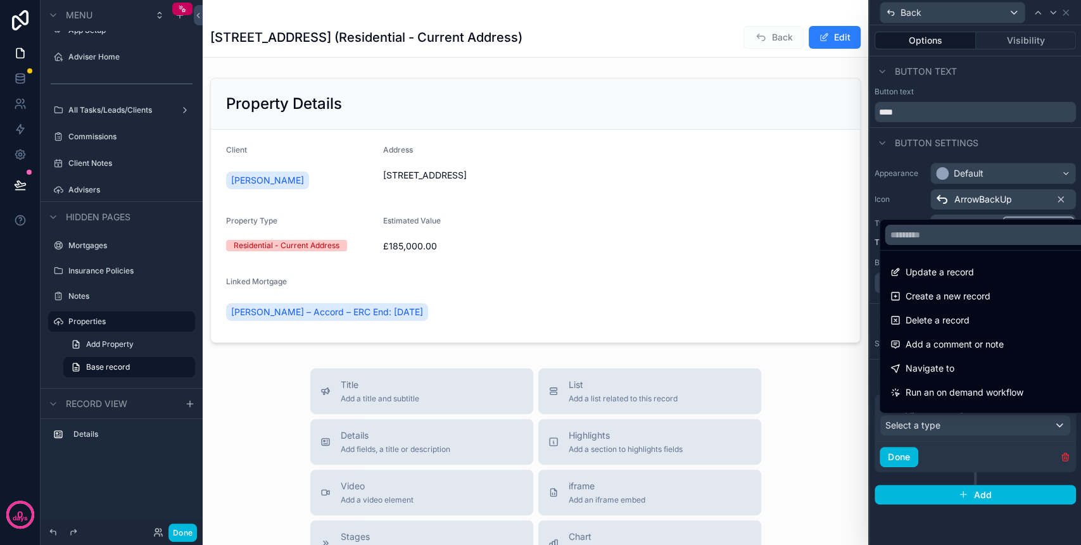
drag, startPoint x: 946, startPoint y: 363, endPoint x: 928, endPoint y: 366, distance: 18.1
click at [945, 363] on span "Navigate to" at bounding box center [929, 368] width 49 height 15
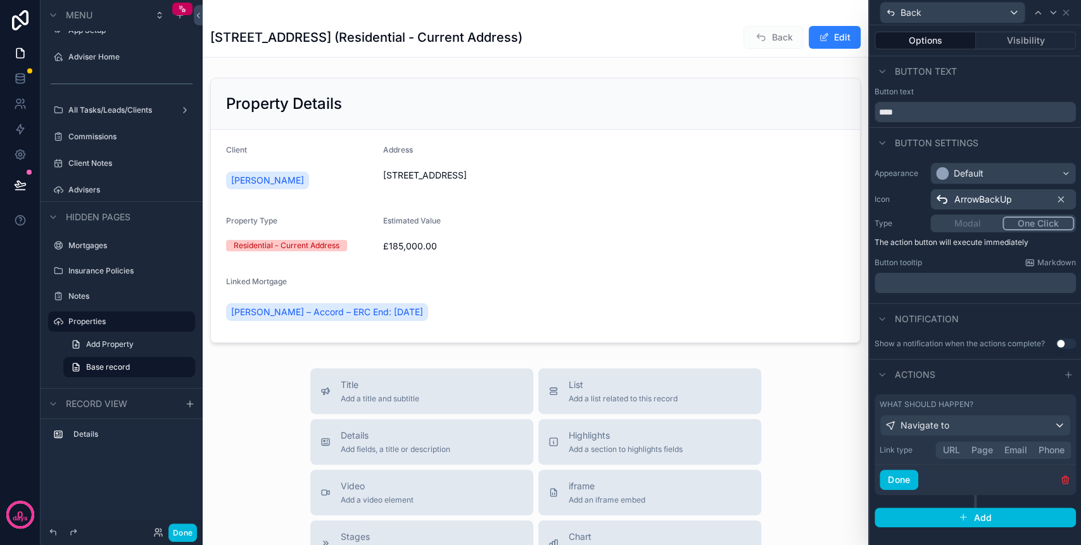
click at [984, 442] on div "What should happen? Navigate to Link type URL Page Email Phone Done" at bounding box center [974, 444] width 201 height 101
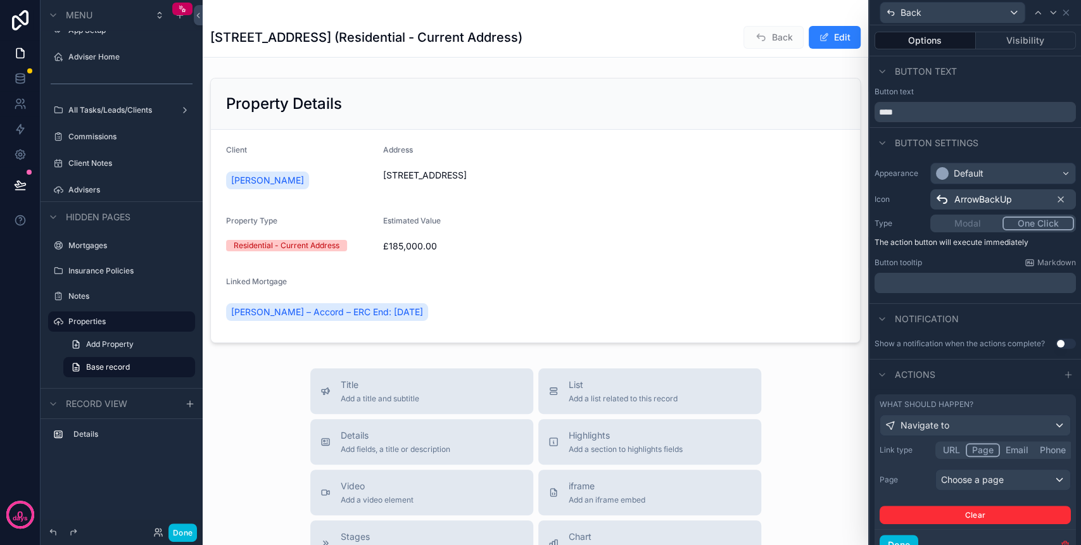
scroll to position [61, 0]
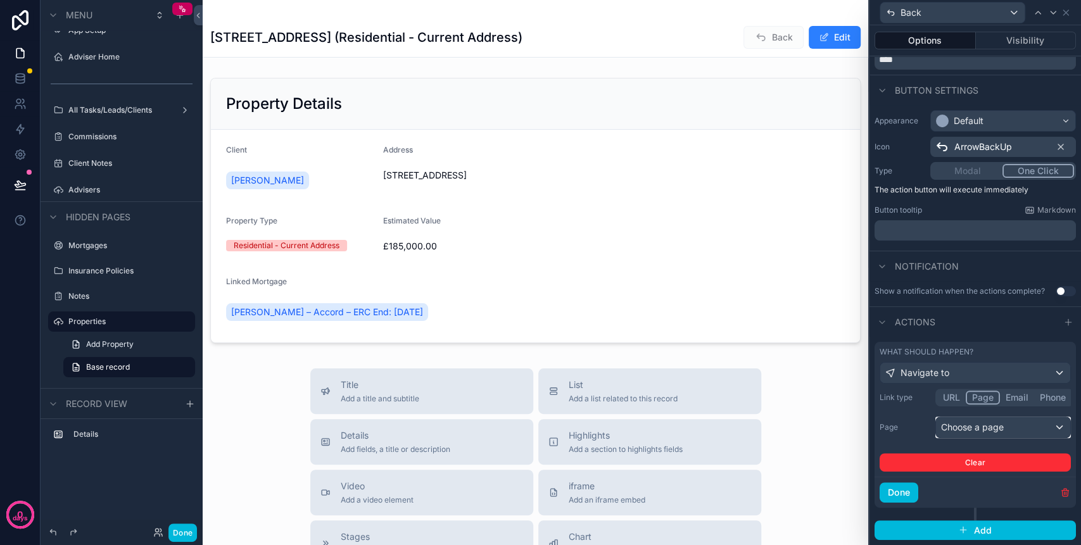
click at [975, 429] on div "Choose a page" at bounding box center [1003, 427] width 134 height 20
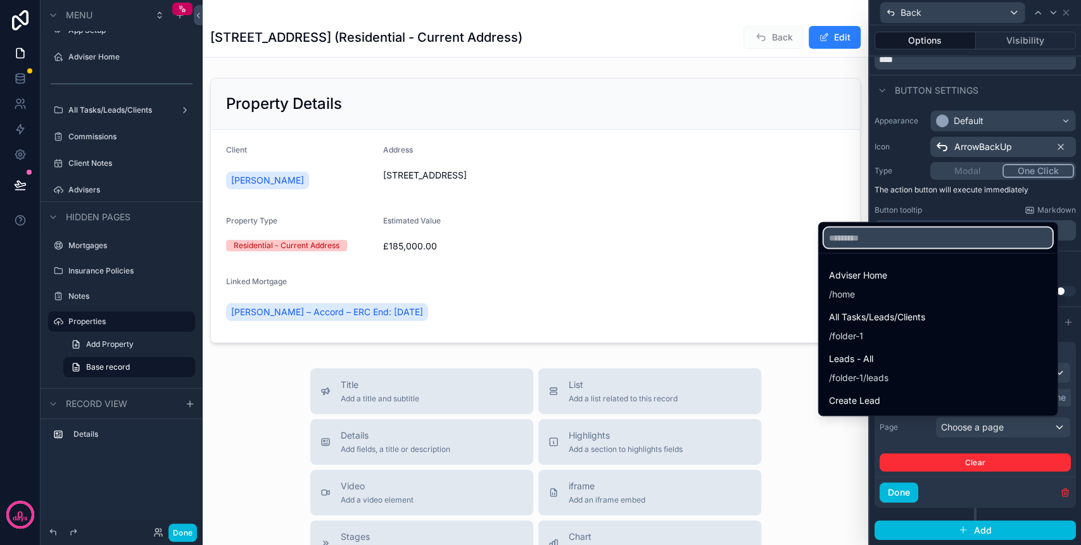
click at [880, 237] on input "text" at bounding box center [938, 237] width 229 height 20
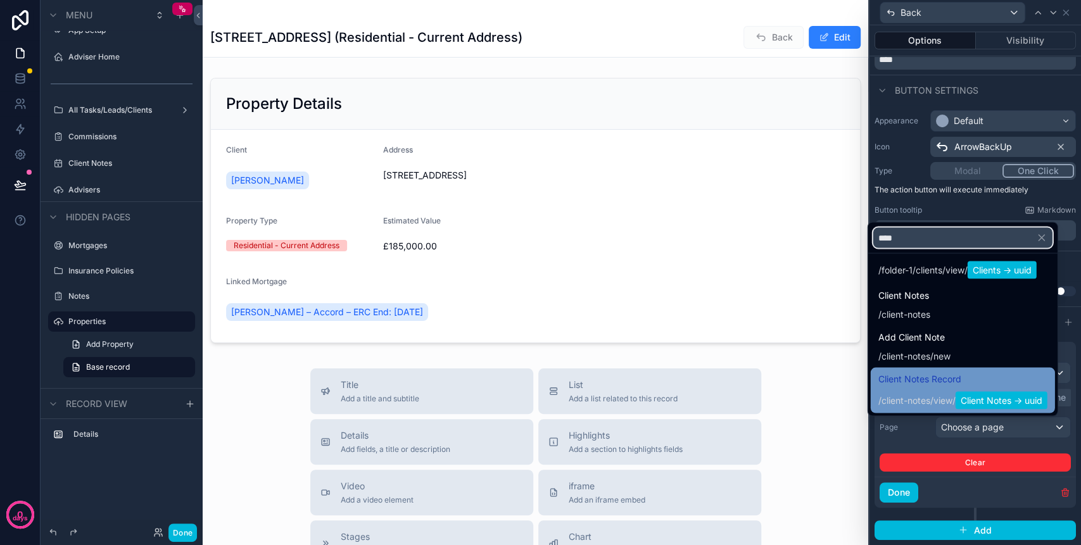
scroll to position [0, 0]
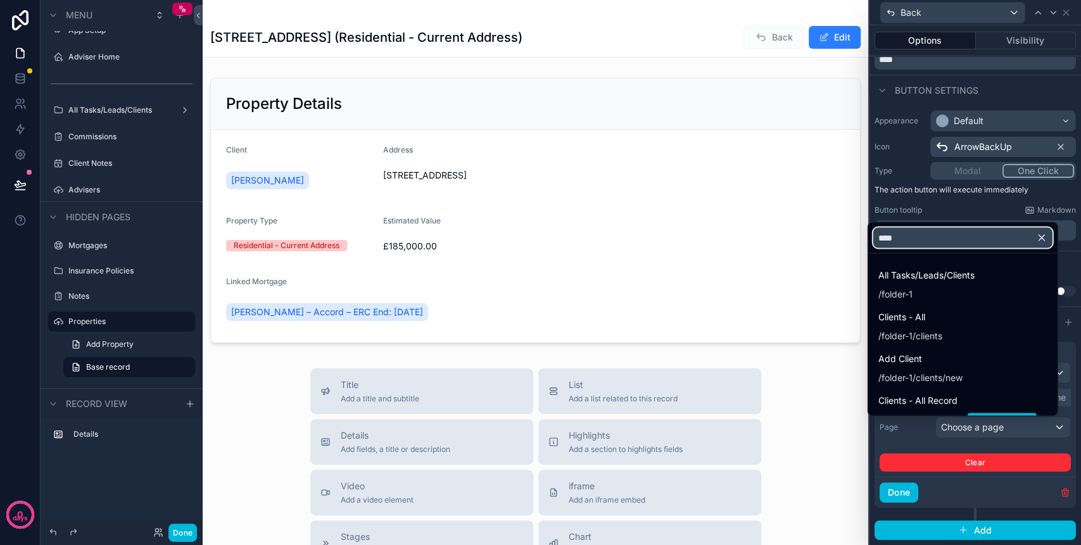
type input "****"
click at [1038, 238] on icon "button" at bounding box center [1041, 237] width 11 height 11
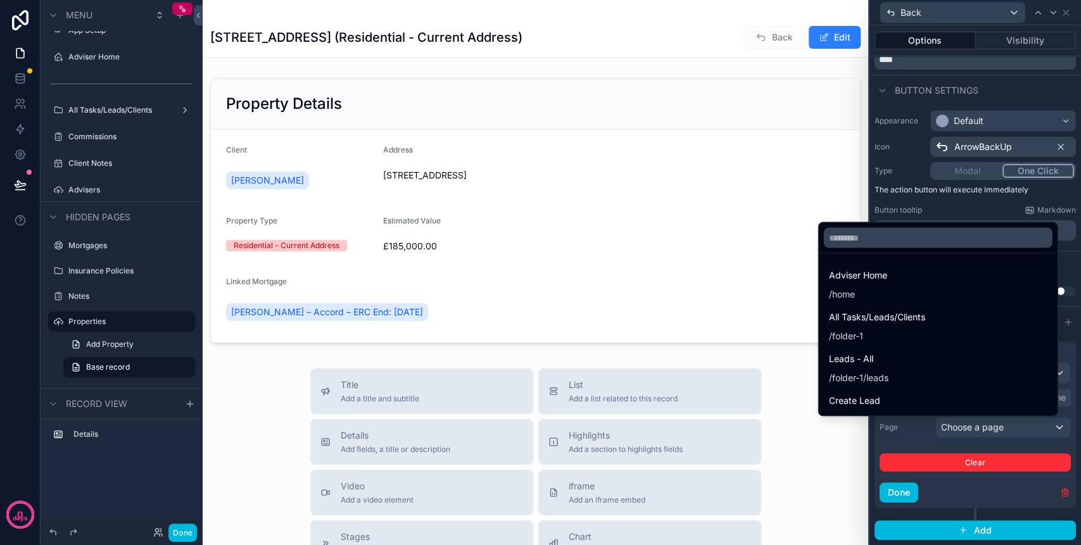
click at [901, 435] on div at bounding box center [974, 272] width 211 height 545
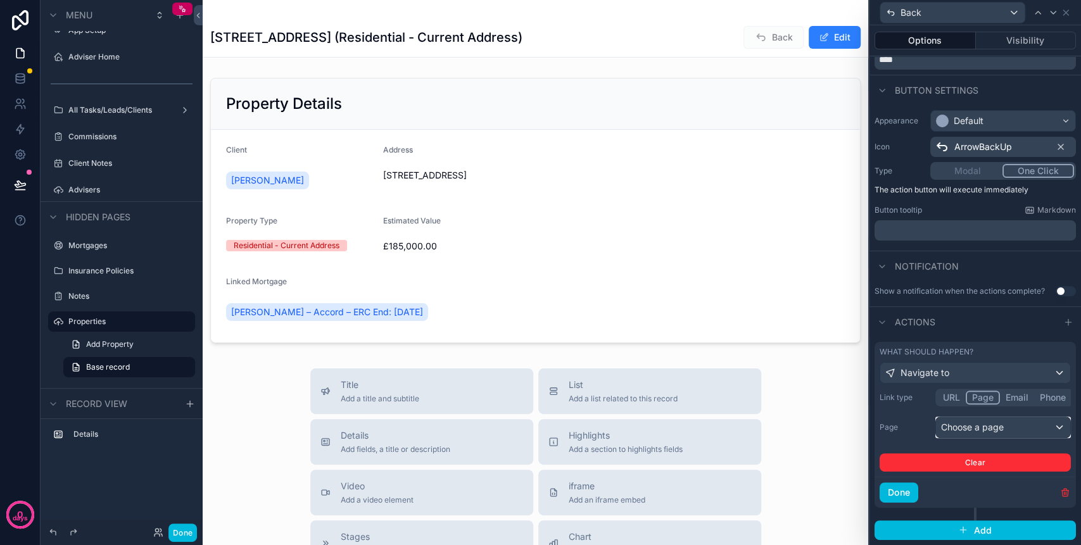
click at [1013, 429] on div "Choose a page" at bounding box center [1003, 427] width 134 height 20
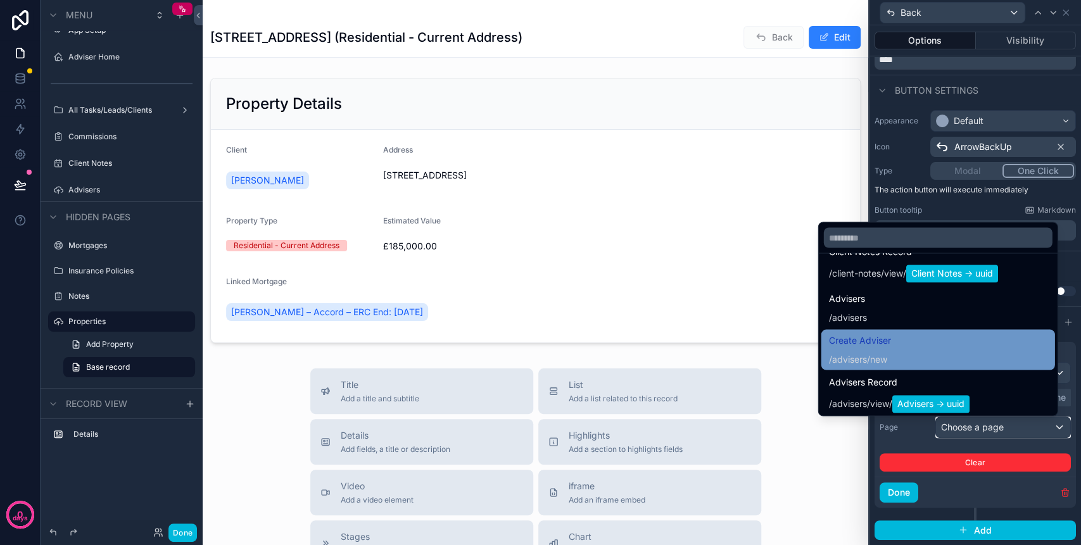
scroll to position [1367, 0]
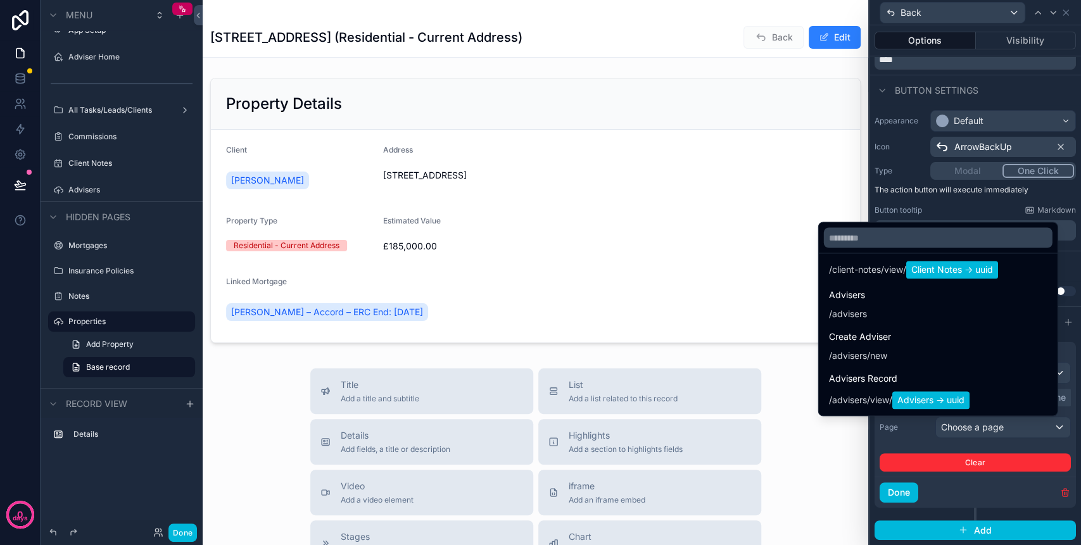
click at [1063, 430] on div at bounding box center [974, 272] width 211 height 545
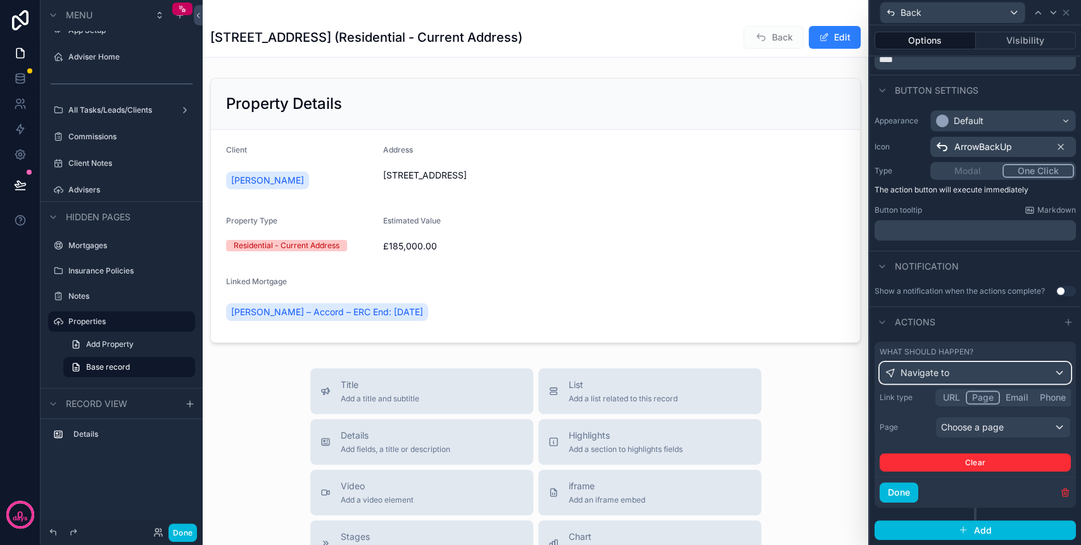
click at [958, 373] on div "Navigate to" at bounding box center [975, 373] width 190 height 20
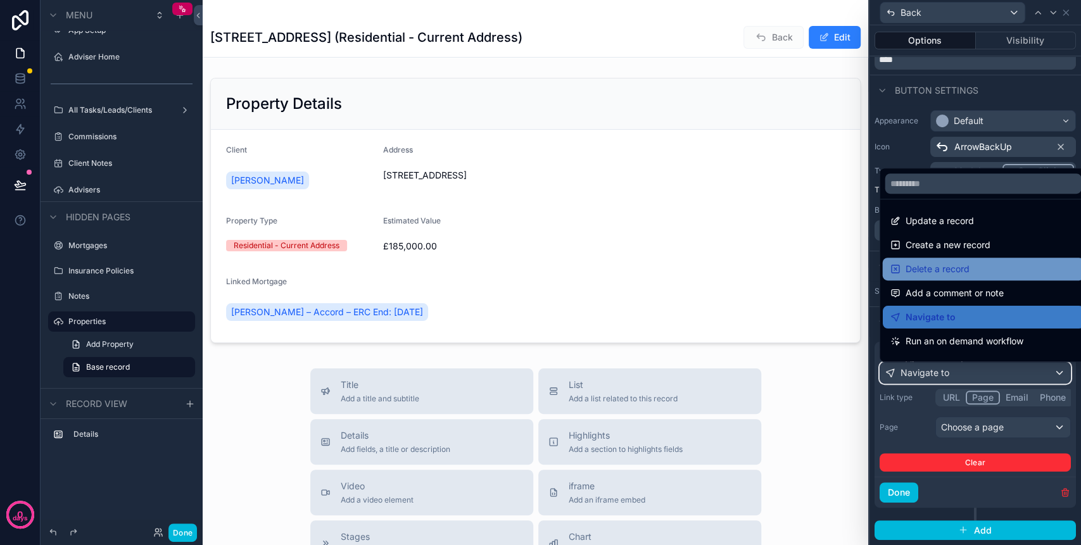
scroll to position [84, 0]
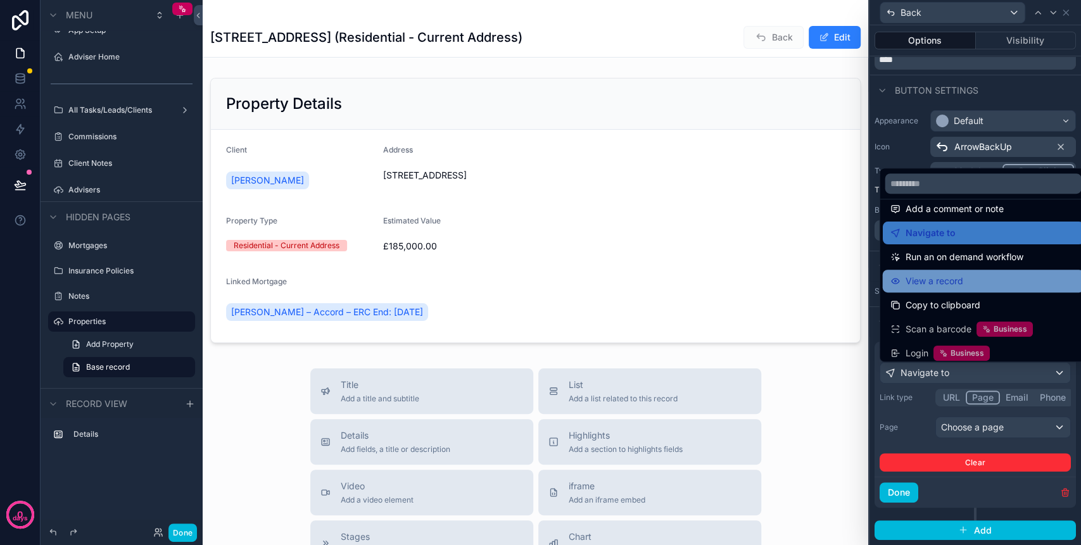
click at [961, 274] on span "View a record" at bounding box center [934, 280] width 58 height 15
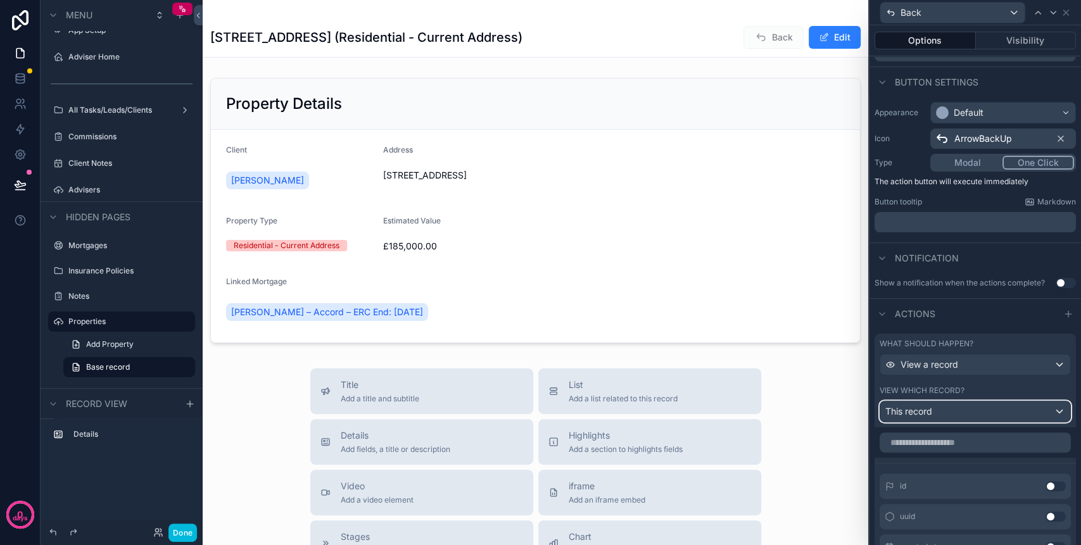
click at [967, 421] on div "This record" at bounding box center [975, 411] width 190 height 20
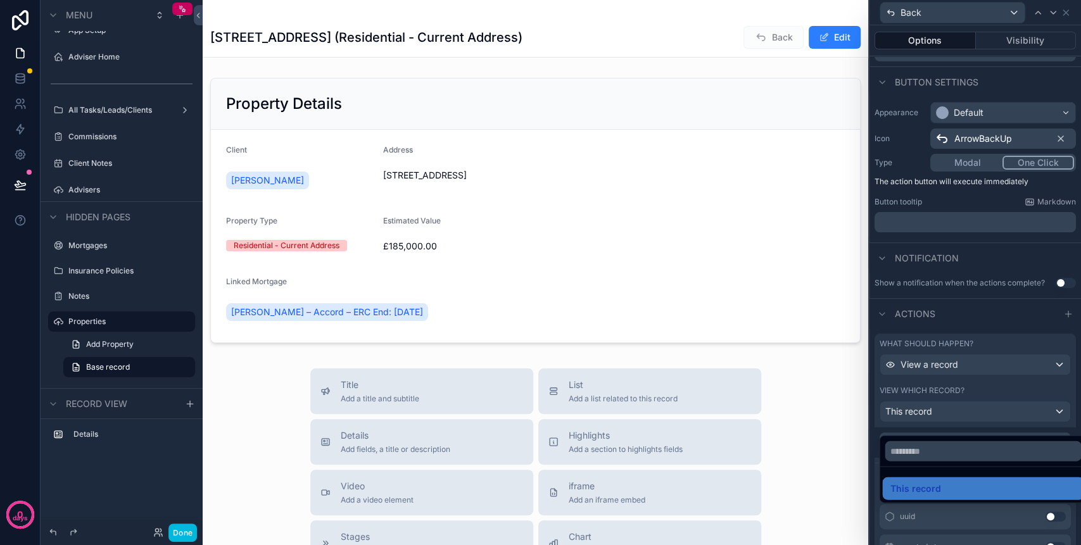
drag, startPoint x: 958, startPoint y: 490, endPoint x: 943, endPoint y: 455, distance: 38.0
click at [957, 489] on div "This record" at bounding box center [982, 488] width 186 height 15
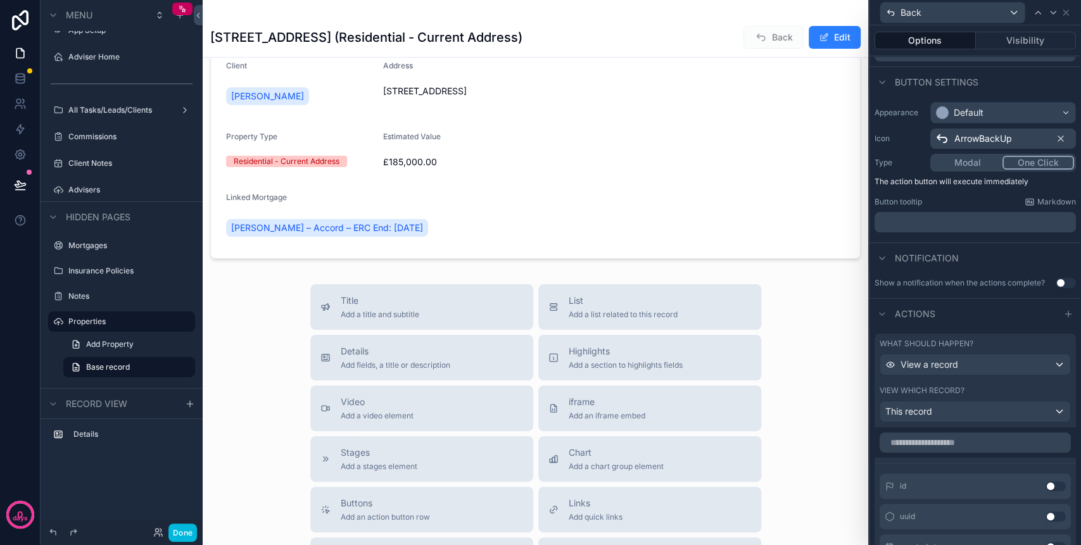
drag, startPoint x: 192, startPoint y: 532, endPoint x: 298, endPoint y: 458, distance: 128.6
click at [192, 532] on button "Done" at bounding box center [182, 532] width 28 height 18
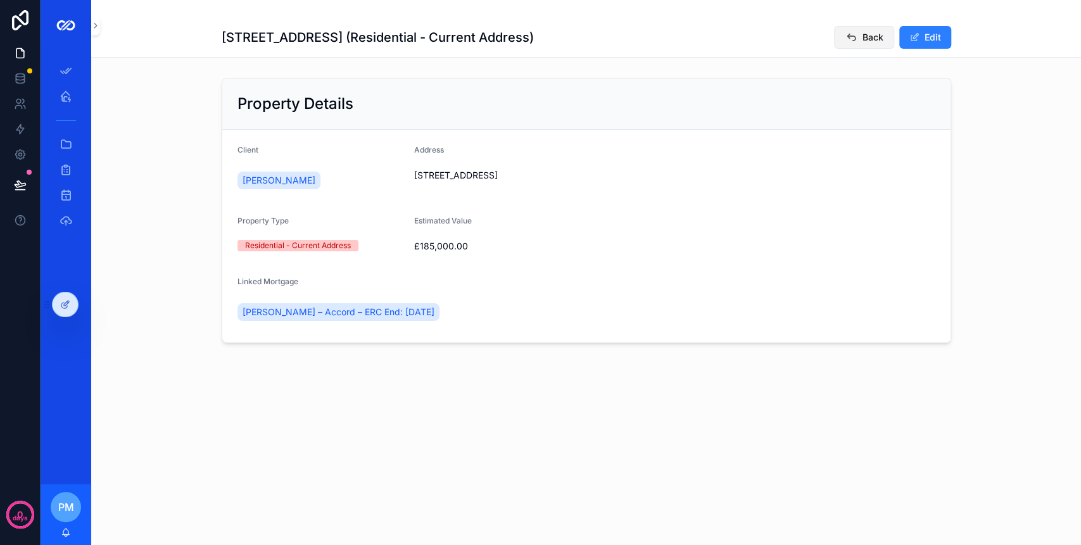
click at [868, 37] on span "Back" at bounding box center [872, 37] width 21 height 13
click at [839, 37] on button "Back" at bounding box center [864, 37] width 60 height 23
click at [842, 36] on button "Back" at bounding box center [864, 37] width 60 height 23
click at [64, 301] on icon at bounding box center [65, 304] width 10 height 10
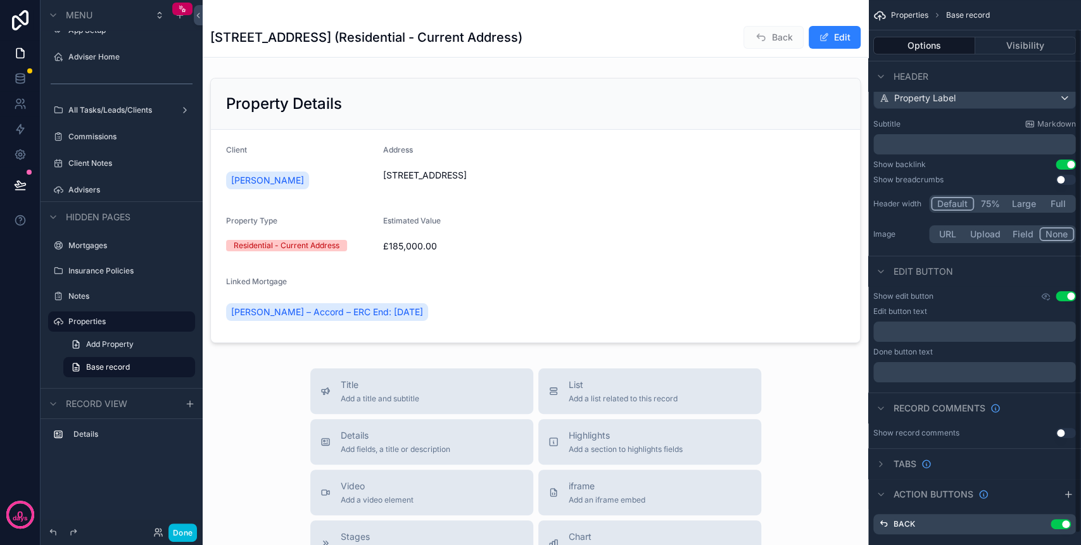
scroll to position [43, 0]
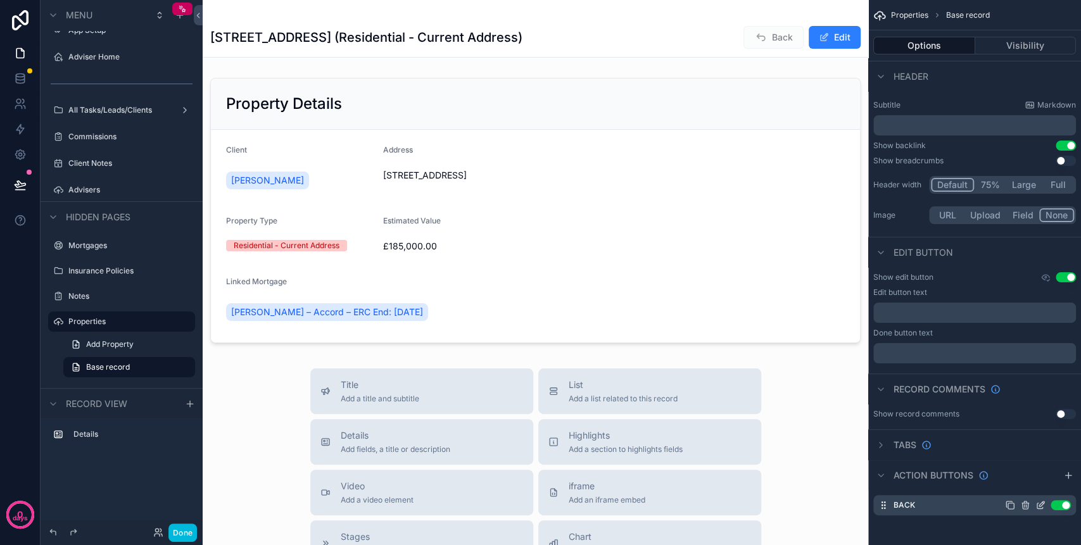
click at [1037, 503] on icon "scrollable content" at bounding box center [1040, 506] width 6 height 6
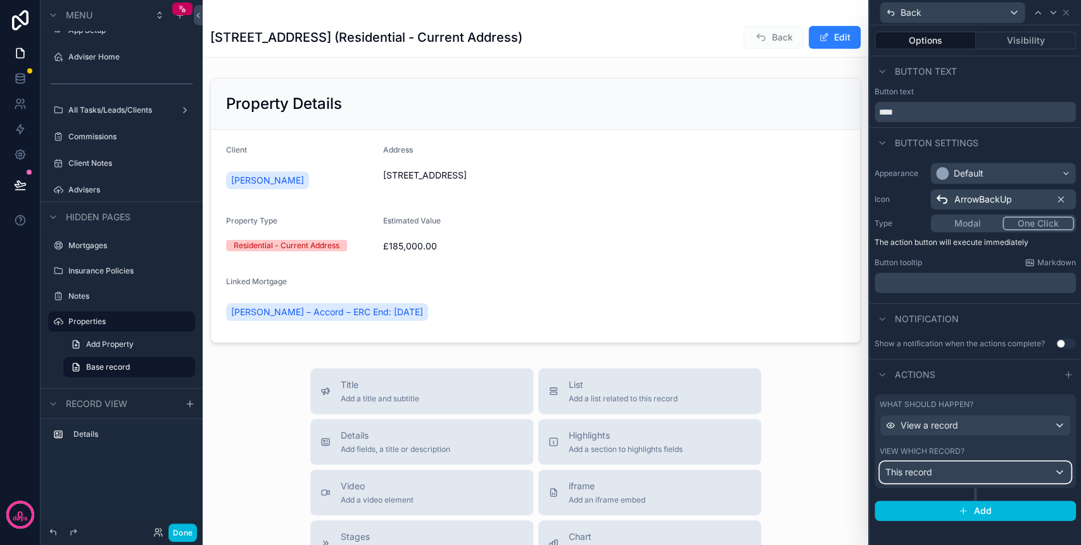
click at [984, 470] on div "This record" at bounding box center [975, 472] width 190 height 20
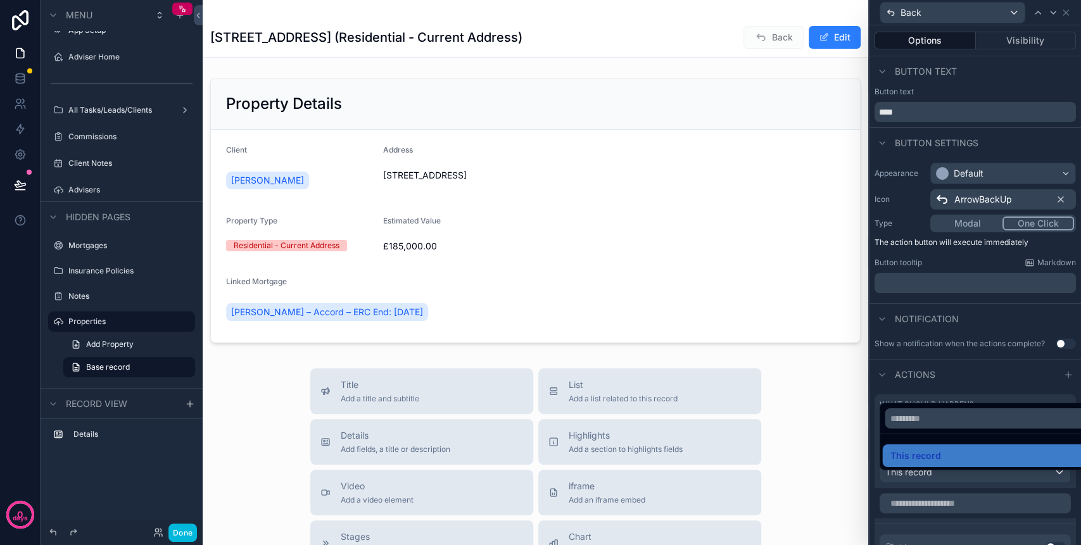
click at [977, 501] on div at bounding box center [974, 272] width 211 height 545
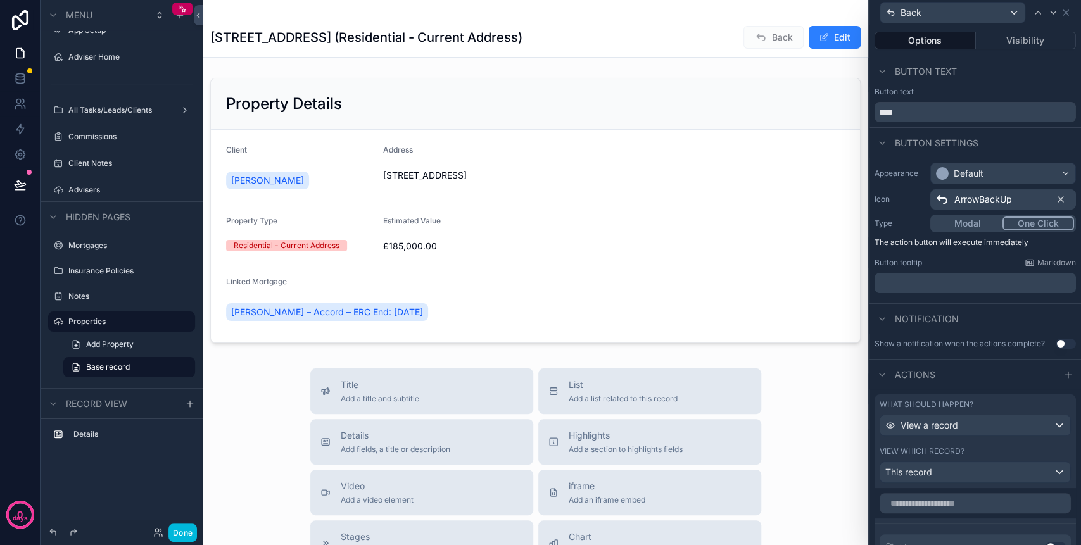
scroll to position [84, 0]
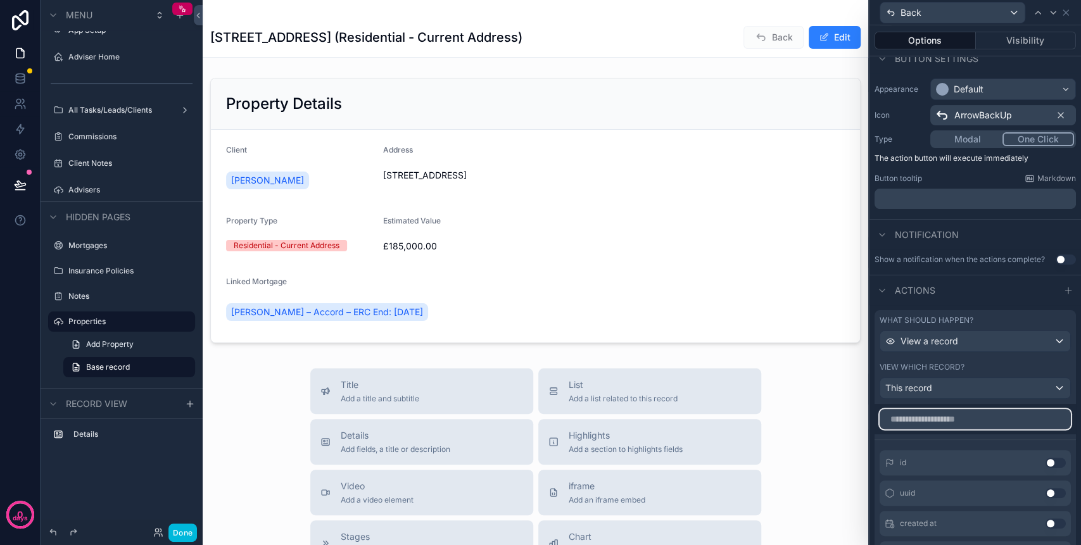
click at [957, 420] on input "text" at bounding box center [974, 419] width 191 height 20
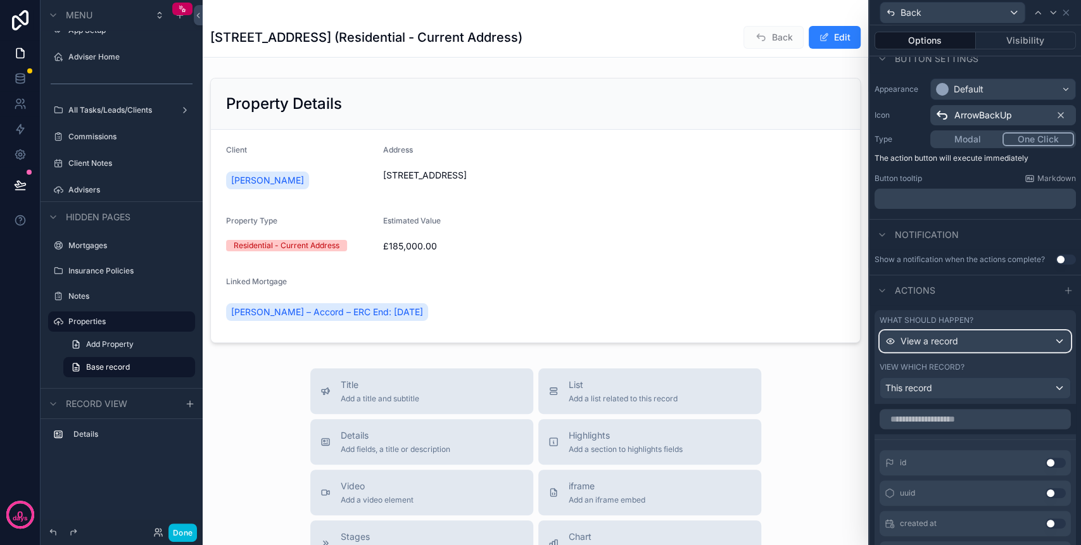
click at [1043, 351] on div "View a record" at bounding box center [975, 341] width 190 height 20
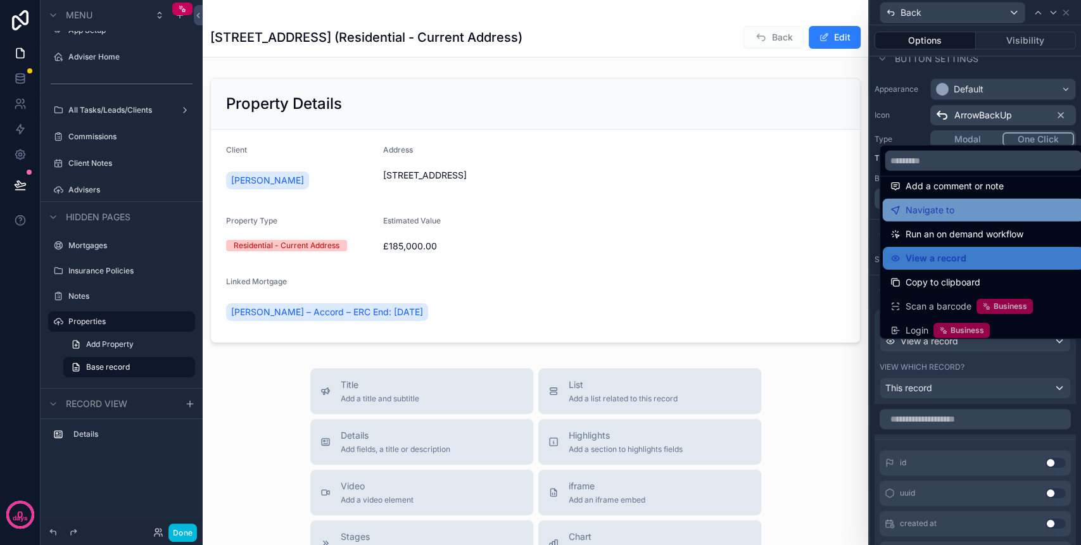
click at [957, 212] on div "Navigate to" at bounding box center [982, 210] width 186 height 15
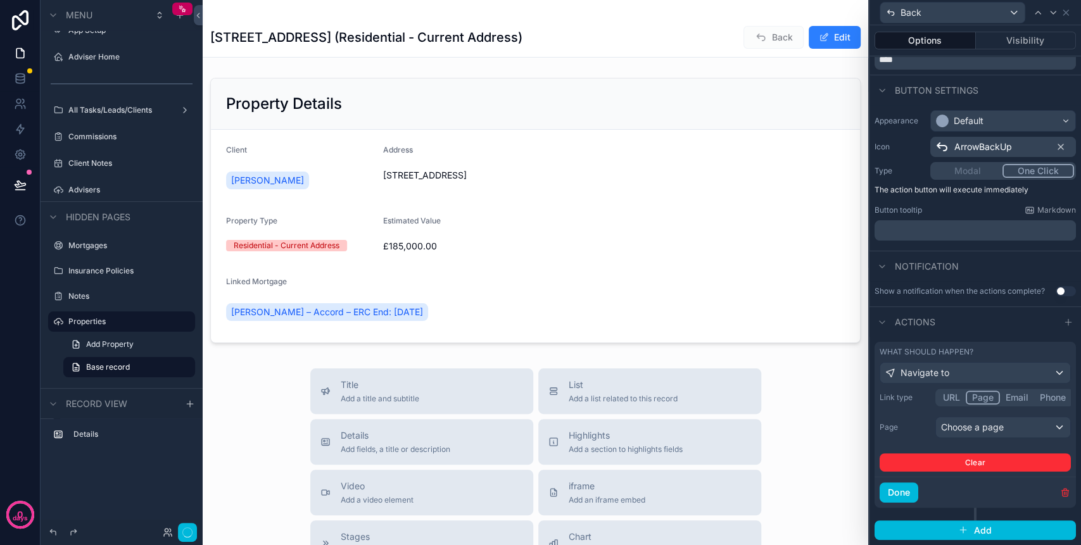
scroll to position [61, 0]
click at [991, 427] on div "Choose a page" at bounding box center [1003, 427] width 134 height 20
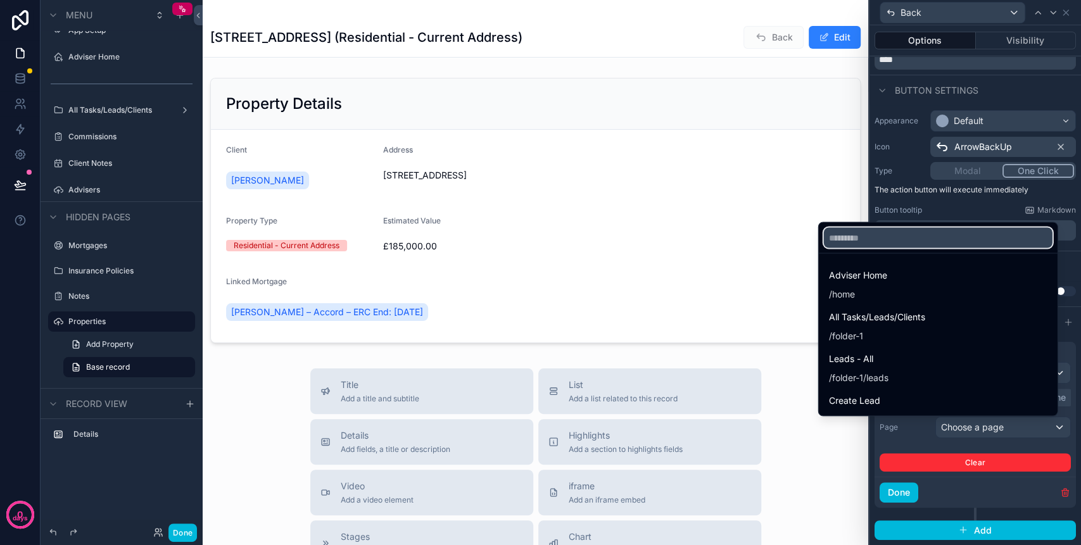
click at [877, 240] on input "text" at bounding box center [938, 237] width 229 height 20
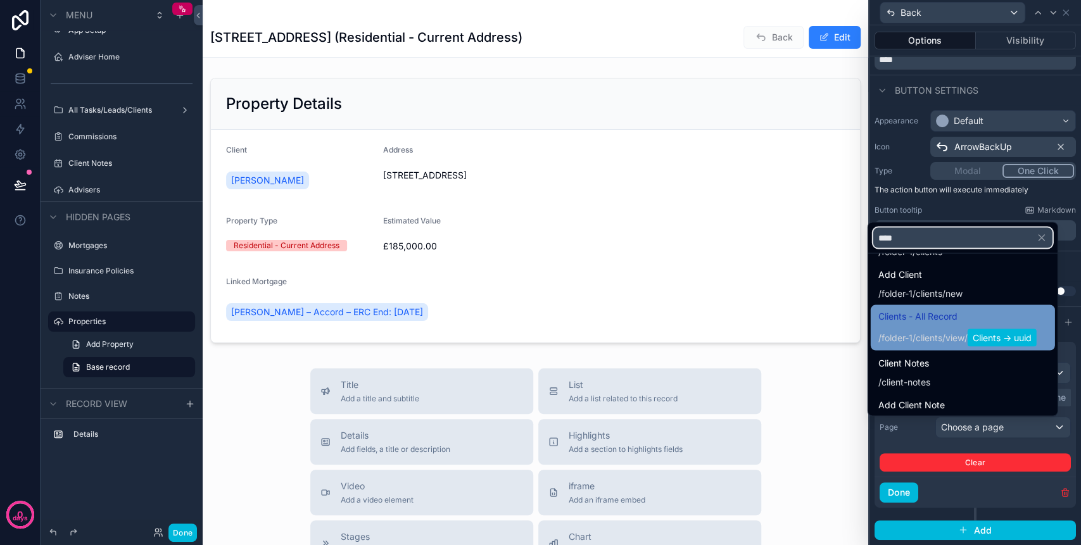
scroll to position [152, 0]
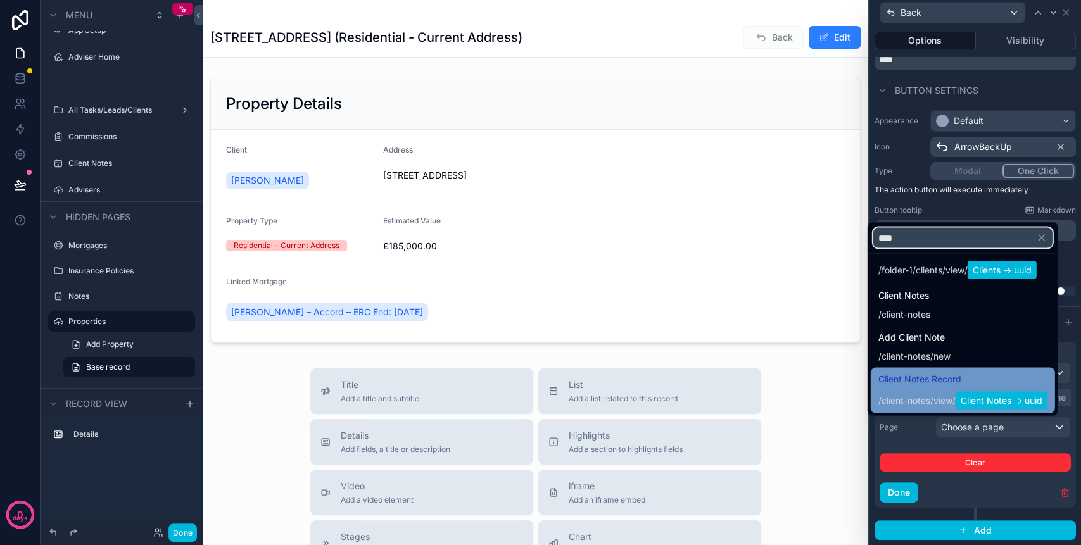
type input "****"
click at [908, 382] on span "Client Notes Record" at bounding box center [962, 378] width 169 height 15
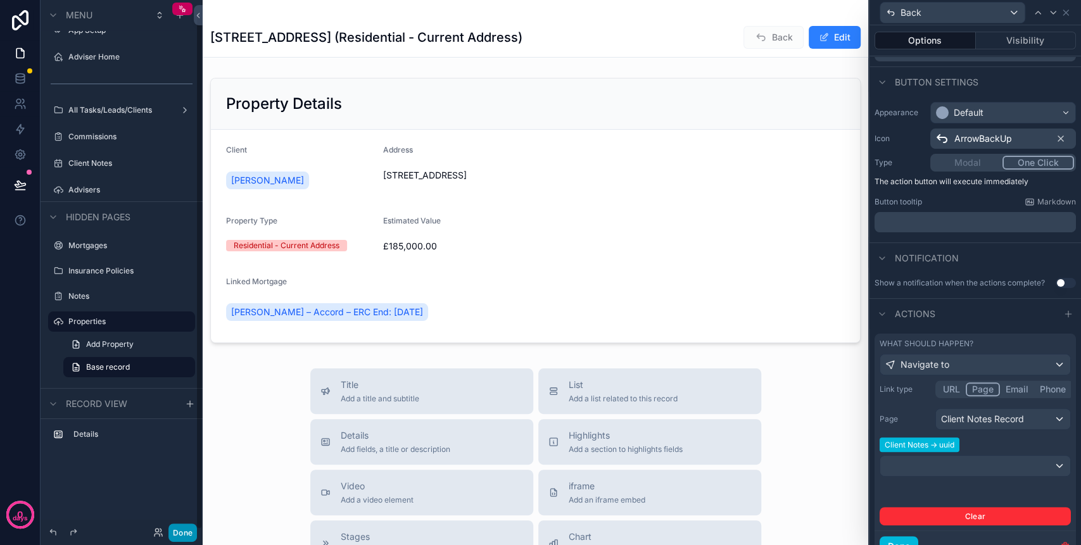
click at [178, 533] on button "Done" at bounding box center [182, 532] width 28 height 18
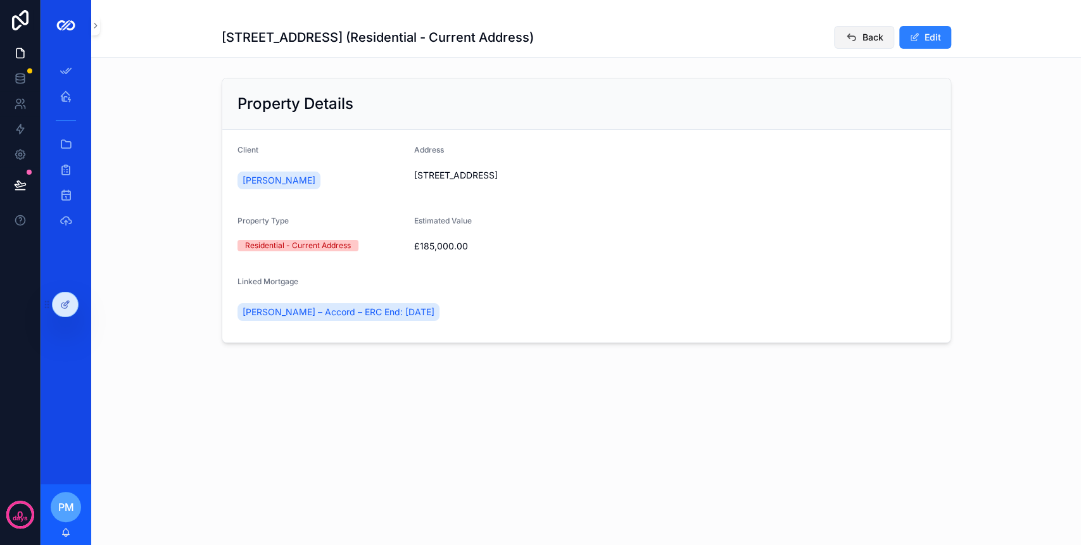
click at [846, 42] on icon "scrollable content" at bounding box center [850, 37] width 13 height 13
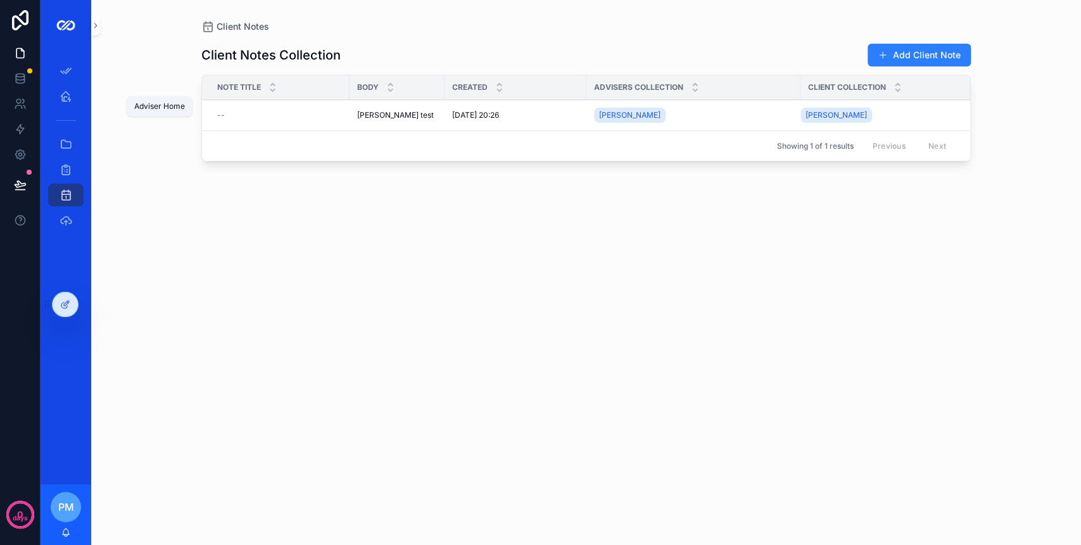
drag, startPoint x: 60, startPoint y: 97, endPoint x: 84, endPoint y: 95, distance: 23.6
click at [60, 97] on icon "scrollable content" at bounding box center [66, 96] width 13 height 13
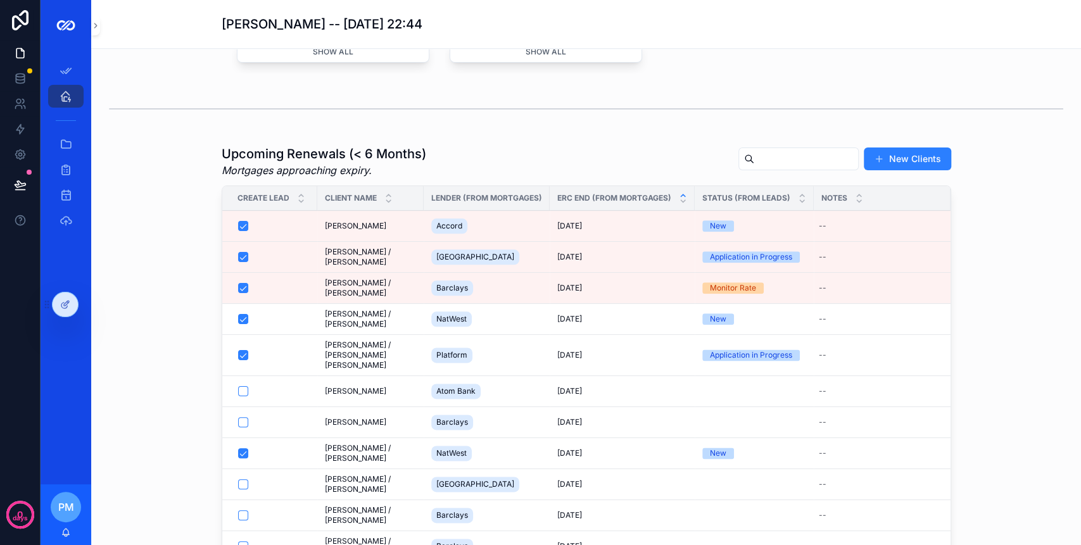
scroll to position [830, 0]
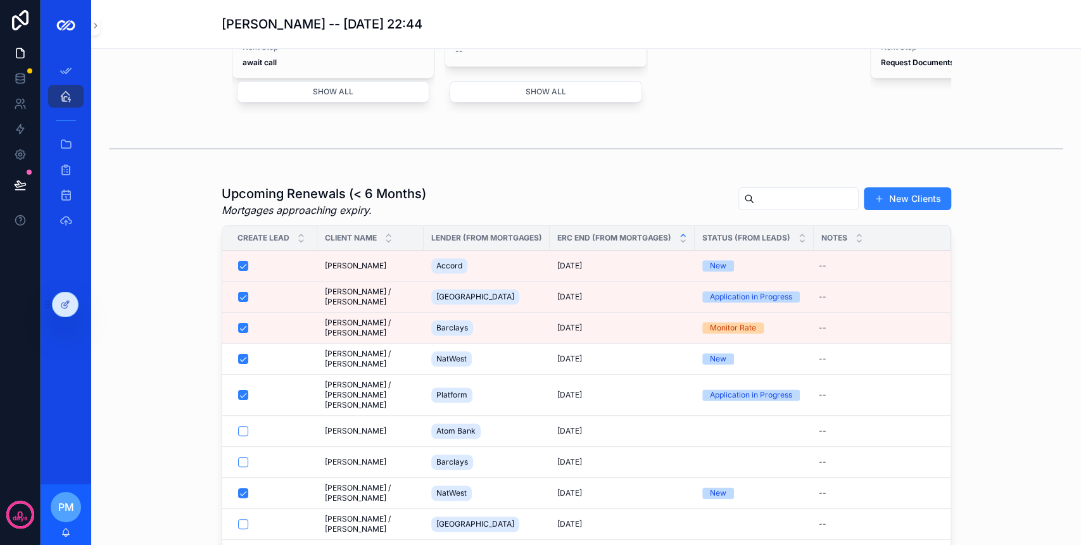
click at [492, 276] on div "Accord" at bounding box center [486, 266] width 111 height 20
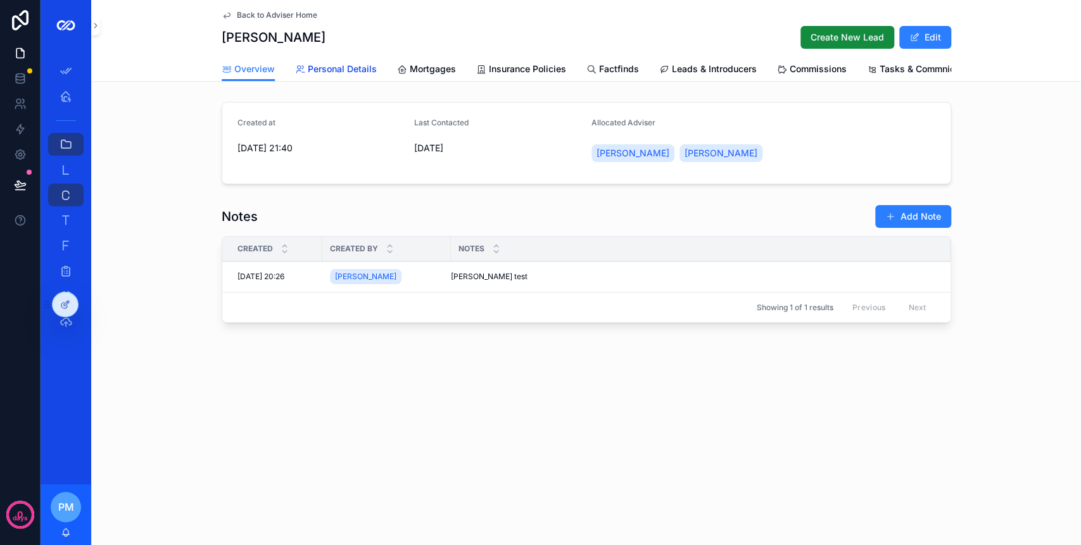
click at [344, 70] on span "Personal Details" at bounding box center [342, 69] width 69 height 13
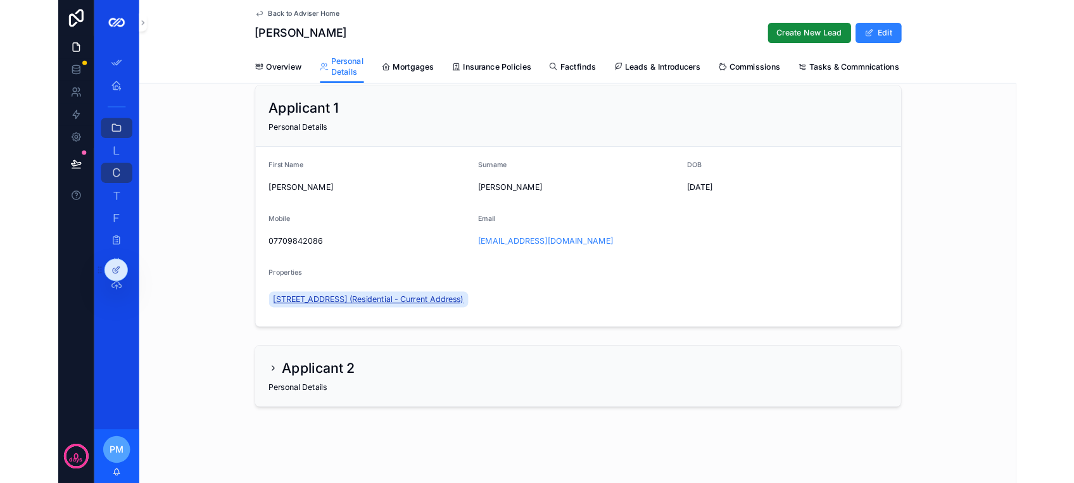
scroll to position [30, 0]
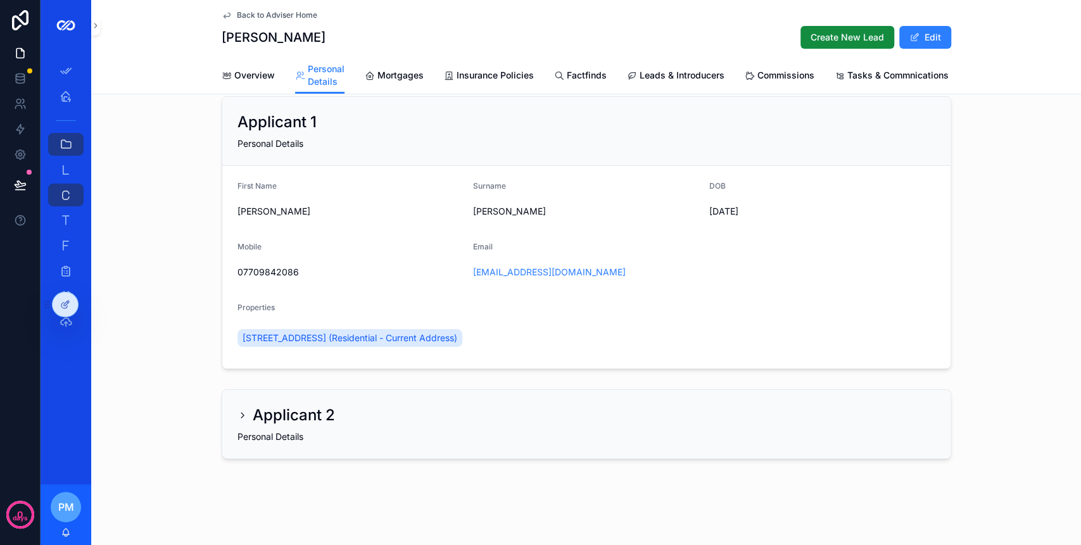
click at [238, 418] on icon "scrollable content" at bounding box center [242, 415] width 10 height 10
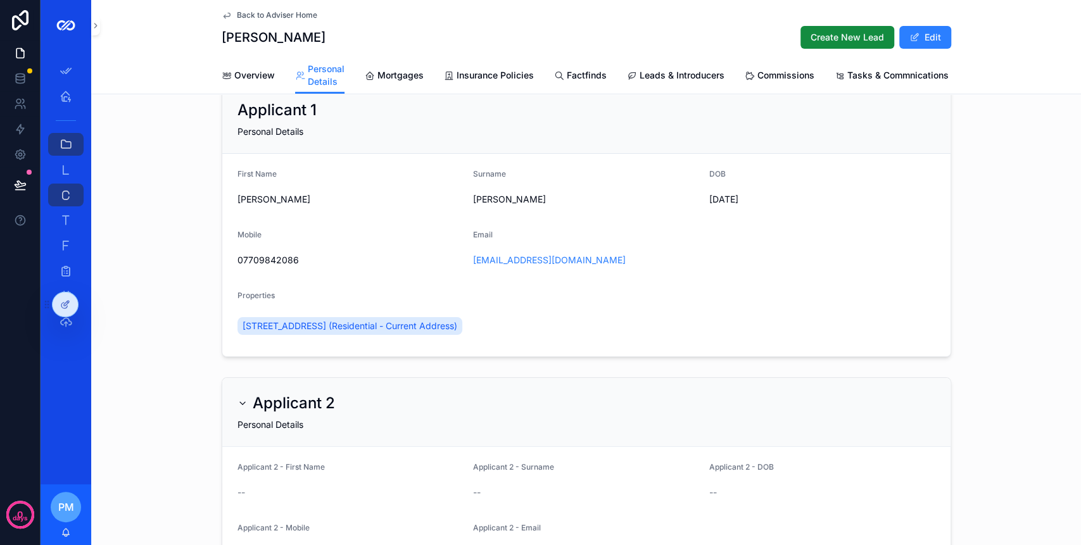
click at [238, 408] on icon "scrollable content" at bounding box center [242, 403] width 10 height 10
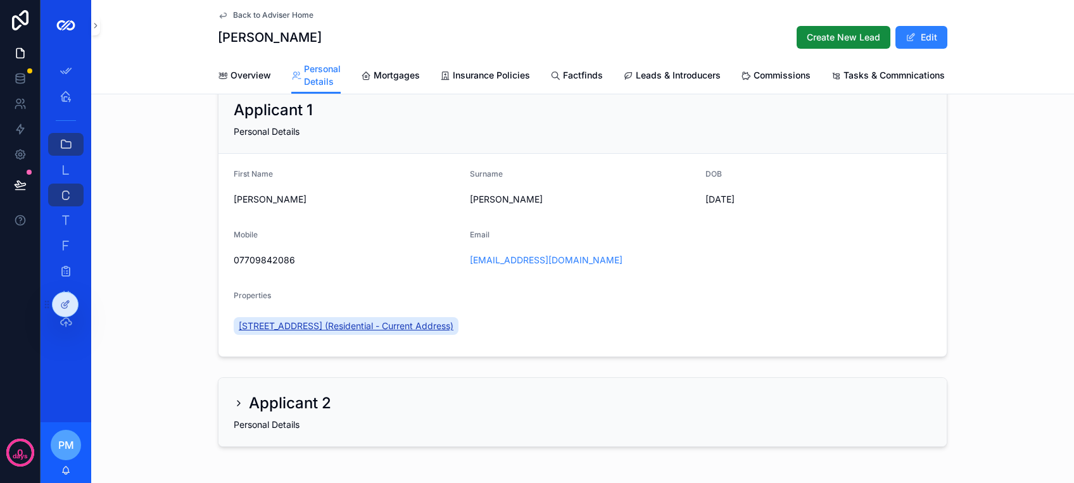
click at [409, 332] on span "[STREET_ADDRESS] (Residential - Current Address)" at bounding box center [346, 326] width 215 height 13
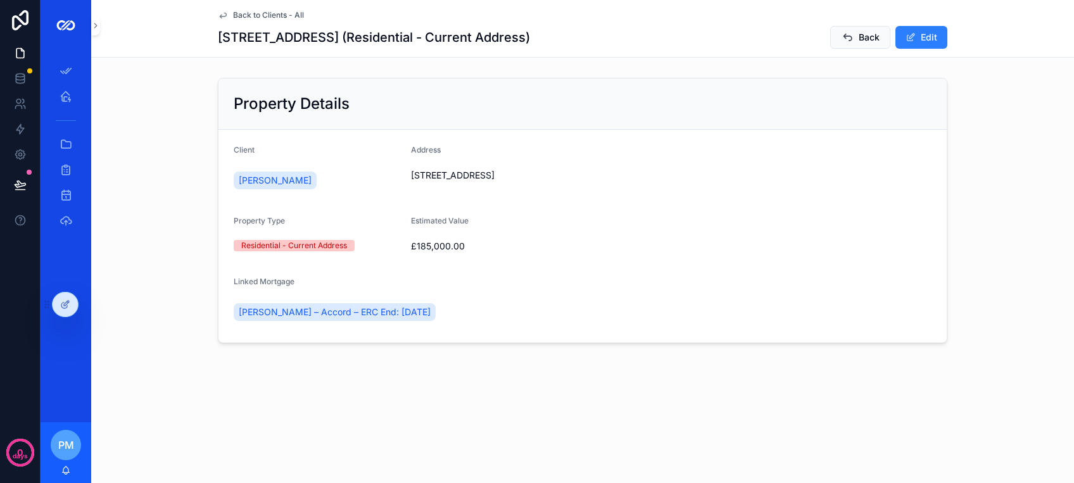
drag, startPoint x: 61, startPoint y: 303, endPoint x: 115, endPoint y: 284, distance: 57.3
click at [61, 303] on icon at bounding box center [65, 304] width 10 height 10
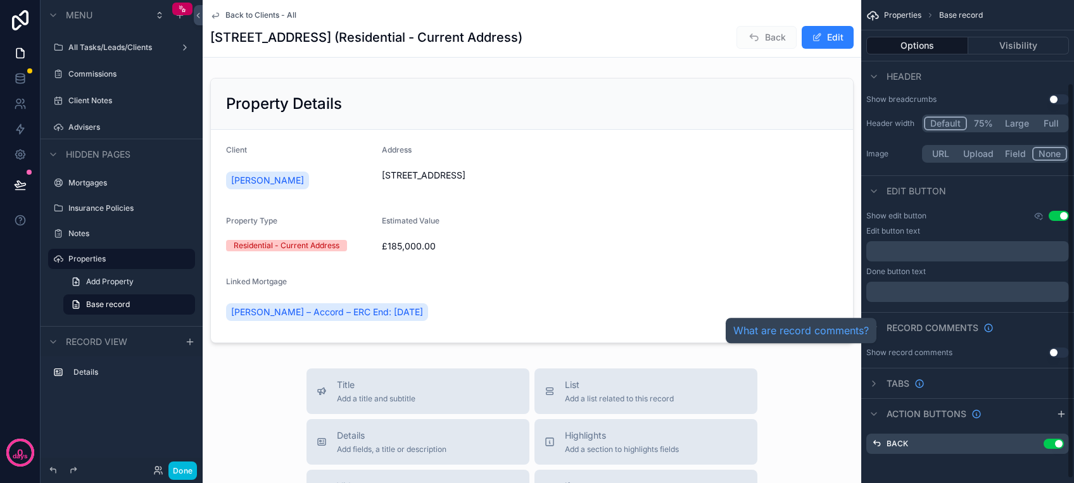
scroll to position [106, 0]
click at [1029, 444] on icon "scrollable content" at bounding box center [1033, 442] width 10 height 10
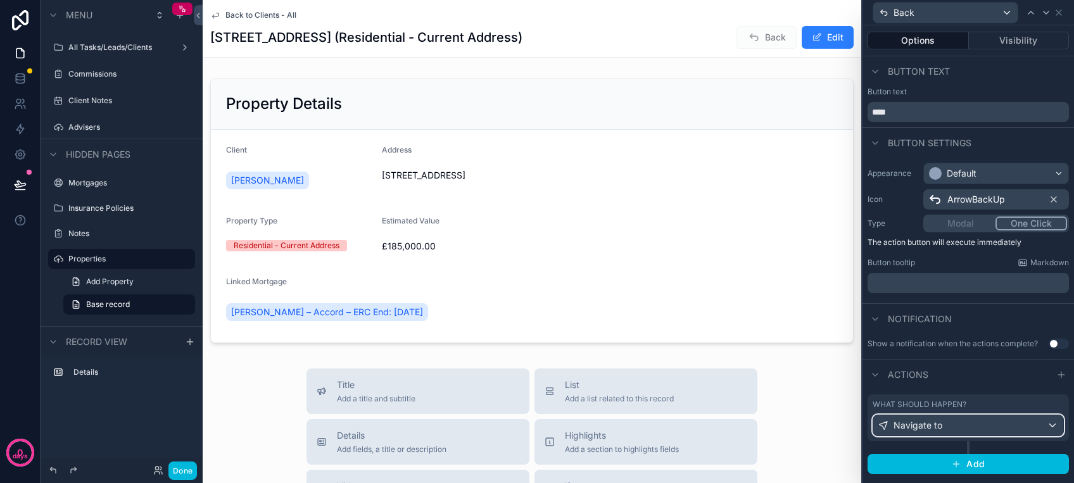
click at [1005, 418] on div "Navigate to" at bounding box center [968, 425] width 190 height 20
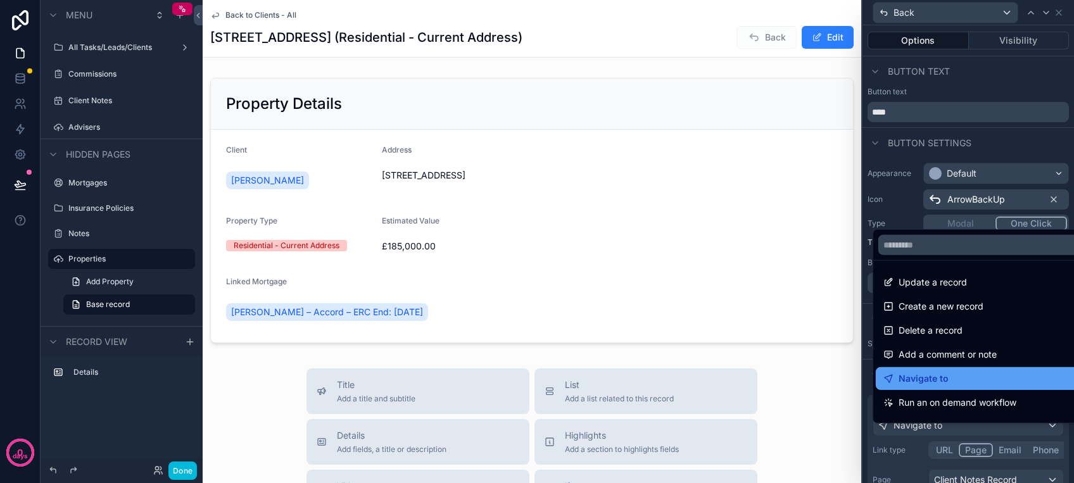
click at [989, 377] on div "Navigate to" at bounding box center [982, 378] width 199 height 15
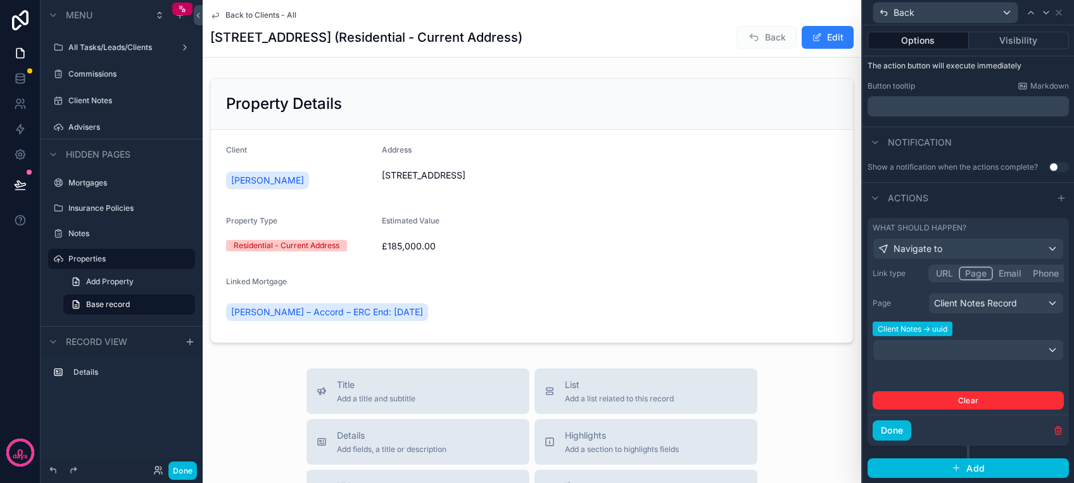
scroll to position [185, 0]
click at [1034, 303] on div "Client Notes Record" at bounding box center [996, 303] width 134 height 20
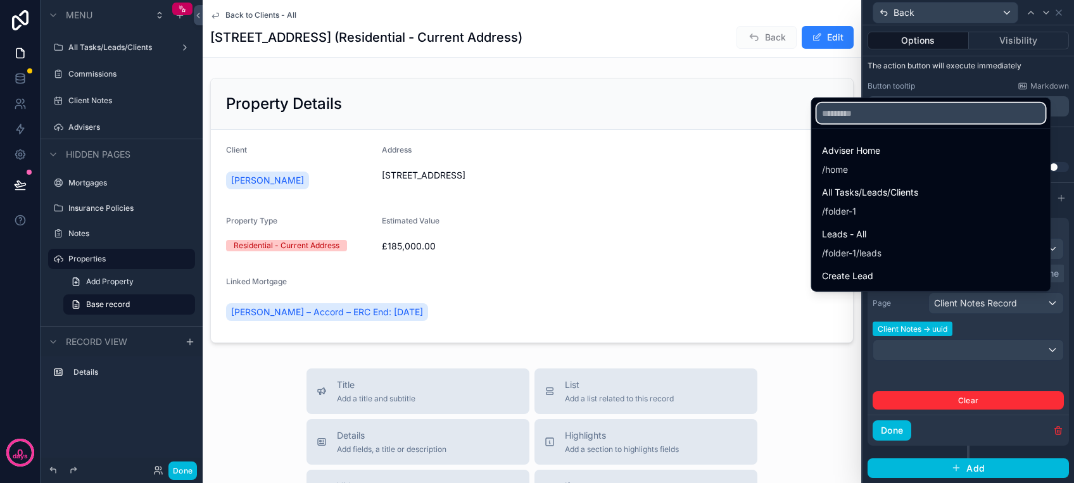
click at [873, 105] on input "text" at bounding box center [931, 113] width 229 height 20
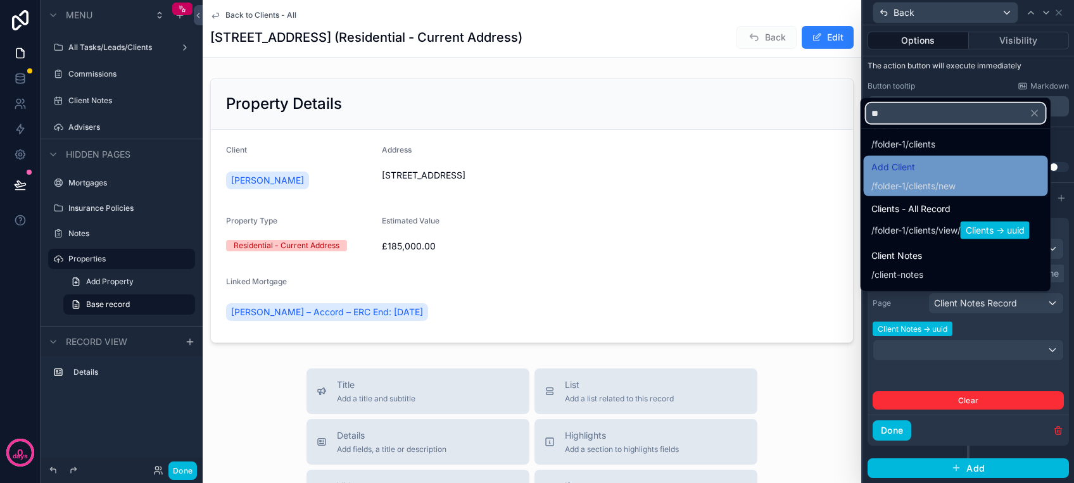
scroll to position [0, 0]
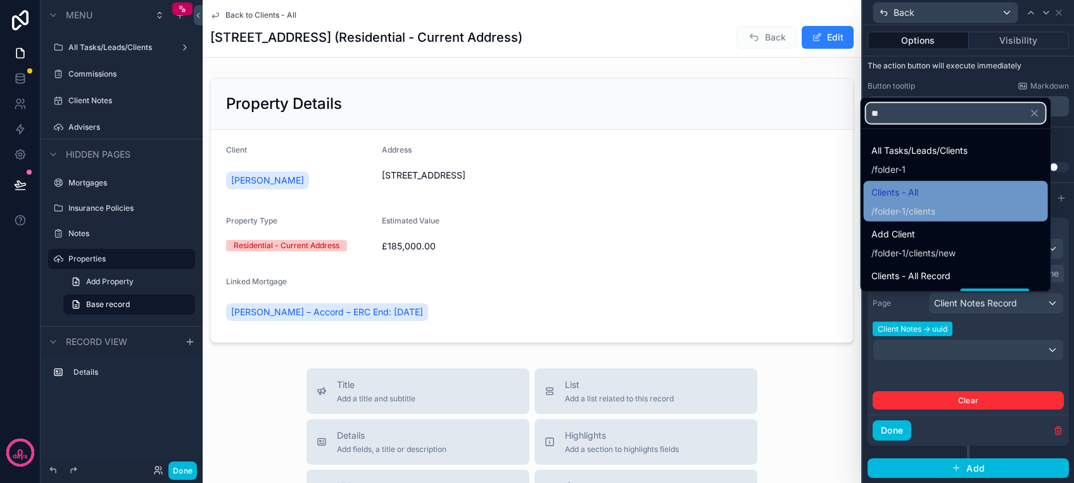
type input "**"
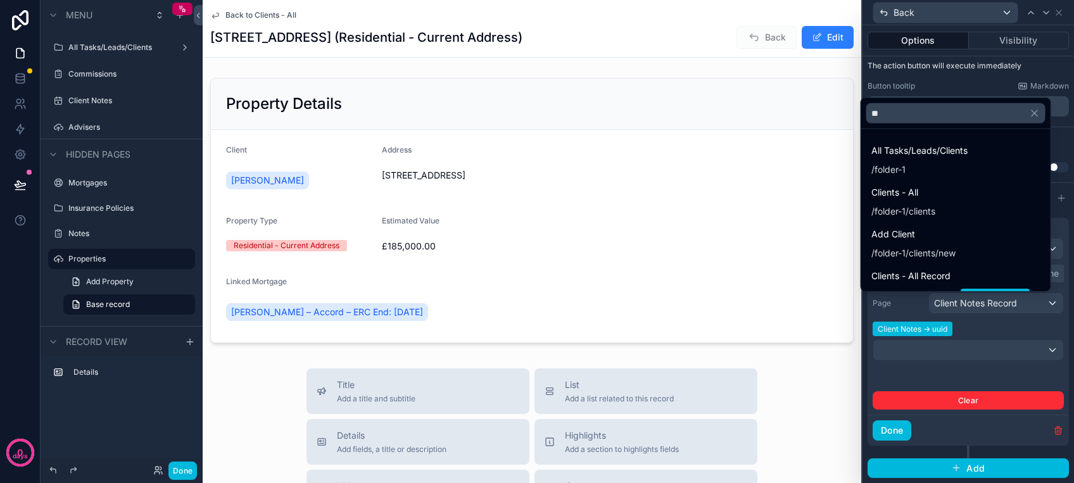
click at [930, 197] on div "Clients - All /folder-1/clients" at bounding box center [955, 201] width 169 height 33
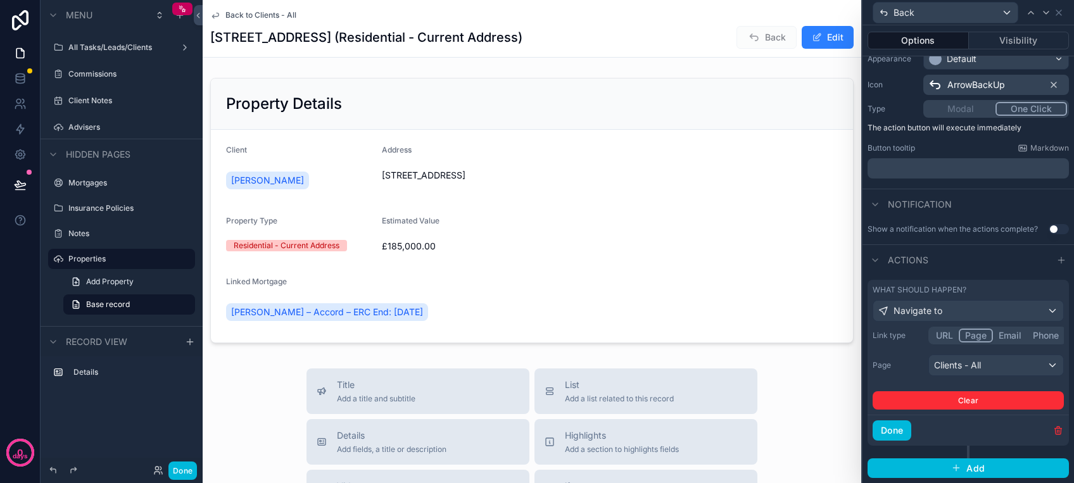
scroll to position [123, 0]
drag, startPoint x: 185, startPoint y: 470, endPoint x: 203, endPoint y: 448, distance: 28.4
click at [184, 470] on button "Done" at bounding box center [182, 470] width 28 height 18
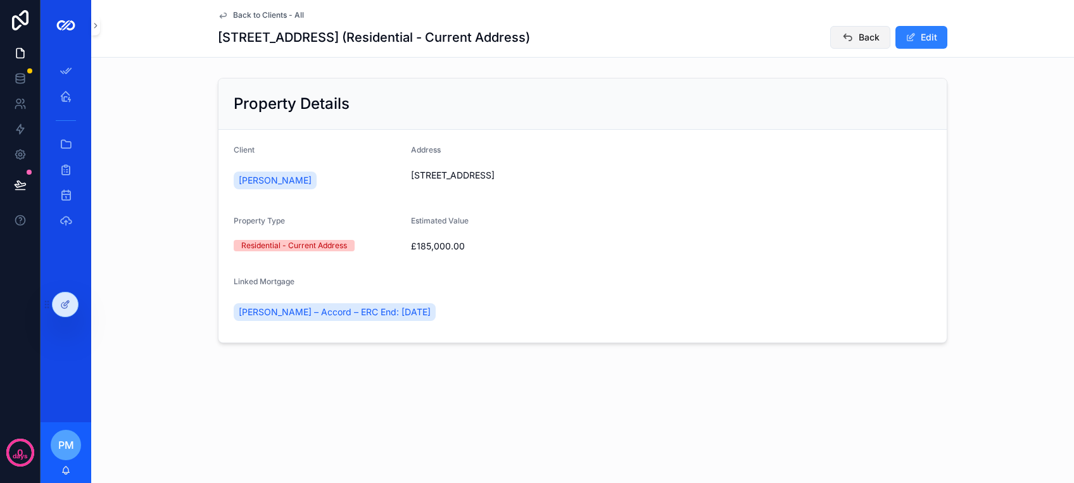
click at [867, 33] on span "Back" at bounding box center [868, 37] width 21 height 13
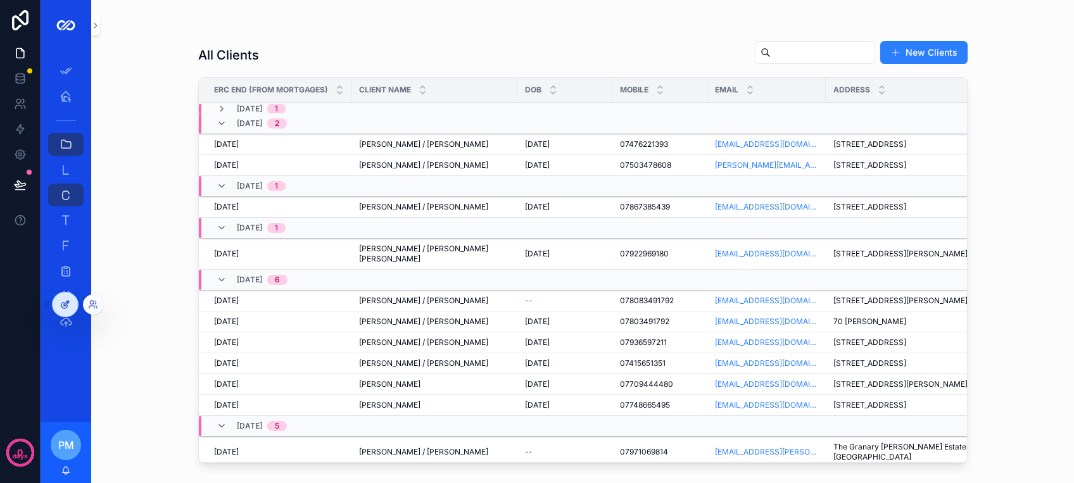
click at [71, 304] on div at bounding box center [65, 304] width 25 height 24
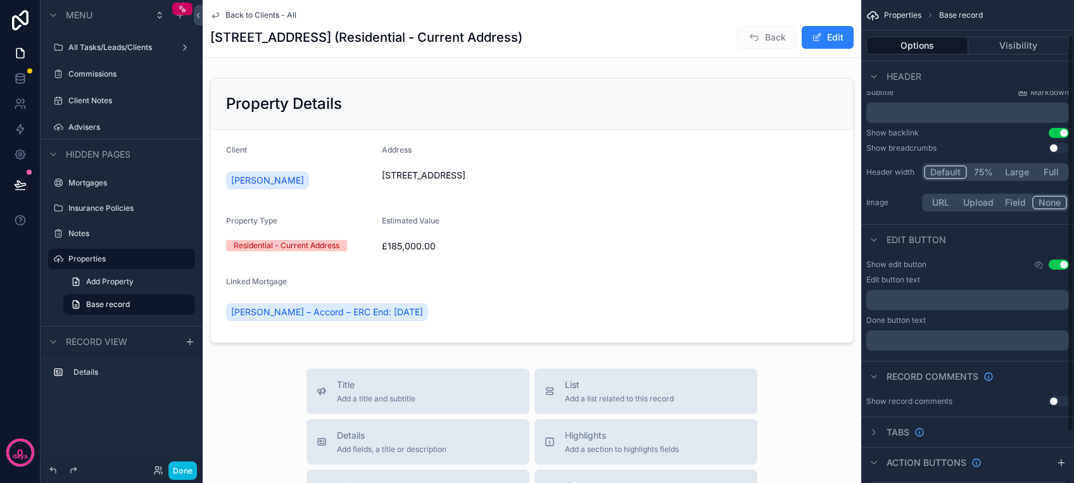
scroll to position [106, 0]
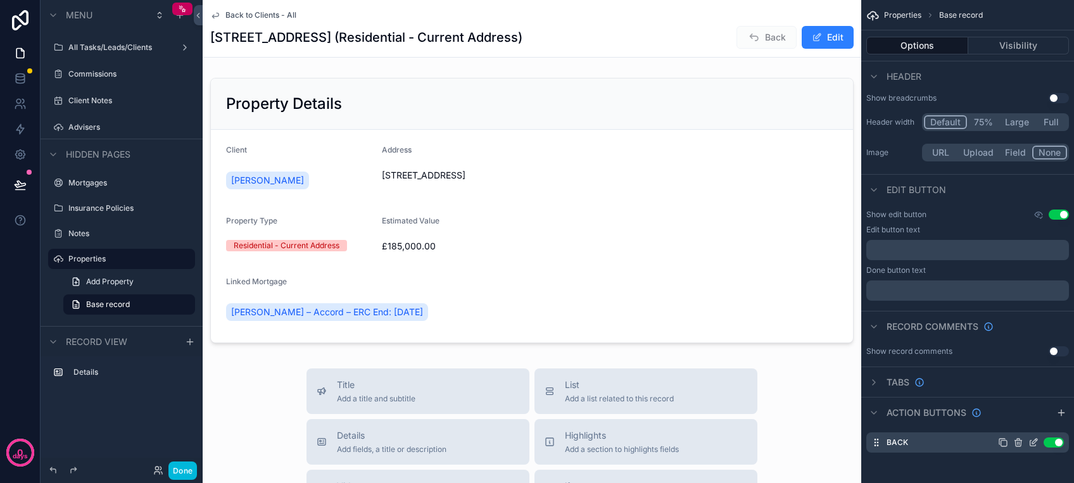
click at [1030, 442] on icon "scrollable content" at bounding box center [1033, 442] width 10 height 10
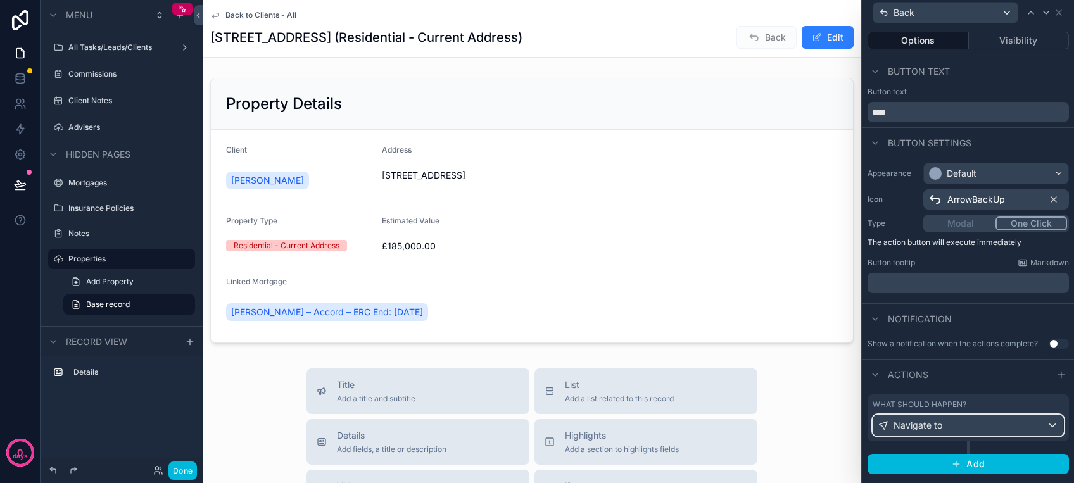
click at [1022, 426] on div "Navigate to" at bounding box center [968, 425] width 190 height 20
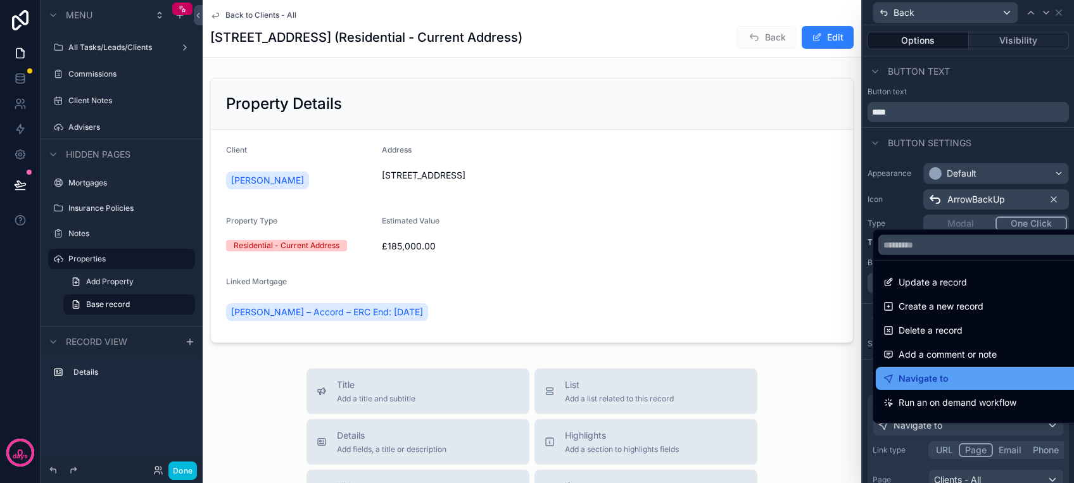
click at [993, 380] on div "Navigate to" at bounding box center [982, 378] width 199 height 15
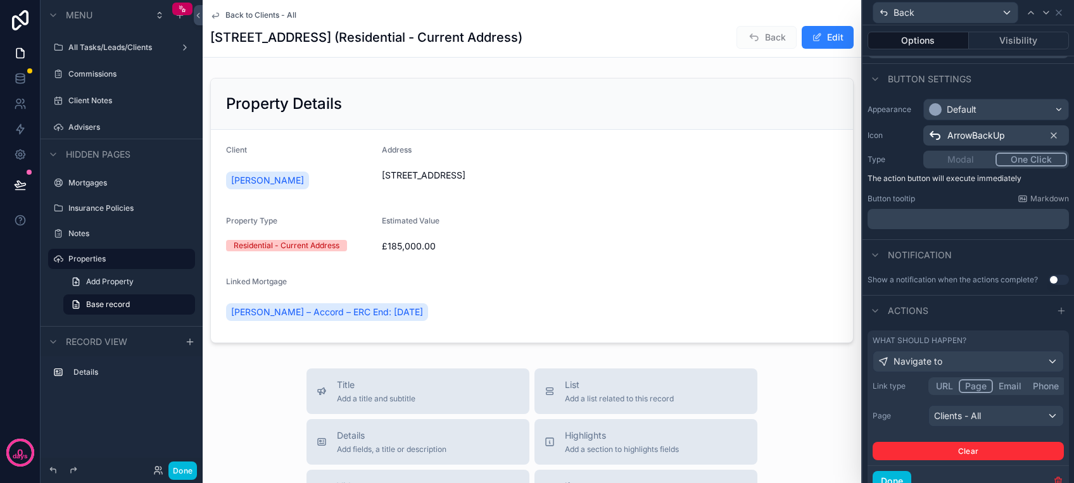
scroll to position [123, 0]
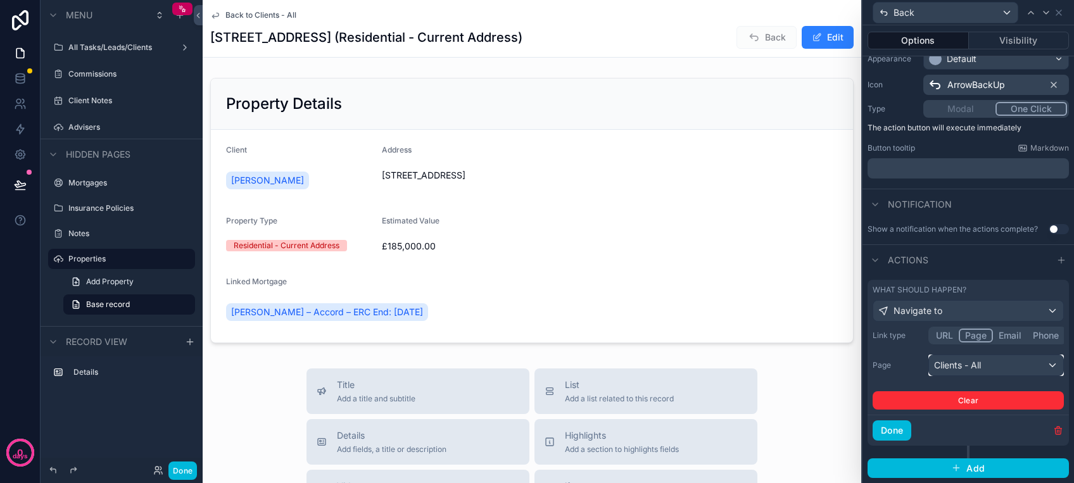
click at [1003, 368] on div "Clients - All" at bounding box center [996, 365] width 134 height 20
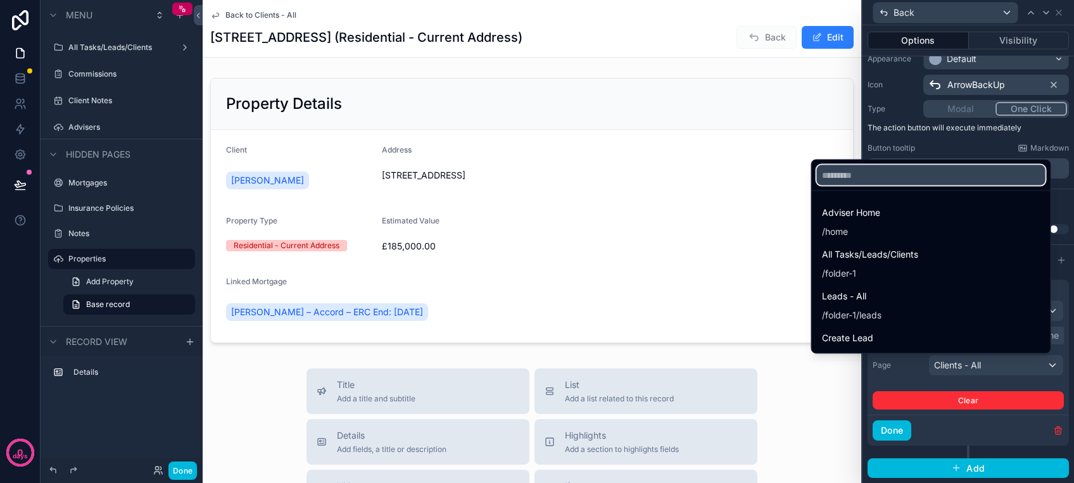
click at [836, 182] on input "text" at bounding box center [931, 175] width 229 height 20
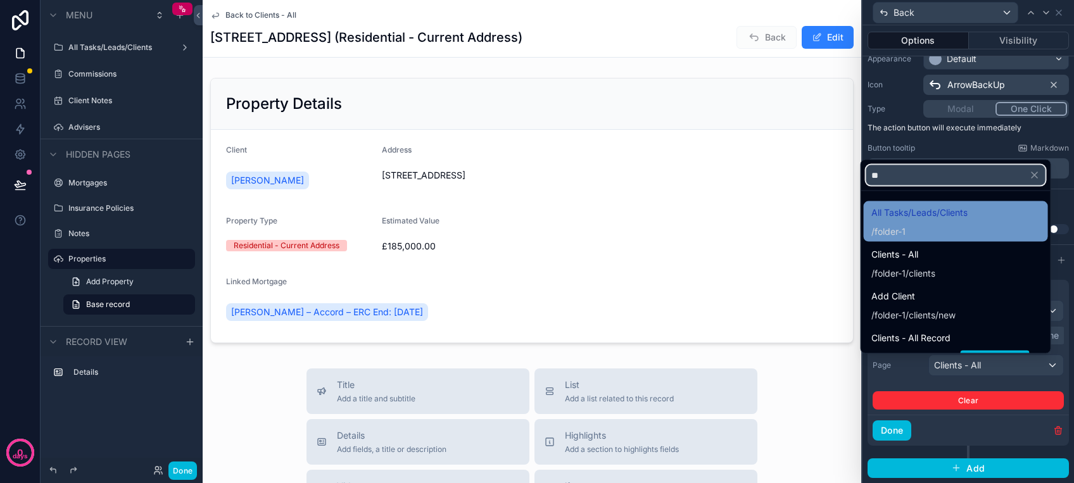
type input "**"
click at [887, 226] on span "folder-1" at bounding box center [889, 231] width 31 height 13
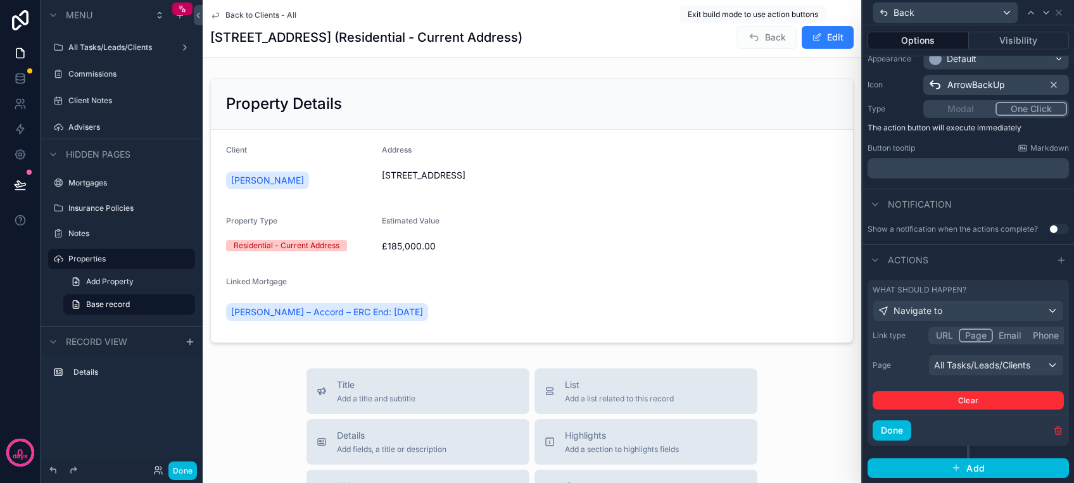
click at [760, 35] on span "Back" at bounding box center [766, 37] width 60 height 23
click at [177, 467] on button "Done" at bounding box center [182, 470] width 28 height 18
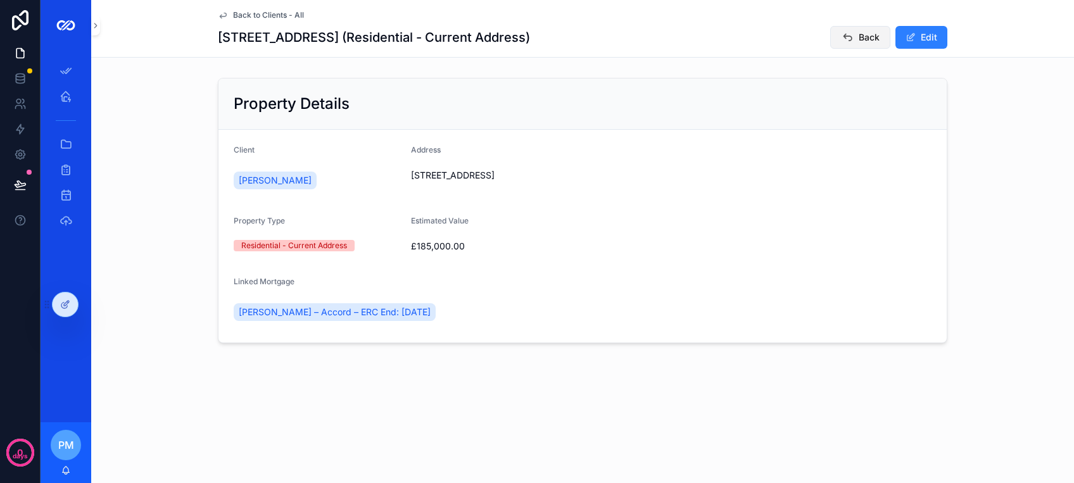
click at [839, 33] on button "Back" at bounding box center [860, 37] width 60 height 23
click at [62, 304] on icon at bounding box center [65, 304] width 10 height 10
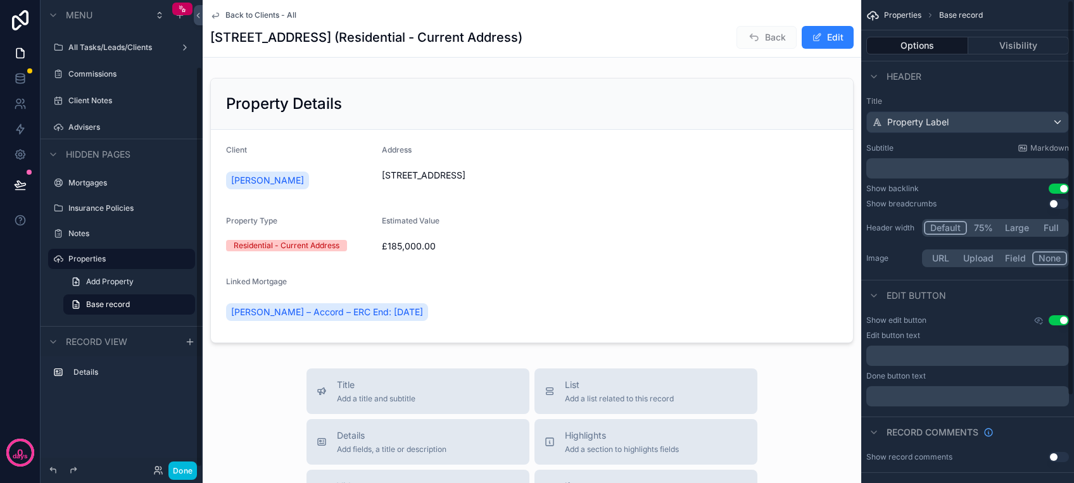
scroll to position [106, 0]
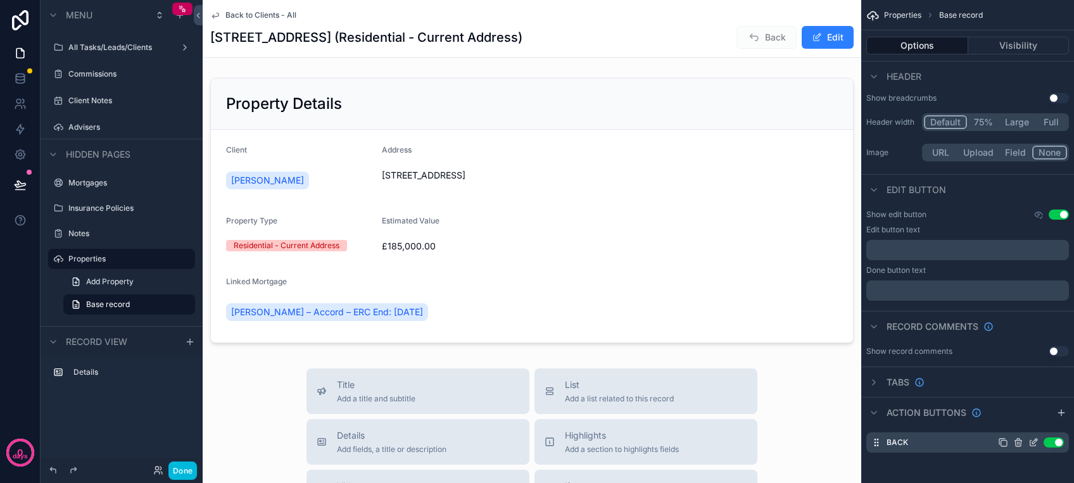
click at [1032, 443] on icon "scrollable content" at bounding box center [1034, 441] width 5 height 5
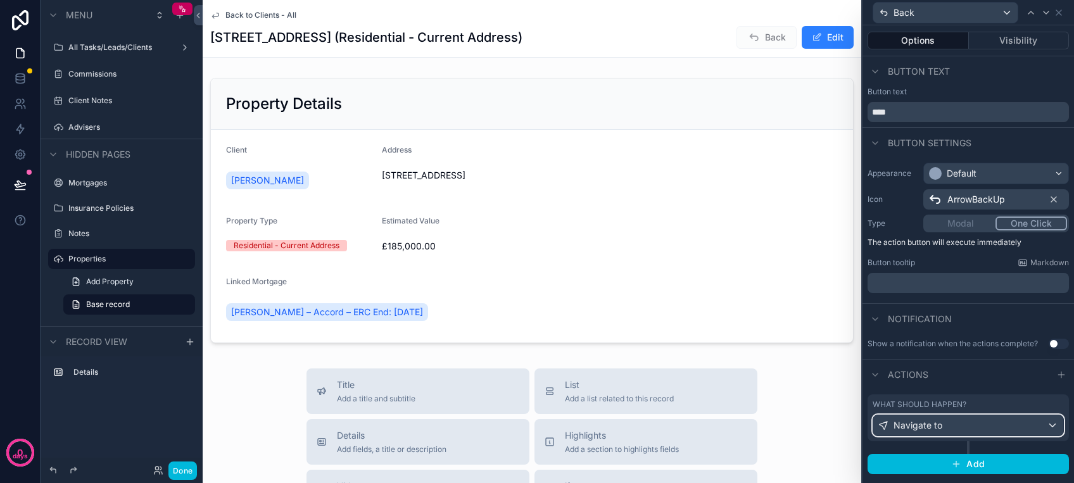
click at [1013, 423] on div "Navigate to" at bounding box center [968, 425] width 190 height 20
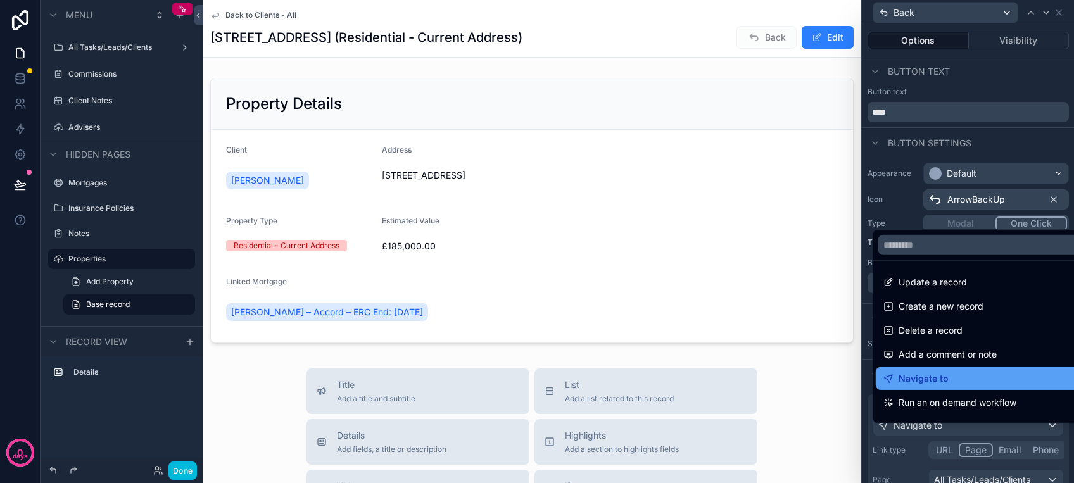
click at [970, 385] on div "Navigate to" at bounding box center [982, 378] width 199 height 15
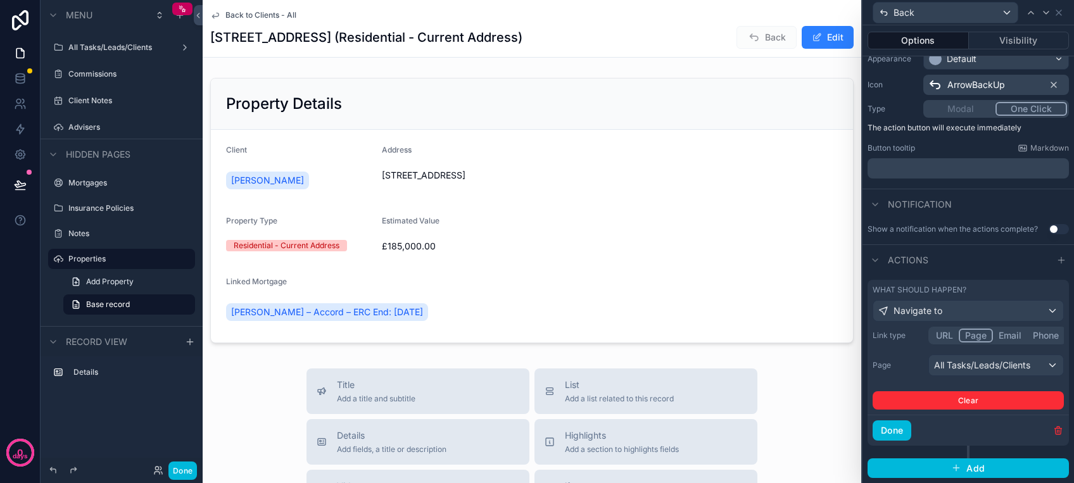
scroll to position [123, 0]
click at [1037, 368] on div "All Tasks/Leads/Clients" at bounding box center [996, 365] width 134 height 20
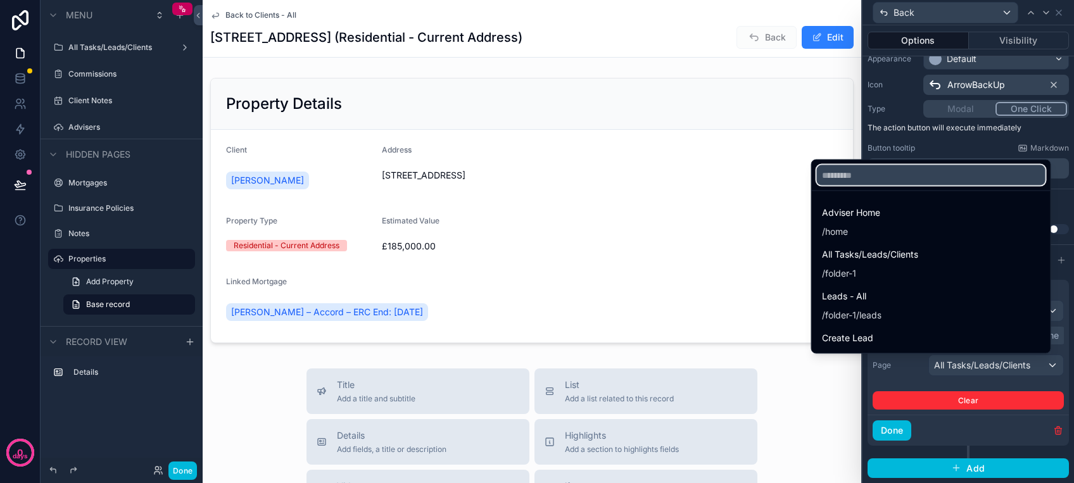
click at [844, 175] on input "text" at bounding box center [931, 175] width 229 height 20
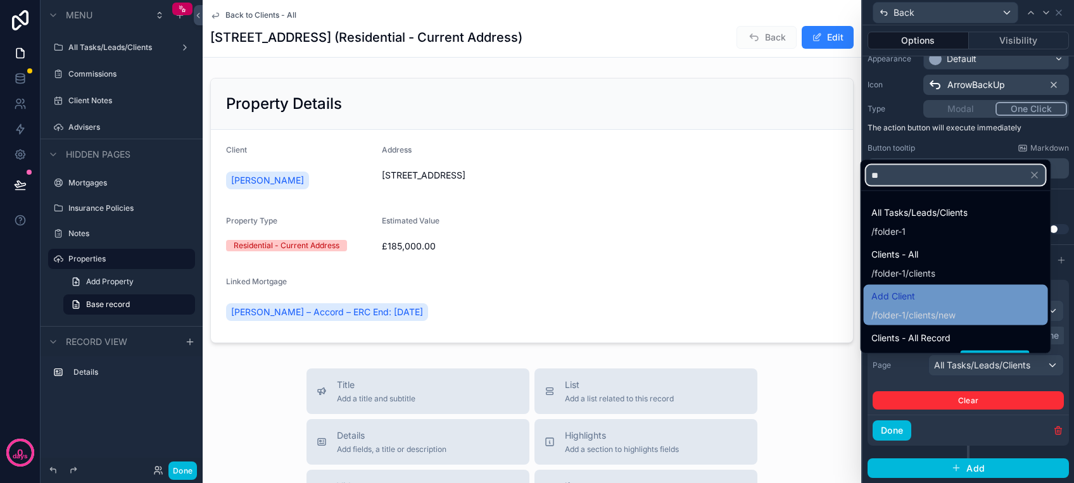
type input "**"
click at [893, 292] on span "Add Client" at bounding box center [913, 296] width 84 height 15
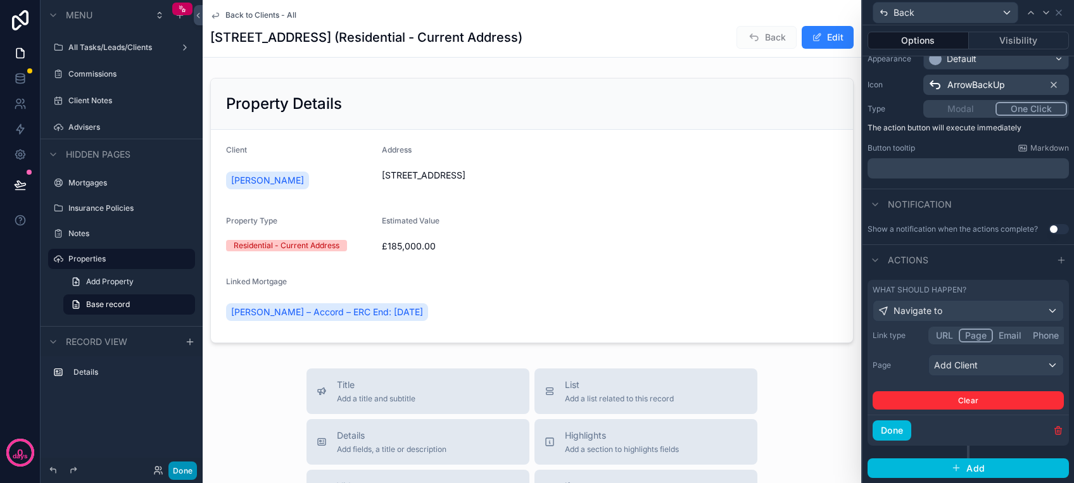
click at [172, 467] on button "Done" at bounding box center [182, 470] width 28 height 18
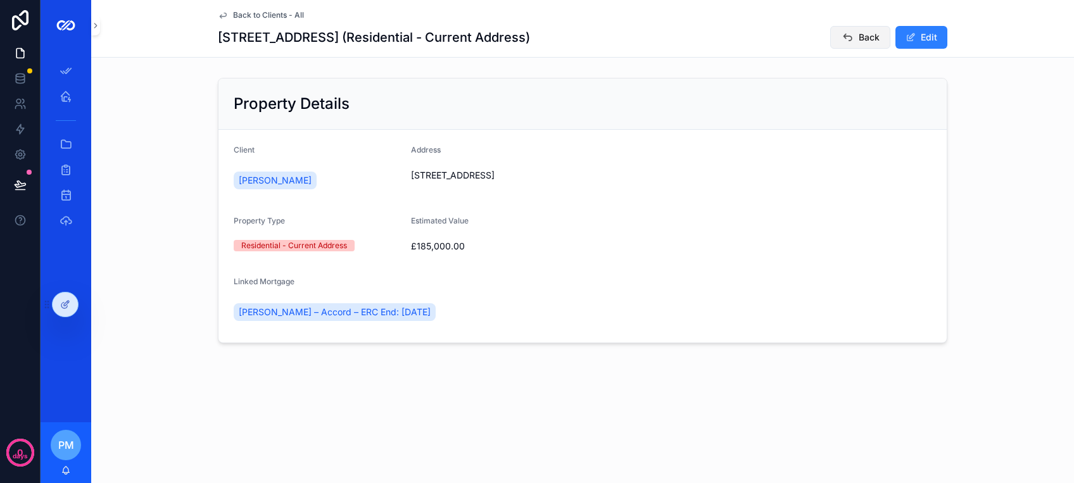
click at [846, 34] on icon "scrollable content" at bounding box center [847, 37] width 13 height 13
click at [67, 305] on icon at bounding box center [64, 306] width 6 height 6
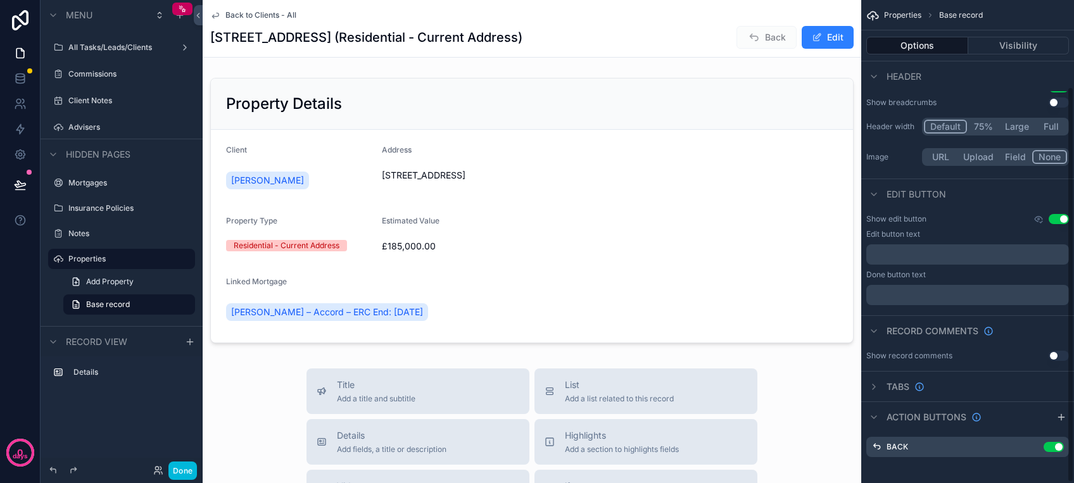
scroll to position [106, 0]
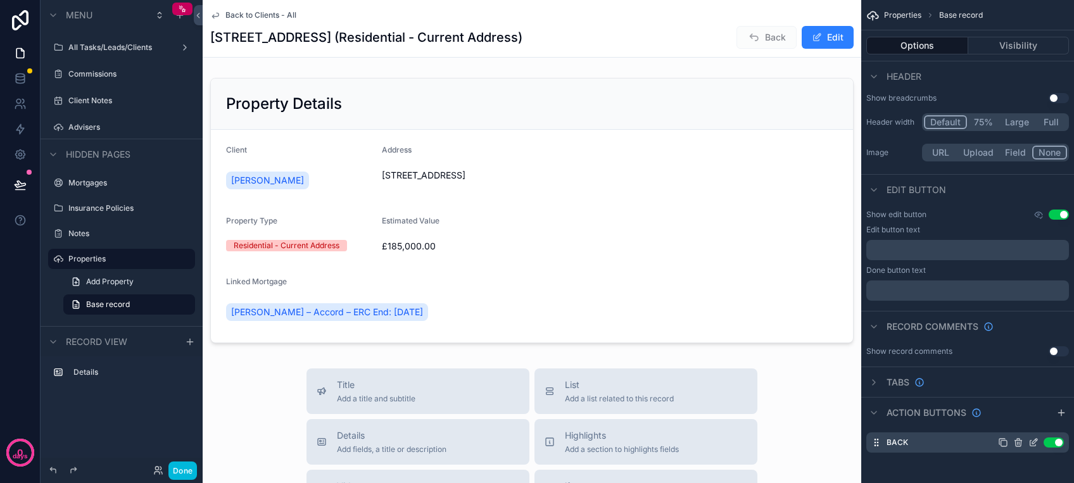
click at [1032, 441] on icon "scrollable content" at bounding box center [1034, 441] width 5 height 5
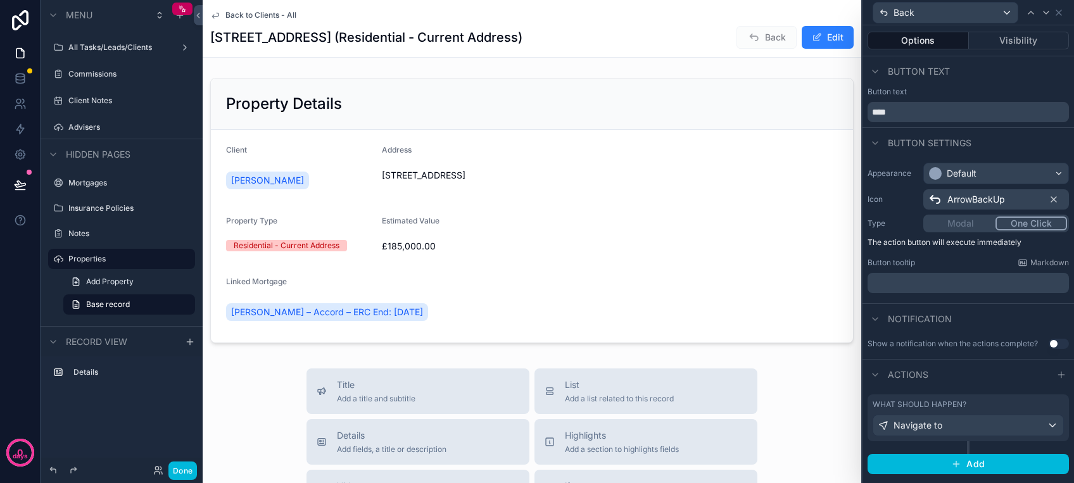
drag, startPoint x: 1044, startPoint y: 441, endPoint x: 1034, endPoint y: 425, distance: 18.8
click at [1043, 441] on div "What should happen? Navigate to" at bounding box center [967, 424] width 201 height 60
click at [1034, 425] on div "Navigate to" at bounding box center [968, 425] width 190 height 20
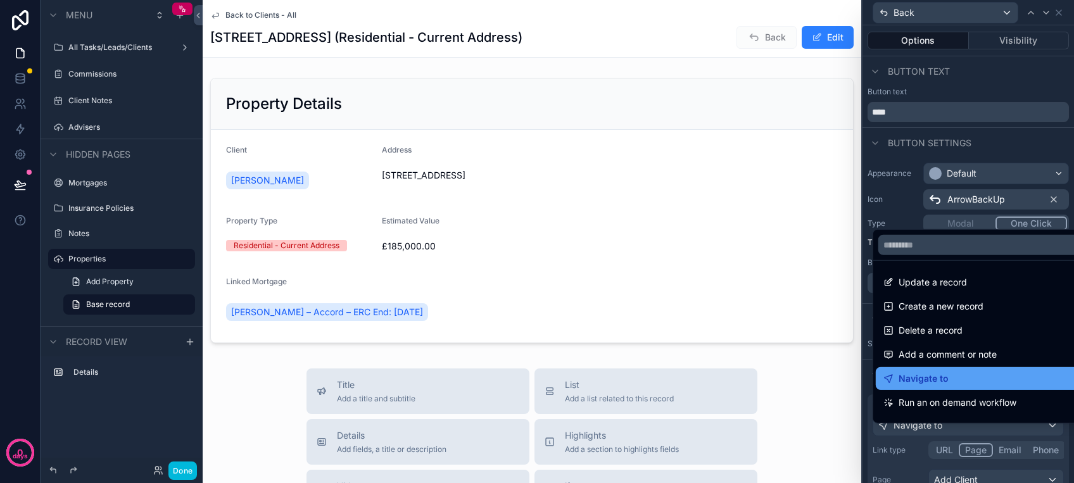
click at [939, 372] on span "Navigate to" at bounding box center [923, 378] width 50 height 15
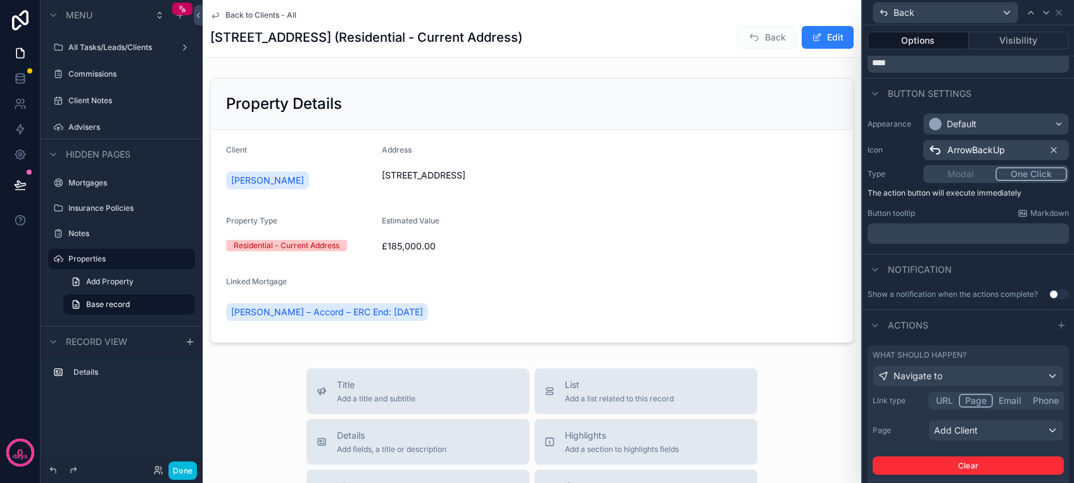
scroll to position [123, 0]
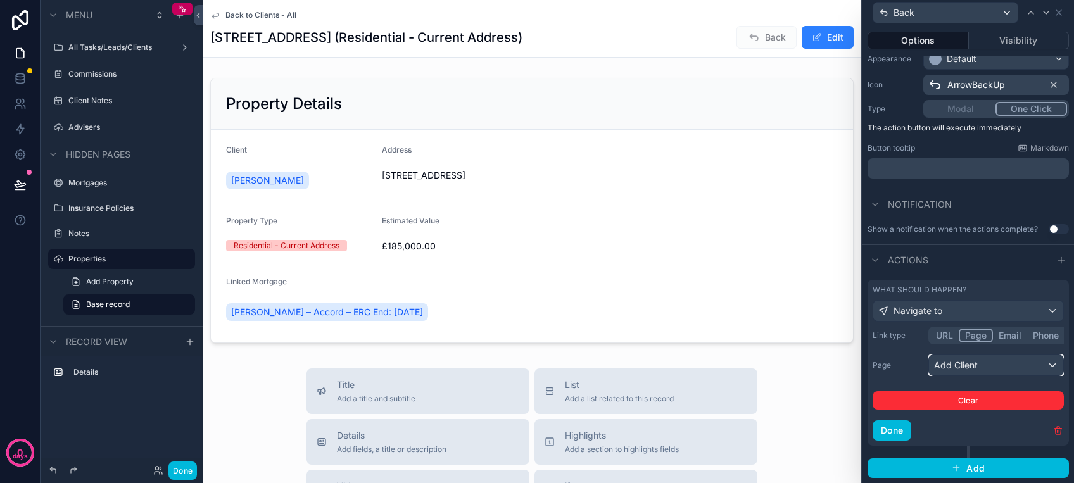
click at [1008, 372] on div "Add Client" at bounding box center [996, 365] width 134 height 20
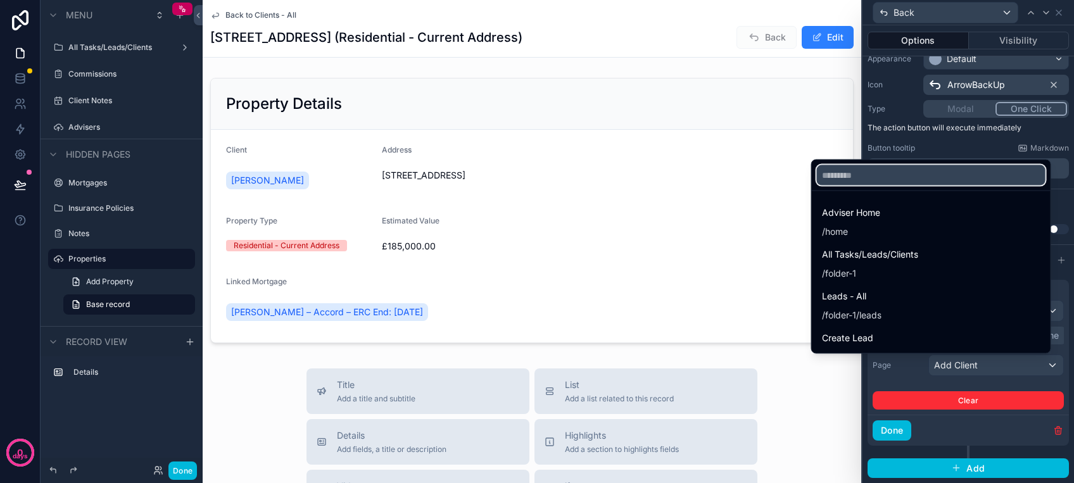
click at [817, 166] on input "text" at bounding box center [931, 175] width 229 height 20
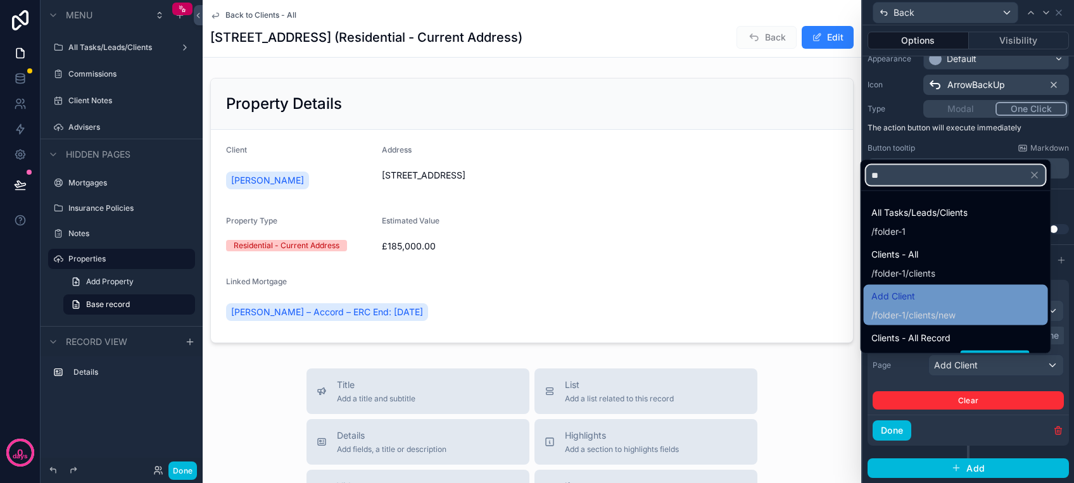
scroll to position [84, 0]
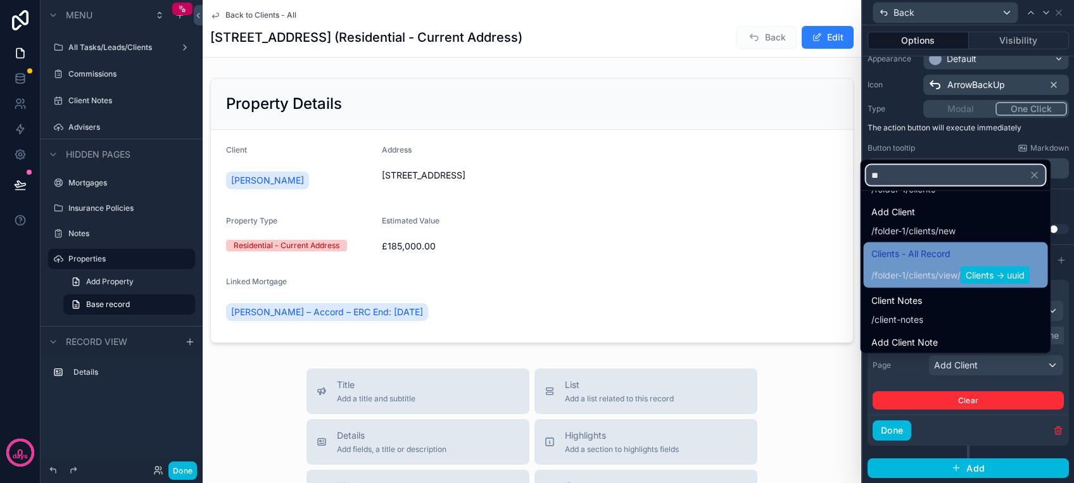
type input "**"
click at [912, 272] on div "/folder-1/clients / view / Clients -> uuid" at bounding box center [950, 275] width 158 height 18
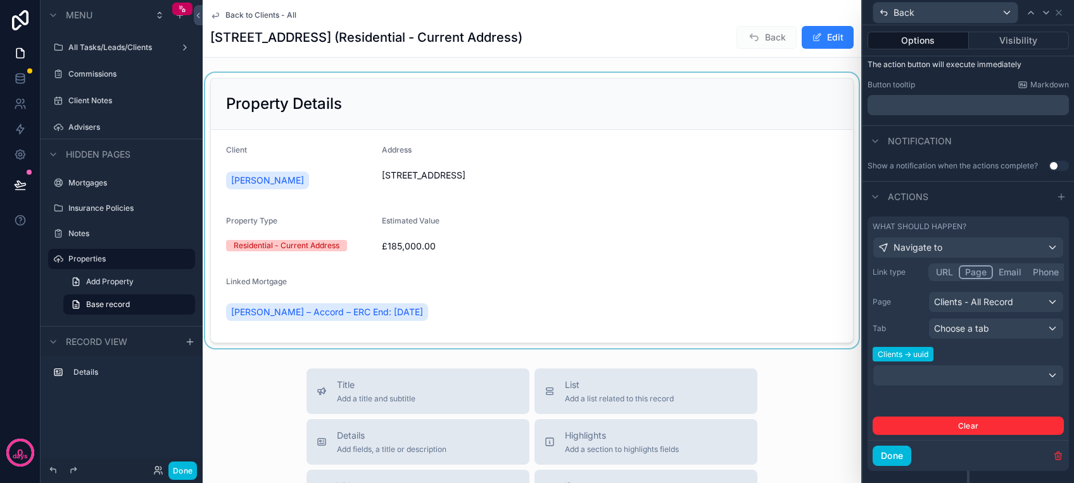
scroll to position [212, 0]
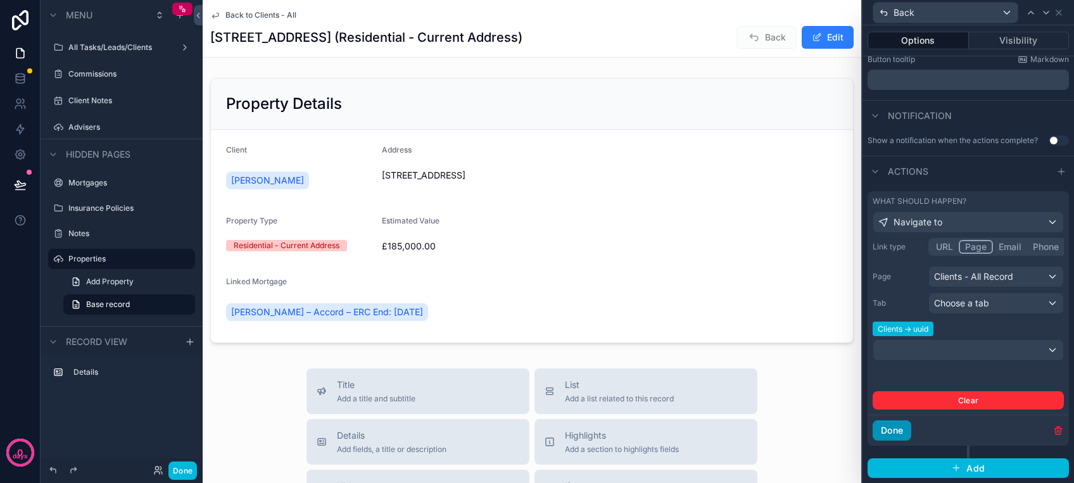
click at [899, 436] on button "Done" at bounding box center [891, 430] width 39 height 20
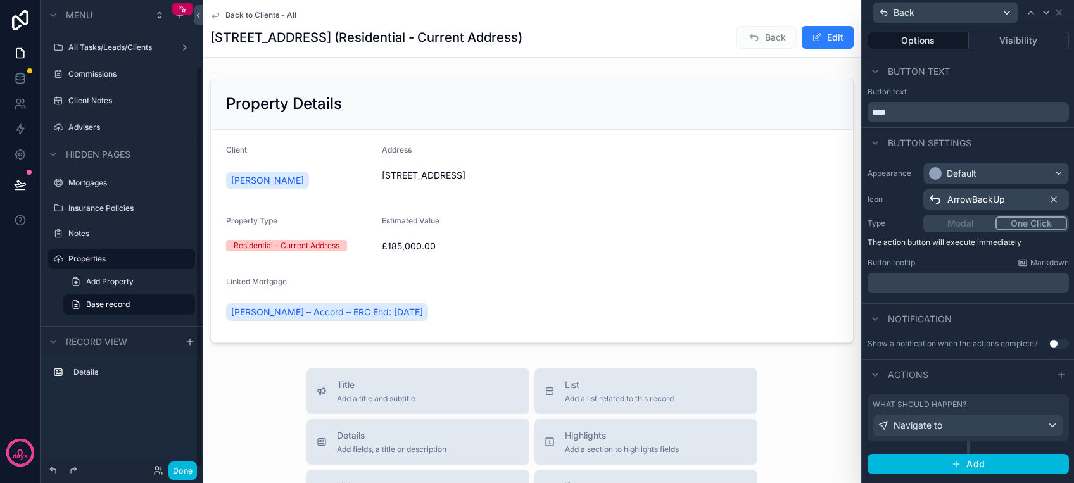
click at [186, 460] on div "Done" at bounding box center [122, 470] width 162 height 25
drag, startPoint x: 187, startPoint y: 464, endPoint x: 202, endPoint y: 454, distance: 18.3
click at [187, 465] on button "Done" at bounding box center [182, 470] width 28 height 18
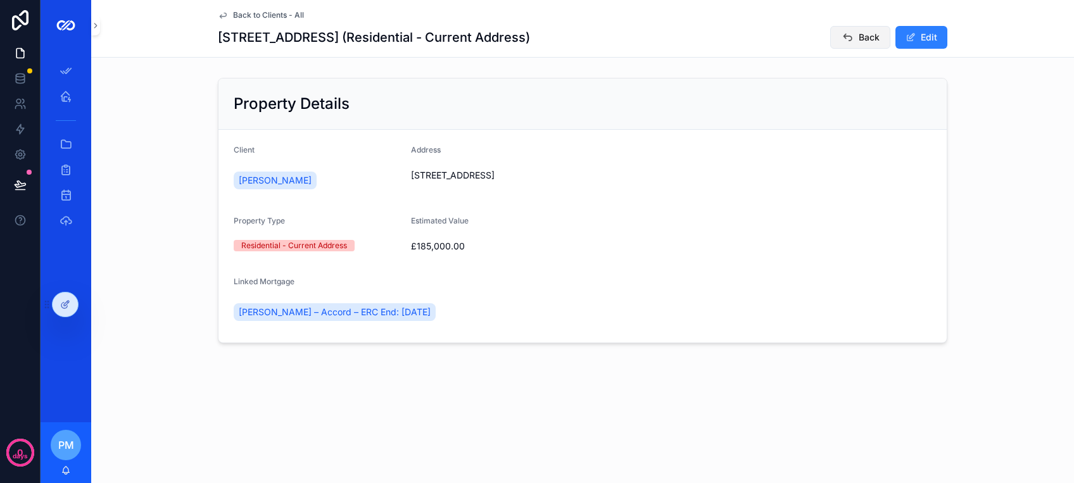
click at [844, 32] on icon "scrollable content" at bounding box center [847, 37] width 13 height 13
click at [60, 304] on icon at bounding box center [65, 304] width 10 height 10
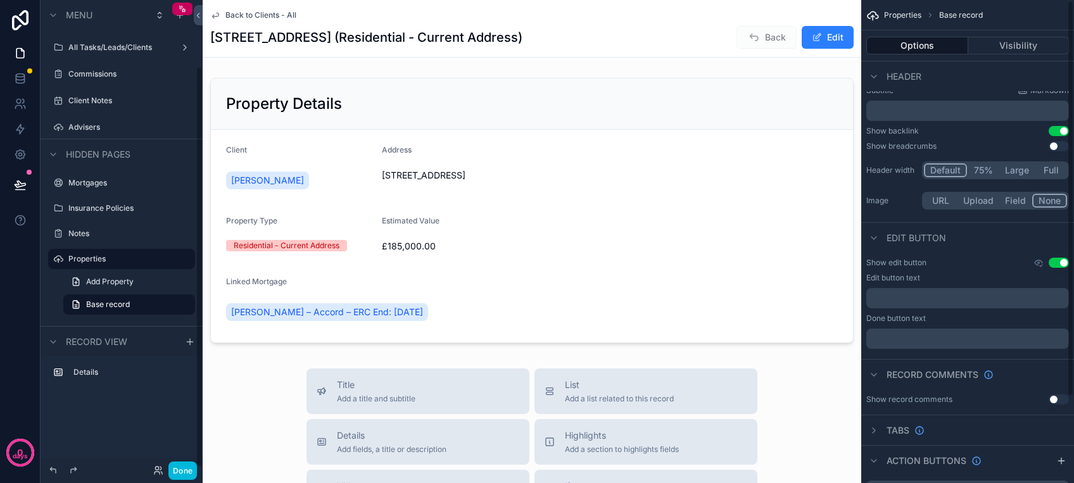
scroll to position [106, 0]
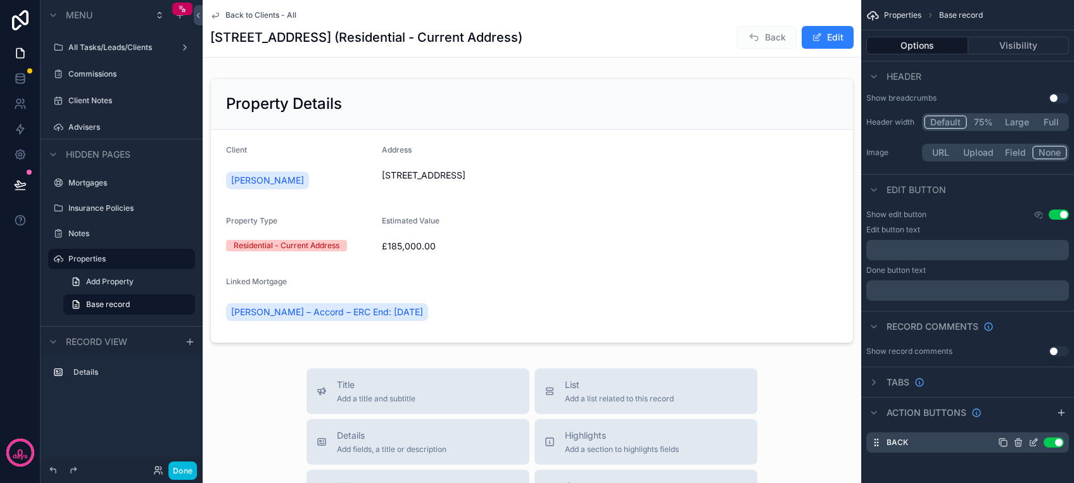
click at [1030, 445] on icon "scrollable content" at bounding box center [1033, 442] width 10 height 10
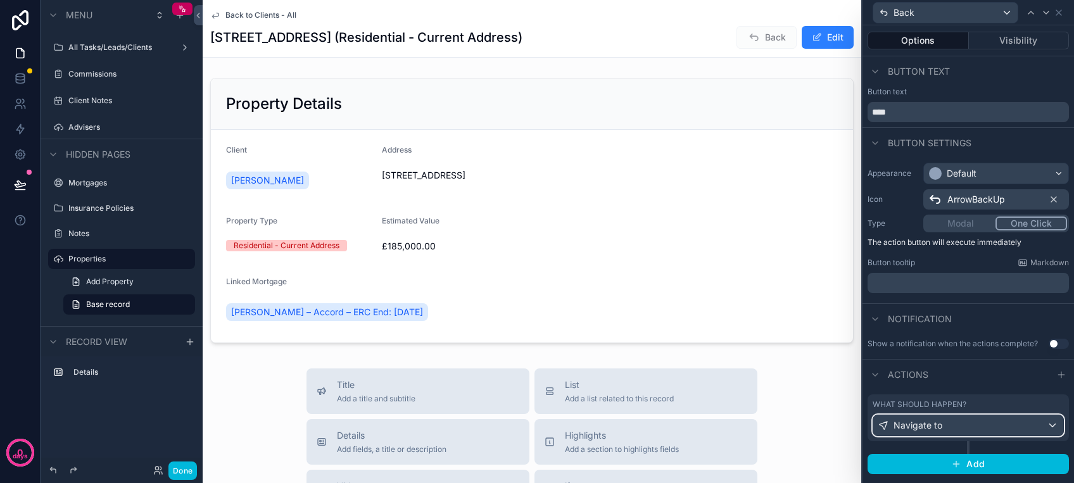
click at [957, 421] on div "Navigate to" at bounding box center [968, 425] width 190 height 20
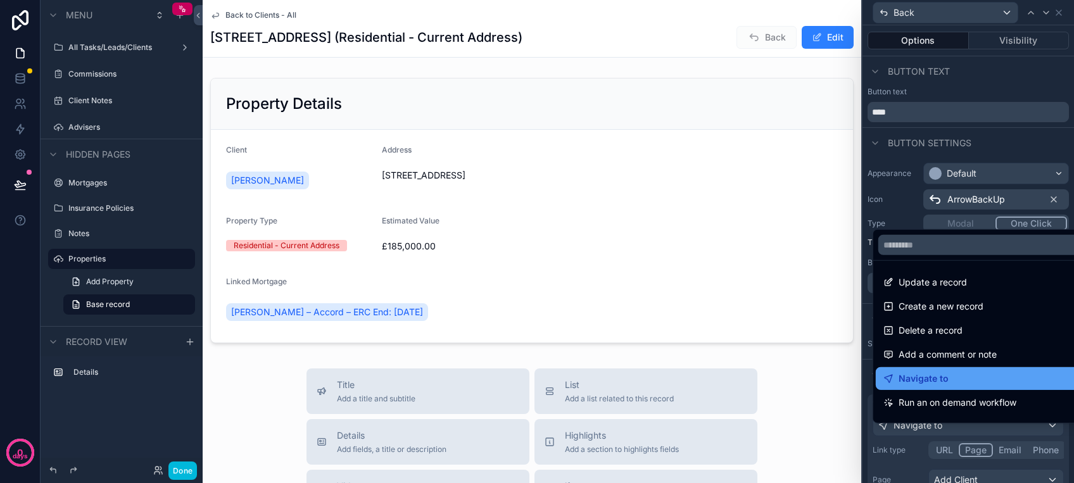
click at [949, 374] on div "Navigate to" at bounding box center [982, 378] width 199 height 15
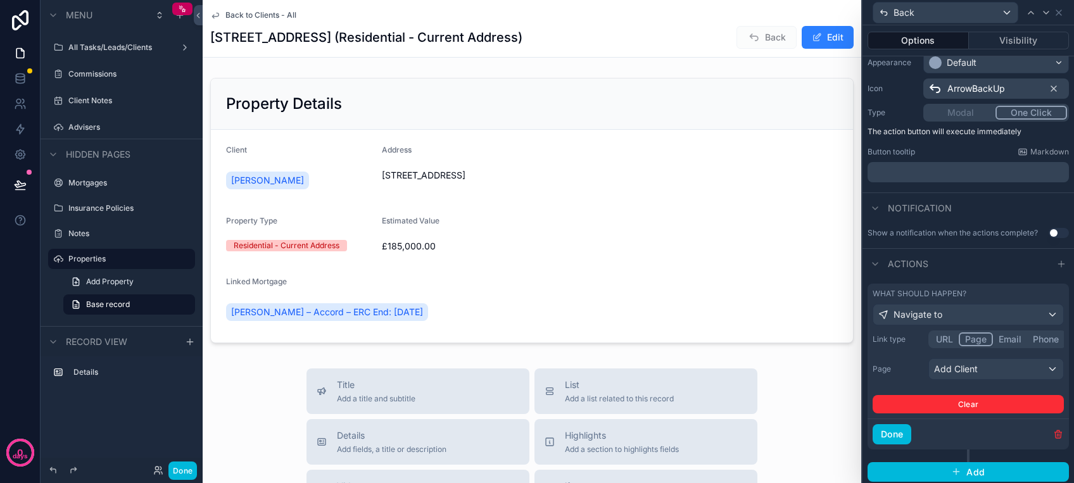
scroll to position [123, 0]
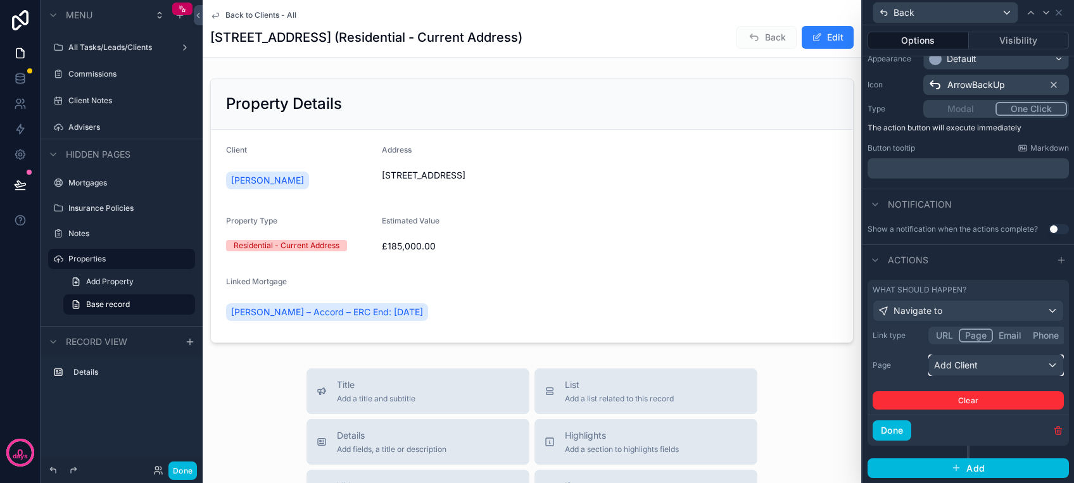
click at [966, 361] on div "Add Client" at bounding box center [996, 365] width 134 height 20
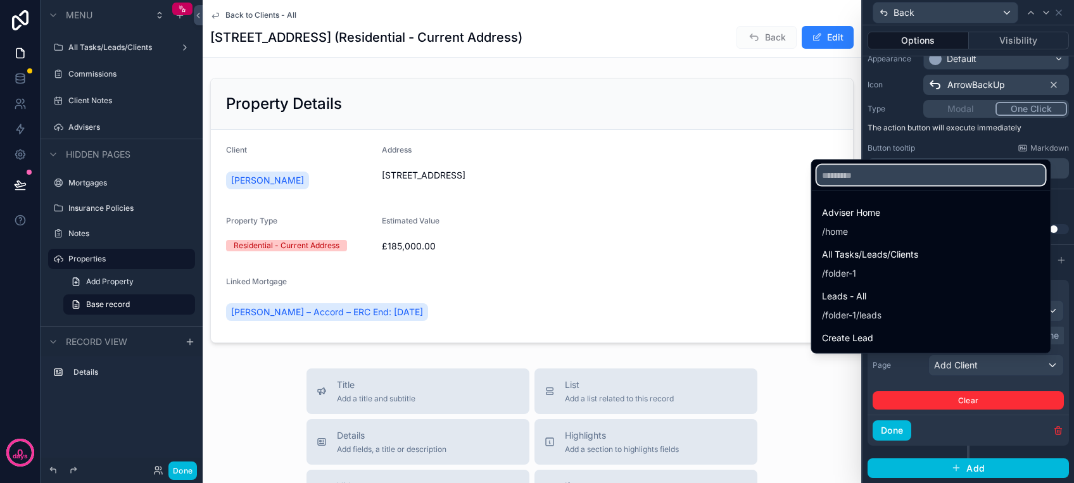
click at [884, 181] on input "text" at bounding box center [931, 175] width 229 height 20
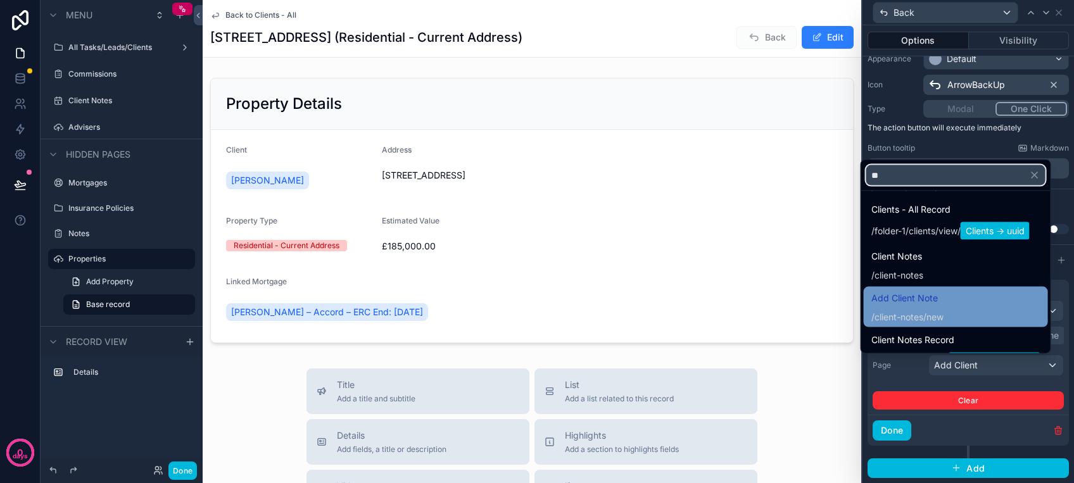
scroll to position [152, 0]
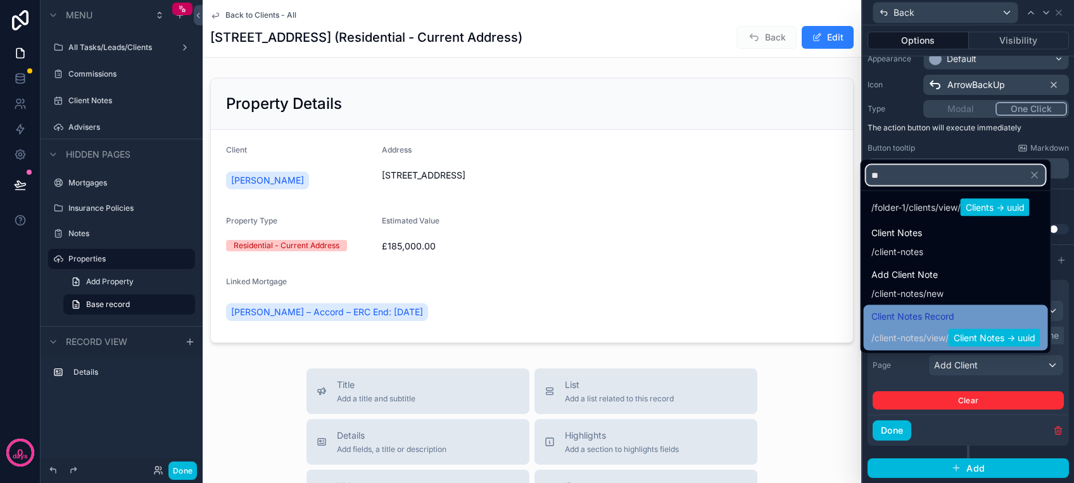
type input "**"
click at [912, 324] on div "Client Notes Record / client-notes / view / Client Notes -> uuid" at bounding box center [955, 328] width 169 height 38
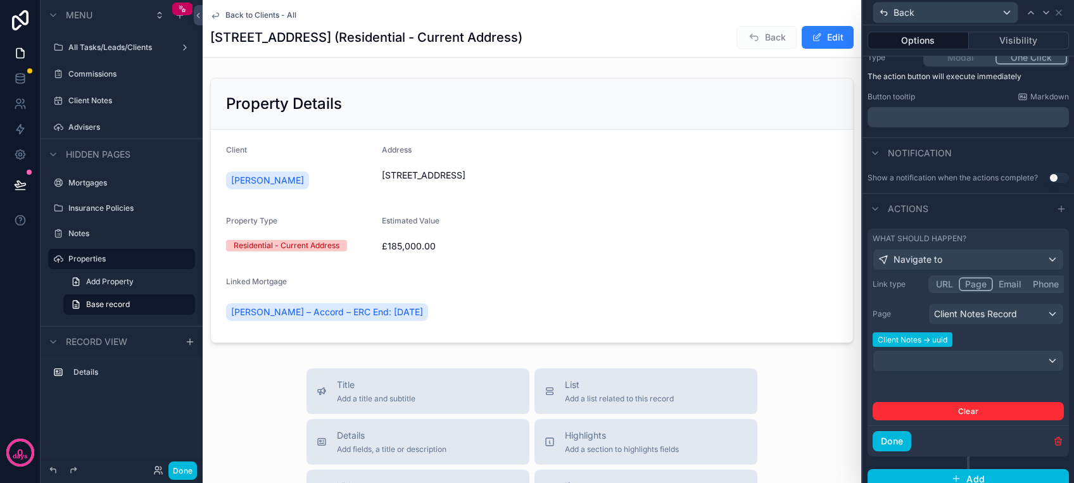
scroll to position [185, 0]
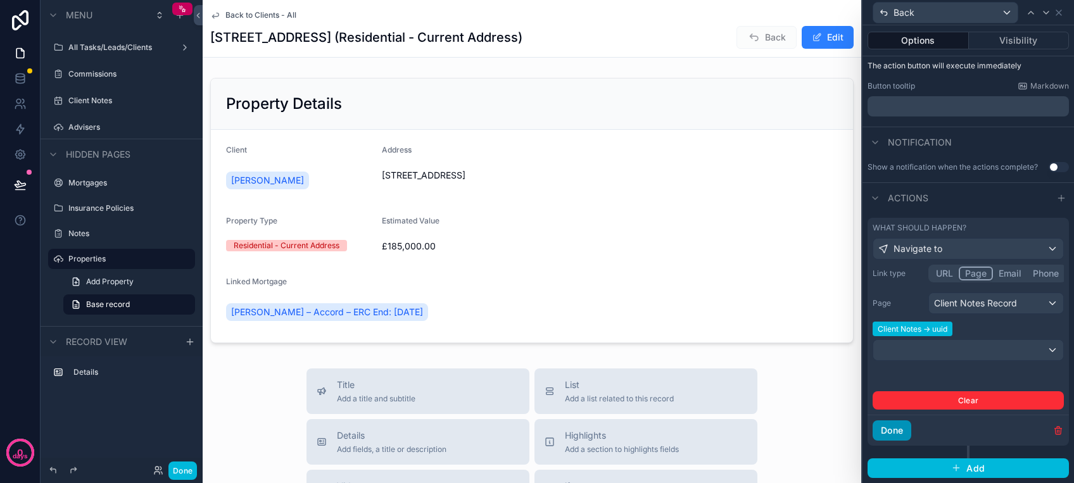
click at [883, 434] on button "Done" at bounding box center [891, 430] width 39 height 20
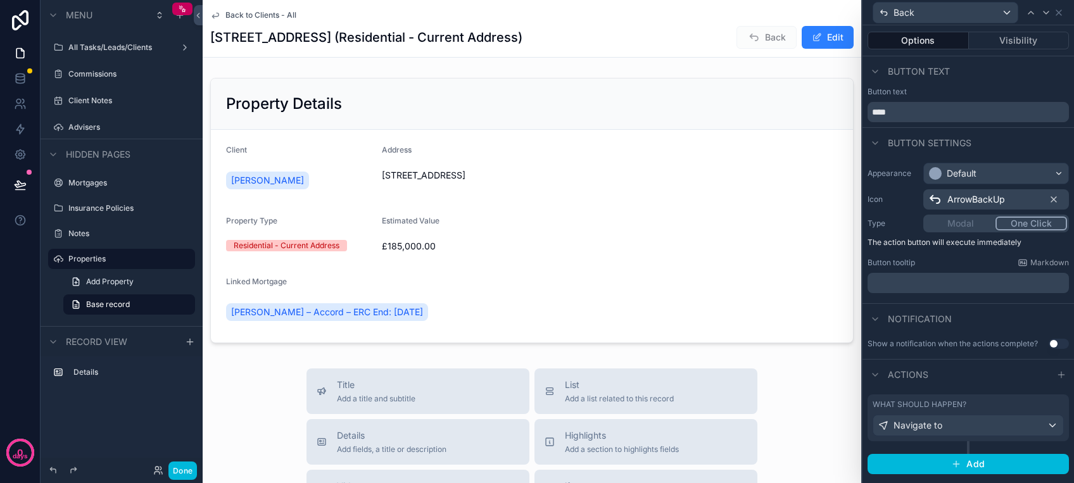
scroll to position [0, 0]
click at [185, 475] on button "Done" at bounding box center [182, 470] width 28 height 18
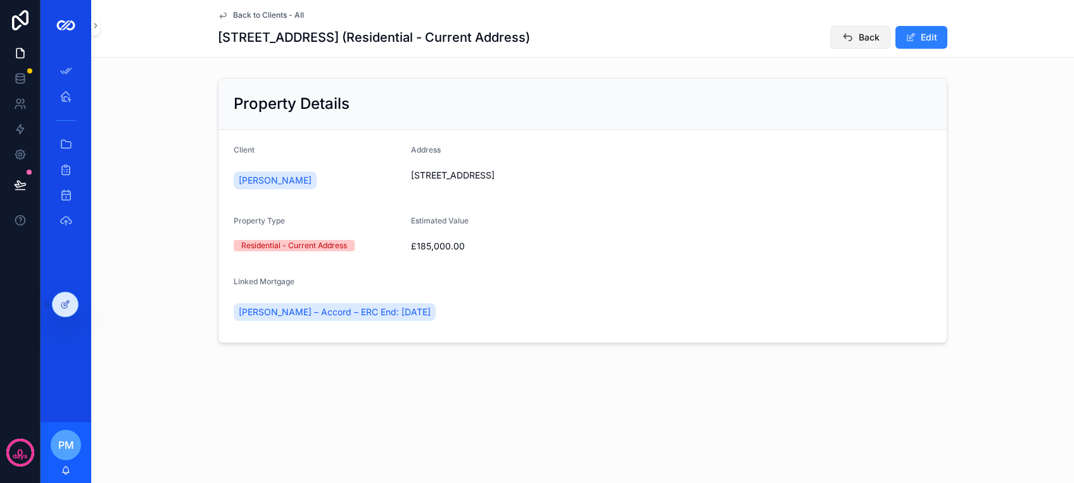
click at [851, 35] on icon "scrollable content" at bounding box center [847, 37] width 13 height 13
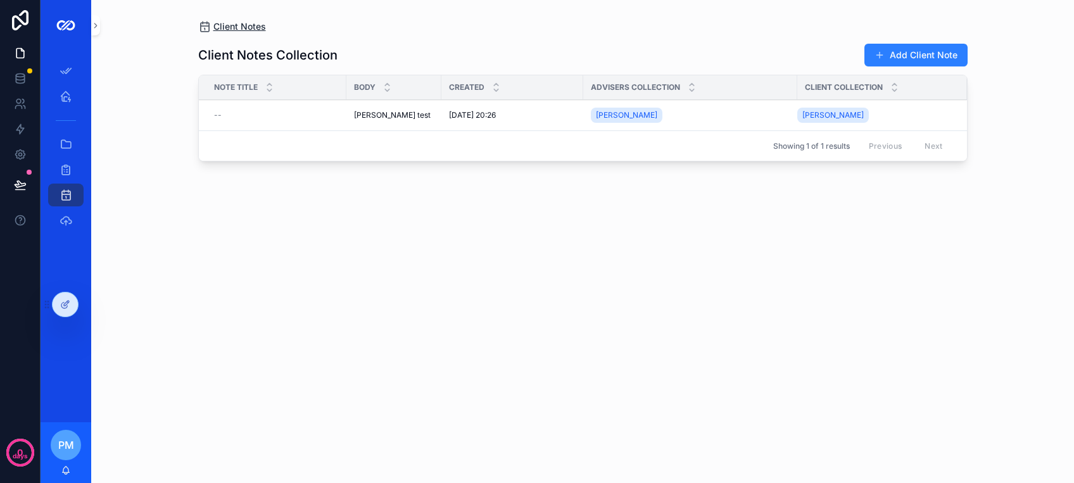
click at [234, 32] on span "Client Notes" at bounding box center [239, 26] width 53 height 13
click at [239, 25] on span "Client Notes" at bounding box center [239, 26] width 53 height 13
click at [70, 301] on div at bounding box center [65, 304] width 25 height 24
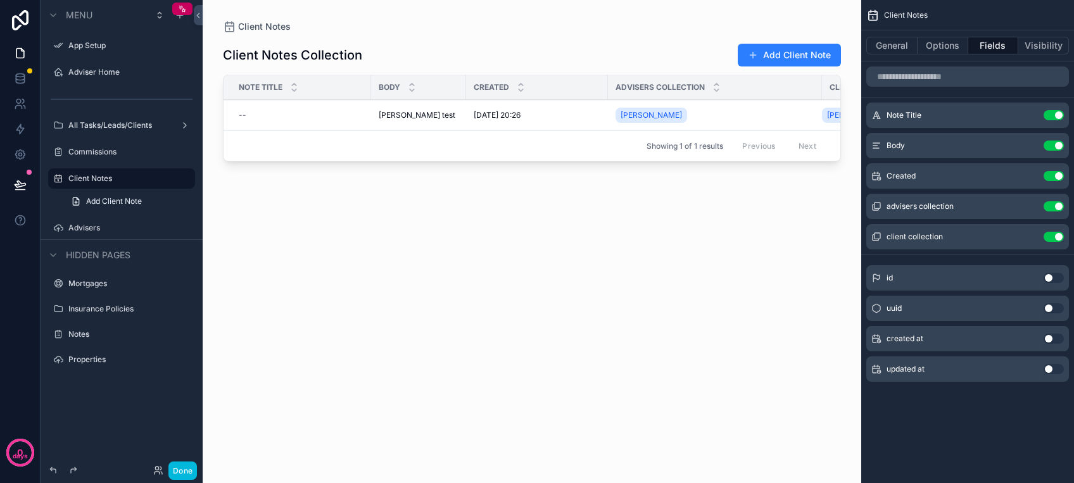
click at [657, 82] on span "Advisers collection" at bounding box center [659, 87] width 89 height 10
click at [646, 57] on div "Client Notes Collection Add Client Note" at bounding box center [532, 55] width 618 height 24
click at [924, 39] on button "Options" at bounding box center [942, 46] width 51 height 18
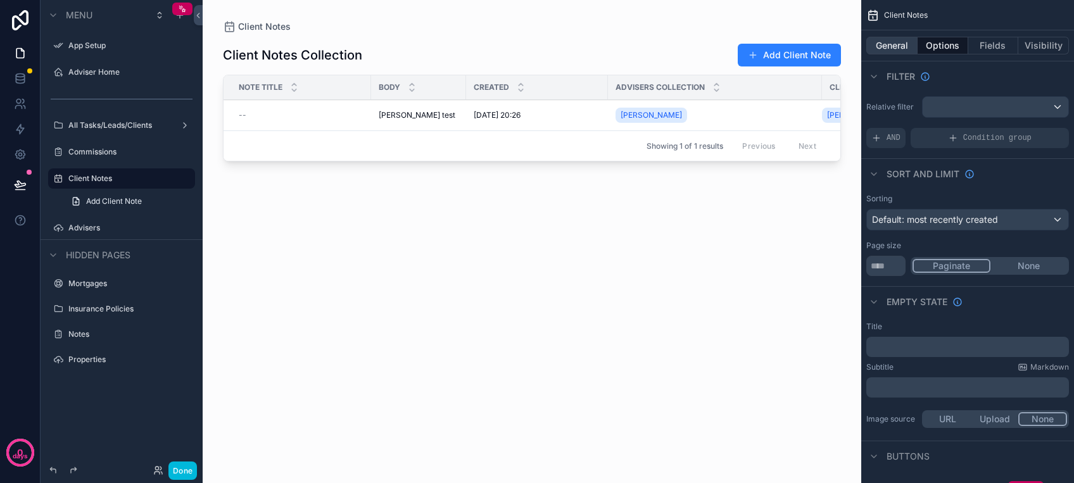
click at [894, 41] on button "General" at bounding box center [891, 46] width 51 height 18
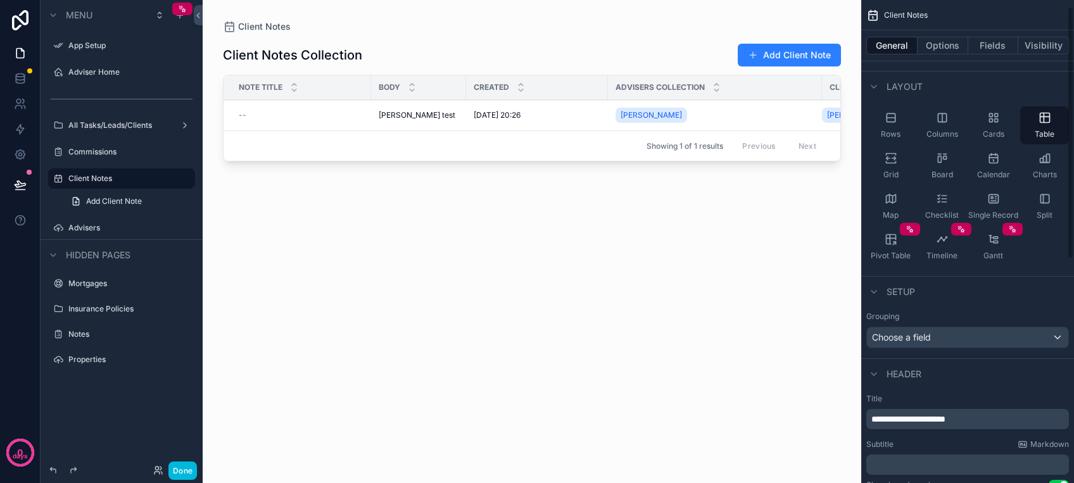
scroll to position [168, 0]
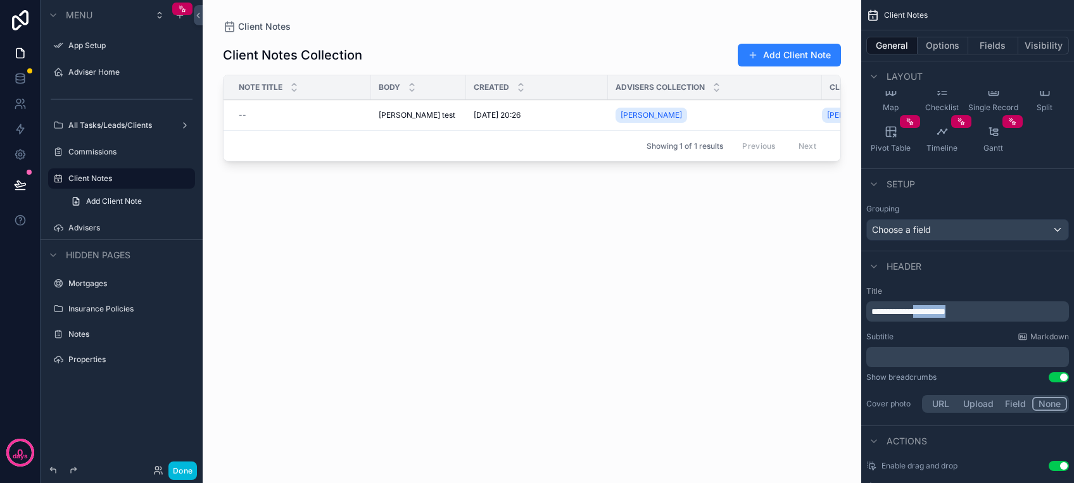
drag, startPoint x: 924, startPoint y: 310, endPoint x: 993, endPoint y: 310, distance: 69.0
click at [993, 310] on p "**********" at bounding box center [968, 311] width 195 height 13
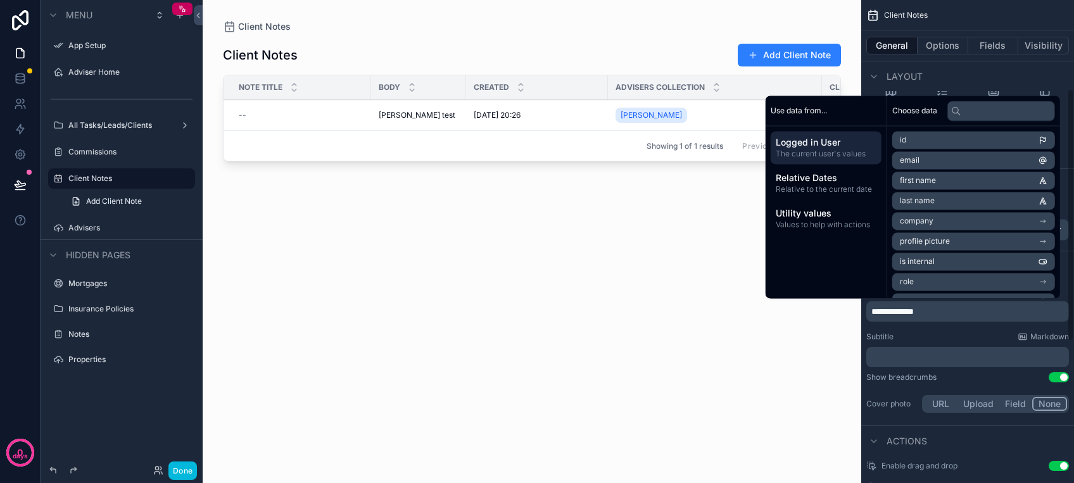
scroll to position [253, 0]
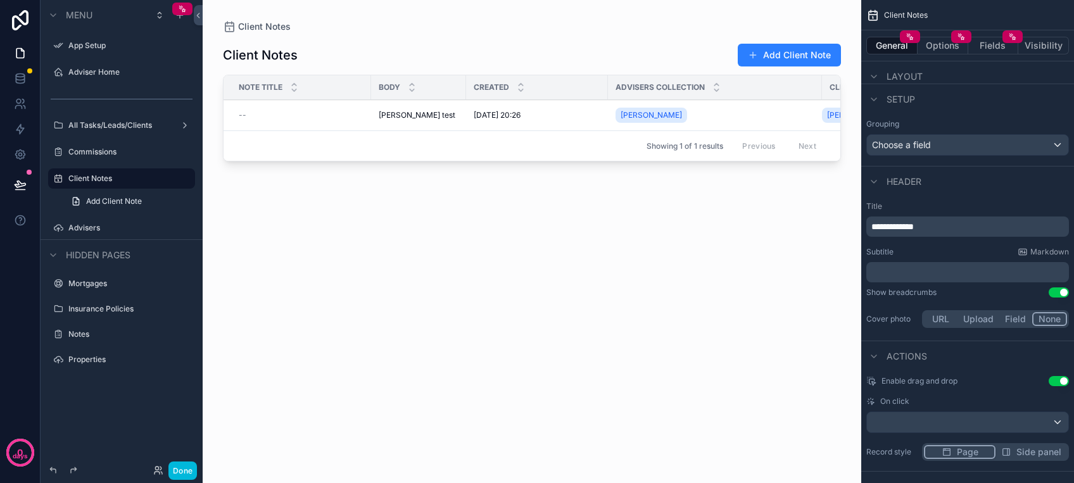
click at [1053, 289] on button "Use setting" at bounding box center [1058, 292] width 20 height 10
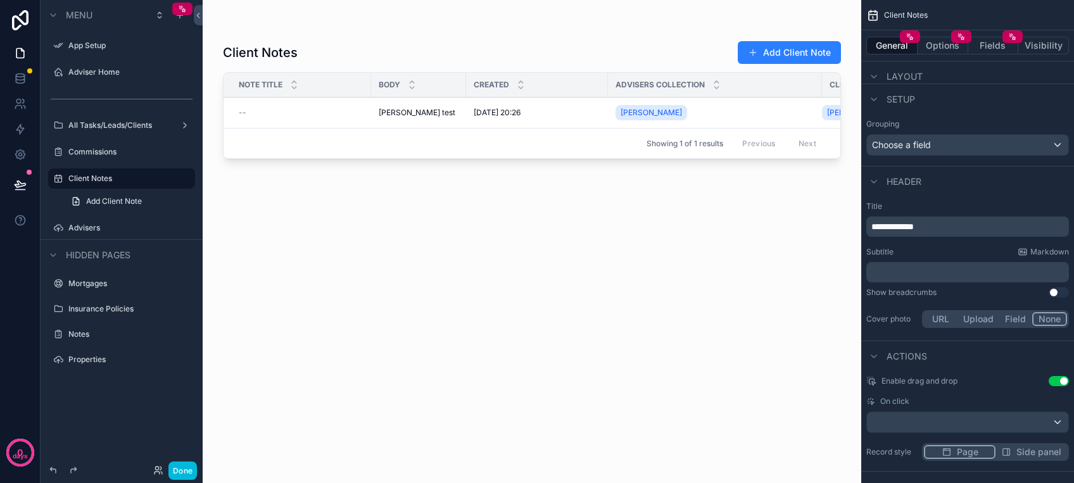
click at [743, 306] on div "Client Notes Add Client Note Note Title Body Created Advisers collection Client…" at bounding box center [532, 248] width 618 height 437
drag, startPoint x: 191, startPoint y: 475, endPoint x: 188, endPoint y: 468, distance: 7.4
click at [191, 473] on button "Done" at bounding box center [182, 470] width 28 height 18
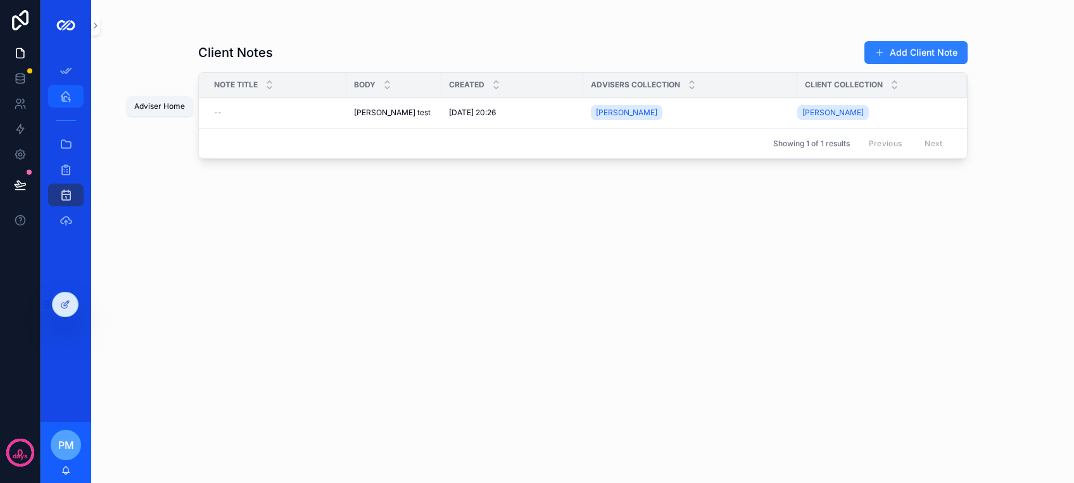
click at [64, 106] on link "Adviser Home" at bounding box center [65, 96] width 35 height 23
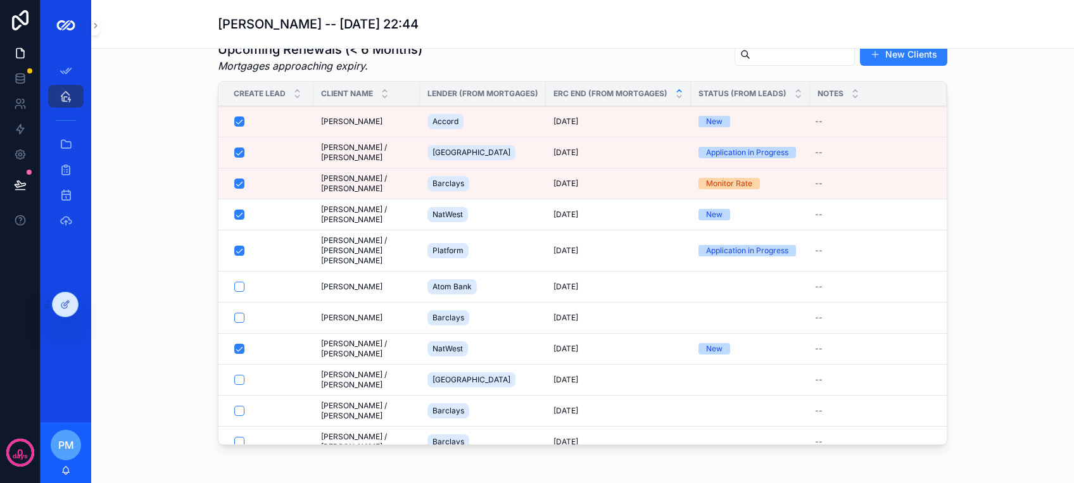
scroll to position [0, 638]
click at [492, 132] on div "Accord" at bounding box center [482, 121] width 111 height 20
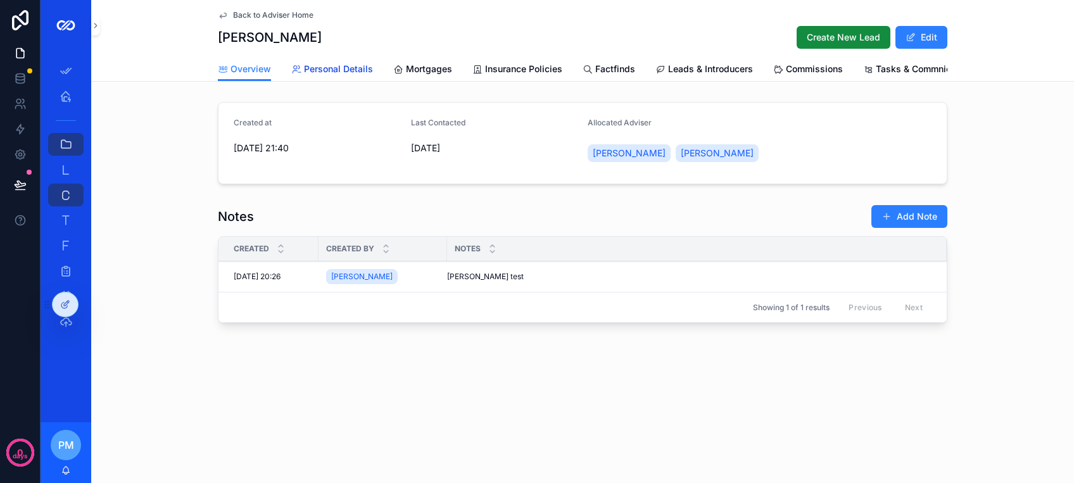
click at [341, 70] on span "Personal Details" at bounding box center [338, 69] width 69 height 13
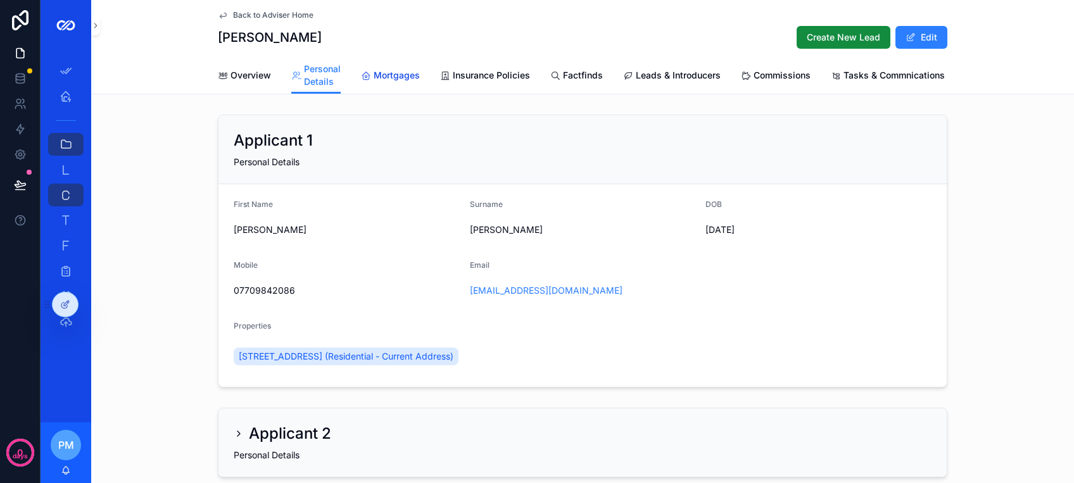
click at [385, 78] on span "Mortgages" at bounding box center [396, 75] width 46 height 13
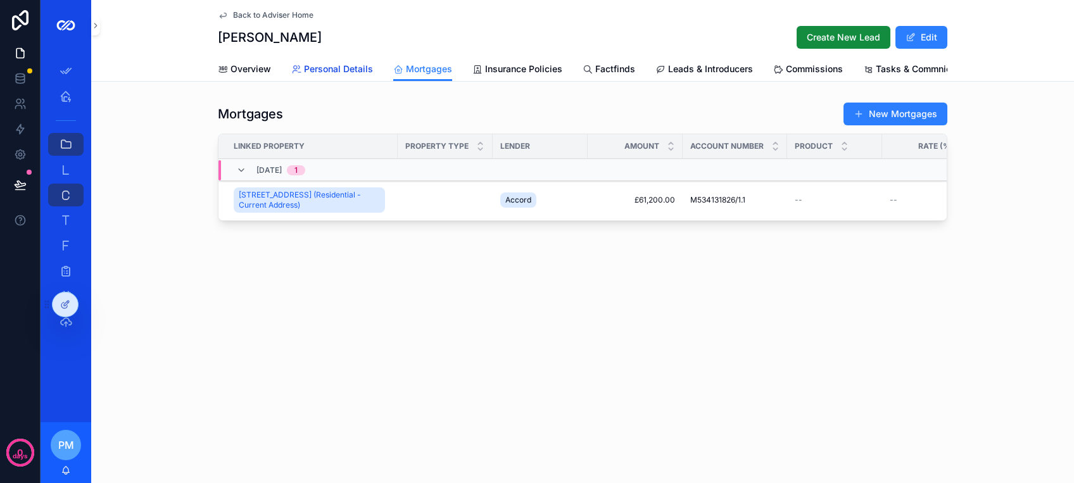
click at [353, 74] on span "Personal Details" at bounding box center [338, 69] width 69 height 13
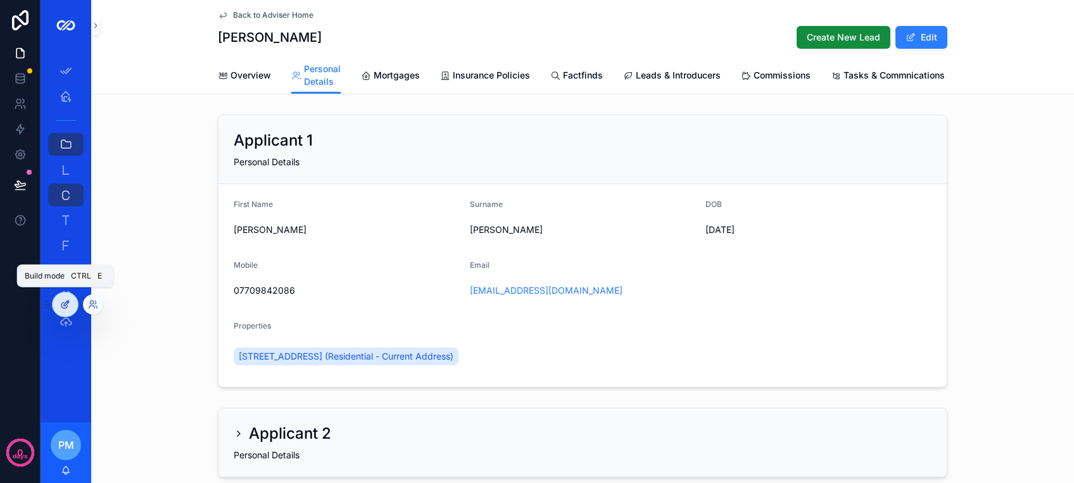
click at [65, 308] on icon at bounding box center [65, 304] width 10 height 10
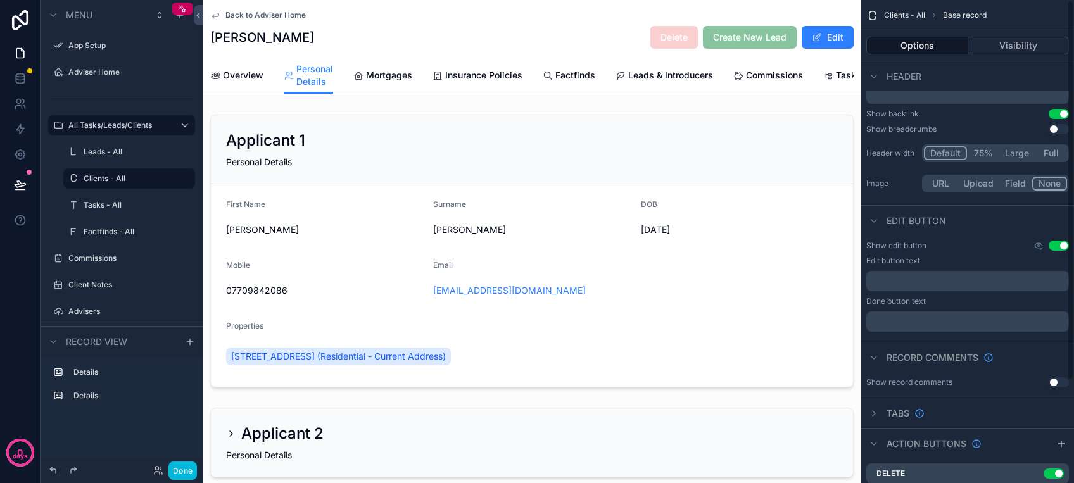
scroll to position [131, 0]
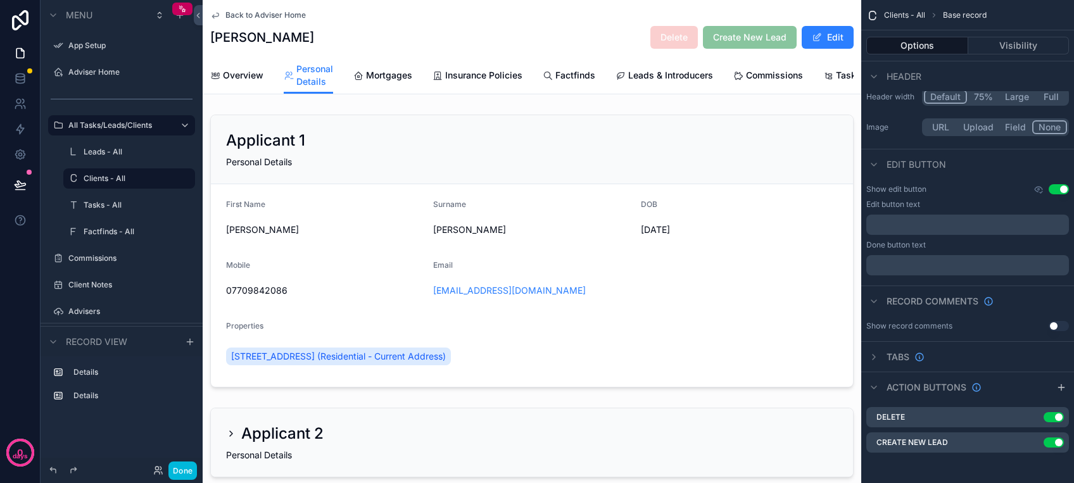
click at [463, 32] on div "[PERSON_NAME] Delete Create New Lead Edit" at bounding box center [531, 37] width 643 height 24
click at [403, 36] on div "[PERSON_NAME] Delete Create New Lead Edit" at bounding box center [531, 37] width 643 height 24
click at [526, 26] on div "[PERSON_NAME] Delete Create New Lead Edit" at bounding box center [531, 37] width 643 height 24
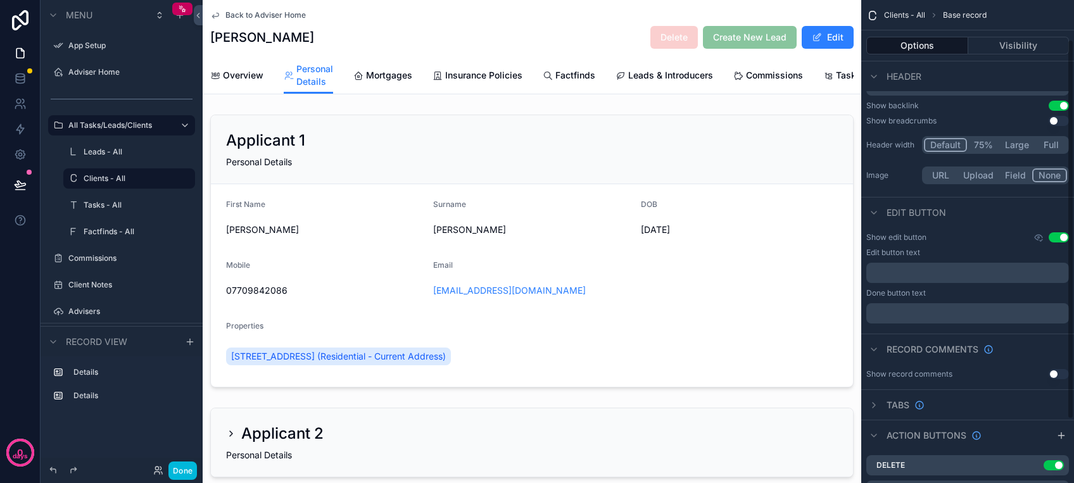
scroll to position [0, 0]
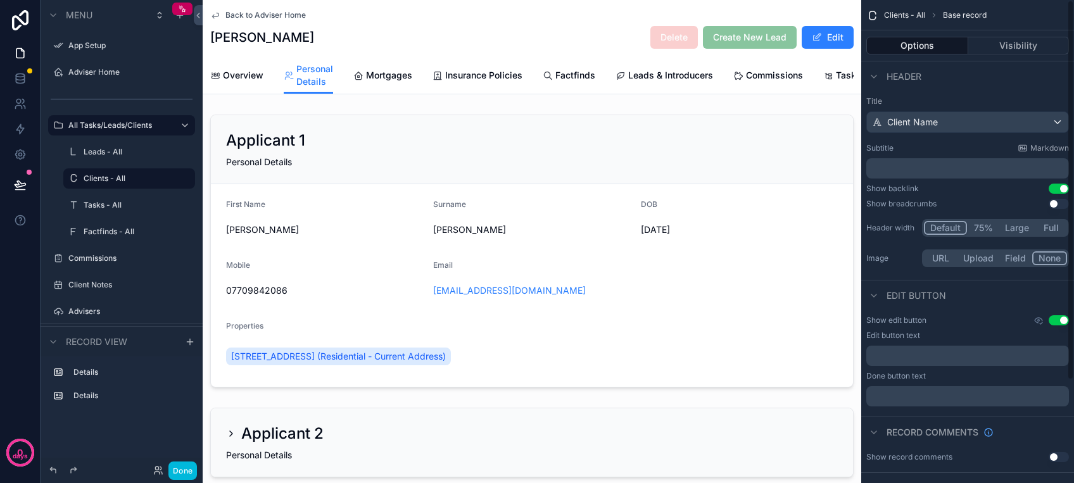
click at [556, 54] on div "Back to Adviser Home [PERSON_NAME] Delete Create New Lead Edit" at bounding box center [531, 28] width 643 height 57
drag, startPoint x: 392, startPoint y: 106, endPoint x: 434, endPoint y: 106, distance: 42.4
click at [432, 50] on div "Back to Adviser Home [PERSON_NAME] Delete Create New Lead Edit" at bounding box center [531, 28] width 643 height 57
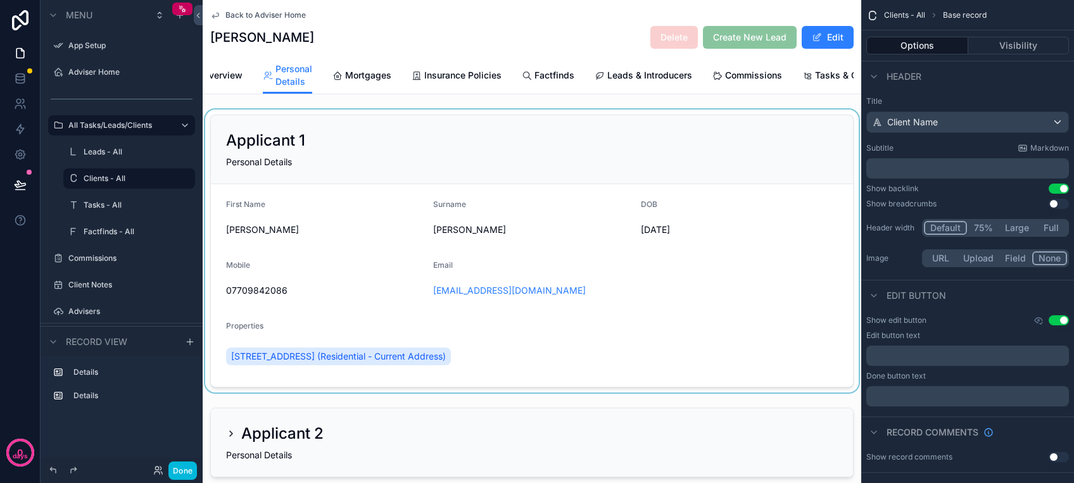
drag, startPoint x: 486, startPoint y: 170, endPoint x: 456, endPoint y: 160, distance: 30.6
click at [484, 168] on div "scrollable content" at bounding box center [532, 251] width 658 height 283
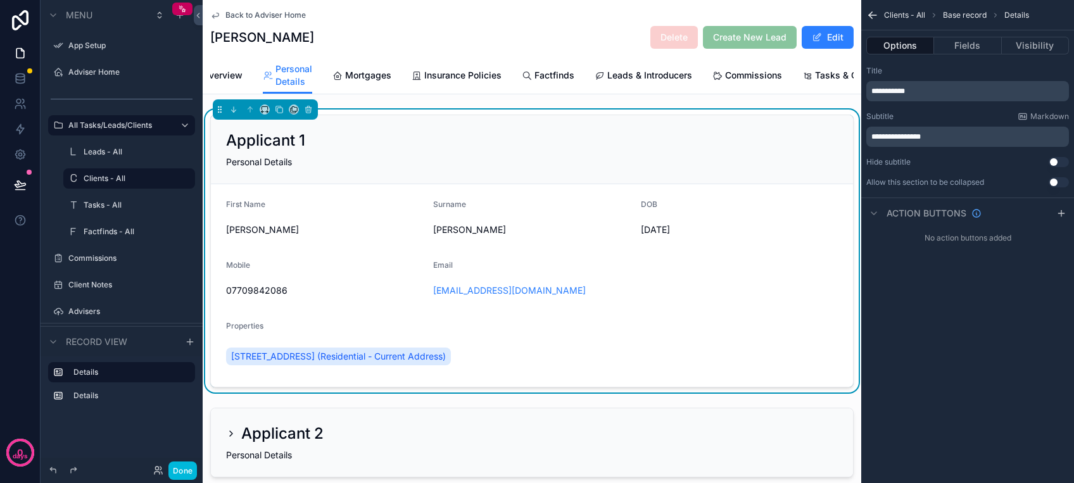
drag, startPoint x: 400, startPoint y: 38, endPoint x: 359, endPoint y: 46, distance: 42.0
click at [399, 37] on div "[PERSON_NAME] Delete Create New Lead Edit" at bounding box center [531, 37] width 643 height 24
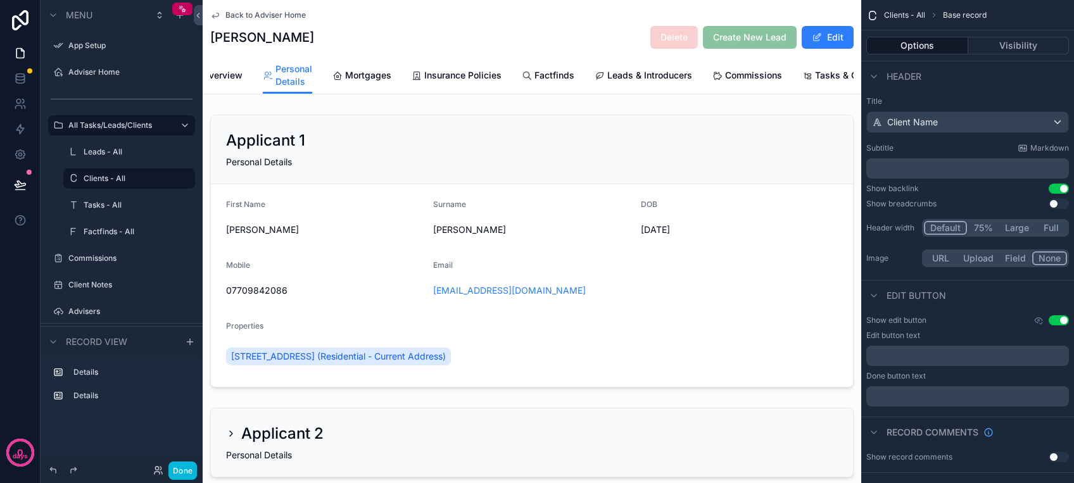
click at [291, 15] on span "Back to Adviser Home" at bounding box center [265, 15] width 80 height 10
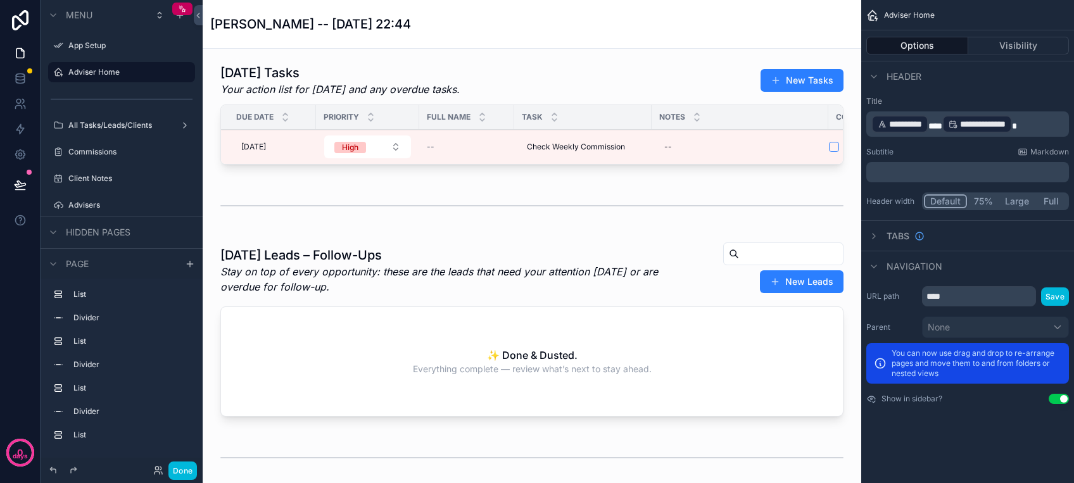
click at [177, 460] on div "Done" at bounding box center [122, 470] width 162 height 25
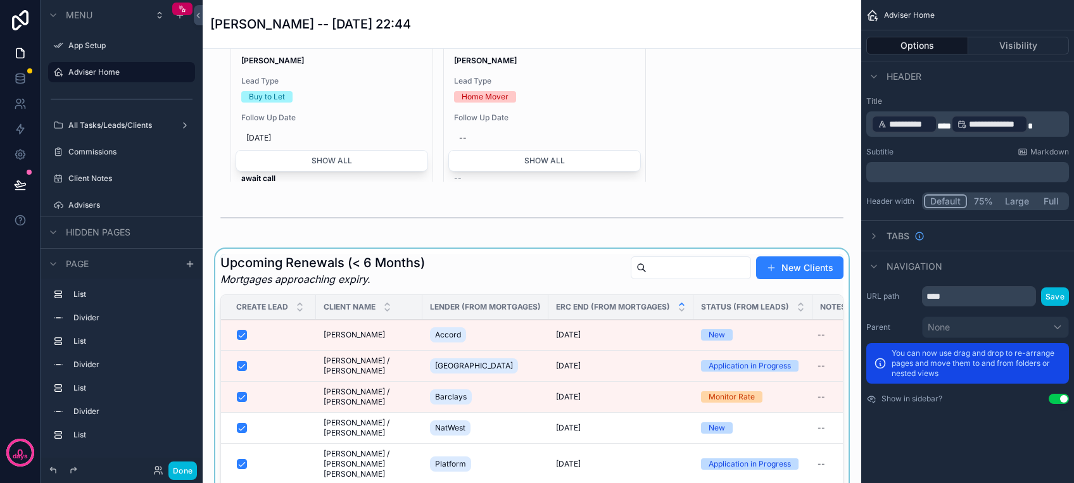
scroll to position [760, 0]
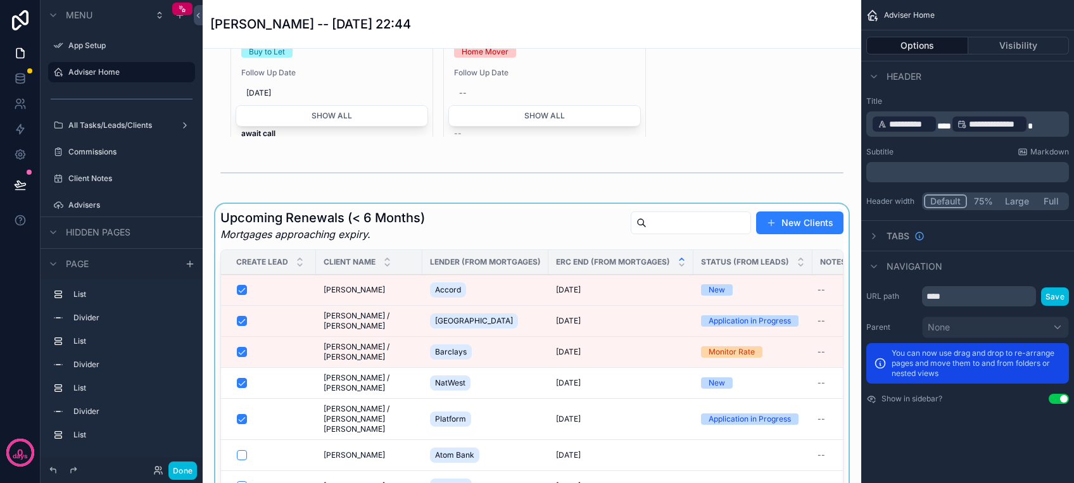
click at [484, 315] on div "scrollable content" at bounding box center [532, 413] width 638 height 419
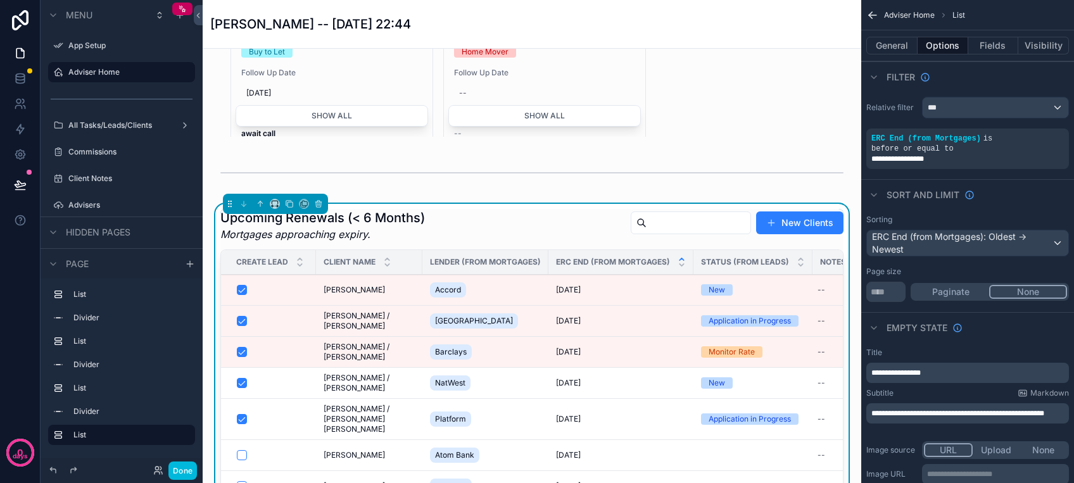
click at [352, 295] on span "[PERSON_NAME]" at bounding box center [353, 290] width 61 height 10
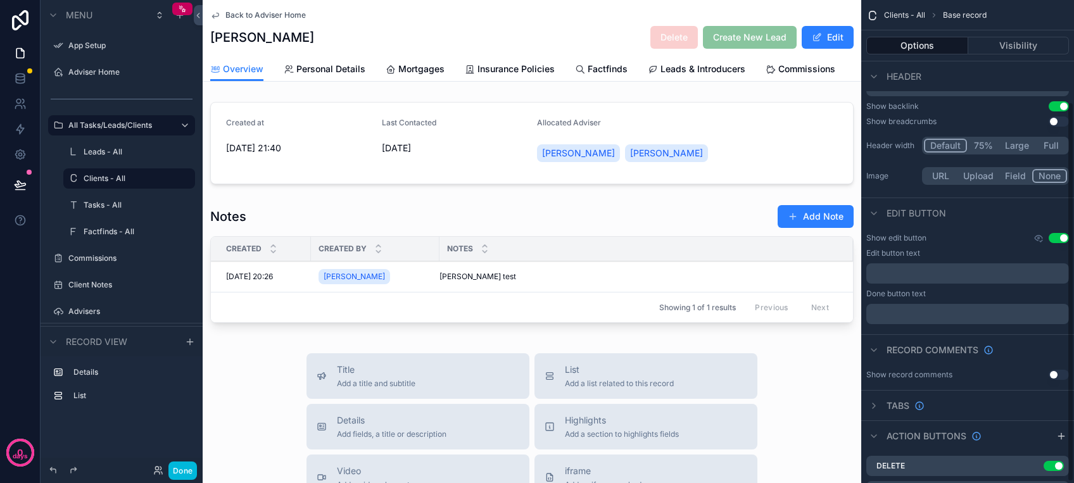
scroll to position [131, 0]
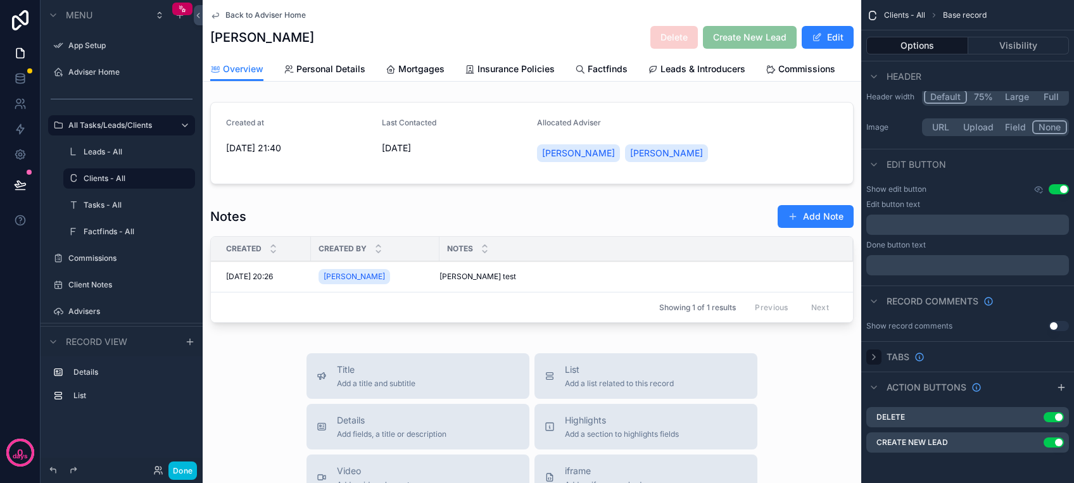
click at [876, 360] on icon "scrollable content" at bounding box center [873, 357] width 10 height 10
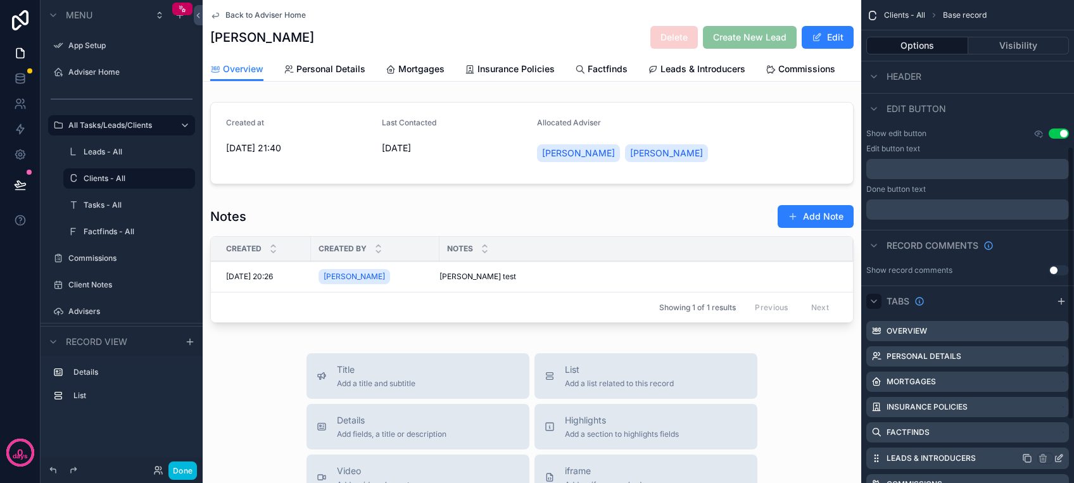
scroll to position [337, 0]
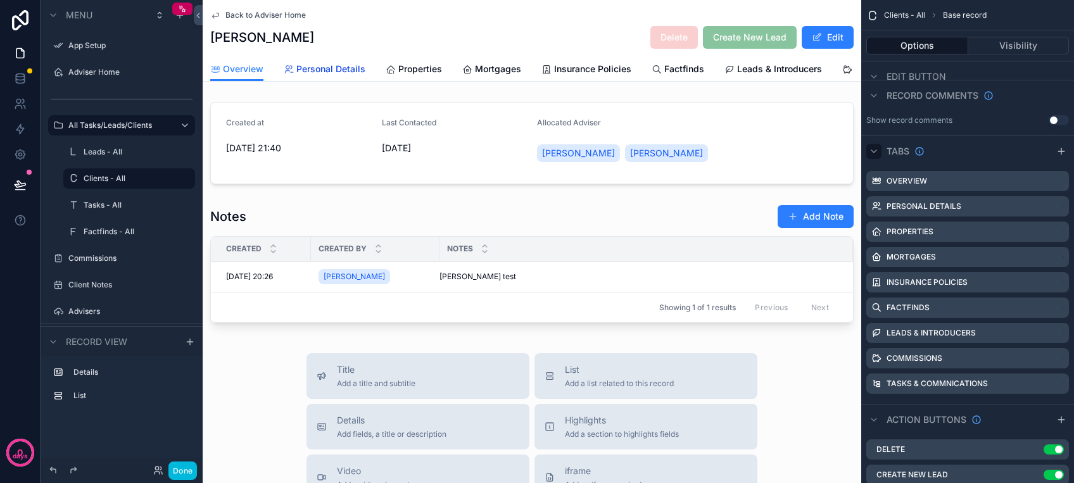
click at [337, 63] on span "Personal Details" at bounding box center [330, 69] width 69 height 13
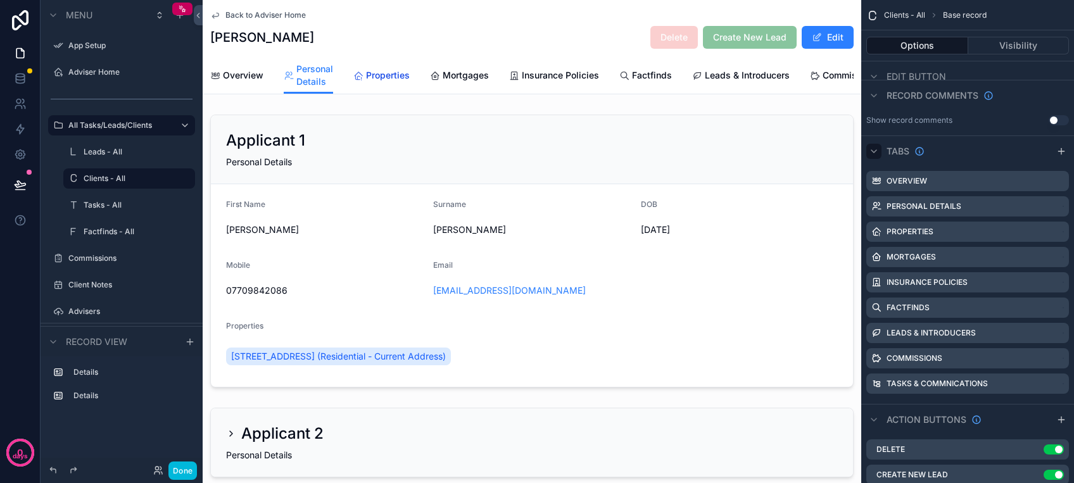
click at [389, 69] on span "Properties" at bounding box center [388, 75] width 44 height 13
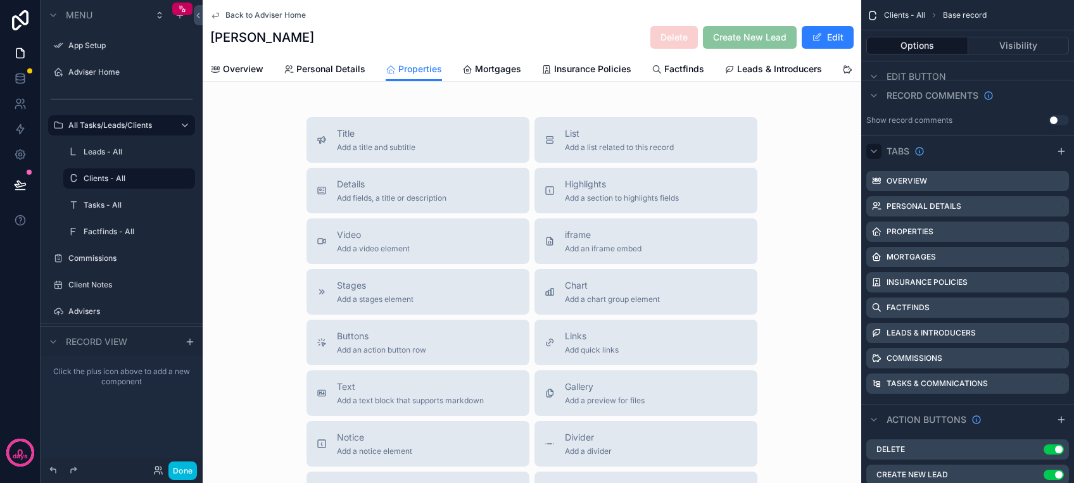
click at [924, 47] on button "Options" at bounding box center [917, 46] width 102 height 18
click at [607, 101] on div "Back to Adviser Home [PERSON_NAME] Delete Create New Lead Edit Properties Overv…" at bounding box center [532, 334] width 658 height 669
click at [594, 140] on span "List" at bounding box center [619, 133] width 109 height 13
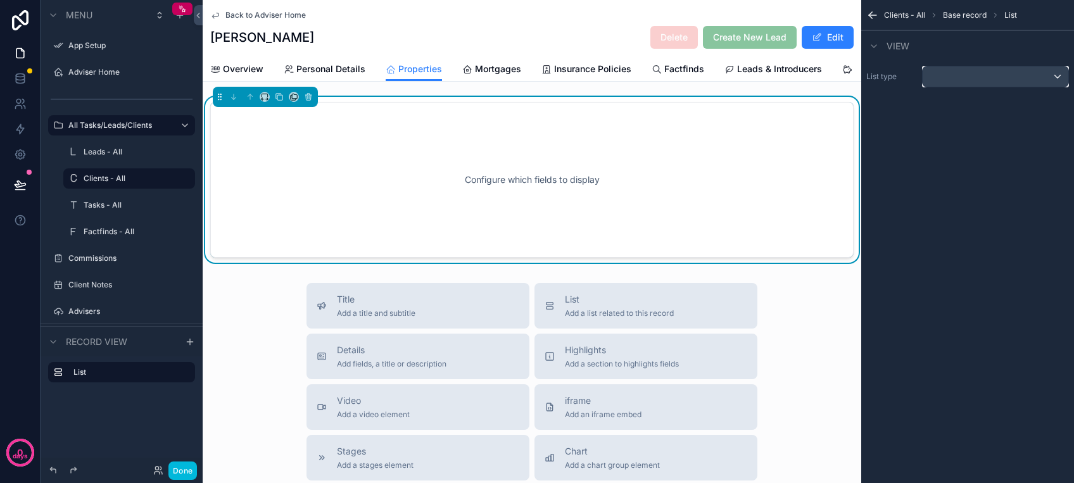
click at [963, 68] on div "scrollable content" at bounding box center [995, 76] width 146 height 20
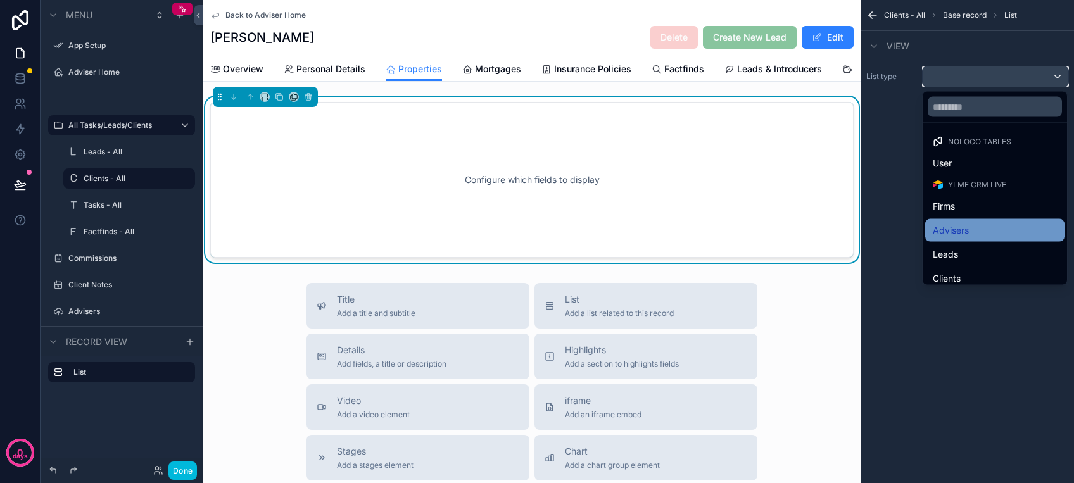
scroll to position [84, 0]
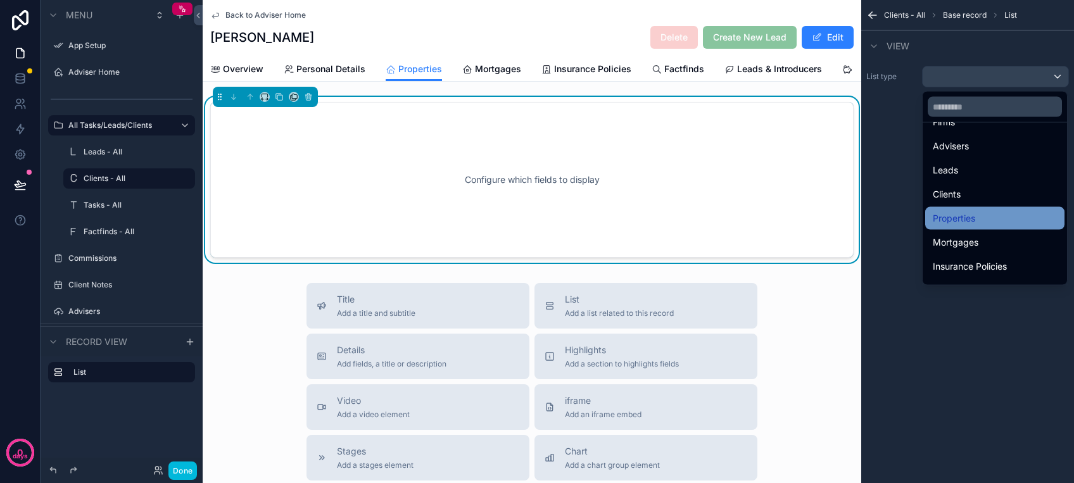
click at [973, 223] on span "Properties" at bounding box center [953, 218] width 42 height 15
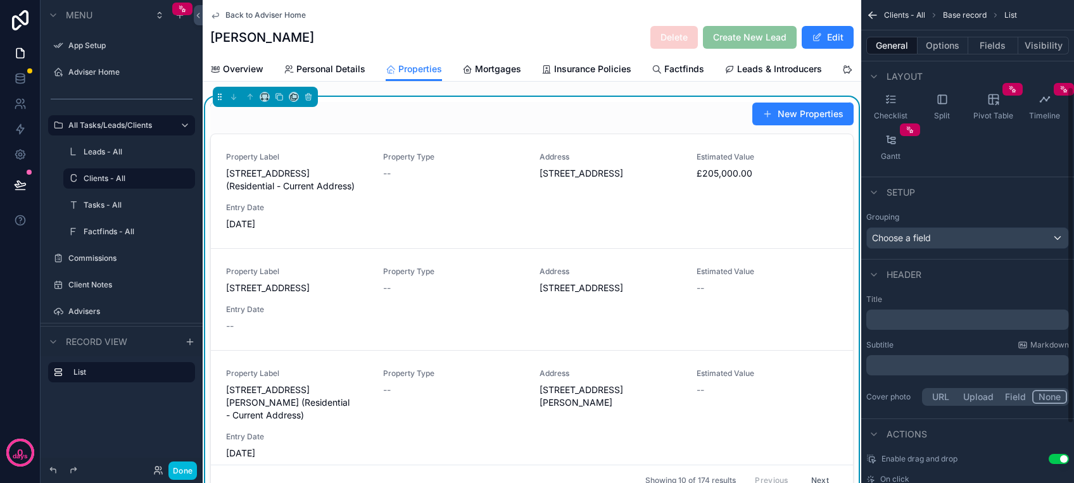
scroll to position [125, 0]
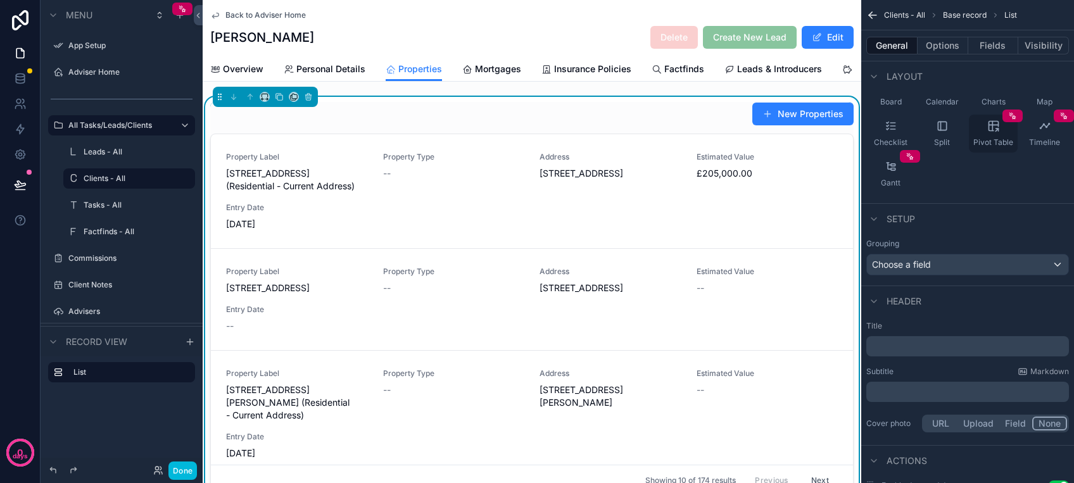
drag, startPoint x: 937, startPoint y: 46, endPoint x: 979, endPoint y: 126, distance: 90.6
click at [938, 46] on button "Options" at bounding box center [942, 46] width 51 height 18
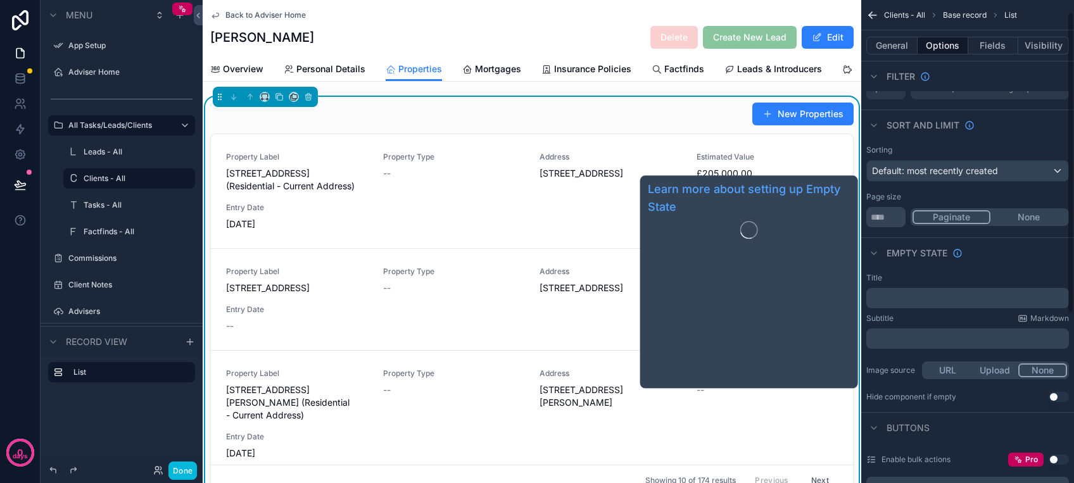
scroll to position [0, 0]
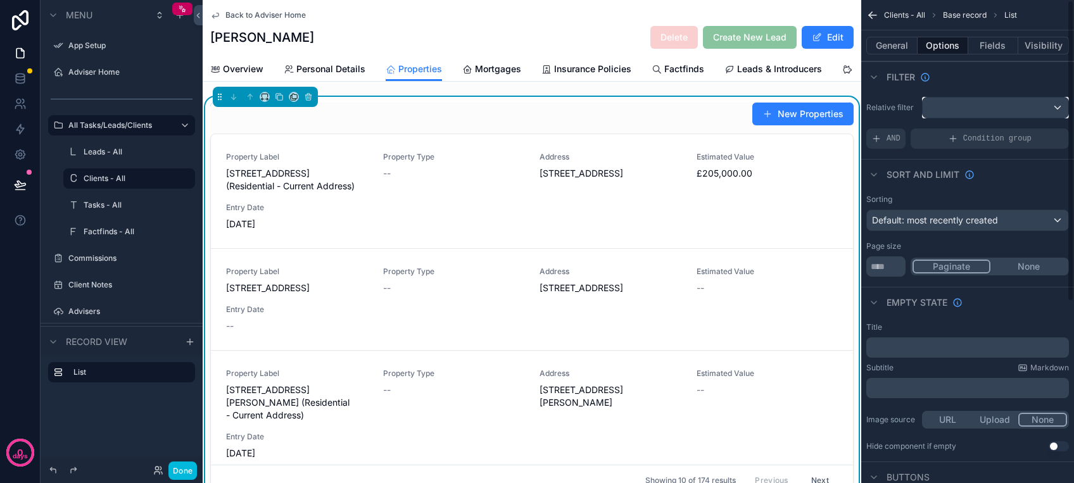
click at [967, 103] on div "scrollable content" at bounding box center [995, 107] width 146 height 20
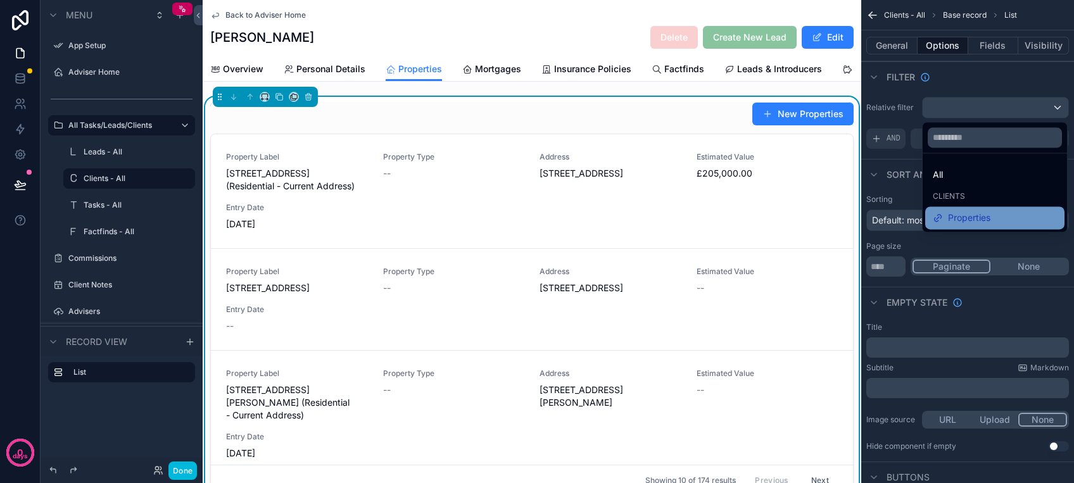
click at [982, 215] on span "Properties" at bounding box center [969, 217] width 42 height 15
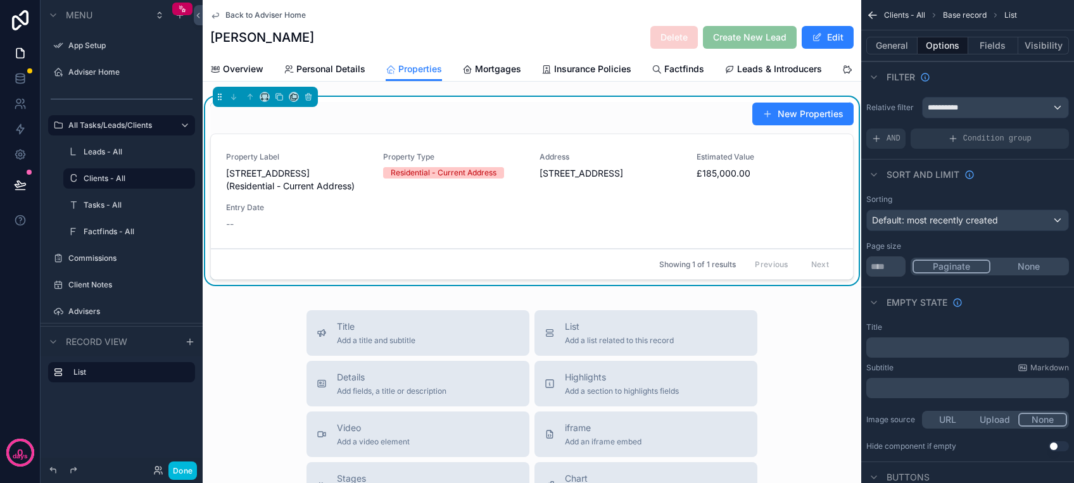
click at [420, 146] on link "Property Label [STREET_ADDRESS] (Residential - Current Address) Property Type R…" at bounding box center [532, 191] width 642 height 115
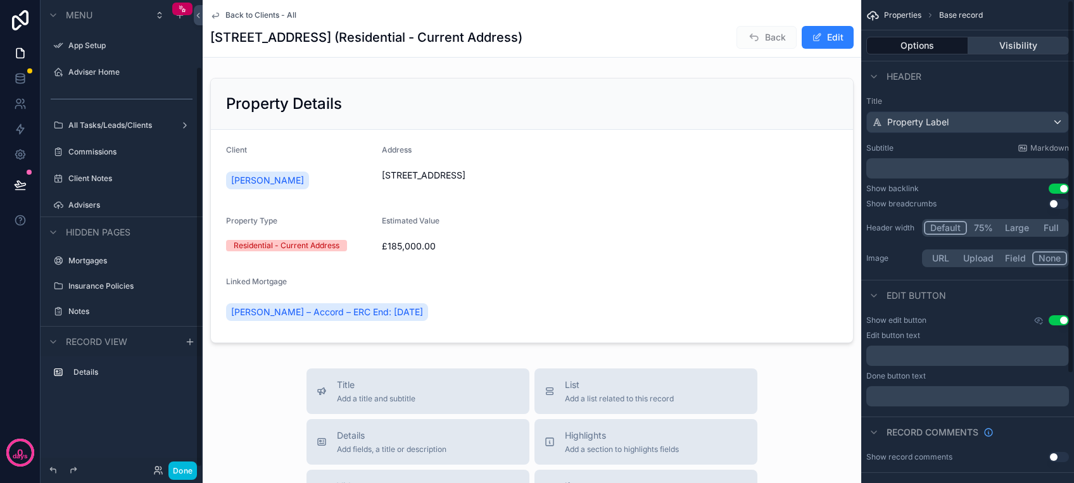
scroll to position [78, 0]
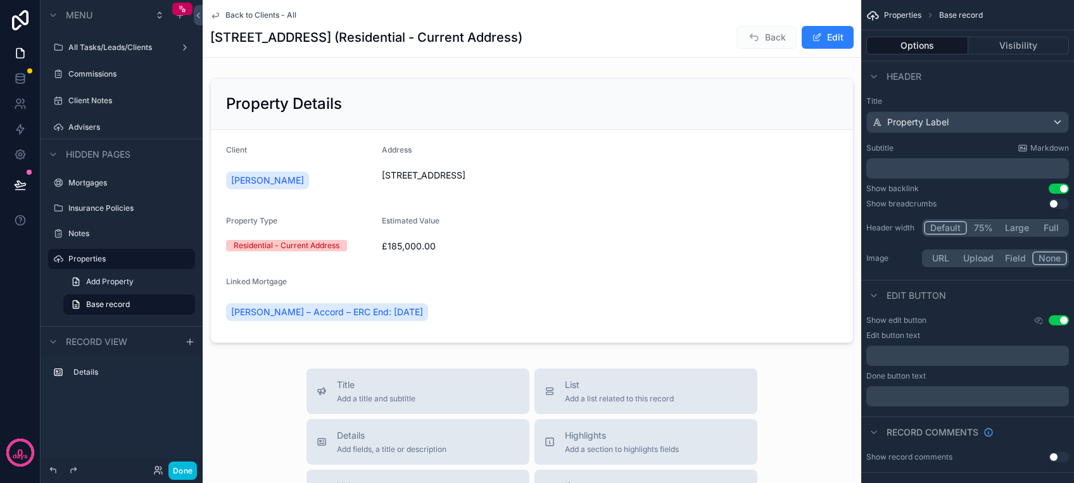
click at [240, 18] on span "Back to Clients - All" at bounding box center [260, 15] width 71 height 10
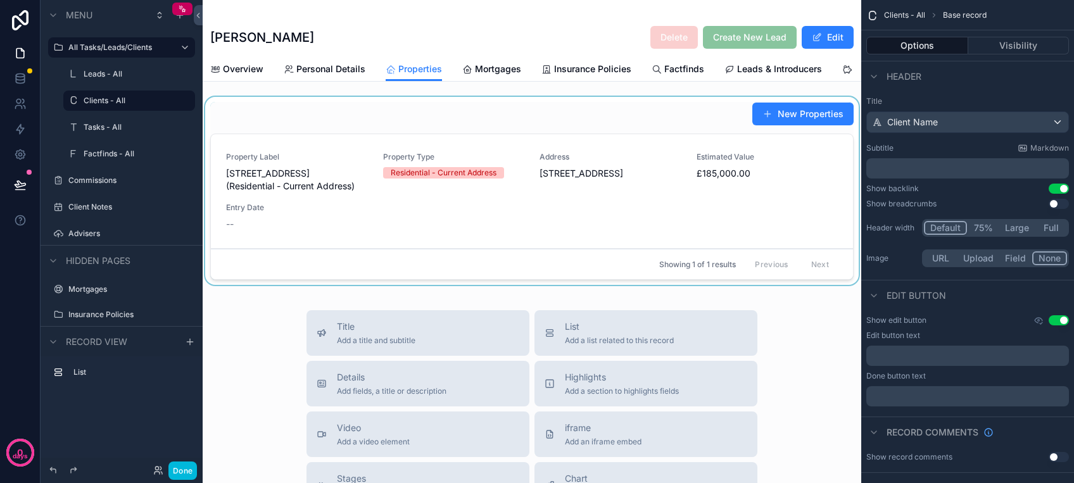
click at [449, 218] on div "scrollable content" at bounding box center [532, 193] width 658 height 193
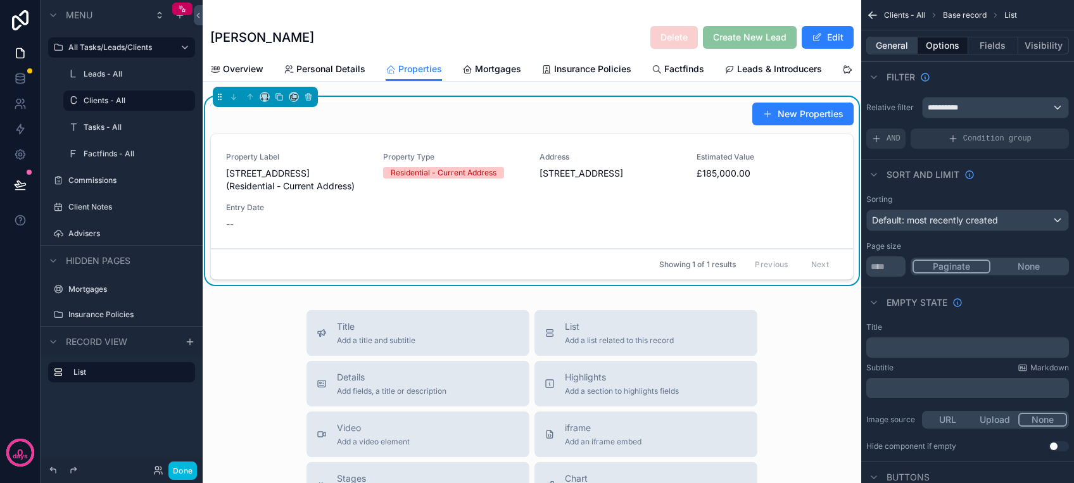
click at [898, 41] on button "General" at bounding box center [891, 46] width 51 height 18
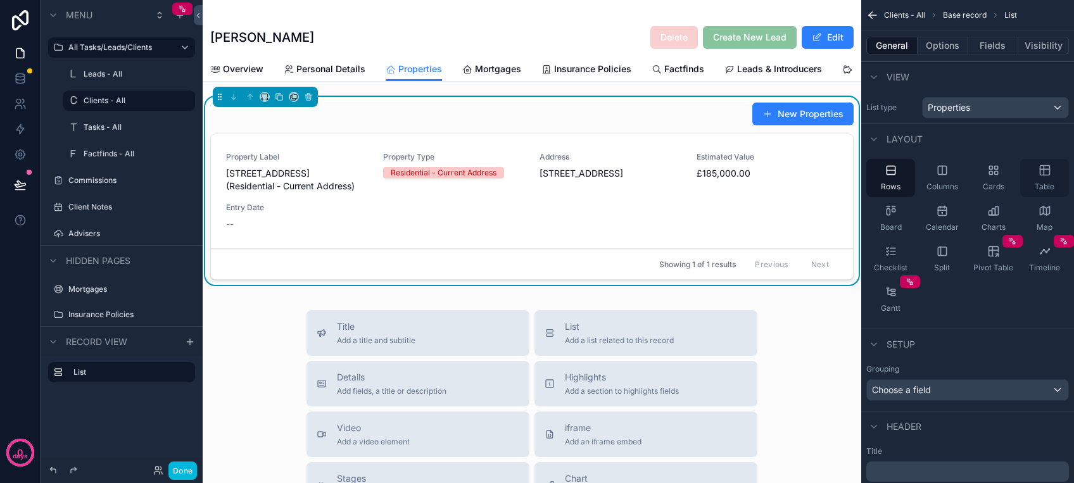
click at [1044, 177] on div "Table" at bounding box center [1044, 178] width 49 height 38
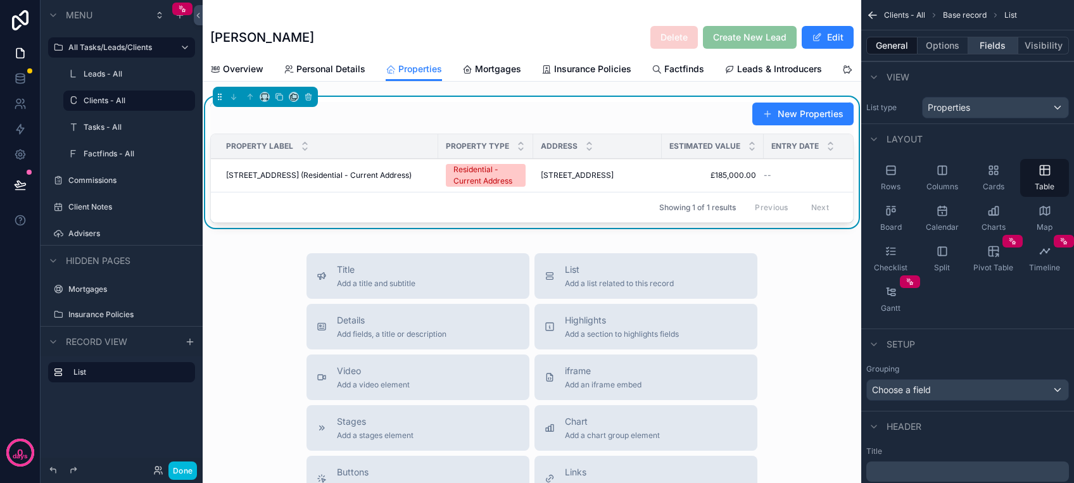
drag, startPoint x: 996, startPoint y: 42, endPoint x: 987, endPoint y: 46, distance: 10.5
click at [995, 43] on button "Fields" at bounding box center [993, 46] width 51 height 18
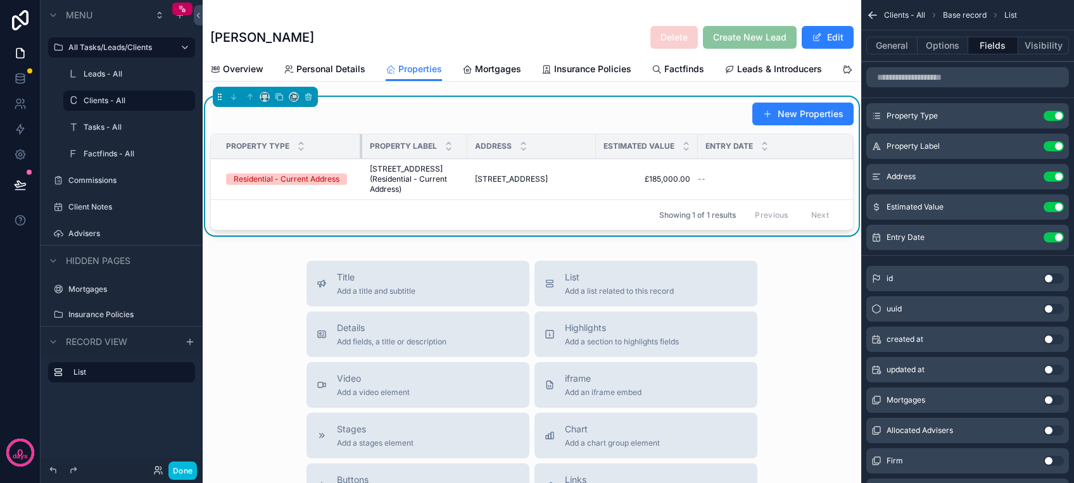
drag, startPoint x: 435, startPoint y: 162, endPoint x: 356, endPoint y: 166, distance: 79.2
click at [360, 158] on div "scrollable content" at bounding box center [362, 146] width 5 height 24
click at [1056, 144] on button "Use setting" at bounding box center [1053, 146] width 20 height 10
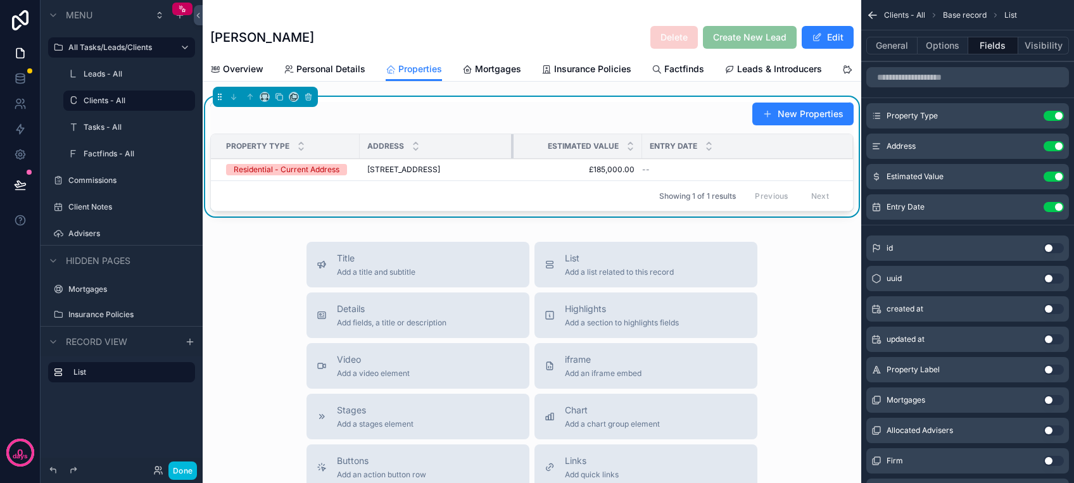
drag, startPoint x: 462, startPoint y: 159, endPoint x: 521, endPoint y: 162, distance: 59.0
click at [521, 159] on tr "Property Type Address Estimated Value Entry Date" at bounding box center [532, 146] width 642 height 25
drag, startPoint x: 641, startPoint y: 161, endPoint x: 617, endPoint y: 160, distance: 24.1
click at [617, 158] on div "scrollable content" at bounding box center [617, 146] width 5 height 24
click at [1057, 208] on button "Use setting" at bounding box center [1053, 207] width 20 height 10
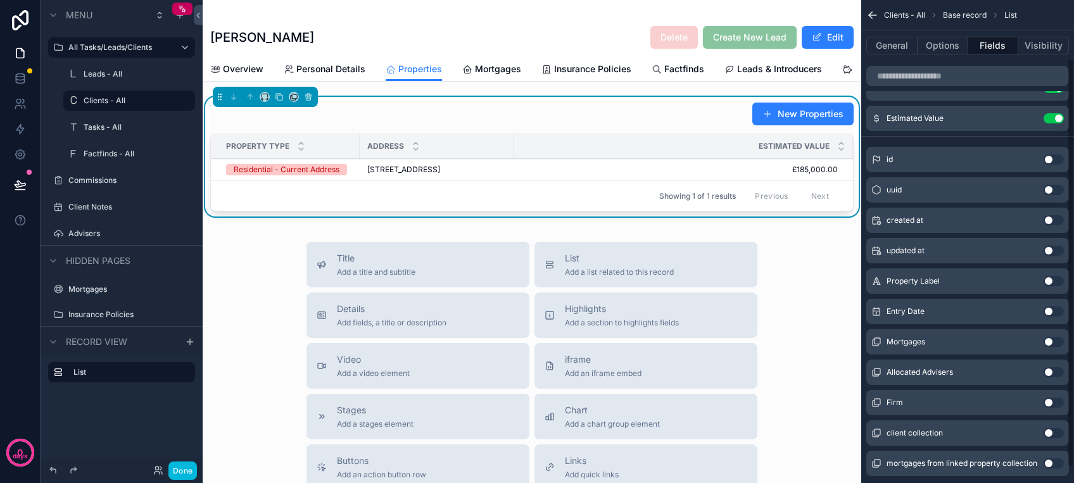
scroll to position [84, 0]
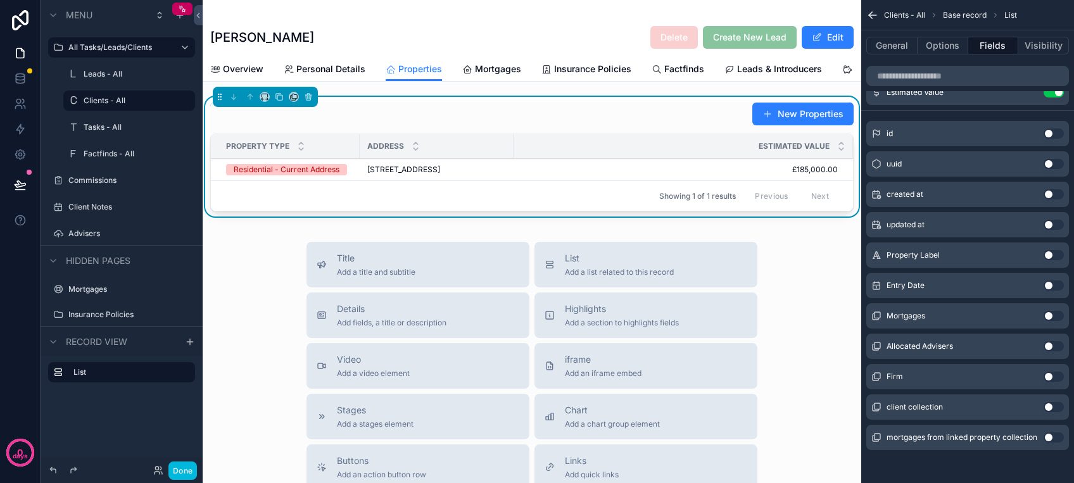
click at [1046, 315] on button "Use setting" at bounding box center [1053, 316] width 20 height 10
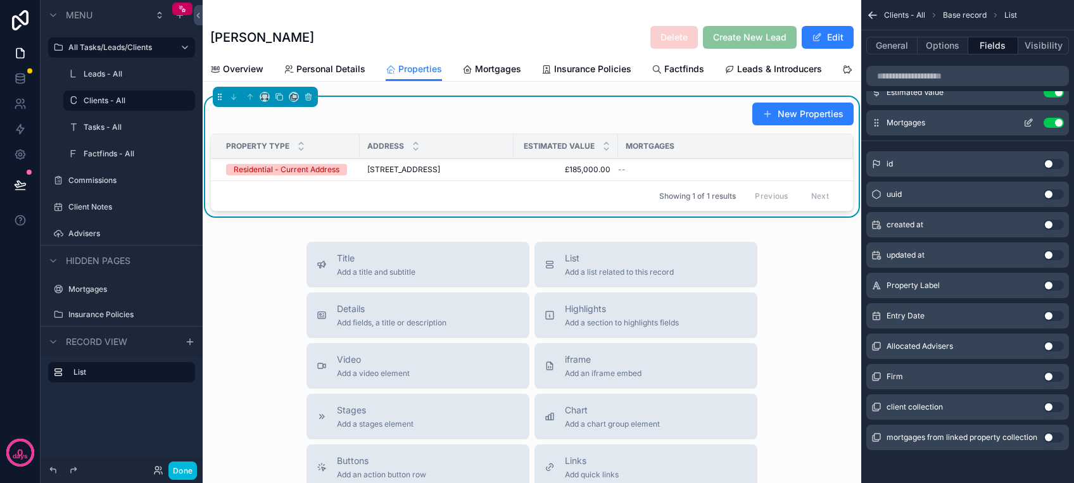
click at [1057, 124] on button "Use setting" at bounding box center [1053, 123] width 20 height 10
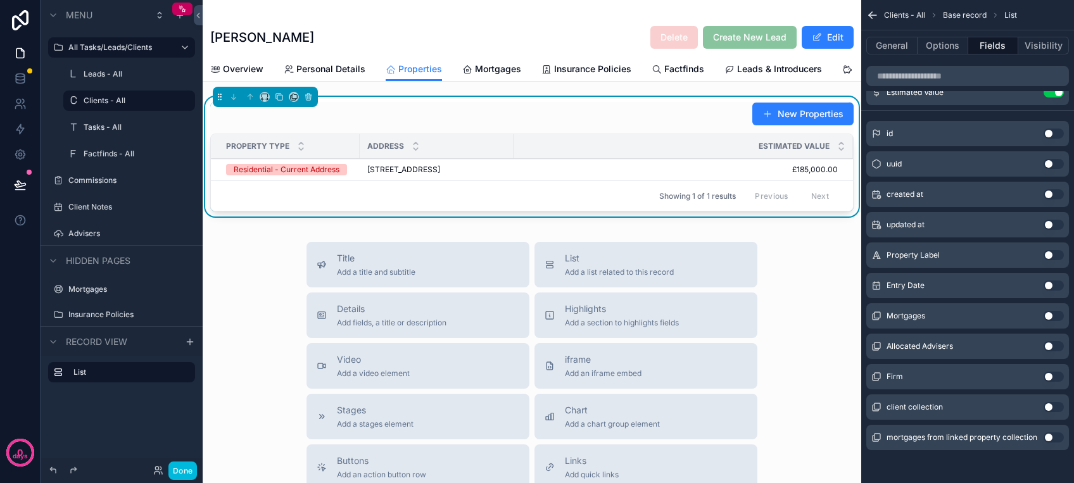
click at [1057, 436] on button "Use setting" at bounding box center [1053, 437] width 20 height 10
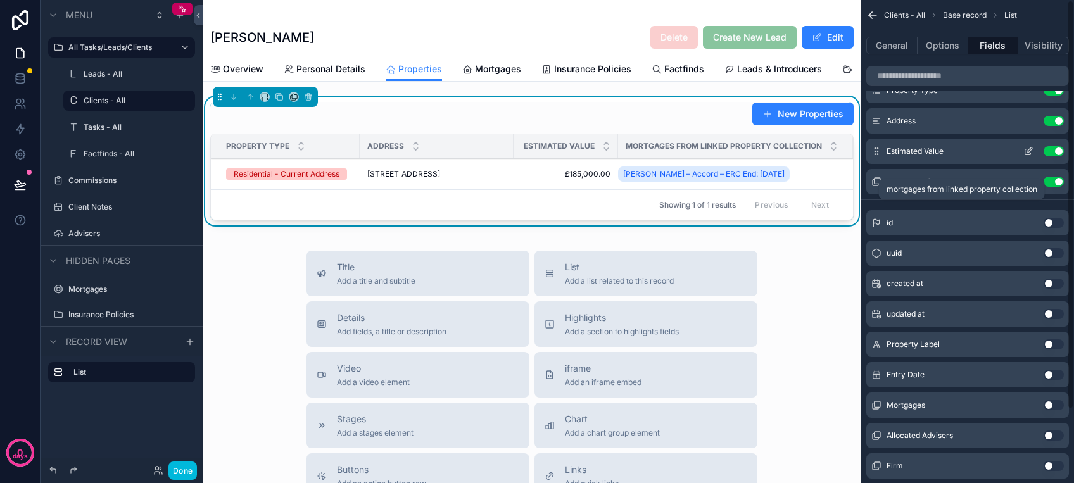
scroll to position [0, 0]
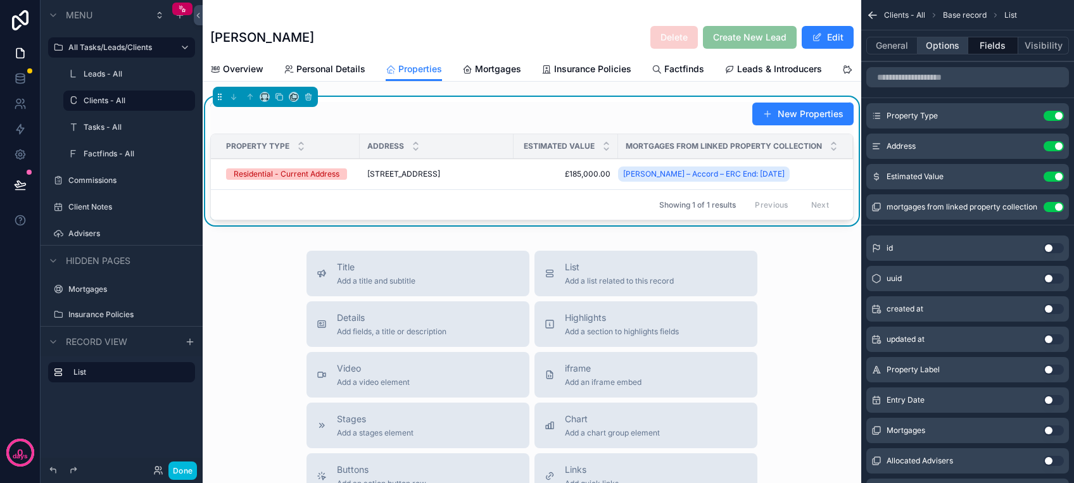
click at [948, 44] on button "Options" at bounding box center [942, 46] width 51 height 18
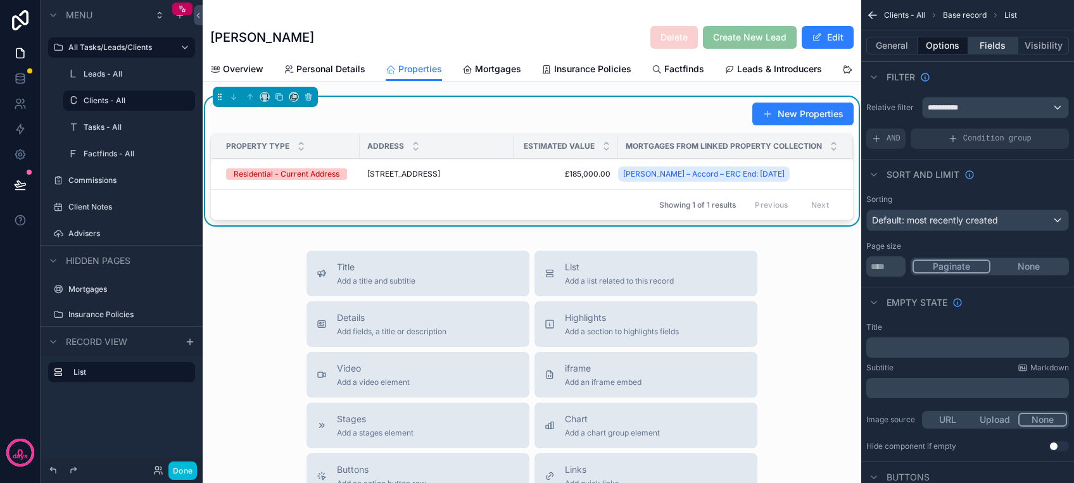
click at [995, 45] on button "Fields" at bounding box center [993, 46] width 51 height 18
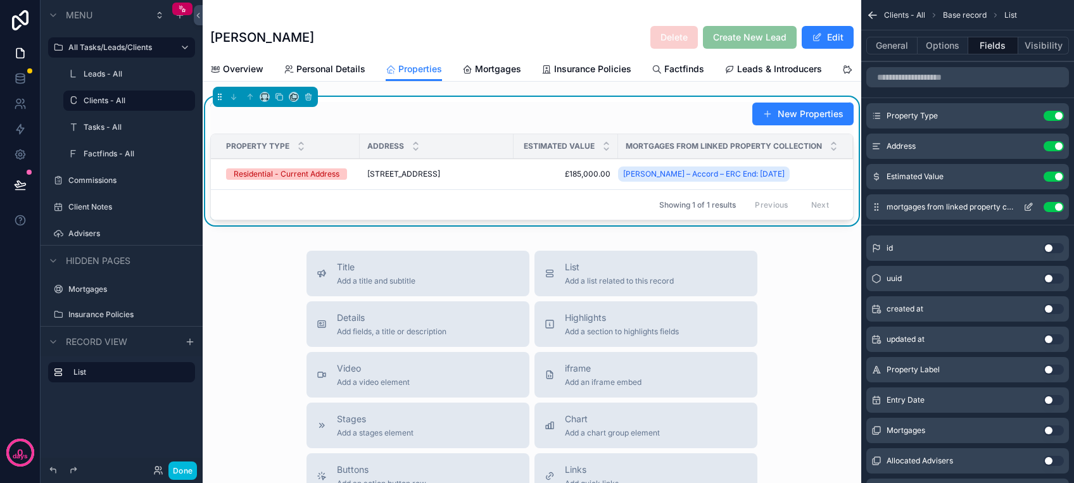
click at [1032, 208] on icon "scrollable content" at bounding box center [1028, 207] width 10 height 10
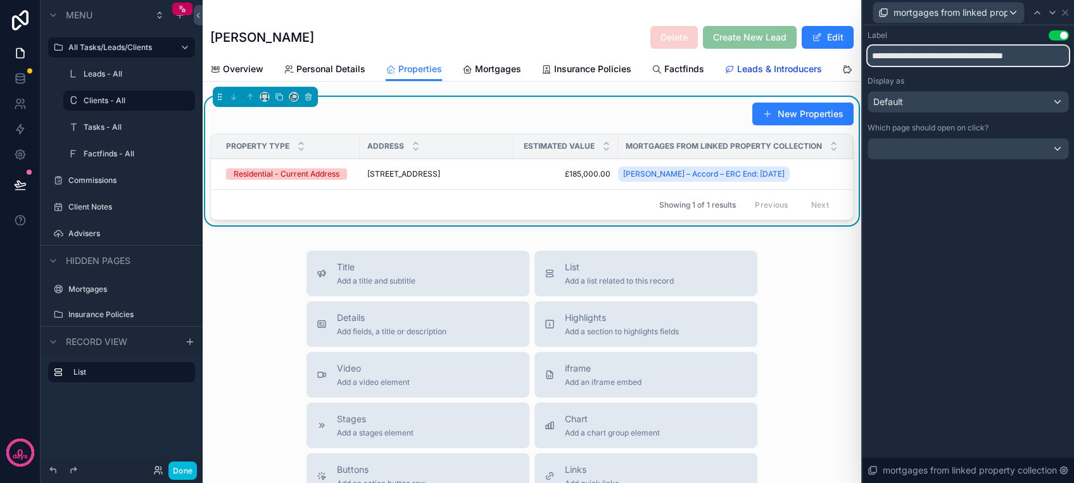
drag, startPoint x: 1049, startPoint y: 56, endPoint x: 771, endPoint y: 64, distance: 278.0
click at [837, 62] on div "**********" at bounding box center [537, 241] width 1074 height 483
type input "**********"
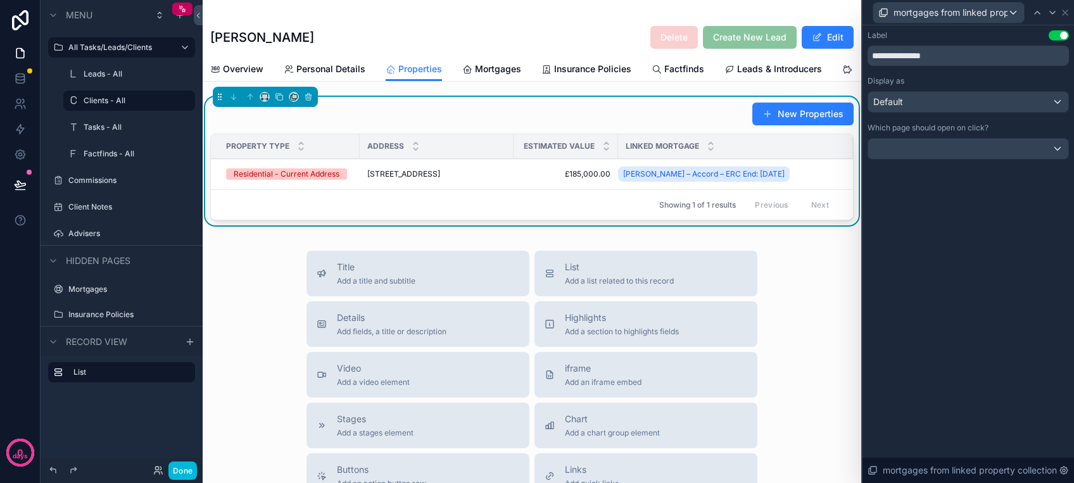
click at [924, 227] on div "**********" at bounding box center [967, 254] width 211 height 458
click at [936, 142] on div at bounding box center [968, 149] width 200 height 20
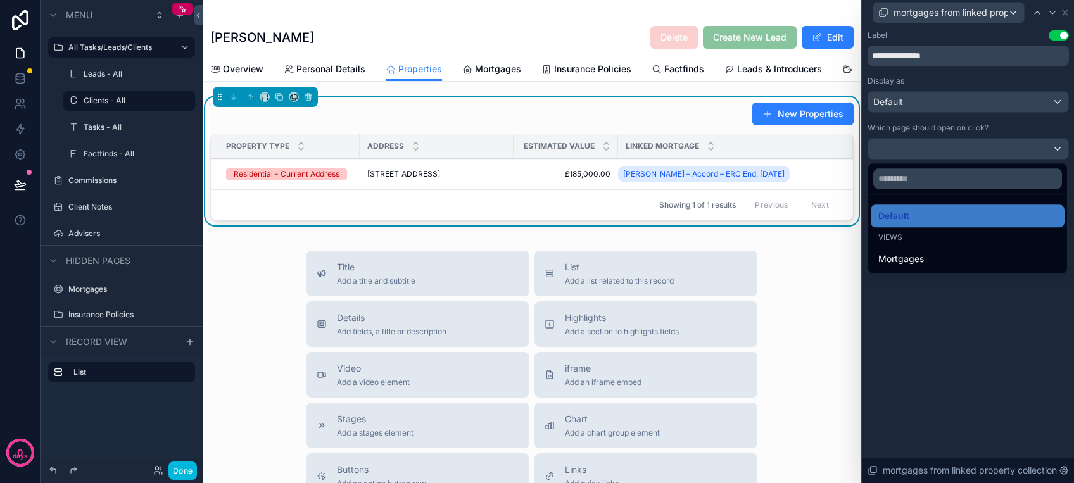
click at [941, 334] on div at bounding box center [967, 241] width 211 height 483
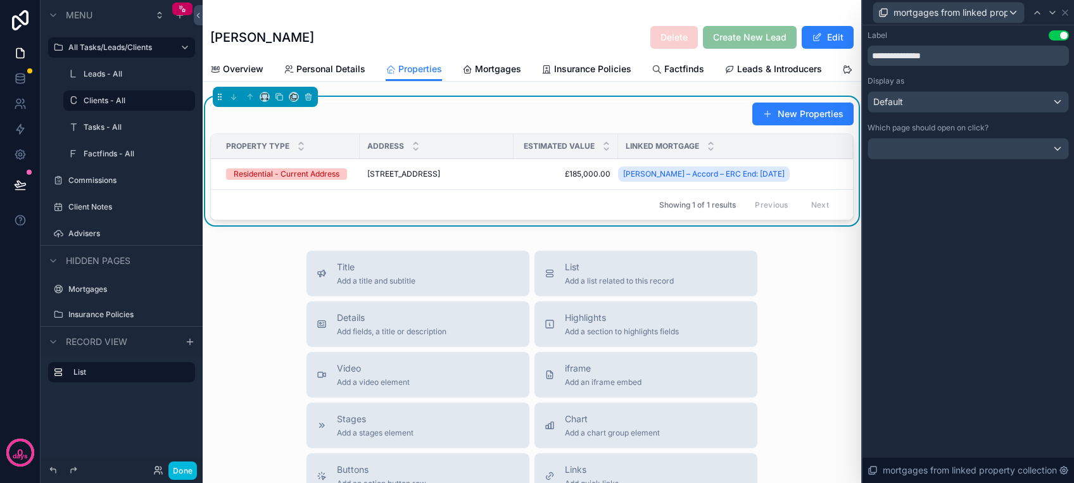
click at [955, 283] on div "**********" at bounding box center [967, 254] width 211 height 458
click at [651, 101] on div "[PERSON_NAME] Delete Create New Lead Edit Properties Overview Personal Details …" at bounding box center [532, 401] width 658 height 803
drag, startPoint x: 655, startPoint y: 119, endPoint x: 760, endPoint y: 96, distance: 107.7
click at [660, 120] on div "New Properties" at bounding box center [531, 114] width 643 height 24
click at [1063, 15] on icon at bounding box center [1065, 13] width 10 height 10
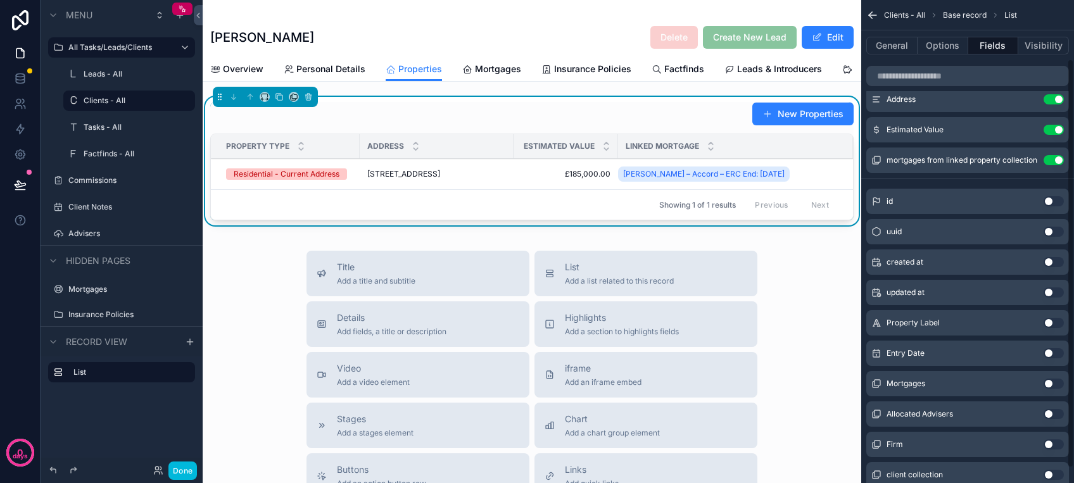
scroll to position [84, 0]
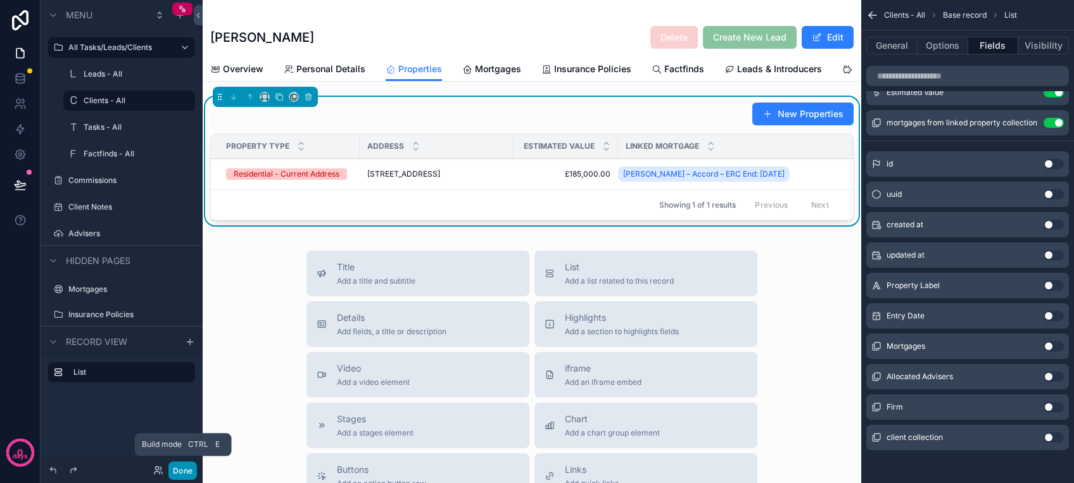
click at [191, 466] on button "Done" at bounding box center [182, 470] width 28 height 18
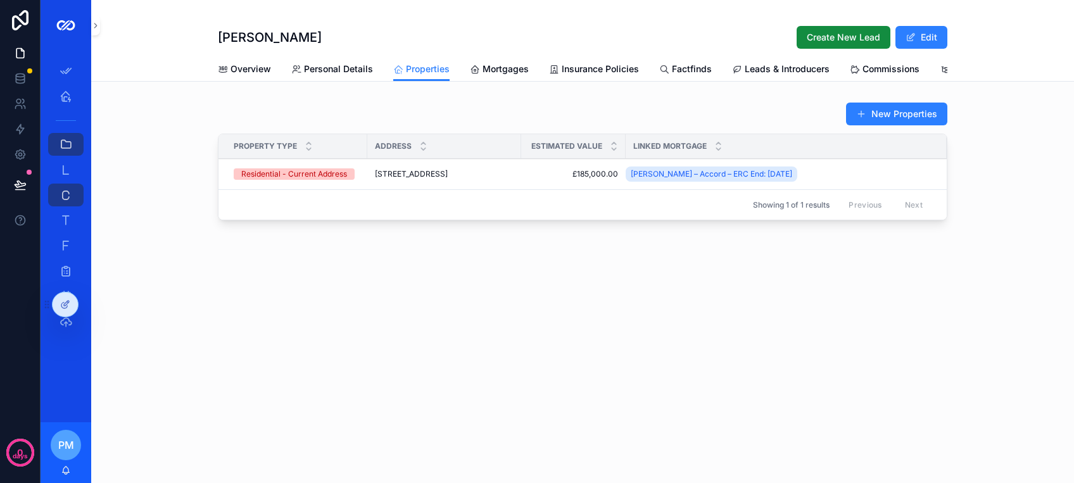
click at [863, 119] on span "scrollable content" at bounding box center [861, 114] width 10 height 10
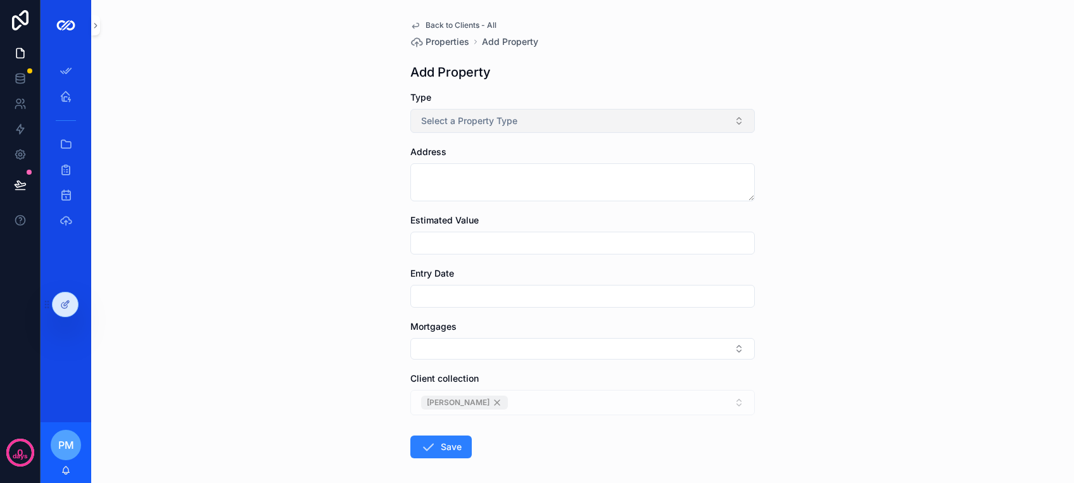
click at [520, 121] on button "Select a Property Type" at bounding box center [582, 121] width 344 height 24
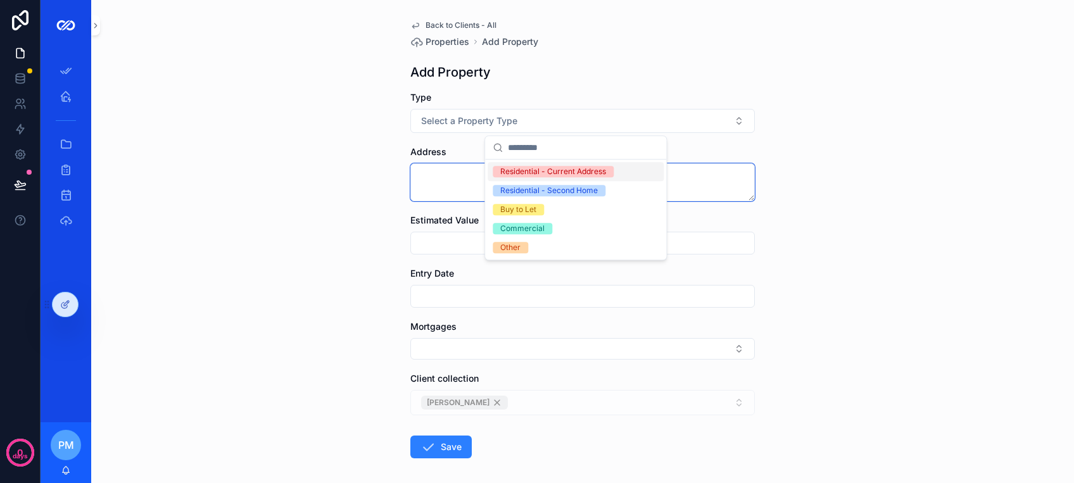
click at [427, 182] on textarea "scrollable content" at bounding box center [582, 182] width 344 height 38
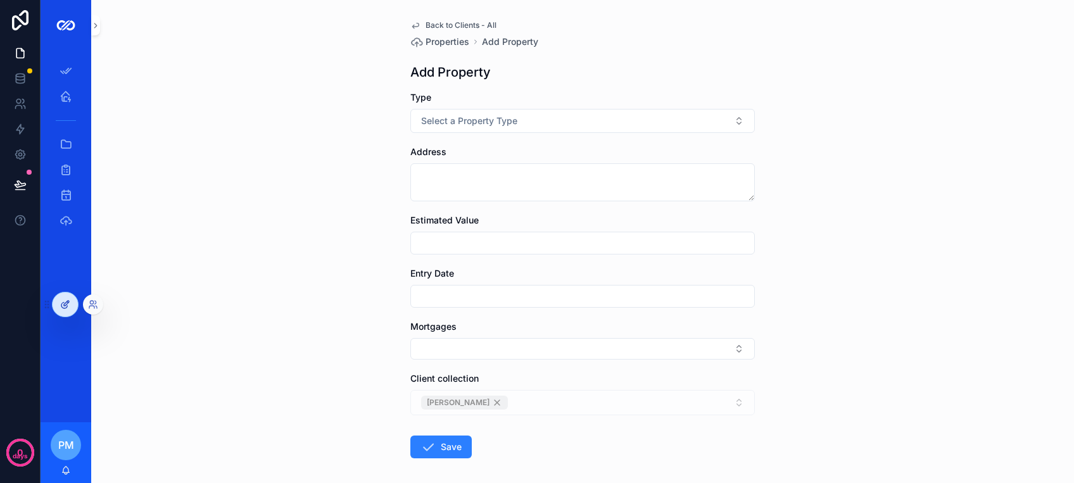
click at [68, 301] on icon at bounding box center [66, 303] width 5 height 5
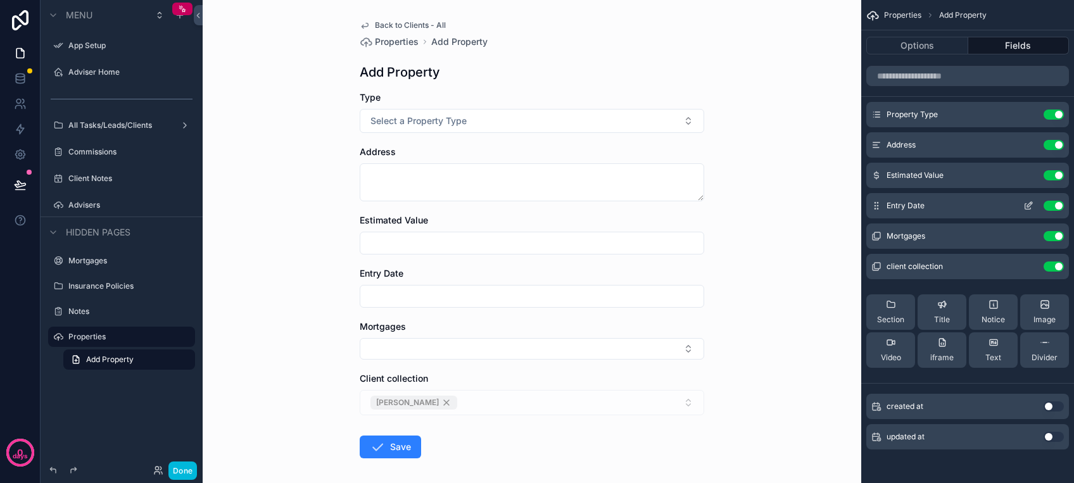
click at [1050, 204] on button "Use setting" at bounding box center [1053, 206] width 20 height 10
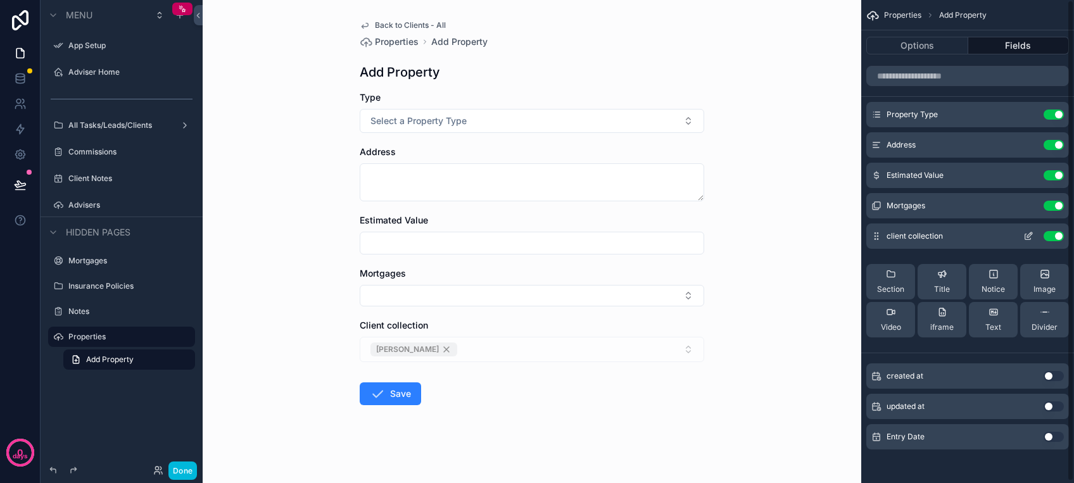
click at [1024, 237] on icon "scrollable content" at bounding box center [1028, 236] width 10 height 10
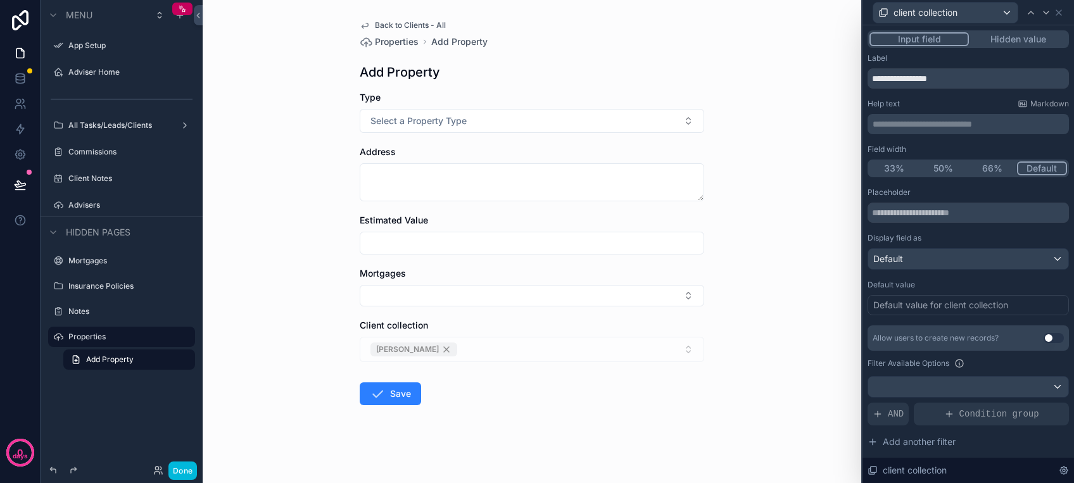
click at [1002, 41] on button "Hidden value" at bounding box center [1017, 39] width 98 height 14
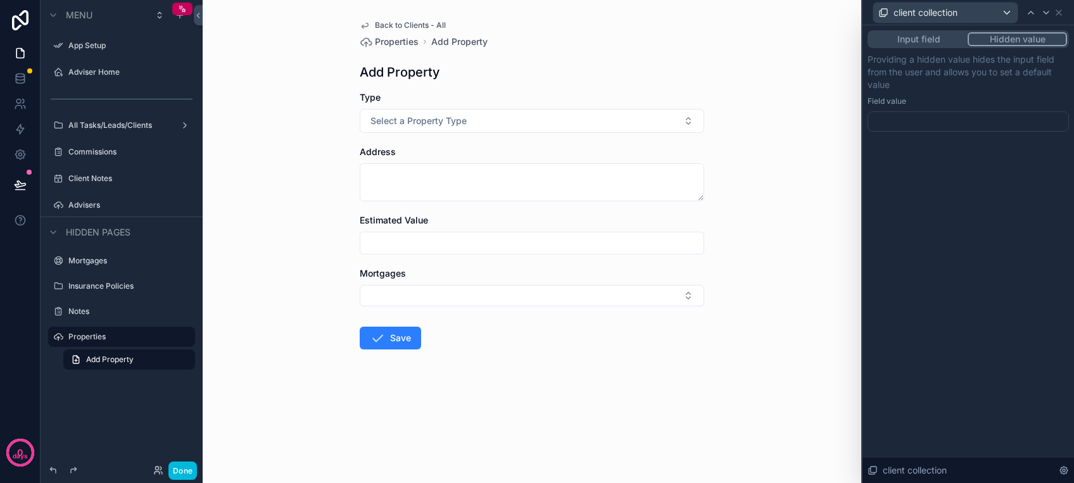
click at [953, 113] on div at bounding box center [967, 121] width 201 height 20
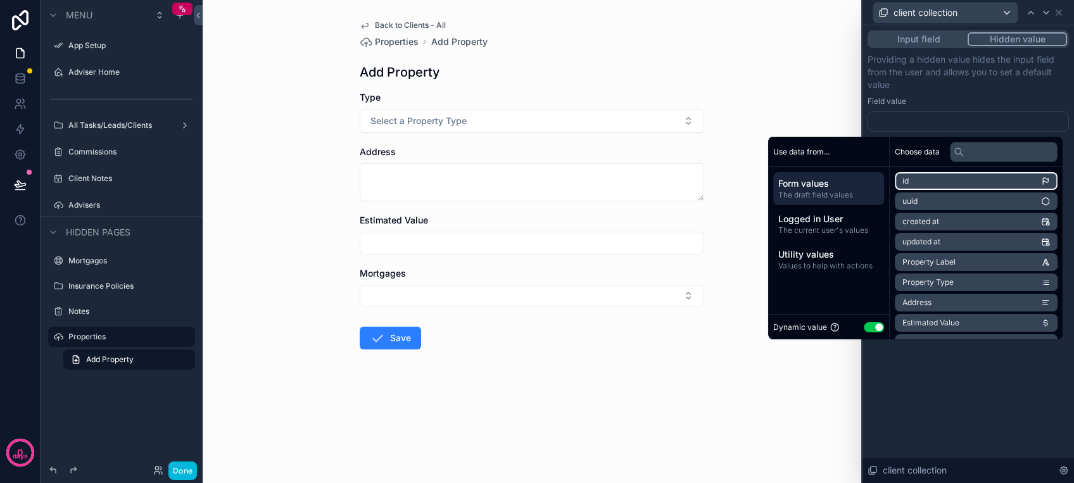
click at [939, 187] on li "id" at bounding box center [975, 181] width 163 height 18
click at [932, 179] on li "id" at bounding box center [975, 181] width 163 height 18
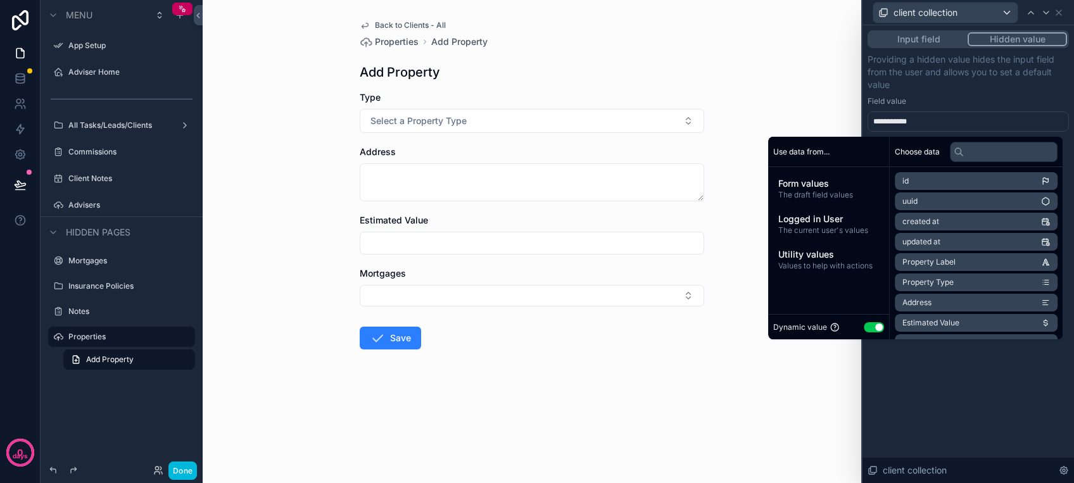
click at [692, 369] on form "Type Select a Property Type Address Estimated Value Mortgages Save" at bounding box center [532, 260] width 344 height 339
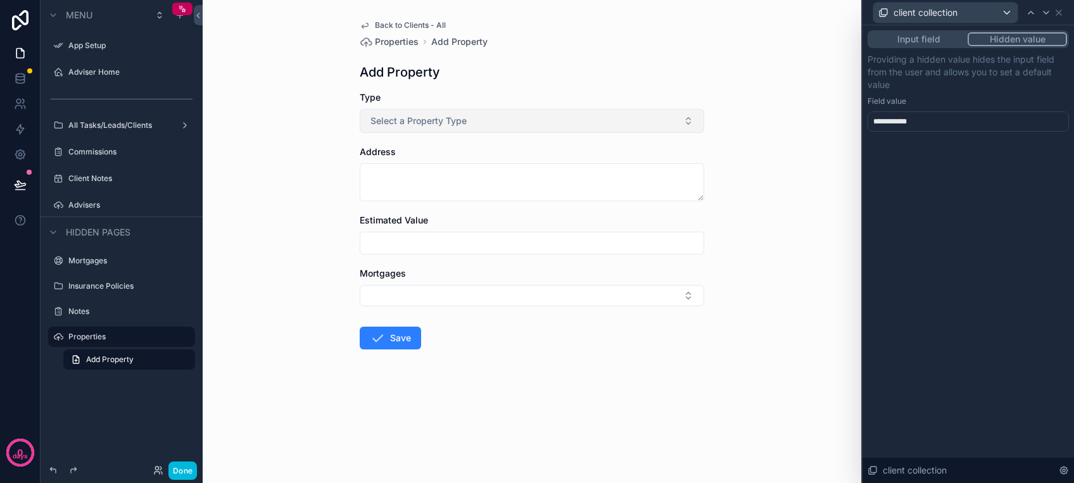
click at [488, 116] on button "Select a Property Type" at bounding box center [532, 121] width 344 height 24
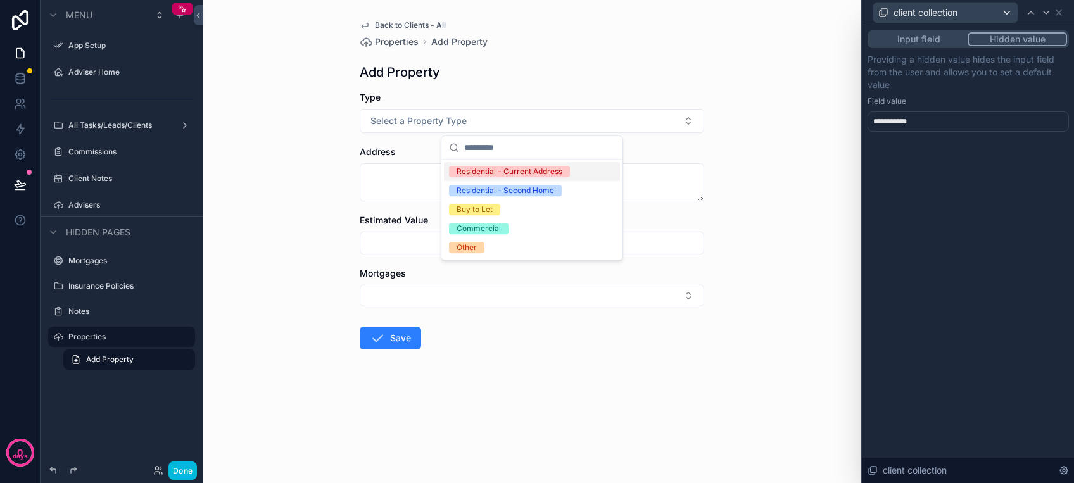
click at [540, 70] on div "Add Property" at bounding box center [532, 72] width 344 height 18
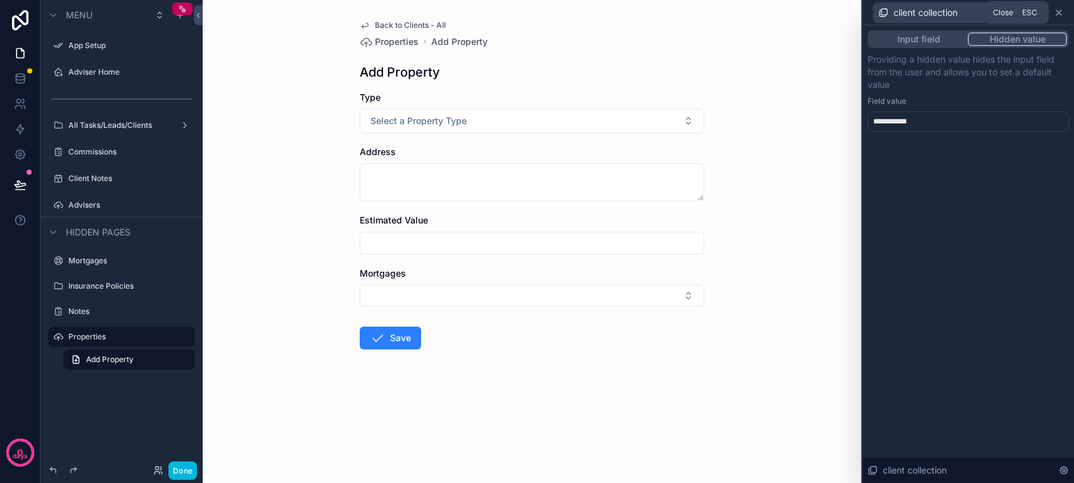
click at [1060, 15] on icon at bounding box center [1058, 12] width 5 height 5
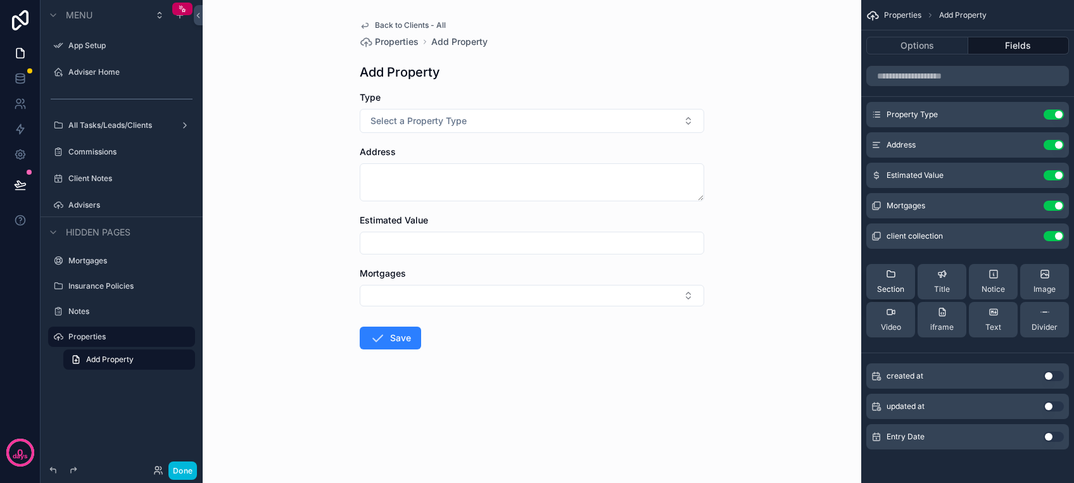
click at [902, 279] on div "Section" at bounding box center [890, 281] width 27 height 25
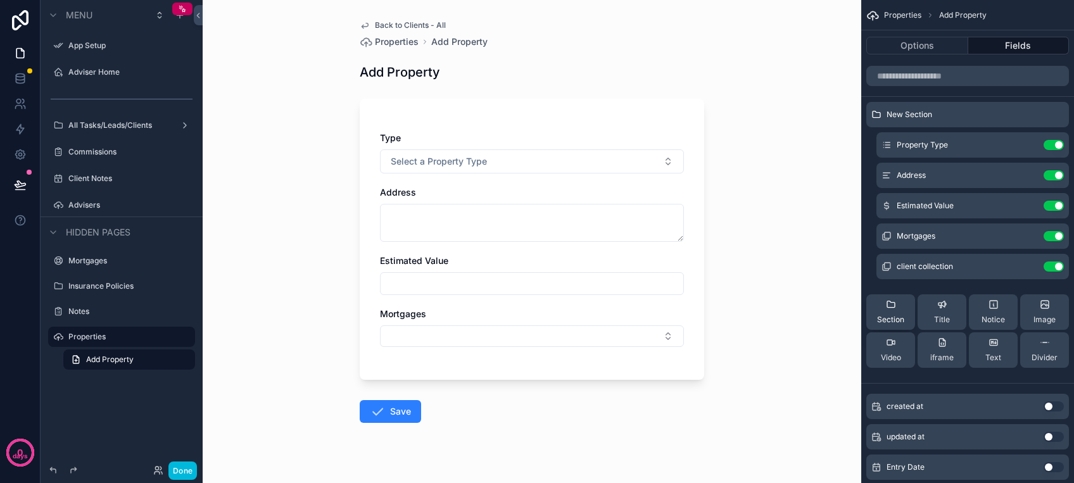
click at [902, 313] on div "Section" at bounding box center [890, 311] width 27 height 25
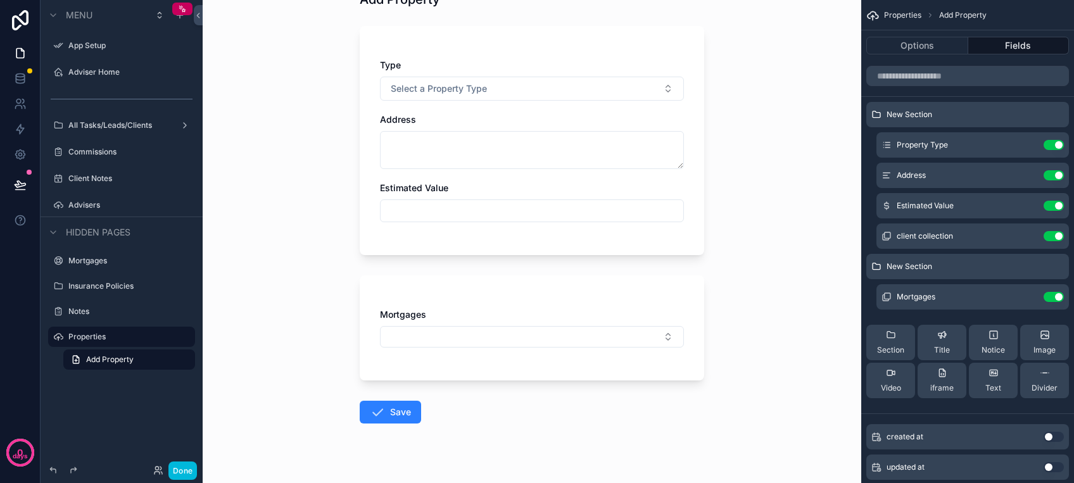
scroll to position [94, 0]
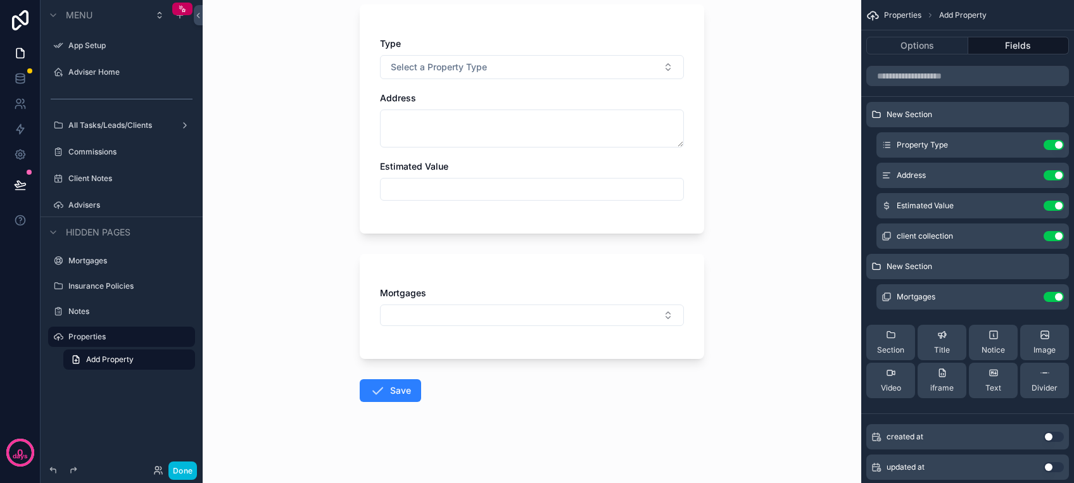
click at [470, 291] on div "Mortgages" at bounding box center [532, 293] width 304 height 13
click at [1027, 295] on icon "scrollable content" at bounding box center [1028, 297] width 10 height 10
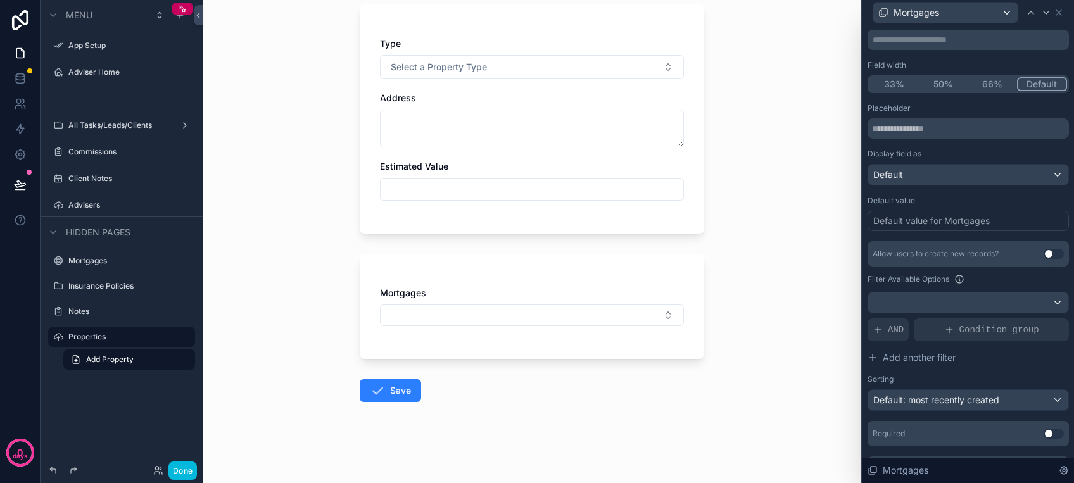
scroll to position [0, 0]
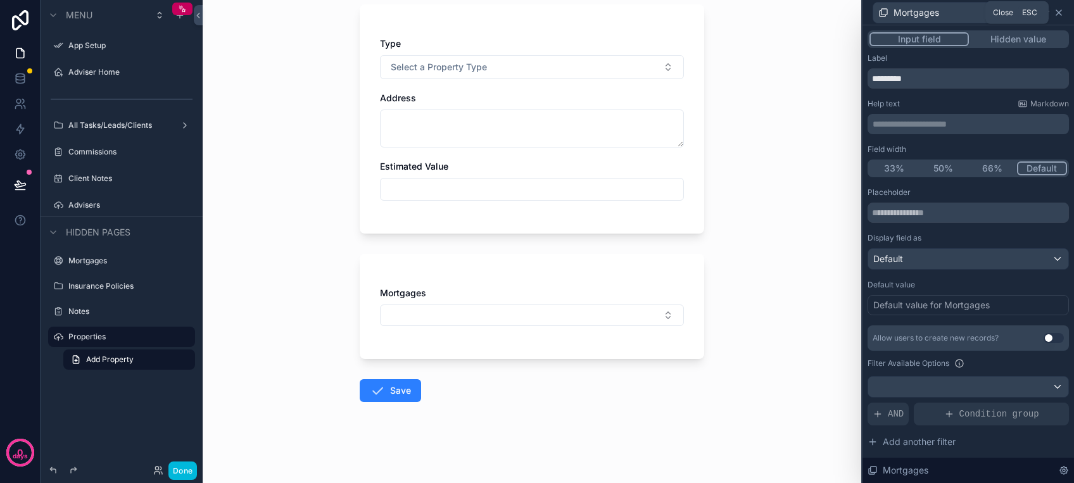
click at [1057, 15] on icon at bounding box center [1058, 13] width 10 height 10
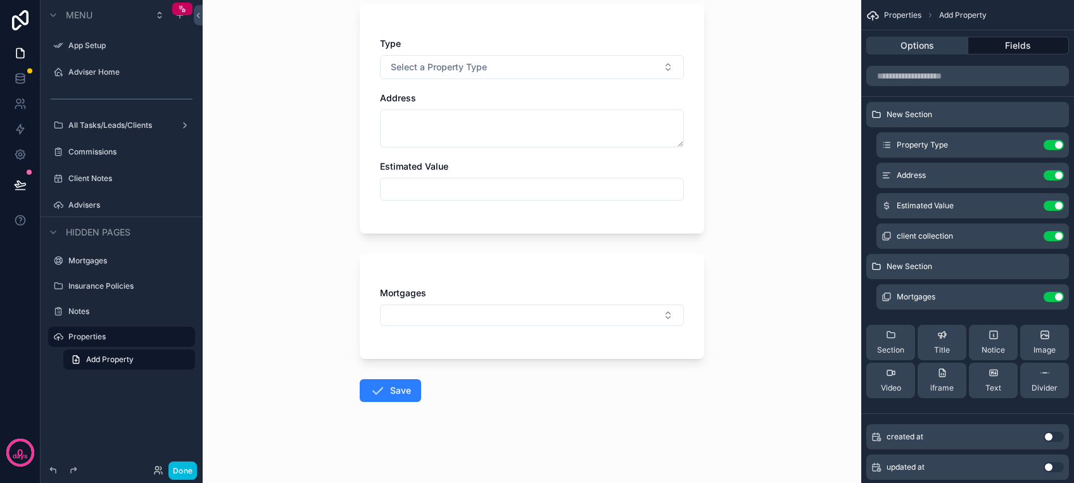
click at [937, 49] on button "Options" at bounding box center [917, 46] width 102 height 18
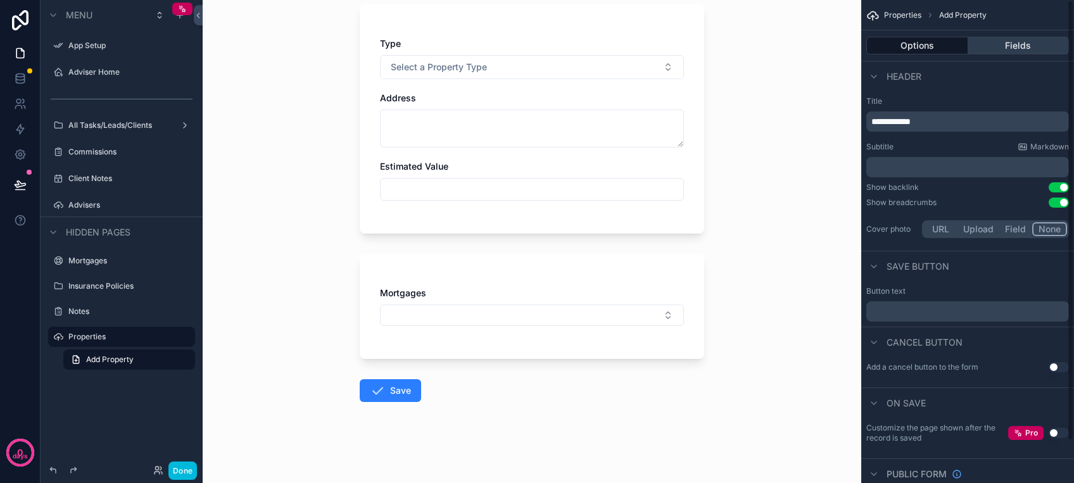
click at [1026, 45] on button "Fields" at bounding box center [1018, 46] width 101 height 18
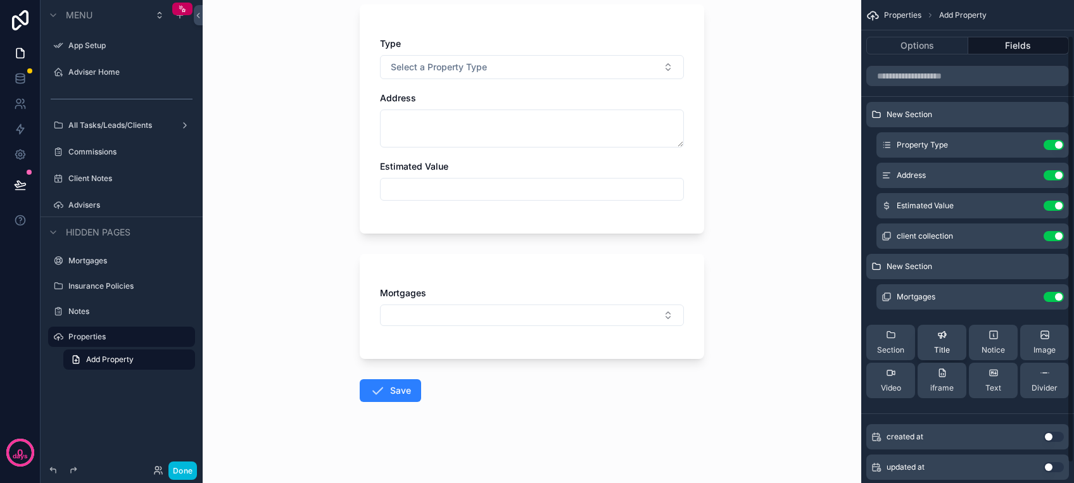
scroll to position [62, 0]
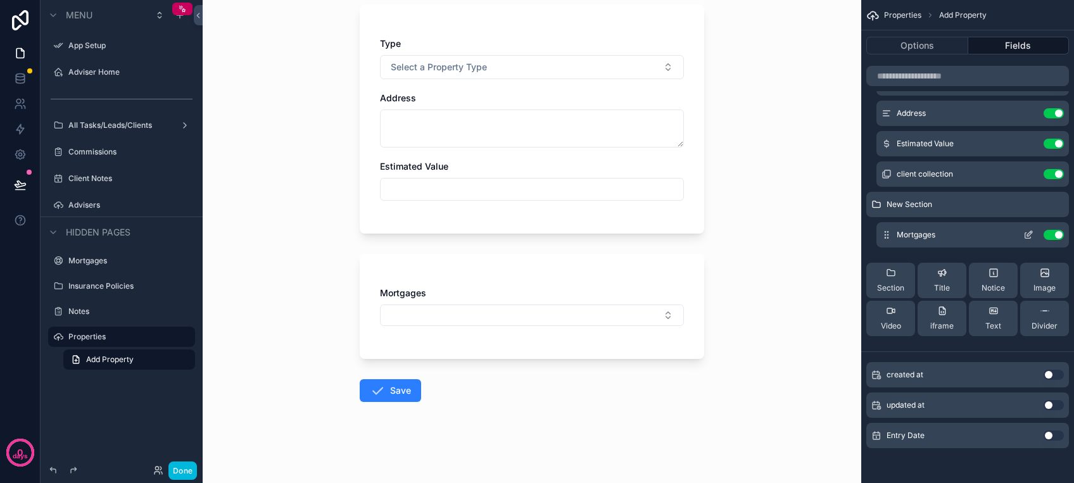
click at [1024, 233] on icon "scrollable content" at bounding box center [1028, 235] width 10 height 10
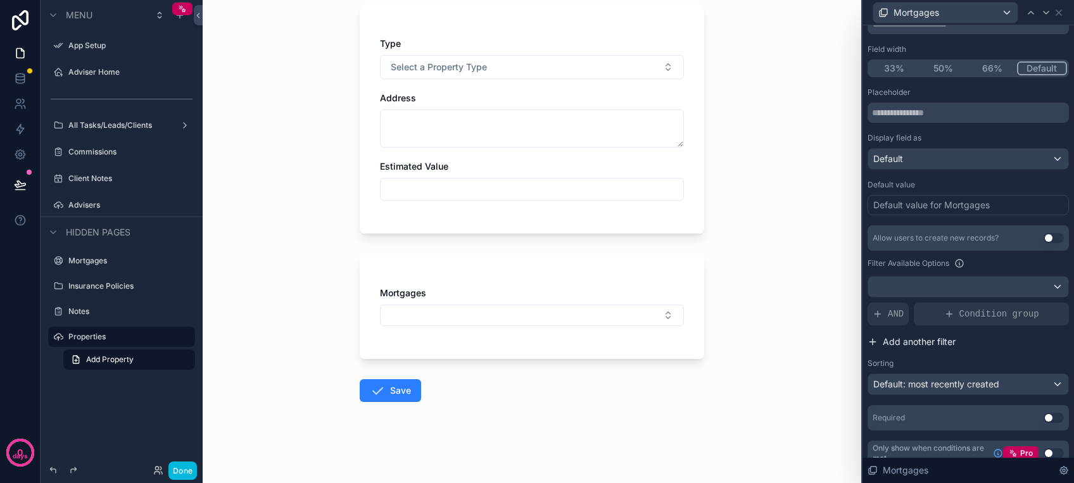
scroll to position [113, 0]
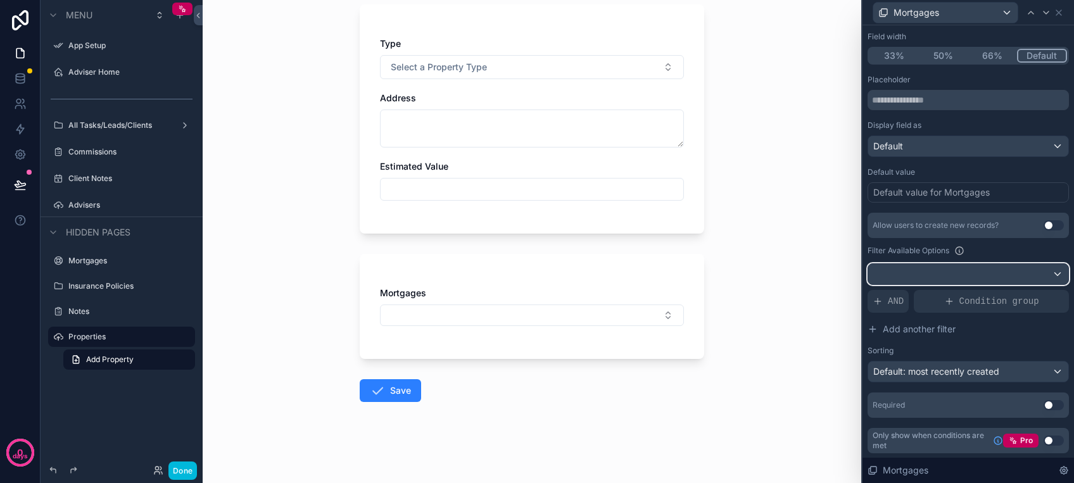
click at [951, 272] on div at bounding box center [968, 274] width 200 height 20
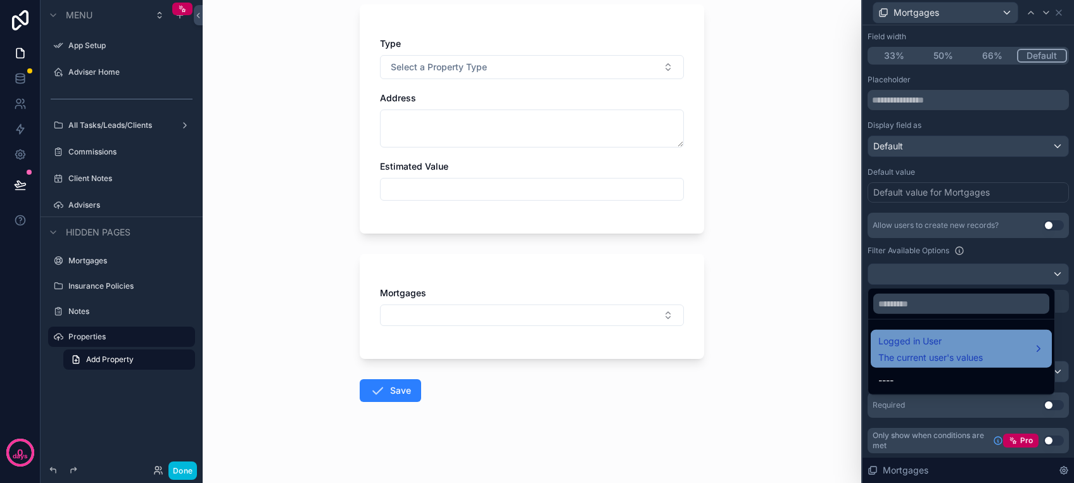
click at [949, 341] on span "Logged in User" at bounding box center [930, 341] width 104 height 15
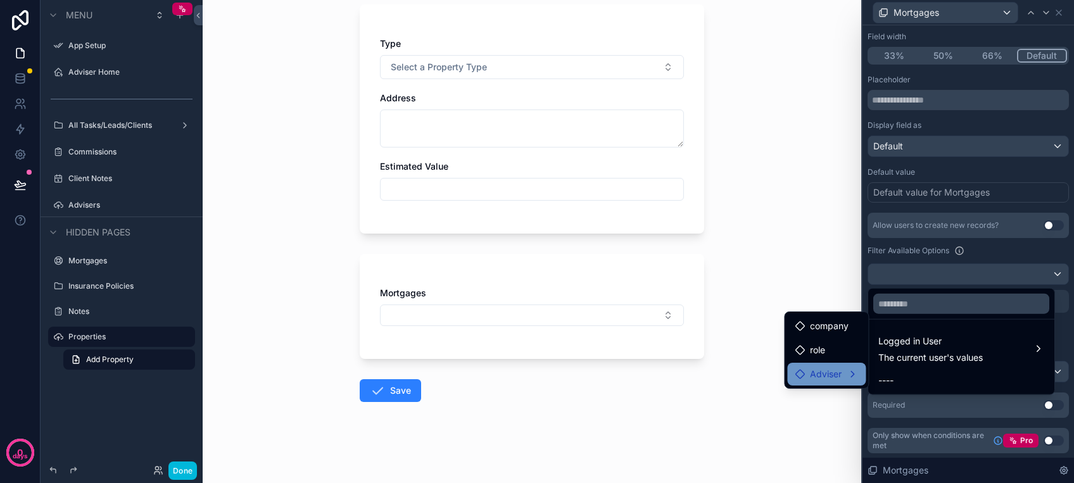
click at [836, 380] on span "Adviser" at bounding box center [826, 373] width 32 height 15
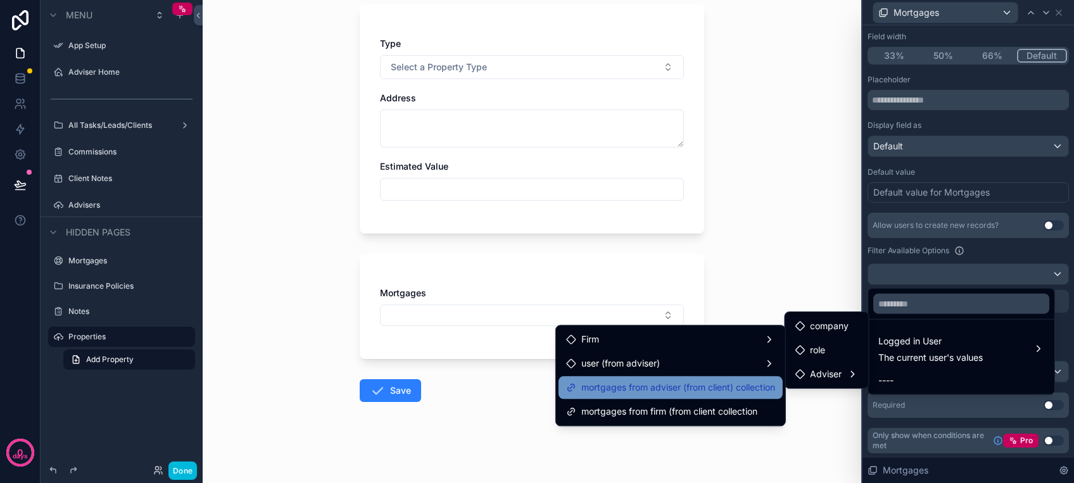
click at [717, 391] on span "mortgages from adviser (from client) collection" at bounding box center [678, 387] width 194 height 15
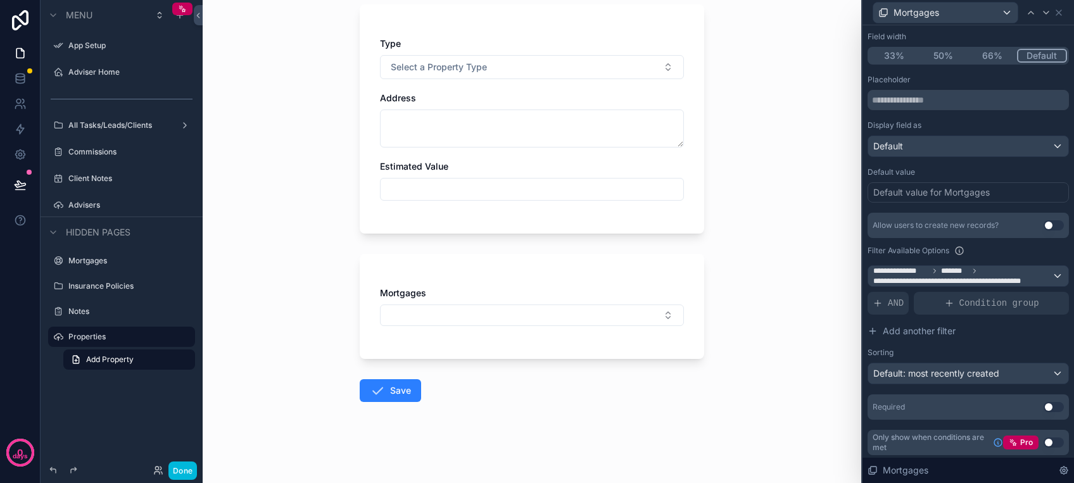
click at [717, 391] on div "Back to Clients - All Properties Add Property Add Property Type Select a Proper…" at bounding box center [532, 241] width 658 height 483
click at [537, 320] on button "Select Button" at bounding box center [532, 315] width 304 height 22
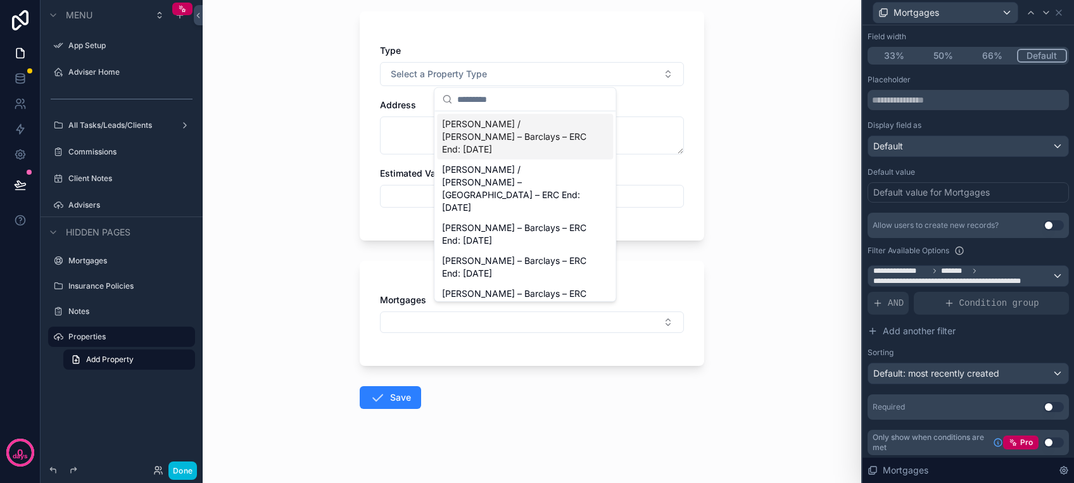
scroll to position [94, 0]
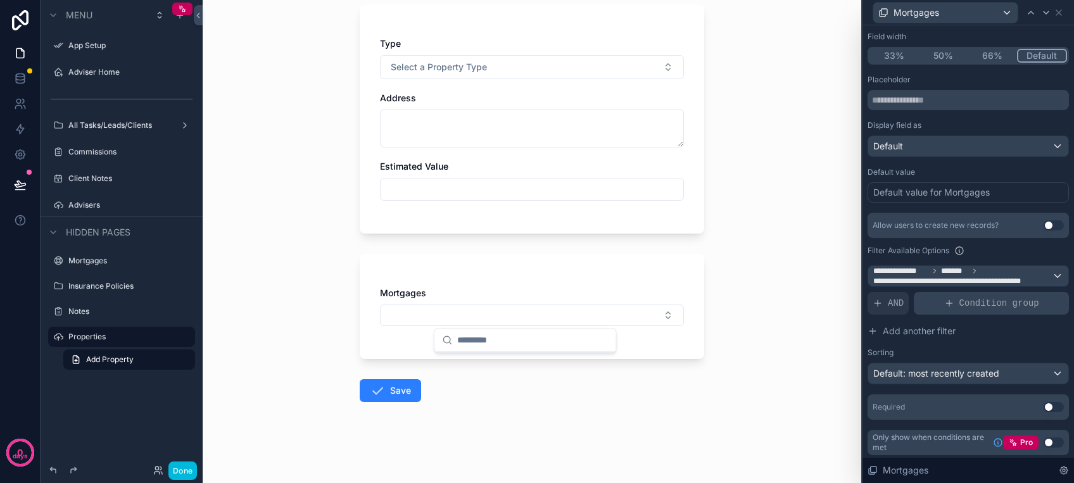
click at [934, 296] on div "Condition group" at bounding box center [990, 303] width 155 height 23
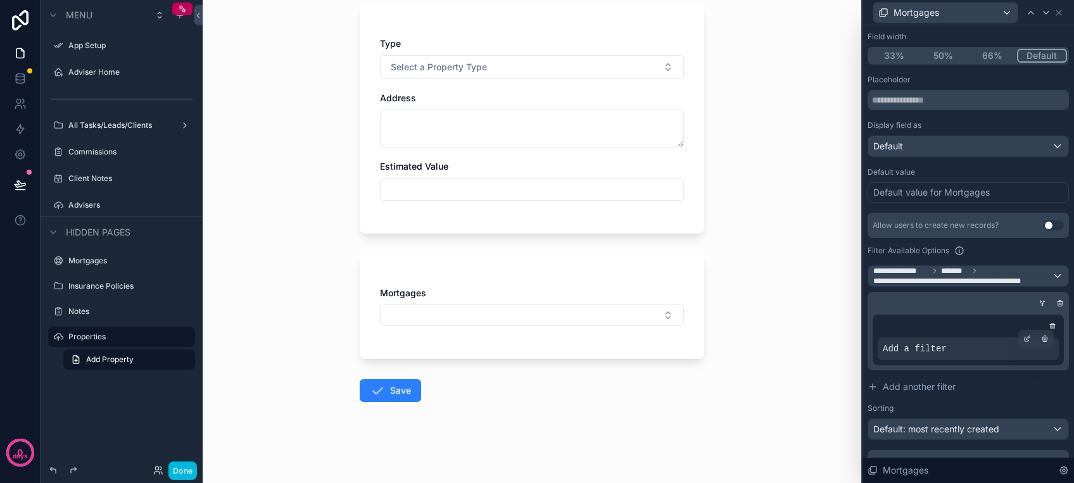
click at [907, 351] on span "Add a filter" at bounding box center [914, 348] width 64 height 13
click at [1026, 338] on icon at bounding box center [1028, 337] width 4 height 4
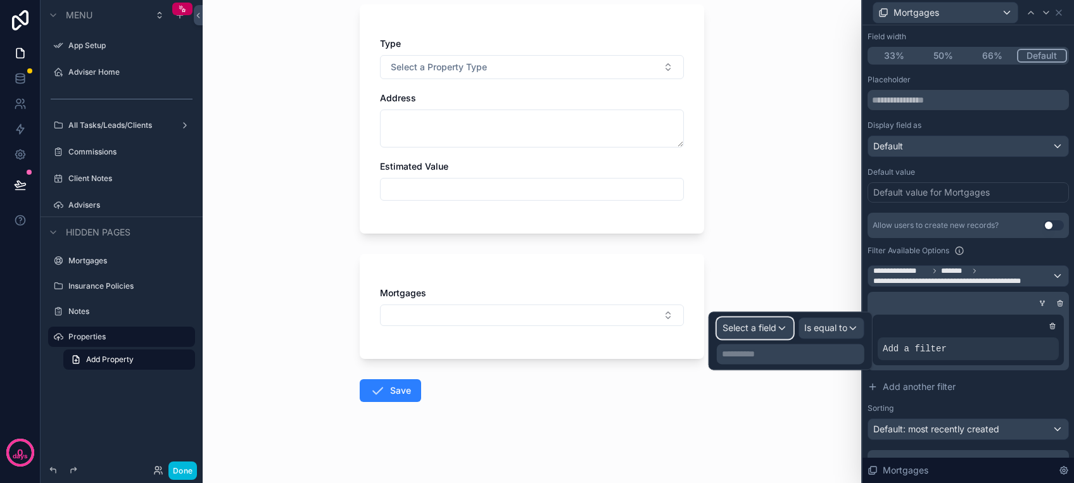
click at [744, 322] on span "Select a field" at bounding box center [749, 328] width 54 height 13
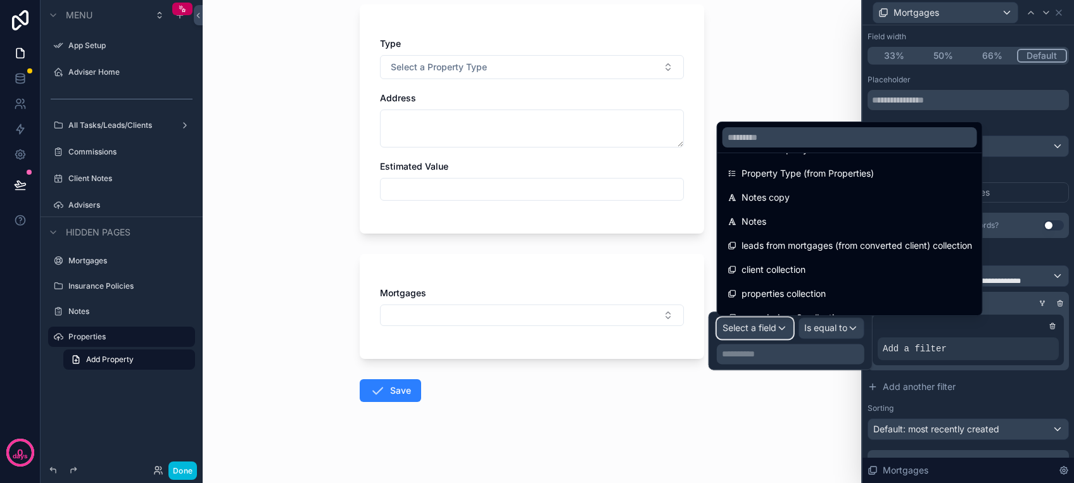
scroll to position [691, 0]
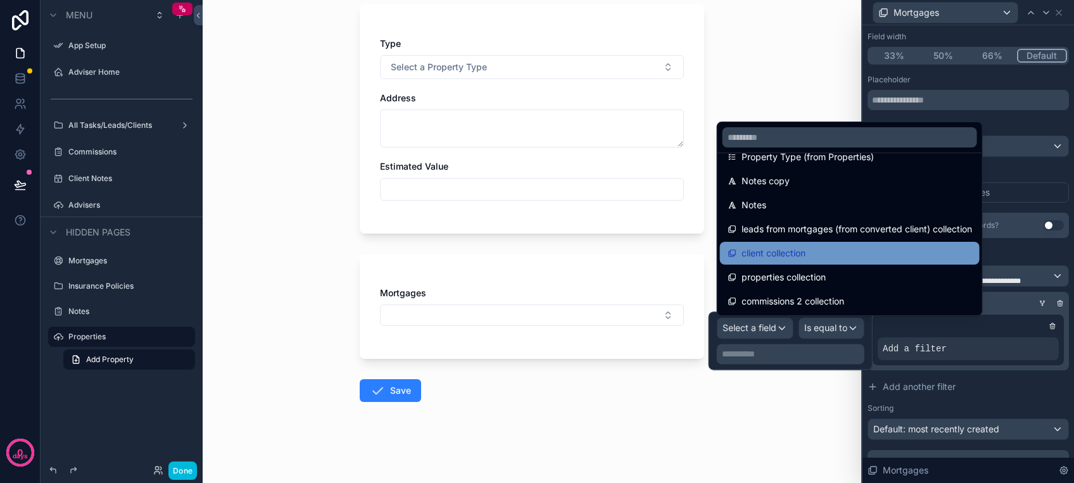
click at [798, 257] on span "client collection" at bounding box center [773, 253] width 64 height 15
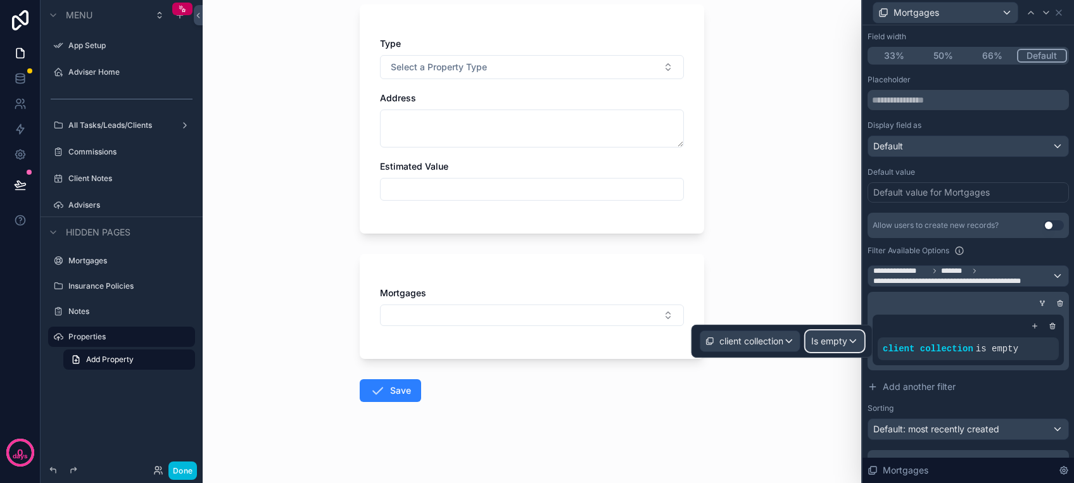
click at [833, 337] on span "Is empty" at bounding box center [829, 341] width 36 height 13
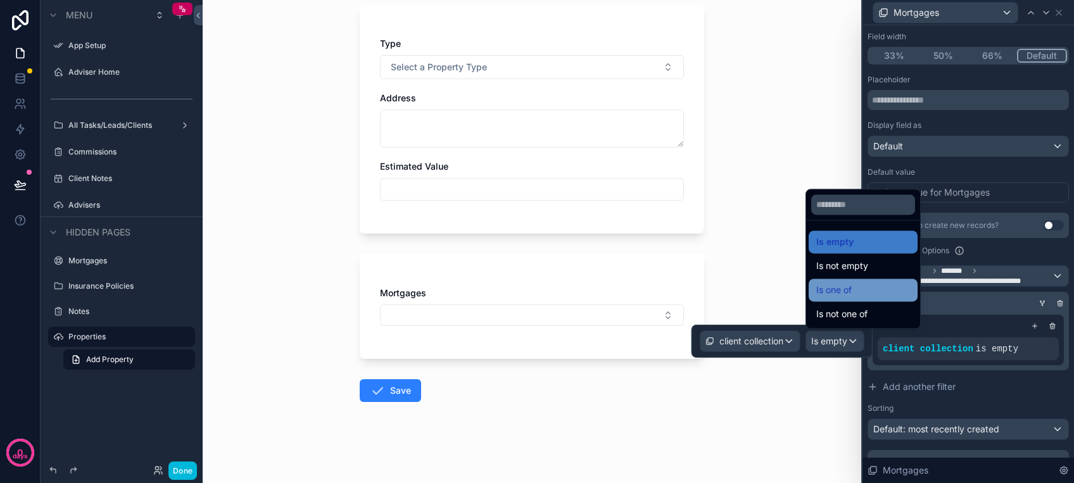
click at [839, 298] on div "Is one of" at bounding box center [862, 290] width 109 height 23
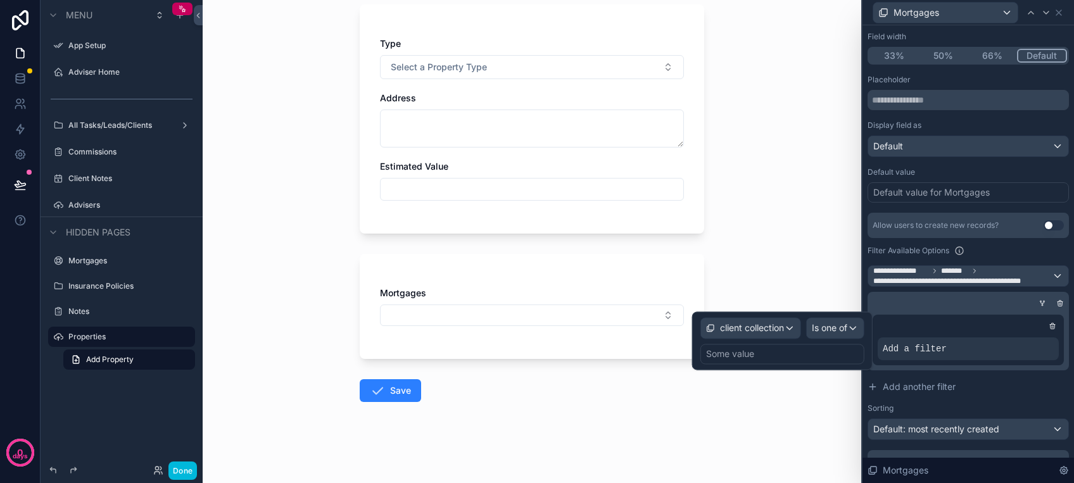
click at [763, 365] on div "client collection Is one of Some value" at bounding box center [782, 340] width 180 height 58
click at [762, 354] on div "Some value" at bounding box center [782, 354] width 164 height 20
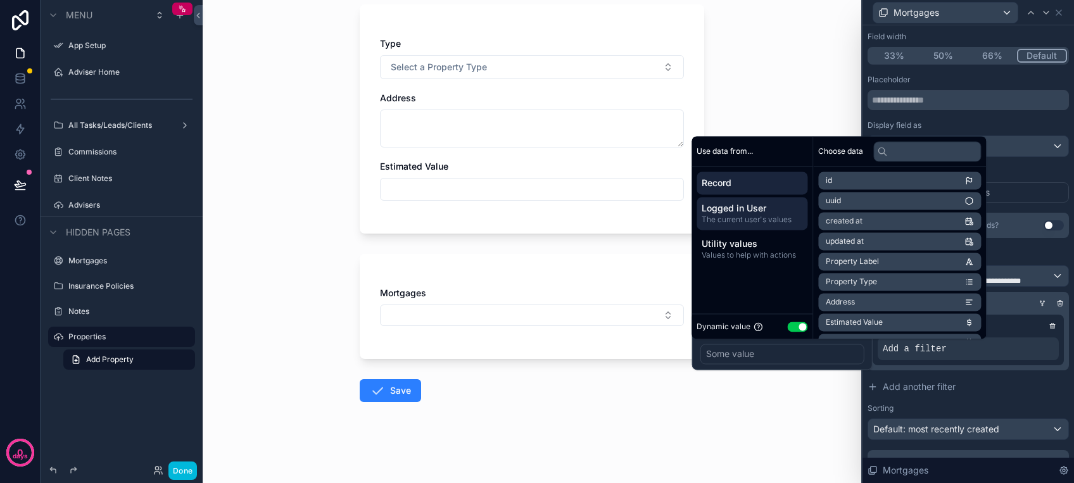
click at [776, 216] on span "The current user's values" at bounding box center [751, 220] width 101 height 10
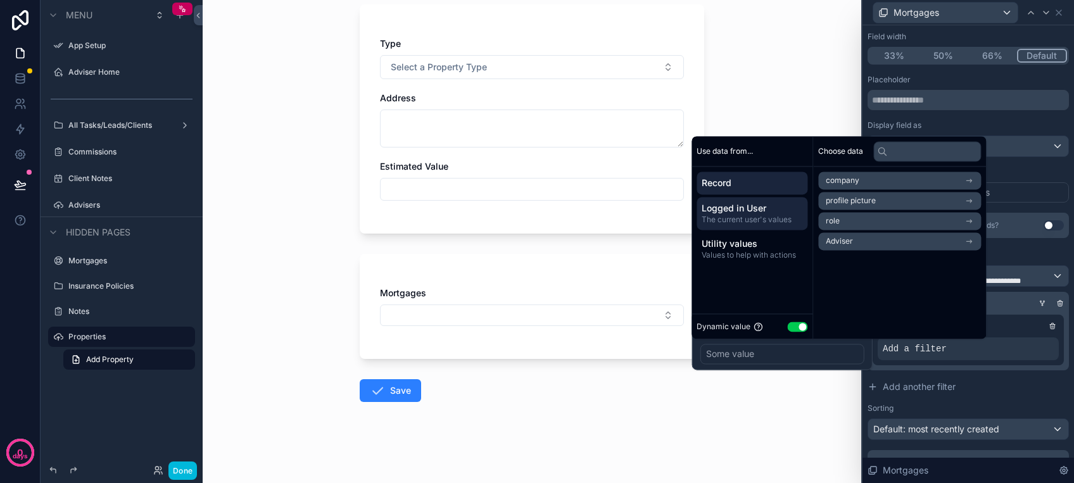
click at [774, 189] on span "Record" at bounding box center [751, 183] width 101 height 13
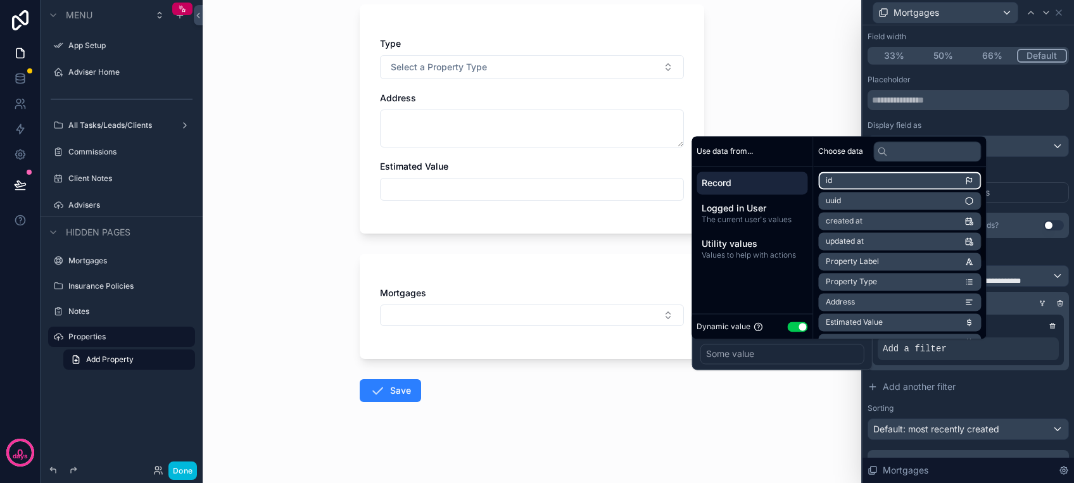
click at [842, 185] on li "id" at bounding box center [899, 181] width 163 height 18
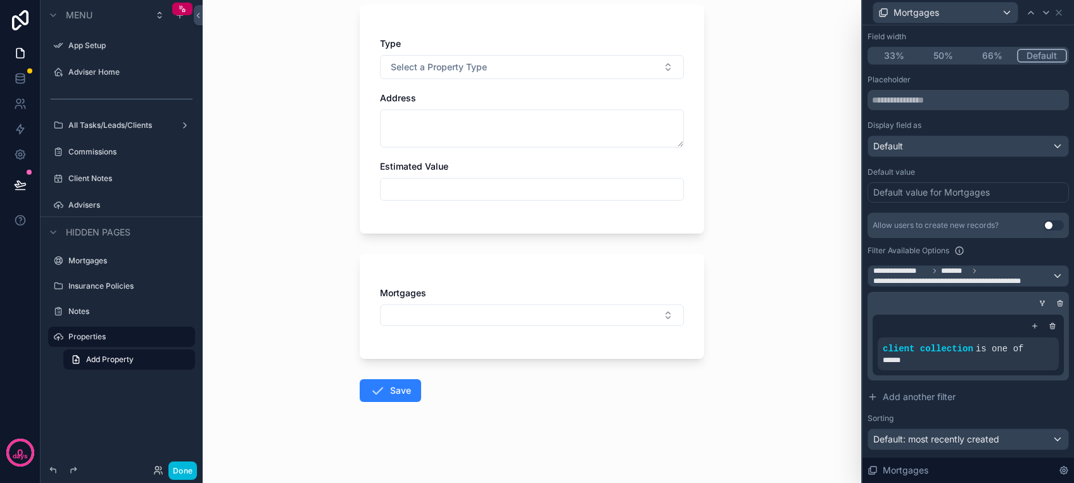
drag, startPoint x: 696, startPoint y: 432, endPoint x: 696, endPoint y: 425, distance: 7.0
click at [696, 429] on form "Type Select a Property Type Address Estimated Value Mortgages Save" at bounding box center [532, 240] width 344 height 486
click at [525, 314] on button "Select Button" at bounding box center [532, 315] width 304 height 22
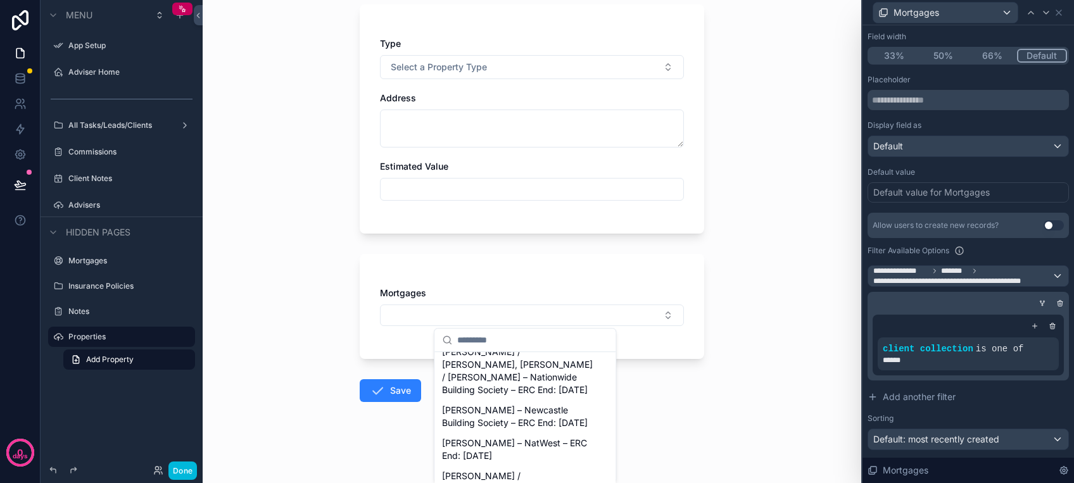
scroll to position [253, 0]
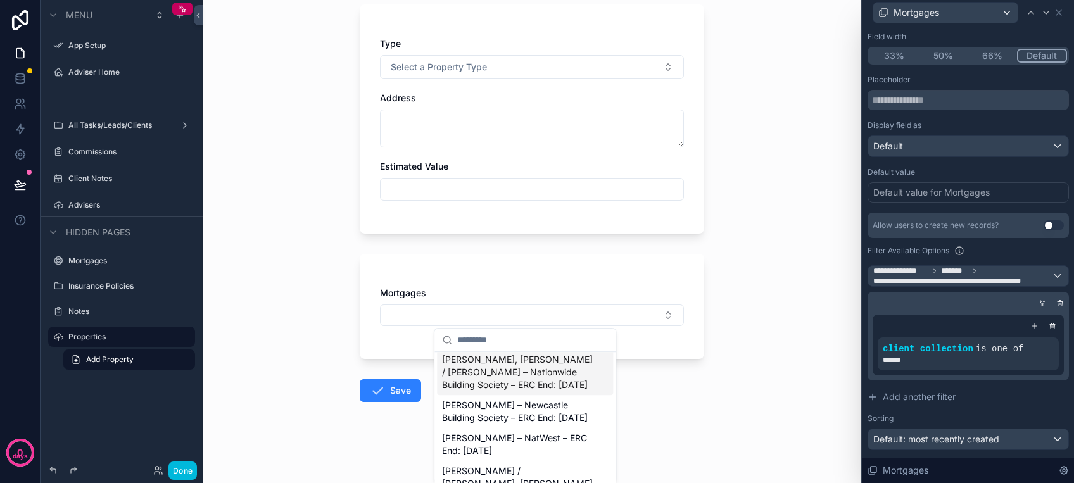
click at [699, 384] on div "Back to Clients - All Properties Add Property Add Property Type Select a Proper…" at bounding box center [531, 194] width 365 height 577
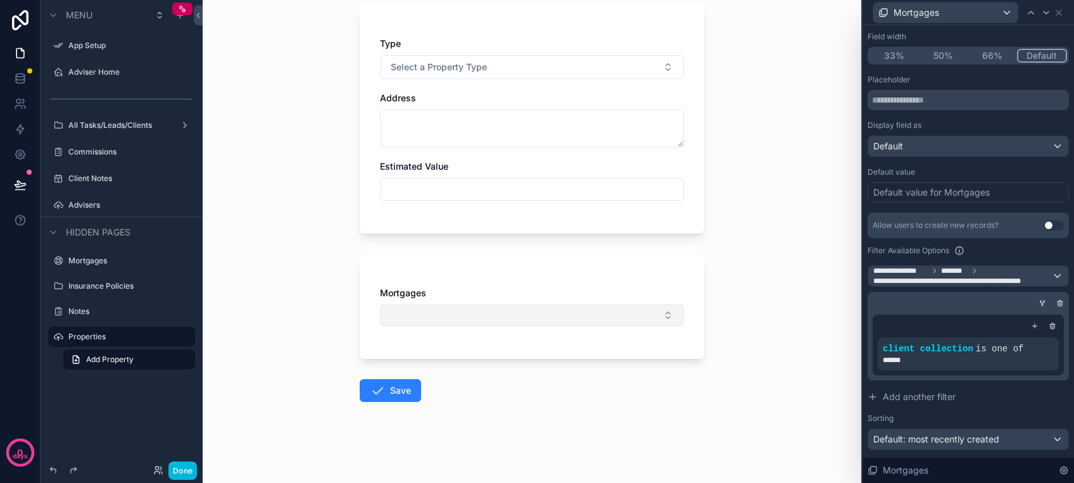
click at [594, 312] on button "Select Button" at bounding box center [532, 315] width 304 height 22
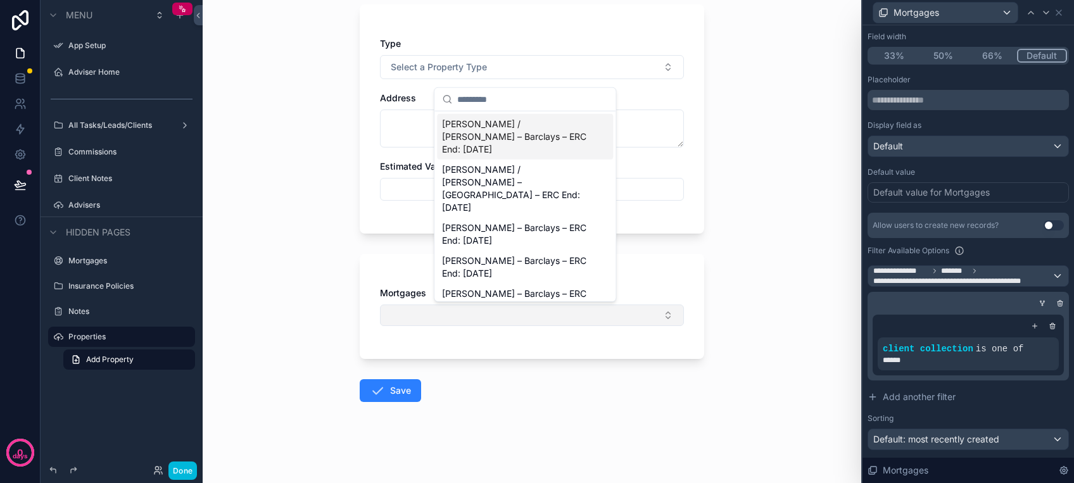
click at [593, 312] on button "Select Button" at bounding box center [532, 315] width 304 height 22
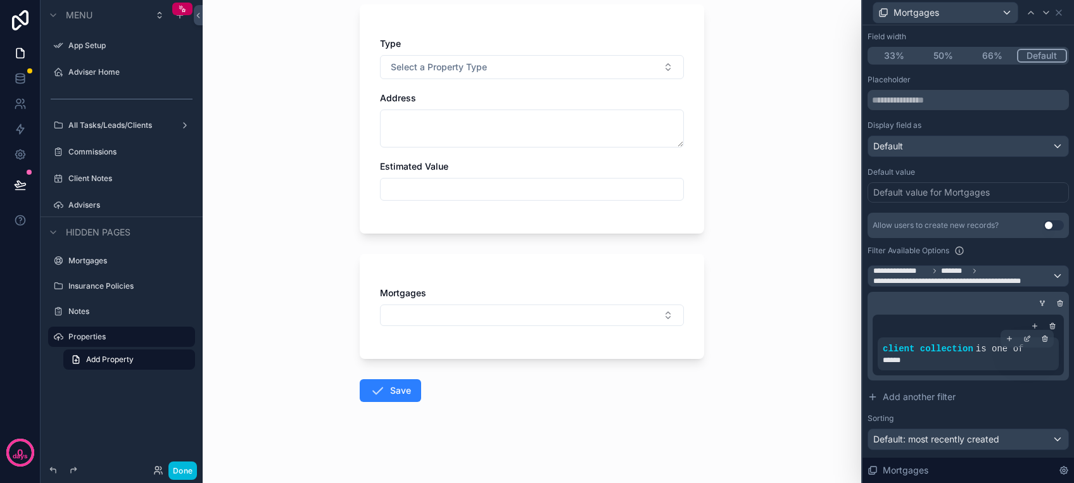
click at [982, 349] on span "is one of" at bounding box center [999, 349] width 48 height 10
click at [1023, 337] on icon at bounding box center [1027, 339] width 8 height 8
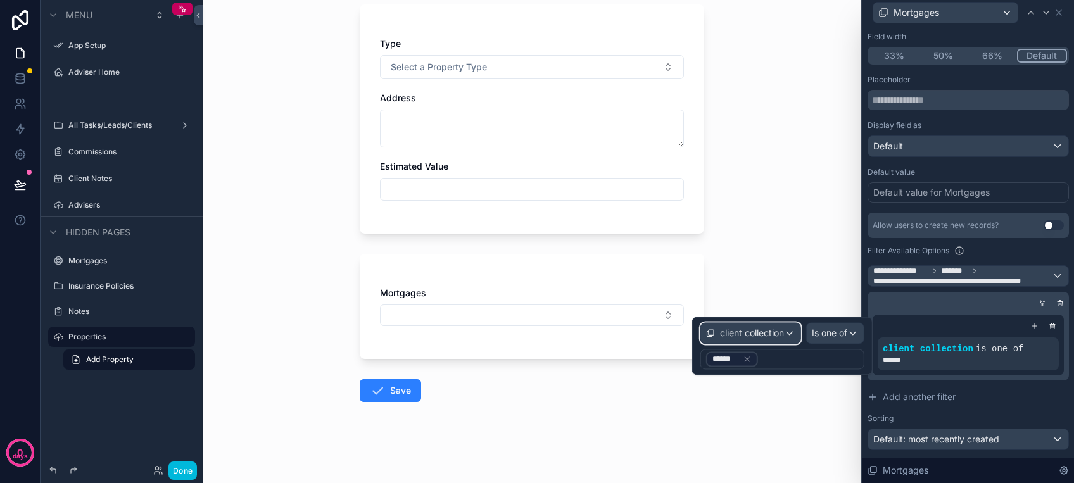
click at [766, 330] on span "client collection" at bounding box center [752, 333] width 64 height 13
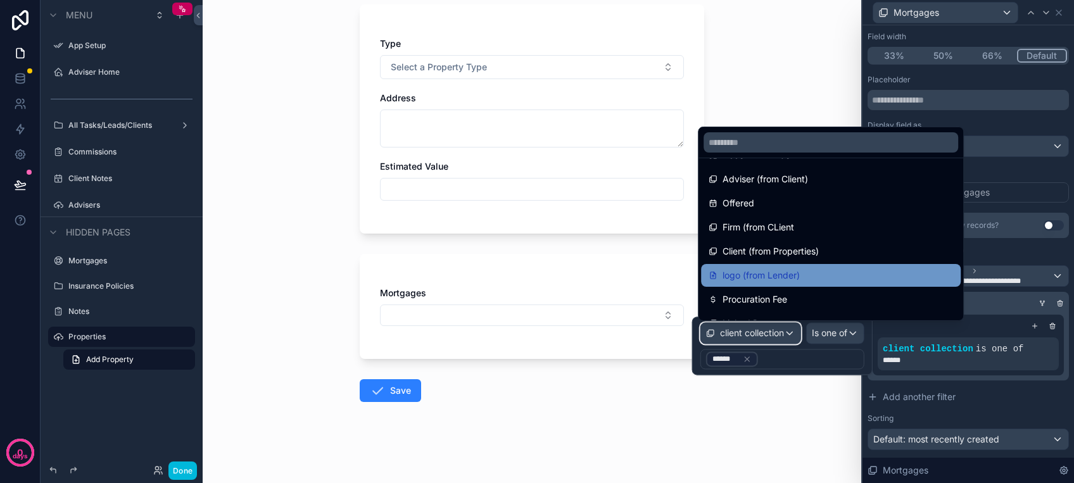
scroll to position [506, 0]
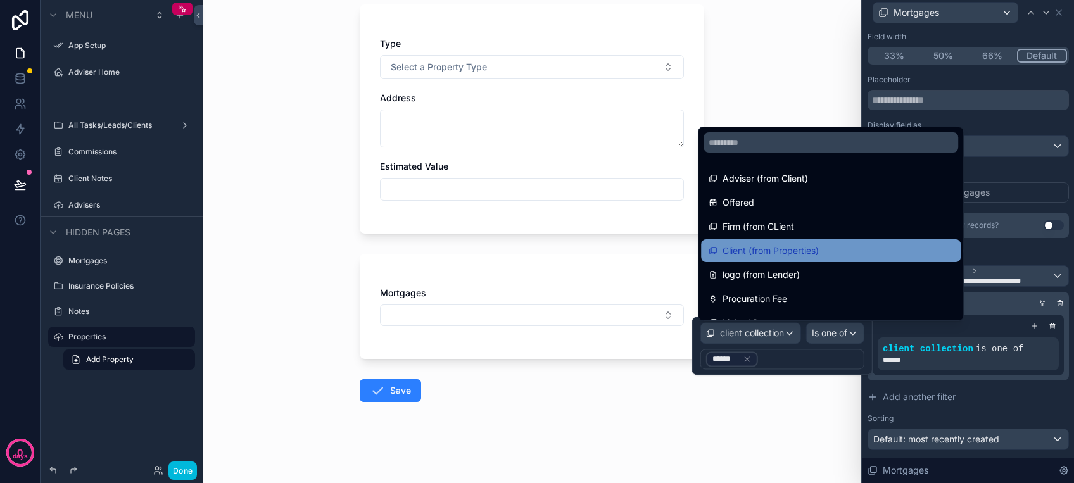
click at [812, 249] on span "Client (from Properties)" at bounding box center [770, 250] width 96 height 15
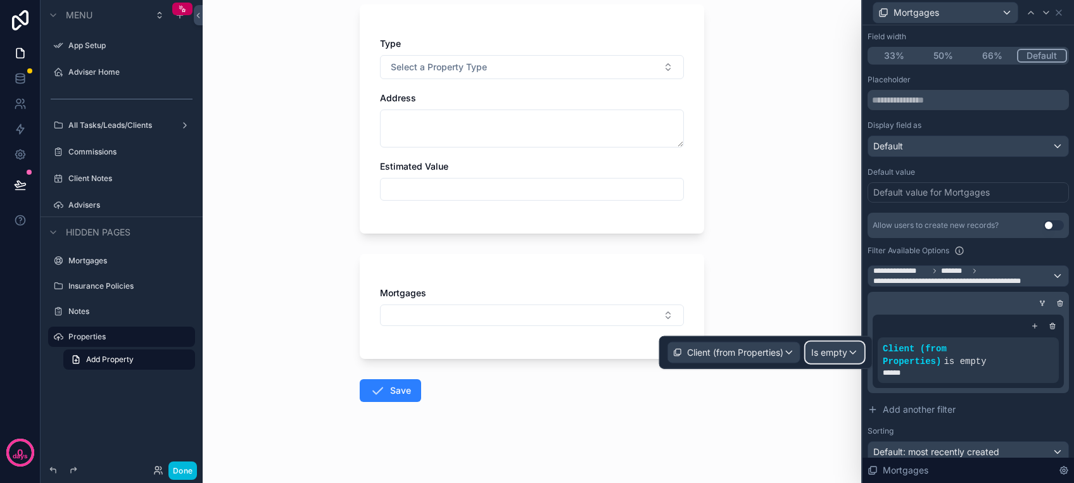
click at [823, 346] on span "Is empty" at bounding box center [829, 352] width 36 height 13
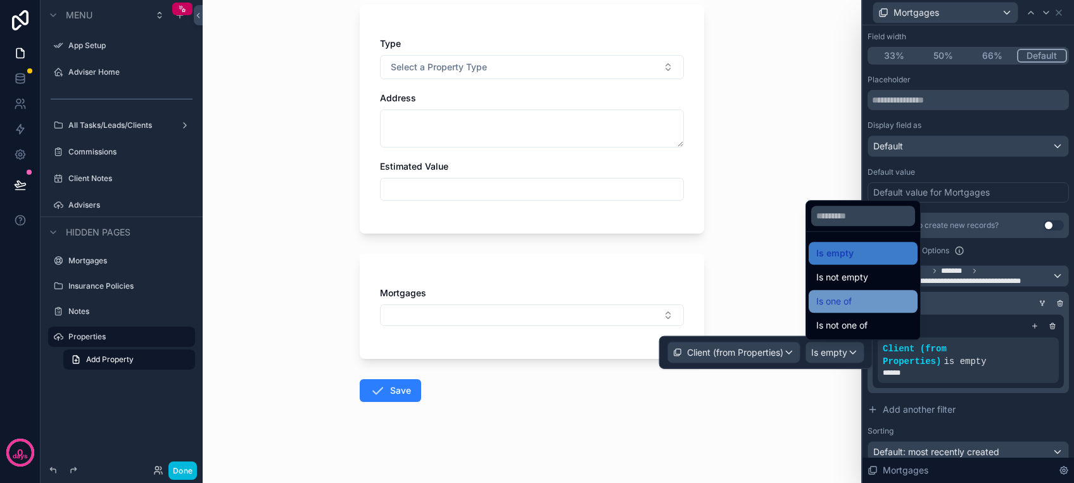
click at [831, 306] on span "Is one of" at bounding box center [833, 301] width 35 height 15
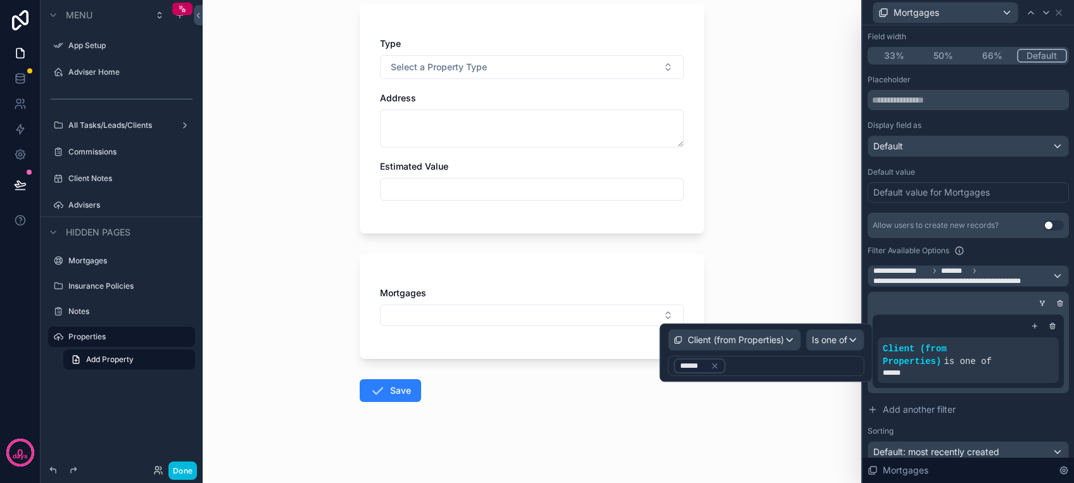
click at [532, 380] on form "Type Select a Property Type Address Estimated Value Mortgages Save" at bounding box center [532, 240] width 344 height 486
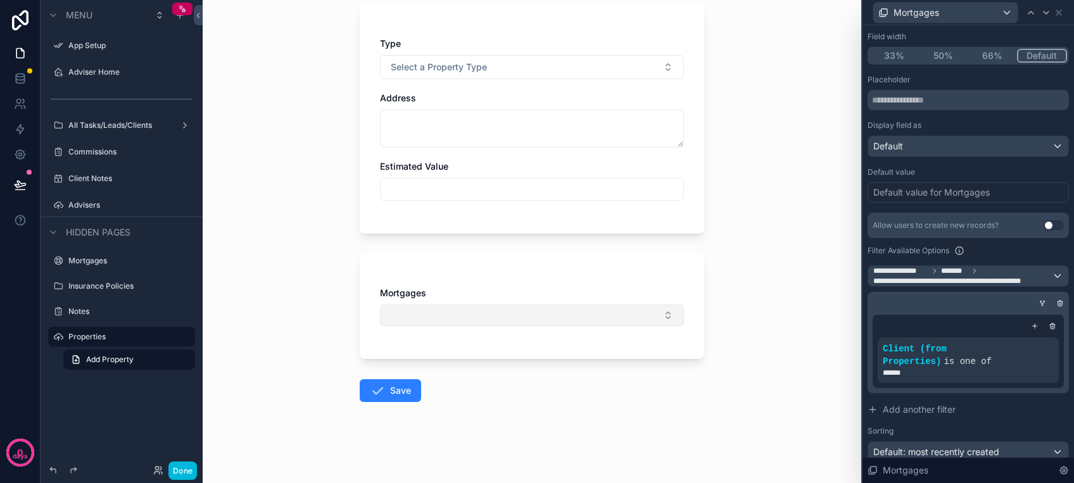
click at [522, 315] on button "Select Button" at bounding box center [532, 315] width 304 height 22
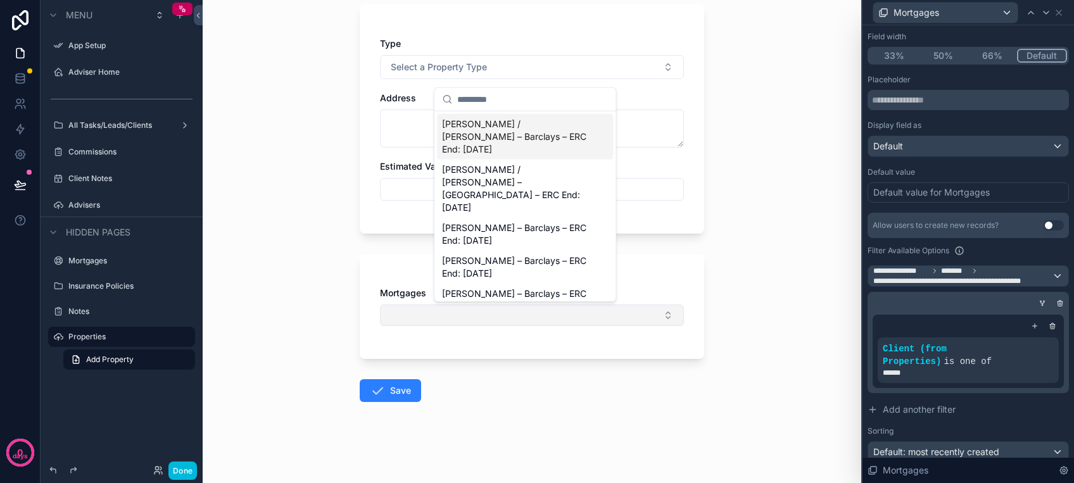
click at [522, 316] on button "Select Button" at bounding box center [532, 315] width 304 height 22
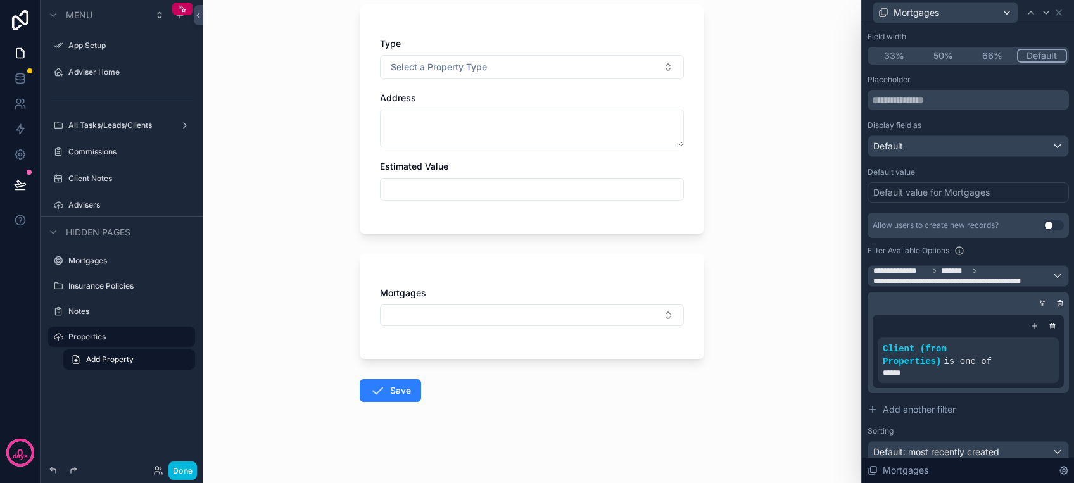
click at [544, 383] on form "Type Select a Property Type Address Estimated Value Mortgages Save" at bounding box center [532, 240] width 344 height 486
click at [525, 310] on button "Select Button" at bounding box center [532, 315] width 304 height 22
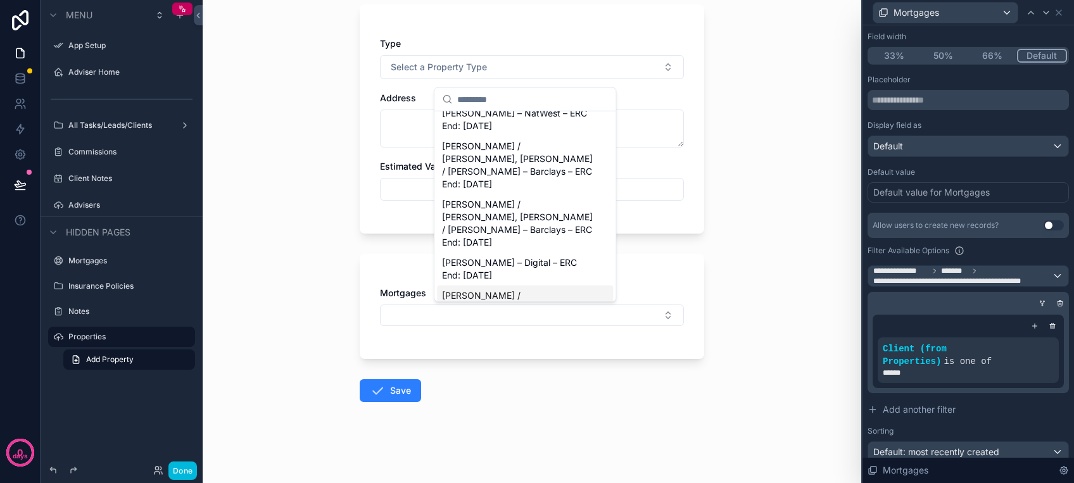
scroll to position [0, 0]
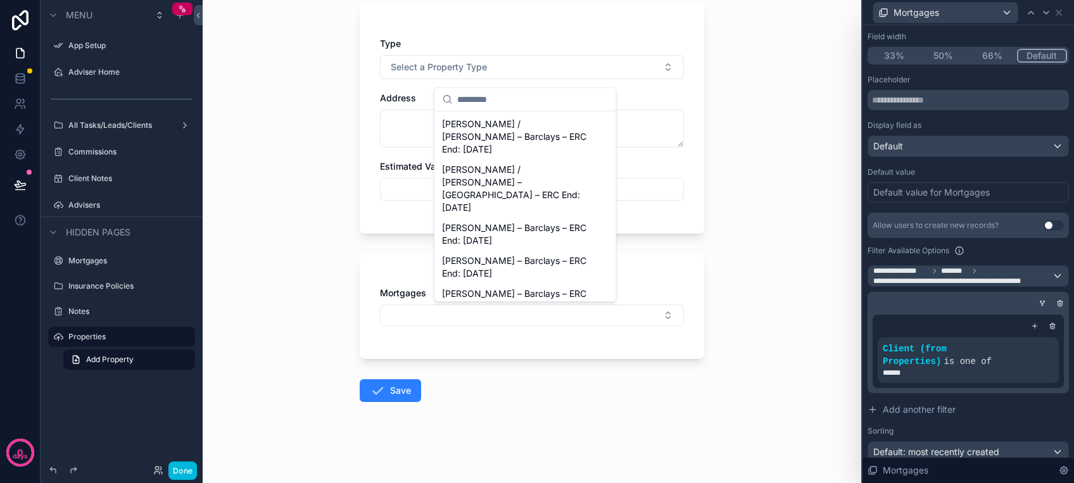
click at [587, 340] on div "App Setup Adviser Home All Tasks/Leads/Clients Commissions Client Notes Adviser…" at bounding box center [532, 241] width 658 height 483
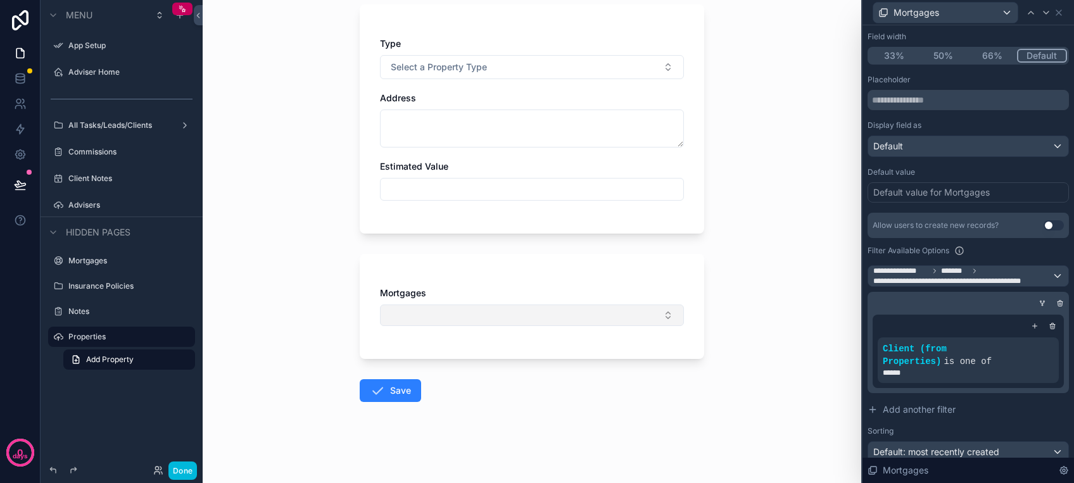
click at [574, 311] on button "Select Button" at bounding box center [532, 315] width 304 height 22
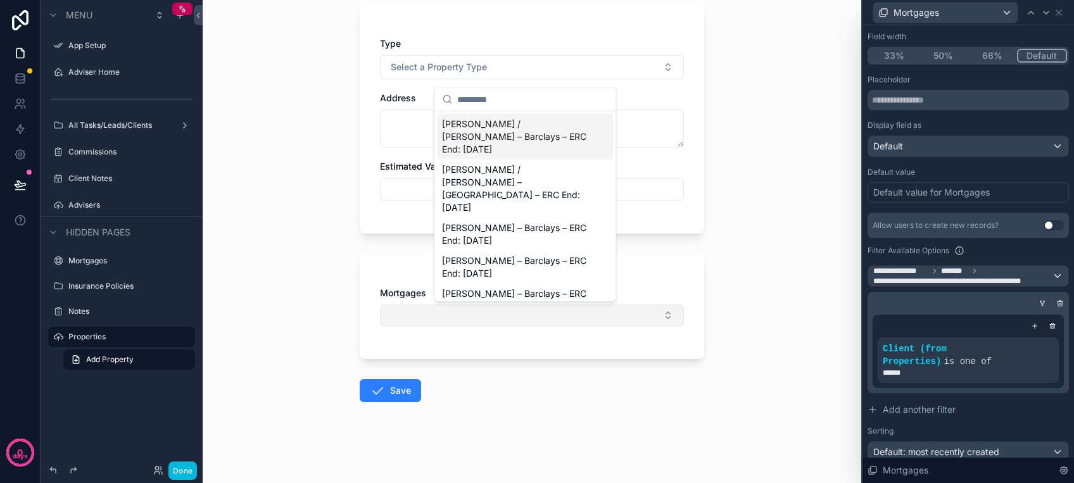
click at [573, 310] on button "Select Button" at bounding box center [532, 315] width 304 height 22
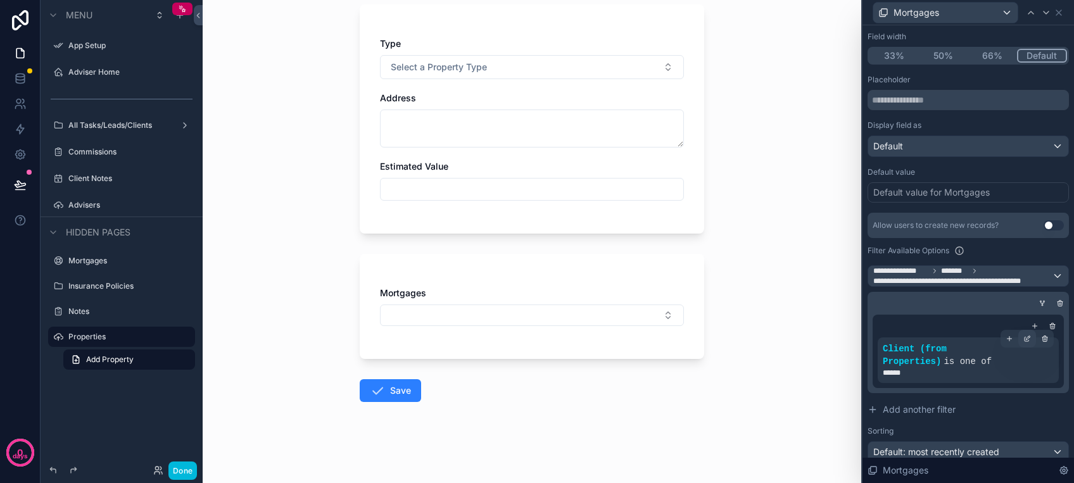
click at [1018, 334] on div at bounding box center [1027, 339] width 18 height 18
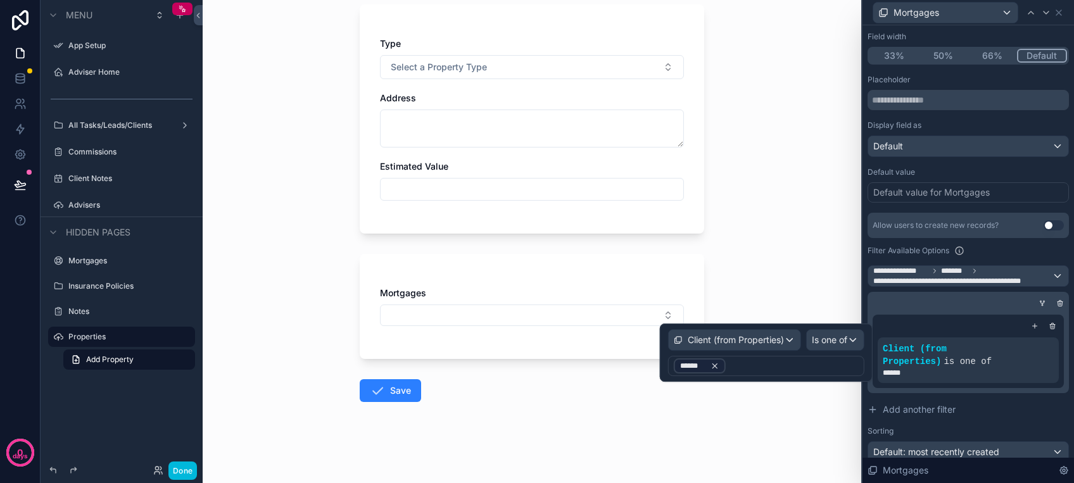
click at [717, 365] on div "******" at bounding box center [699, 365] width 52 height 15
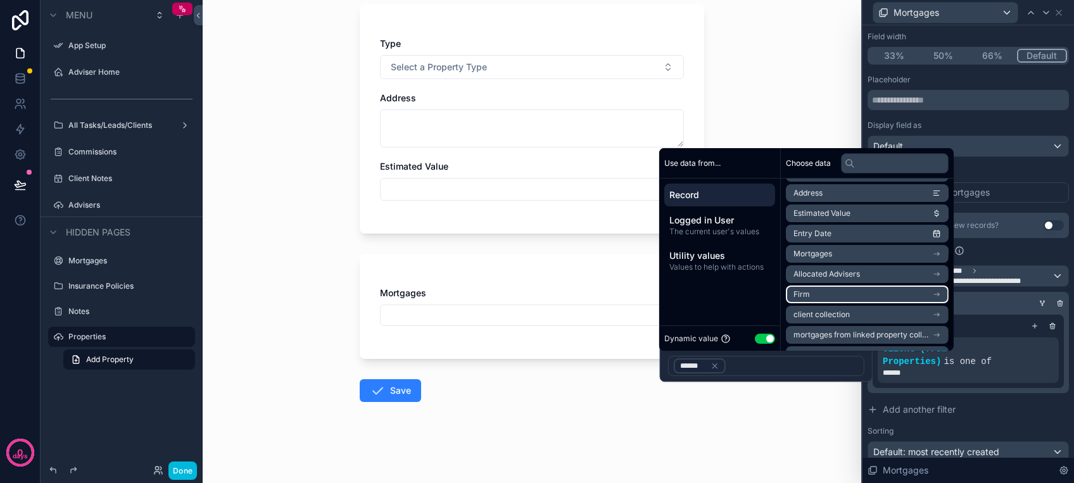
scroll to position [139, 0]
click at [888, 296] on li "client collection" at bounding box center [867, 297] width 163 height 18
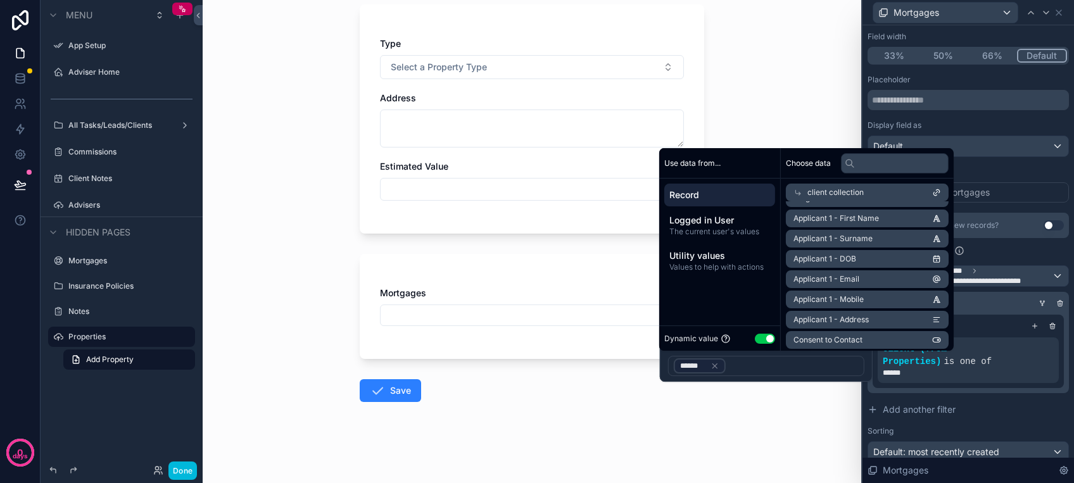
click at [864, 190] on div "client collection" at bounding box center [867, 193] width 163 height 18
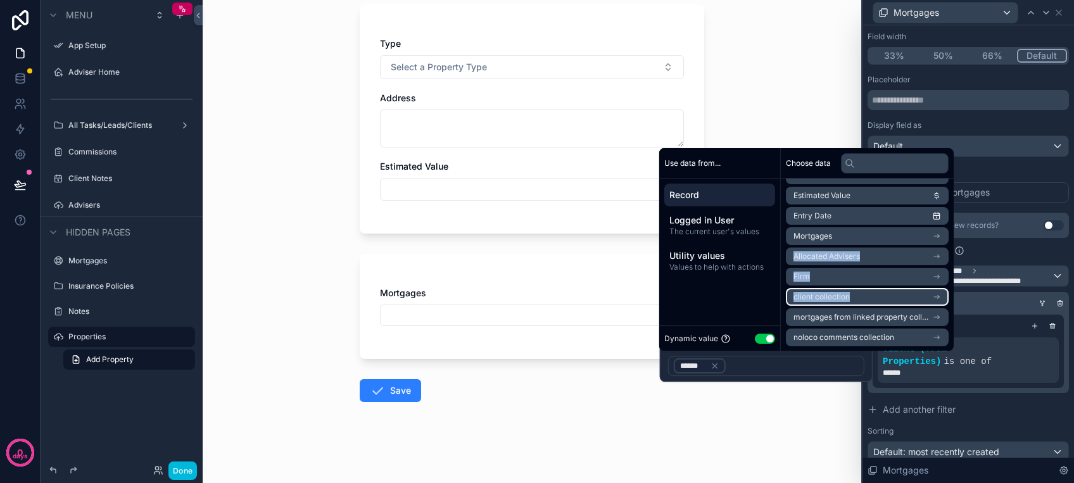
drag, startPoint x: 874, startPoint y: 234, endPoint x: 869, endPoint y: 289, distance: 54.7
click at [869, 289] on ul "id uuid created at updated at Property Label Property Type Address Estimated Va…" at bounding box center [867, 195] width 163 height 301
click at [869, 289] on li "client collection" at bounding box center [867, 297] width 163 height 18
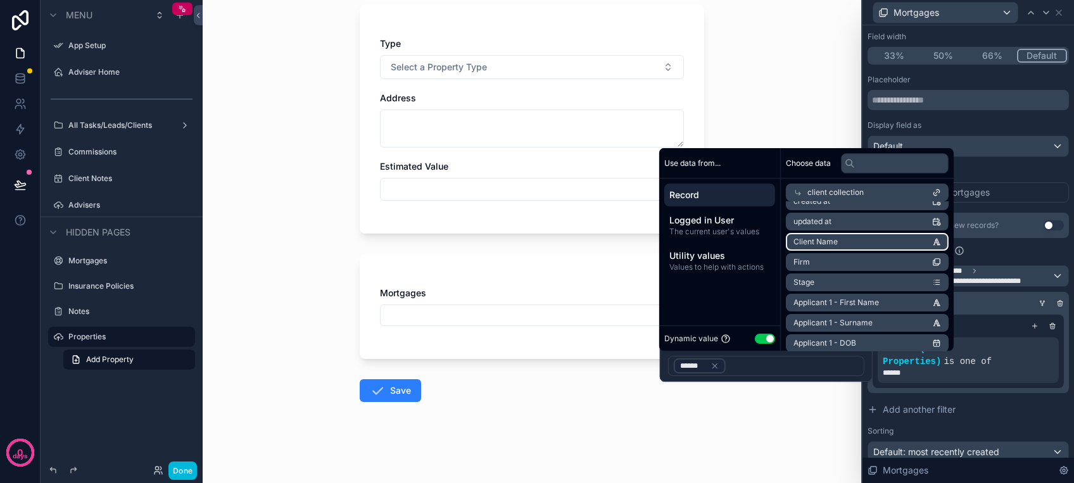
scroll to position [0, 0]
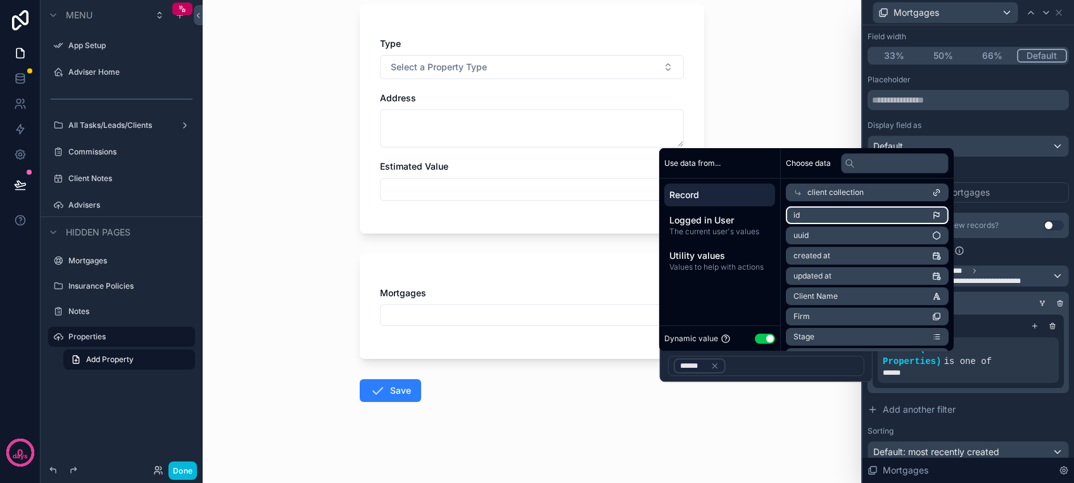
click at [849, 214] on li "id" at bounding box center [867, 215] width 163 height 18
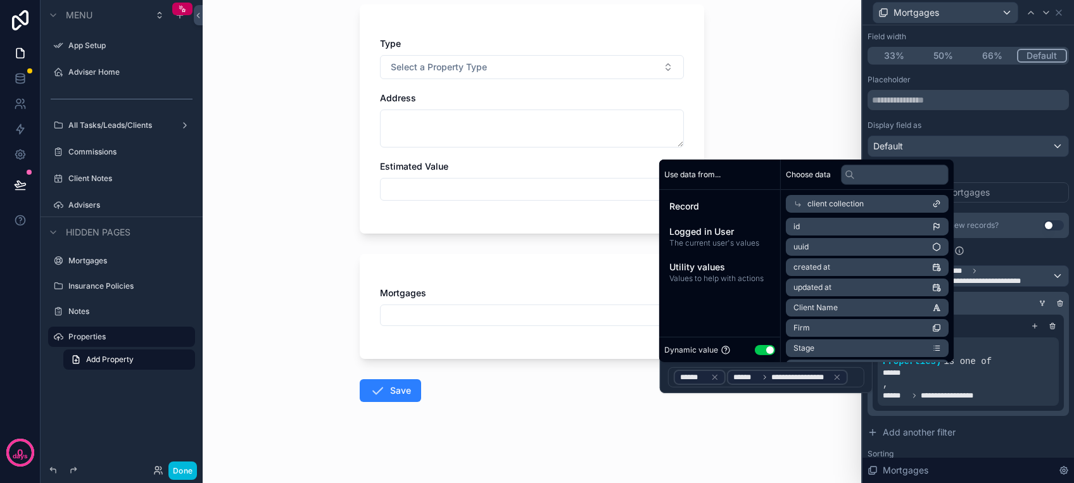
click at [593, 415] on form "Type Select a Property Type Address Estimated Value Mortgages Save" at bounding box center [532, 240] width 344 height 486
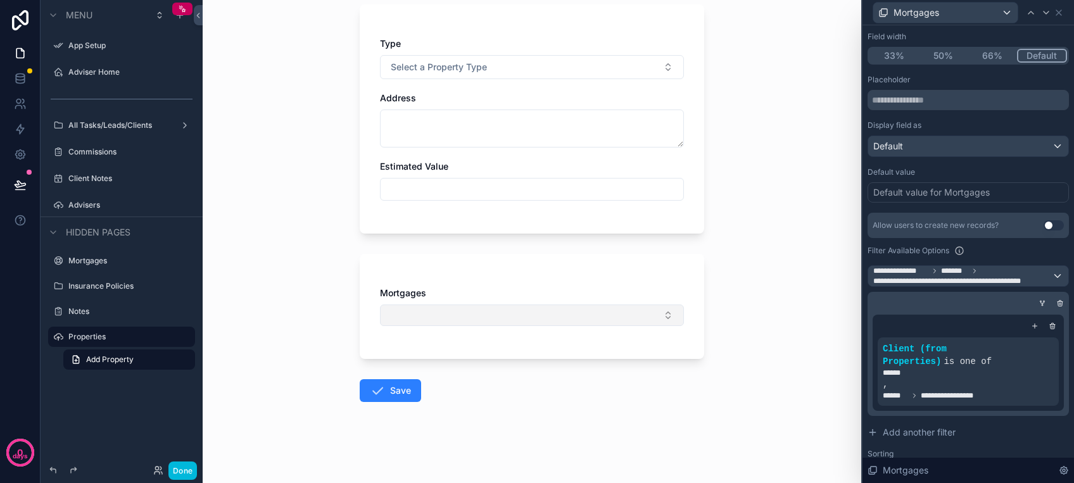
click at [517, 309] on button "Select Button" at bounding box center [532, 315] width 304 height 22
click at [510, 391] on form "Type Select a Property Type Address Estimated Value Mortgages Save" at bounding box center [532, 240] width 344 height 486
click at [472, 317] on button "Select Button" at bounding box center [532, 315] width 304 height 22
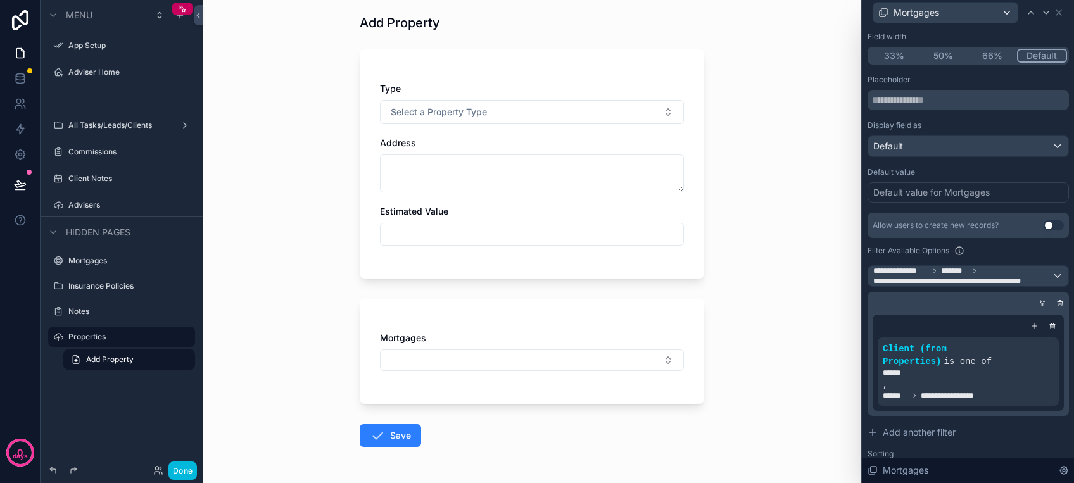
scroll to position [84, 0]
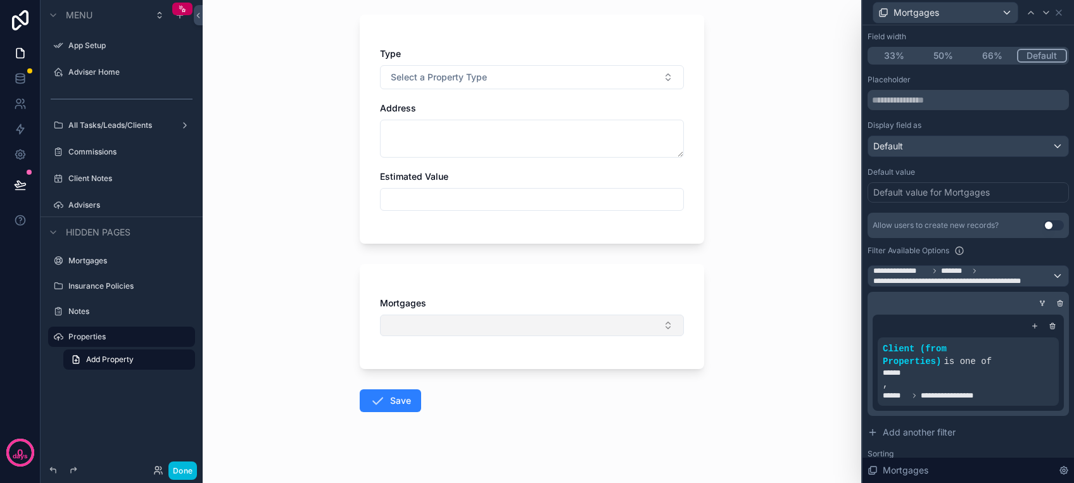
click at [562, 329] on button "Select Button" at bounding box center [532, 326] width 304 height 22
click at [755, 316] on div "Back to Clients - All Properties Add Property Add Property Type Select a Proper…" at bounding box center [532, 157] width 658 height 483
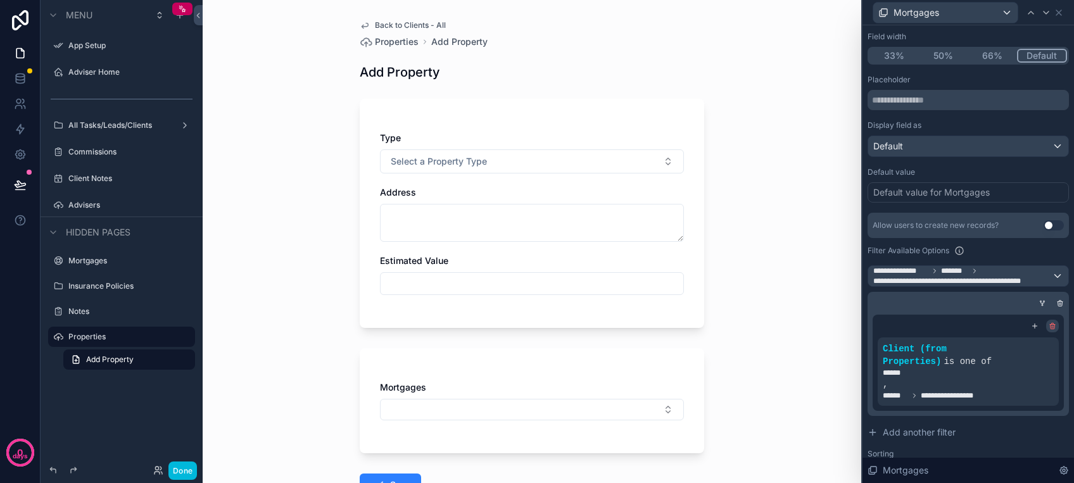
click at [1048, 322] on icon at bounding box center [1052, 326] width 8 height 8
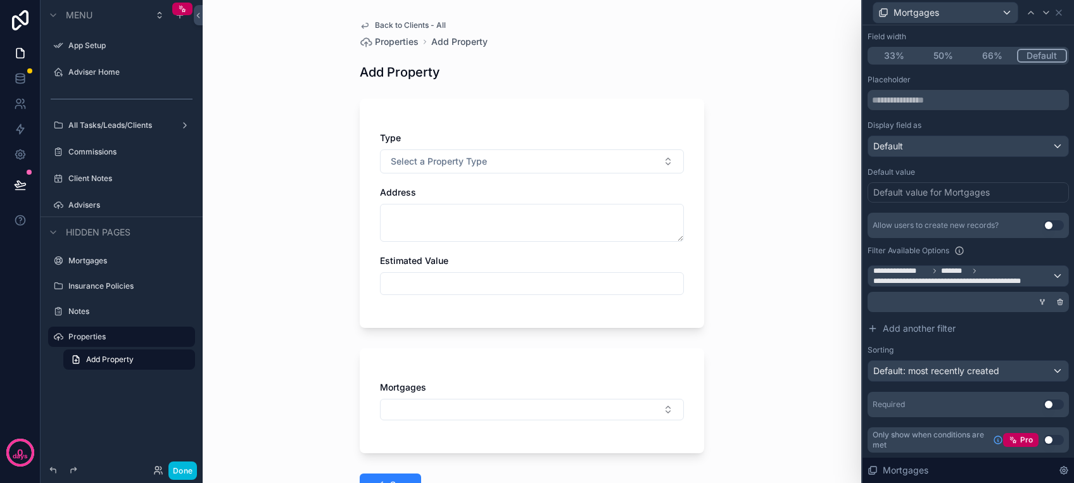
scroll to position [111, 0]
click at [511, 291] on input "scrollable content" at bounding box center [531, 284] width 303 height 18
click at [665, 279] on input "scrollable content" at bounding box center [531, 284] width 303 height 18
click at [815, 284] on div "Back to Clients - All Properties Add Property Add Property Type Select a Proper…" at bounding box center [532, 241] width 658 height 483
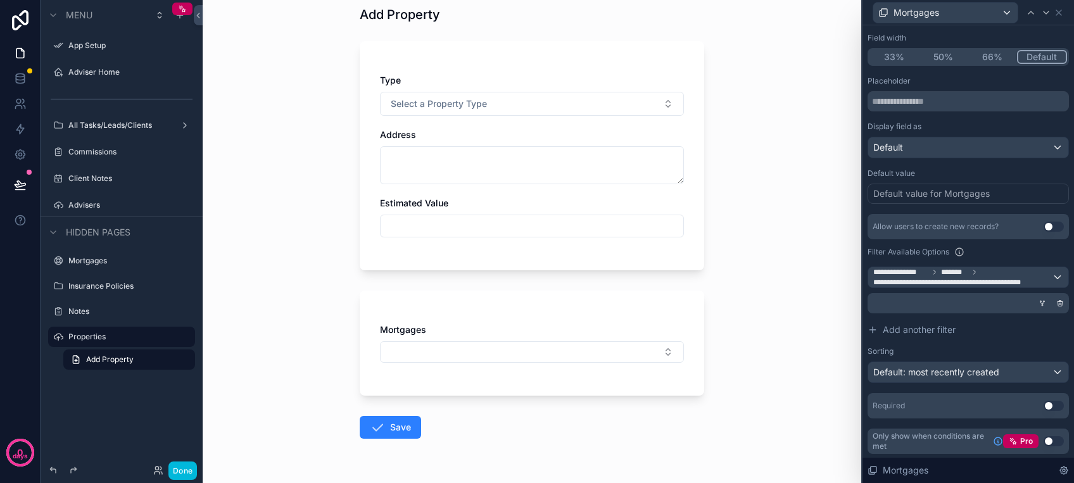
scroll to position [84, 0]
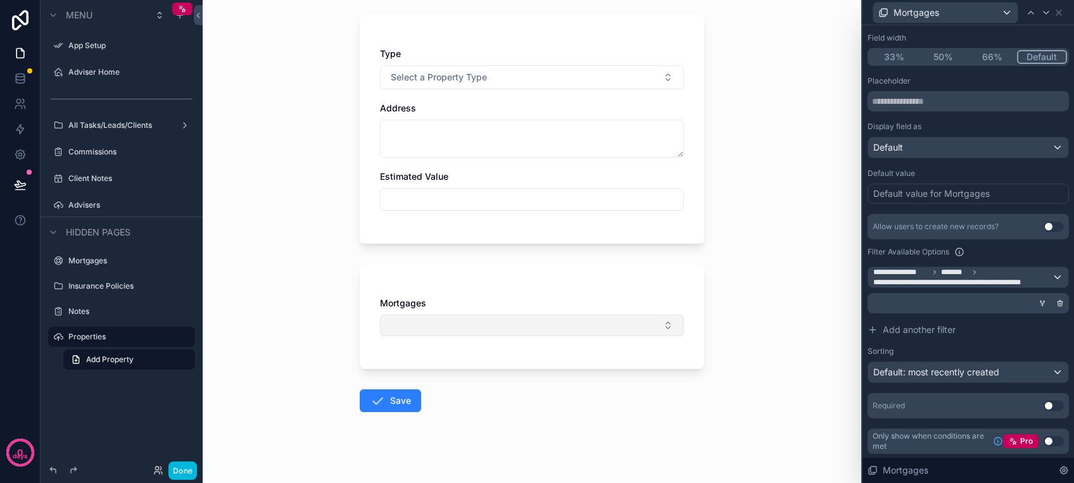
click at [526, 324] on button "Select Button" at bounding box center [532, 326] width 304 height 22
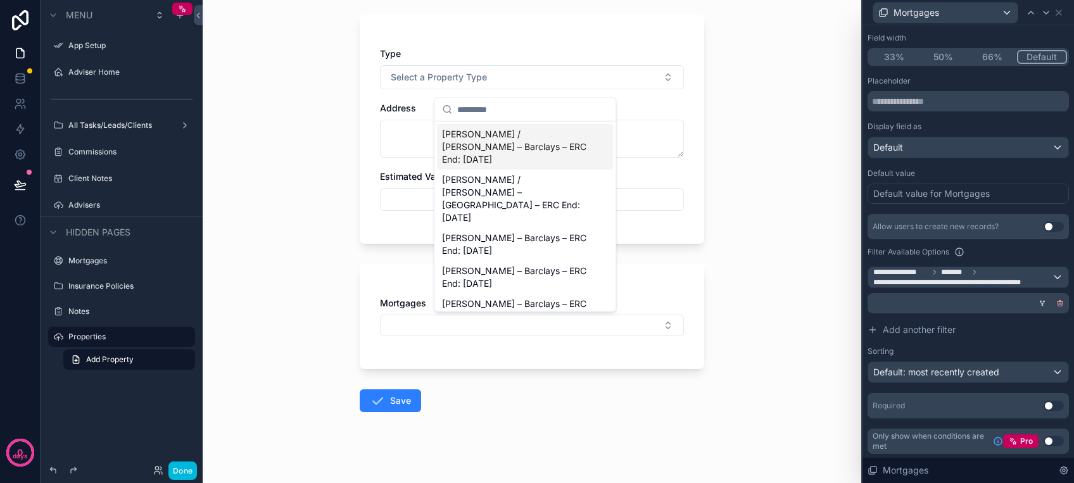
click at [1058, 301] on icon at bounding box center [1060, 303] width 4 height 4
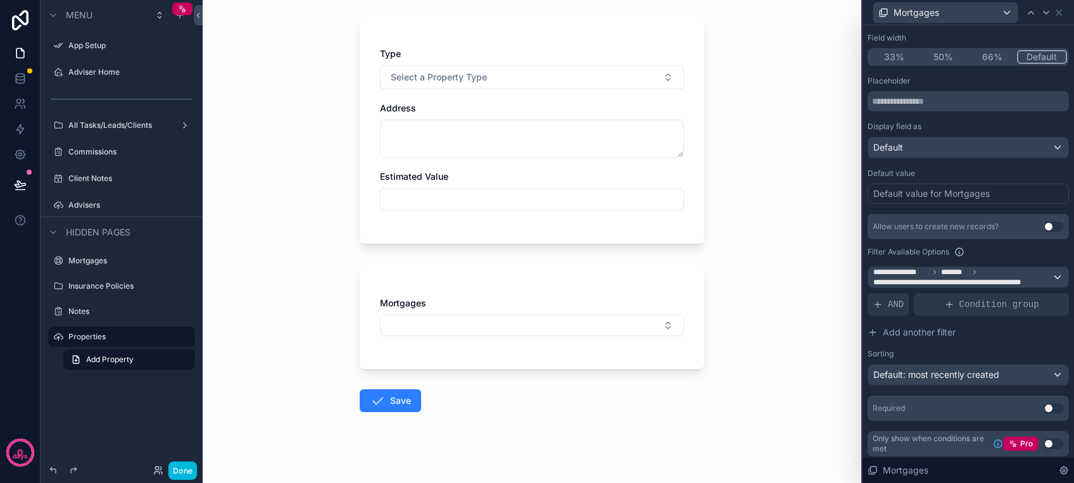
scroll to position [113, 0]
click at [899, 303] on span "AND" at bounding box center [895, 303] width 16 height 13
click at [907, 303] on span "Add a filter" at bounding box center [904, 303] width 64 height 13
click at [1028, 294] on div at bounding box center [1037, 293] width 18 height 18
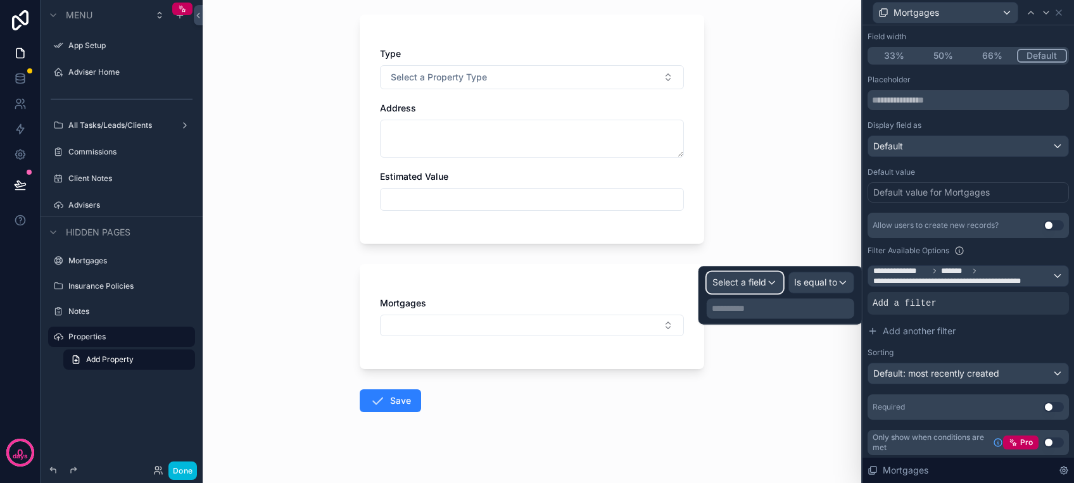
click at [760, 287] on span "Select a field" at bounding box center [739, 282] width 54 height 13
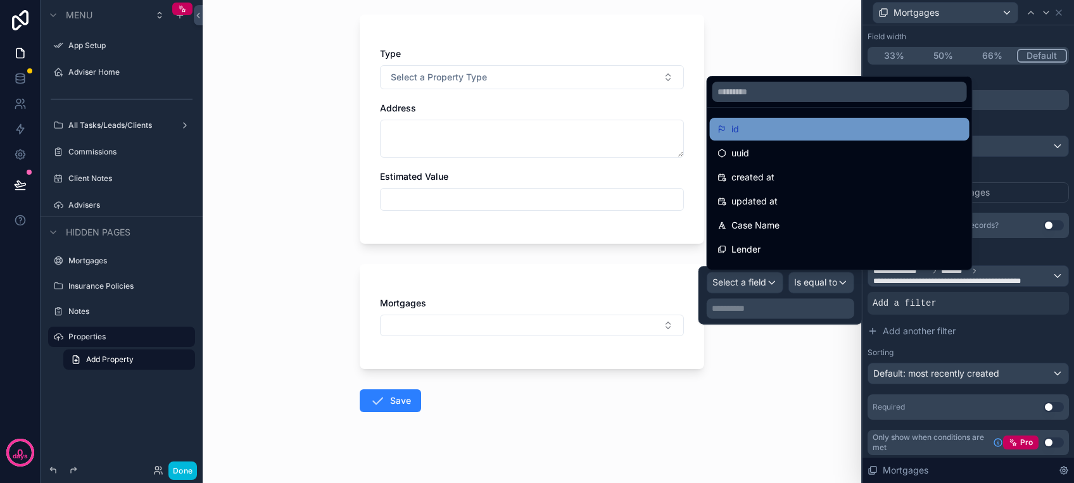
click at [767, 127] on div "id" at bounding box center [839, 129] width 244 height 15
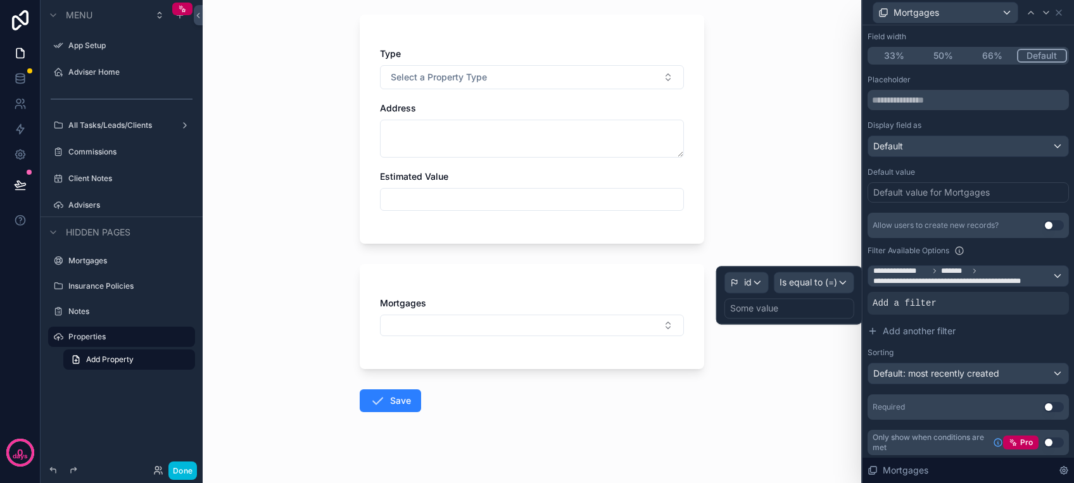
click at [792, 309] on div "Some value" at bounding box center [789, 308] width 130 height 20
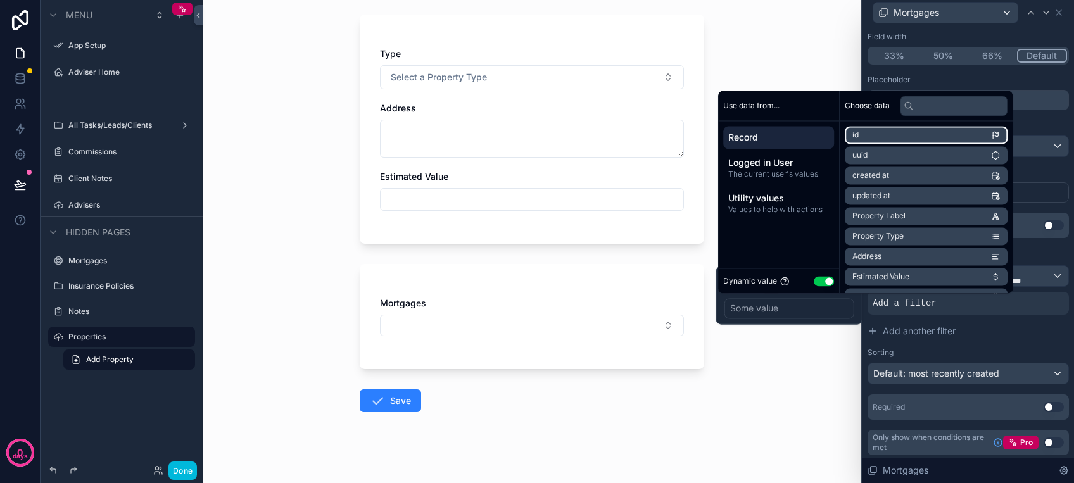
click at [882, 132] on li "id" at bounding box center [925, 135] width 163 height 18
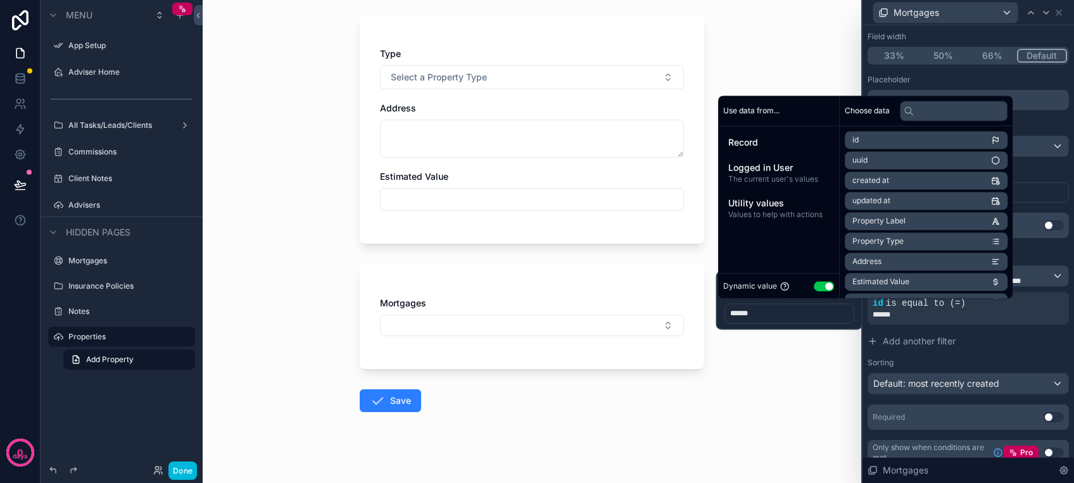
click at [740, 397] on div "Back to Clients - All Properties Add Property Add Property Type Select a Proper…" at bounding box center [532, 157] width 658 height 483
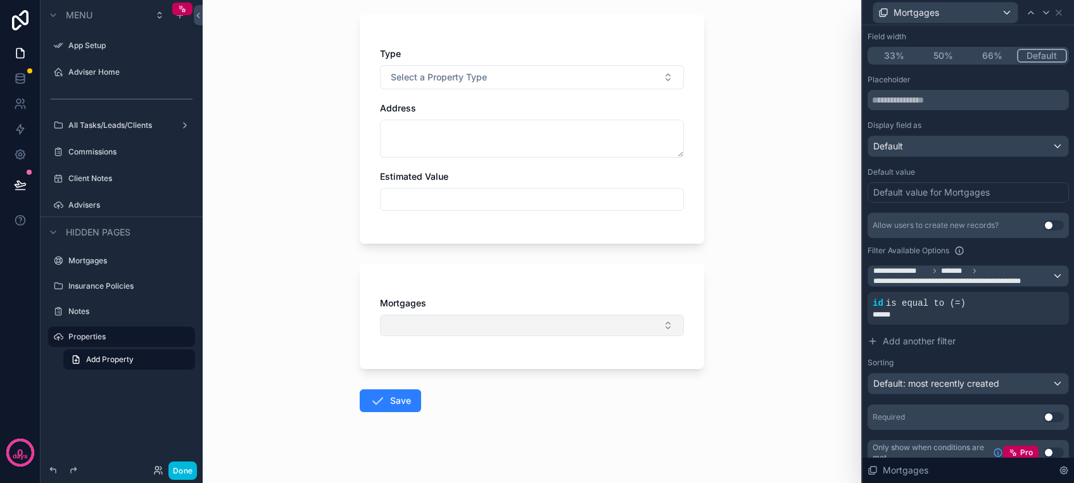
click at [554, 320] on button "Select Button" at bounding box center [532, 326] width 304 height 22
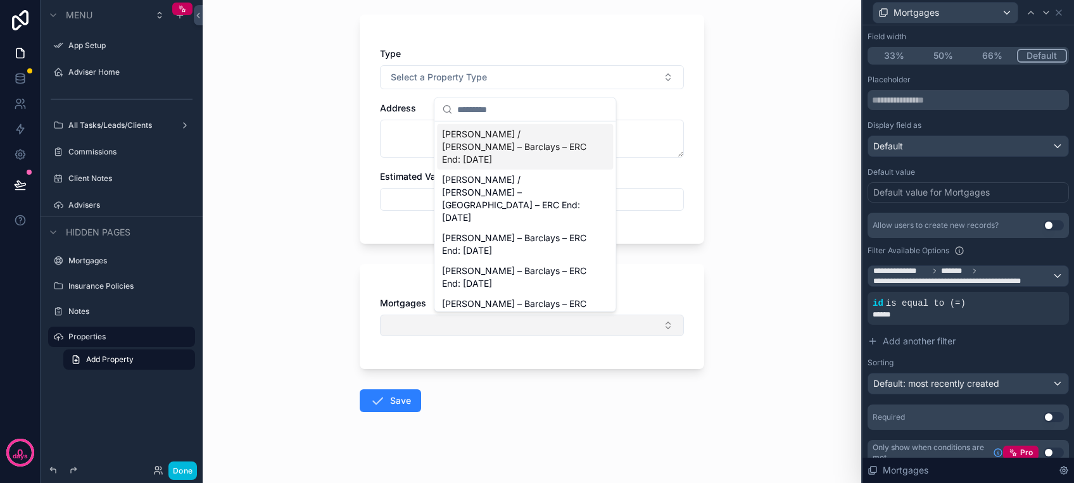
click at [552, 321] on button "Select Button" at bounding box center [532, 326] width 304 height 22
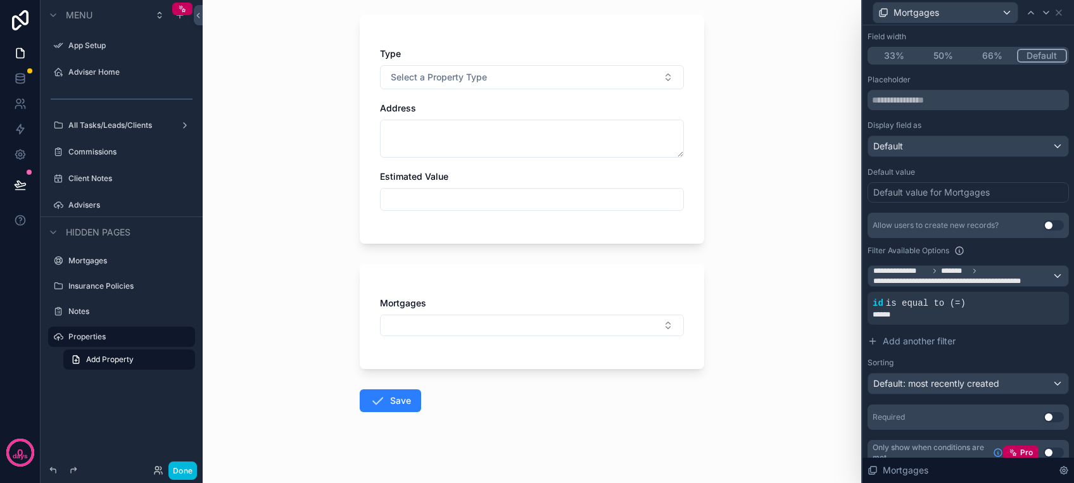
drag, startPoint x: 588, startPoint y: 393, endPoint x: 574, endPoint y: 386, distance: 15.6
click at [587, 394] on form "Type Select a Property Type Address Estimated Value Mortgages Save" at bounding box center [532, 250] width 344 height 486
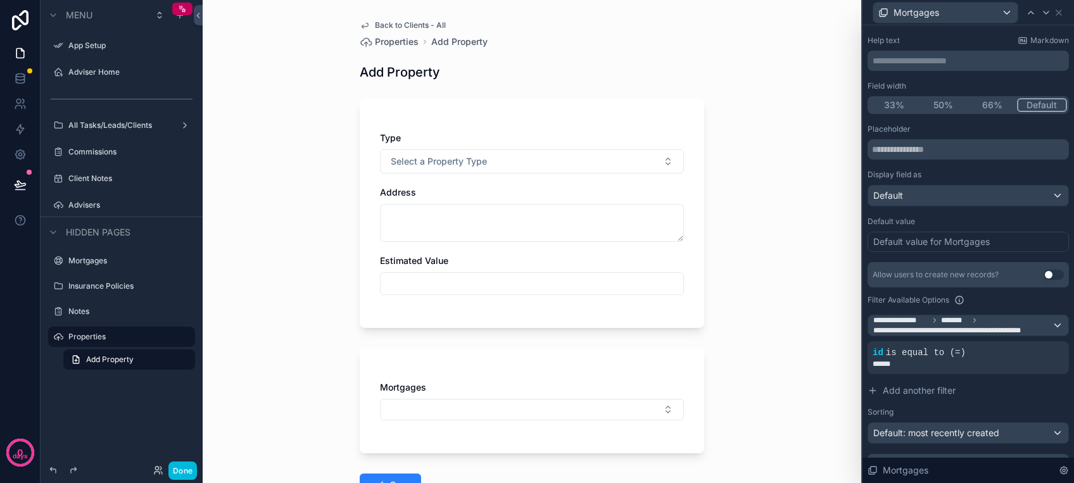
scroll to position [28, 0]
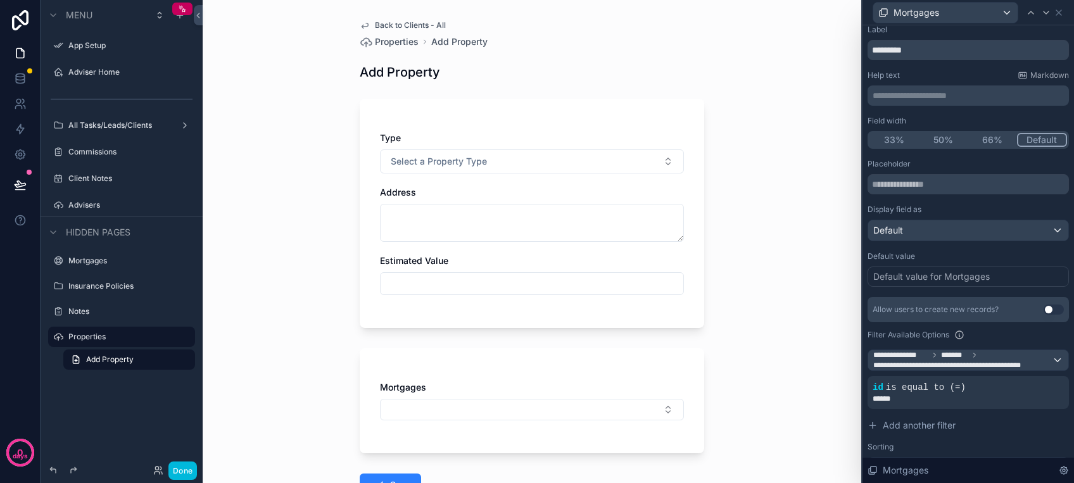
click at [1060, 6] on div "Mortgages" at bounding box center [967, 12] width 201 height 25
click at [1058, 15] on icon at bounding box center [1058, 13] width 10 height 10
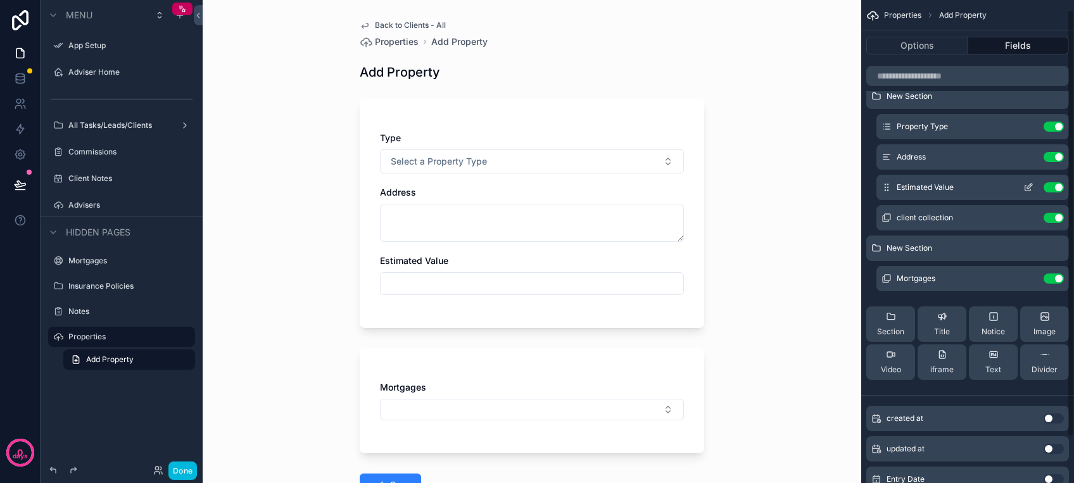
scroll to position [0, 0]
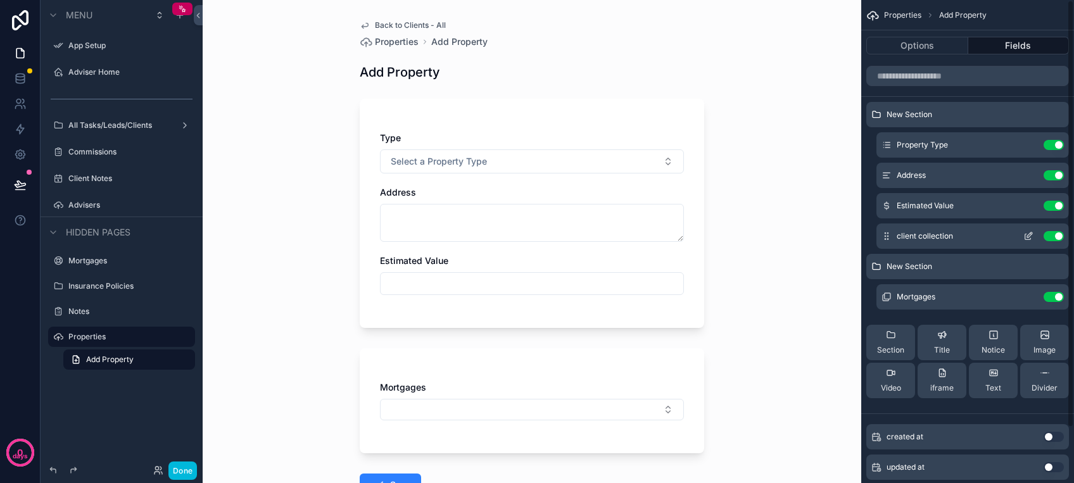
click at [1024, 240] on icon "scrollable content" at bounding box center [1028, 236] width 10 height 10
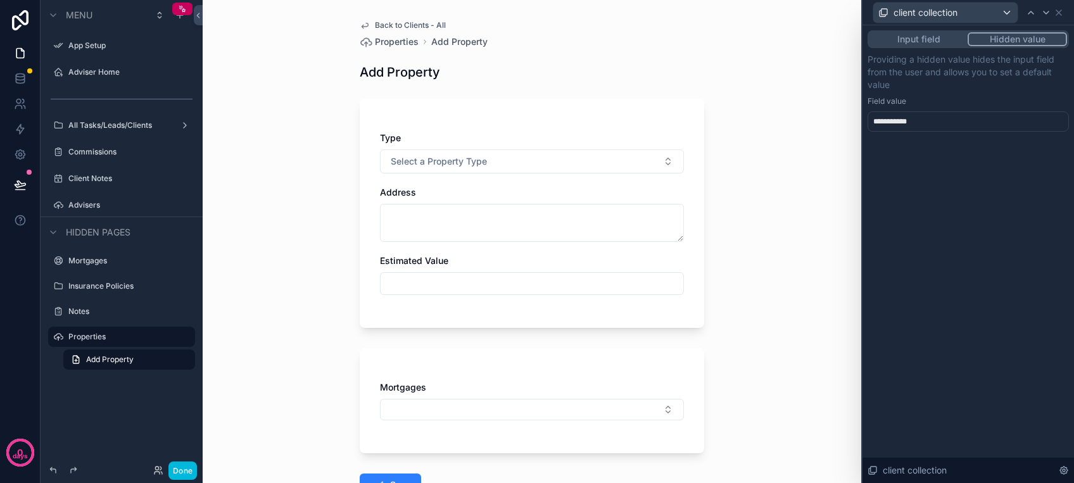
click at [953, 117] on div "**********" at bounding box center [967, 121] width 201 height 20
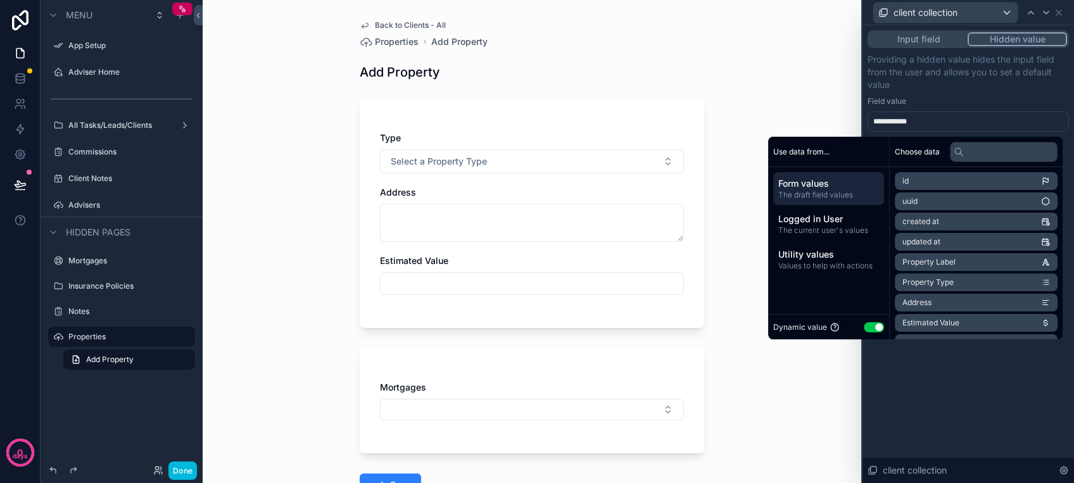
click at [832, 192] on span "The draft field values" at bounding box center [828, 195] width 101 height 10
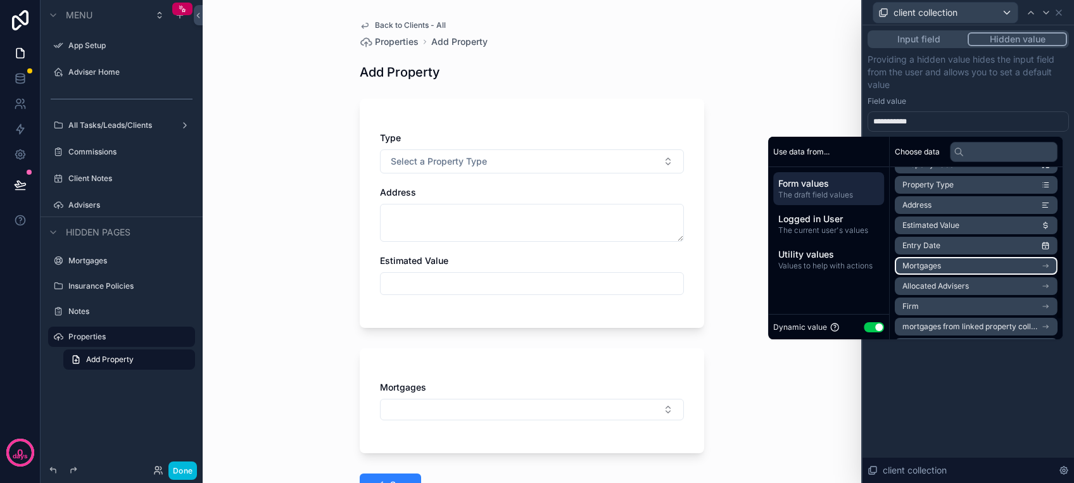
scroll to position [118, 0]
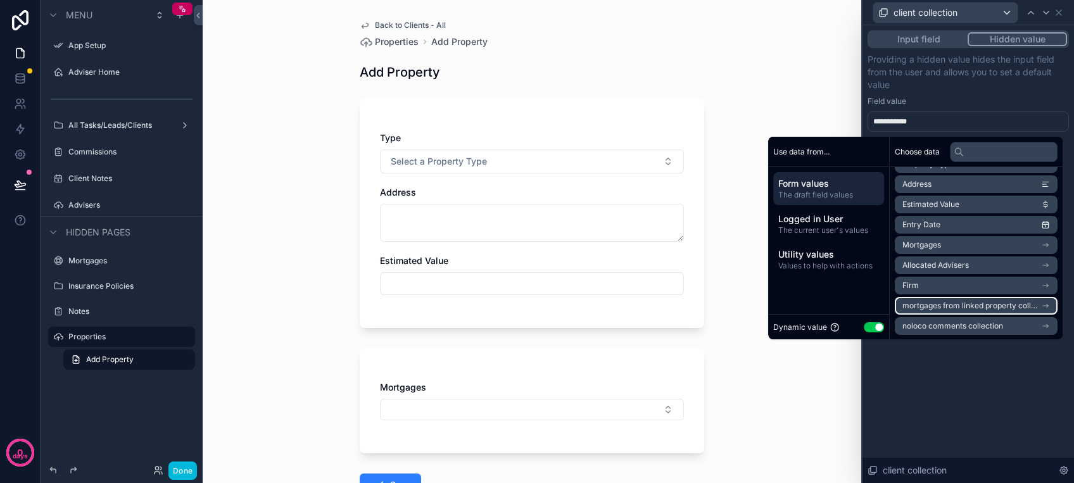
click at [975, 306] on span "mortgages from linked property collection" at bounding box center [971, 306] width 139 height 10
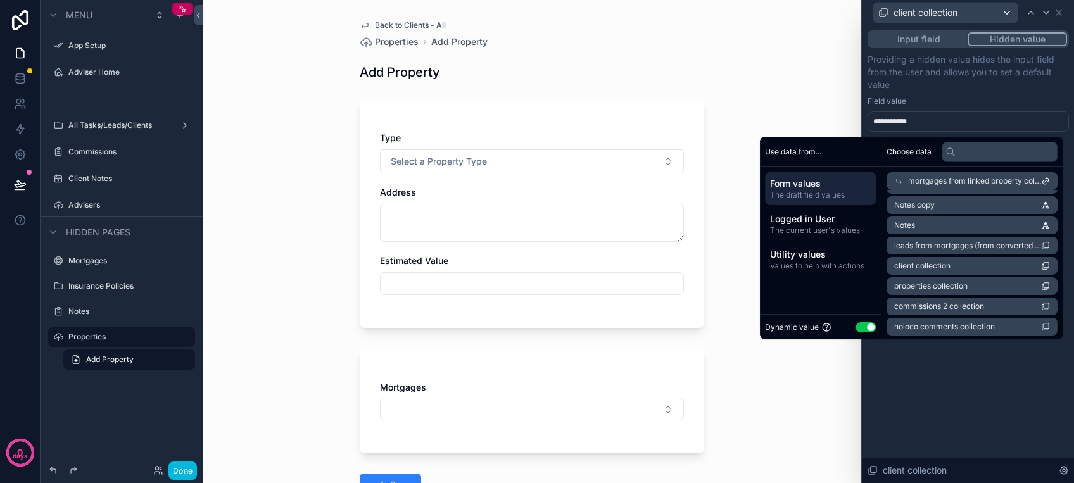
scroll to position [587, 0]
click at [957, 265] on li "client collection" at bounding box center [971, 265] width 171 height 18
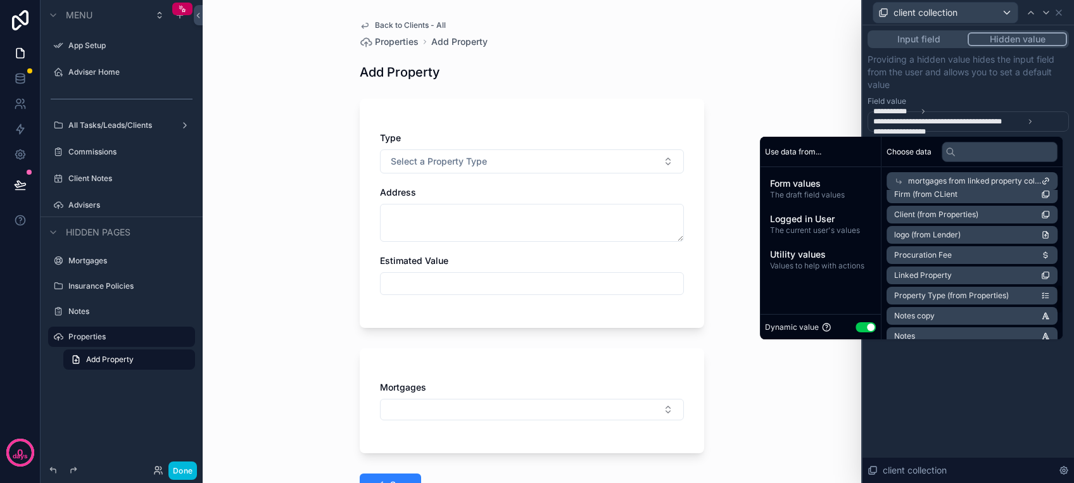
scroll to position [418, 0]
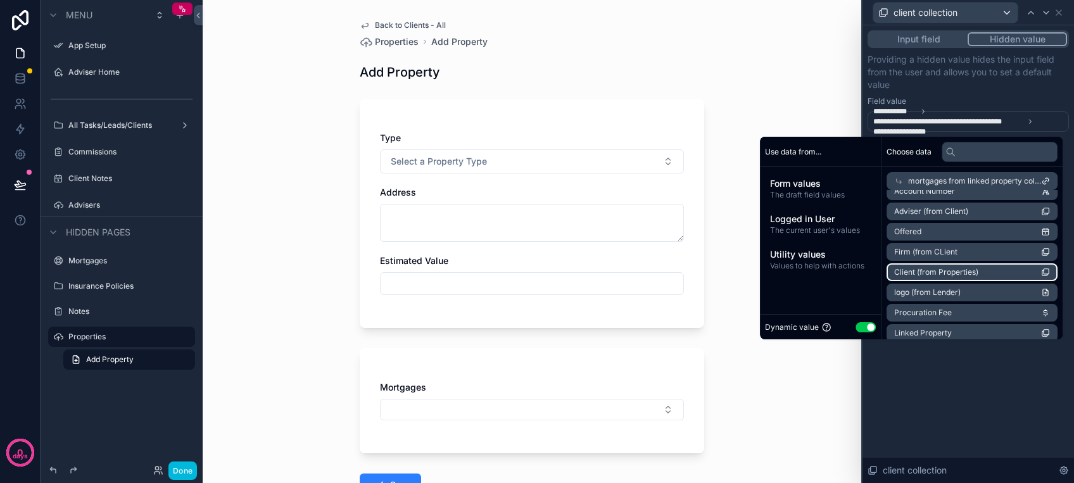
click at [962, 269] on span "Client (from Properties)" at bounding box center [936, 272] width 84 height 10
click at [963, 411] on div "**********" at bounding box center [967, 254] width 211 height 458
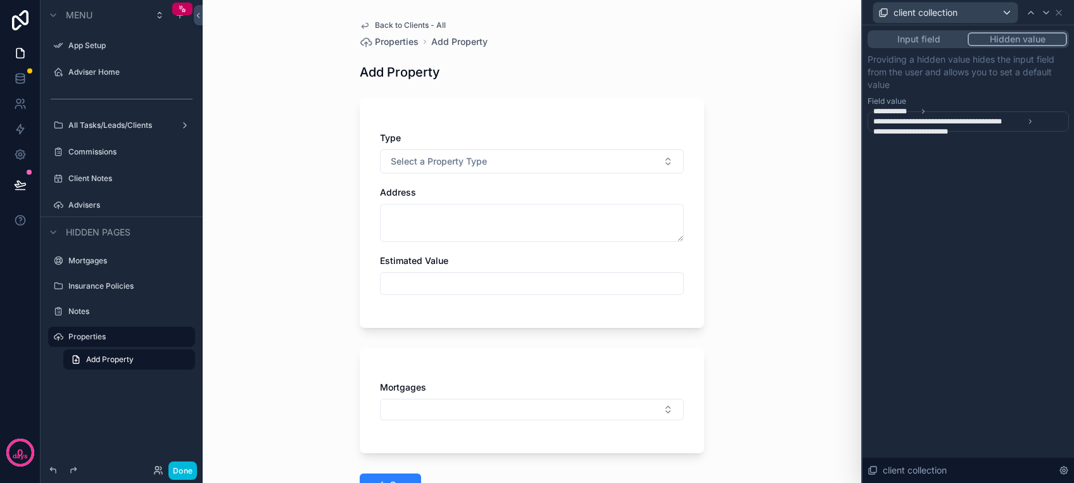
click at [492, 420] on div "Mortgages" at bounding box center [532, 407] width 304 height 52
click at [494, 410] on button "Select Button" at bounding box center [532, 410] width 304 height 22
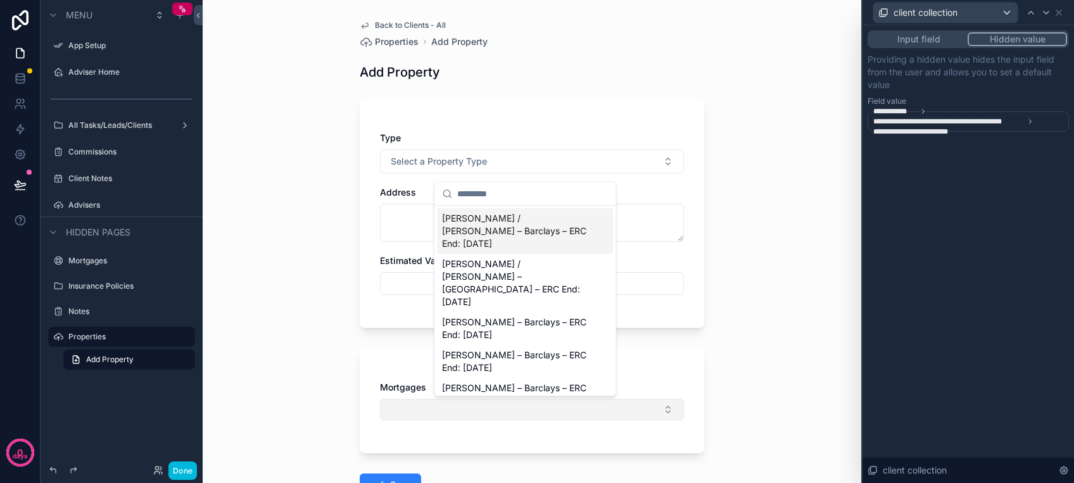
click at [496, 410] on button "Select Button" at bounding box center [532, 410] width 304 height 22
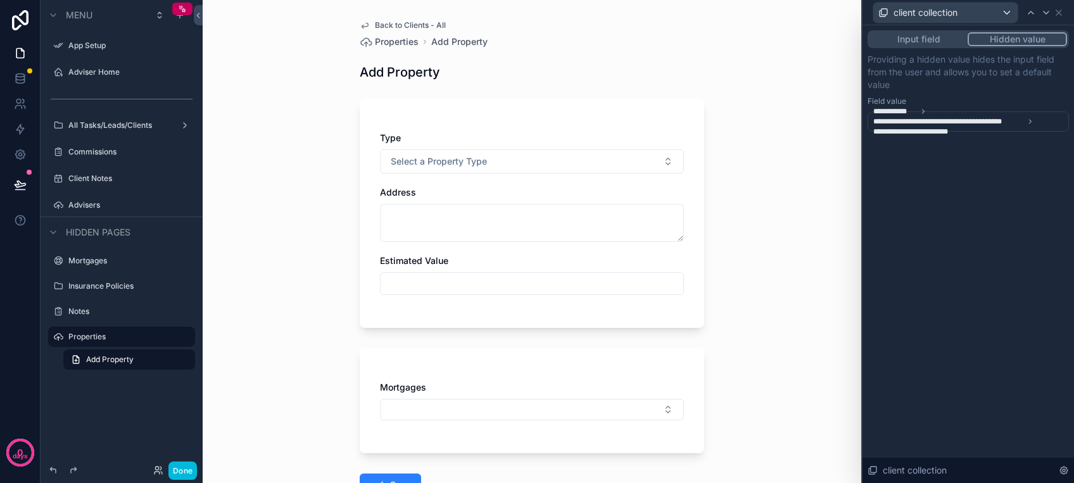
click at [504, 447] on div "Mortgages" at bounding box center [532, 400] width 344 height 105
click at [506, 420] on button "Select Button" at bounding box center [532, 410] width 304 height 22
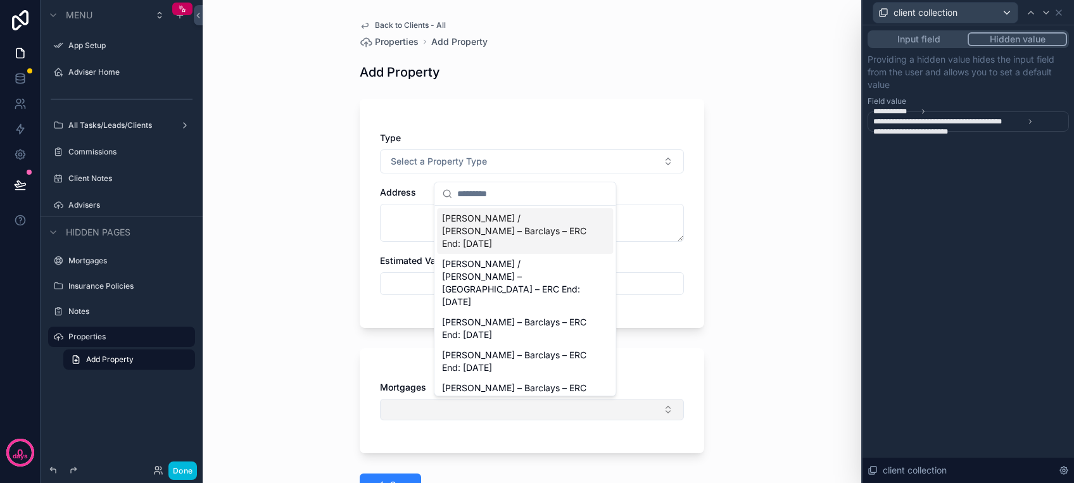
drag, startPoint x: 567, startPoint y: 417, endPoint x: 573, endPoint y: 418, distance: 6.5
click at [570, 418] on button "Select Button" at bounding box center [532, 410] width 304 height 22
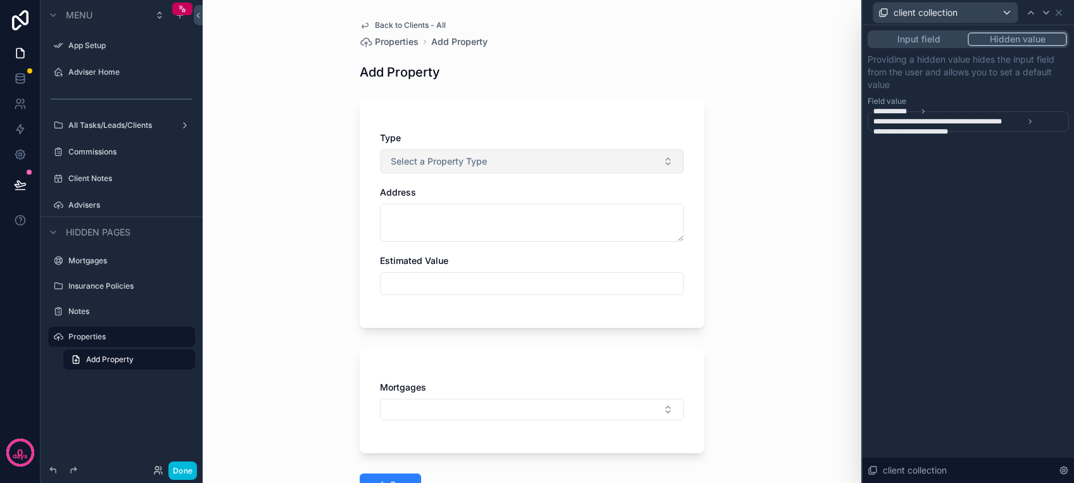
click at [509, 154] on button "Select a Property Type" at bounding box center [532, 161] width 304 height 24
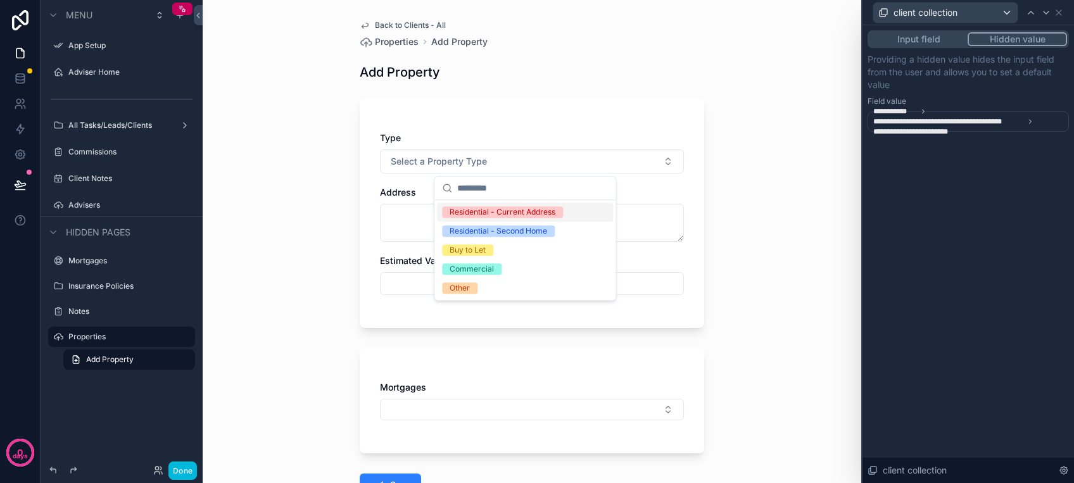
click at [572, 139] on div "Type" at bounding box center [532, 138] width 304 height 13
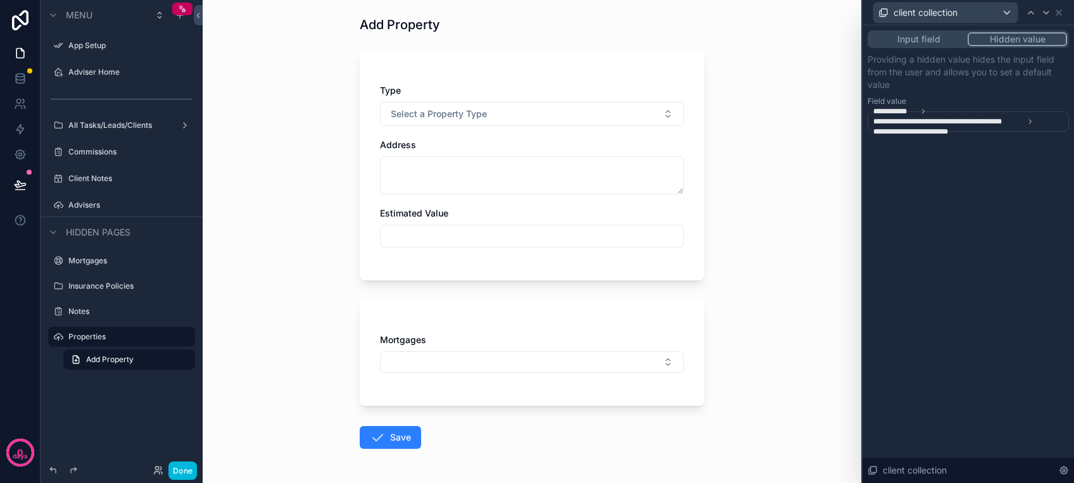
scroll to position [84, 0]
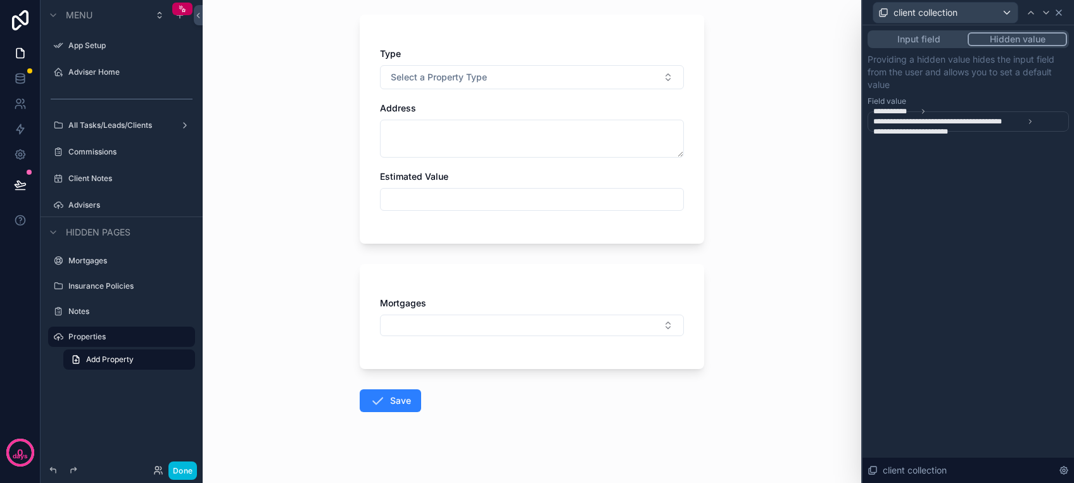
click at [1062, 13] on div "client collection" at bounding box center [967, 12] width 201 height 25
click at [1055, 11] on icon at bounding box center [1058, 13] width 10 height 10
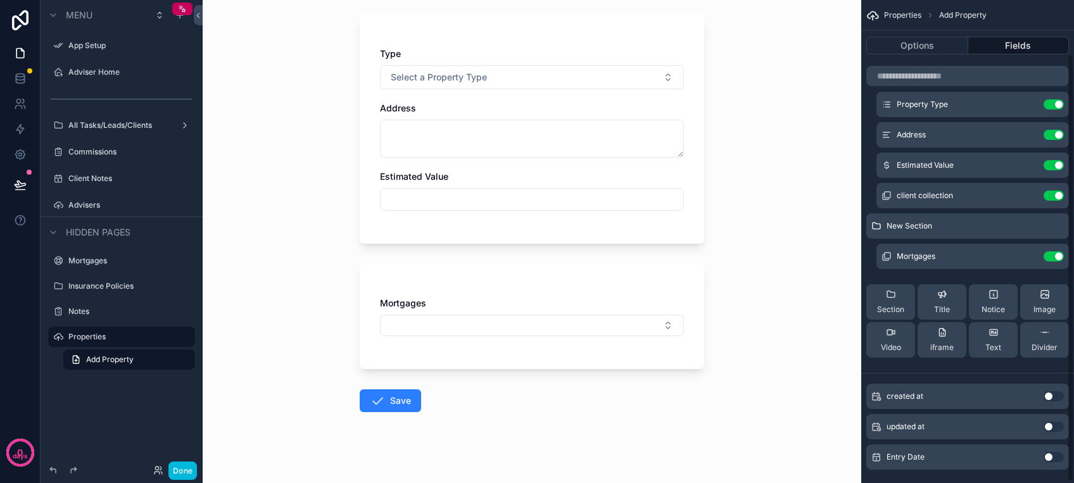
scroll to position [62, 0]
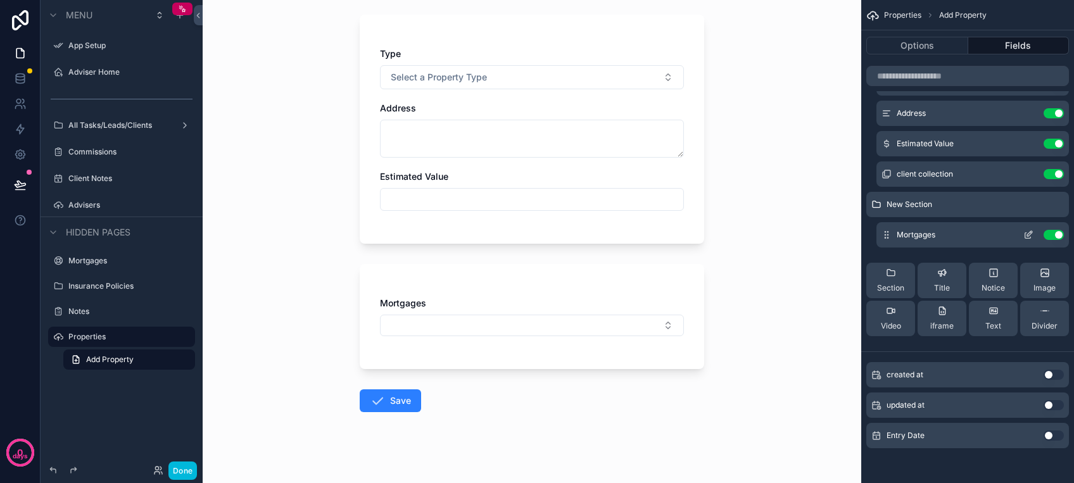
click at [1022, 233] on button "scrollable content" at bounding box center [1028, 235] width 20 height 10
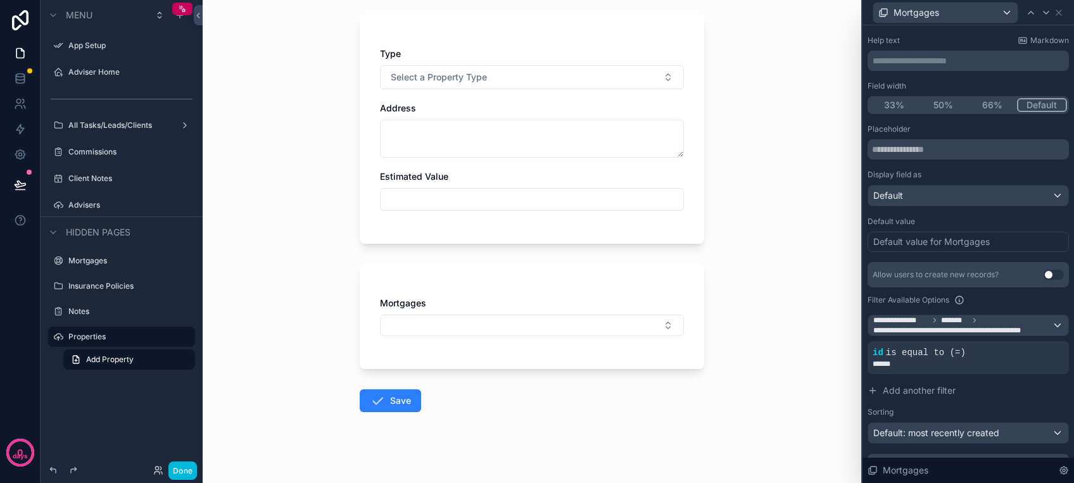
scroll to position [124, 0]
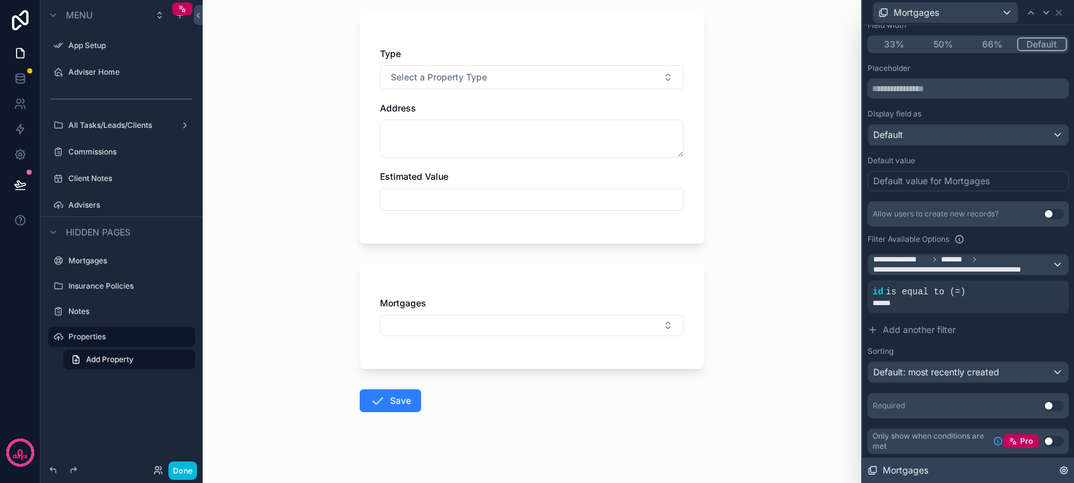
drag, startPoint x: 1012, startPoint y: 463, endPoint x: 987, endPoint y: 465, distance: 24.1
click at [987, 465] on div "Mortgages" at bounding box center [967, 470] width 211 height 25
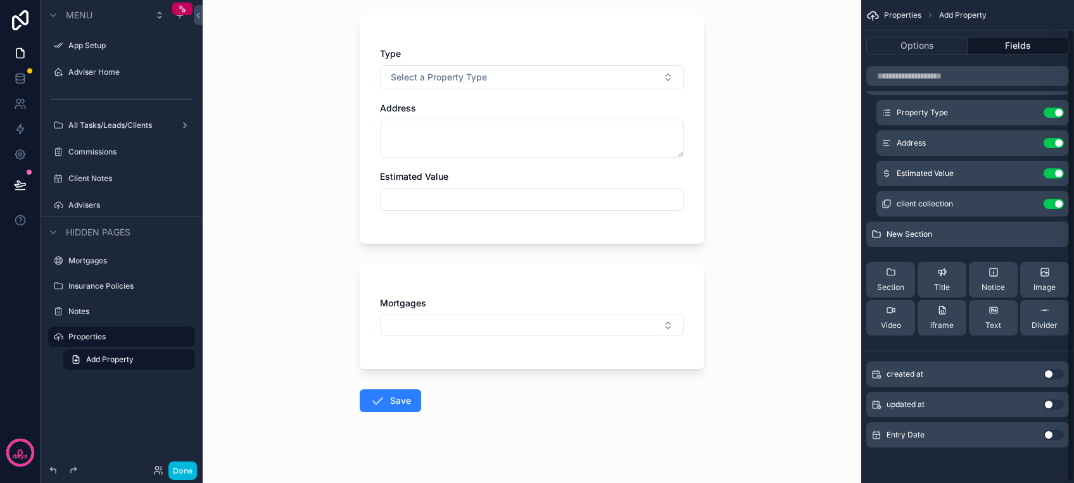
scroll to position [32, 0]
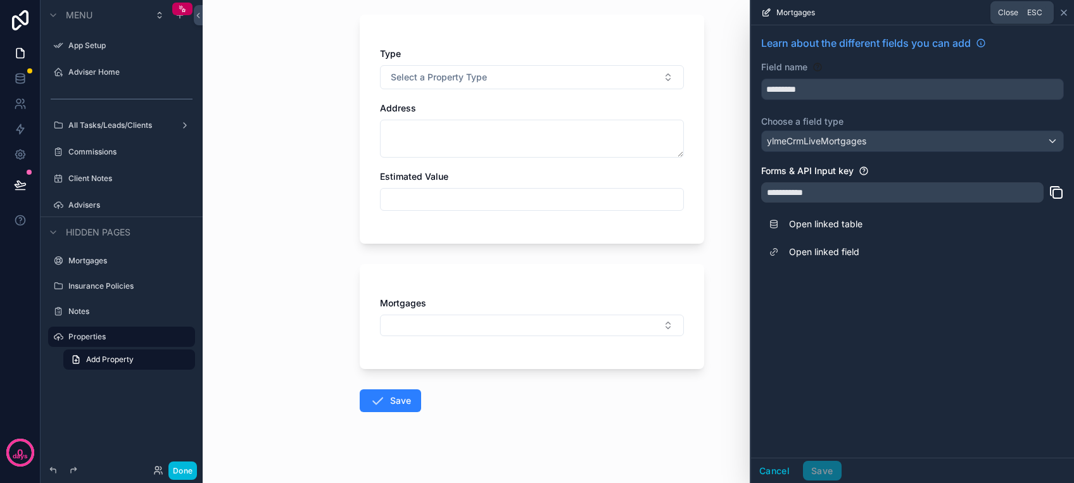
click at [1063, 11] on icon at bounding box center [1063, 12] width 5 height 5
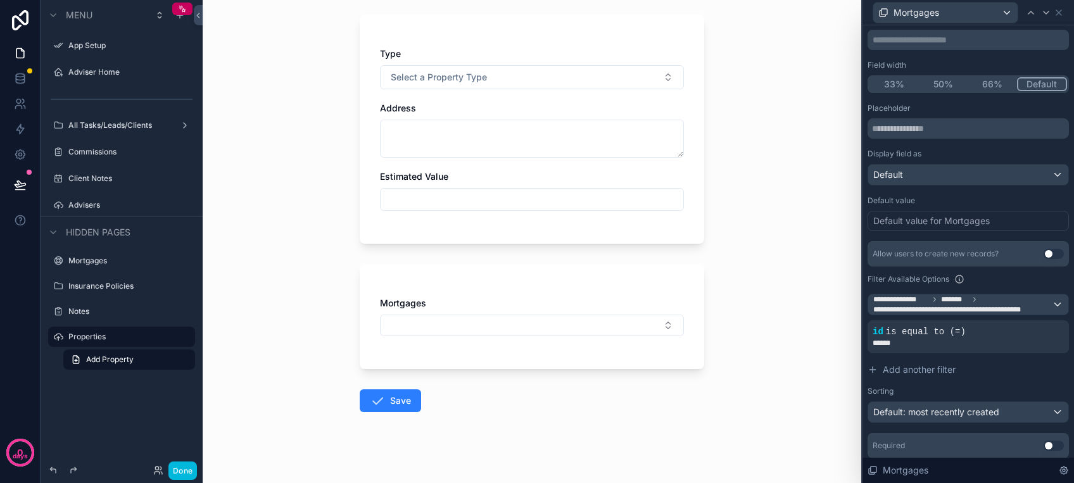
scroll to position [0, 0]
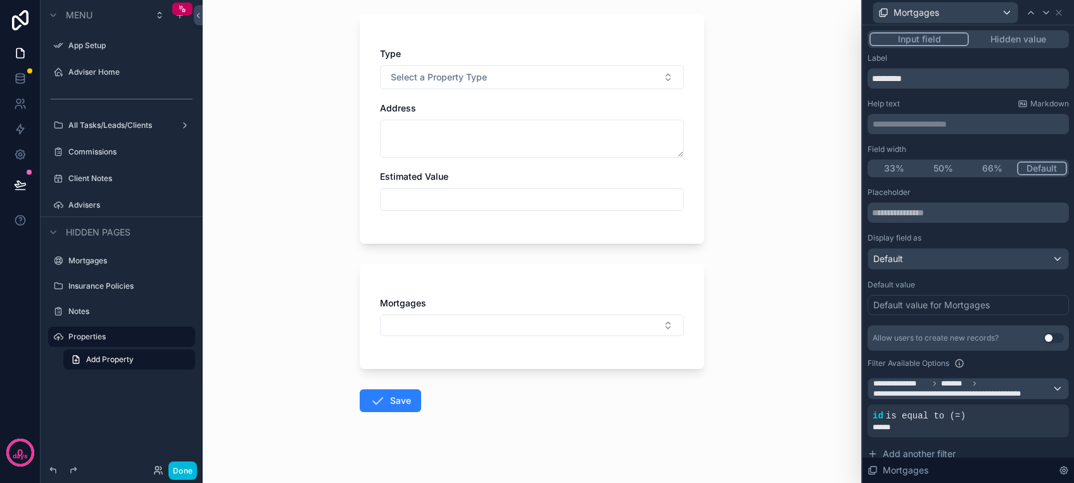
click at [1043, 336] on button "Use setting" at bounding box center [1053, 338] width 20 height 10
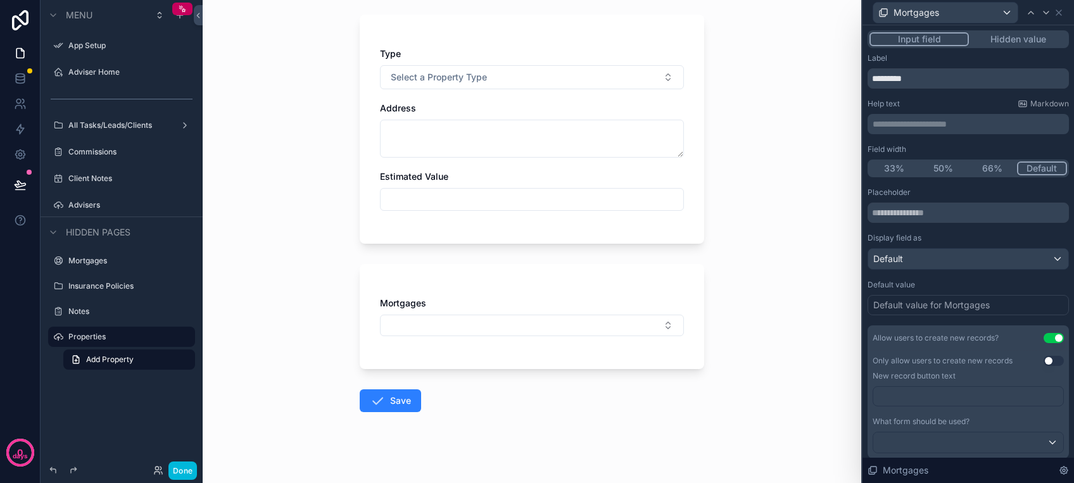
click at [1043, 338] on button "Use setting" at bounding box center [1053, 338] width 20 height 10
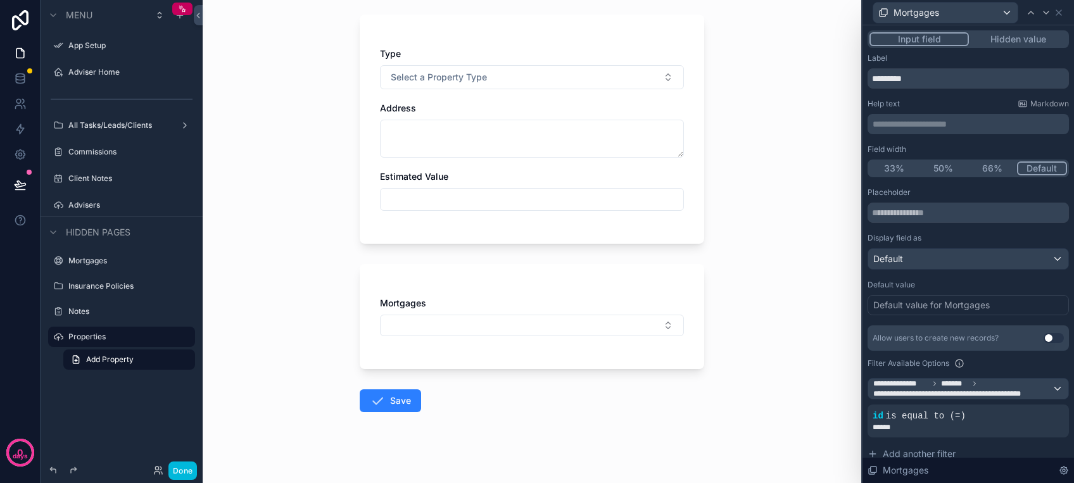
click at [1043, 338] on button "Use setting" at bounding box center [1053, 338] width 20 height 10
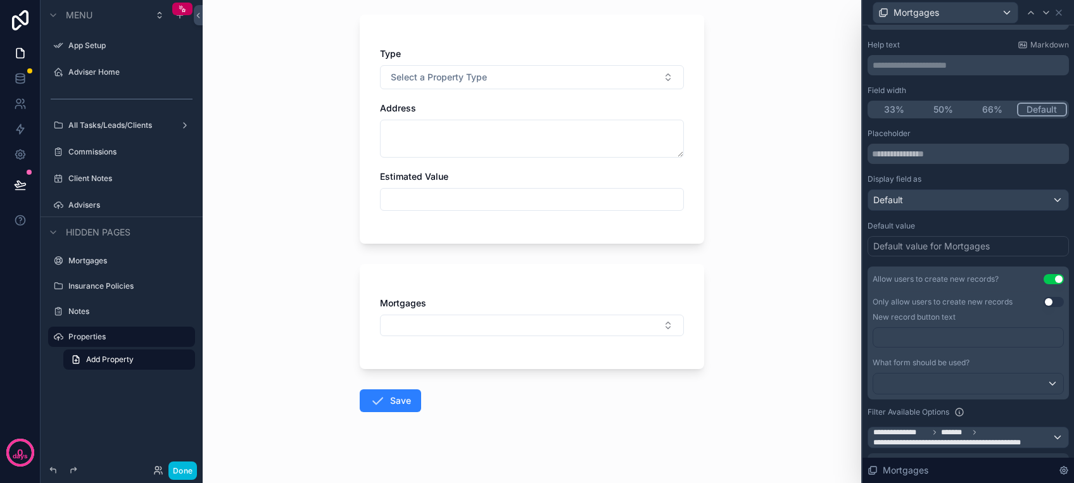
scroll to position [84, 0]
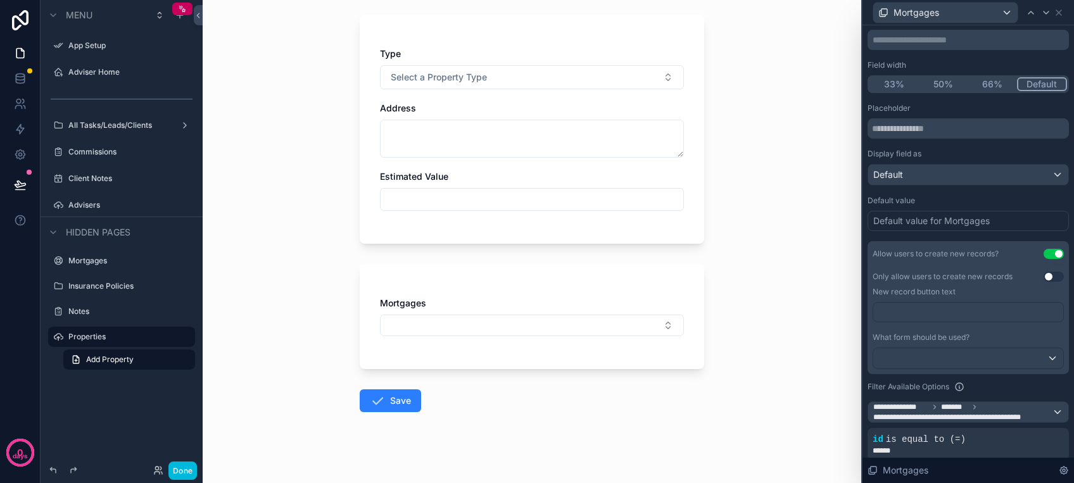
click at [968, 310] on p "﻿" at bounding box center [969, 312] width 182 height 13
click at [946, 349] on div at bounding box center [968, 358] width 190 height 20
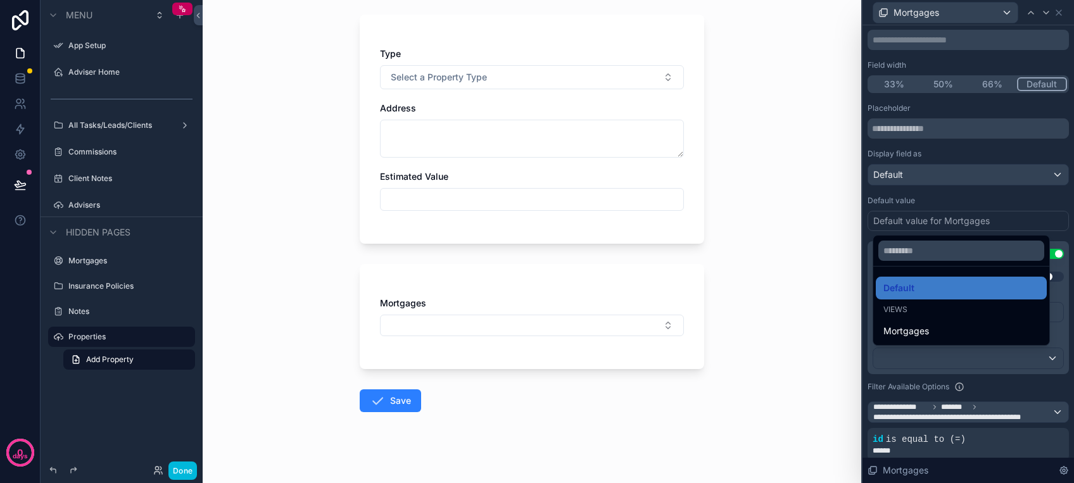
click at [931, 318] on div "Views" at bounding box center [960, 310] width 171 height 18
click at [931, 322] on div "Mortgages" at bounding box center [960, 331] width 171 height 23
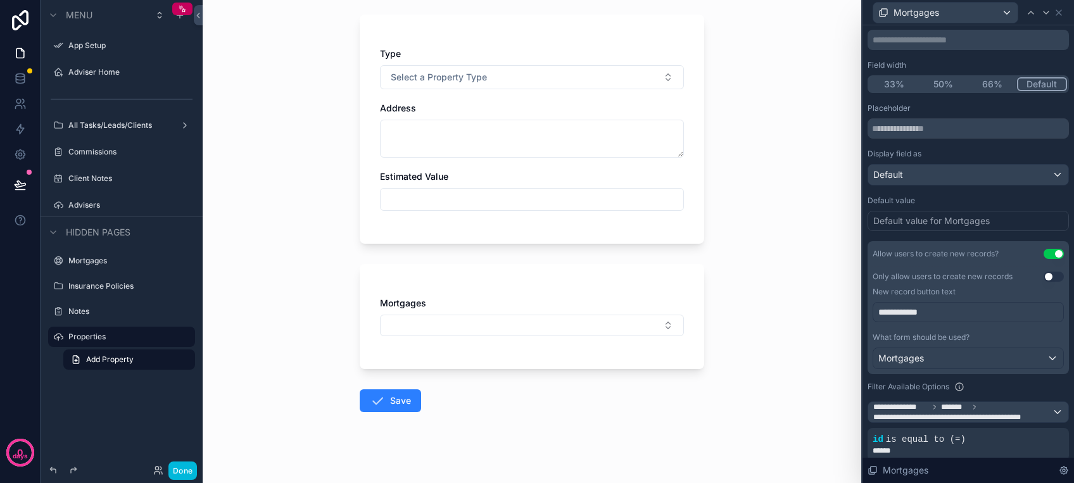
click at [794, 391] on div "Back to Clients - All Properties Add Property Add Property Type Select a Proper…" at bounding box center [532, 157] width 658 height 483
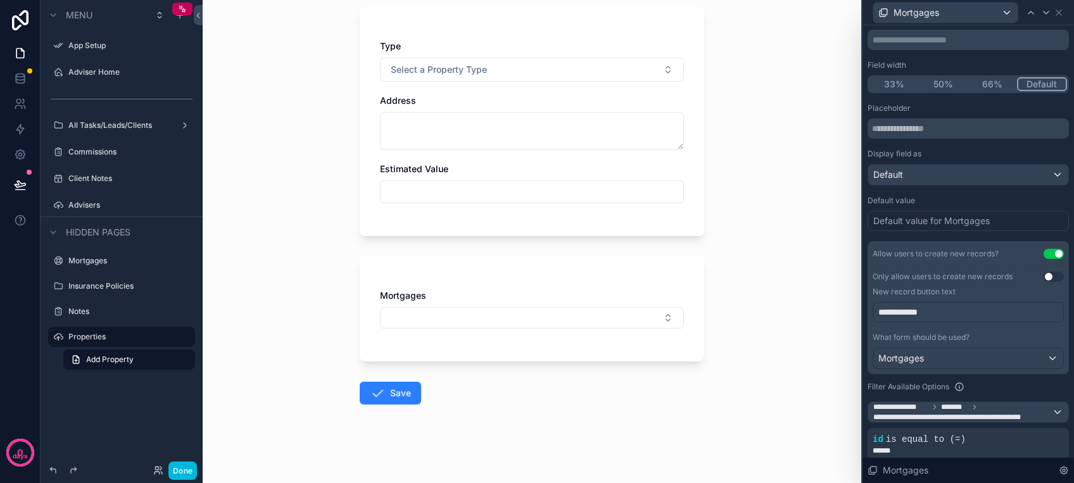
scroll to position [94, 0]
click at [177, 472] on button "Done" at bounding box center [182, 470] width 28 height 18
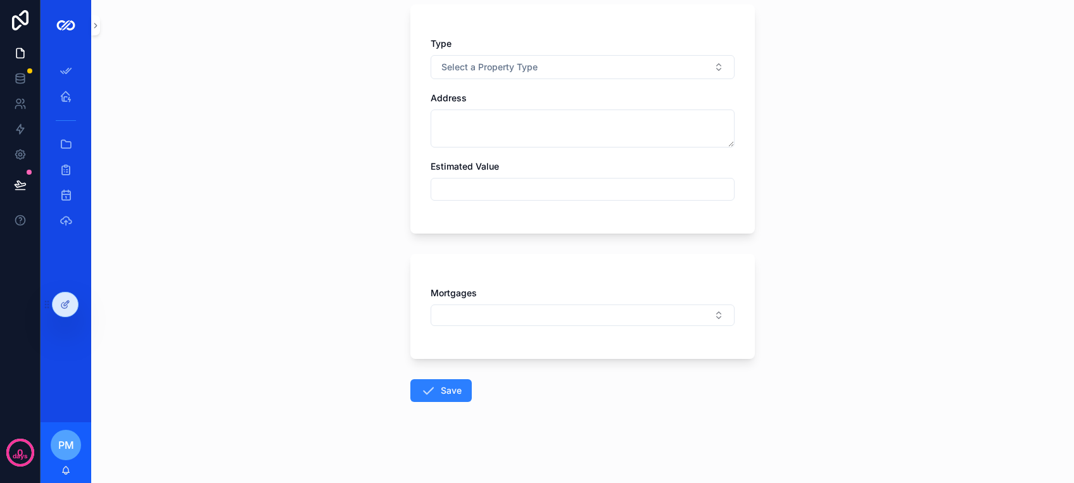
scroll to position [0, 0]
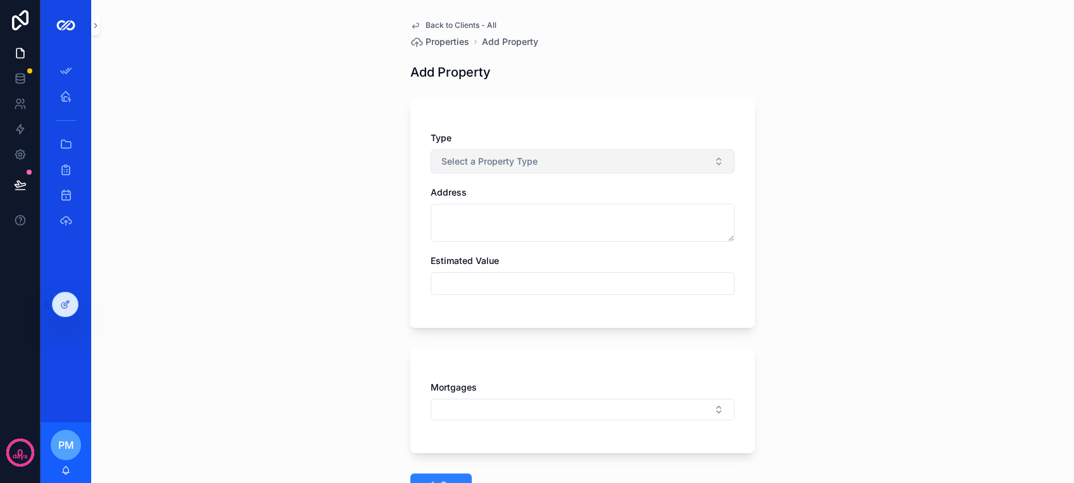
drag, startPoint x: 494, startPoint y: 141, endPoint x: 491, endPoint y: 149, distance: 9.2
click at [491, 149] on div "Type Select a Property Type" at bounding box center [582, 153] width 304 height 42
drag, startPoint x: 491, startPoint y: 149, endPoint x: 482, endPoint y: 165, distance: 17.6
click at [484, 162] on span "Select a Property Type" at bounding box center [489, 161] width 96 height 13
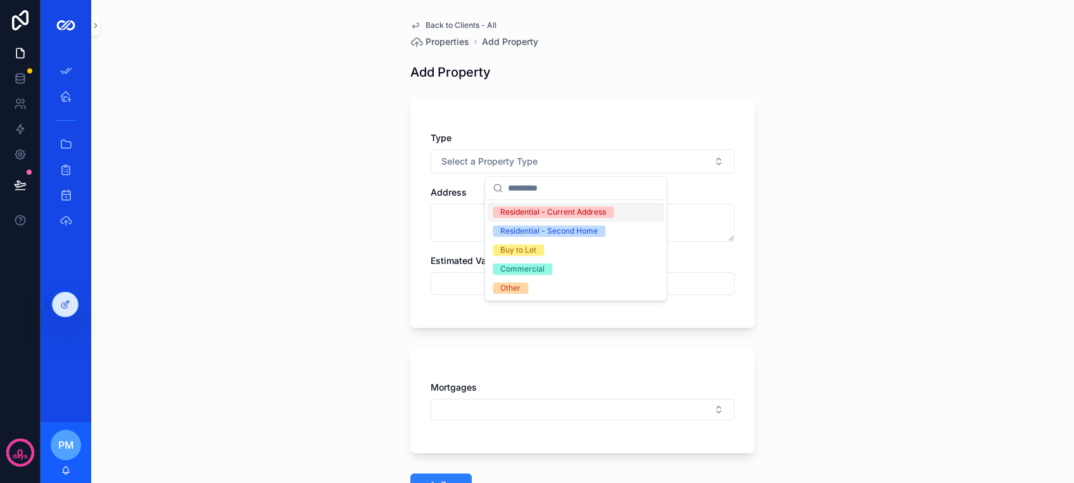
click at [519, 215] on div "Residential - Current Address" at bounding box center [553, 211] width 106 height 11
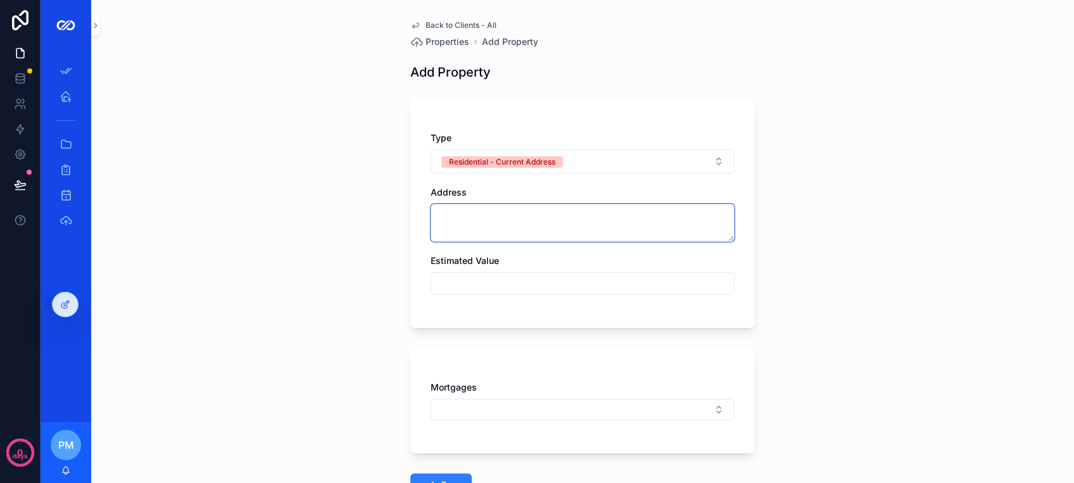
click at [495, 225] on textarea "scrollable content" at bounding box center [582, 223] width 304 height 38
type textarea "*****"
click at [482, 277] on input "scrollable content" at bounding box center [582, 284] width 303 height 18
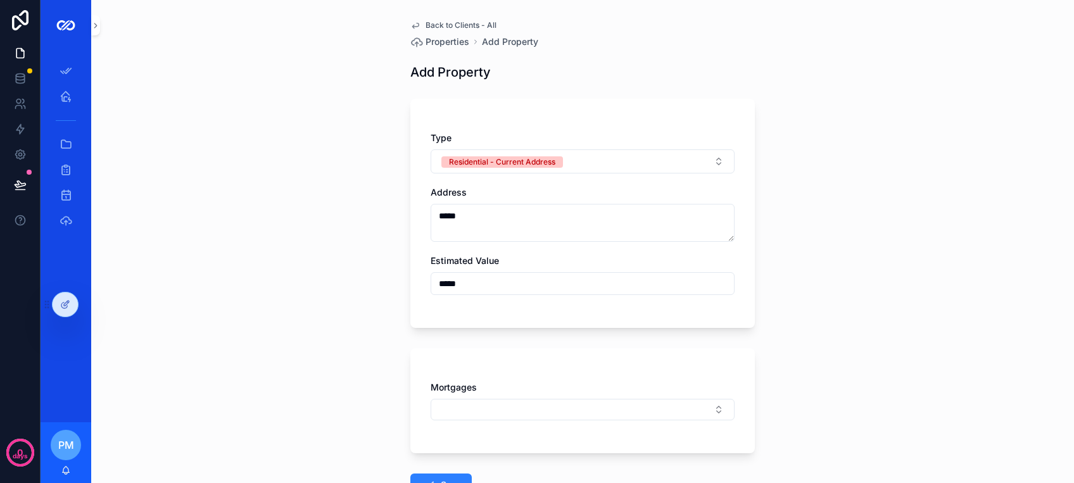
type input "*****"
click at [484, 397] on div "Mortgages" at bounding box center [582, 400] width 304 height 39
click at [483, 406] on button "Select Button" at bounding box center [582, 410] width 304 height 22
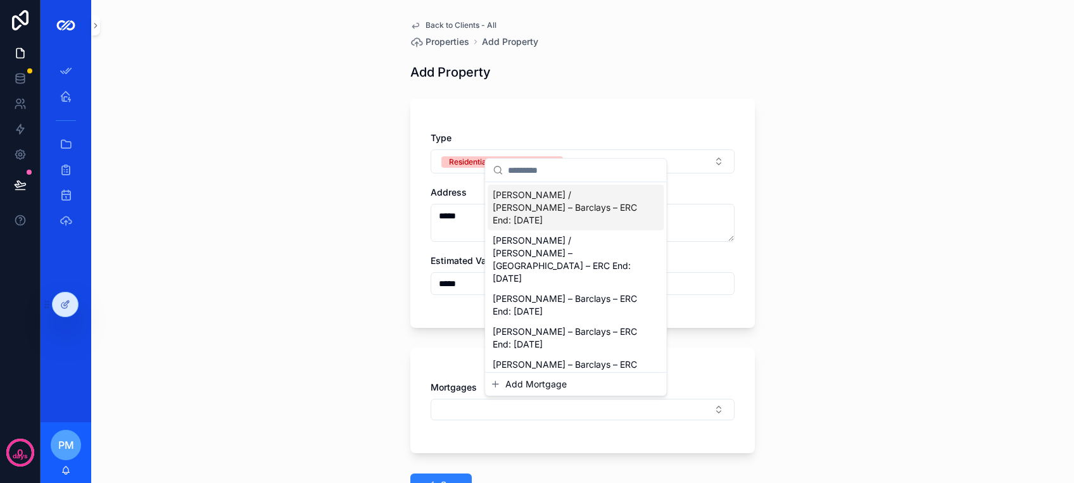
click at [510, 380] on span "Add Mortgage" at bounding box center [535, 384] width 61 height 13
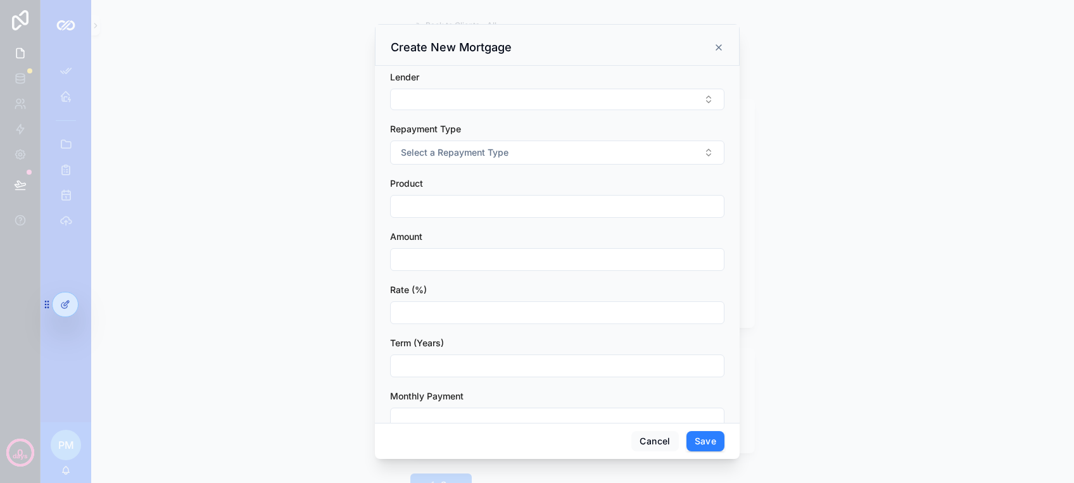
click at [456, 104] on button "Select Button" at bounding box center [557, 100] width 334 height 22
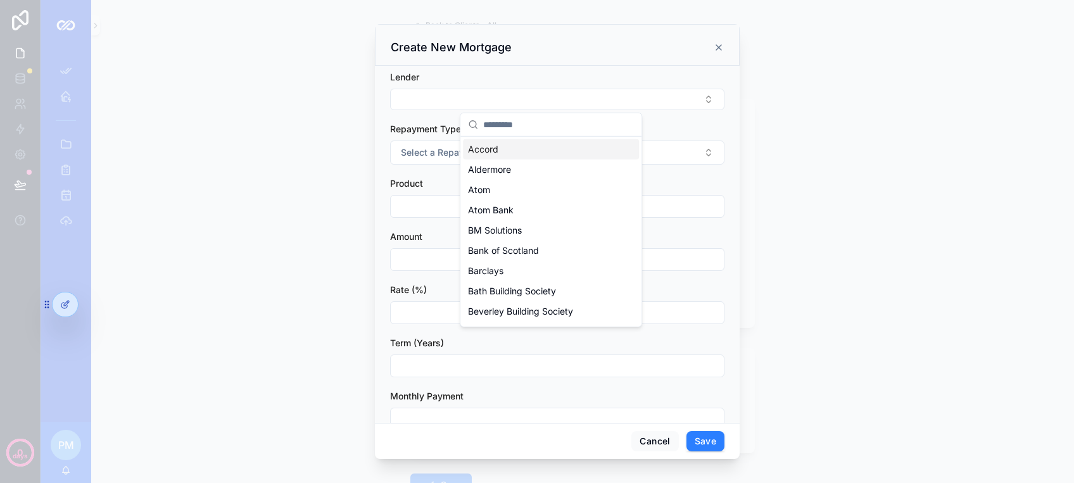
click at [486, 144] on span "Accord" at bounding box center [483, 149] width 30 height 13
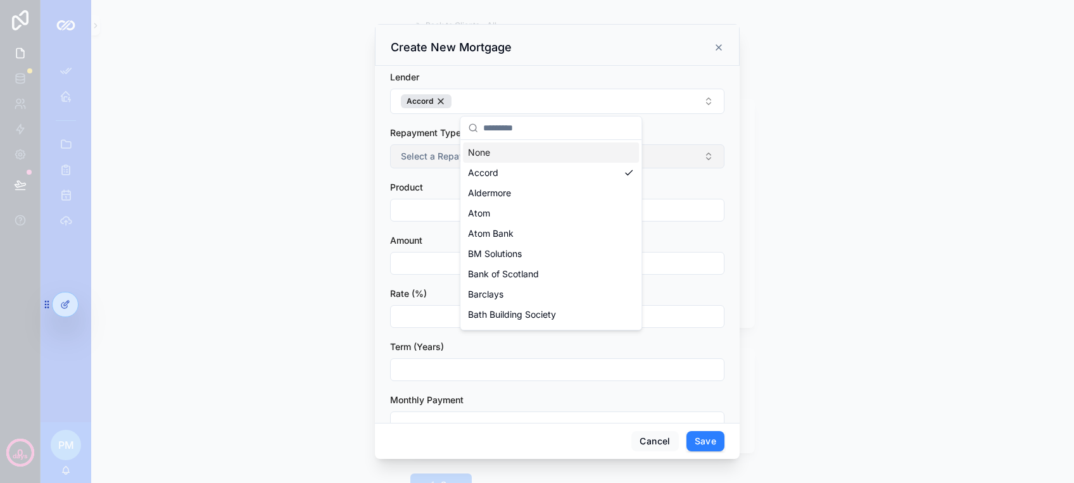
click at [419, 151] on span "Select a Repayment Type" at bounding box center [455, 156] width 108 height 13
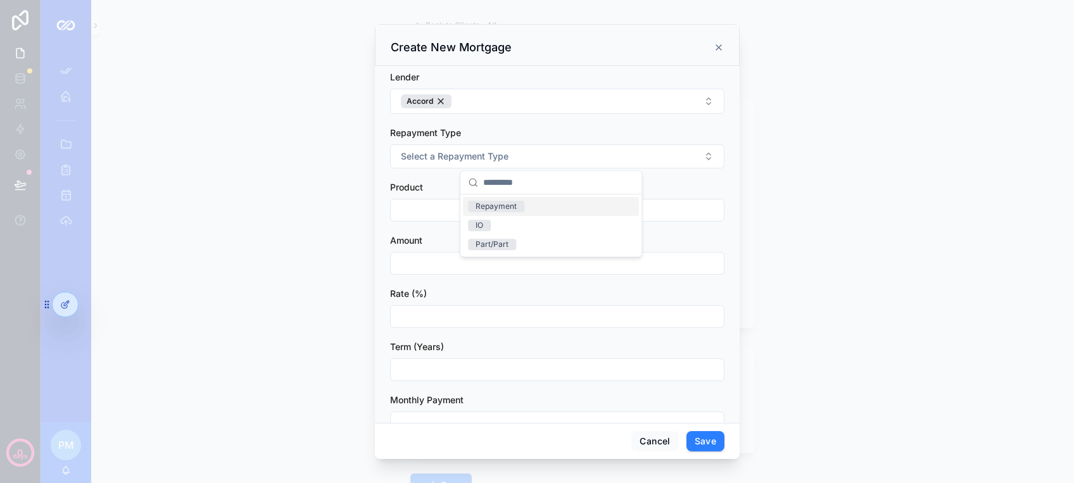
click at [476, 206] on div "Repayment" at bounding box center [495, 206] width 41 height 11
click at [450, 213] on input "scrollable content" at bounding box center [557, 210] width 333 height 18
type input "**"
click at [420, 319] on input "scrollable content" at bounding box center [557, 317] width 333 height 18
click at [409, 253] on div "scrollable content" at bounding box center [557, 263] width 334 height 23
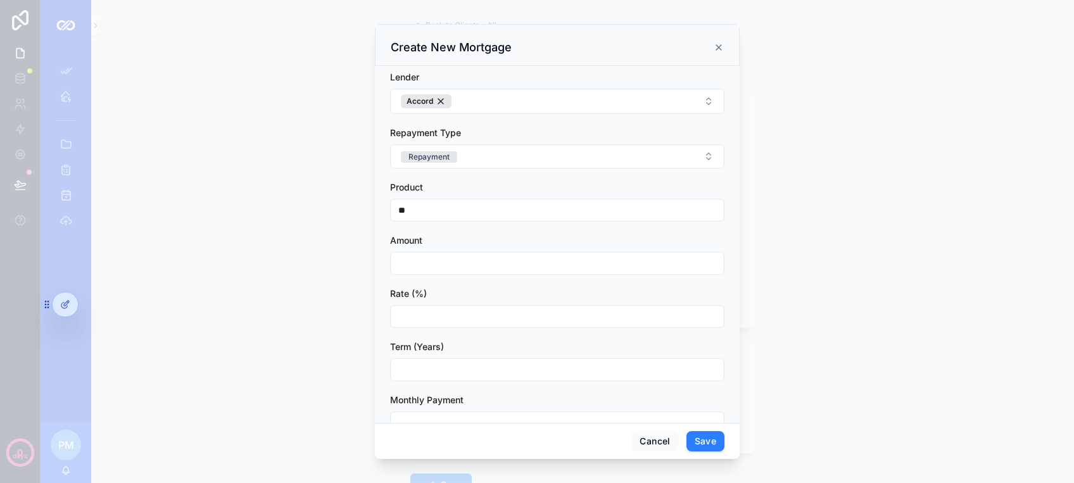
click at [411, 264] on input "scrollable content" at bounding box center [557, 263] width 333 height 18
type input "*******"
drag, startPoint x: 415, startPoint y: 324, endPoint x: 412, endPoint y: 314, distance: 10.4
click at [413, 320] on input "scrollable content" at bounding box center [557, 317] width 333 height 18
type input "******"
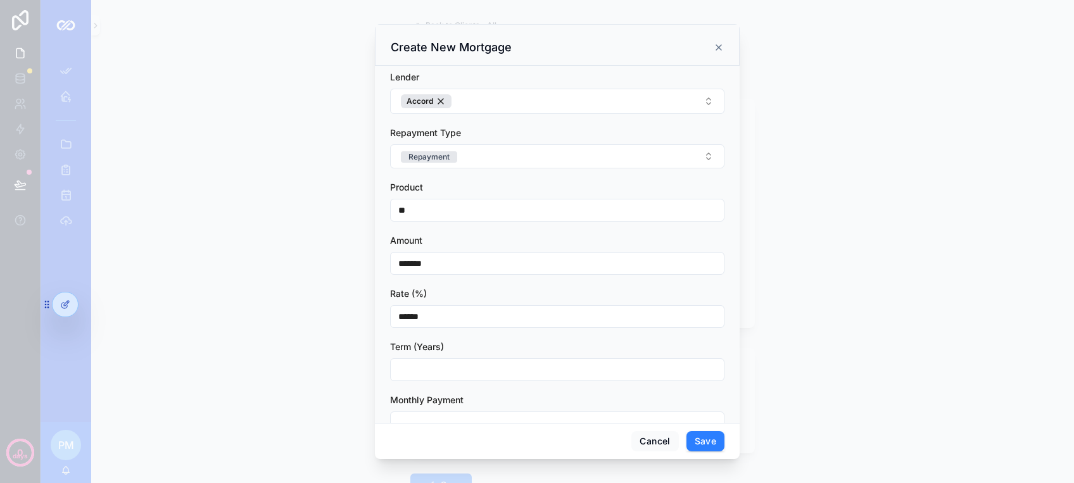
click at [405, 361] on input "scrollable content" at bounding box center [557, 370] width 333 height 18
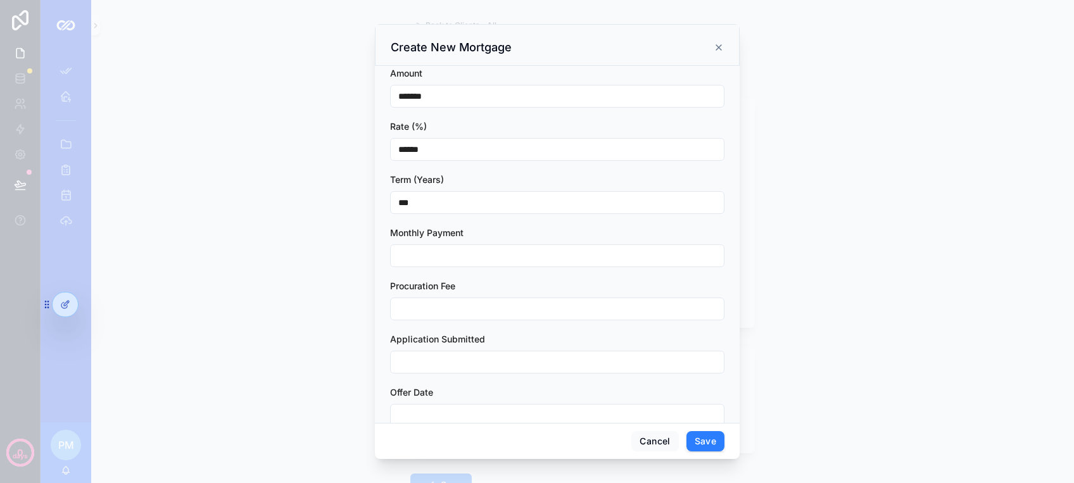
scroll to position [168, 0]
type input "***"
drag, startPoint x: 416, startPoint y: 244, endPoint x: 415, endPoint y: 253, distance: 8.9
click at [415, 246] on input "scrollable content" at bounding box center [557, 255] width 333 height 18
type input "******"
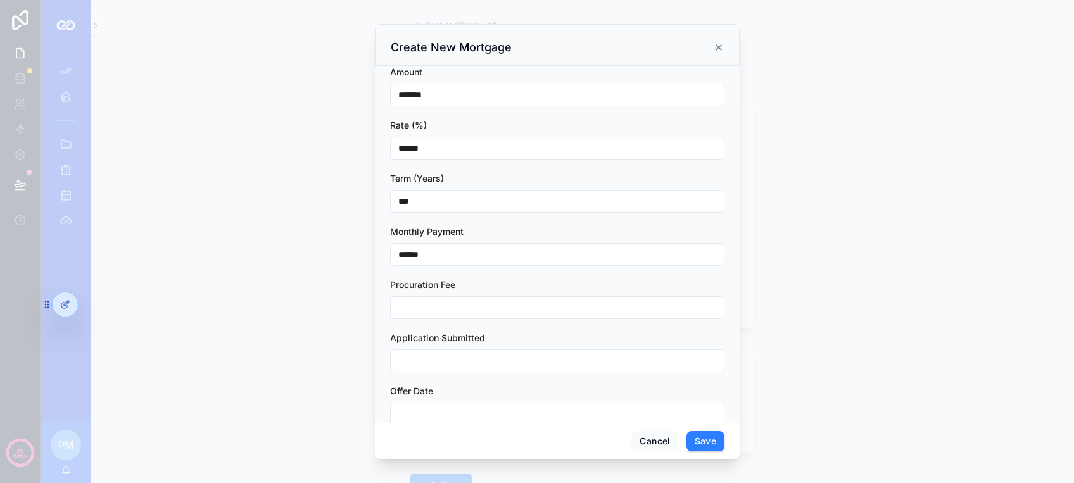
drag, startPoint x: 413, startPoint y: 289, endPoint x: 413, endPoint y: 299, distance: 10.1
click at [413, 289] on label "Procuration Fee" at bounding box center [422, 285] width 65 height 13
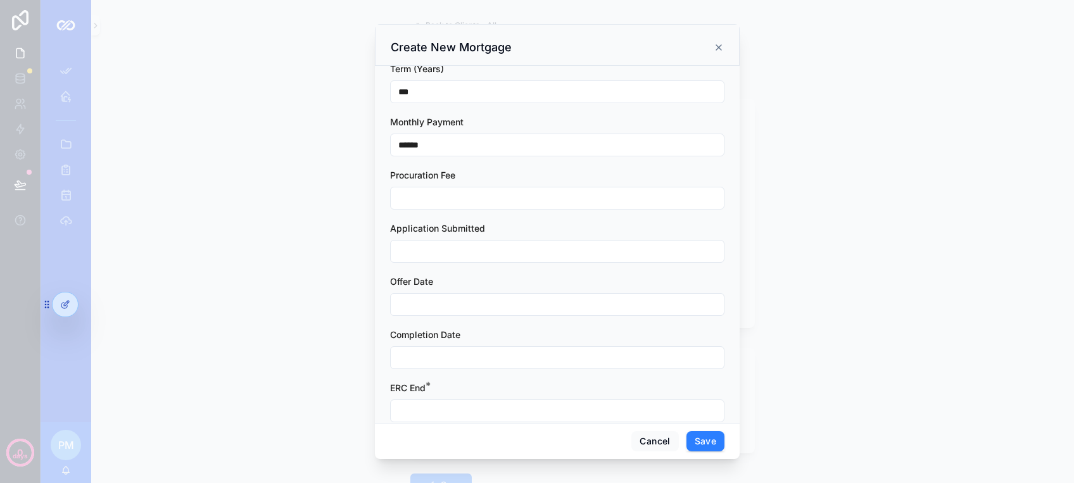
scroll to position [299, 0]
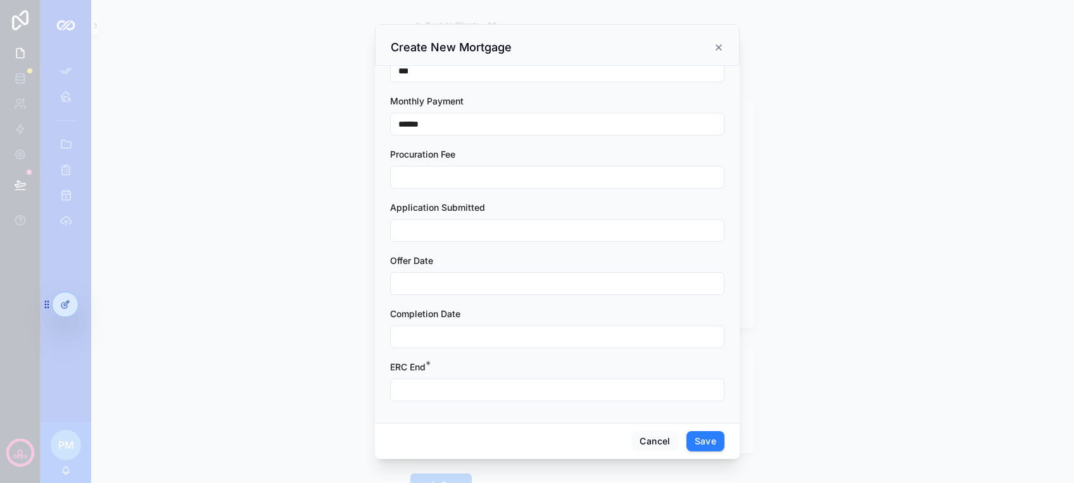
click at [456, 391] on input "scrollable content" at bounding box center [557, 390] width 333 height 18
drag, startPoint x: 481, startPoint y: 365, endPoint x: 551, endPoint y: 400, distance: 78.1
click at [481, 364] on button "27" at bounding box center [482, 358] width 23 height 23
type input "**********"
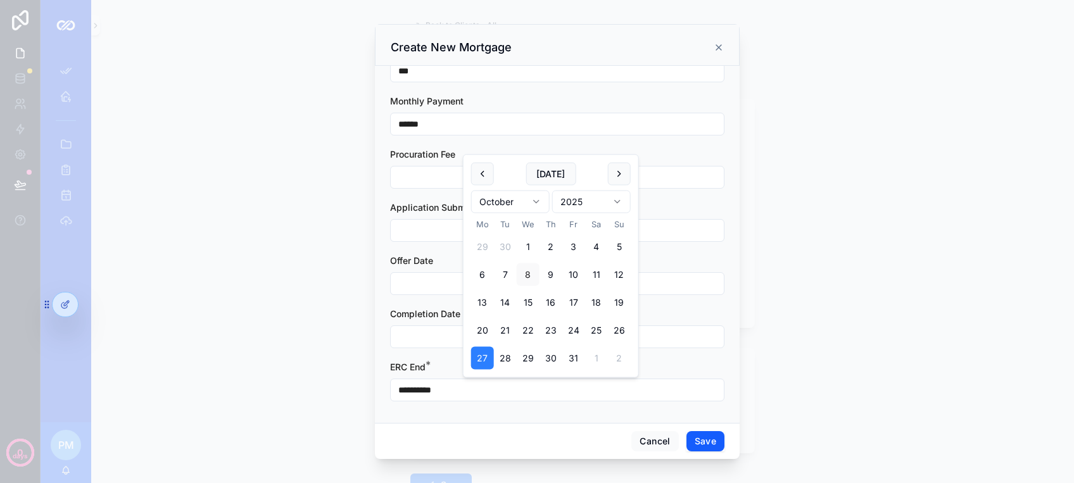
click at [713, 437] on button "Save" at bounding box center [705, 441] width 38 height 20
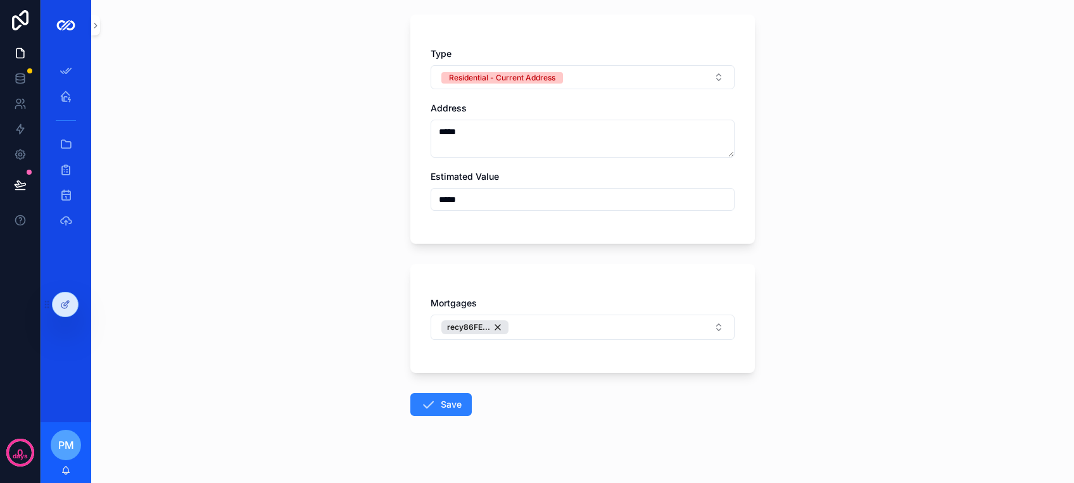
scroll to position [0, 0]
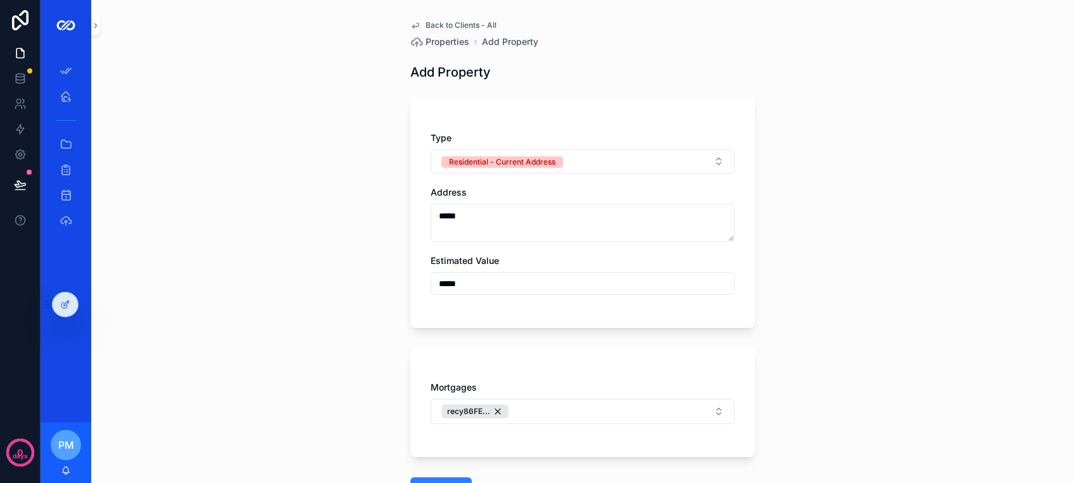
click at [456, 22] on span "Back to Clients - All" at bounding box center [460, 25] width 71 height 10
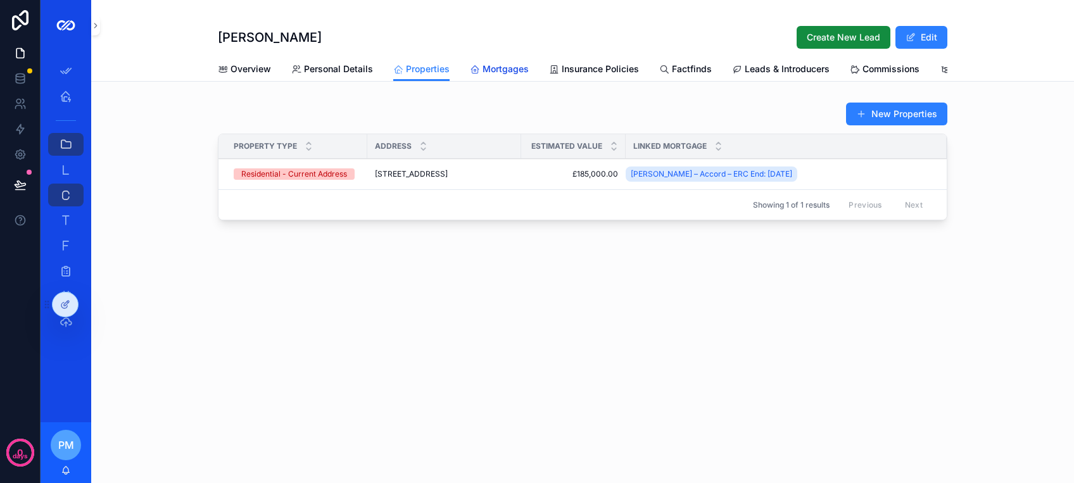
click at [489, 66] on span "Mortgages" at bounding box center [505, 69] width 46 height 13
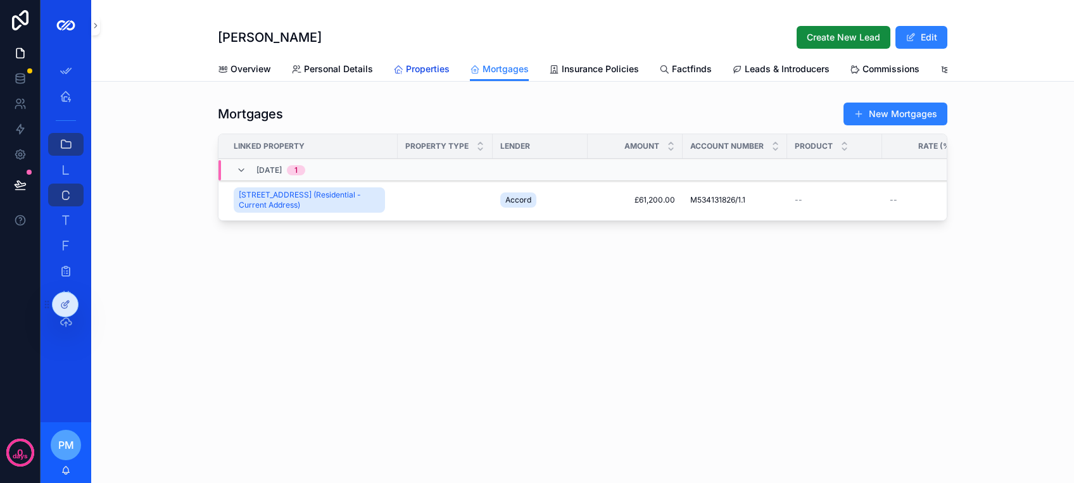
click at [431, 68] on span "Properties" at bounding box center [428, 69] width 44 height 13
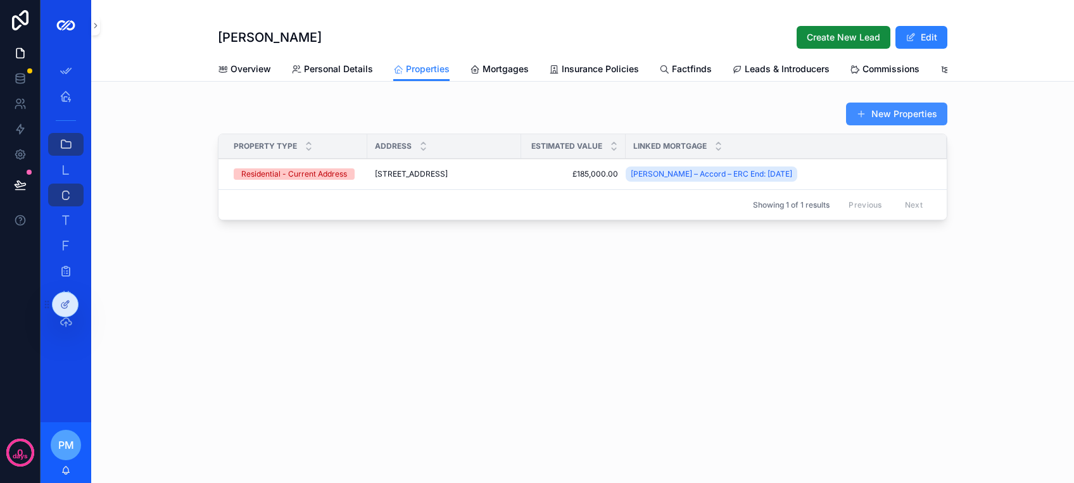
click at [906, 125] on button "New Properties" at bounding box center [896, 114] width 101 height 23
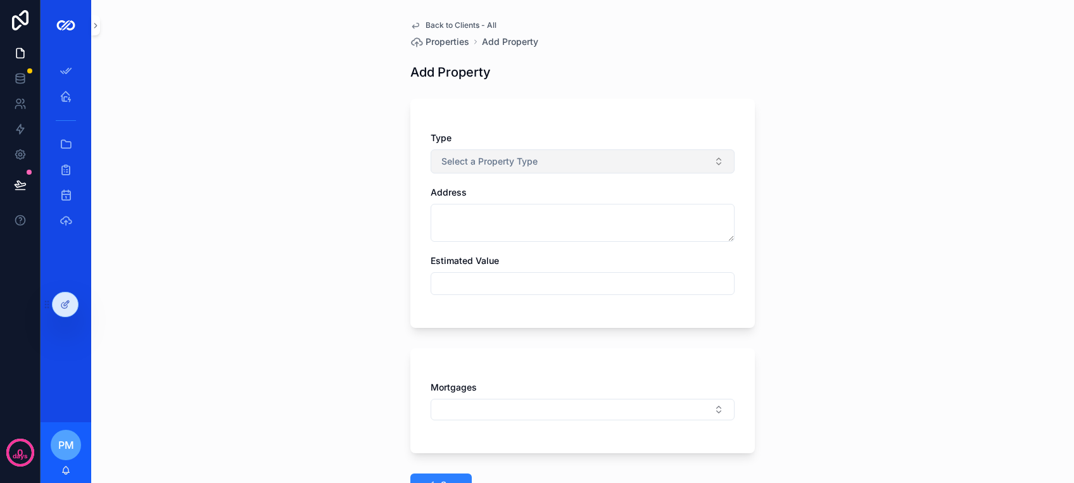
click at [551, 157] on button "Select a Property Type" at bounding box center [582, 161] width 304 height 24
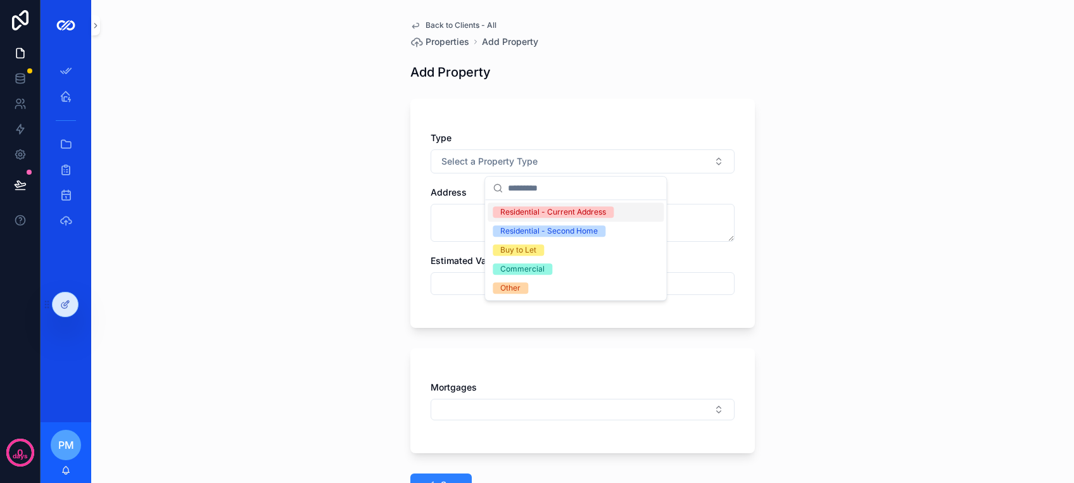
click at [541, 203] on div "Residential - Current Address" at bounding box center [575, 212] width 176 height 19
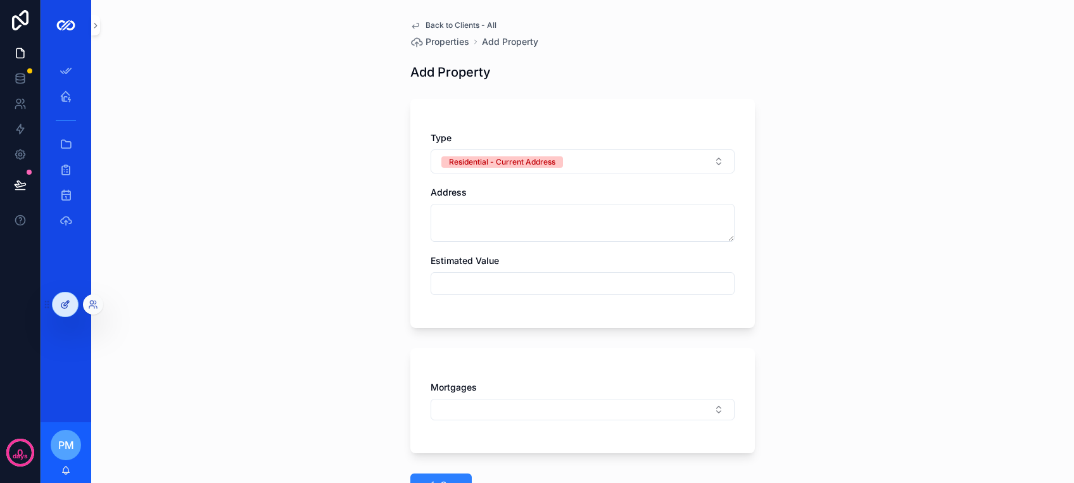
click at [70, 303] on icon at bounding box center [65, 304] width 10 height 10
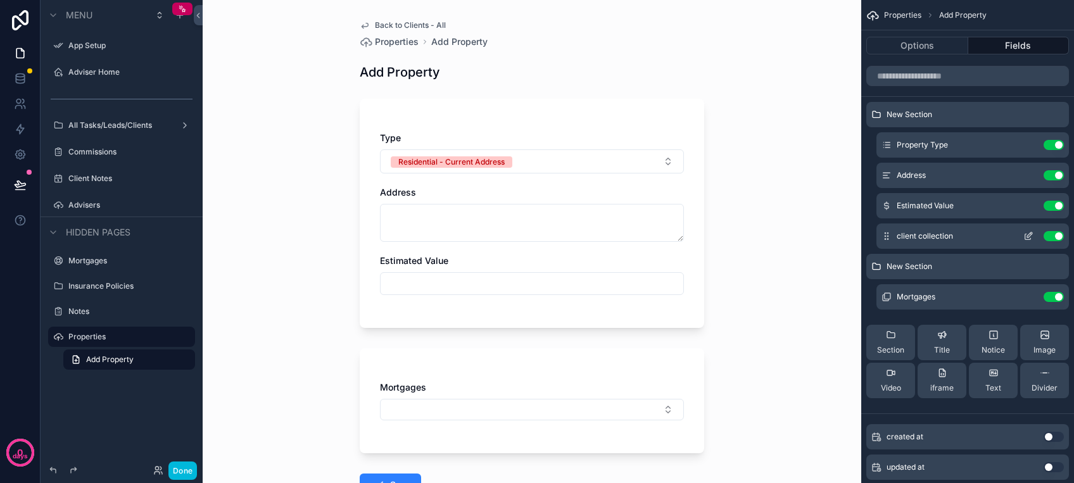
click at [1029, 234] on icon "scrollable content" at bounding box center [1029, 234] width 5 height 5
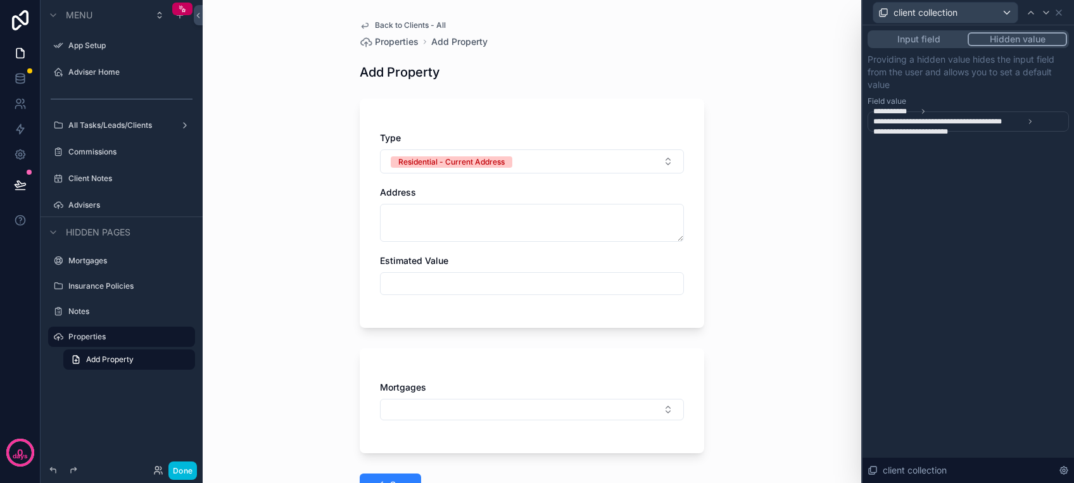
click at [1013, 130] on span "**********" at bounding box center [969, 121] width 192 height 30
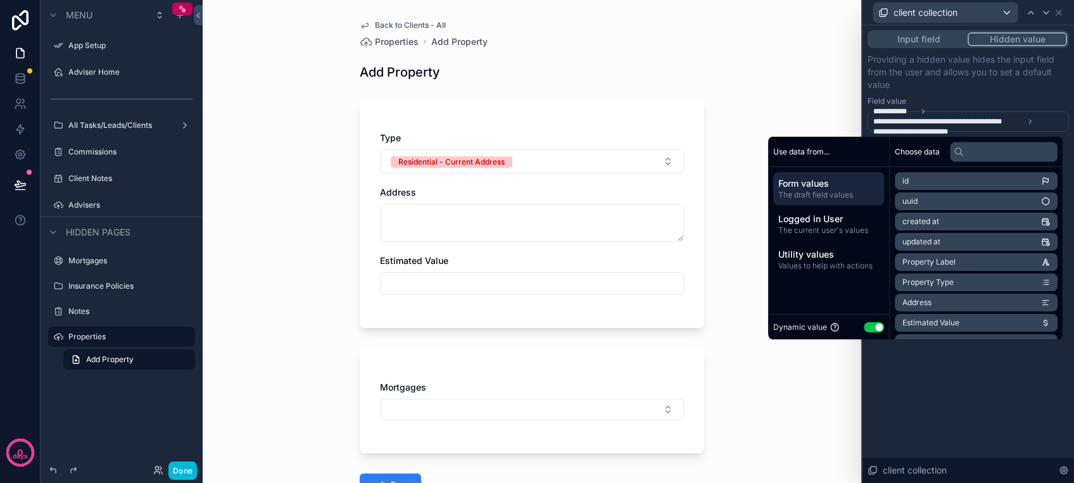
click at [820, 192] on span "The draft field values" at bounding box center [828, 195] width 101 height 10
click at [925, 181] on li "id" at bounding box center [975, 181] width 163 height 18
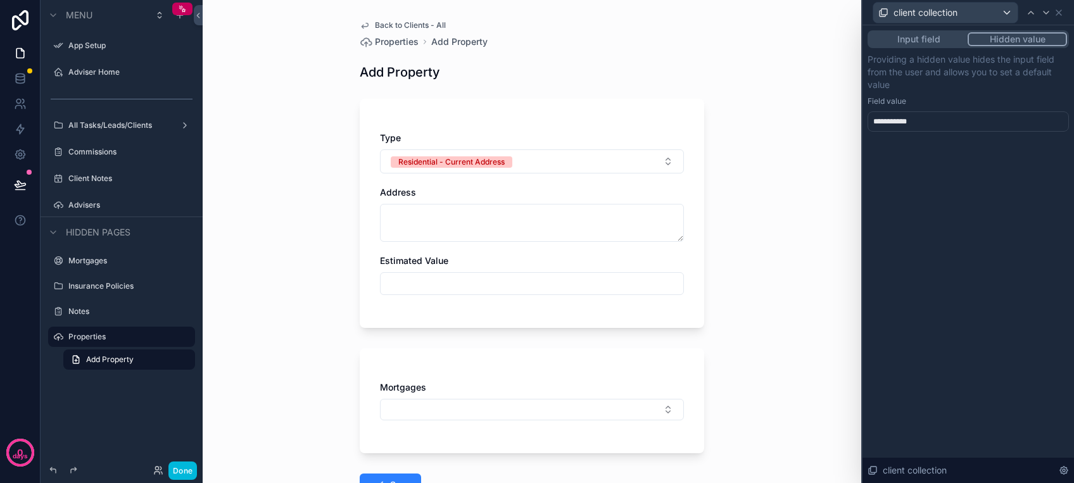
click at [830, 96] on div "Back to Clients - All Properties Add Property Add Property Type Residential - C…" at bounding box center [532, 241] width 658 height 483
click at [1062, 13] on icon at bounding box center [1058, 13] width 10 height 10
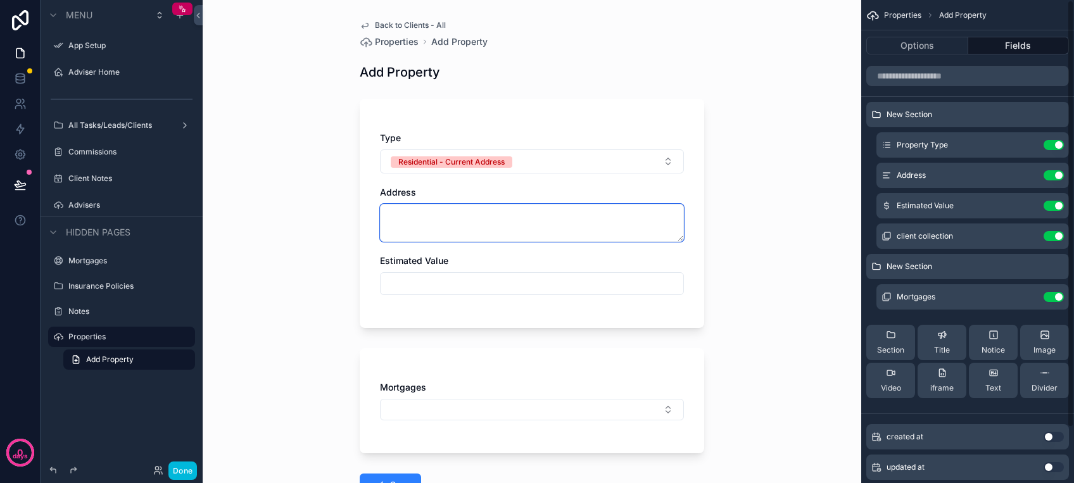
click at [477, 213] on textarea "scrollable content" at bounding box center [532, 223] width 304 height 38
click at [479, 223] on textarea "scrollable content" at bounding box center [532, 223] width 304 height 38
type textarea "*****"
click at [473, 277] on input "scrollable content" at bounding box center [531, 284] width 303 height 18
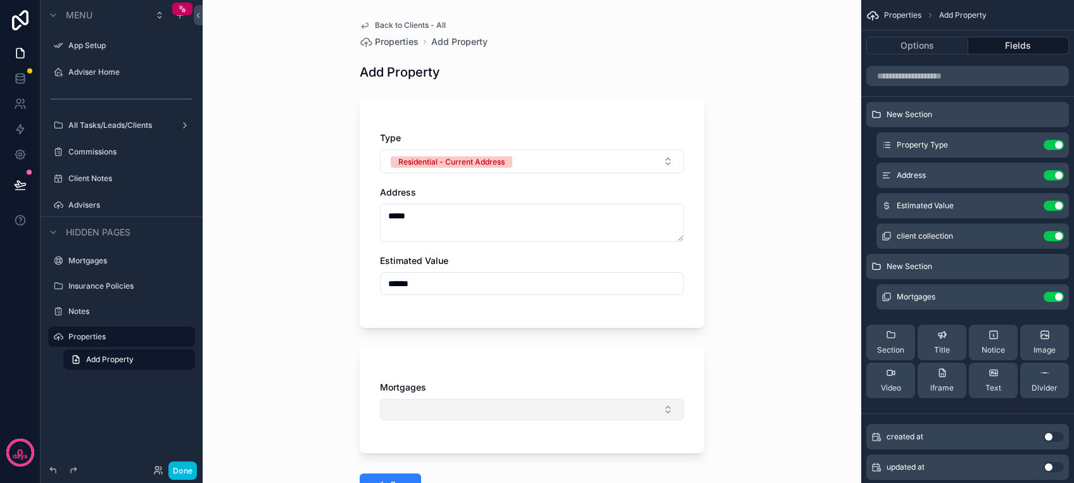
type input "******"
click at [466, 405] on button "Select Button" at bounding box center [532, 410] width 304 height 22
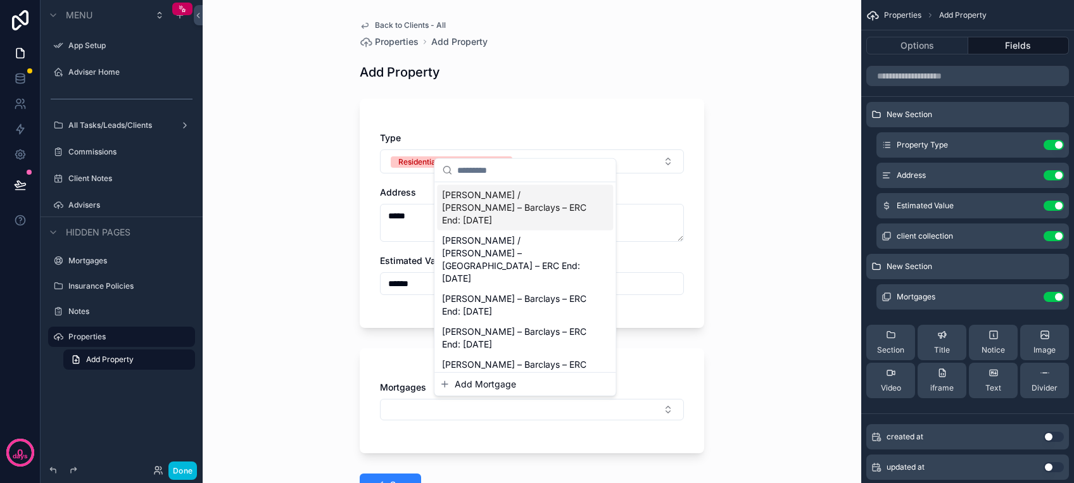
click at [484, 385] on span "Add Mortgage" at bounding box center [484, 384] width 61 height 13
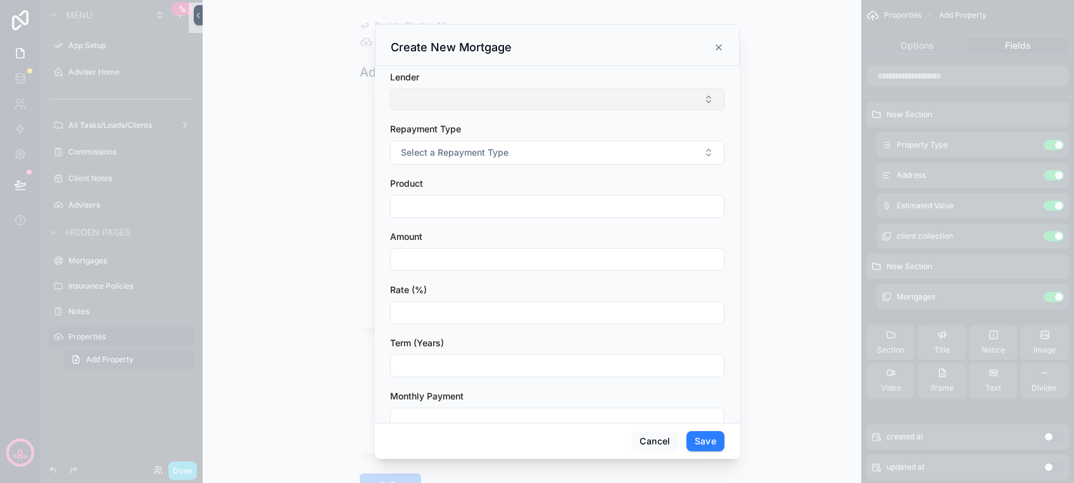
click at [415, 96] on button "Select Button" at bounding box center [557, 100] width 334 height 22
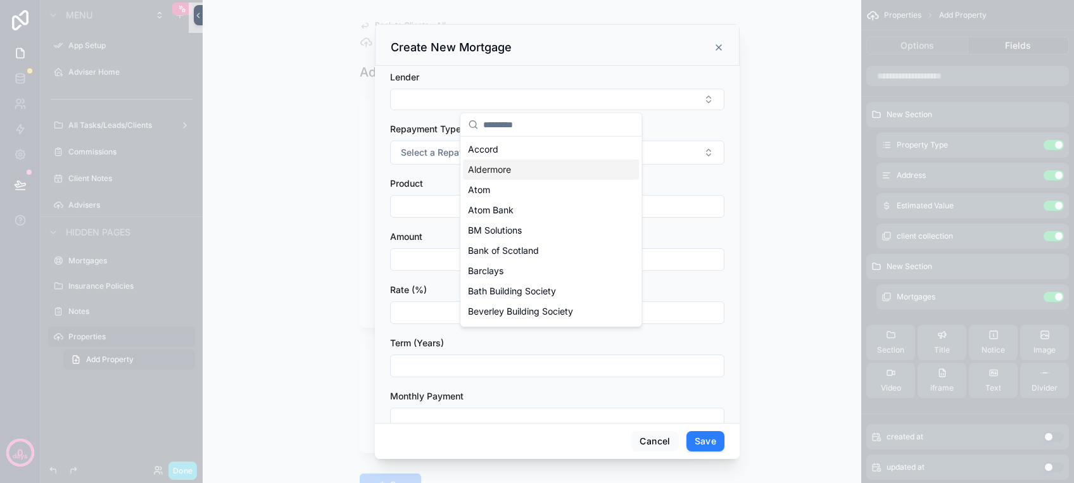
click at [506, 170] on span "Aldermore" at bounding box center [489, 169] width 43 height 13
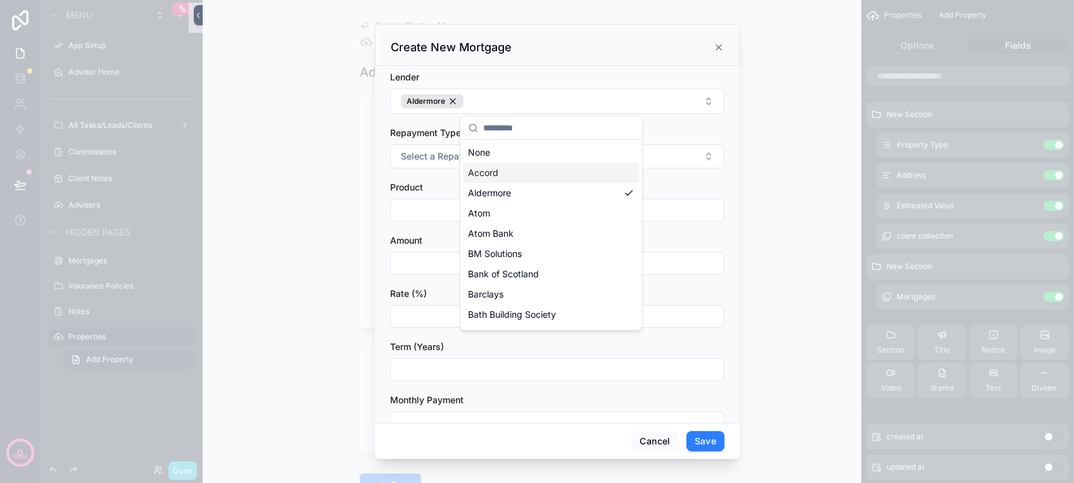
click at [411, 262] on input "scrollable content" at bounding box center [557, 263] width 333 height 18
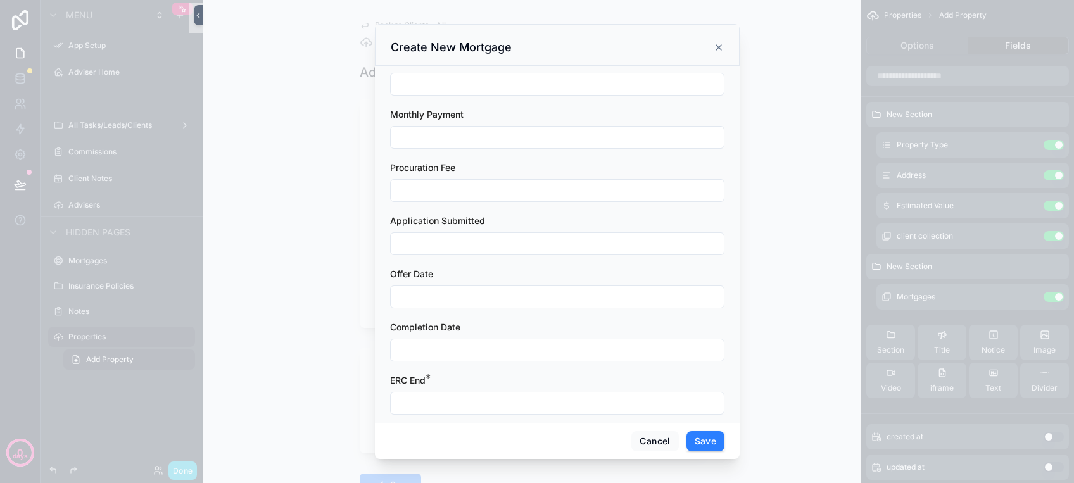
scroll to position [299, 0]
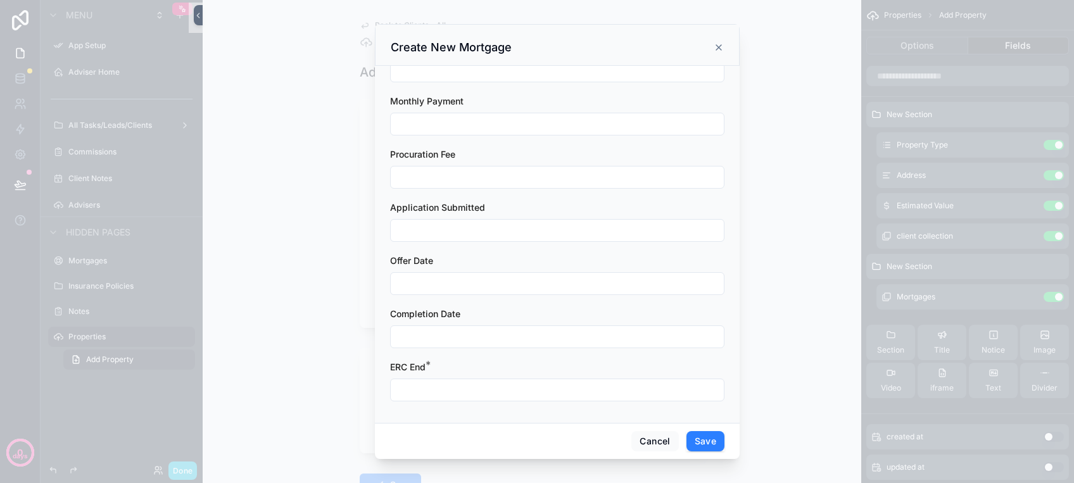
type input "*******"
click at [425, 391] on input "scrollable content" at bounding box center [557, 390] width 333 height 18
drag, startPoint x: 496, startPoint y: 349, endPoint x: 610, endPoint y: 395, distance: 122.7
click at [497, 350] on button "28" at bounding box center [505, 358] width 23 height 23
type input "**********"
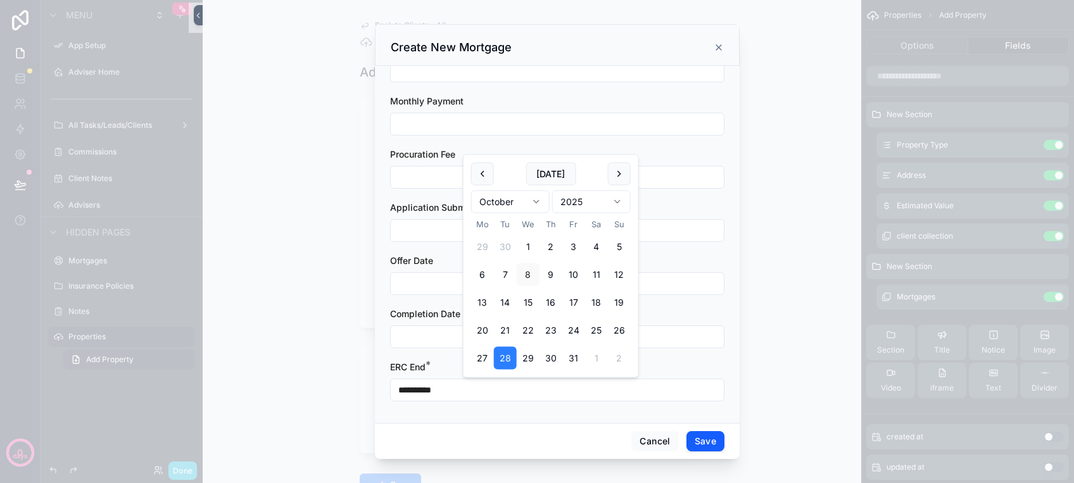
click at [697, 437] on button "Save" at bounding box center [705, 441] width 38 height 20
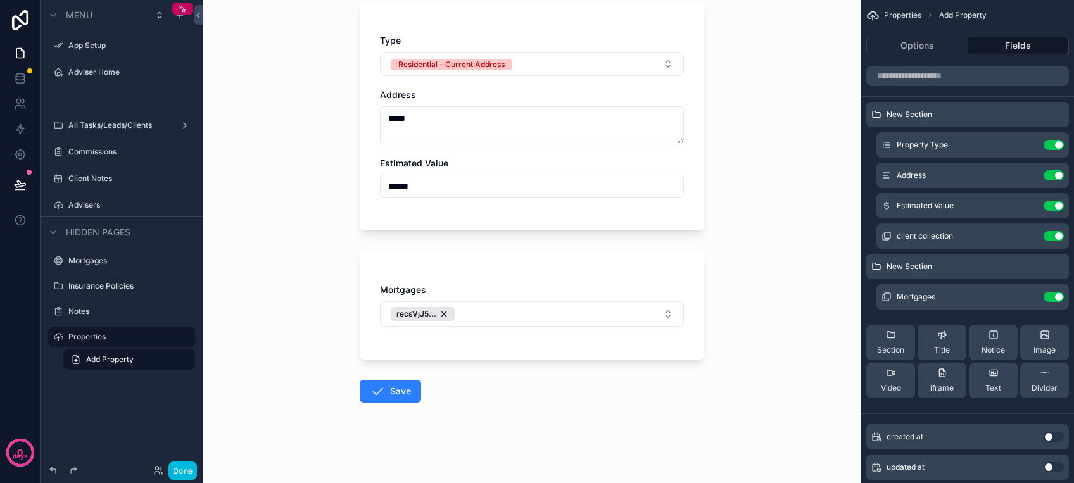
scroll to position [0, 0]
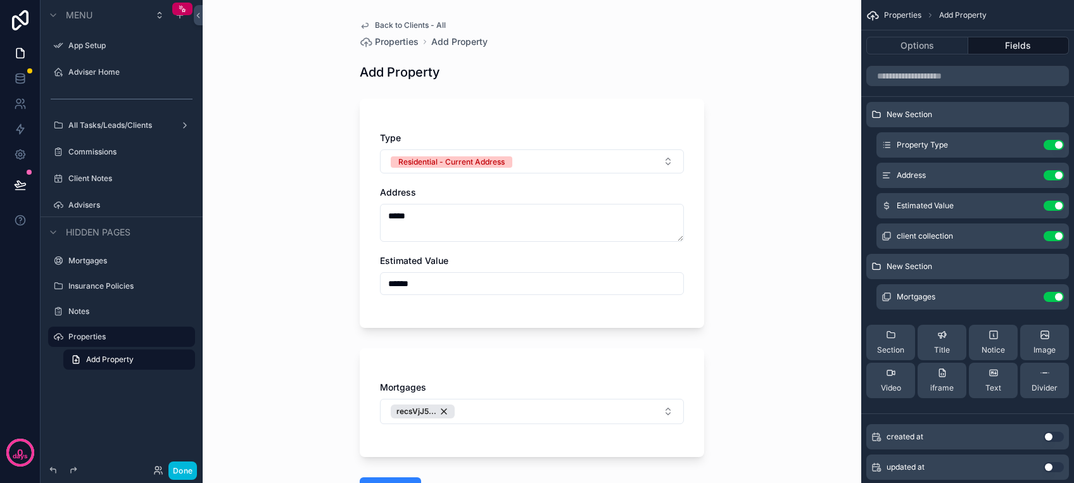
click at [389, 20] on span "Back to Clients - All" at bounding box center [410, 25] width 71 height 10
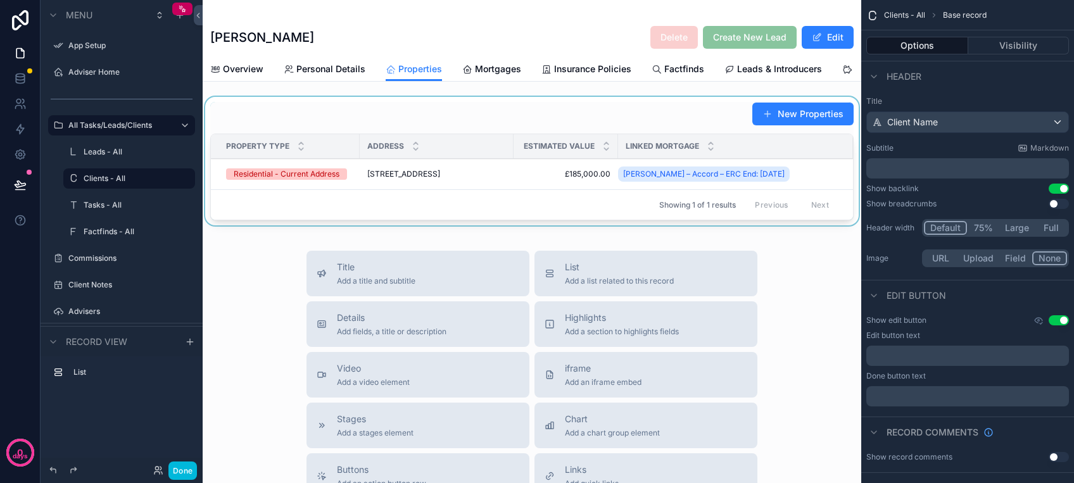
click at [779, 126] on div "scrollable content" at bounding box center [532, 164] width 658 height 134
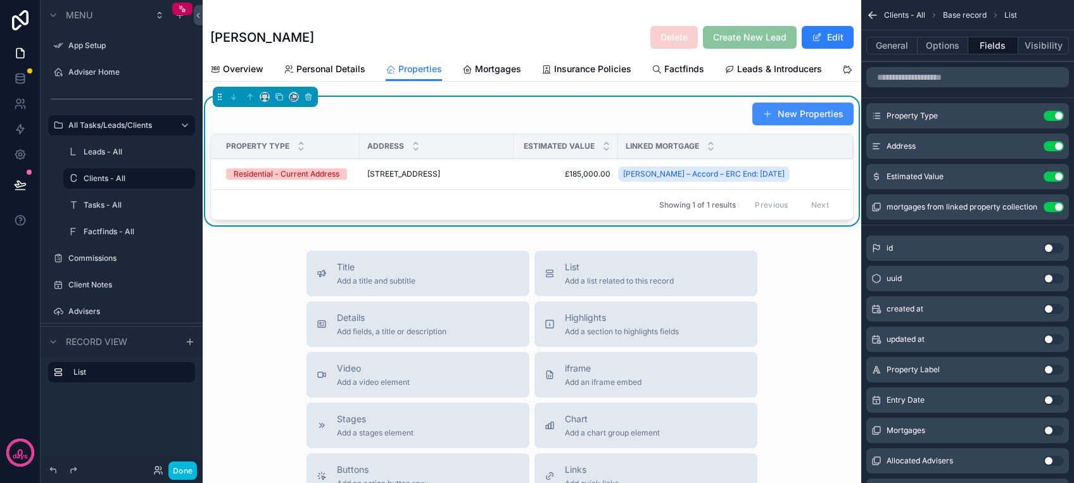
click at [765, 122] on button "New Properties" at bounding box center [802, 114] width 101 height 23
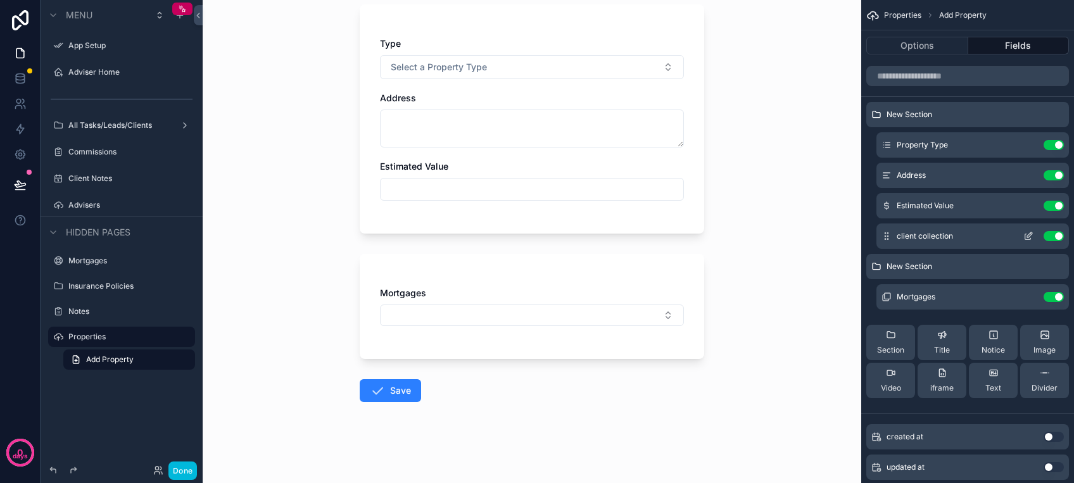
click at [1029, 237] on icon "scrollable content" at bounding box center [1028, 236] width 10 height 10
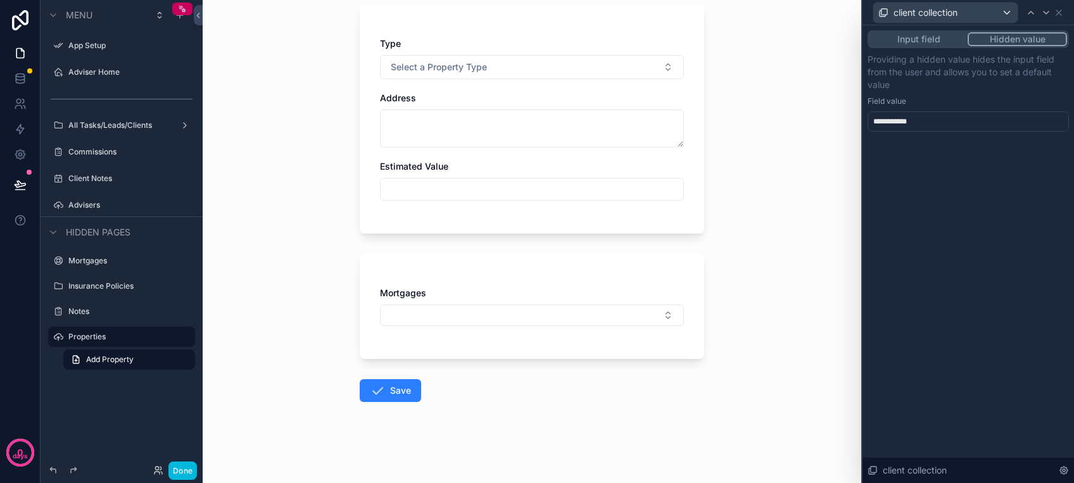
click at [973, 125] on div "**********" at bounding box center [967, 121] width 201 height 20
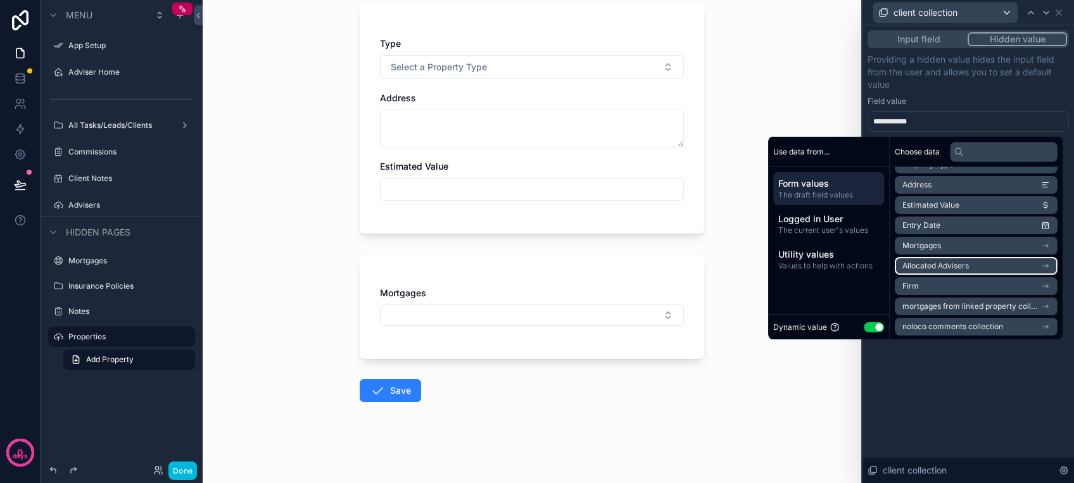
scroll to position [118, 0]
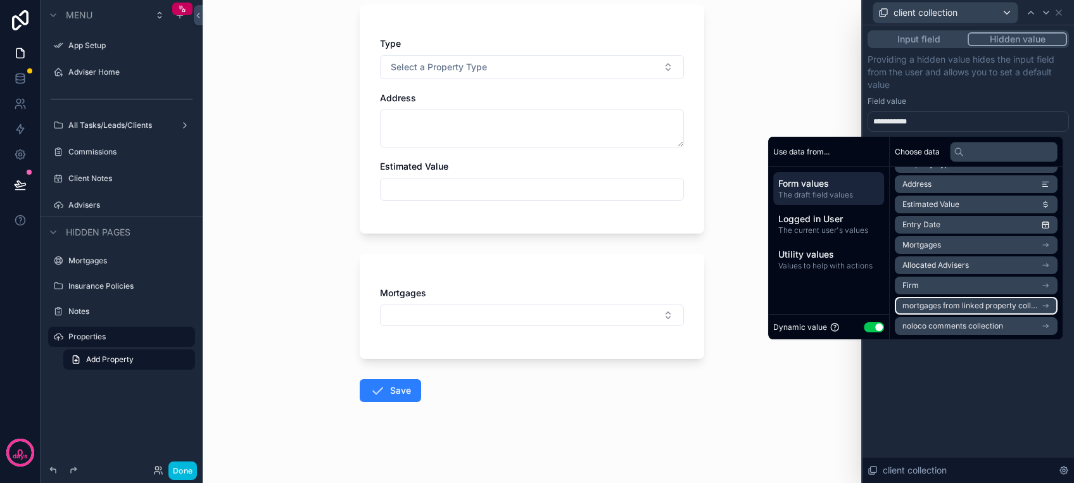
click at [1006, 309] on span "mortgages from linked property collection" at bounding box center [971, 306] width 139 height 10
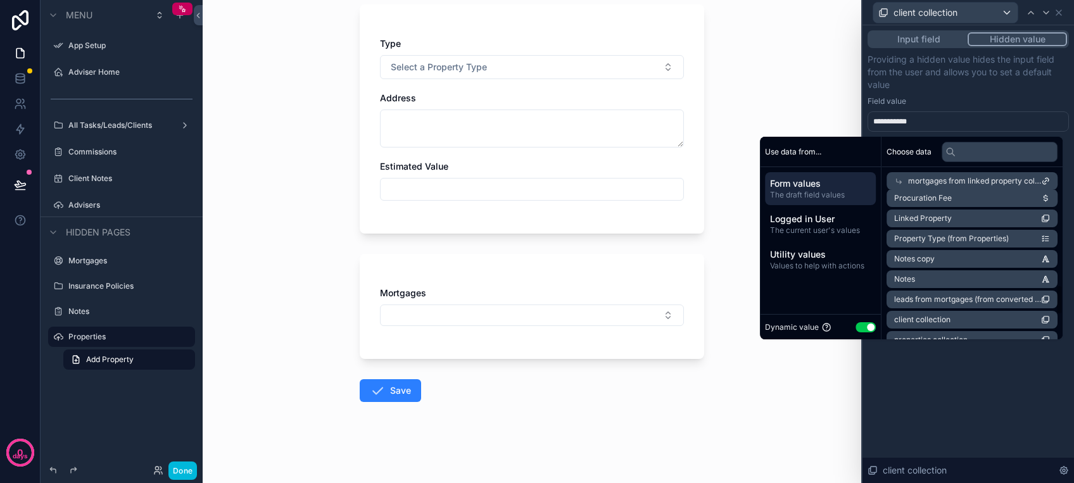
scroll to position [541, 0]
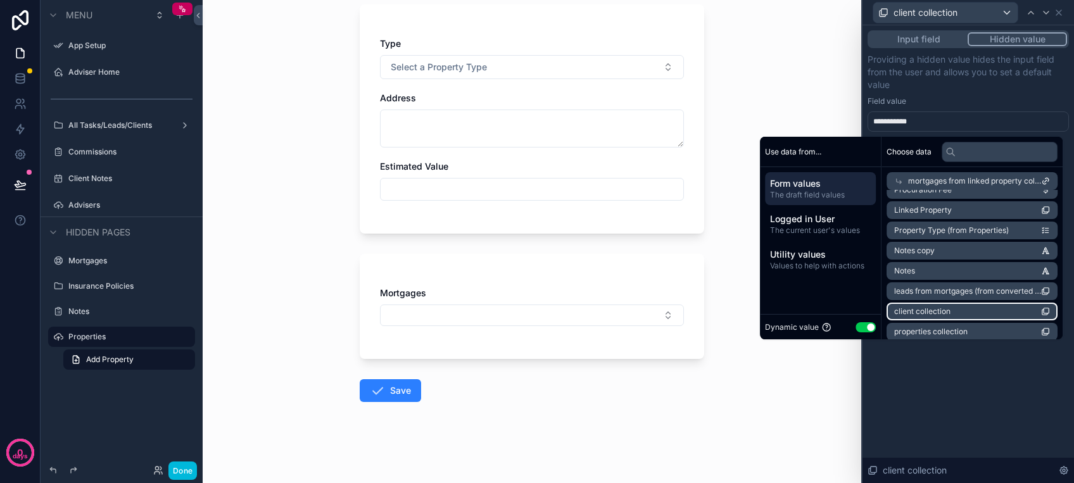
click at [1008, 308] on li "client collection" at bounding box center [971, 312] width 171 height 18
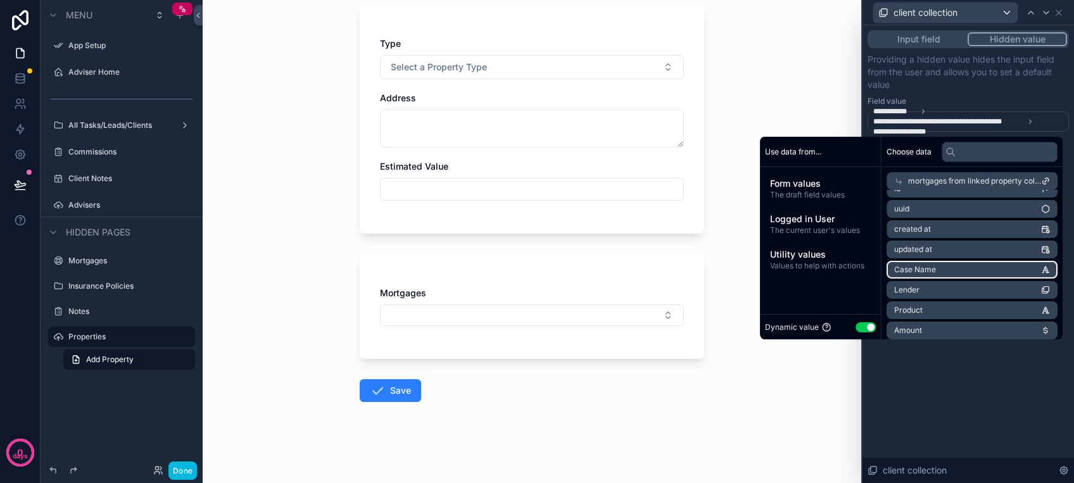
scroll to position [0, 0]
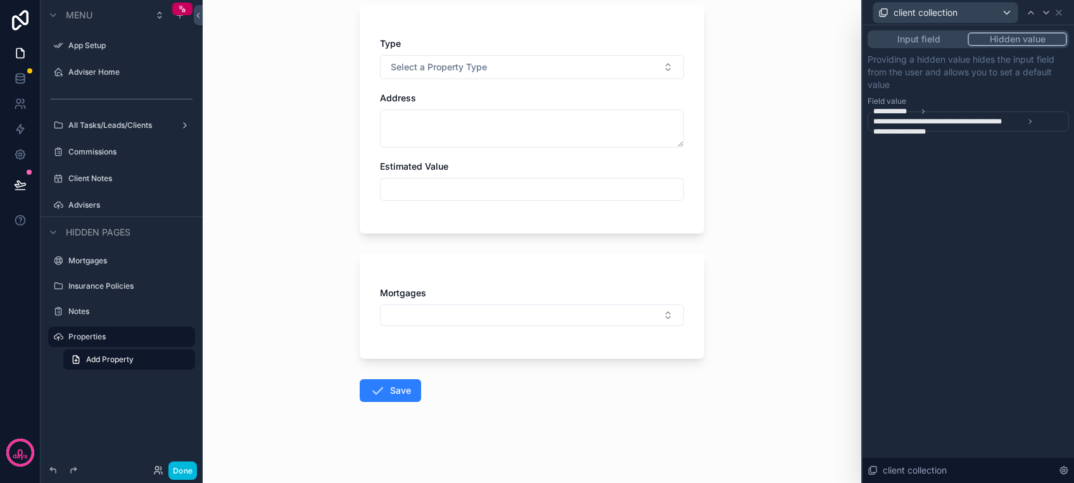
drag, startPoint x: 753, startPoint y: 424, endPoint x: 677, endPoint y: 399, distance: 80.7
click at [752, 424] on div "Back to Clients - All Properties Add Property Add Property Type Select a Proper…" at bounding box center [532, 241] width 658 height 483
click at [496, 311] on button "Select Button" at bounding box center [532, 315] width 304 height 22
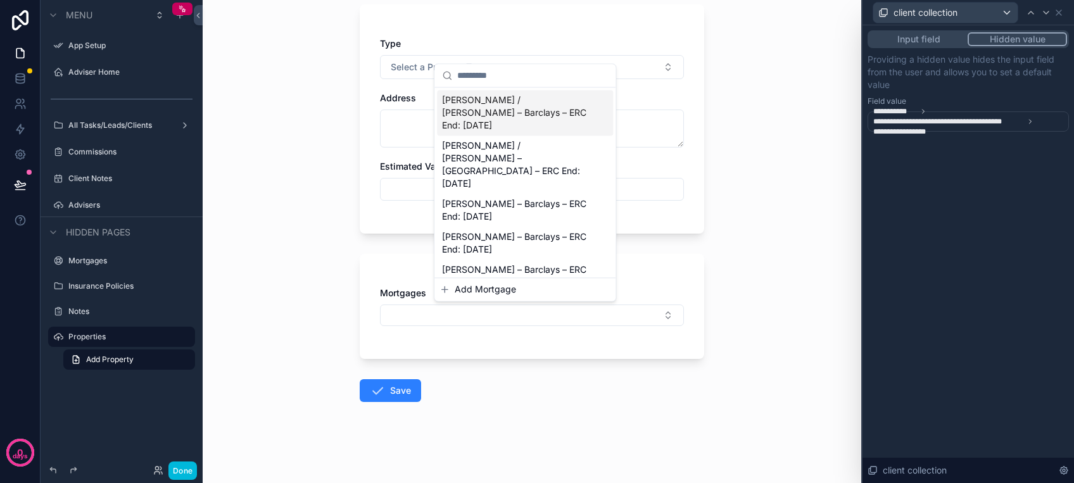
click at [499, 290] on span "Add Mortgage" at bounding box center [484, 289] width 61 height 13
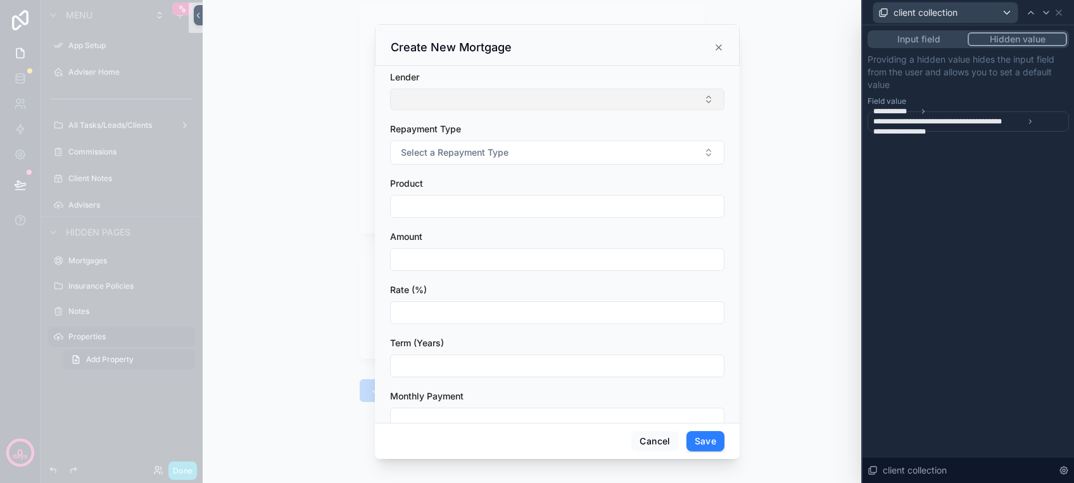
click at [462, 91] on button "Select Button" at bounding box center [557, 100] width 334 height 22
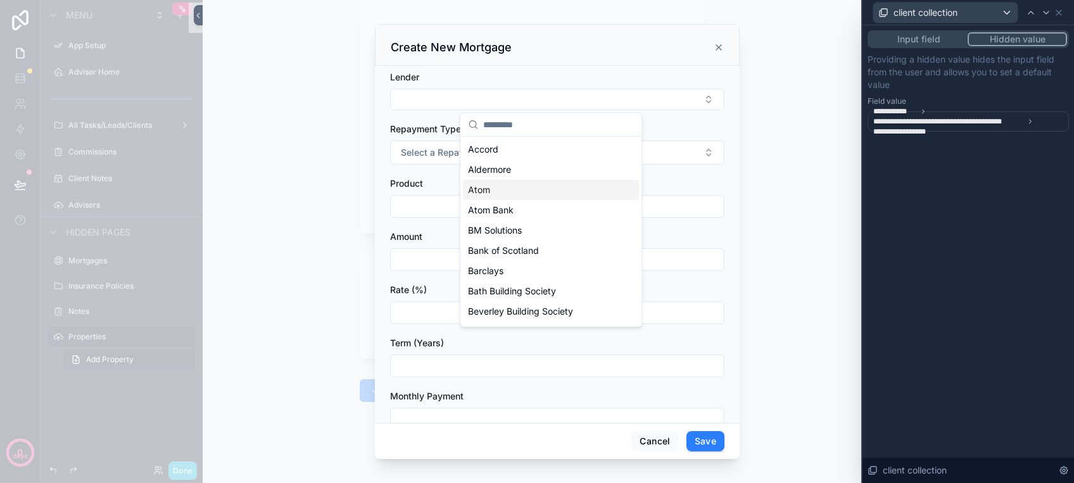
click at [497, 182] on div "Atom" at bounding box center [551, 190] width 176 height 20
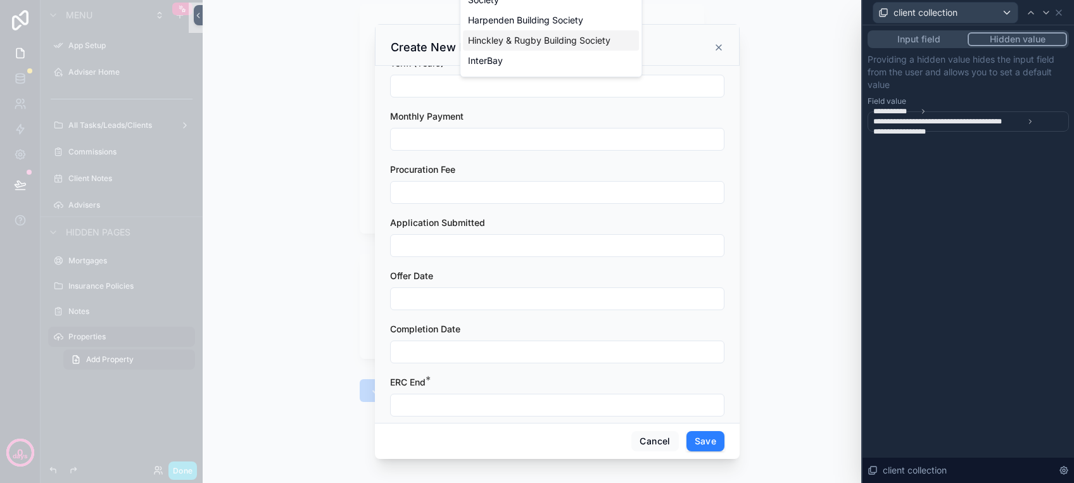
scroll to position [299, 0]
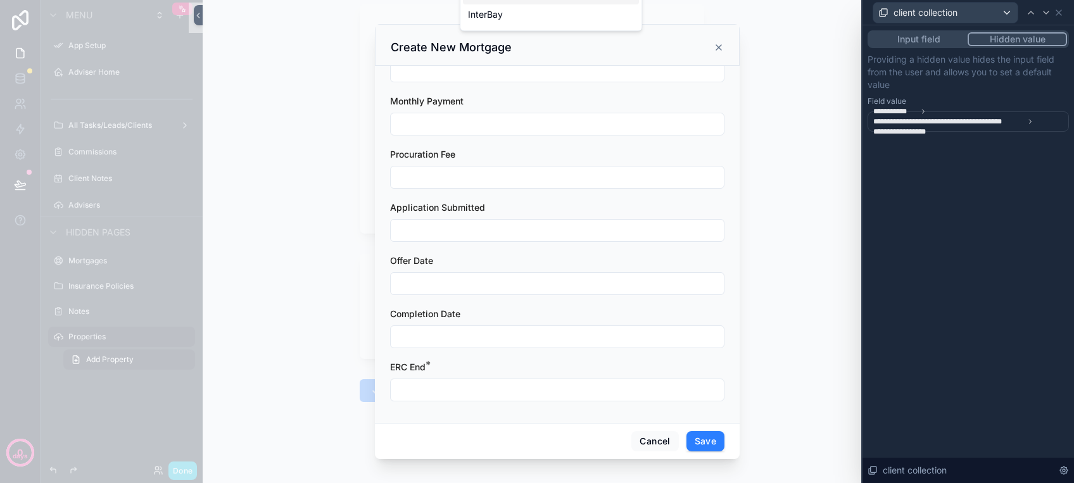
click at [440, 382] on input "scrollable content" at bounding box center [557, 390] width 333 height 18
click at [502, 347] on button "28" at bounding box center [505, 358] width 23 height 23
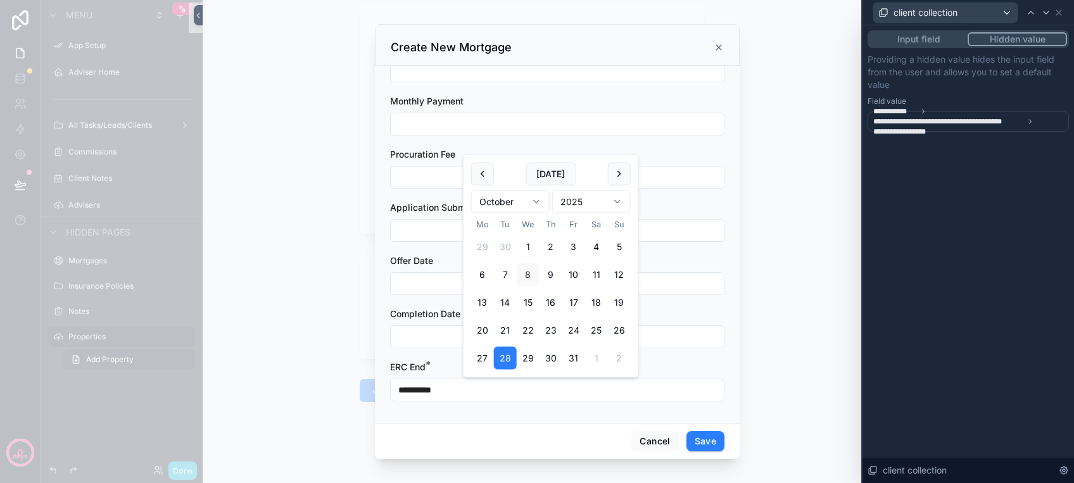
type input "**********"
click at [703, 442] on button "Save" at bounding box center [705, 441] width 38 height 20
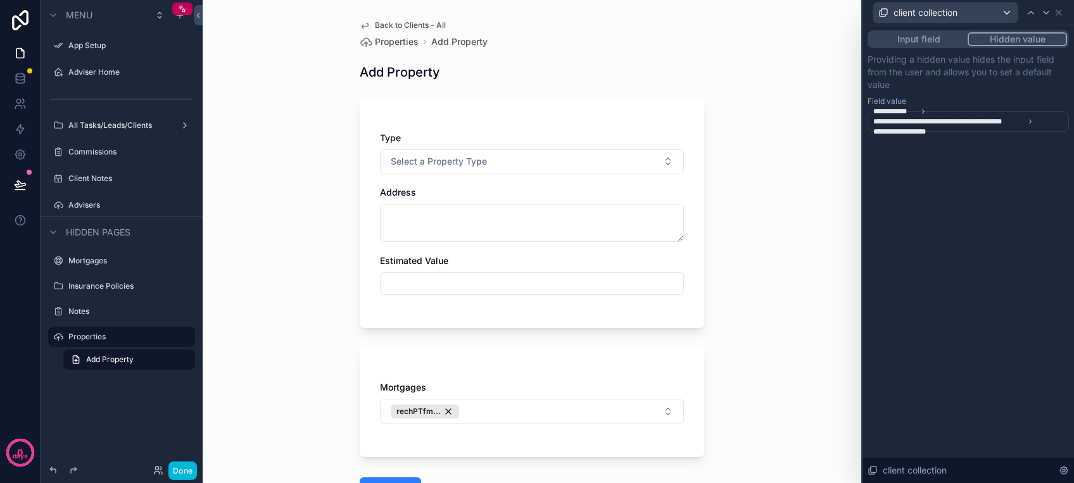
click at [382, 26] on span "Back to Clients - All" at bounding box center [410, 25] width 71 height 10
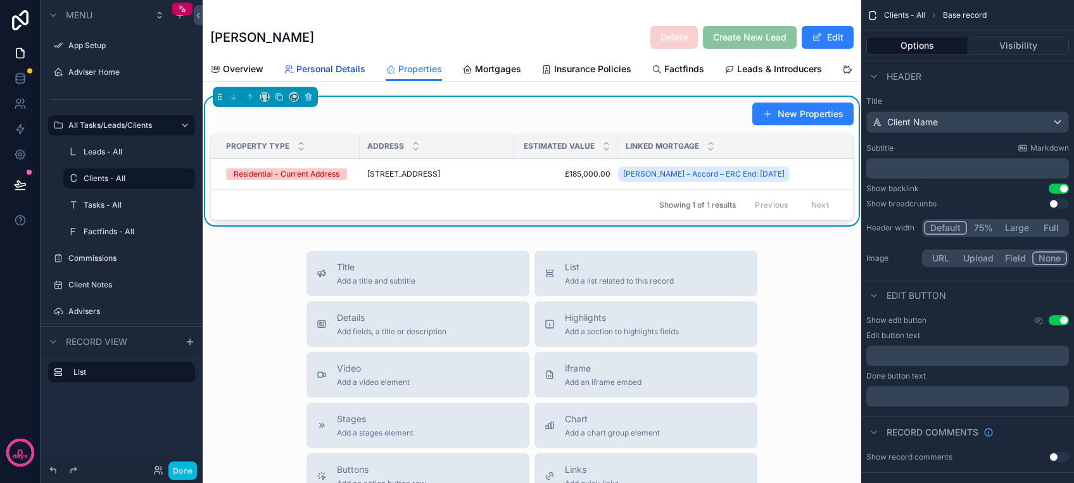
click at [334, 72] on span "Personal Details" at bounding box center [330, 69] width 69 height 13
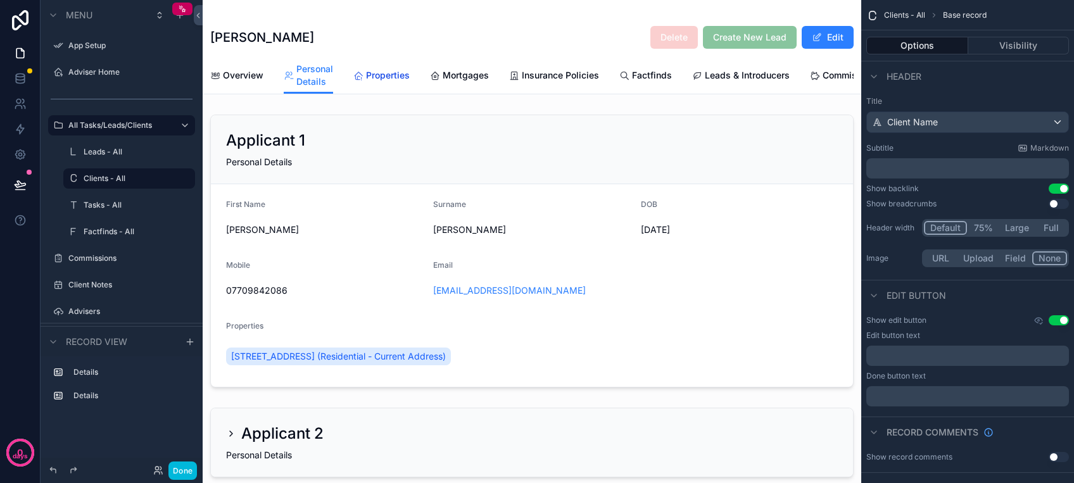
click at [380, 74] on span "Properties" at bounding box center [388, 75] width 44 height 13
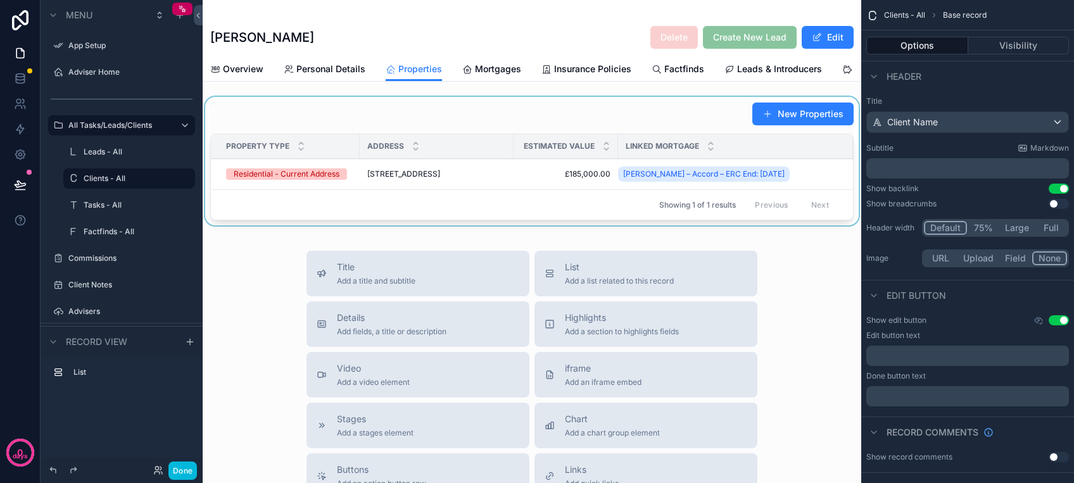
click at [791, 123] on div "scrollable content" at bounding box center [532, 164] width 658 height 134
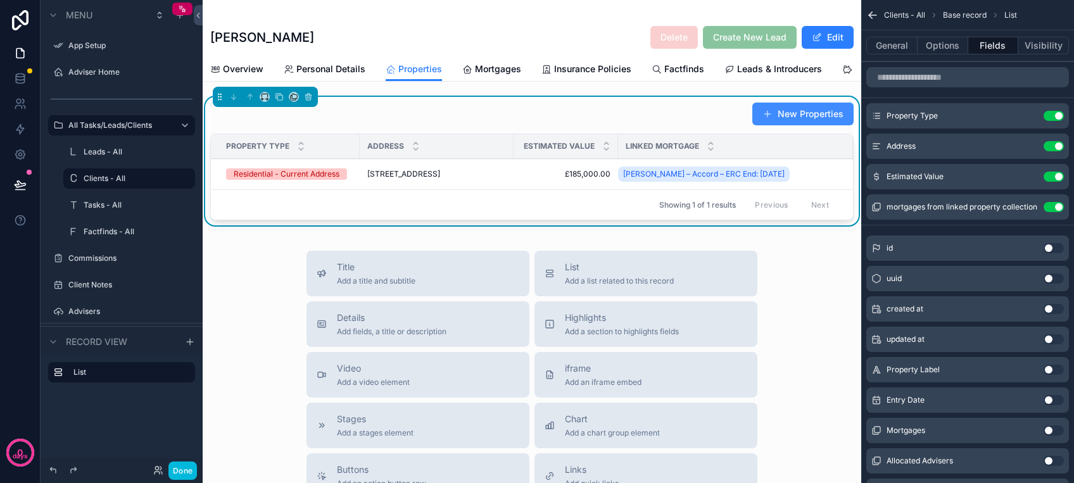
click at [775, 123] on button "New Properties" at bounding box center [802, 114] width 101 height 23
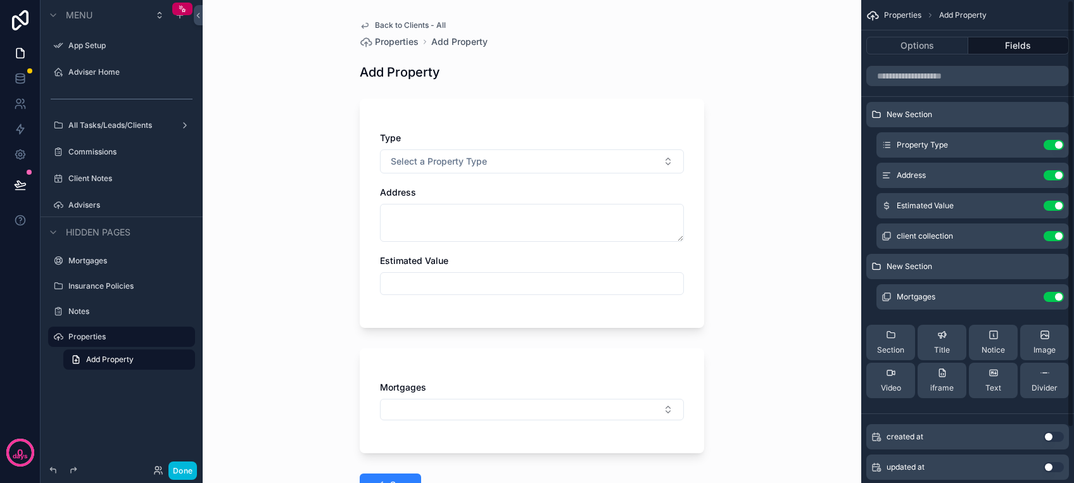
click at [1001, 47] on button "Fields" at bounding box center [1018, 46] width 101 height 18
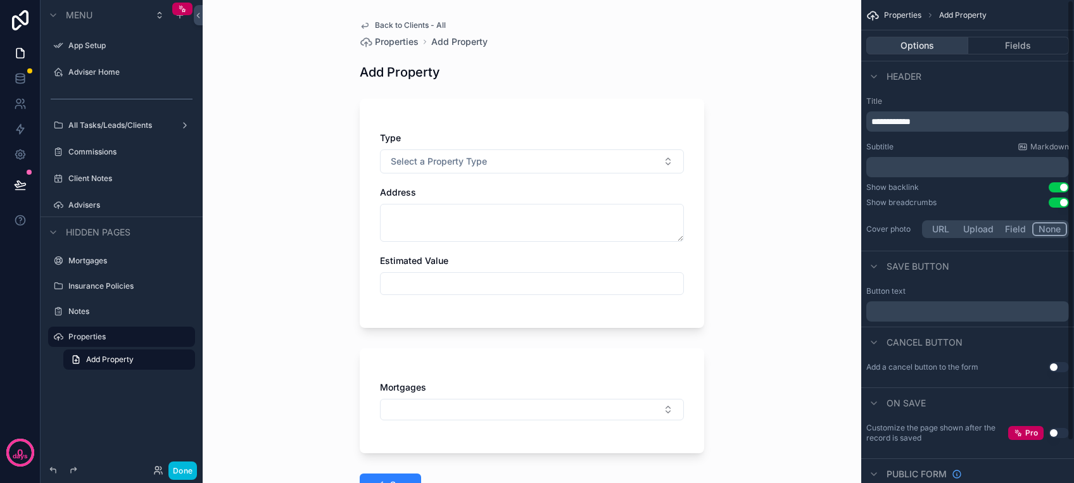
click at [946, 44] on button "Options" at bounding box center [917, 46] width 102 height 18
click at [1010, 51] on button "Fields" at bounding box center [1018, 46] width 101 height 18
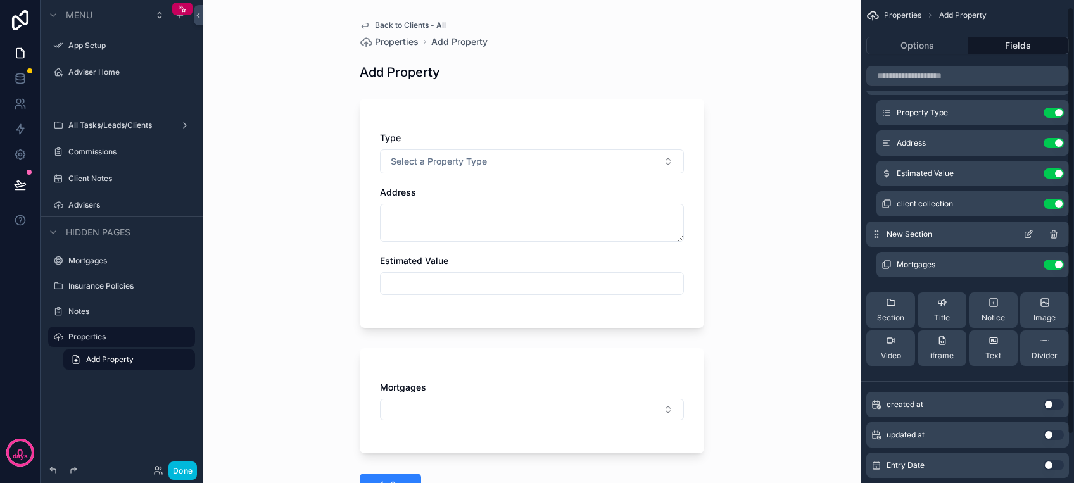
scroll to position [62, 0]
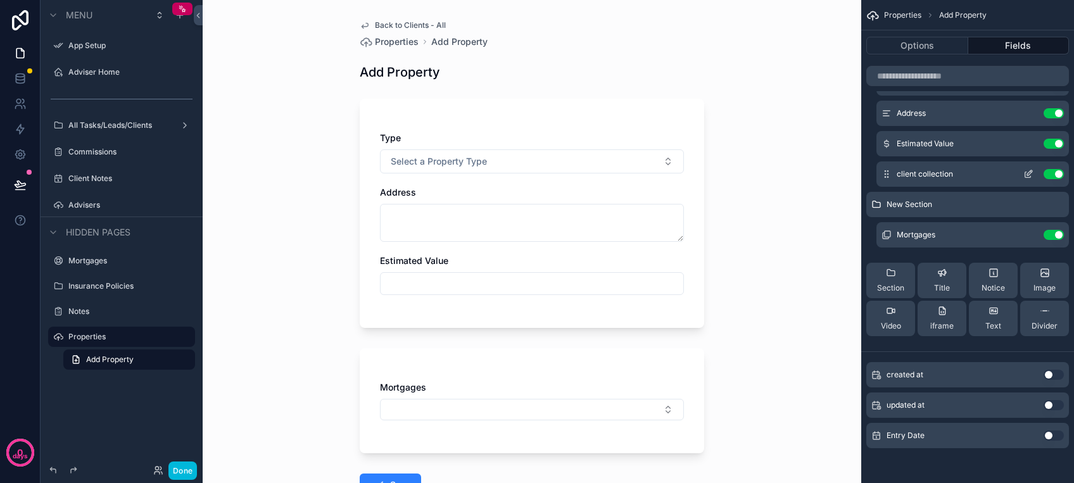
click at [1033, 169] on button "scrollable content" at bounding box center [1028, 174] width 20 height 10
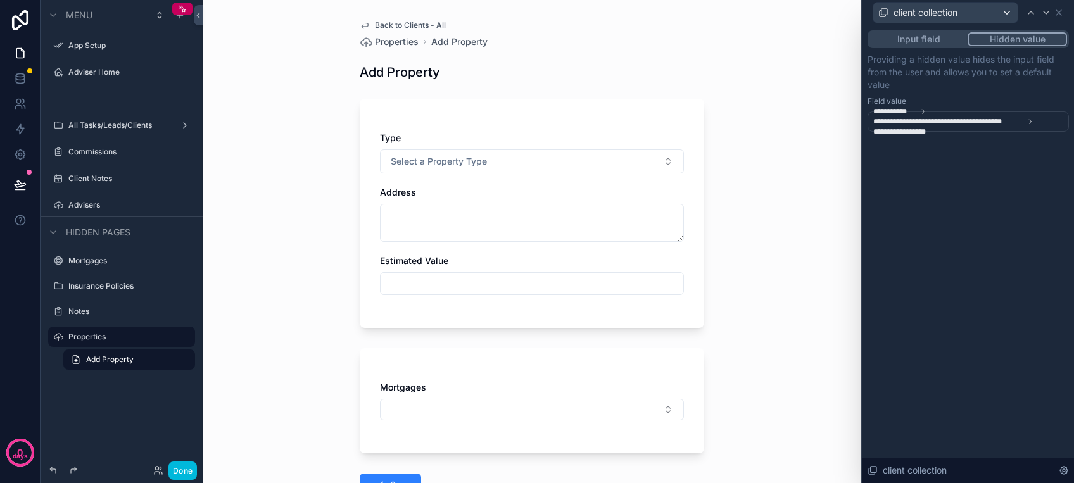
drag, startPoint x: 944, startPoint y: 53, endPoint x: 942, endPoint y: 34, distance: 18.5
click at [944, 51] on div "**********" at bounding box center [967, 80] width 201 height 101
click at [942, 34] on button "Input field" at bounding box center [918, 39] width 98 height 14
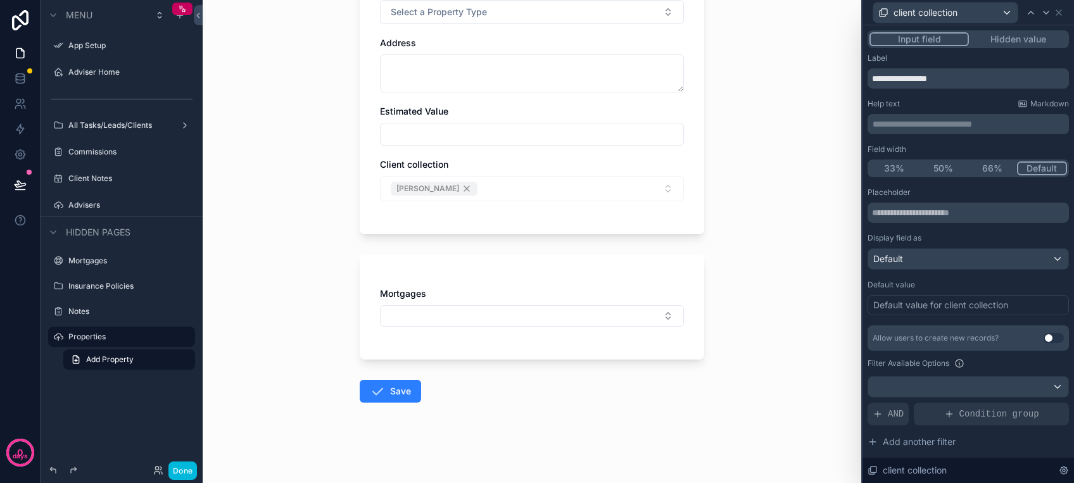
scroll to position [65, 0]
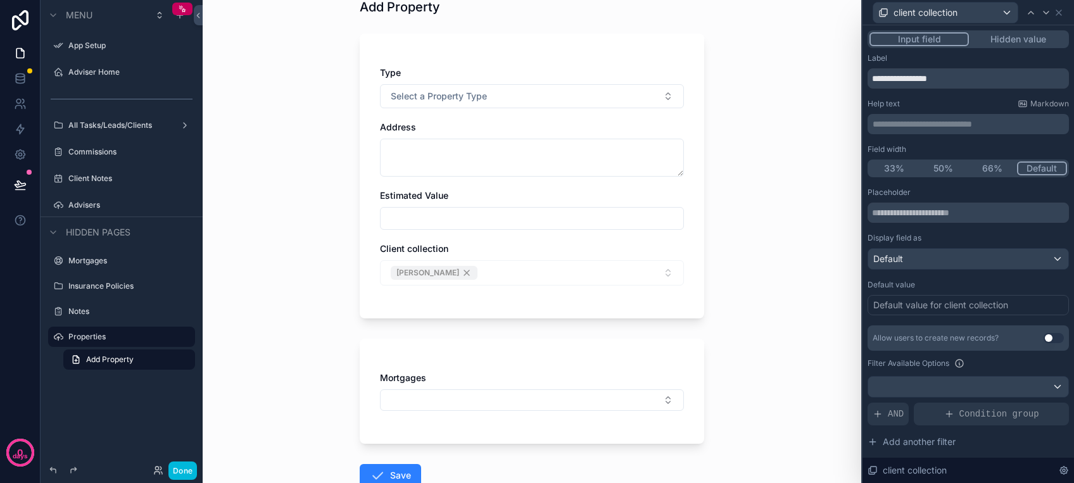
click at [995, 42] on button "Hidden value" at bounding box center [1017, 39] width 98 height 14
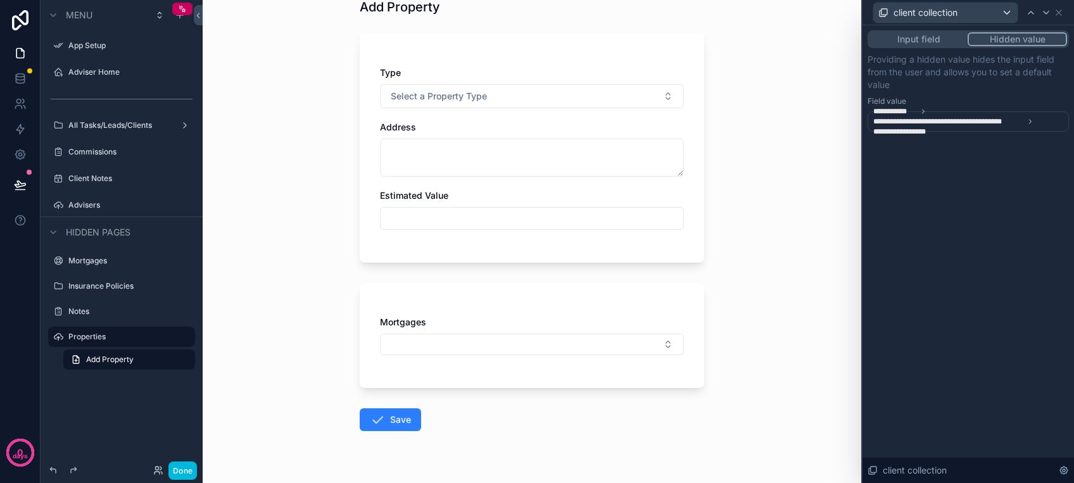
click at [995, 132] on span "**********" at bounding box center [969, 121] width 192 height 30
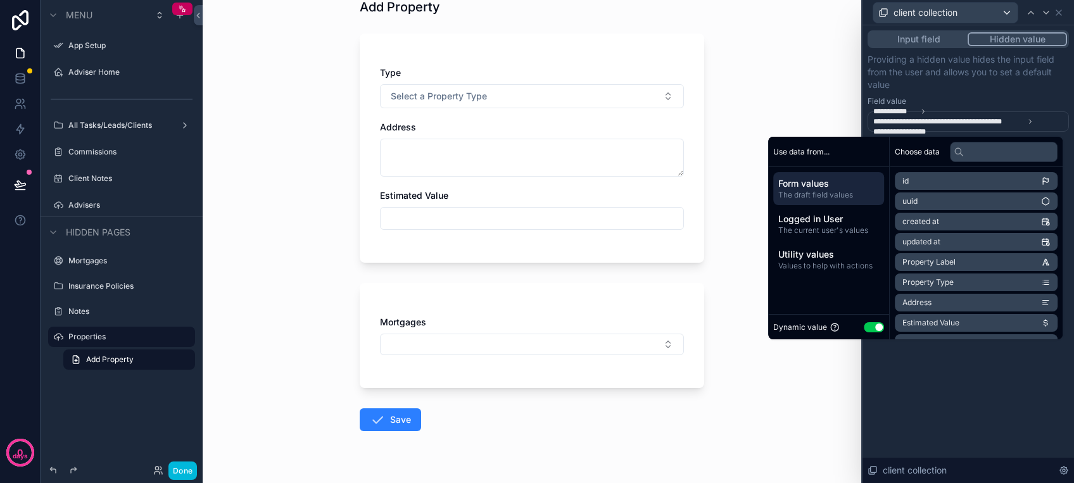
click at [863, 327] on button "Use setting" at bounding box center [873, 327] width 20 height 10
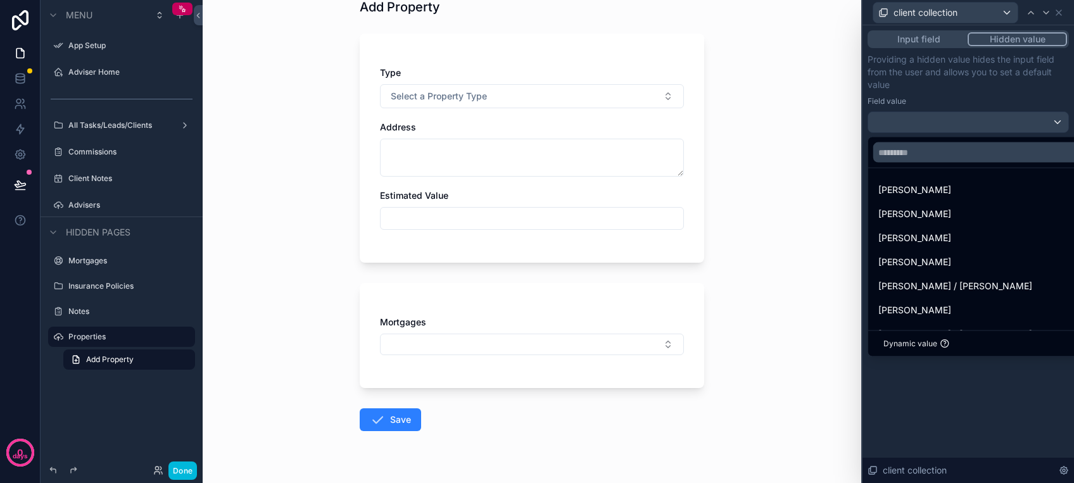
click at [951, 389] on div at bounding box center [967, 241] width 211 height 483
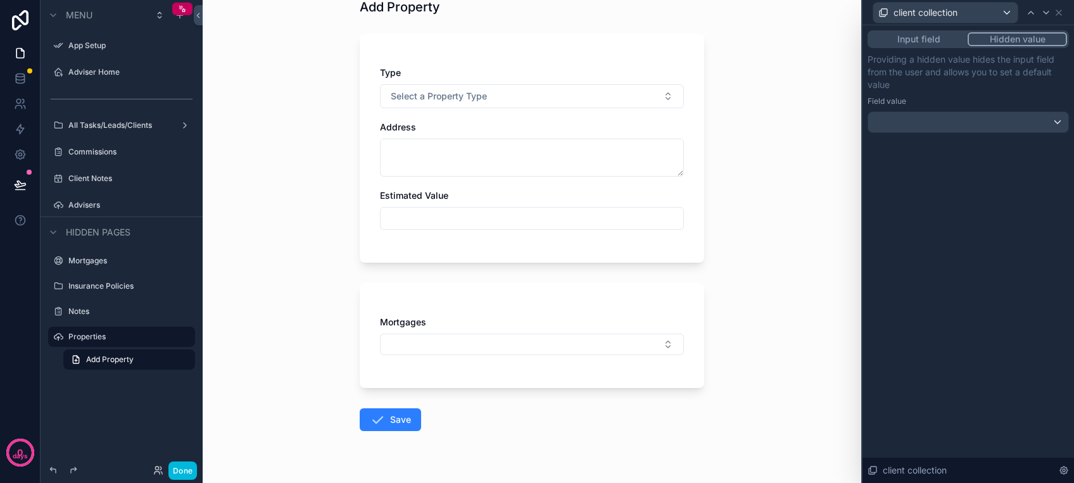
click at [918, 40] on button "Input field" at bounding box center [918, 39] width 98 height 14
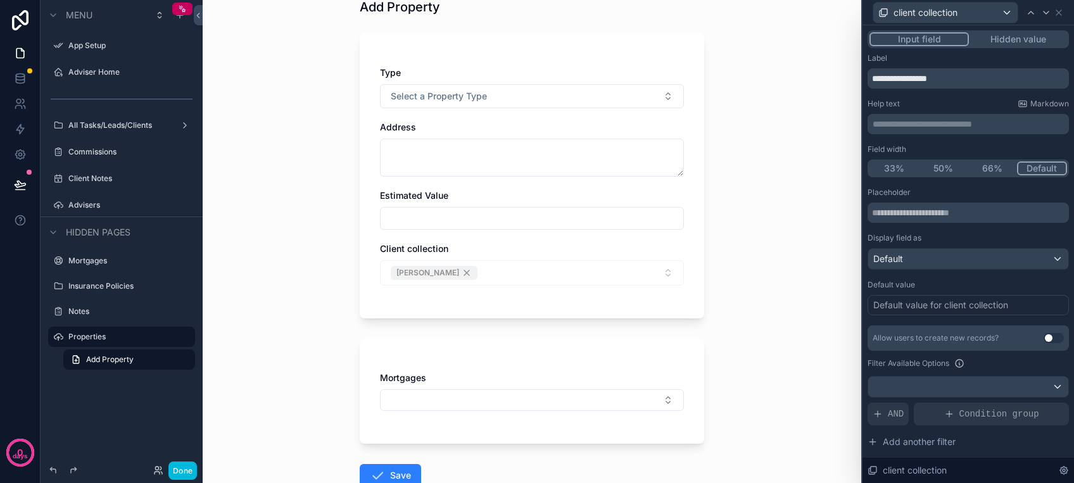
click at [1003, 41] on button "Hidden value" at bounding box center [1017, 39] width 98 height 14
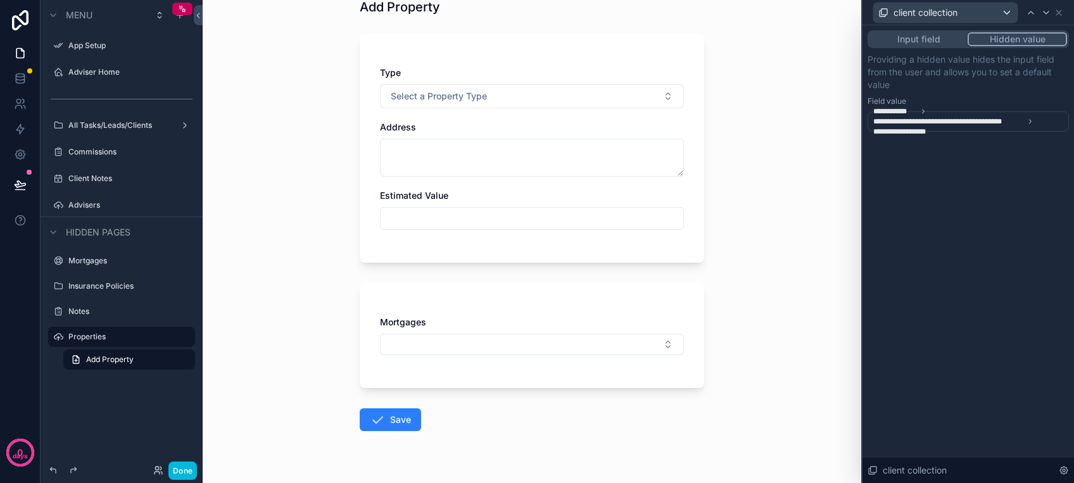
click at [1002, 127] on span "**********" at bounding box center [969, 121] width 192 height 30
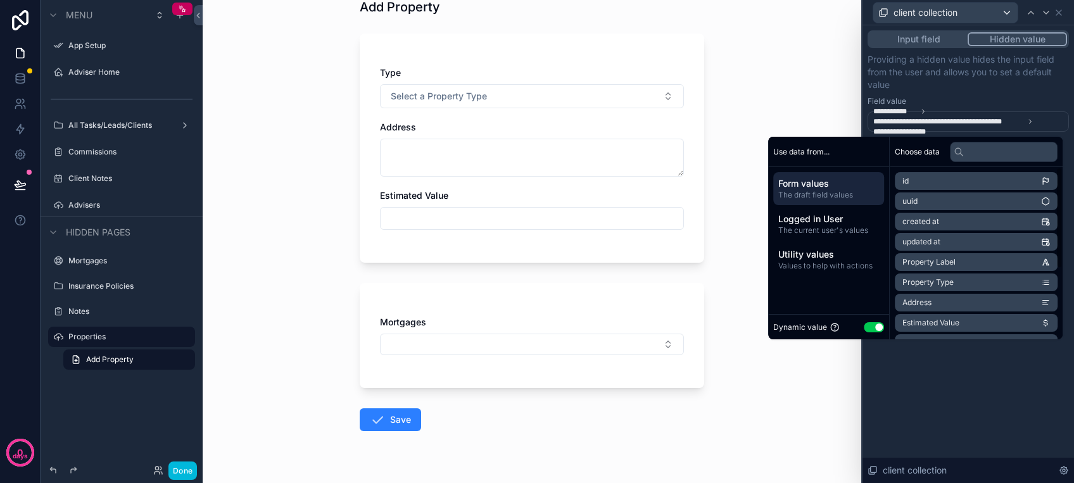
click at [912, 40] on button "Input field" at bounding box center [918, 39] width 98 height 14
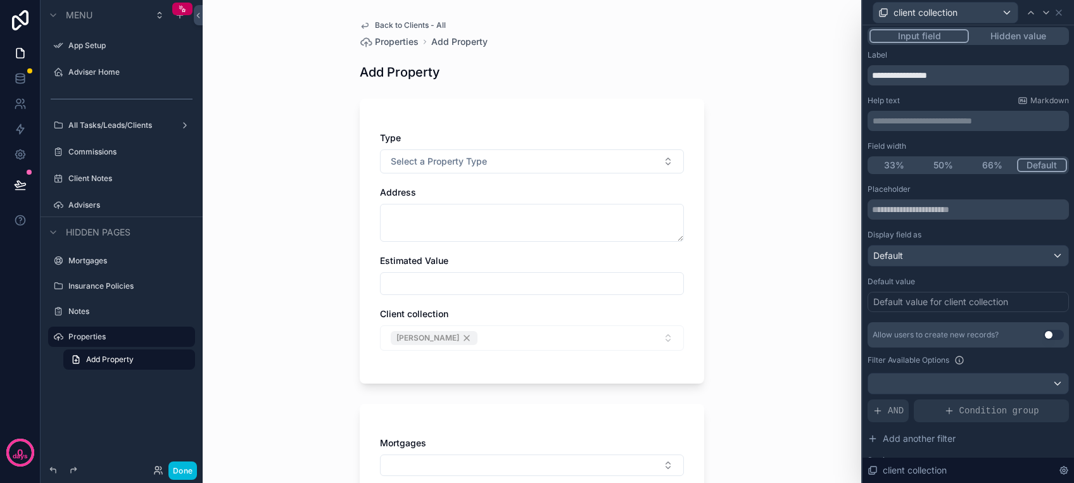
scroll to position [0, 0]
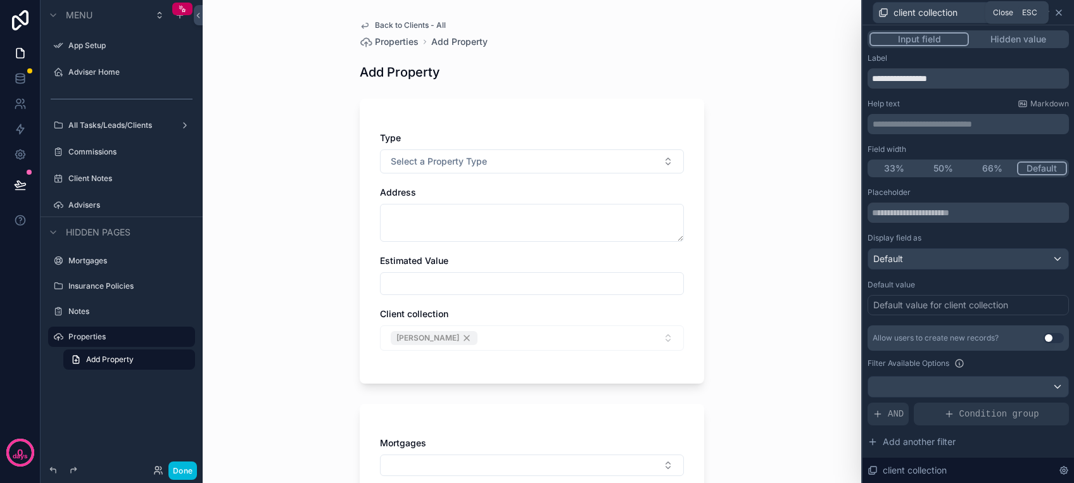
click at [1058, 13] on icon at bounding box center [1058, 12] width 5 height 5
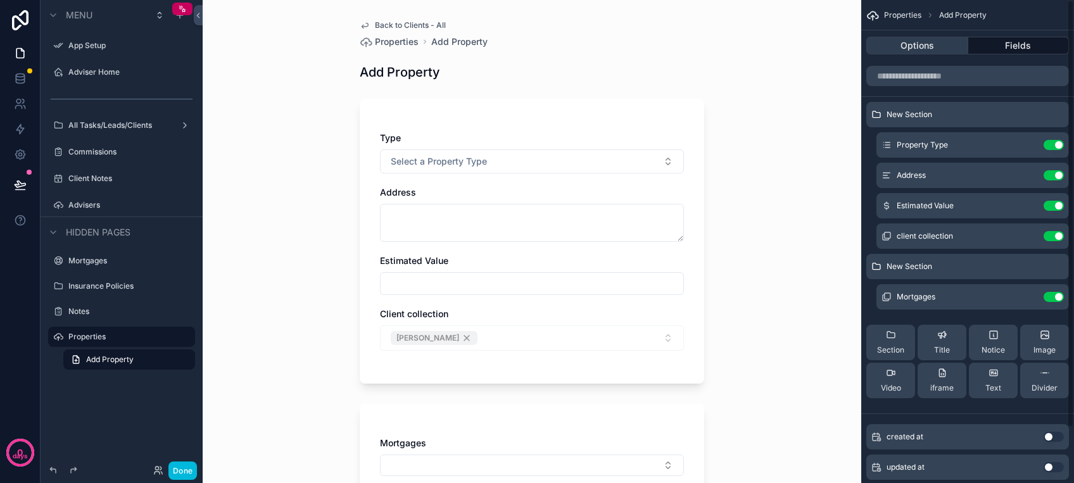
click at [935, 37] on button "Options" at bounding box center [917, 46] width 102 height 18
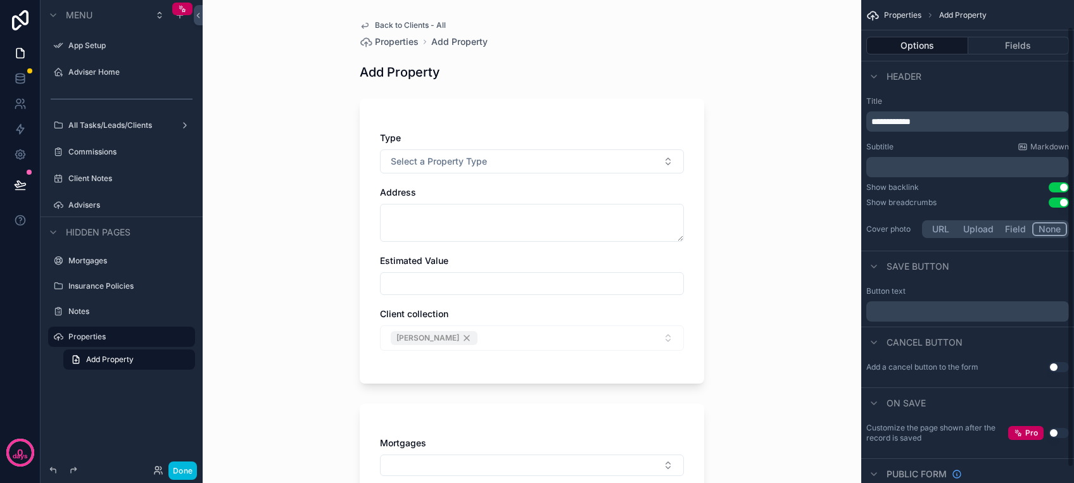
scroll to position [46, 0]
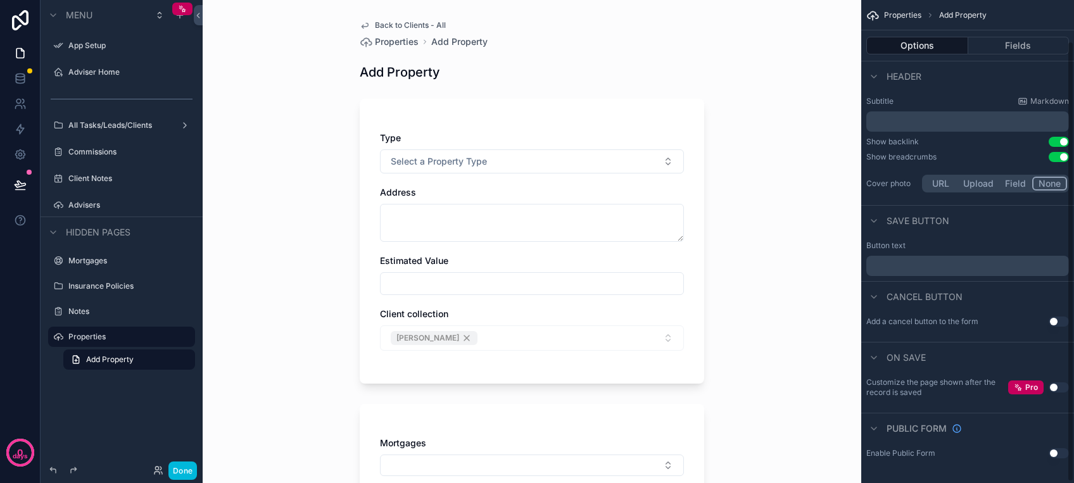
click at [580, 115] on div "Type Select a Property Type Address Estimated Value Client collection [PERSON_N…" at bounding box center [532, 241] width 344 height 285
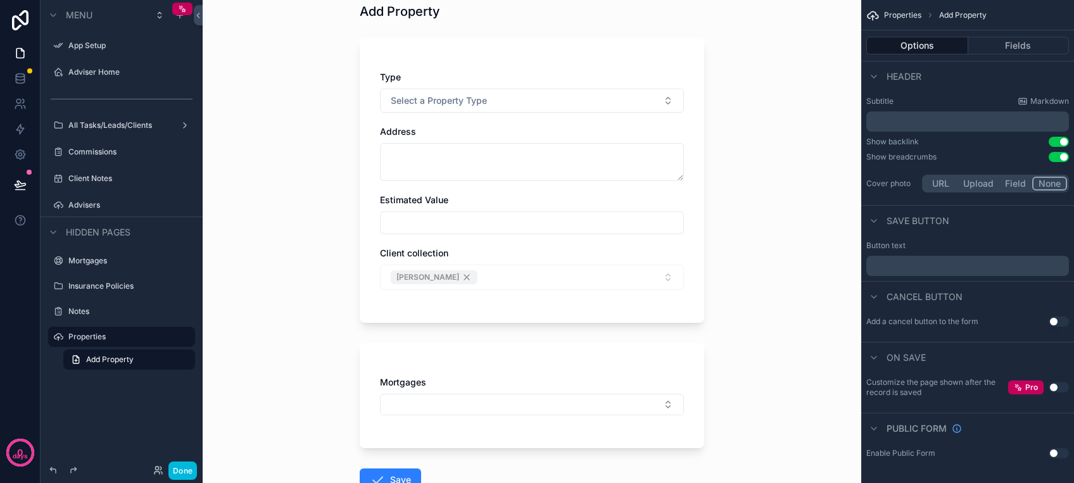
scroll to position [84, 0]
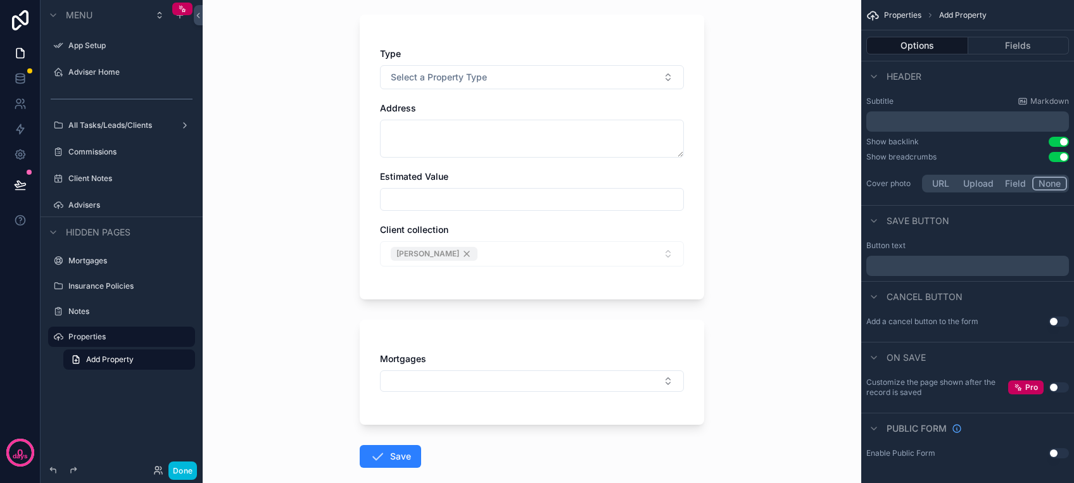
click at [779, 179] on div "Back to Clients - All Properties Add Property Add Property Type Select a Proper…" at bounding box center [532, 157] width 658 height 483
click at [673, 175] on div "Estimated Value" at bounding box center [532, 176] width 304 height 13
click at [1029, 39] on button "Fields" at bounding box center [1018, 46] width 101 height 18
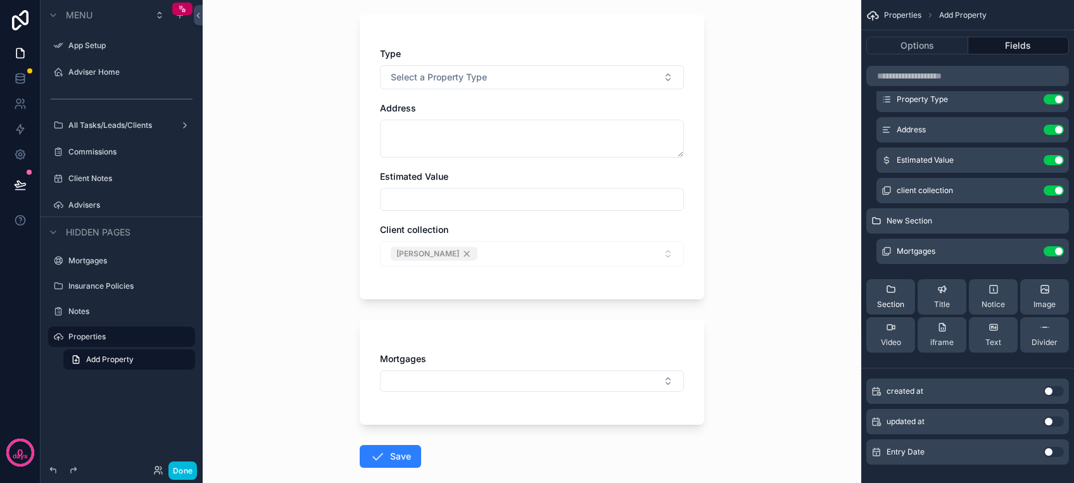
click at [899, 305] on span "Section" at bounding box center [890, 304] width 27 height 10
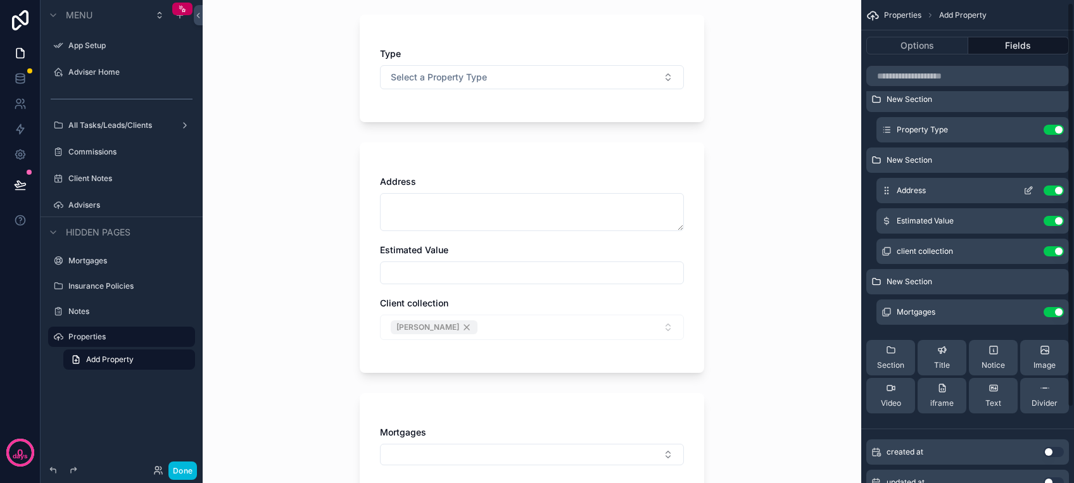
scroll to position [0, 0]
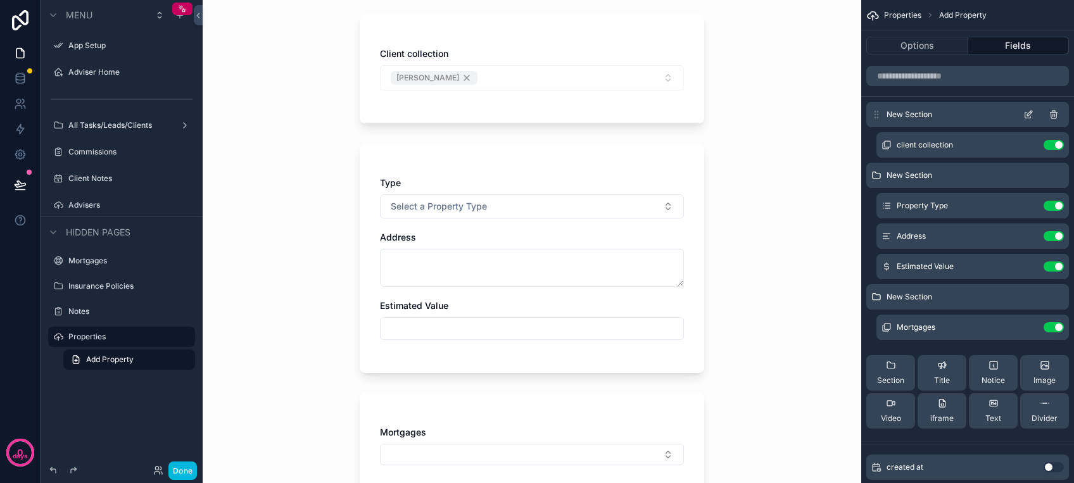
click at [901, 108] on div "New Section" at bounding box center [967, 114] width 203 height 25
click at [1027, 111] on icon "scrollable content" at bounding box center [1028, 115] width 10 height 10
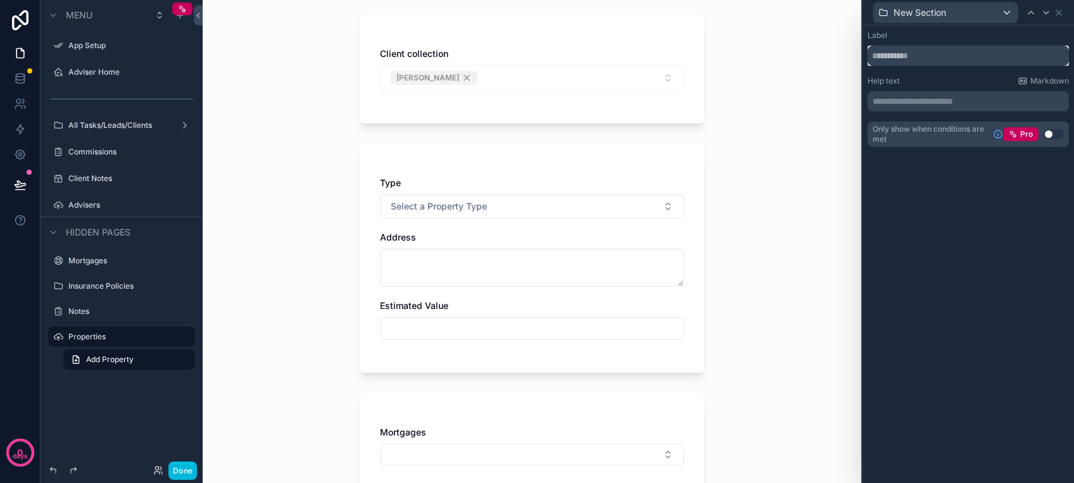
click at [920, 56] on input "text" at bounding box center [967, 56] width 201 height 20
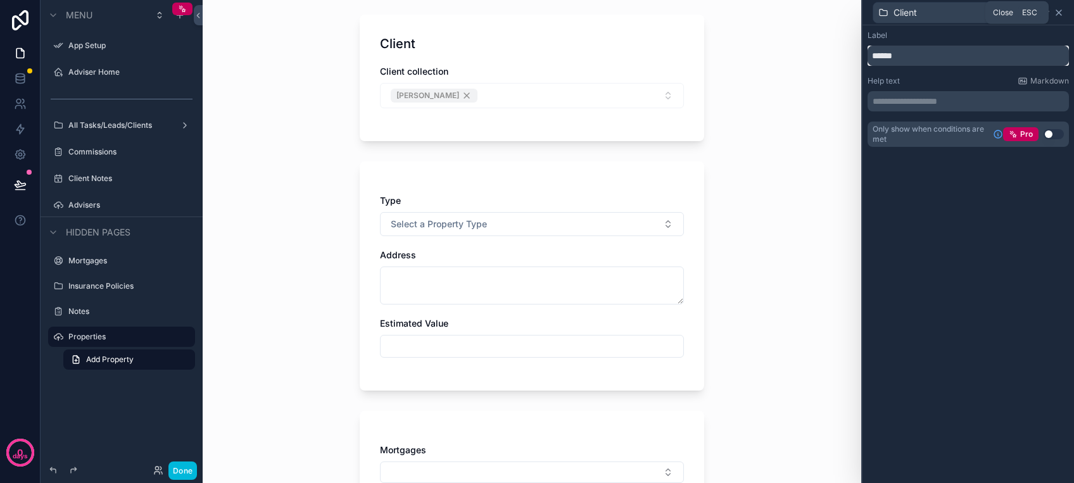
type input "******"
click at [1055, 14] on icon at bounding box center [1058, 13] width 10 height 10
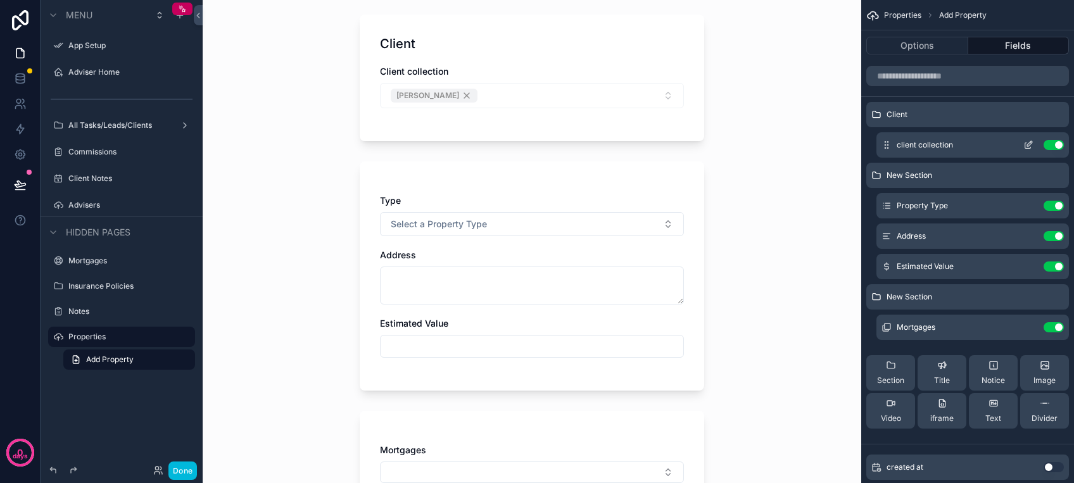
click at [1027, 142] on icon "scrollable content" at bounding box center [1028, 145] width 10 height 10
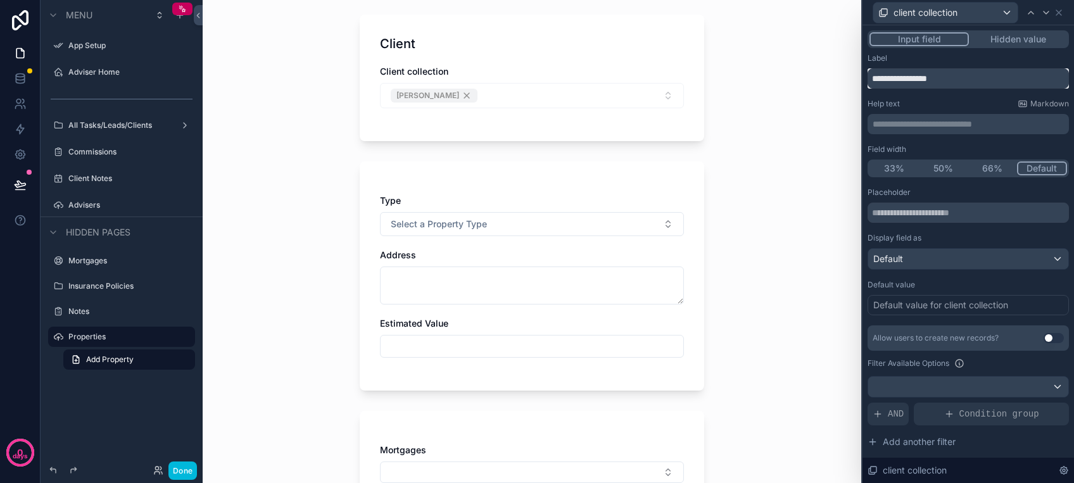
drag, startPoint x: 897, startPoint y: 74, endPoint x: 971, endPoint y: 74, distance: 74.1
click at [971, 74] on input "**********" at bounding box center [967, 78] width 201 height 20
type input "******"
click at [950, 141] on div "**********" at bounding box center [967, 309] width 201 height 513
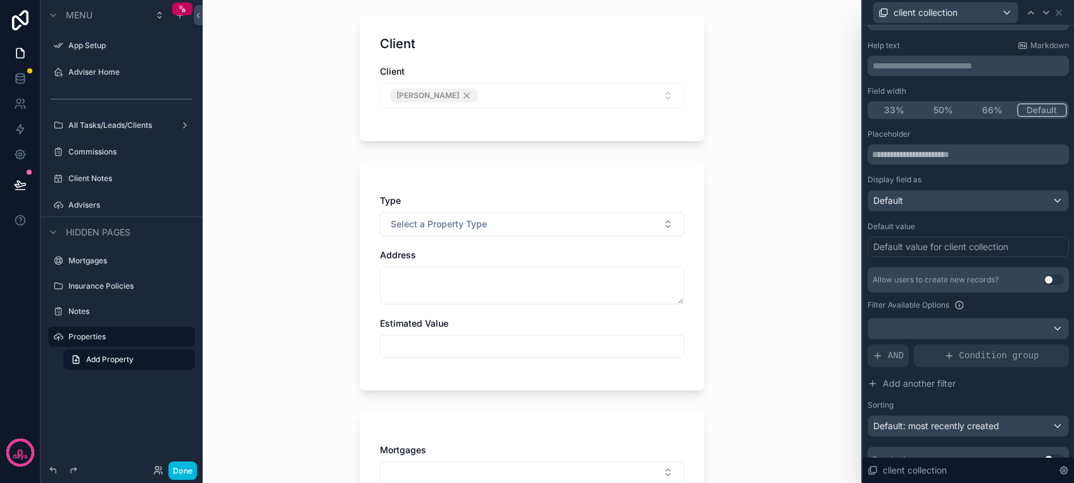
scroll to position [84, 0]
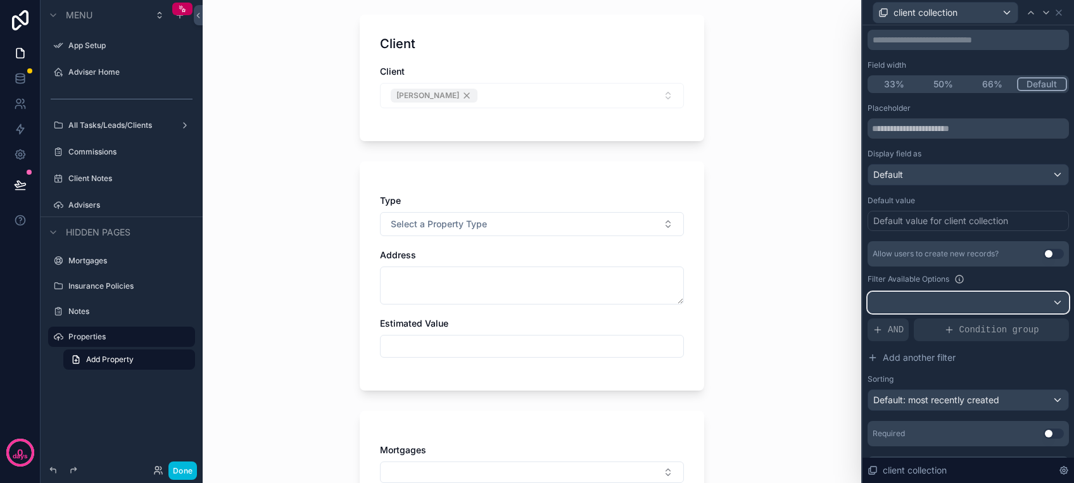
click at [999, 299] on div at bounding box center [968, 302] width 200 height 20
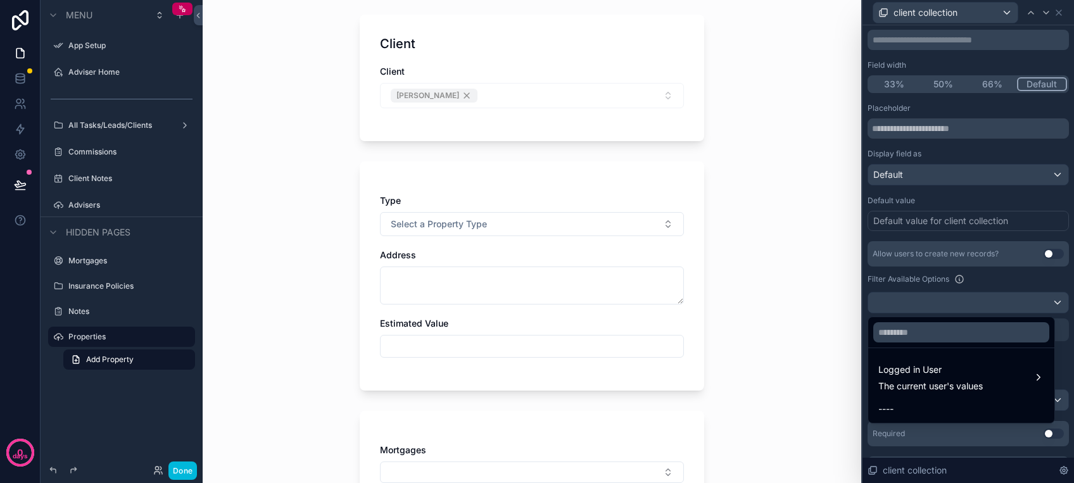
click at [1005, 277] on div at bounding box center [967, 241] width 211 height 483
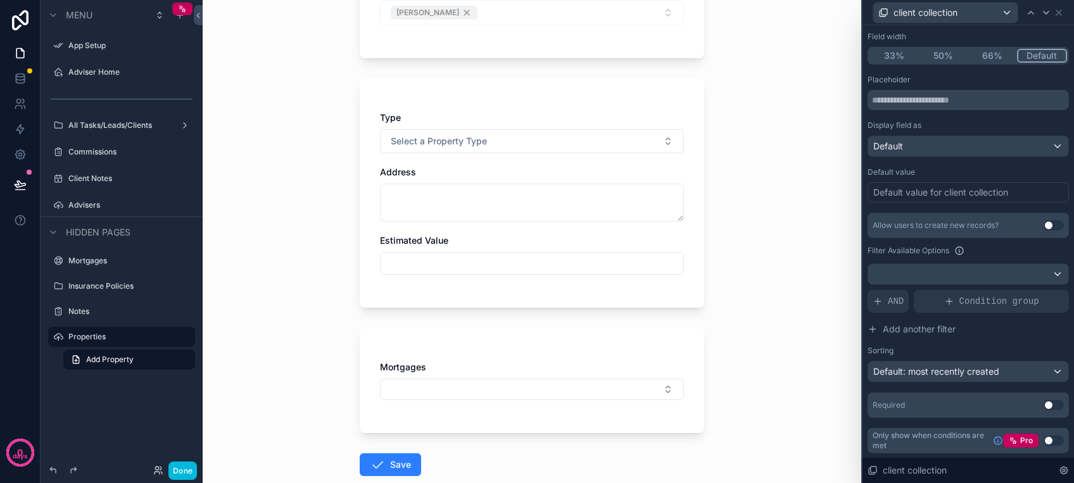
scroll to position [168, 0]
click at [1043, 440] on button "Use setting" at bounding box center [1053, 440] width 20 height 10
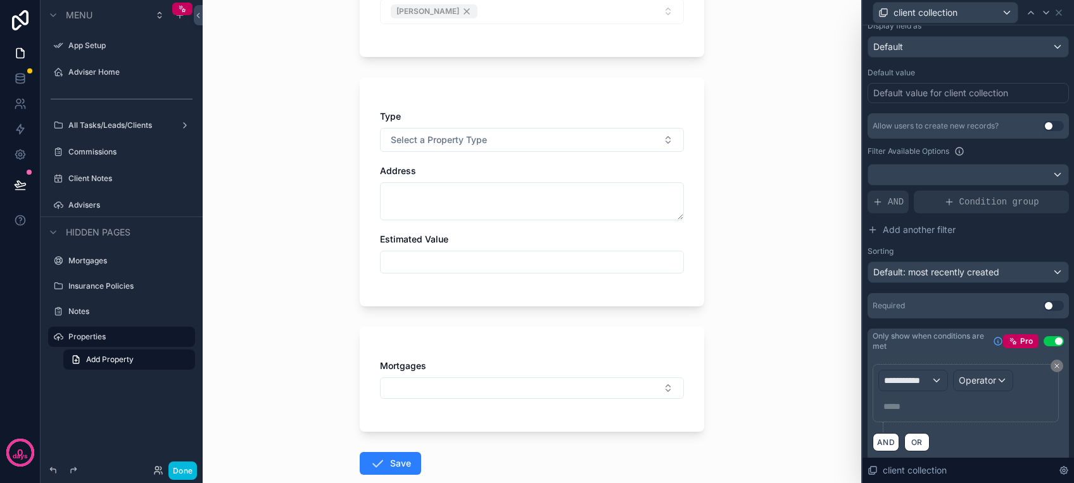
scroll to position [220, 0]
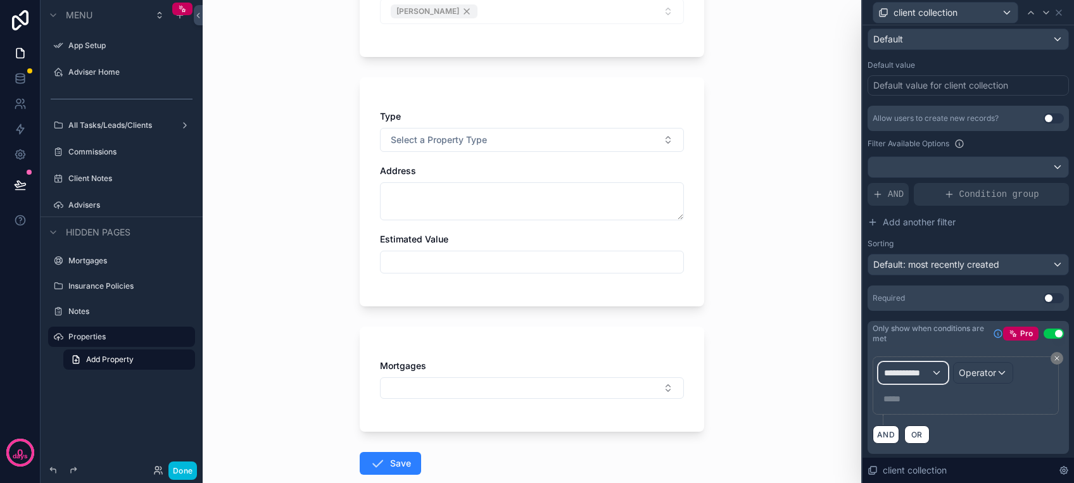
click at [926, 376] on span "**********" at bounding box center [907, 372] width 47 height 13
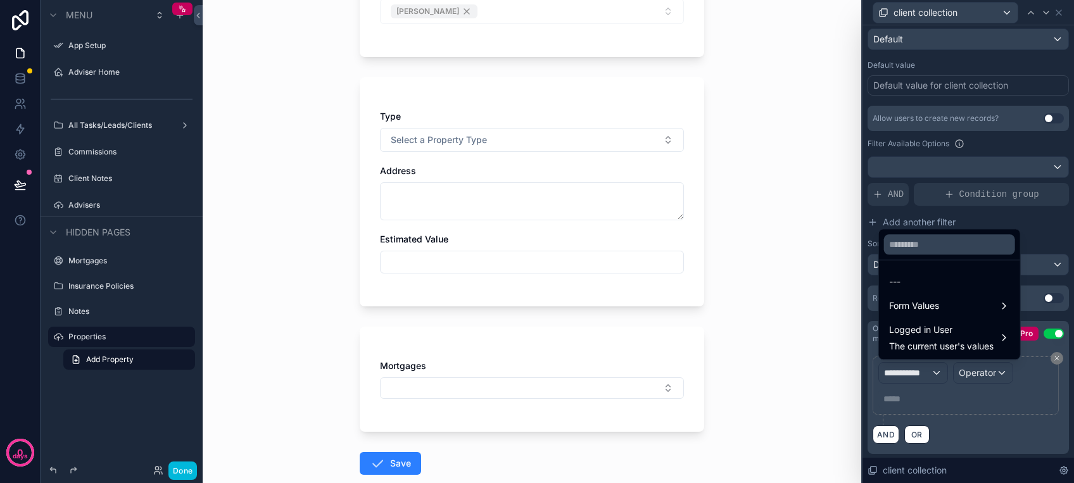
click at [1043, 335] on div at bounding box center [967, 241] width 211 height 483
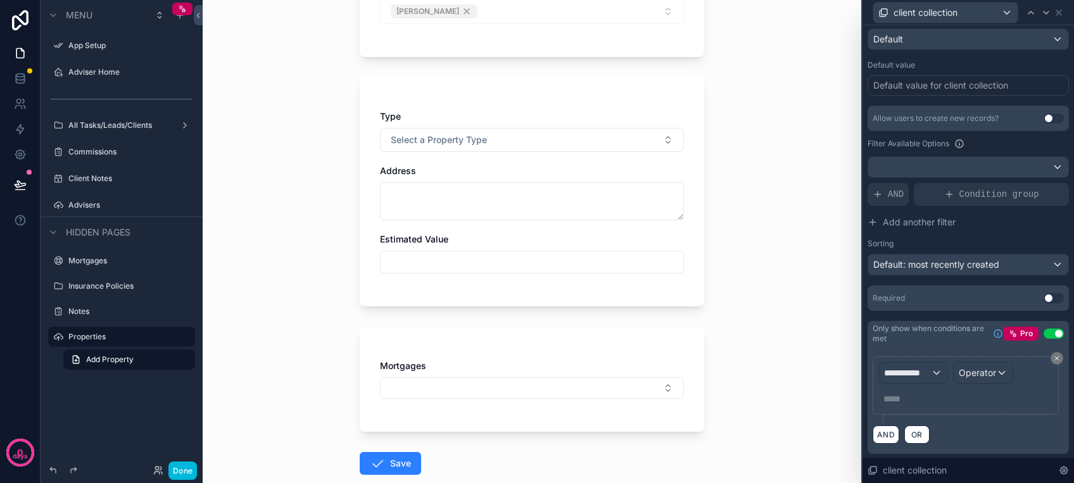
click at [1043, 334] on button "Use setting" at bounding box center [1053, 334] width 20 height 10
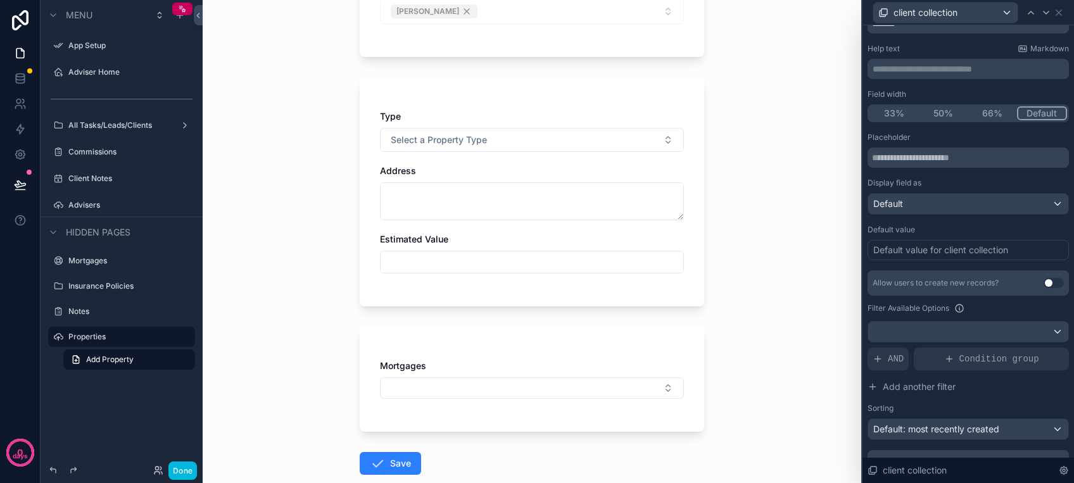
scroll to position [0, 0]
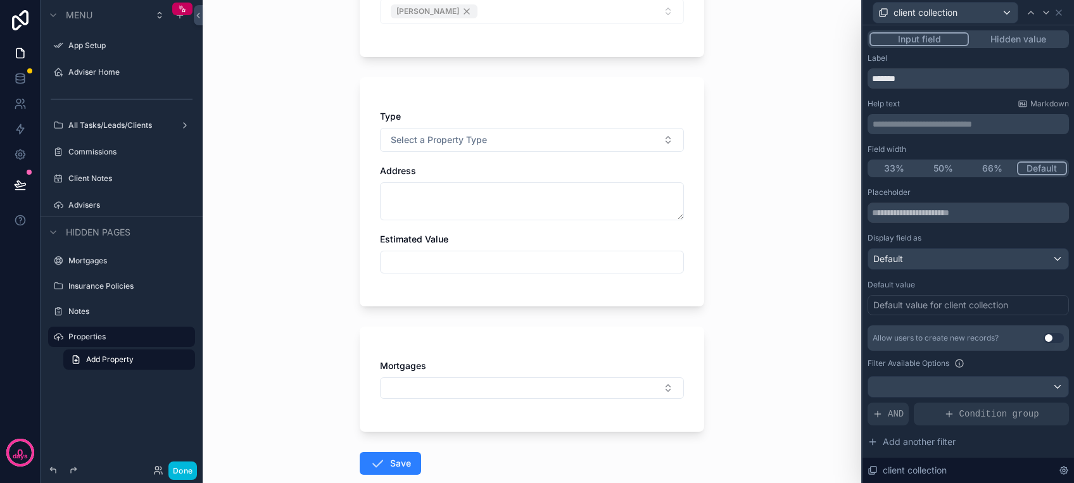
click at [817, 265] on div "Back to Clients - All Properties Add Property Add Property Client Client [PERSO…" at bounding box center [532, 73] width 658 height 483
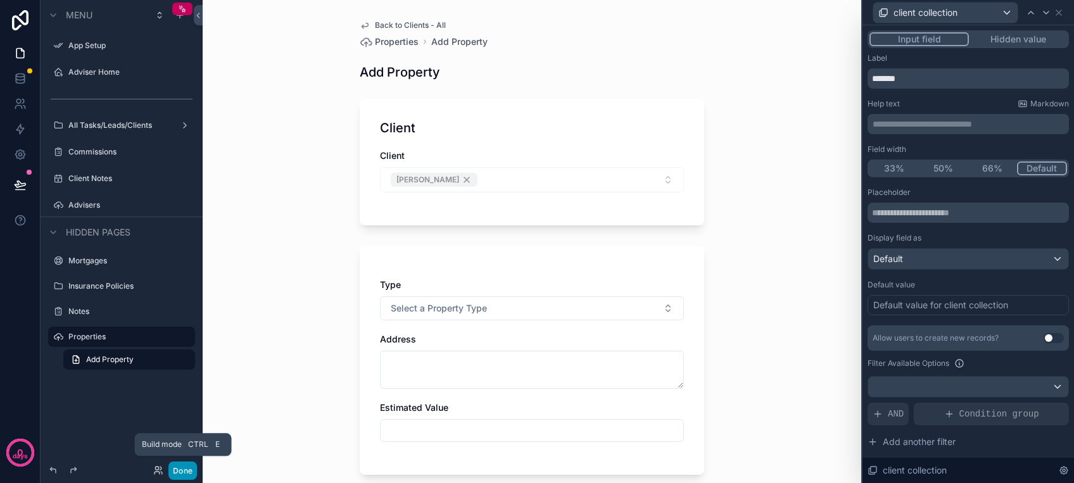
click at [189, 467] on button "Done" at bounding box center [182, 470] width 28 height 18
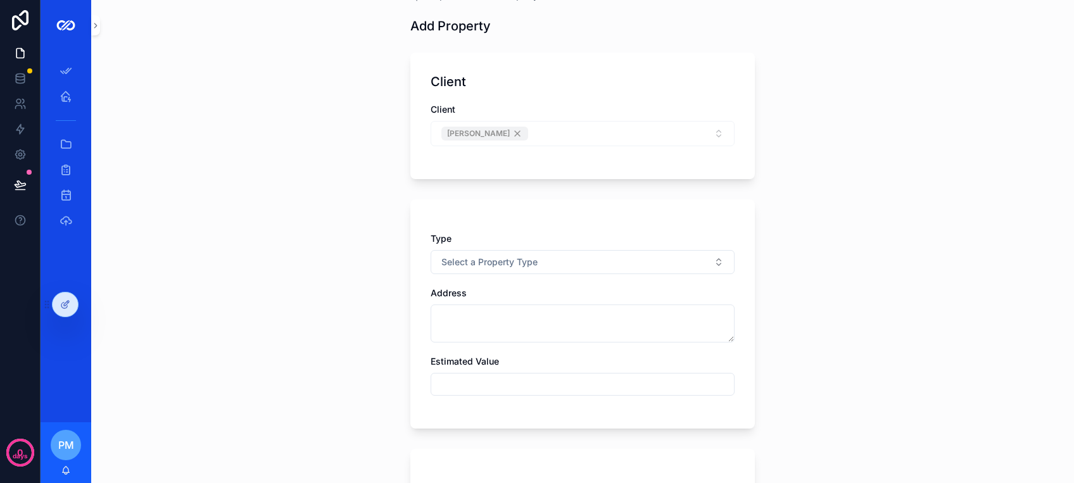
scroll to position [84, 0]
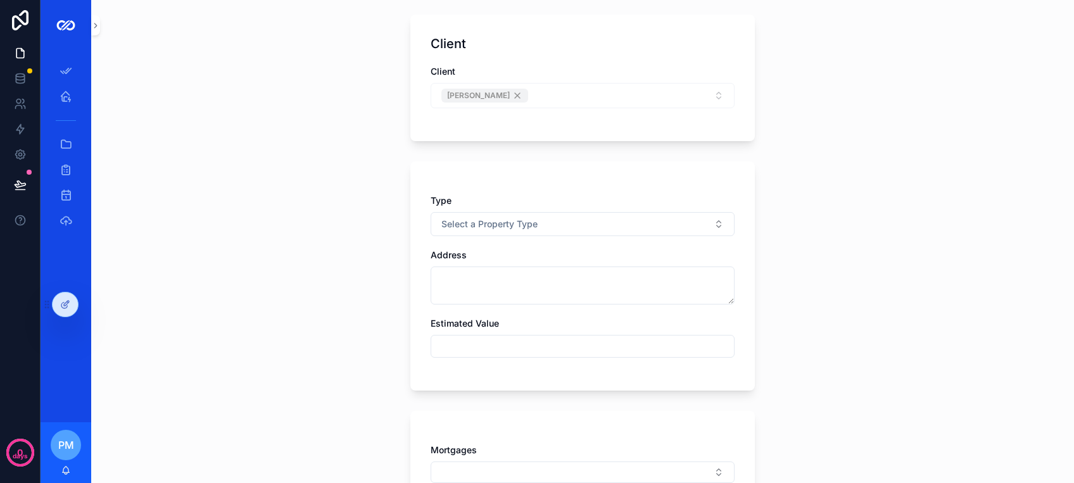
click at [566, 96] on div "[PERSON_NAME]" at bounding box center [582, 95] width 304 height 25
click at [560, 96] on div "[PERSON_NAME]" at bounding box center [582, 95] width 304 height 25
click at [559, 96] on div "[PERSON_NAME]" at bounding box center [582, 95] width 304 height 25
click at [469, 87] on div "[PERSON_NAME]" at bounding box center [582, 95] width 304 height 25
click at [466, 96] on div "[PERSON_NAME]" at bounding box center [582, 95] width 304 height 25
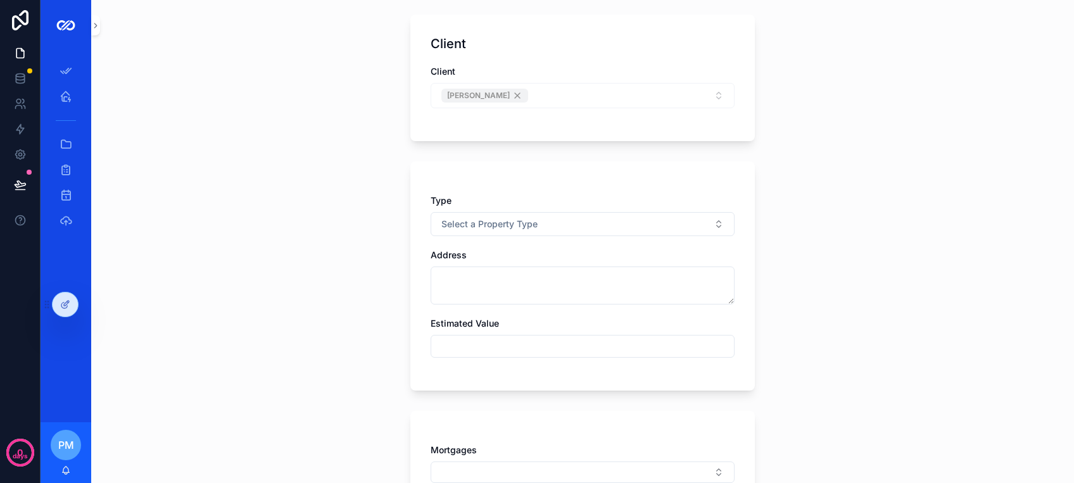
click at [491, 97] on div "[PERSON_NAME]" at bounding box center [582, 95] width 304 height 25
click at [494, 92] on div "[PERSON_NAME]" at bounding box center [582, 95] width 304 height 25
click at [578, 100] on div "[PERSON_NAME]" at bounding box center [582, 95] width 304 height 25
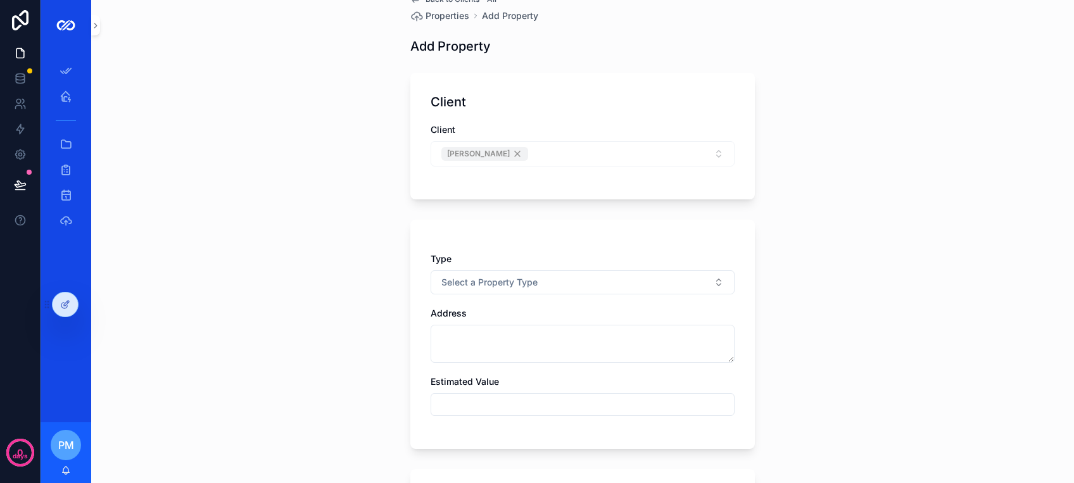
scroll to position [0, 0]
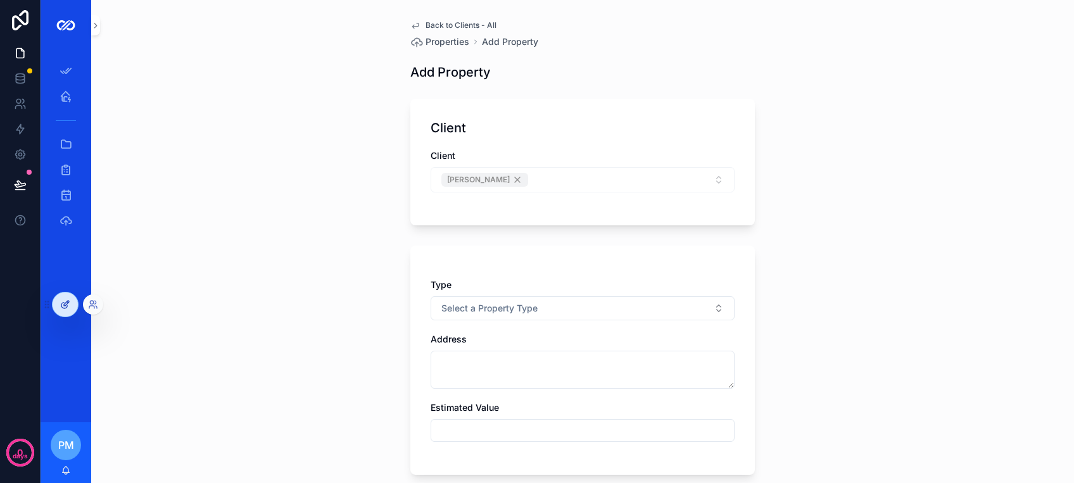
click at [71, 298] on div at bounding box center [65, 304] width 25 height 24
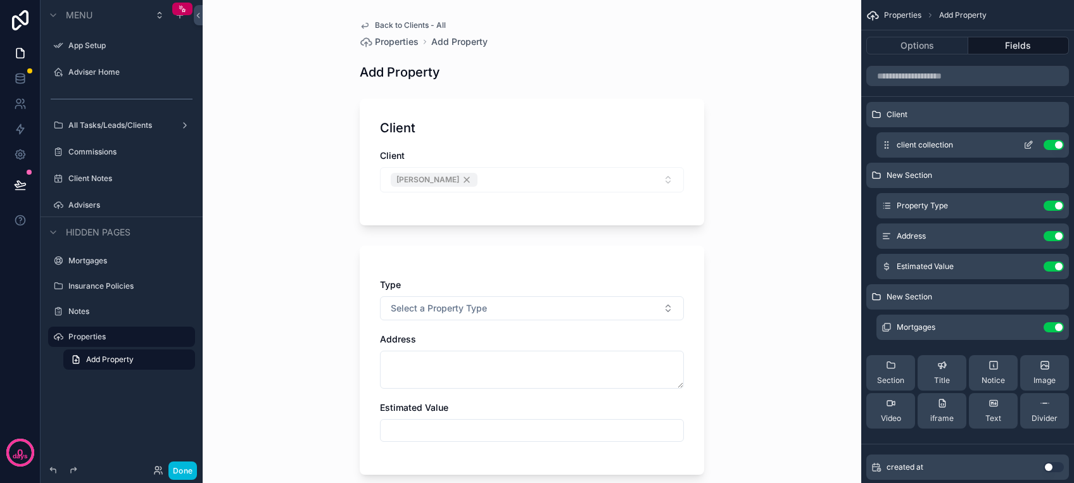
click at [1031, 146] on icon "scrollable content" at bounding box center [1028, 145] width 10 height 10
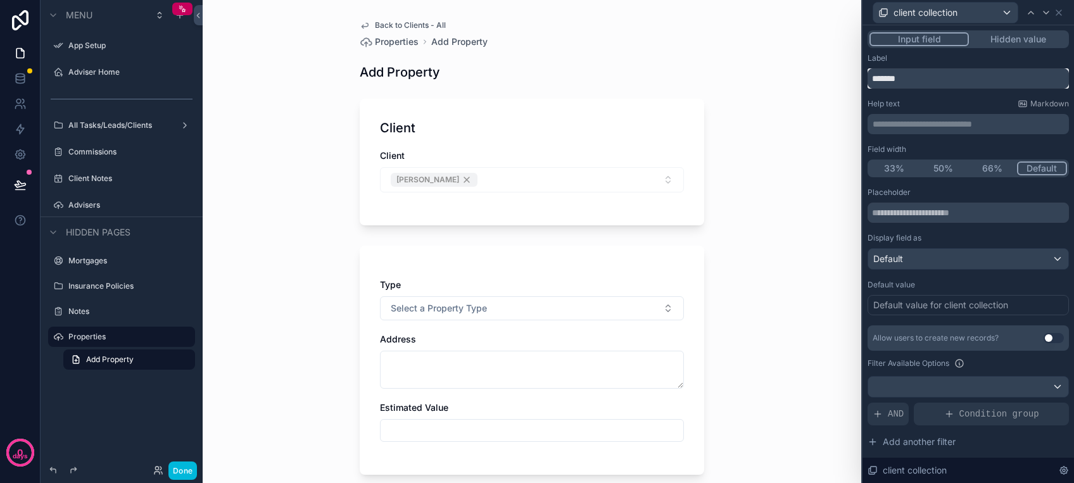
drag, startPoint x: 917, startPoint y: 76, endPoint x: 804, endPoint y: 74, distance: 112.7
click at [805, 74] on div "**********" at bounding box center [537, 241] width 1074 height 483
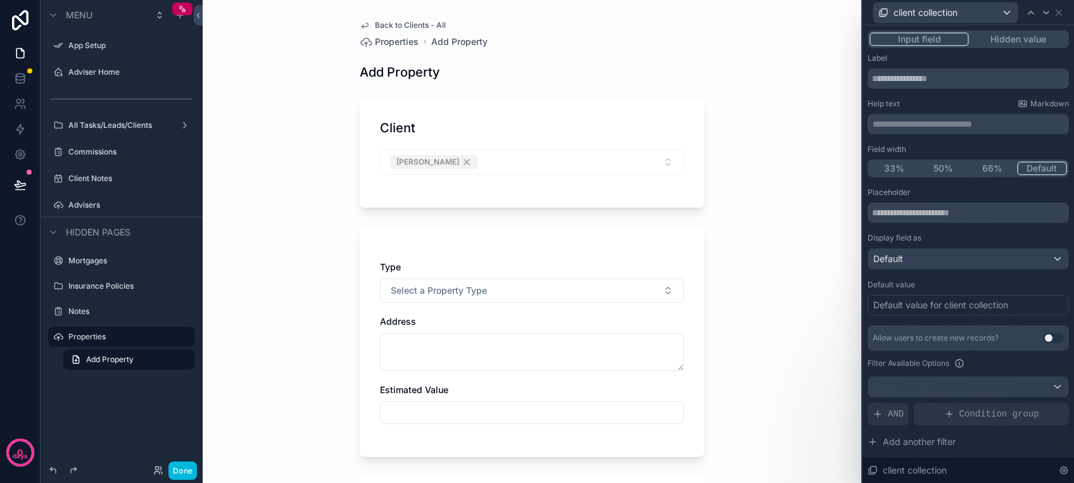
click at [800, 132] on div "Back to Clients - All Properties Add Property Add Property Client [PERSON_NAME]…" at bounding box center [532, 241] width 658 height 483
click at [937, 75] on input "text" at bounding box center [967, 78] width 201 height 20
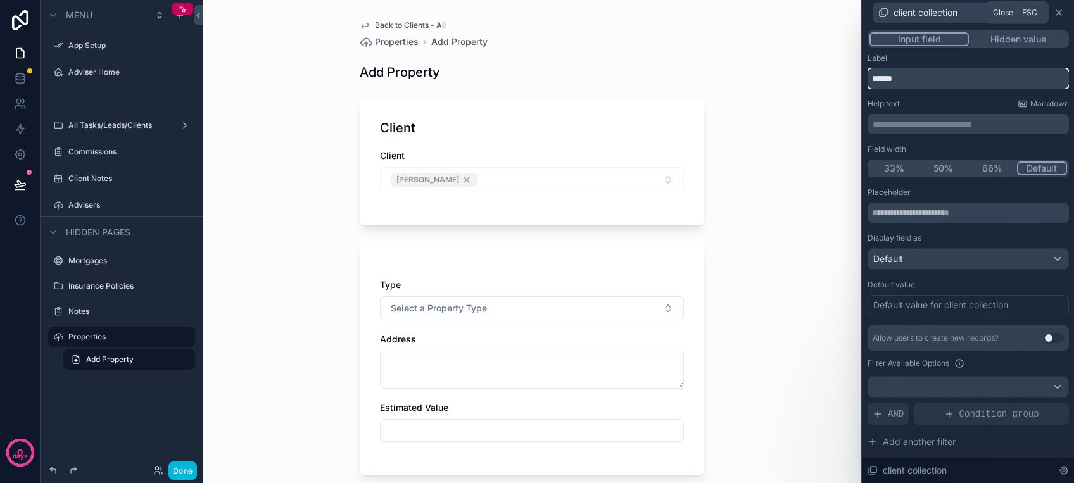
type input "******"
click at [1058, 13] on icon at bounding box center [1058, 12] width 5 height 5
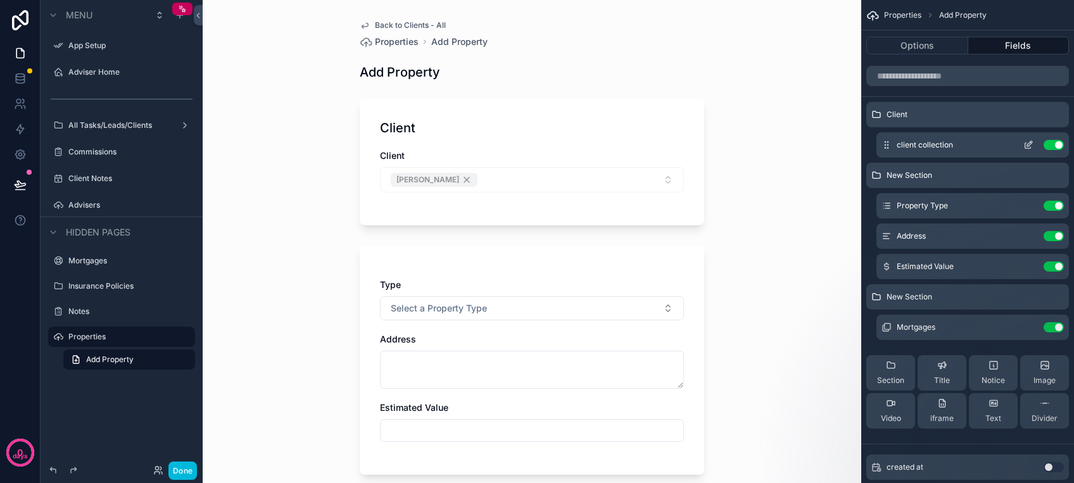
click at [1027, 147] on icon "scrollable content" at bounding box center [1028, 145] width 10 height 10
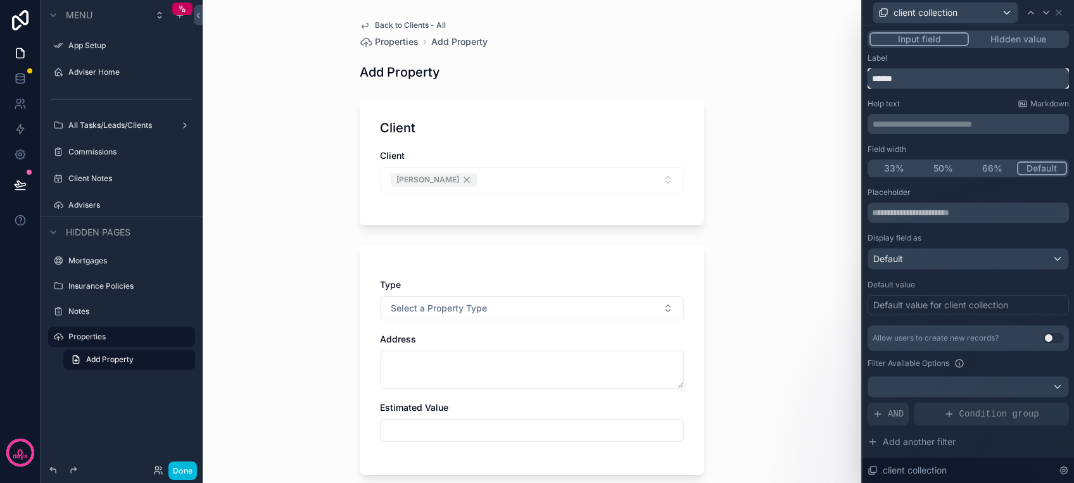
drag, startPoint x: 922, startPoint y: 74, endPoint x: 806, endPoint y: 79, distance: 115.3
click at [808, 77] on div "**********" at bounding box center [537, 241] width 1074 height 483
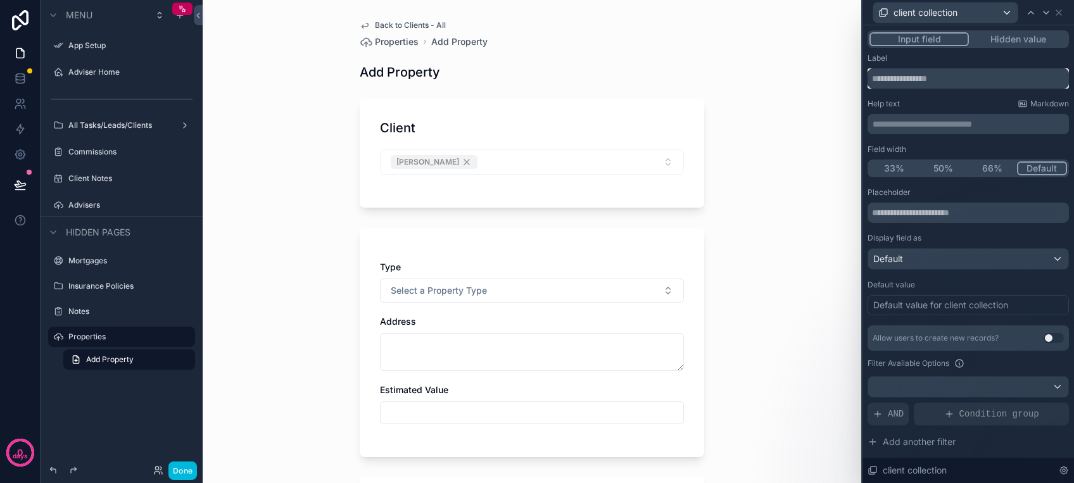
click at [887, 79] on input "text" at bounding box center [967, 78] width 201 height 20
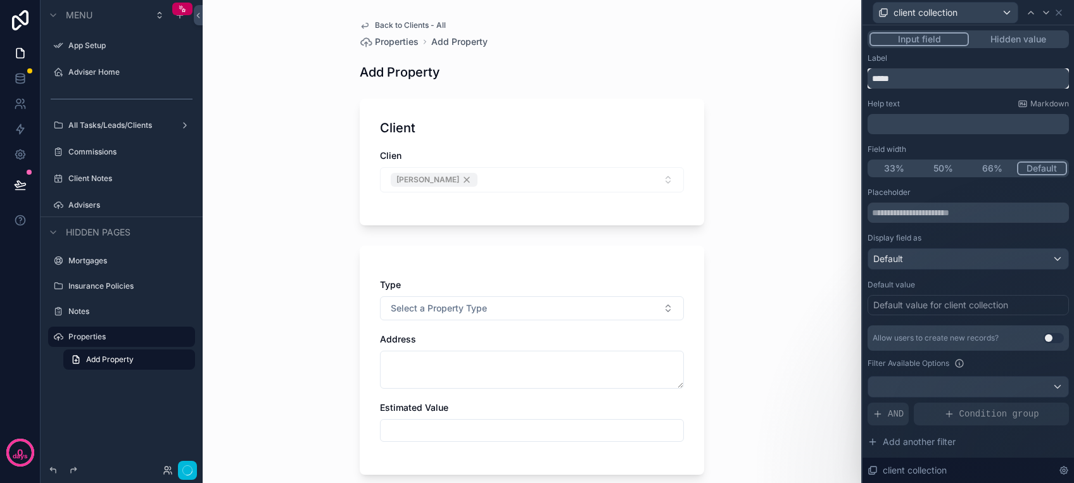
type input "******"
click at [933, 106] on div "Help text Markdown" at bounding box center [967, 104] width 201 height 10
click at [1058, 12] on icon at bounding box center [1058, 12] width 5 height 5
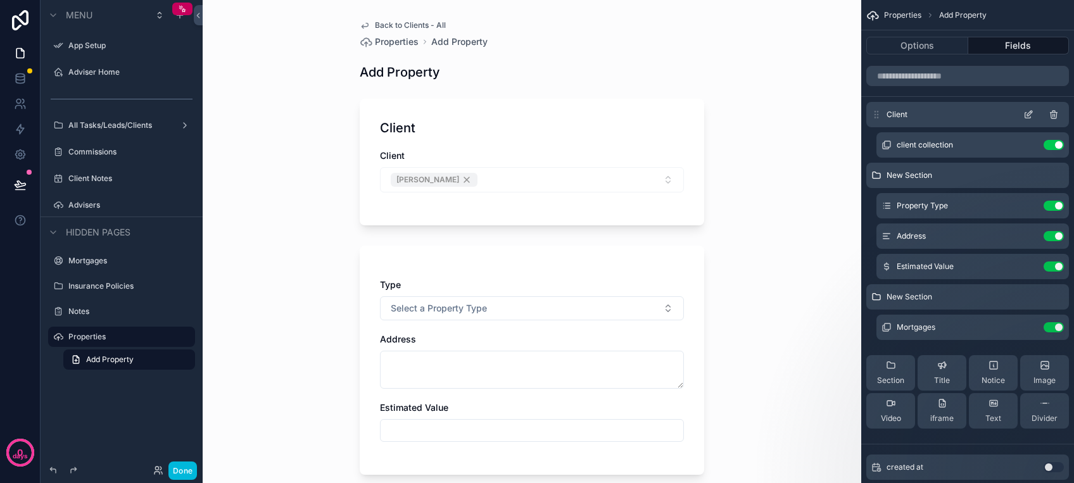
click at [1025, 115] on icon "scrollable content" at bounding box center [1028, 115] width 10 height 10
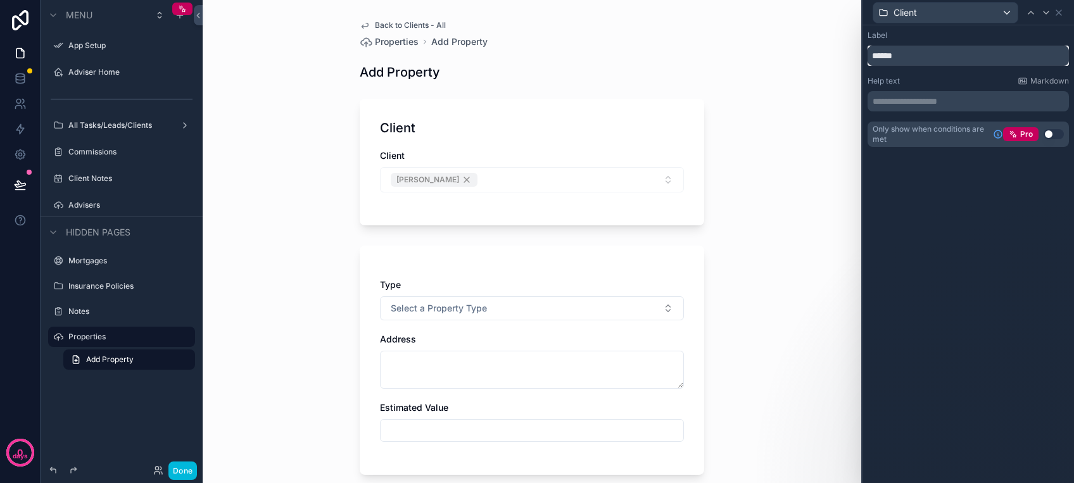
drag, startPoint x: 917, startPoint y: 56, endPoint x: 833, endPoint y: 46, distance: 84.2
click at [835, 46] on div "**********" at bounding box center [537, 241] width 1074 height 483
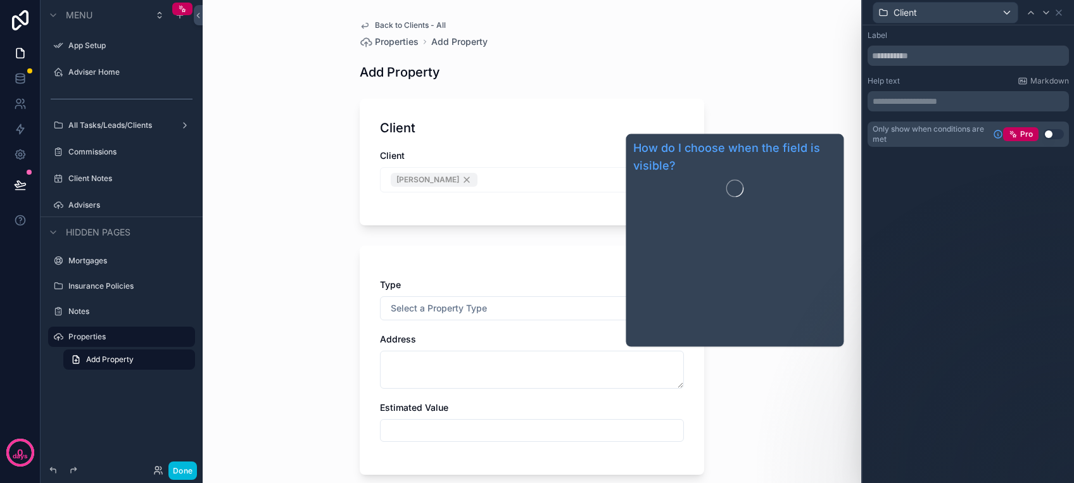
click at [903, 213] on div "**********" at bounding box center [967, 254] width 211 height 458
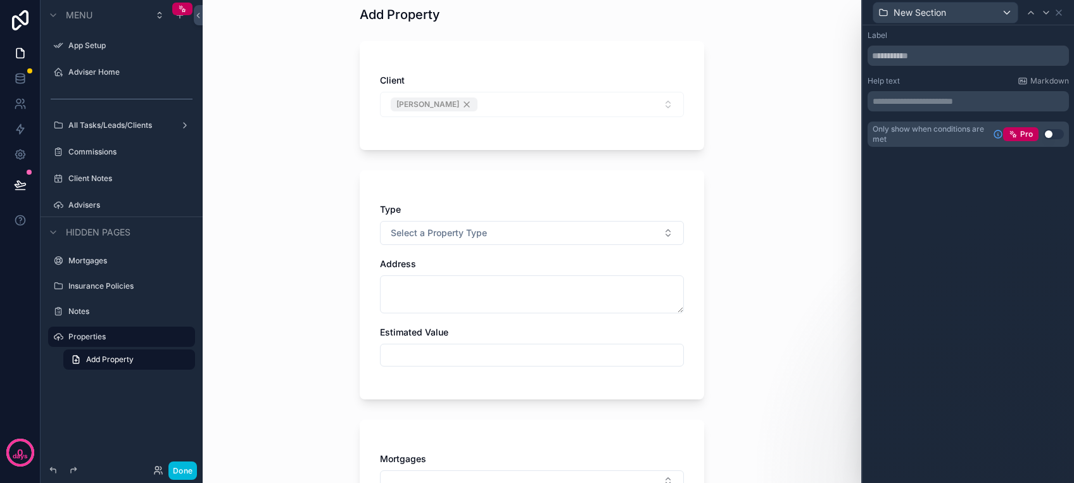
scroll to position [84, 0]
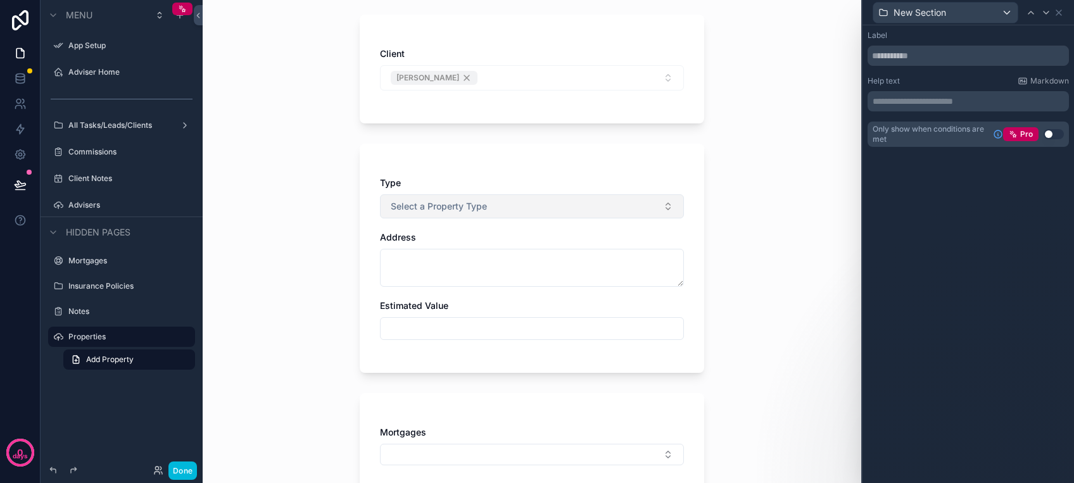
click at [408, 201] on span "Select a Property Type" at bounding box center [439, 206] width 96 height 13
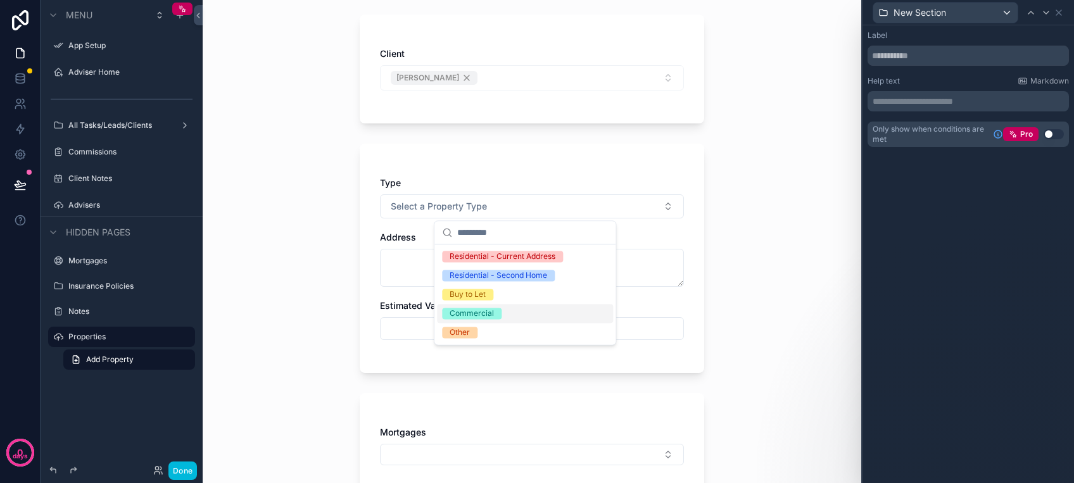
click at [423, 163] on div "Type Select a Property Type Address Estimated Value" at bounding box center [532, 258] width 344 height 229
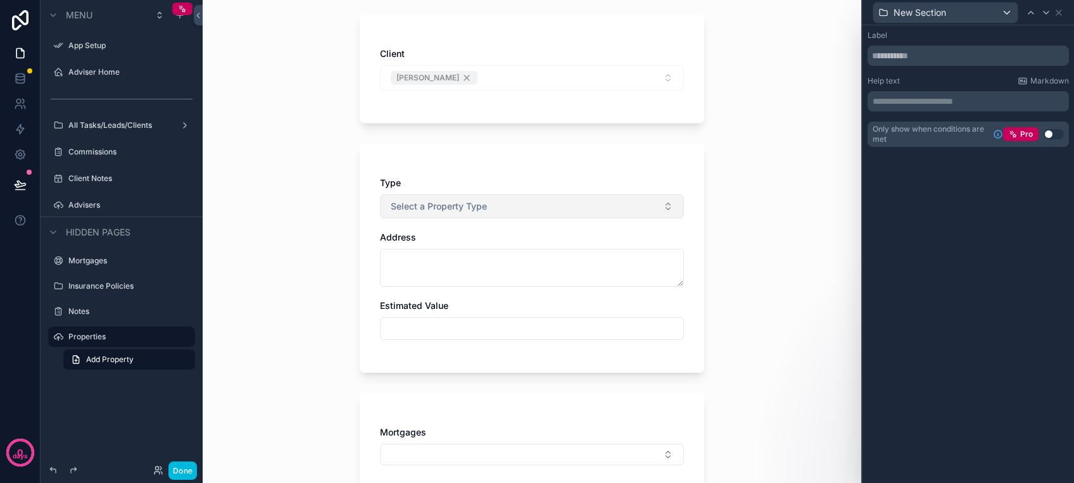
click at [430, 213] on button "Select a Property Type" at bounding box center [532, 206] width 304 height 24
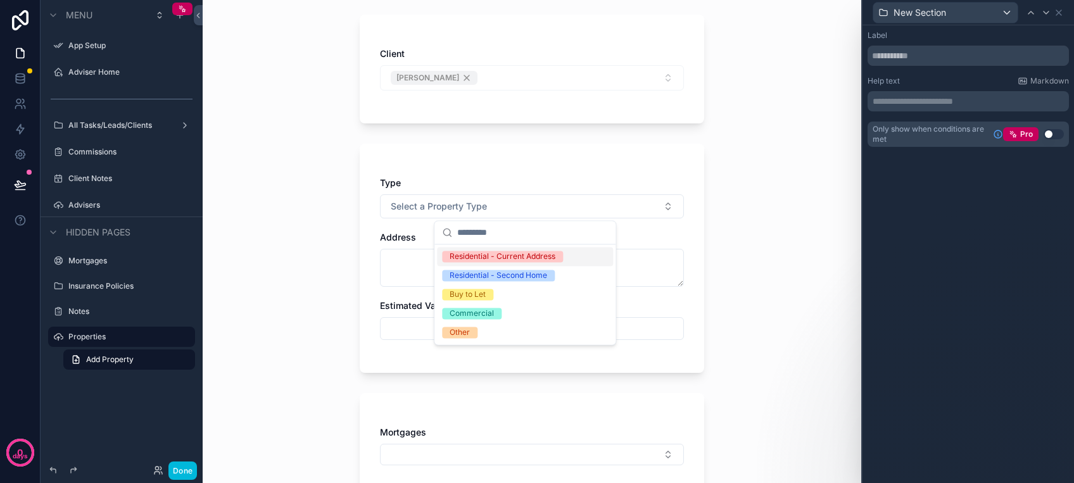
click at [458, 254] on div "Residential - Current Address" at bounding box center [502, 256] width 106 height 11
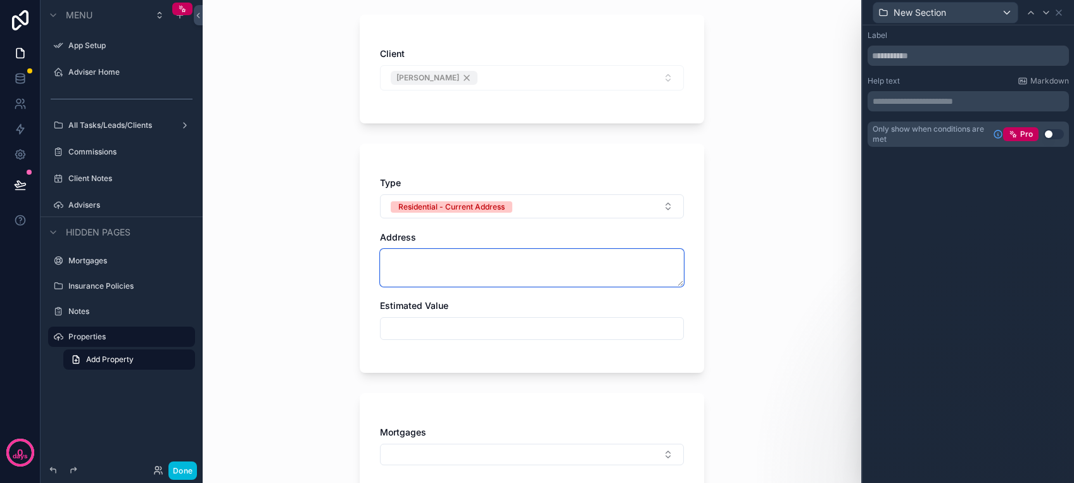
click at [407, 275] on textarea "scrollable content" at bounding box center [532, 268] width 304 height 38
type textarea "*****"
click at [418, 315] on div "Estimated Value" at bounding box center [532, 319] width 304 height 41
click at [418, 322] on input "scrollable content" at bounding box center [531, 329] width 303 height 18
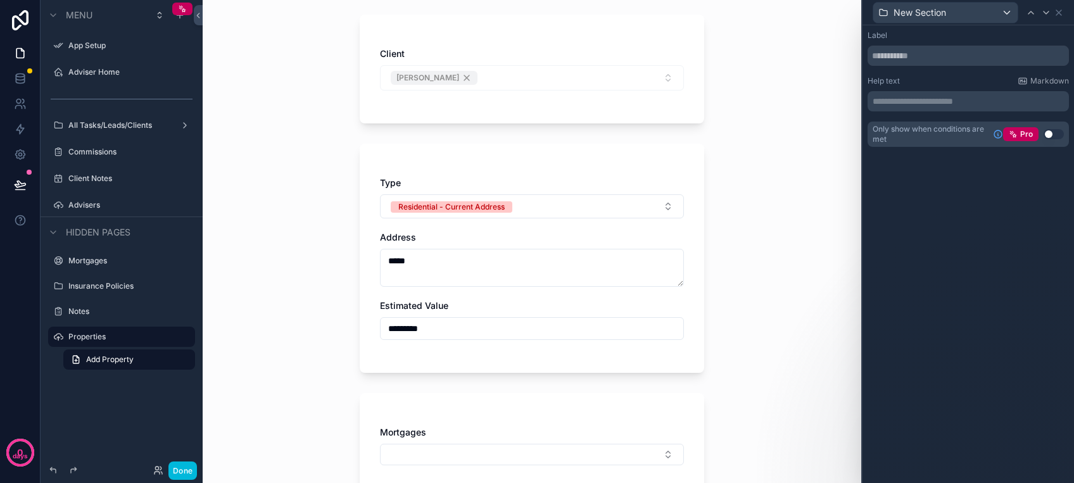
type input "*********"
click at [425, 352] on div "Type Residential - Current Address Address ***** Estimated Value *********" at bounding box center [532, 258] width 344 height 229
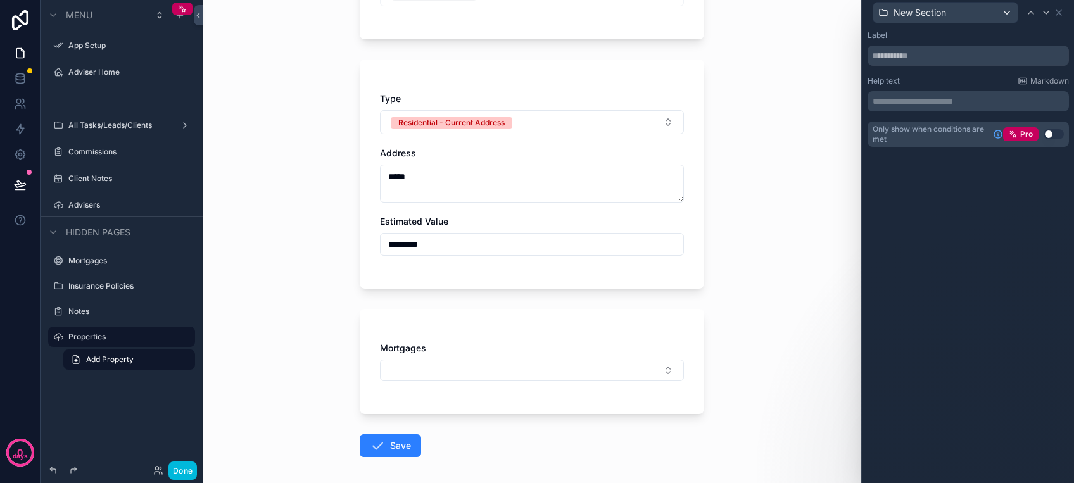
scroll to position [223, 0]
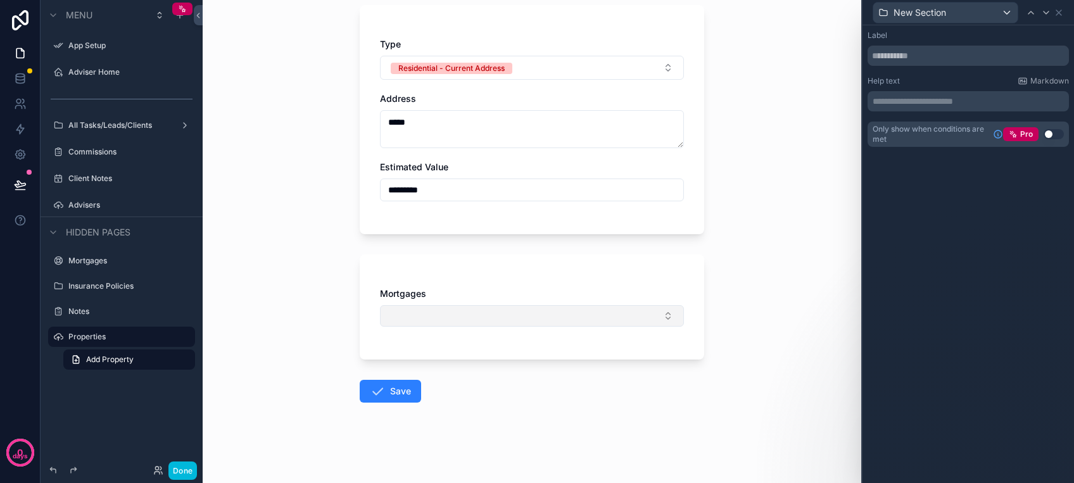
click at [425, 313] on button "Select Button" at bounding box center [532, 316] width 304 height 22
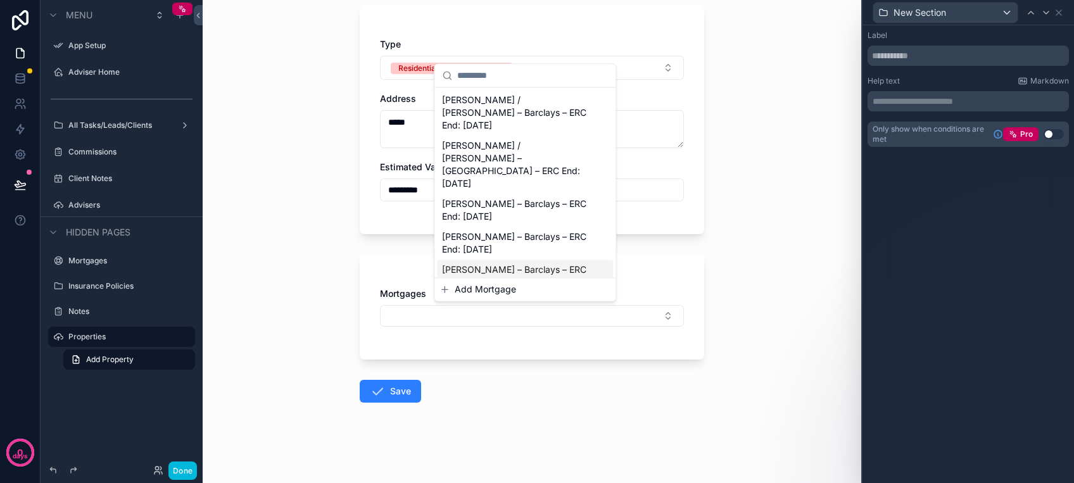
click at [469, 289] on span "Add Mortgage" at bounding box center [484, 289] width 61 height 13
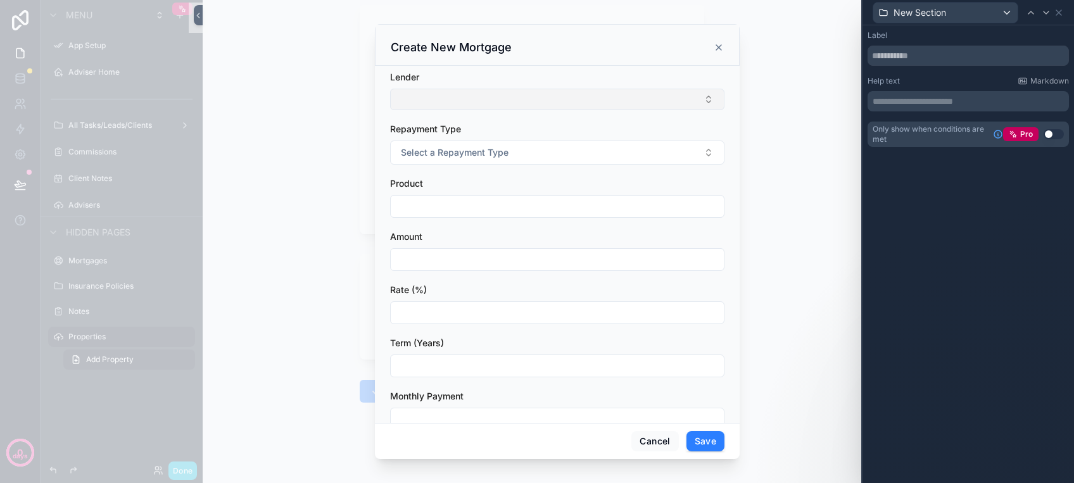
click at [467, 100] on button "Select Button" at bounding box center [557, 100] width 334 height 22
type input "**"
click at [467, 99] on button "Select Button" at bounding box center [557, 100] width 334 height 22
drag, startPoint x: 384, startPoint y: 122, endPoint x: 370, endPoint y: 122, distance: 14.6
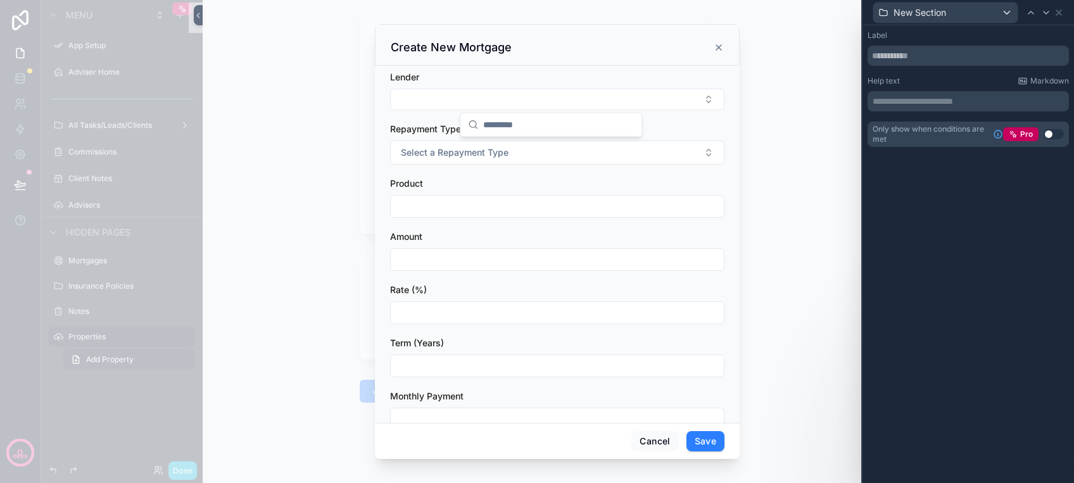
click at [379, 122] on div "Lender Repayment Type Select a Repayment Type Product Amount Rate (%) Term (Yea…" at bounding box center [557, 244] width 365 height 357
click at [420, 97] on button "Select Button" at bounding box center [557, 100] width 334 height 22
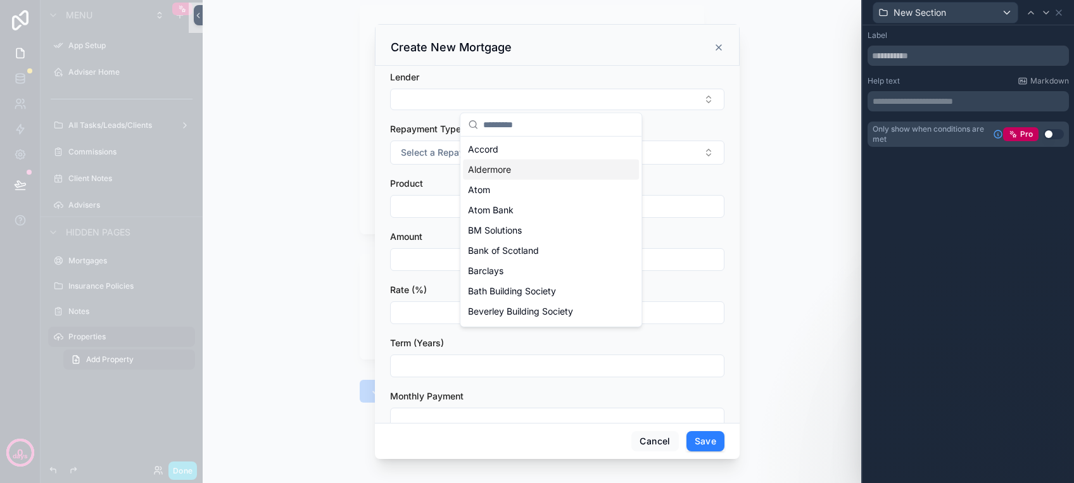
click at [492, 172] on span "Aldermore" at bounding box center [489, 169] width 43 height 13
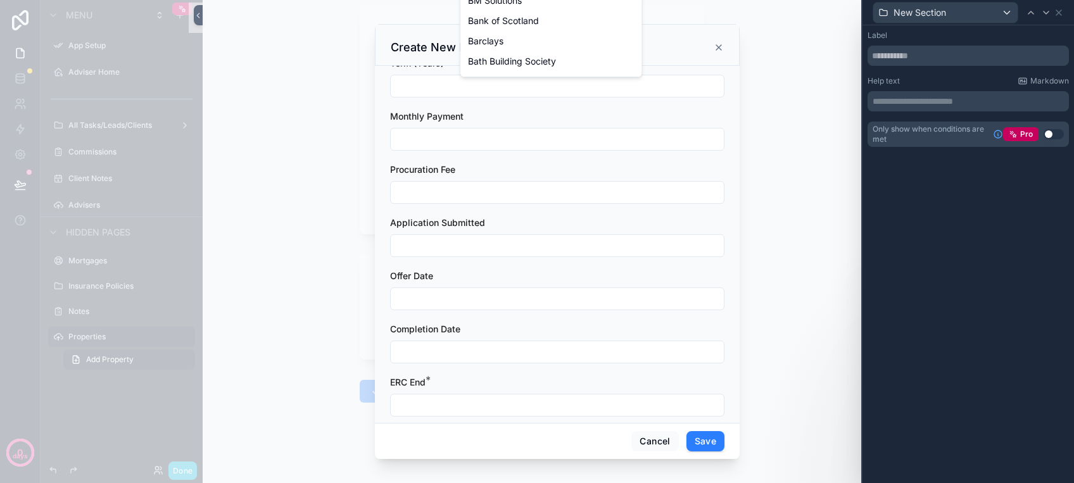
scroll to position [299, 0]
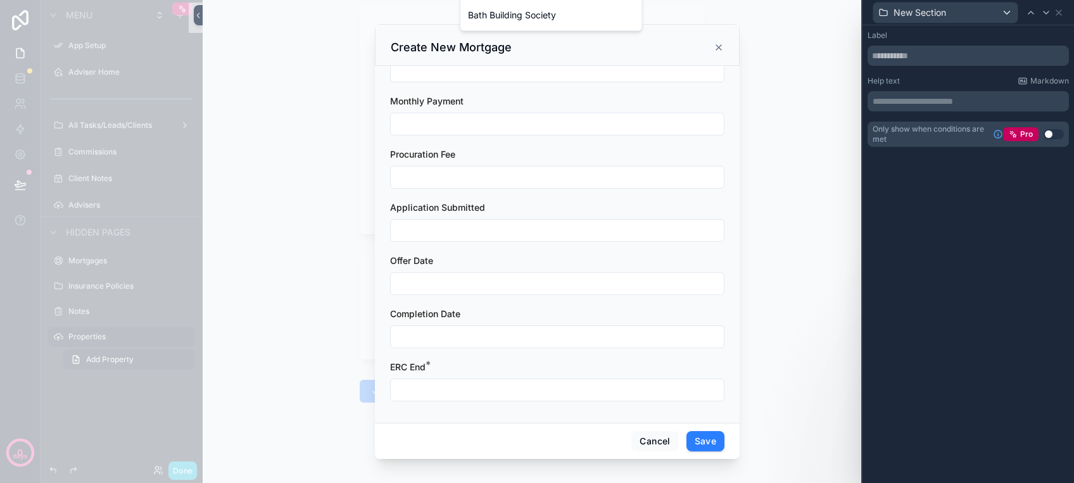
click at [415, 392] on input "scrollable content" at bounding box center [557, 390] width 333 height 18
click at [501, 356] on button "28" at bounding box center [505, 358] width 23 height 23
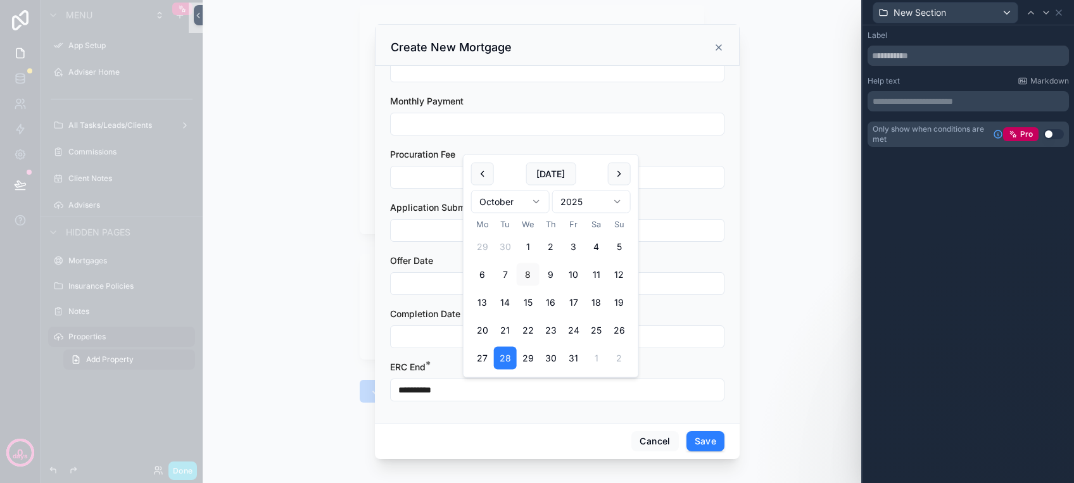
type input "**********"
click at [704, 442] on button "Save" at bounding box center [705, 441] width 38 height 20
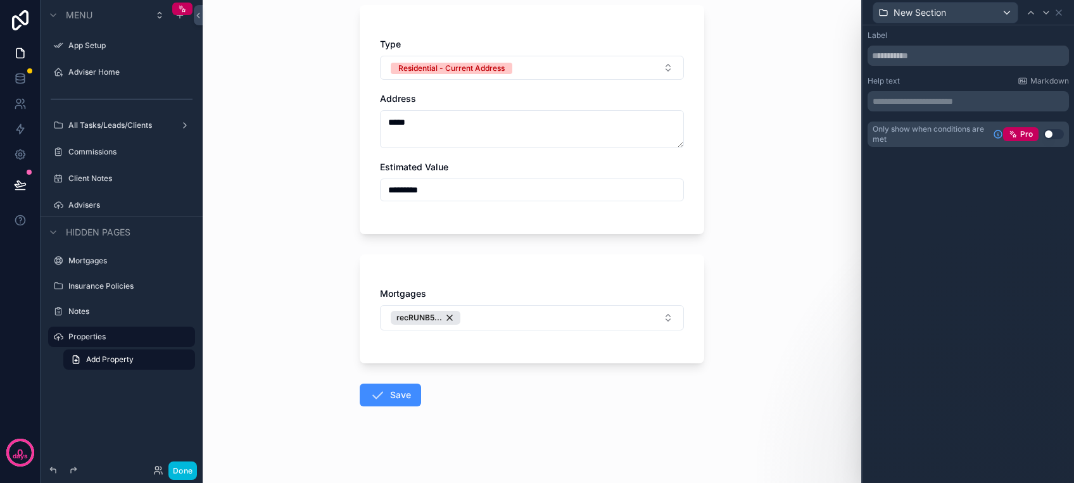
click at [386, 389] on button "Save" at bounding box center [390, 395] width 61 height 23
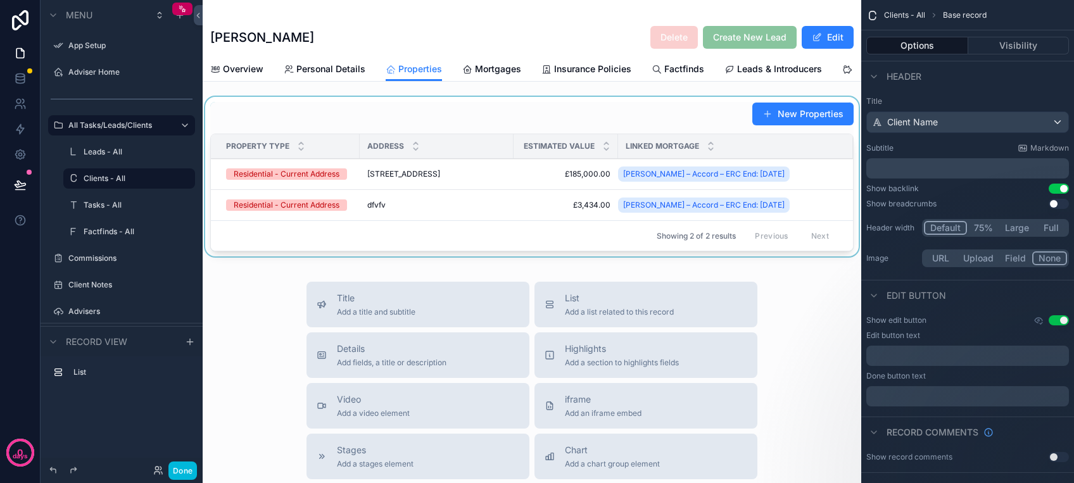
click at [295, 219] on div "scrollable content" at bounding box center [532, 179] width 658 height 165
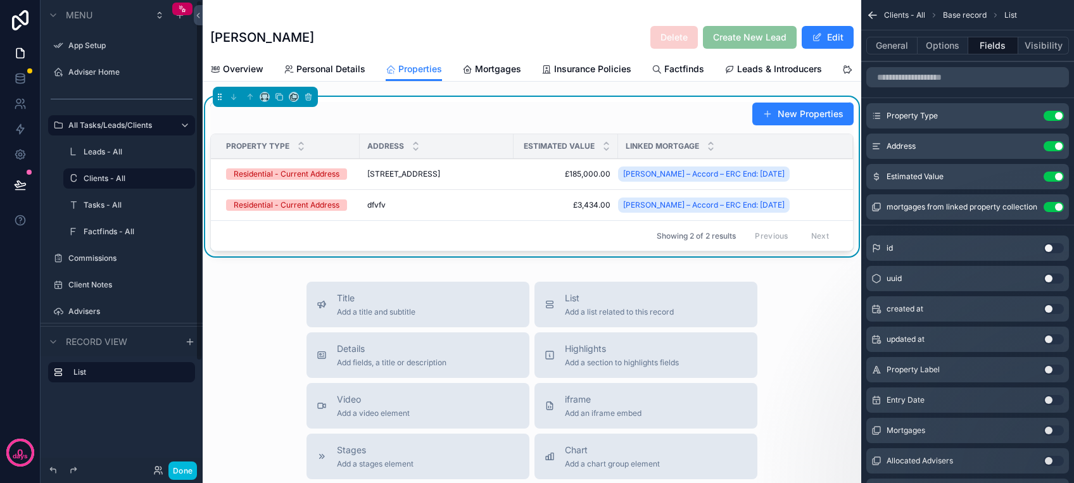
click at [417, 210] on div "dfvfv dfvfv" at bounding box center [436, 205] width 139 height 10
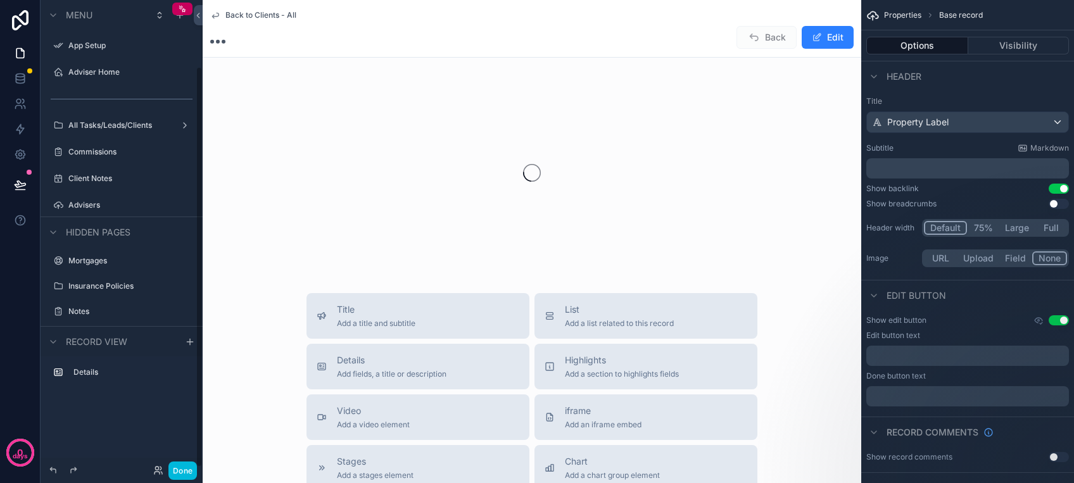
scroll to position [78, 0]
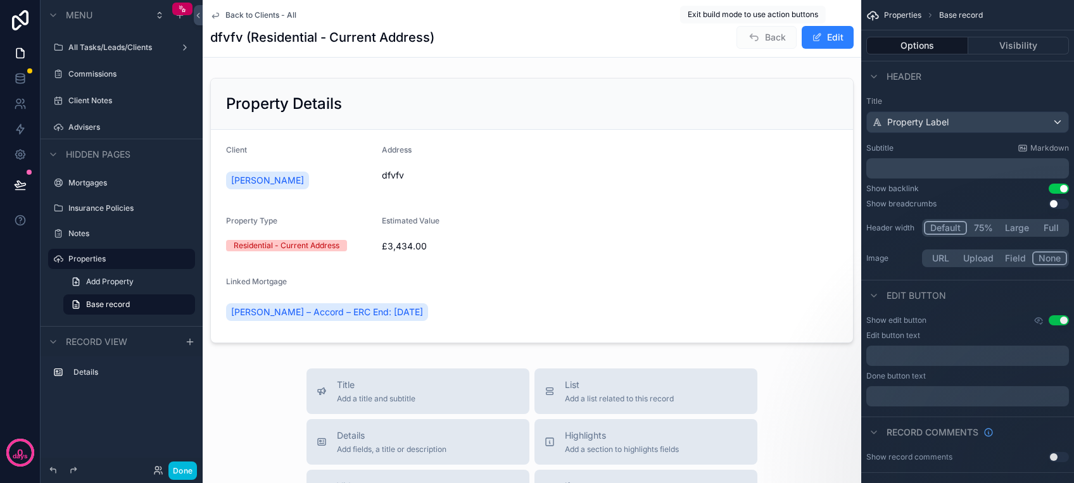
click at [749, 41] on span "Back" at bounding box center [766, 37] width 60 height 23
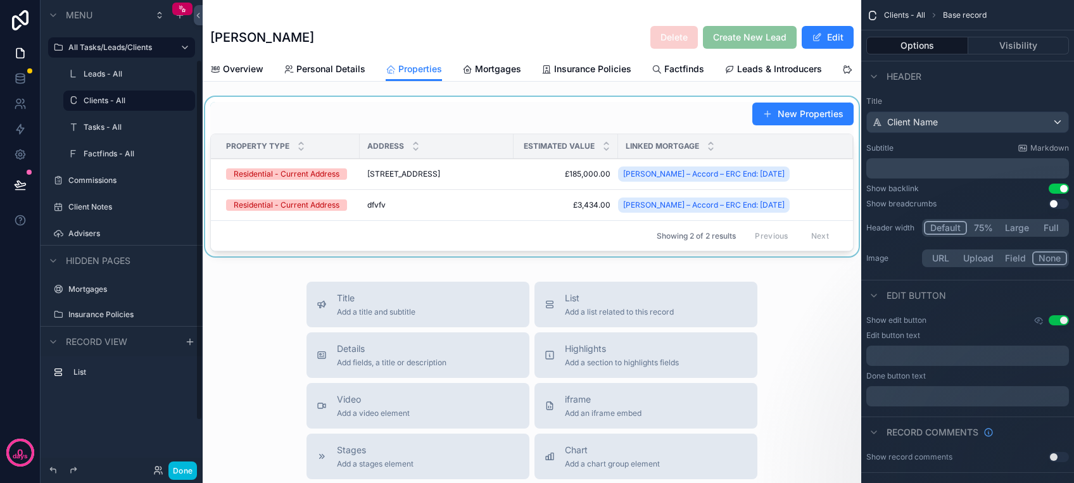
click at [794, 127] on div "scrollable content" at bounding box center [532, 179] width 658 height 165
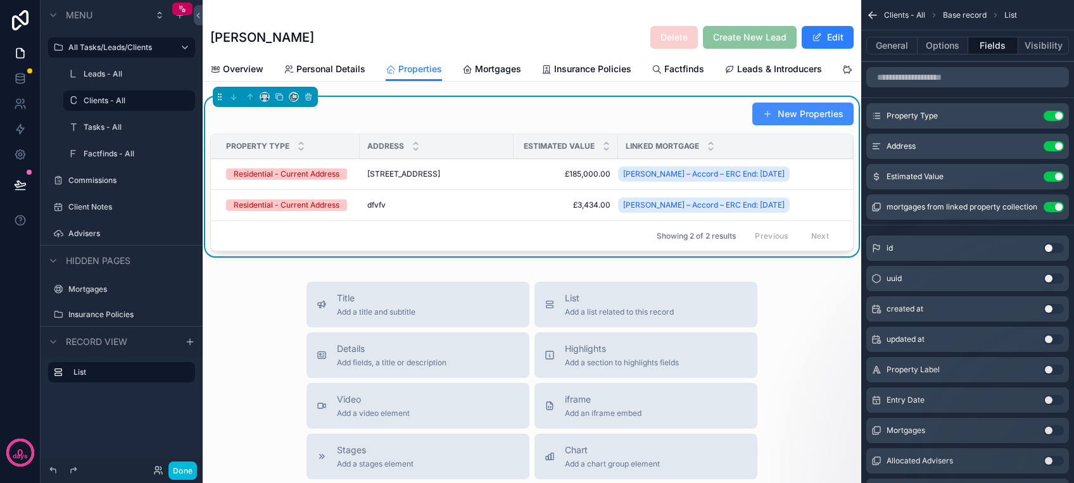
click at [790, 125] on button "New Properties" at bounding box center [802, 114] width 101 height 23
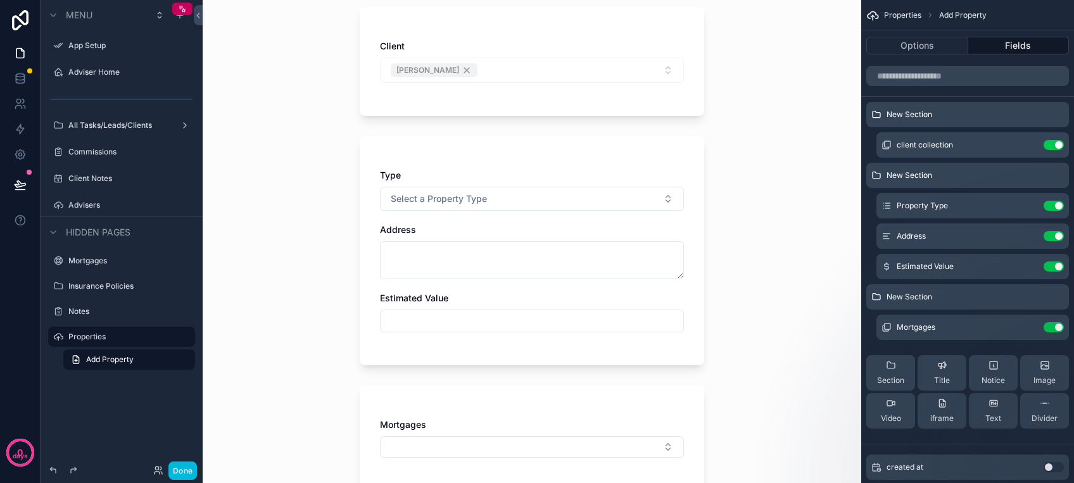
scroll to position [168, 0]
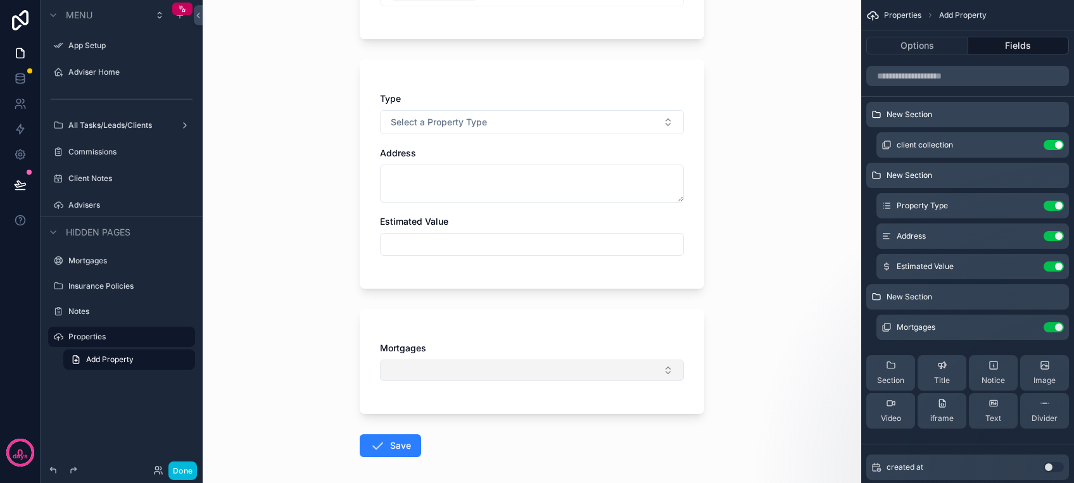
drag, startPoint x: 479, startPoint y: 375, endPoint x: 489, endPoint y: 369, distance: 11.6
click at [480, 375] on button "Select Button" at bounding box center [532, 371] width 304 height 22
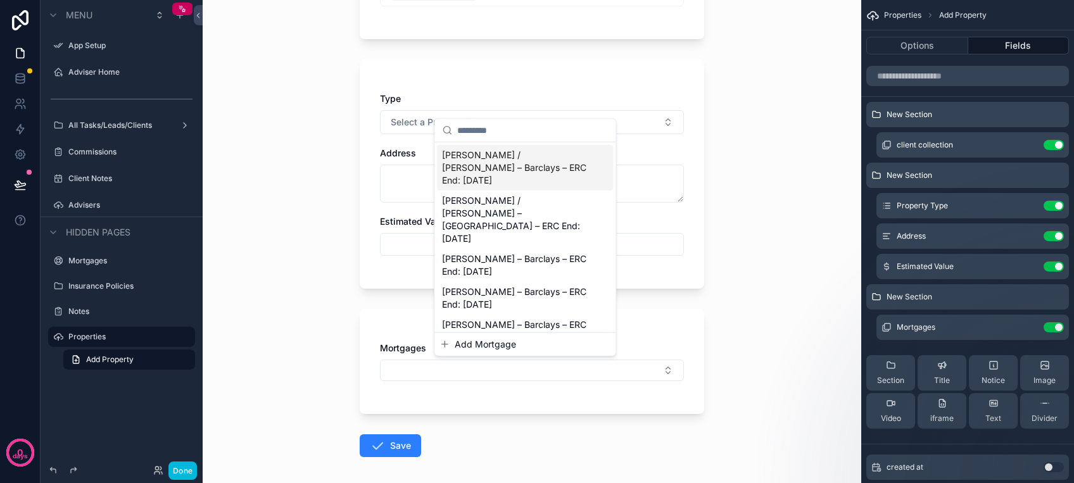
click at [499, 342] on span "Add Mortgage" at bounding box center [484, 344] width 61 height 13
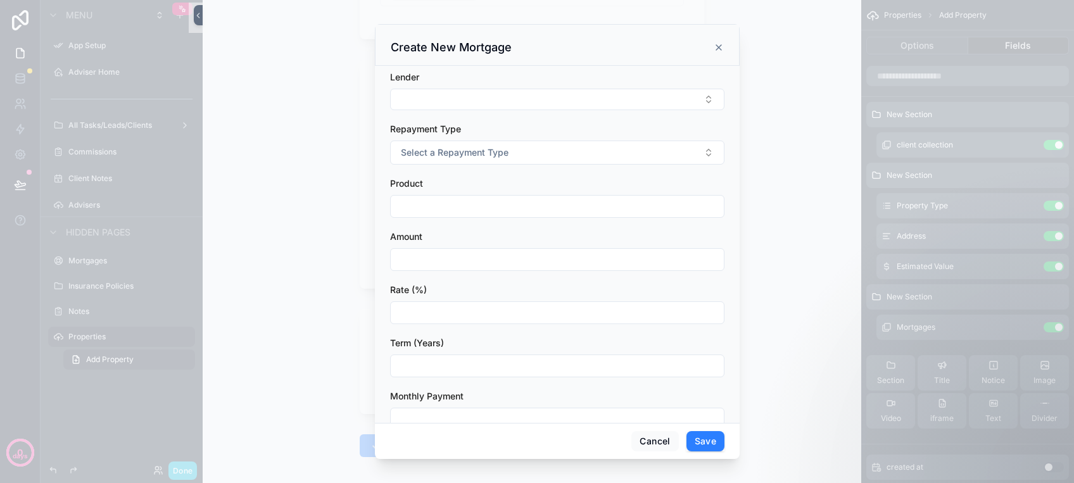
click at [806, 183] on div "scrollable content" at bounding box center [537, 241] width 1074 height 483
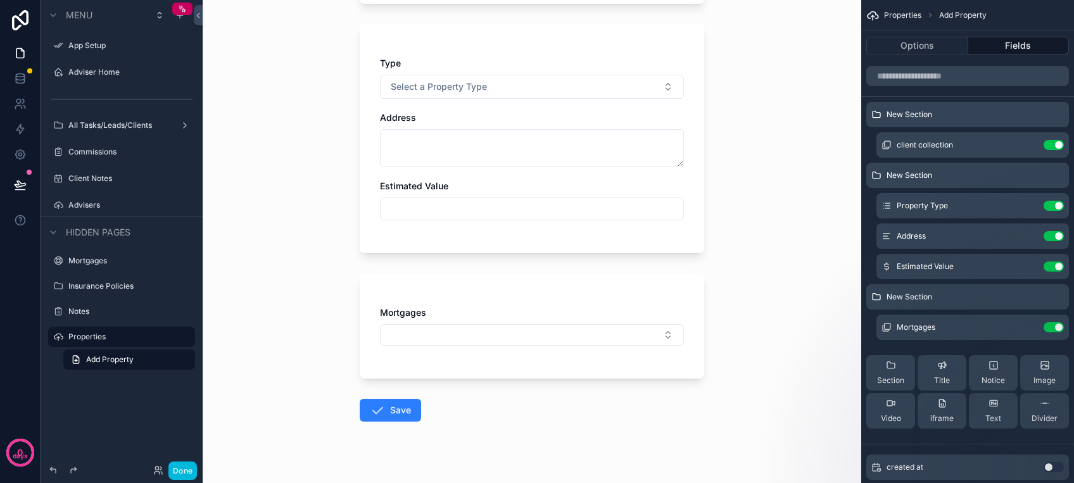
scroll to position [223, 0]
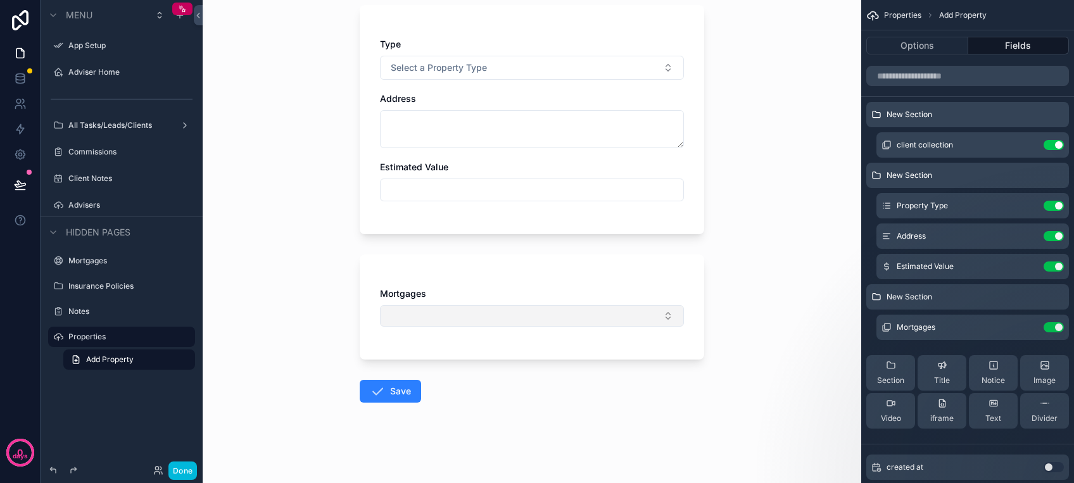
click at [479, 309] on button "Select Button" at bounding box center [532, 316] width 304 height 22
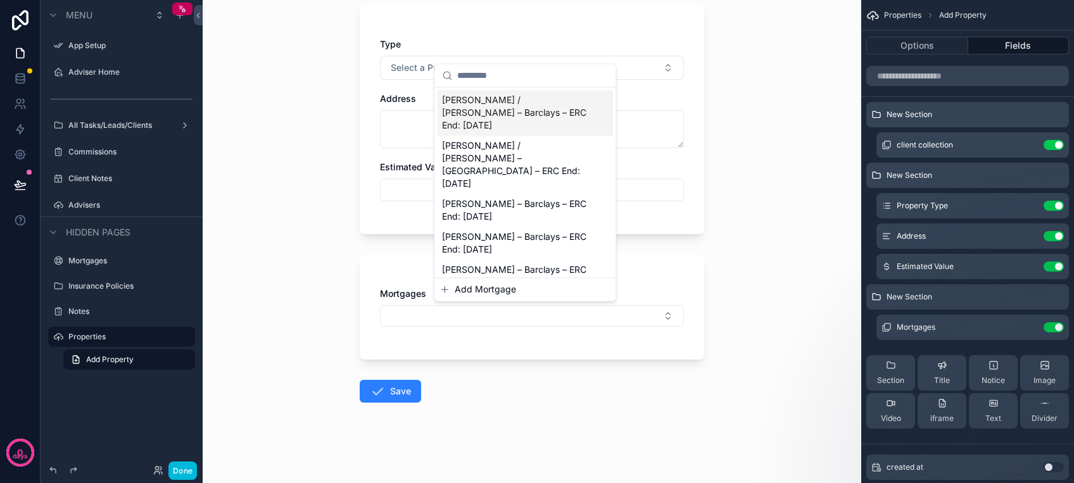
click at [477, 286] on span "Add Mortgage" at bounding box center [484, 289] width 61 height 13
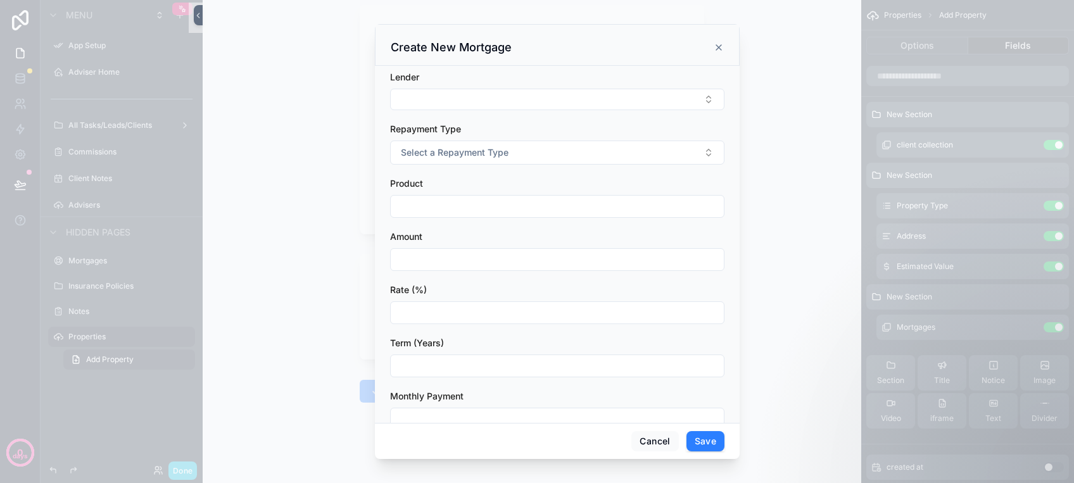
click at [616, 54] on div "Create New Mortgage" at bounding box center [557, 47] width 333 height 15
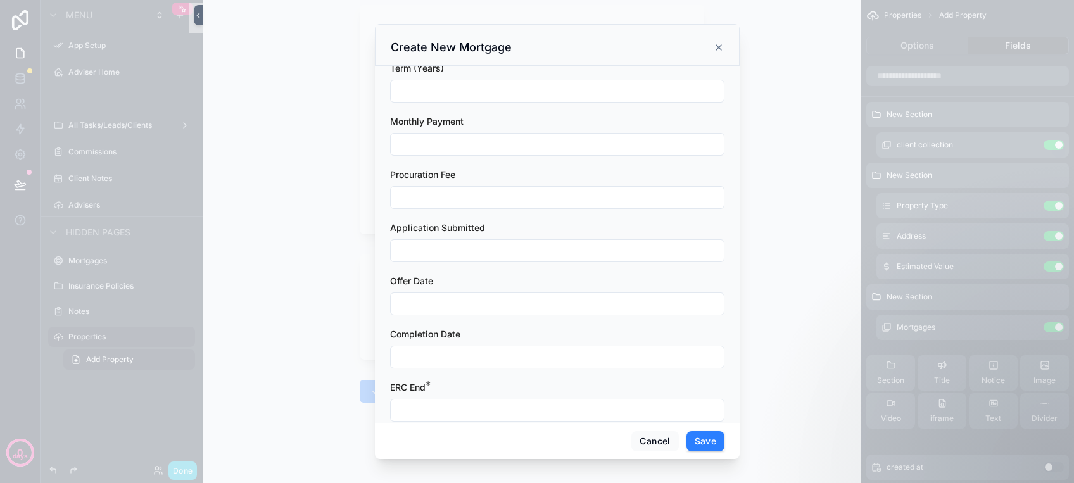
scroll to position [295, 0]
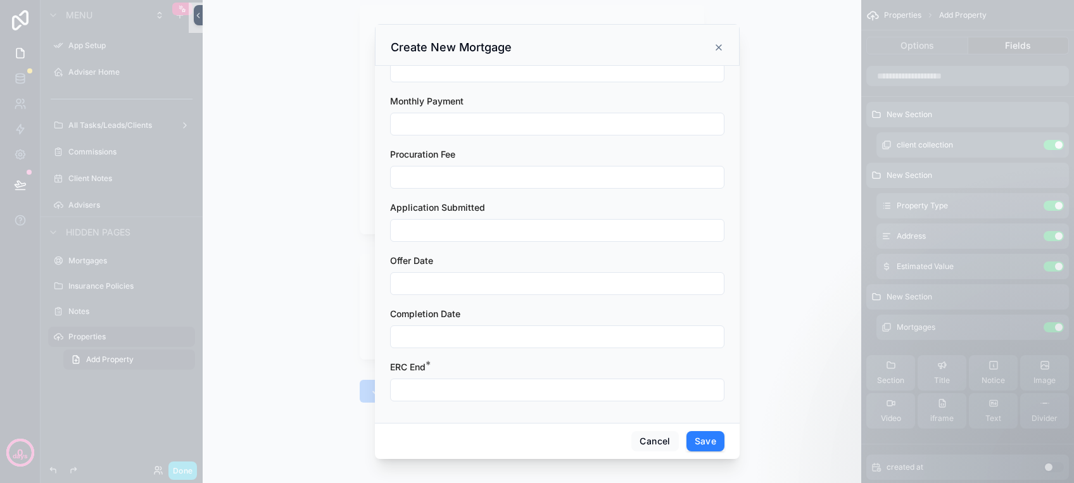
click at [552, 310] on div "Completion Date" at bounding box center [557, 314] width 334 height 13
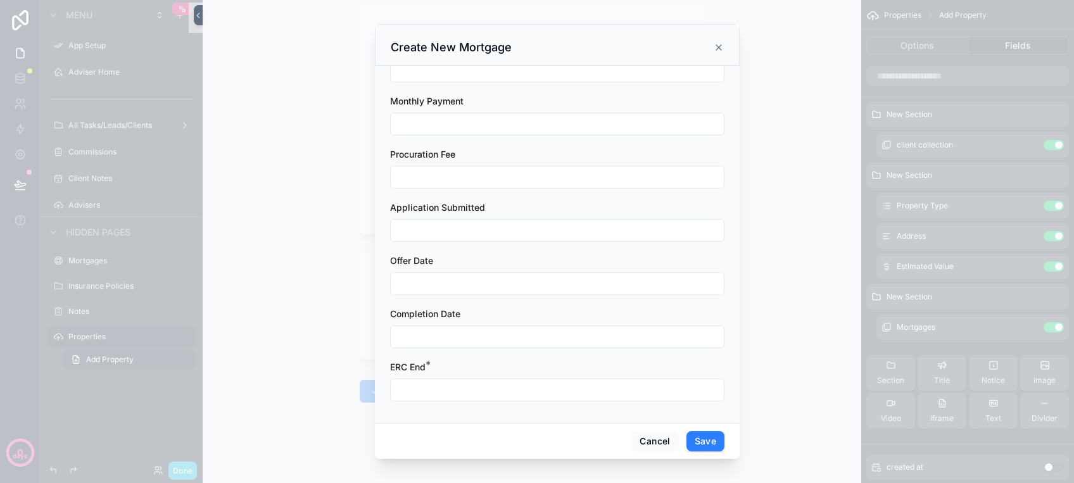
click at [941, 151] on div "scrollable content" at bounding box center [537, 241] width 1074 height 483
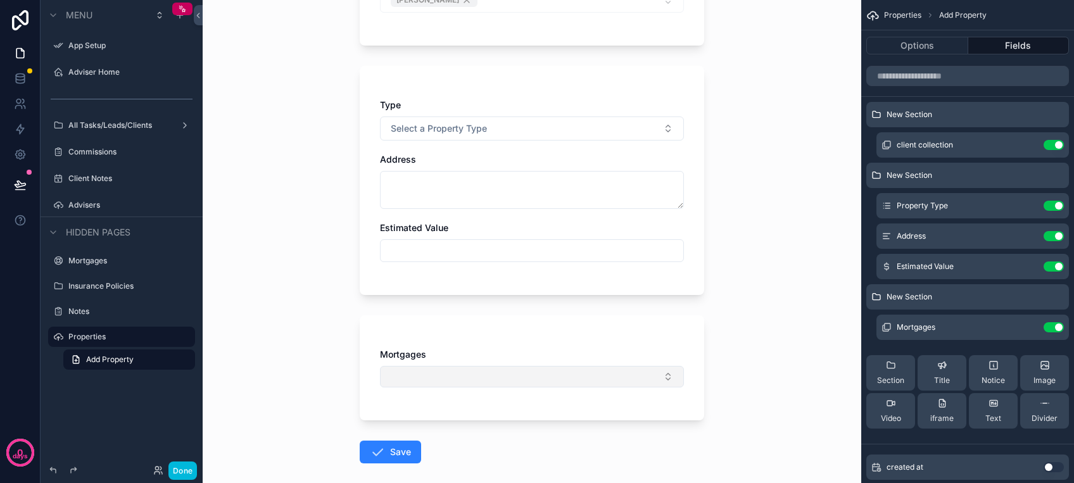
scroll to position [223, 0]
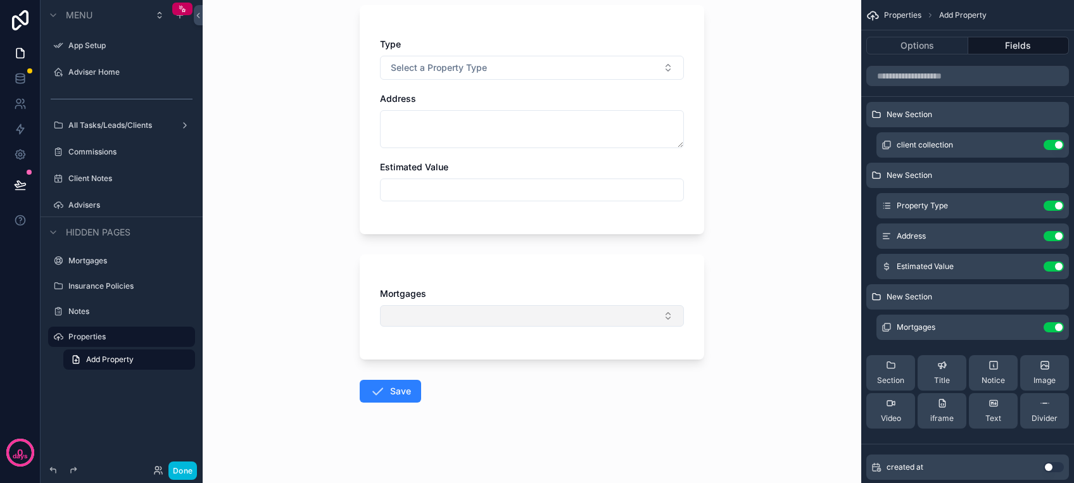
click at [625, 313] on button "Select Button" at bounding box center [532, 316] width 304 height 22
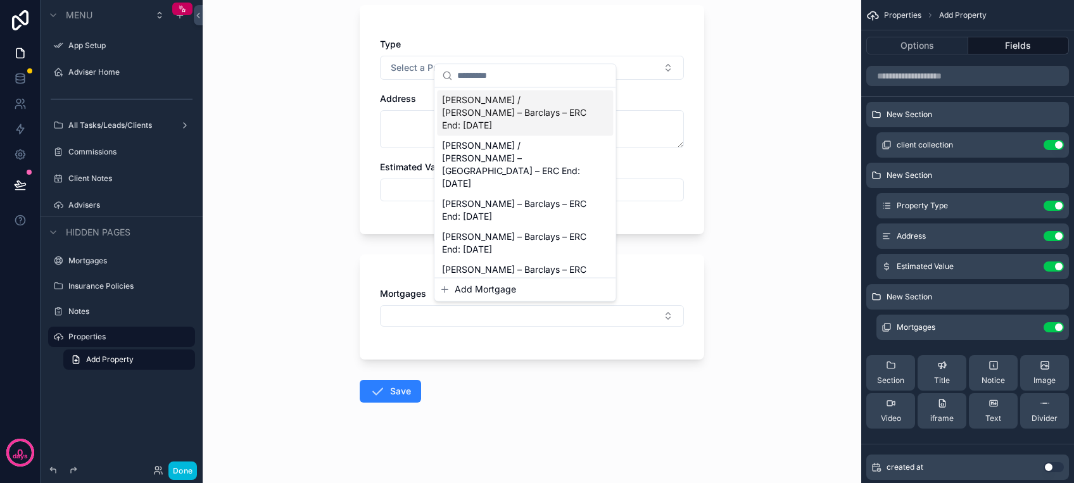
click at [557, 288] on button "Add Mortgage" at bounding box center [524, 289] width 171 height 13
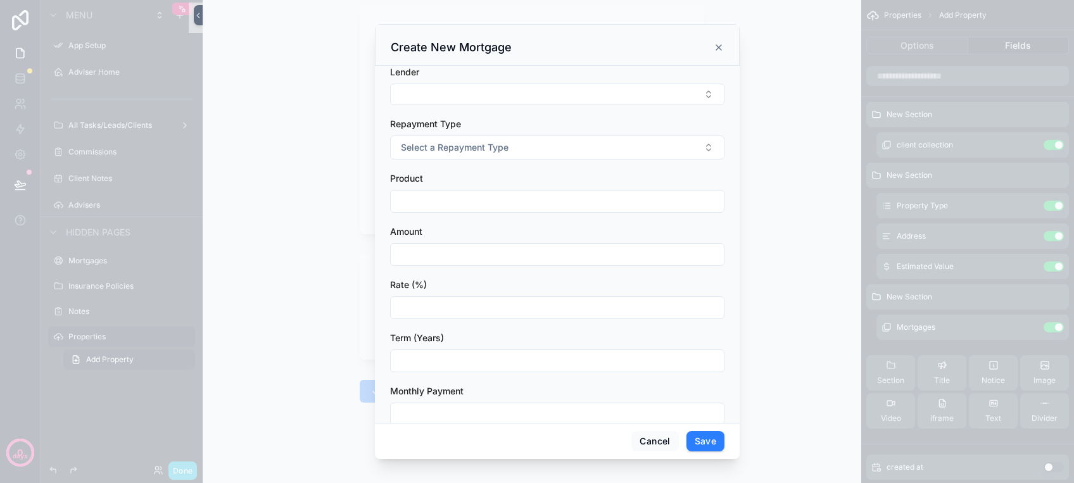
scroll to position [0, 0]
click at [719, 47] on icon "scrollable content" at bounding box center [718, 47] width 5 height 5
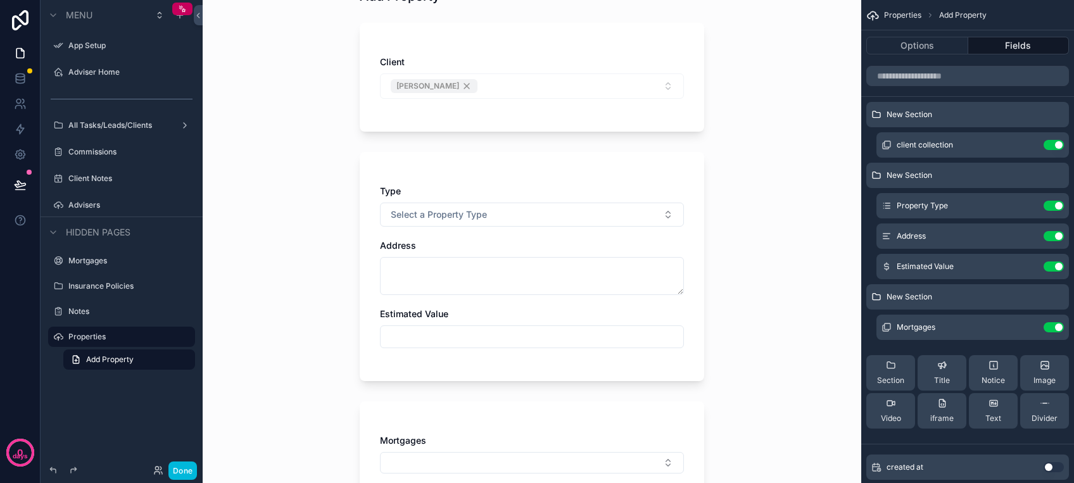
scroll to position [223, 0]
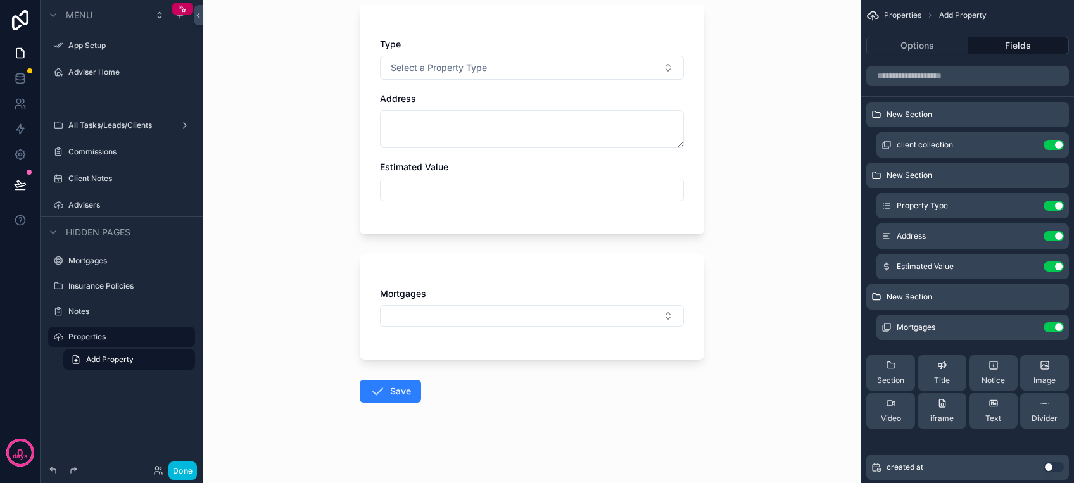
click at [630, 296] on div "Mortgages" at bounding box center [532, 293] width 304 height 13
click at [1024, 328] on icon "scrollable content" at bounding box center [1028, 327] width 10 height 10
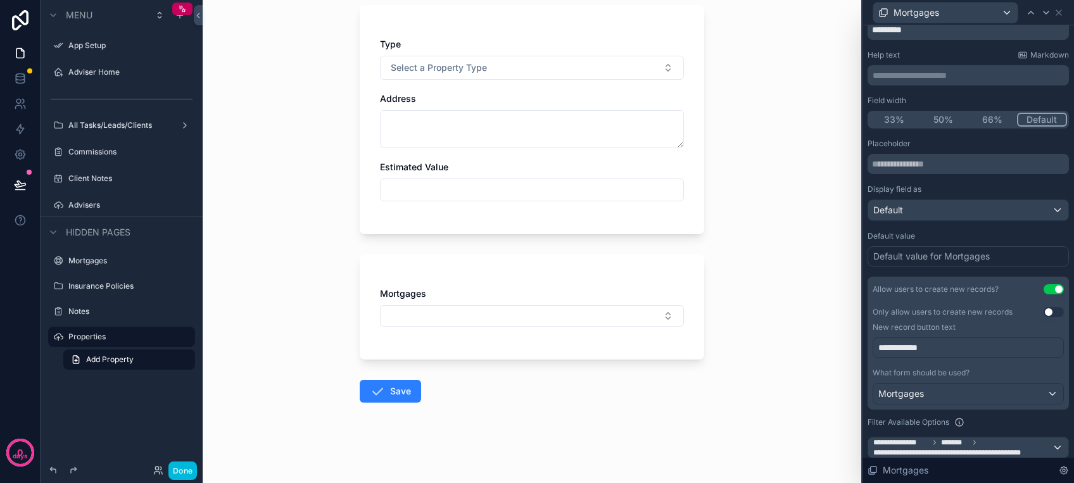
scroll to position [84, 0]
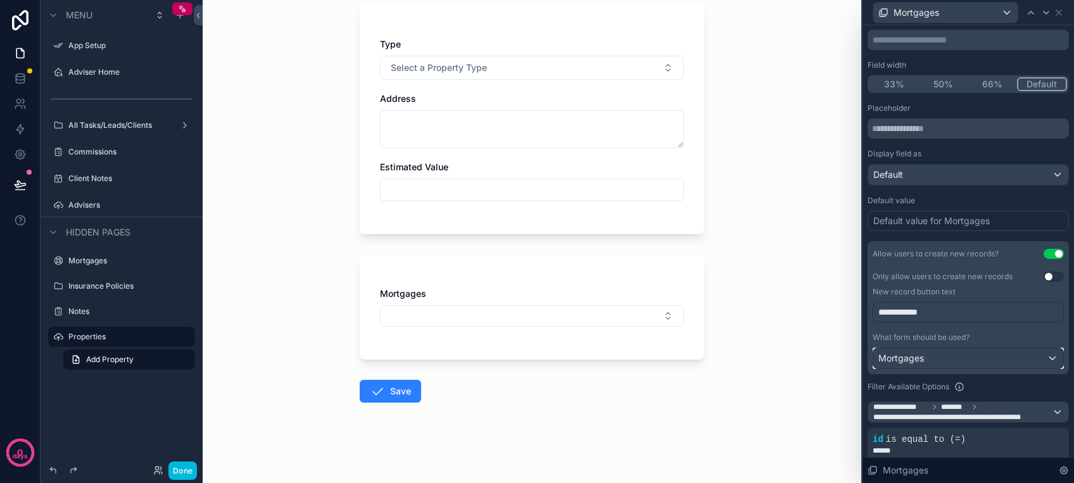
click at [979, 351] on div "Mortgages" at bounding box center [968, 358] width 190 height 20
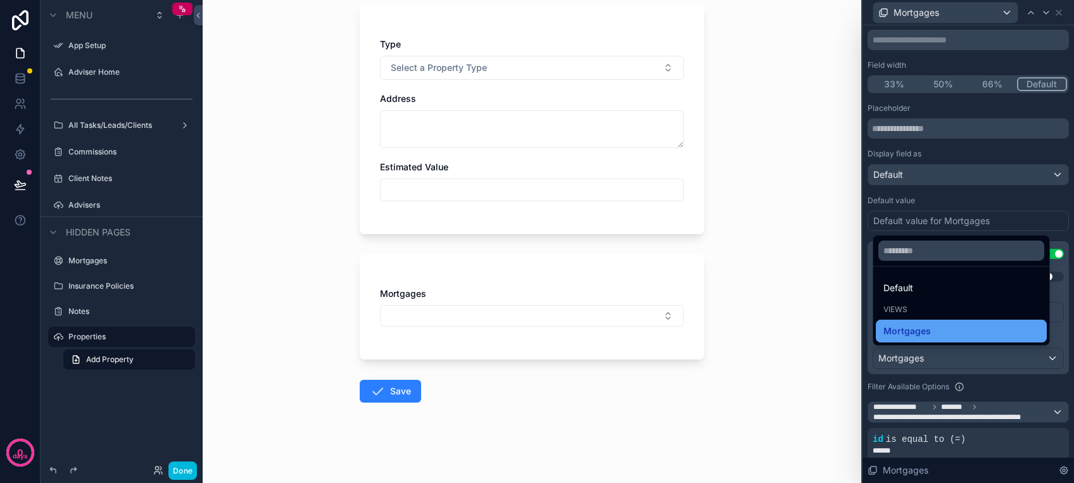
click at [951, 333] on div "Mortgages" at bounding box center [961, 330] width 156 height 15
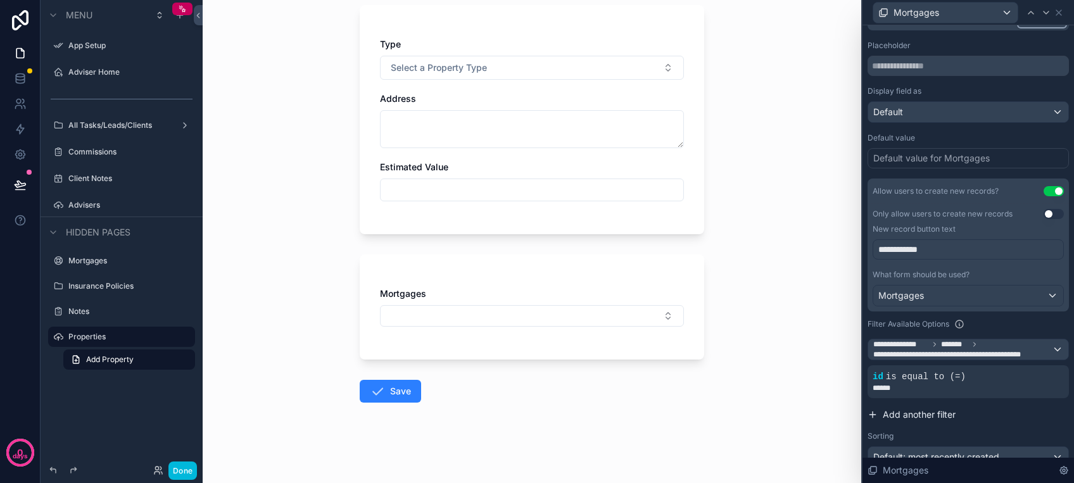
scroll to position [0, 0]
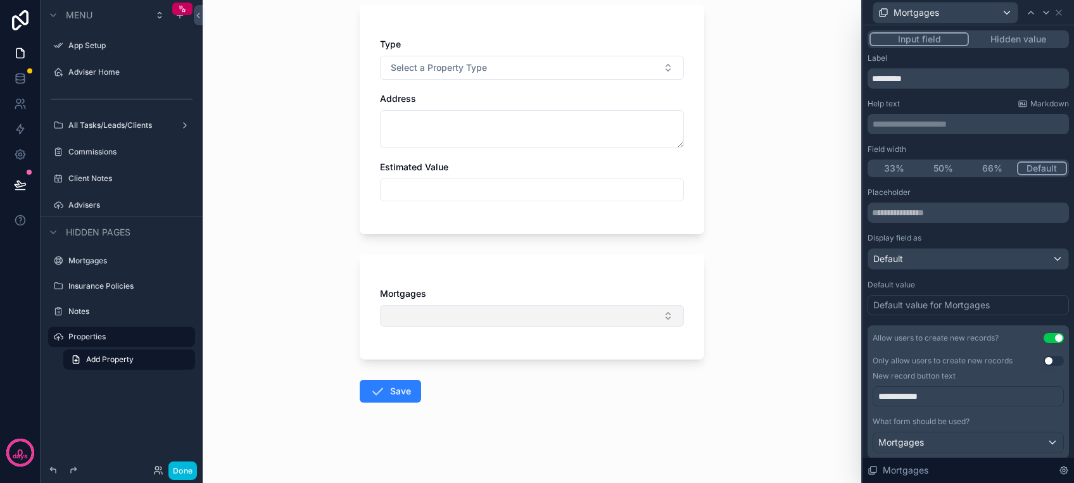
click at [473, 312] on button "Select Button" at bounding box center [532, 316] width 304 height 22
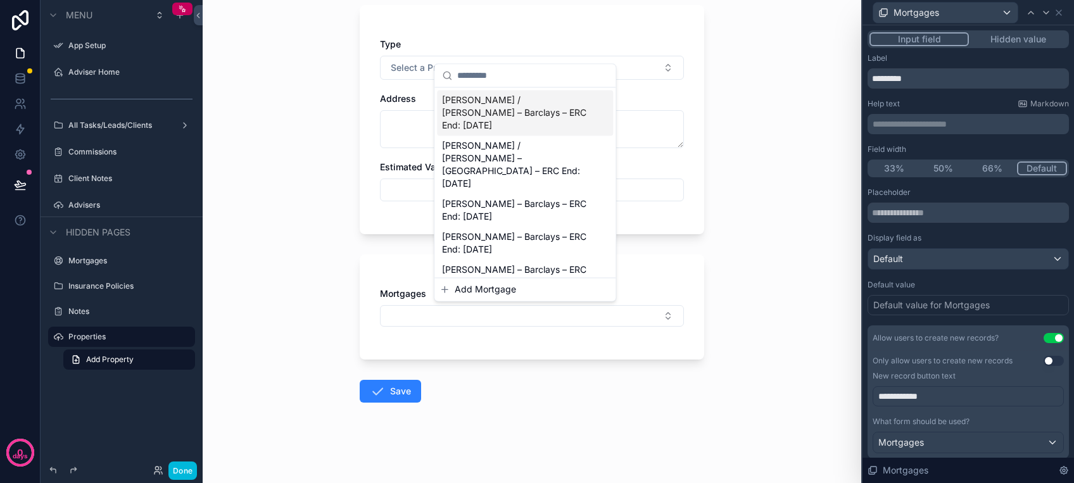
click at [478, 348] on div "Mortgages" at bounding box center [532, 306] width 344 height 105
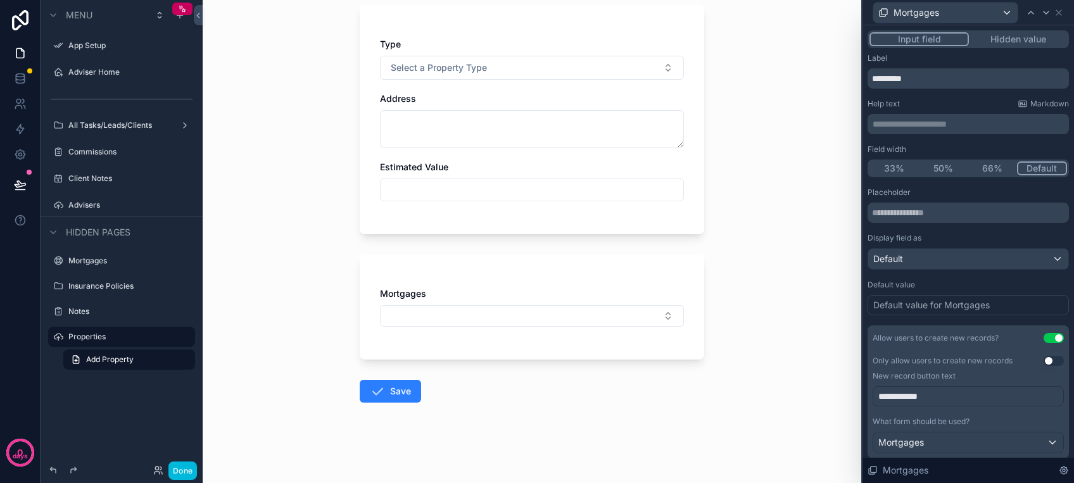
click at [440, 280] on div "Mortgages" at bounding box center [532, 306] width 344 height 105
click at [461, 270] on div "Mortgages" at bounding box center [532, 306] width 344 height 105
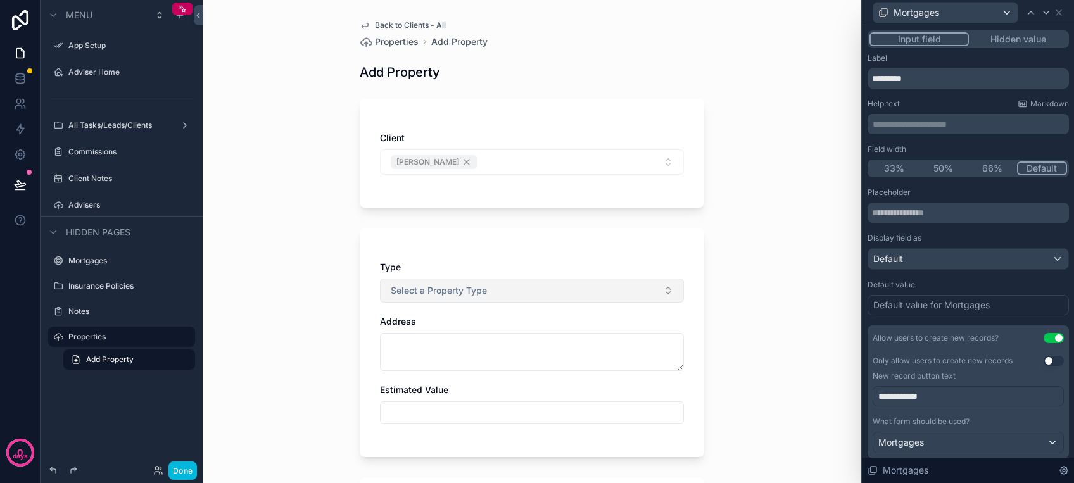
click at [463, 289] on span "Select a Property Type" at bounding box center [439, 290] width 96 height 13
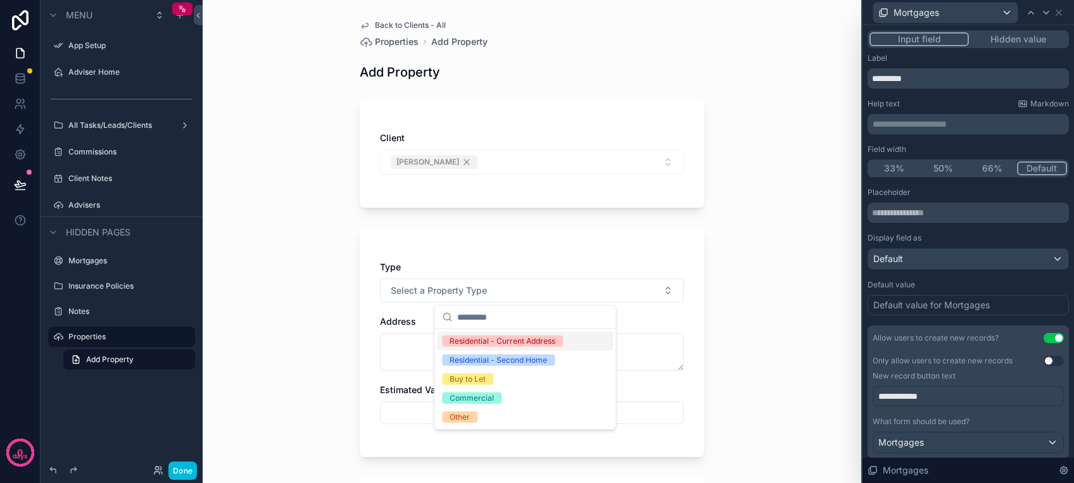
click at [570, 242] on div "Type Select a Property Type Address Estimated Value" at bounding box center [532, 342] width 344 height 229
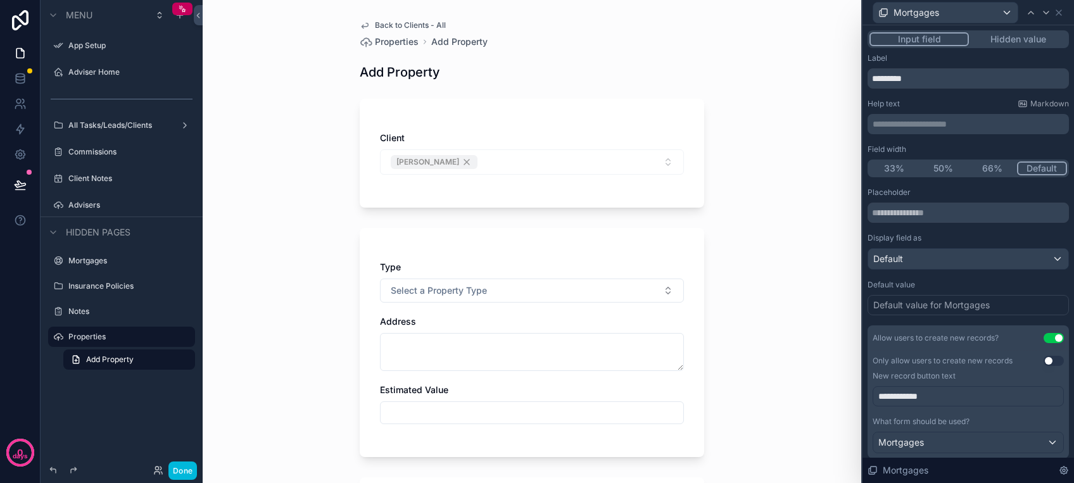
click at [573, 259] on div "Type Select a Property Type Address Estimated Value" at bounding box center [532, 342] width 344 height 229
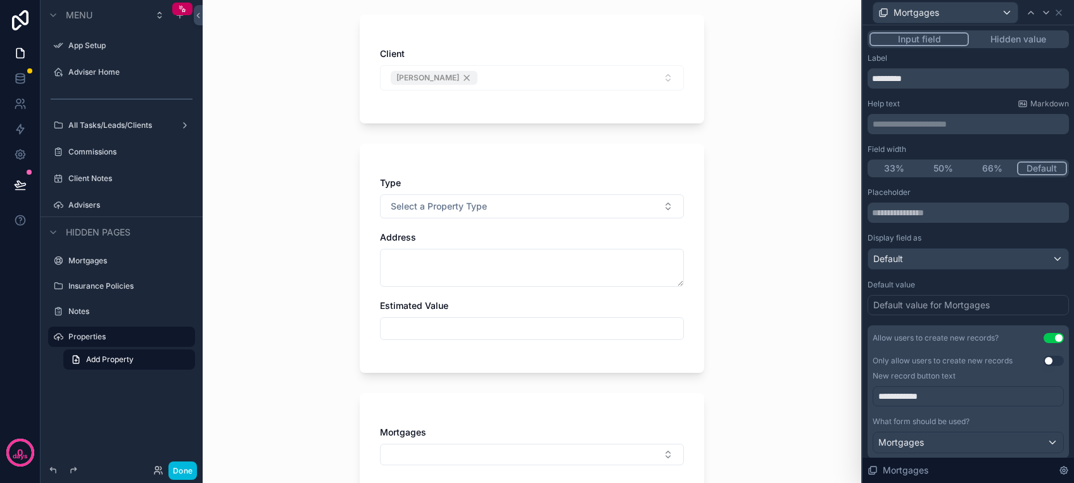
click at [598, 149] on div "Type Select a Property Type Address Estimated Value" at bounding box center [532, 258] width 344 height 229
click at [672, 155] on div "Type Select a Property Type Address Estimated Value" at bounding box center [532, 258] width 344 height 229
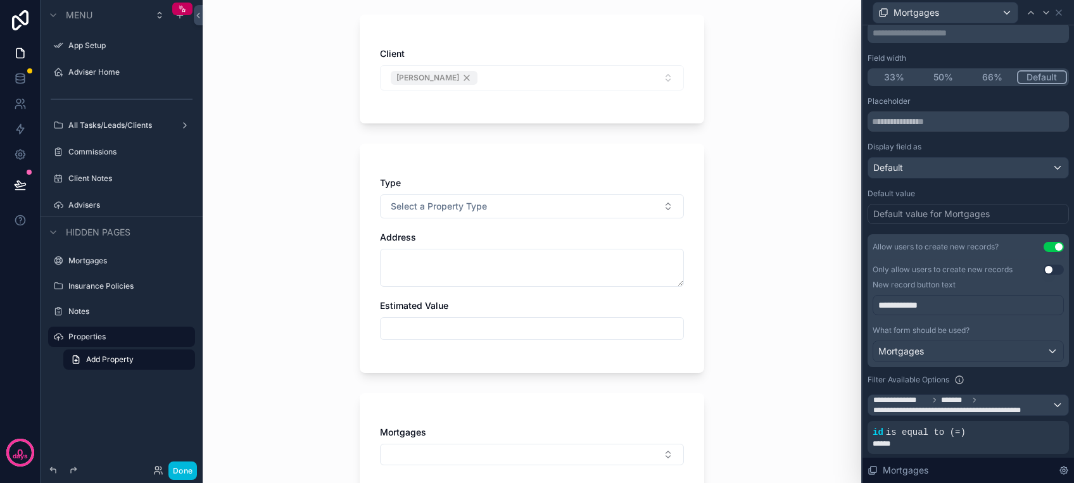
scroll to position [168, 0]
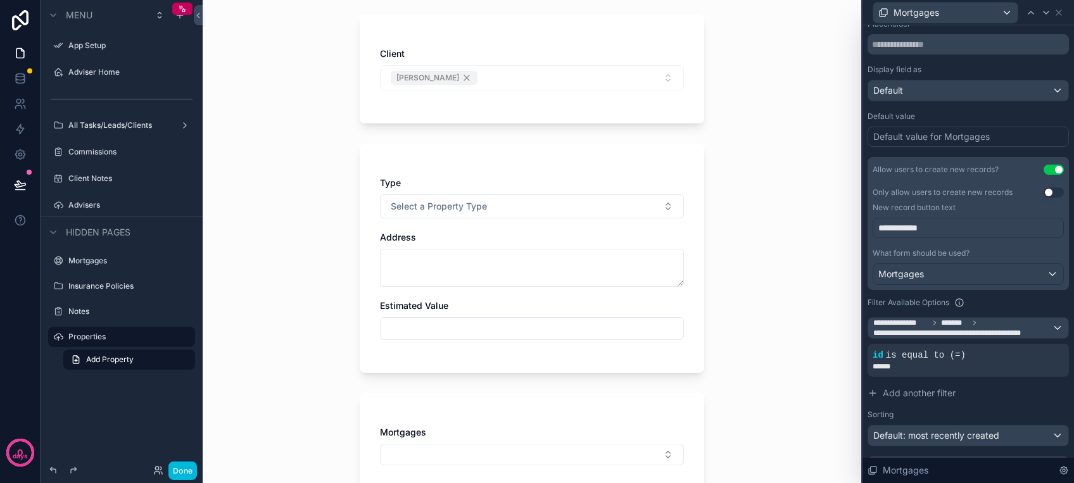
click at [1043, 169] on button "Use setting" at bounding box center [1053, 170] width 20 height 10
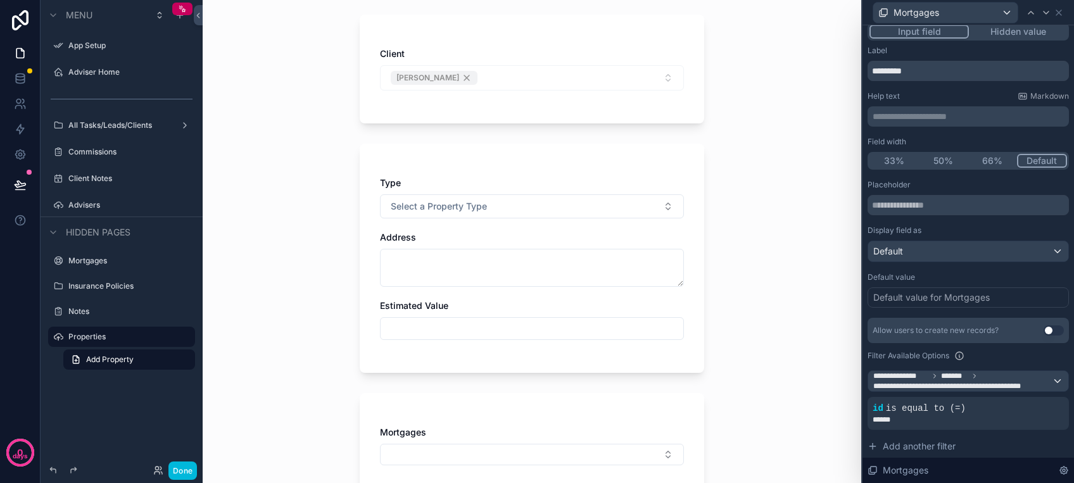
scroll to position [0, 0]
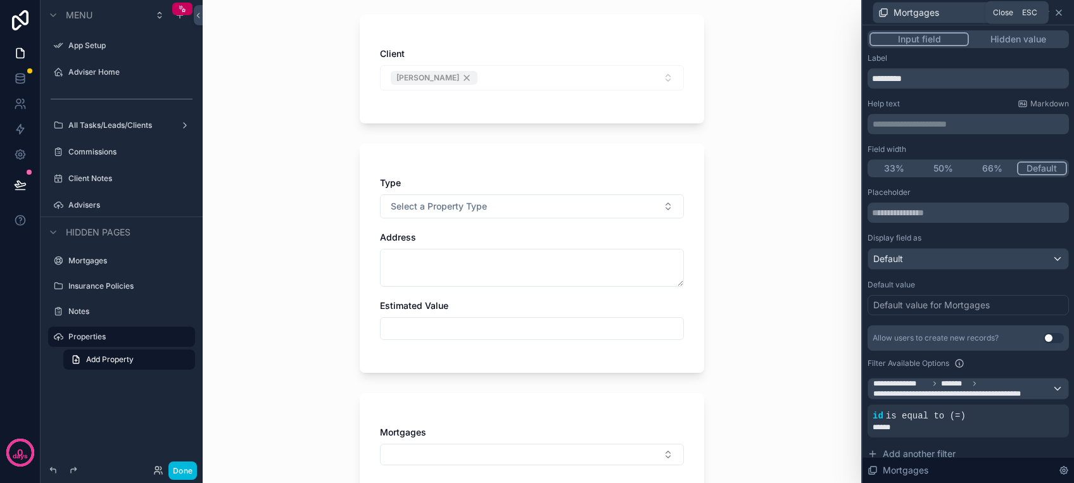
click at [1058, 16] on icon at bounding box center [1058, 13] width 10 height 10
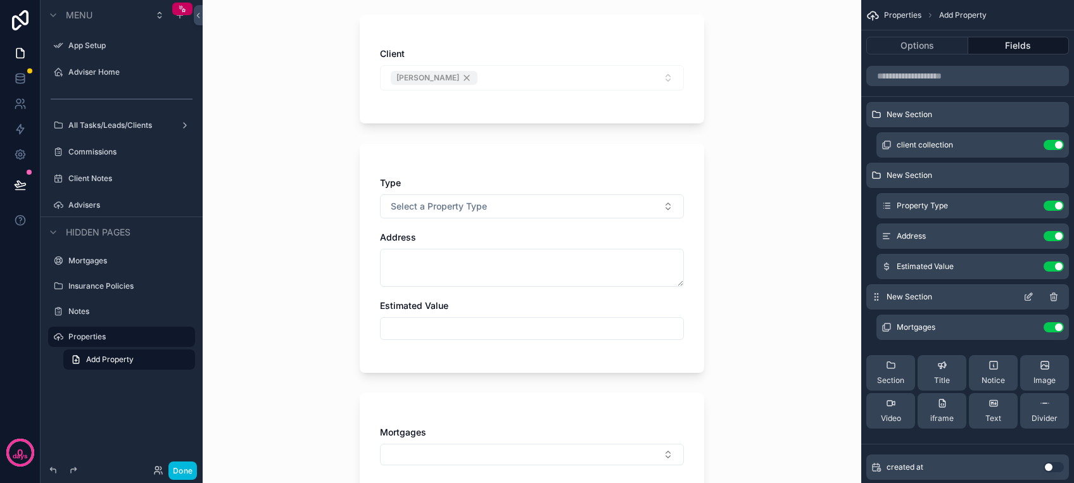
click at [1051, 297] on icon "scrollable content" at bounding box center [1053, 297] width 10 height 10
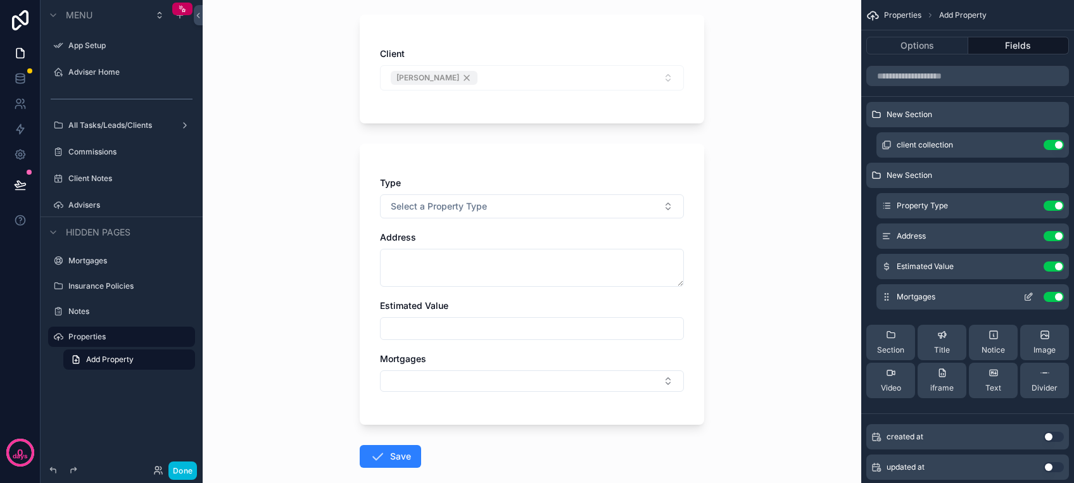
click at [1054, 295] on button "Use setting" at bounding box center [1053, 297] width 20 height 10
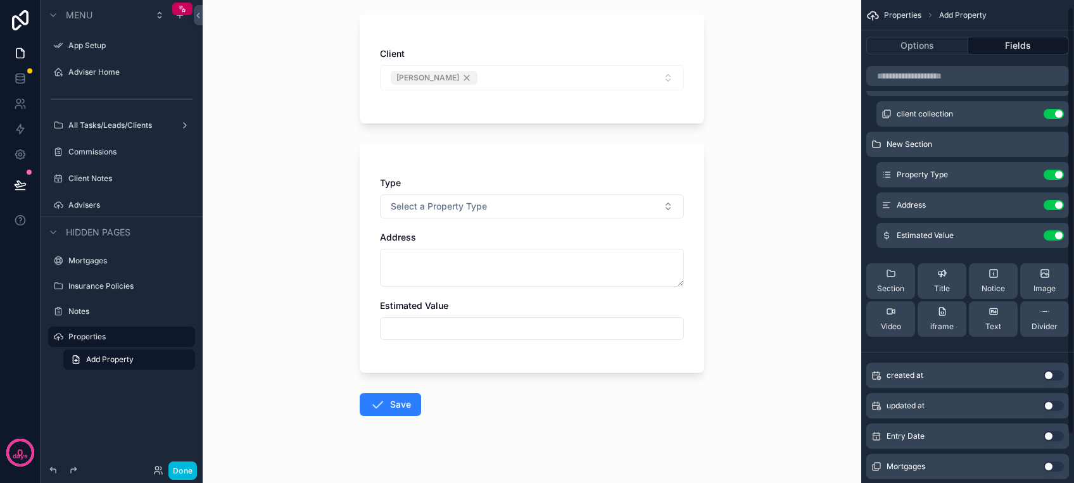
scroll to position [62, 0]
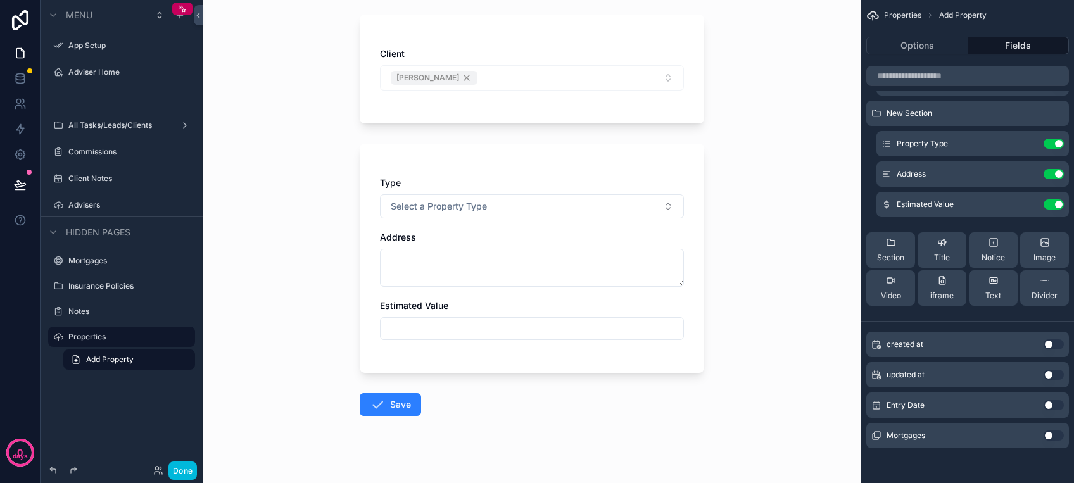
click at [1046, 404] on button "Use setting" at bounding box center [1053, 405] width 20 height 10
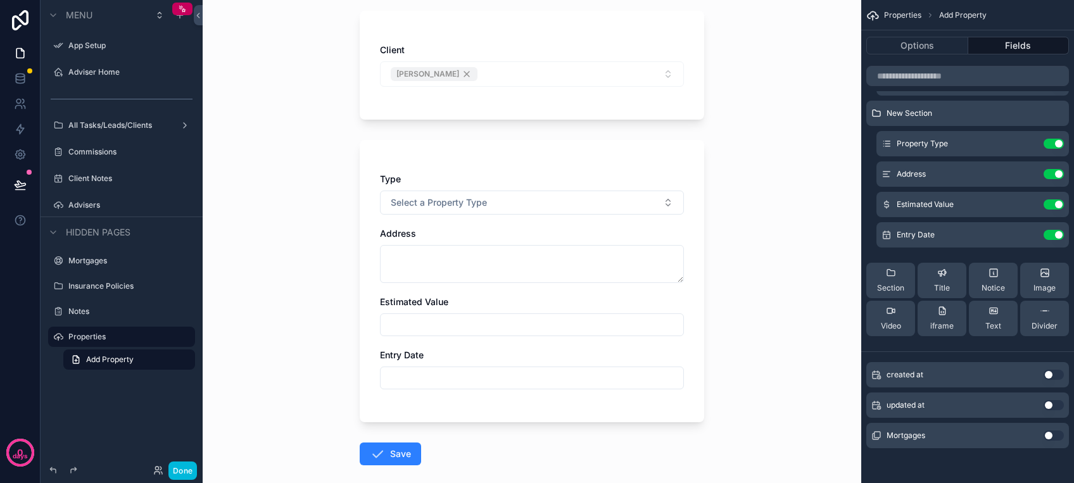
scroll to position [0, 0]
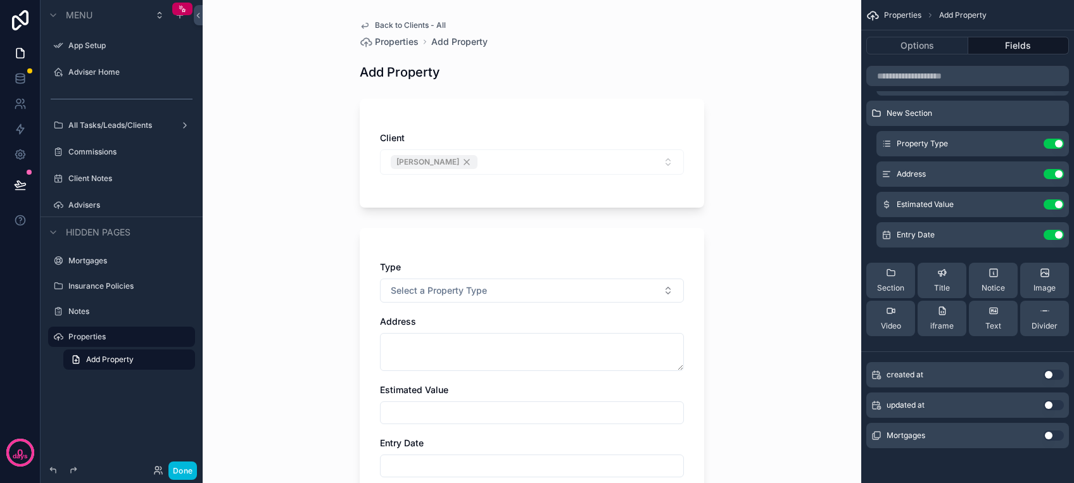
click at [399, 23] on span "Back to Clients - All" at bounding box center [410, 25] width 71 height 10
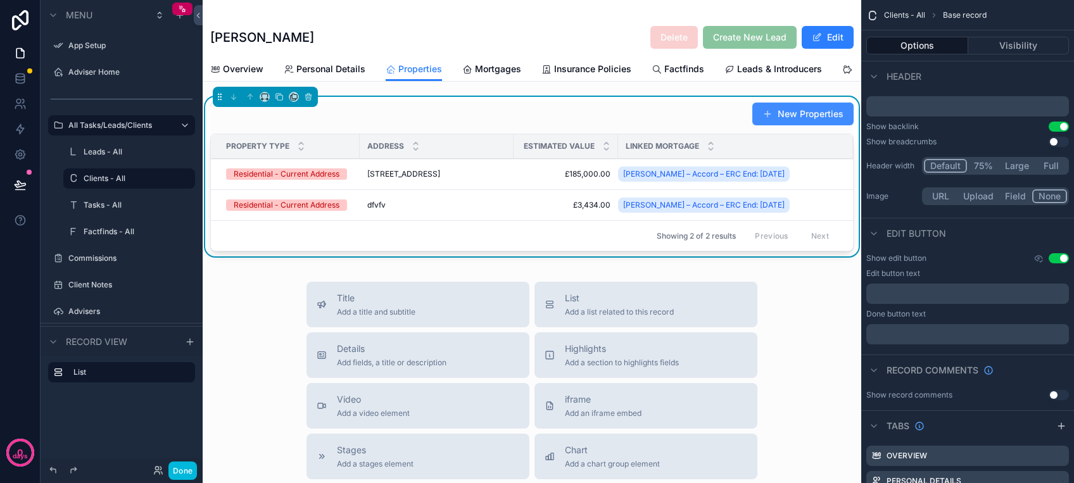
click at [761, 123] on button "New Properties" at bounding box center [802, 114] width 101 height 23
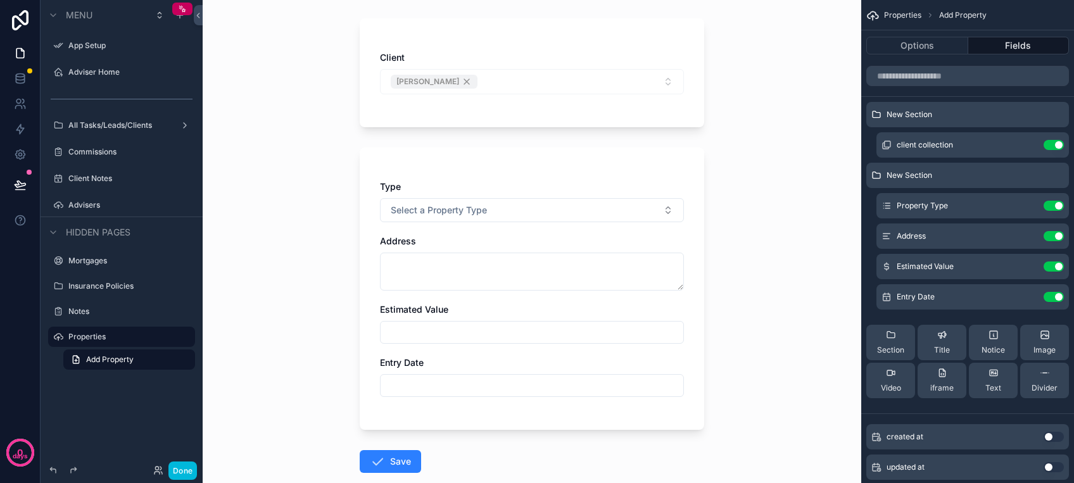
scroll to position [151, 0]
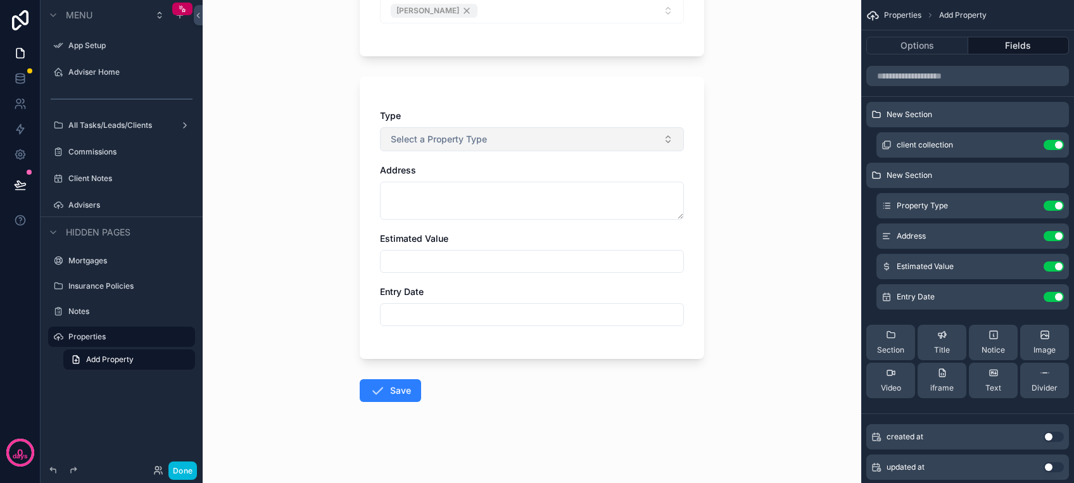
drag, startPoint x: 559, startPoint y: 154, endPoint x: 559, endPoint y: 146, distance: 8.2
click at [559, 146] on div "Type Select a Property Type Address Estimated Value Entry Date" at bounding box center [532, 224] width 304 height 229
click at [554, 127] on button "Select a Property Type" at bounding box center [532, 139] width 304 height 24
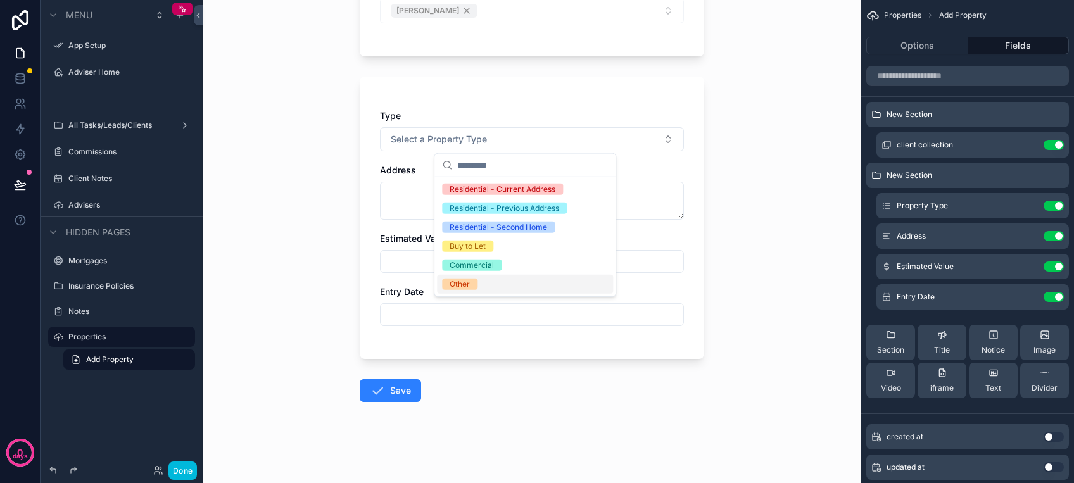
click at [501, 367] on form "Client [PERSON_NAME] Type Select a Property Type Address Estimated Value Entry …" at bounding box center [532, 211] width 344 height 543
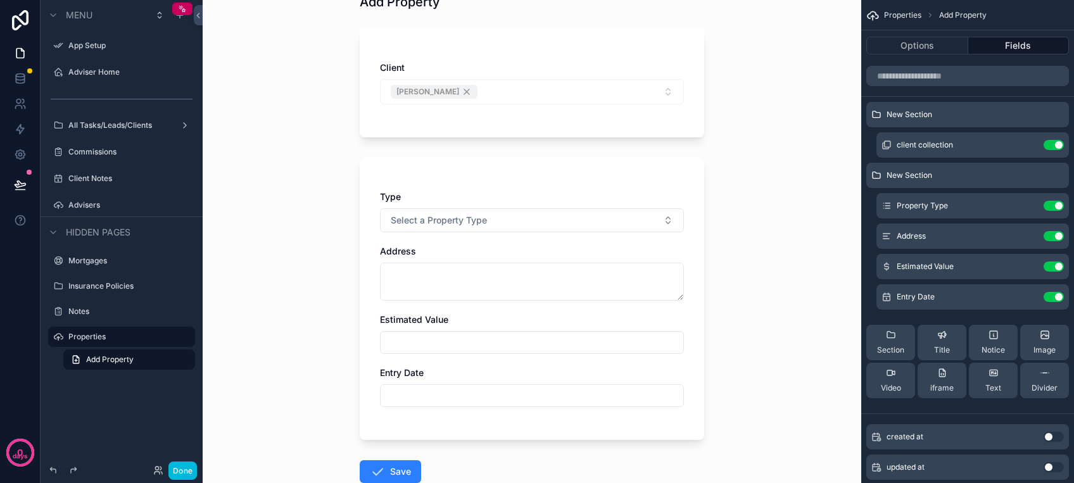
scroll to position [0, 0]
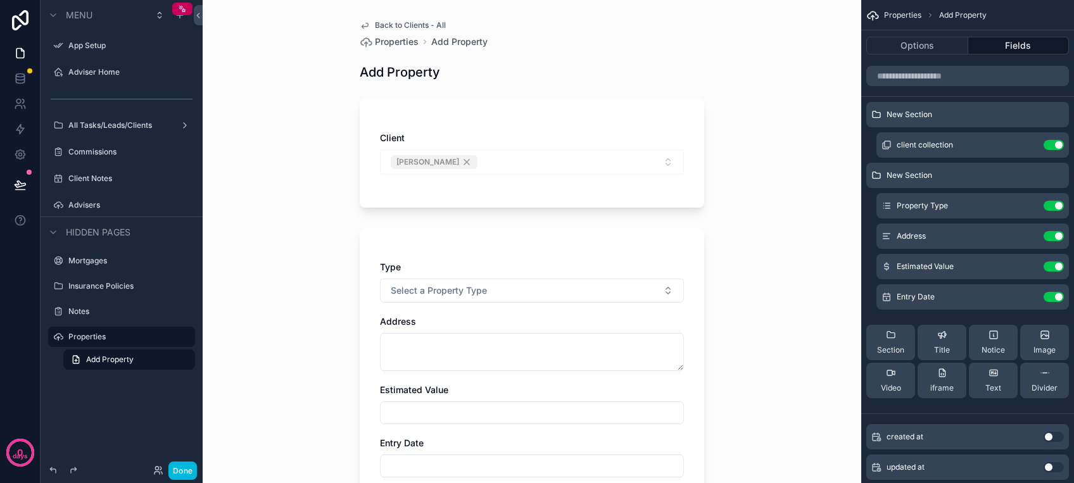
click at [415, 22] on span "Back to Clients - All" at bounding box center [410, 25] width 71 height 10
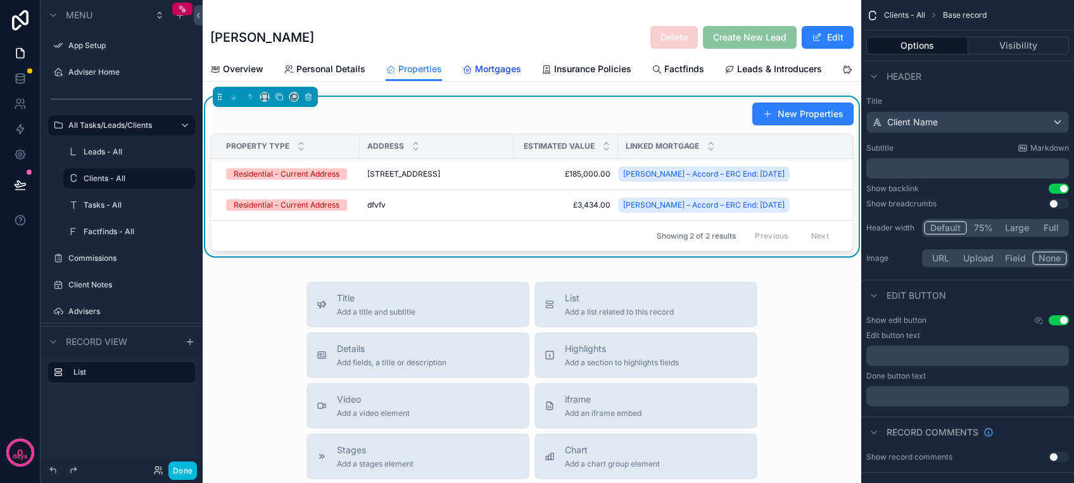
click at [507, 65] on span "Mortgages" at bounding box center [498, 69] width 46 height 13
